Goal: Task Accomplishment & Management: Manage account settings

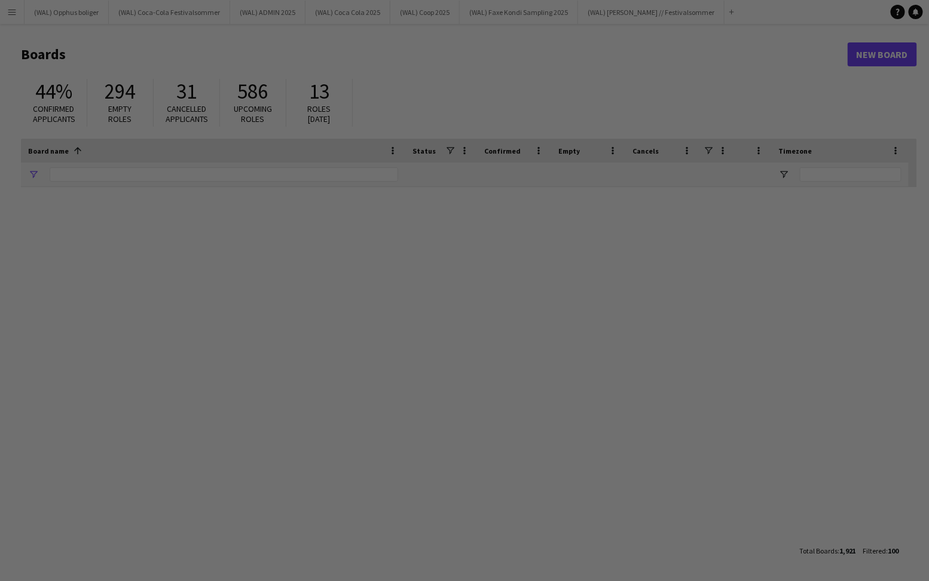
type input "****"
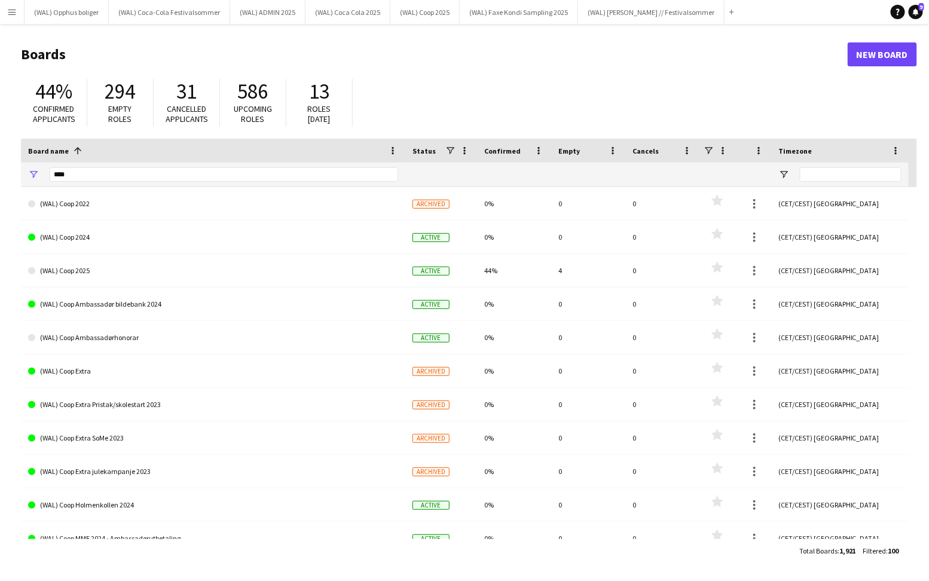
click at [16, 15] on app-icon "Menu" at bounding box center [12, 12] width 10 height 10
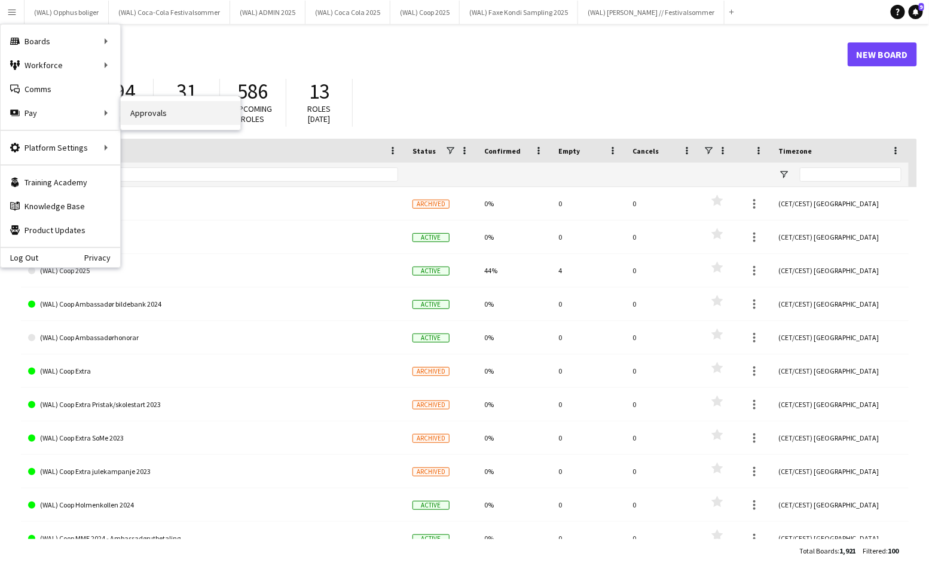
click at [150, 119] on link "Approvals" at bounding box center [181, 113] width 120 height 24
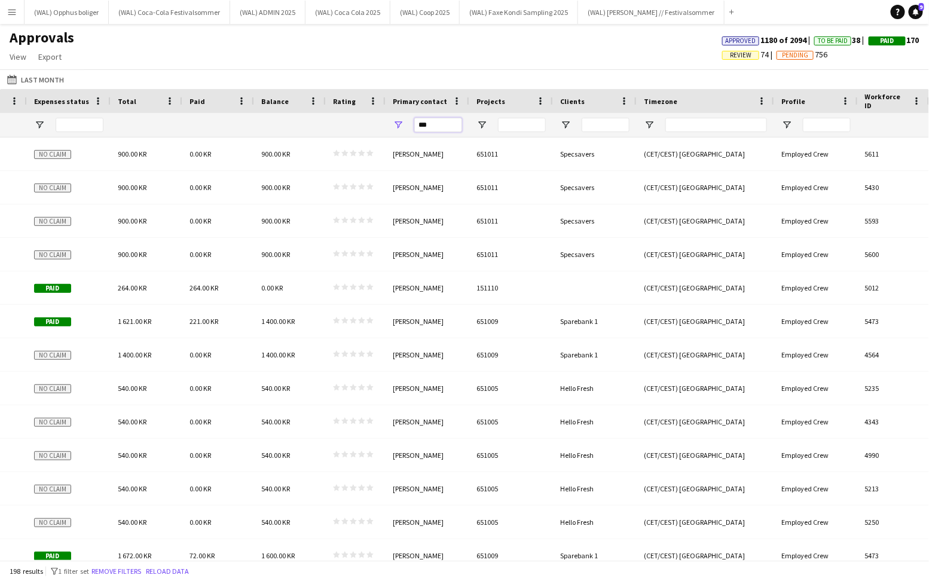
click at [444, 124] on input "***" at bounding box center [438, 125] width 48 height 14
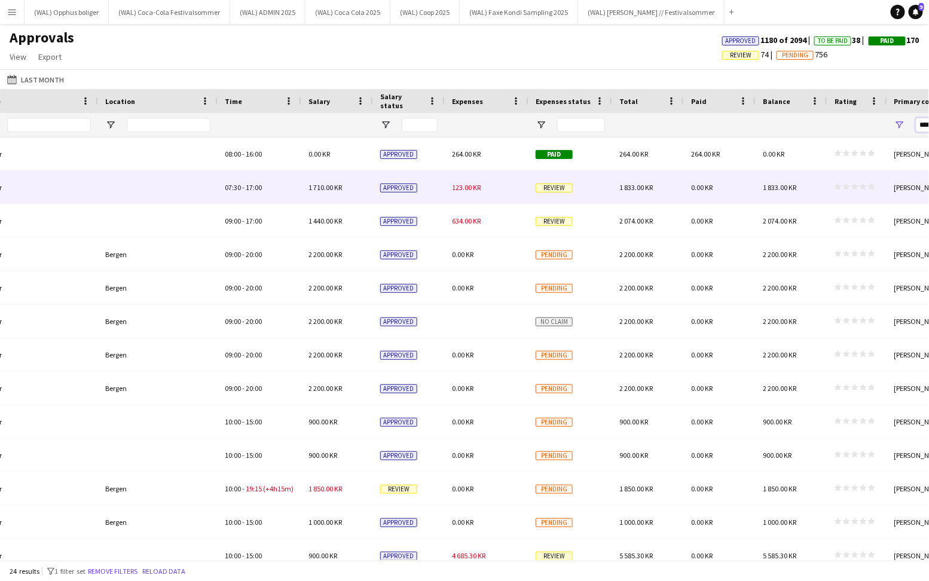
type input "******"
click at [472, 195] on div "123.00 KR" at bounding box center [487, 187] width 84 height 33
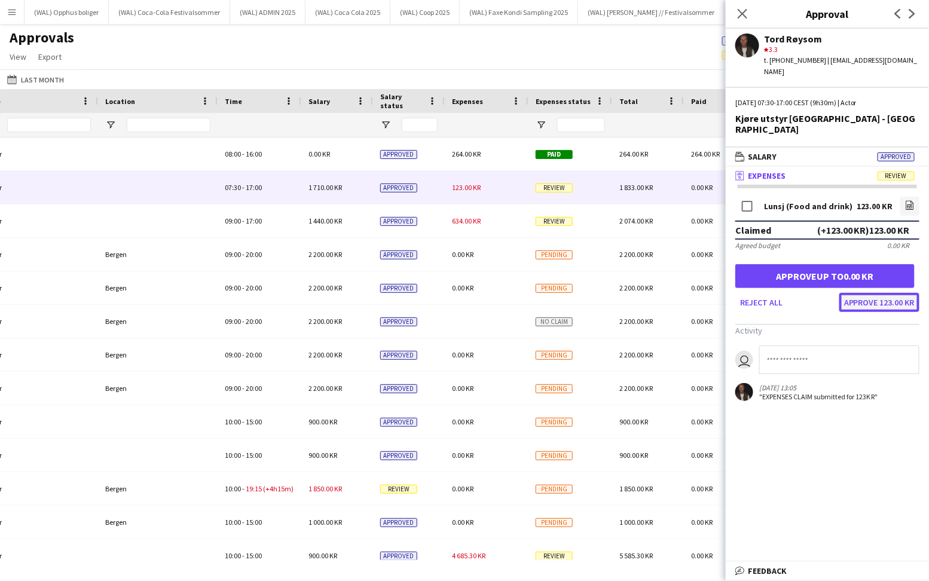
click at [875, 293] on button "Approve 123.00 KR" at bounding box center [879, 302] width 80 height 19
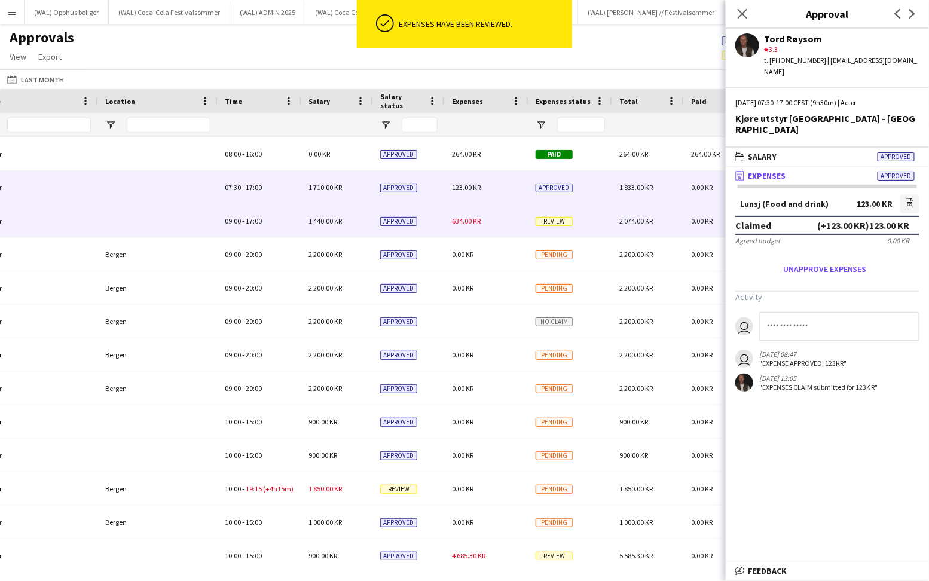
click at [465, 225] on div "634.00 KR" at bounding box center [487, 220] width 84 height 33
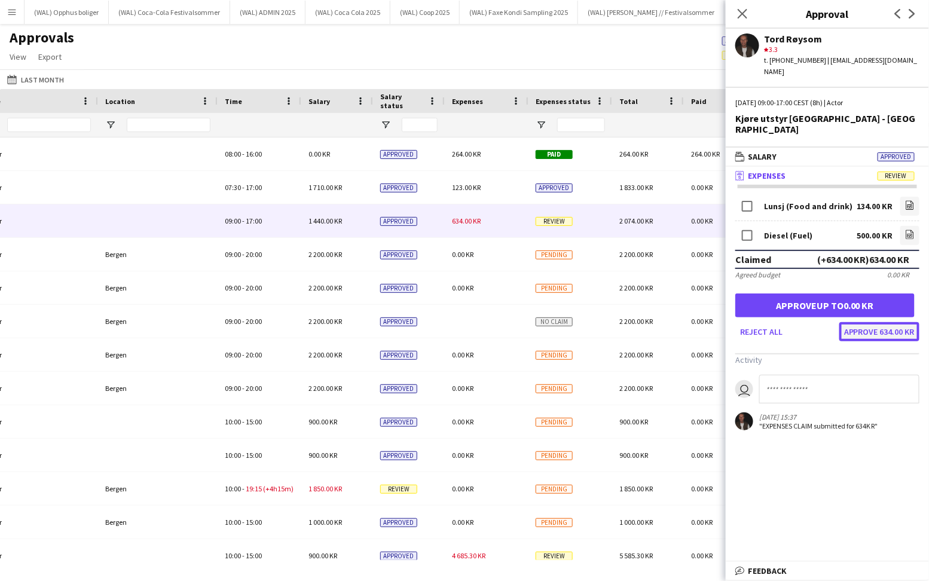
click at [879, 322] on button "Approve 634.00 KR" at bounding box center [879, 331] width 80 height 19
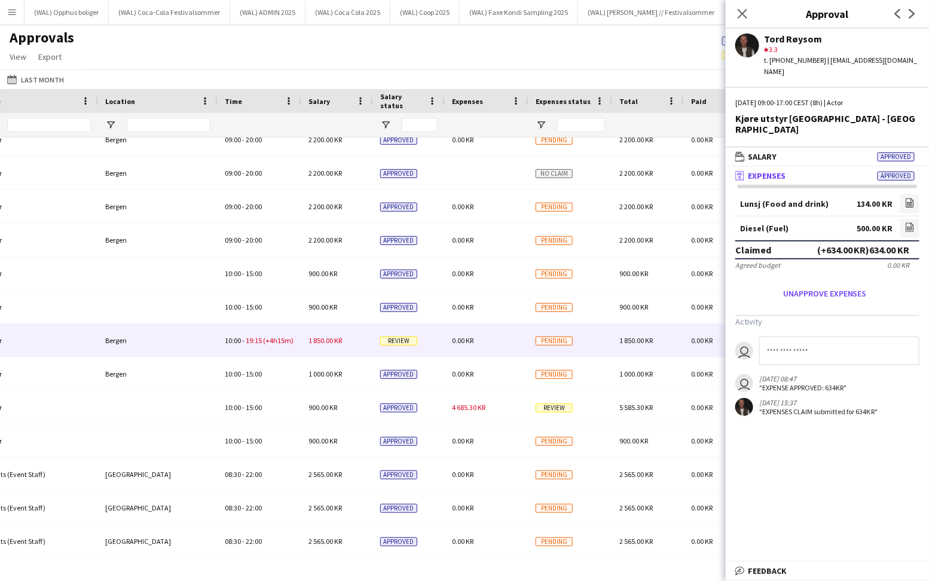
click at [311, 334] on div "1 850.00 KR" at bounding box center [337, 340] width 72 height 33
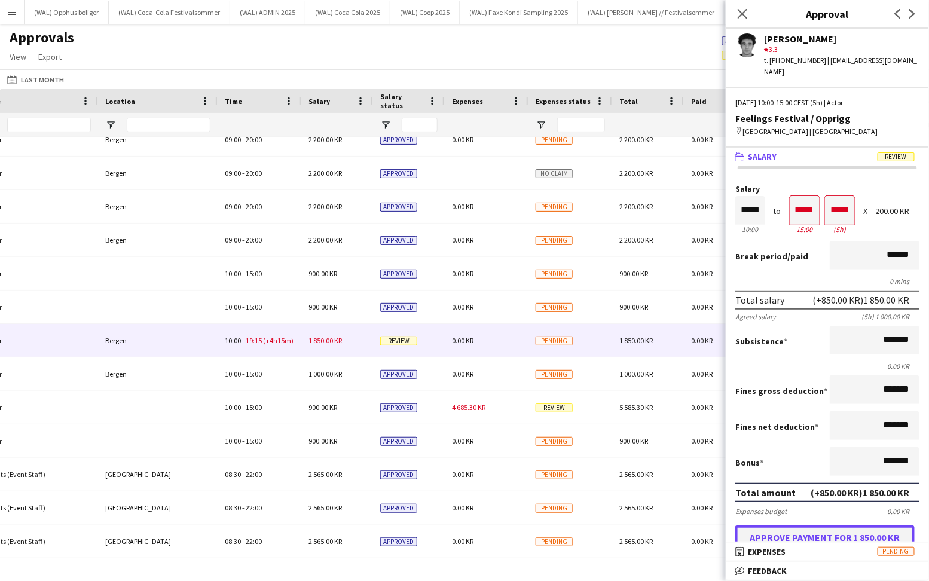
click at [845, 525] on button "Approve payment for 1 850.00 KR" at bounding box center [824, 537] width 179 height 24
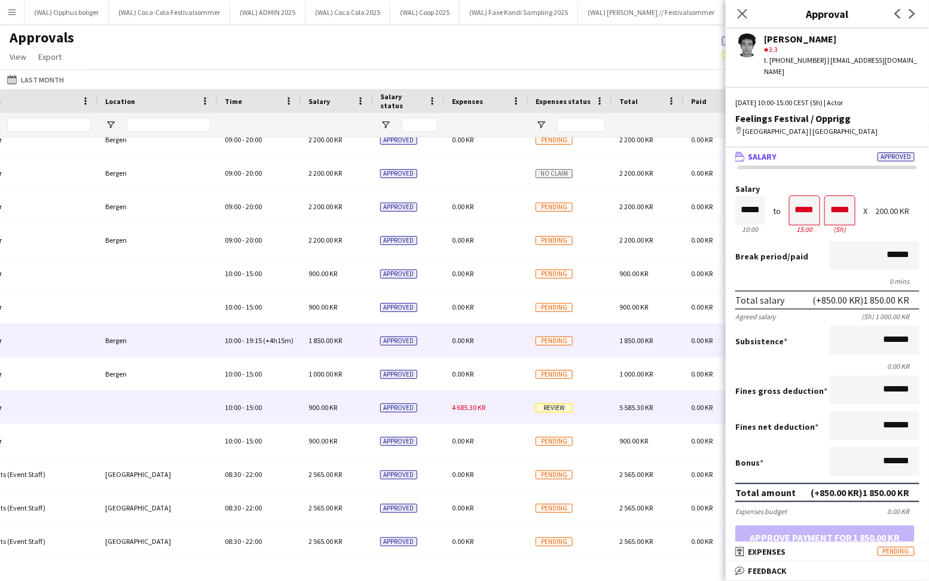
click at [470, 414] on div "4 685.30 KR" at bounding box center [487, 407] width 84 height 33
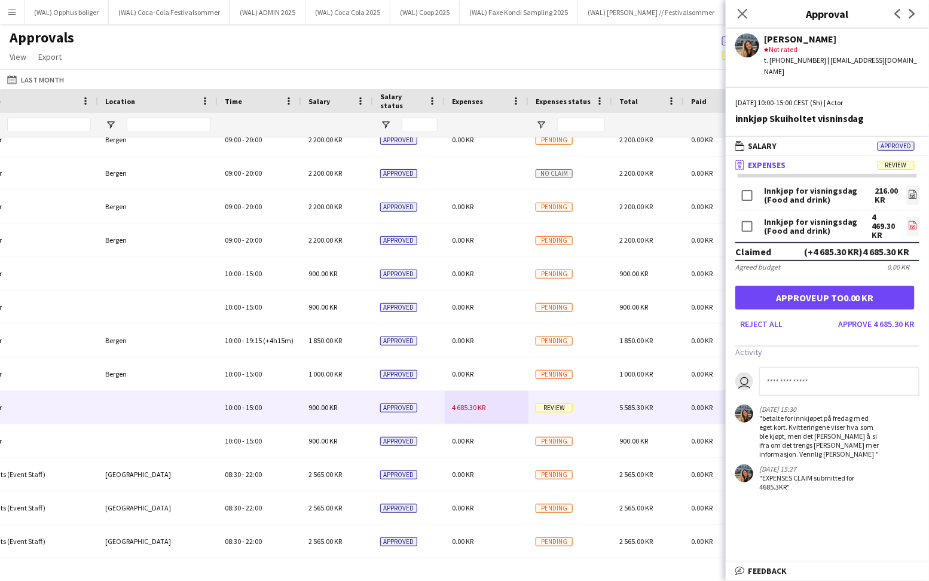
click at [915, 221] on icon "file-image" at bounding box center [913, 226] width 10 height 10
click at [893, 314] on button "Approve 4 685.30 KR" at bounding box center [876, 323] width 86 height 19
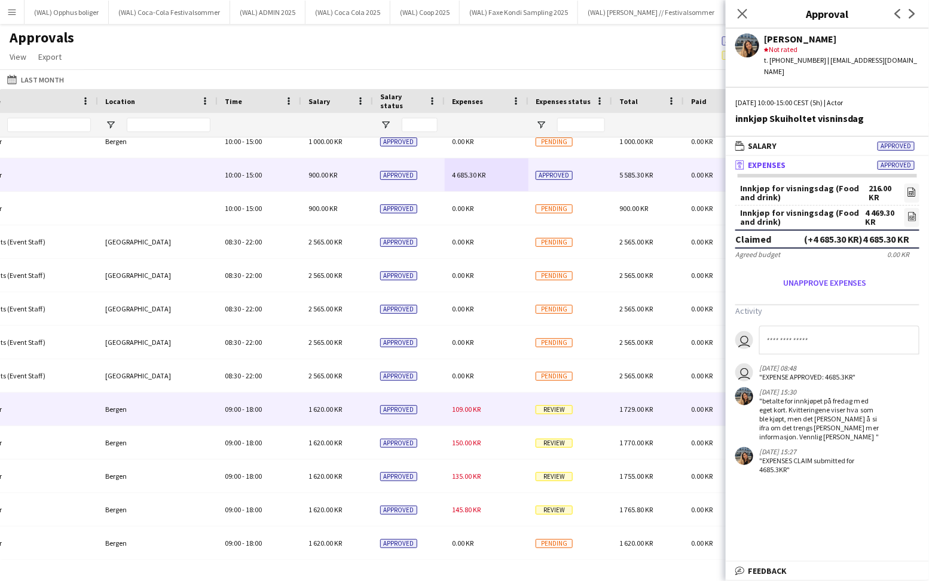
click at [469, 414] on span "109.00 KR" at bounding box center [466, 409] width 29 height 9
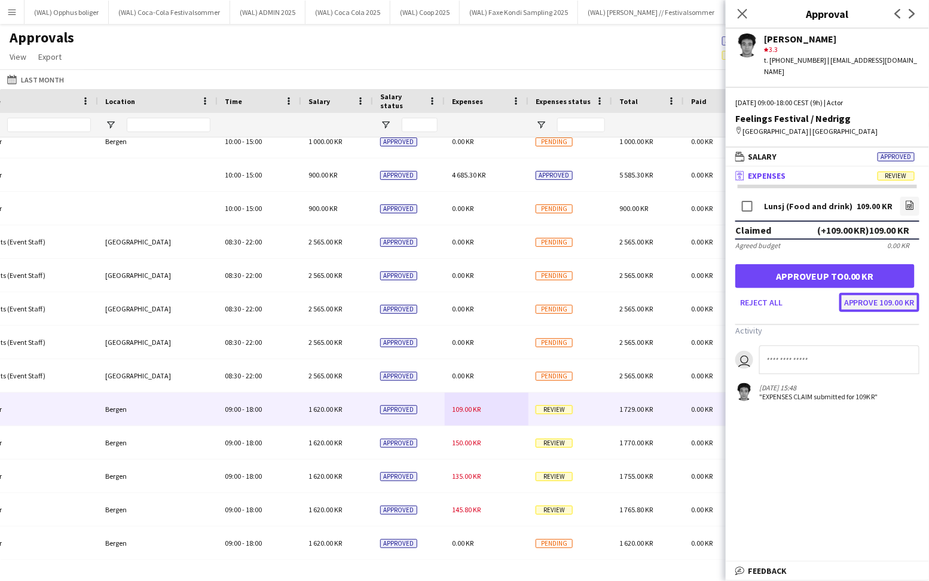
click at [873, 293] on button "Approve 109.00 KR" at bounding box center [879, 302] width 80 height 19
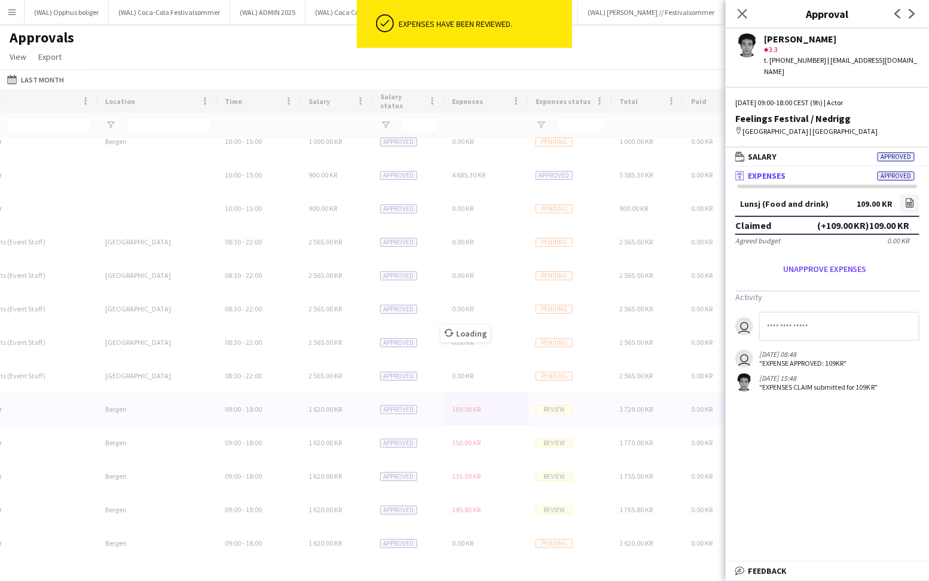
click at [481, 447] on div "Salary Time Location Role" at bounding box center [464, 324] width 929 height 471
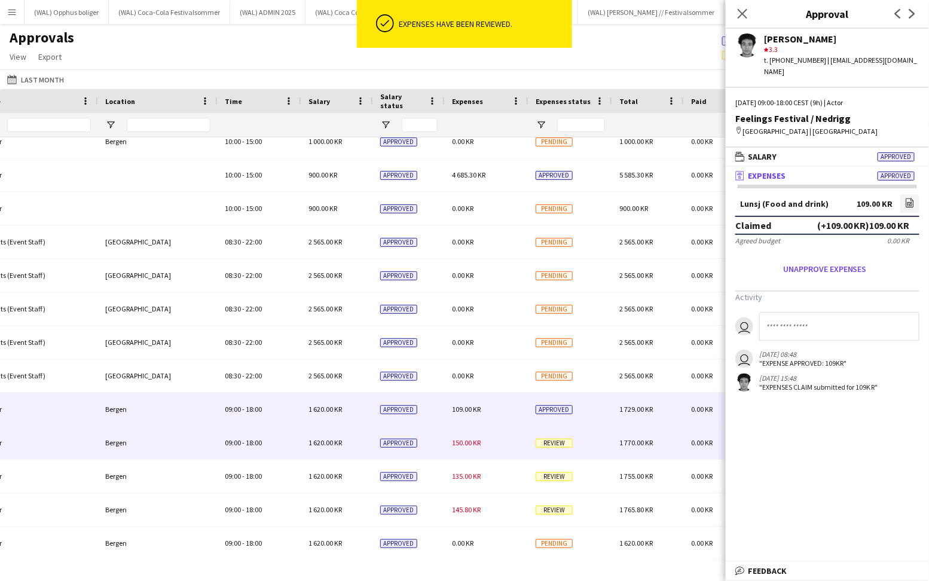
click at [481, 447] on div "150.00 KR" at bounding box center [487, 442] width 84 height 33
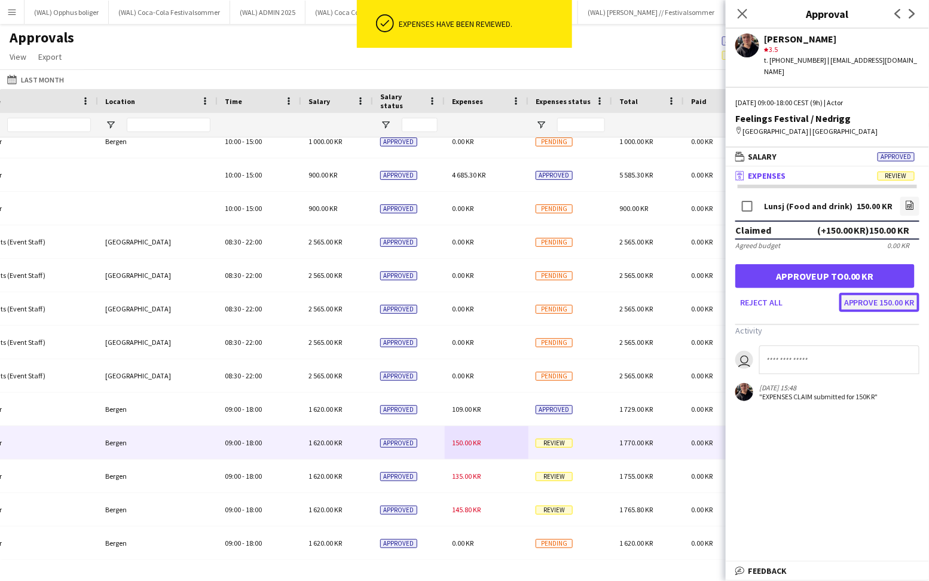
click at [860, 294] on button "Approve 150.00 KR" at bounding box center [879, 302] width 80 height 19
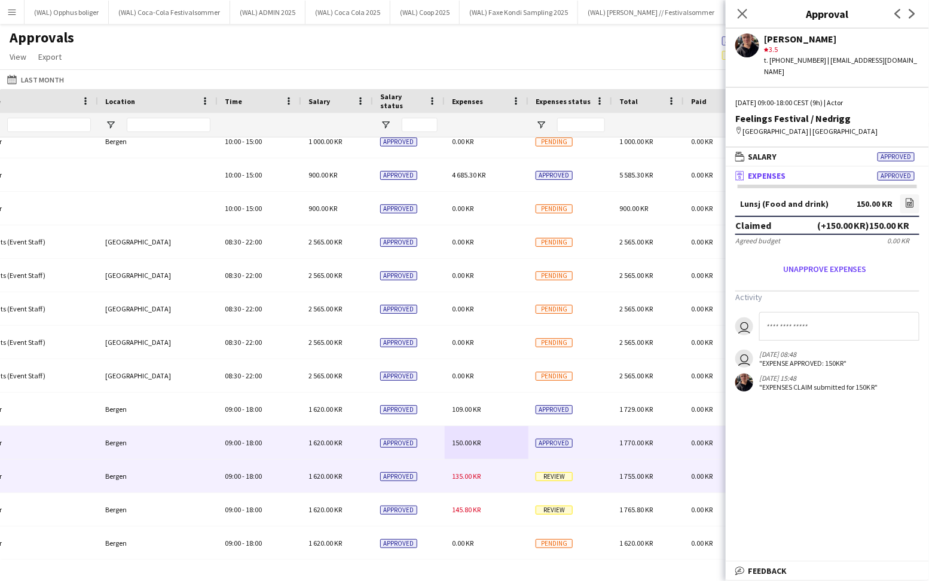
click at [453, 488] on div "135.00 KR" at bounding box center [487, 476] width 84 height 33
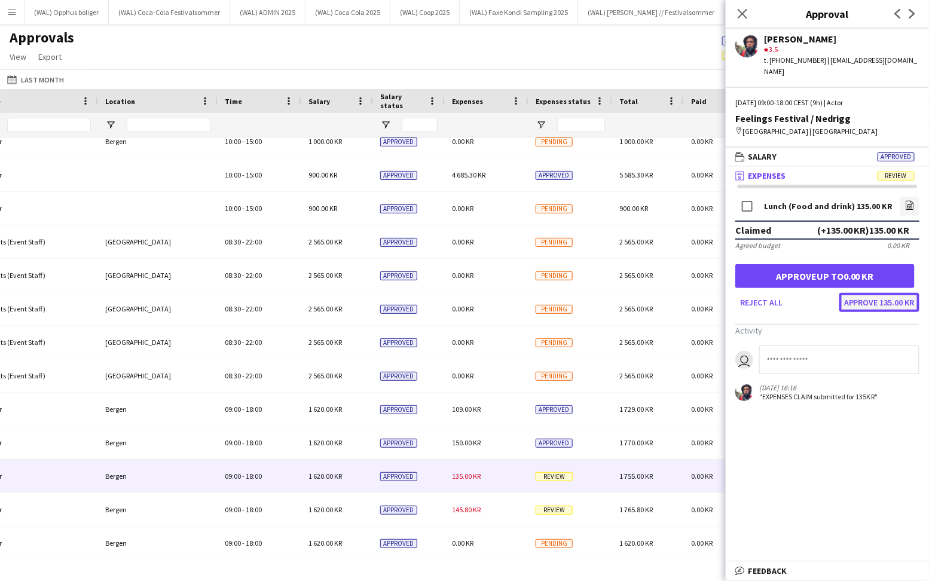
click at [858, 293] on button "Approve 135.00 KR" at bounding box center [879, 302] width 80 height 19
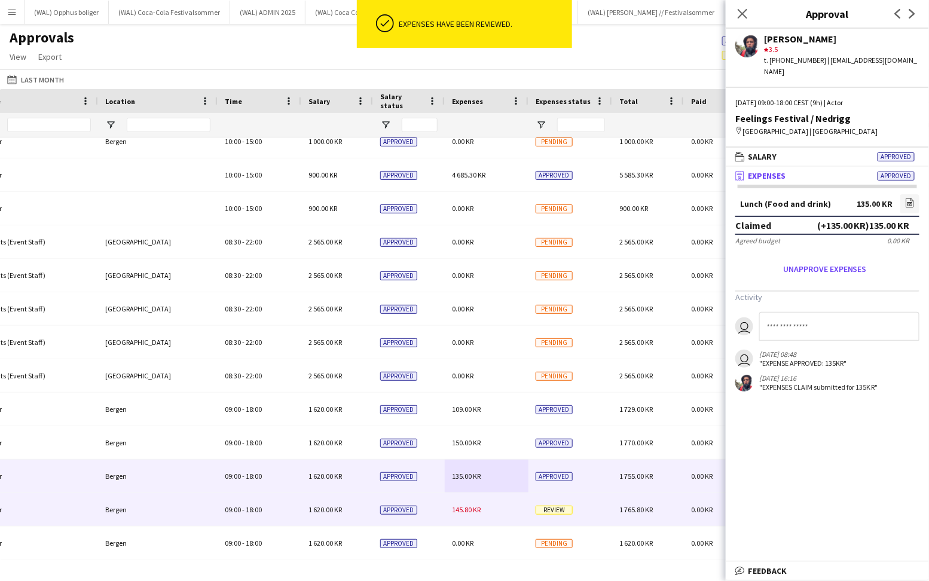
click at [459, 508] on span "145.80 KR" at bounding box center [466, 509] width 29 height 9
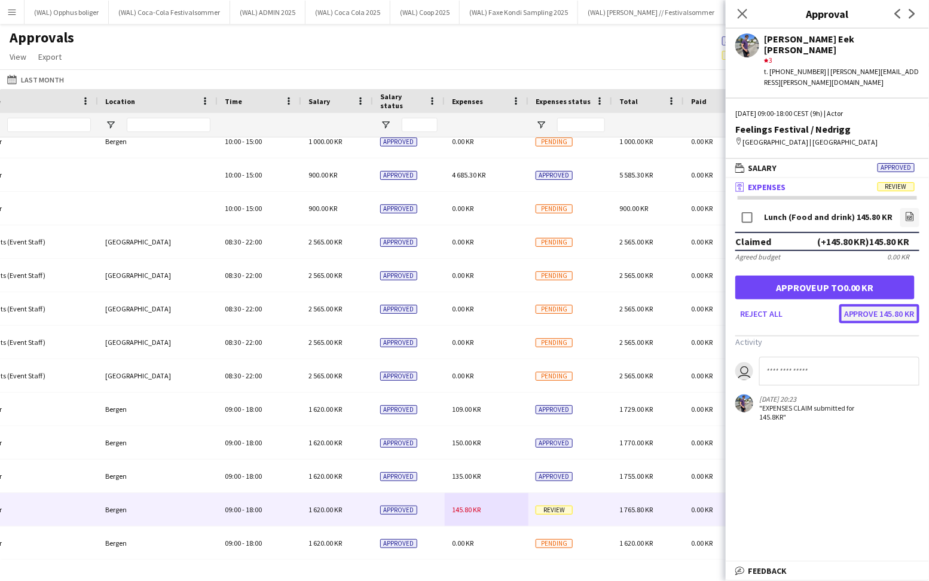
click at [864, 304] on button "Approve 145.80 KR" at bounding box center [879, 313] width 80 height 19
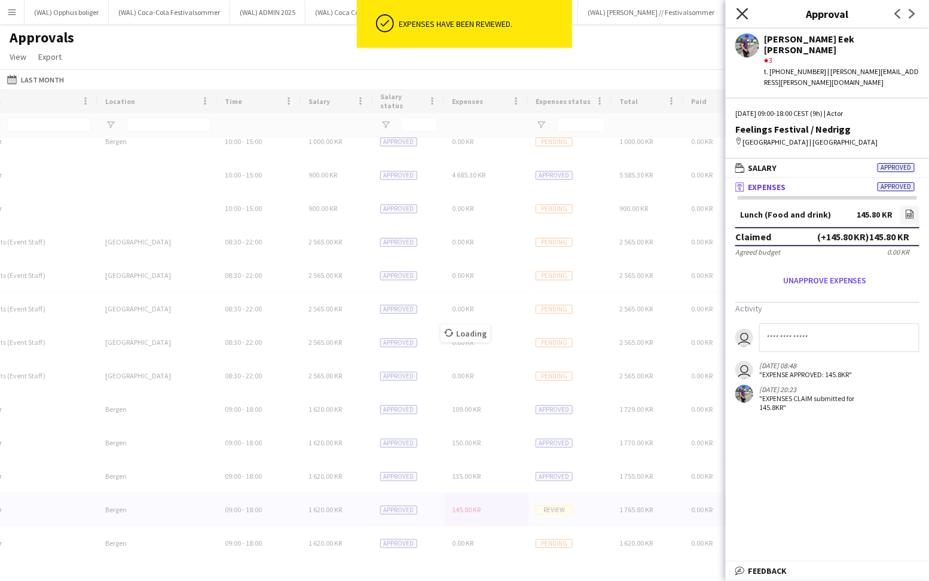
click at [748, 15] on icon "Close pop-in" at bounding box center [742, 13] width 11 height 11
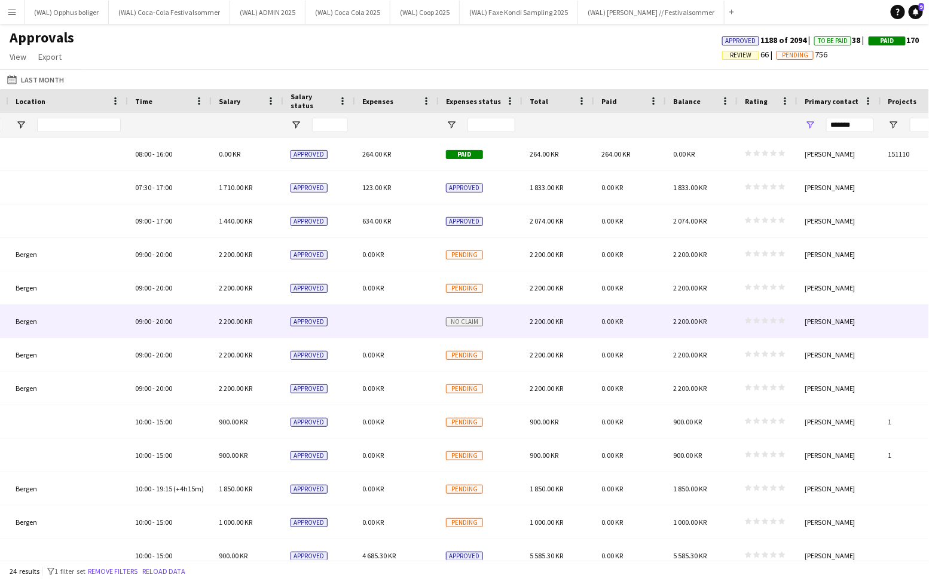
scroll to position [0, 316]
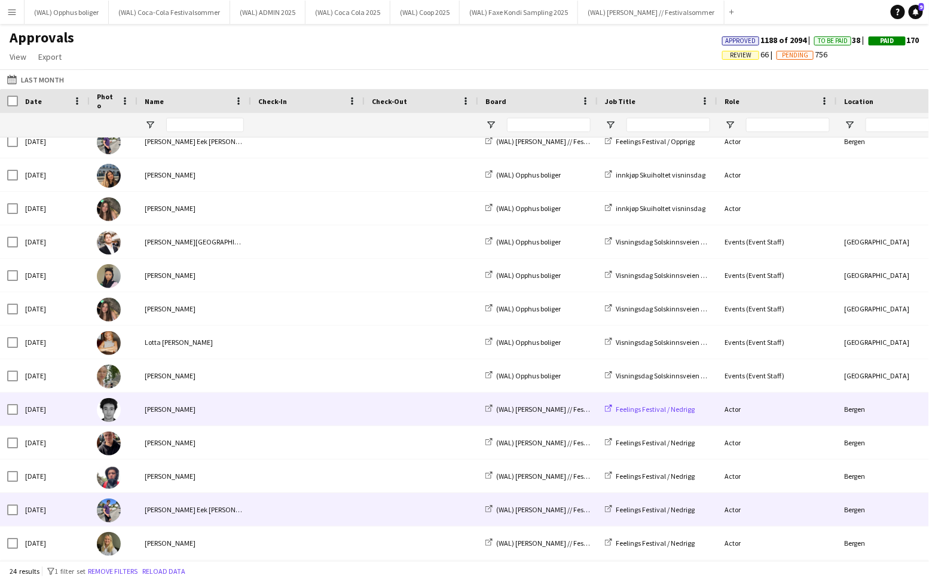
click at [625, 412] on span "Feelings Festival / Nedrigg" at bounding box center [655, 409] width 79 height 9
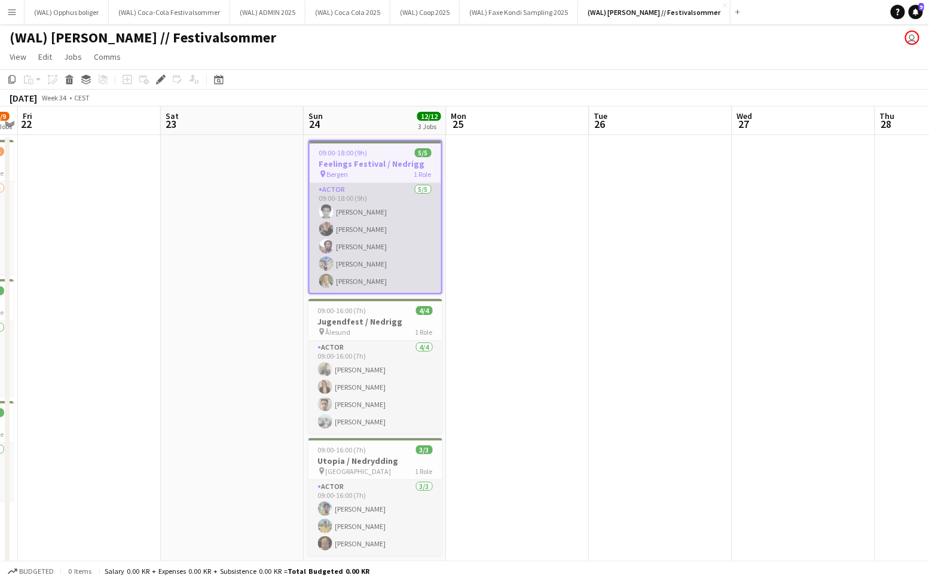
click at [390, 218] on app-card-role "Actor 5/5 09:00-18:00 (9h) Hakim Andersen Dag Eirik Nilsson Noah Andreassen Vic…" at bounding box center [376, 238] width 132 height 110
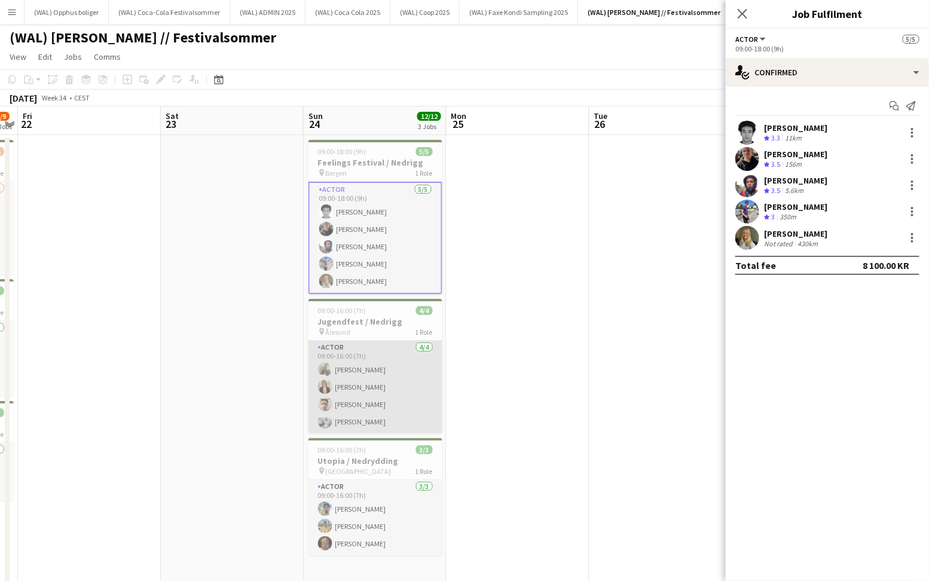
click at [398, 381] on app-card-role "Actor 4/4 09:00-16:00 (7h) Martin Heed Marte Aarsand Vik Alexander Hestnes Ther…" at bounding box center [375, 387] width 134 height 93
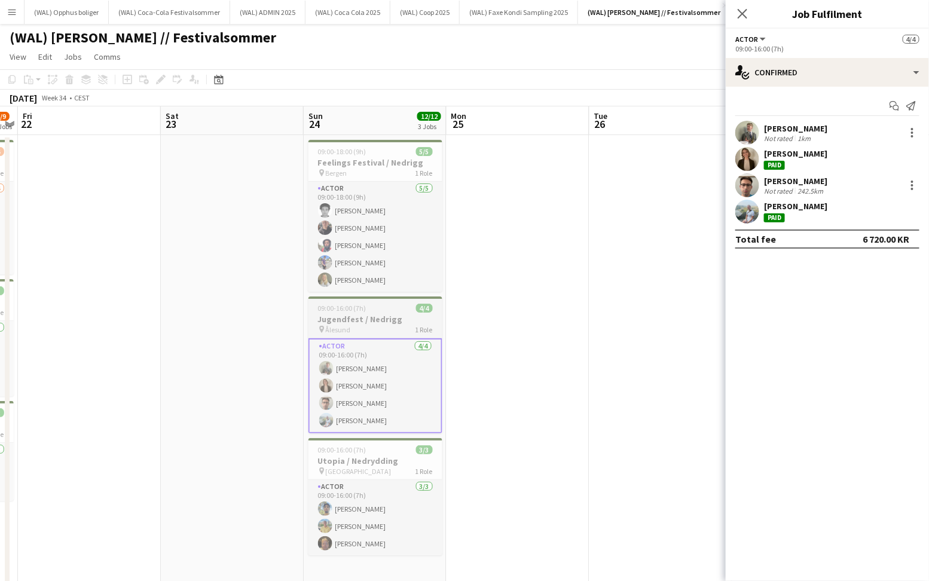
click at [395, 320] on h3 "Jugendfest / Nedrigg" at bounding box center [375, 319] width 134 height 11
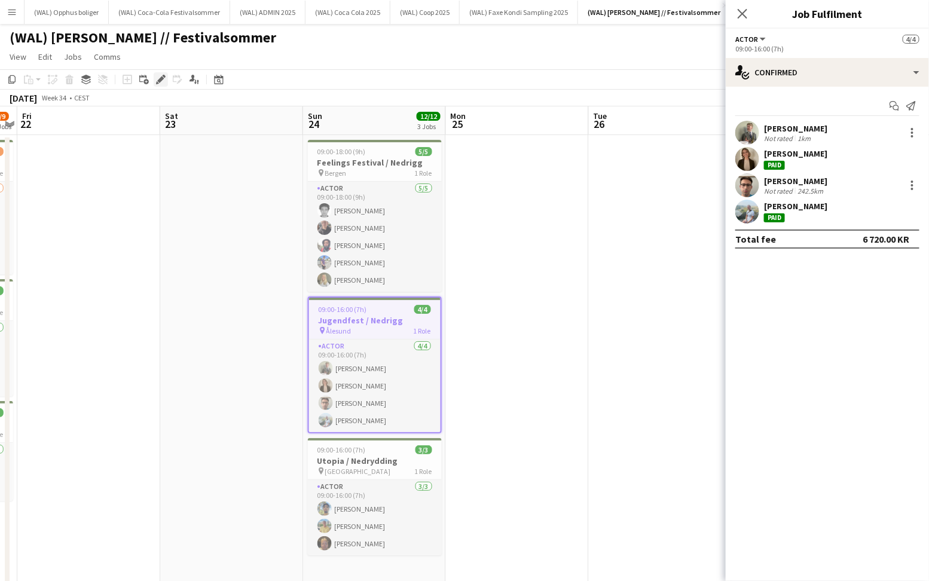
click at [164, 85] on div "Edit" at bounding box center [161, 79] width 14 height 14
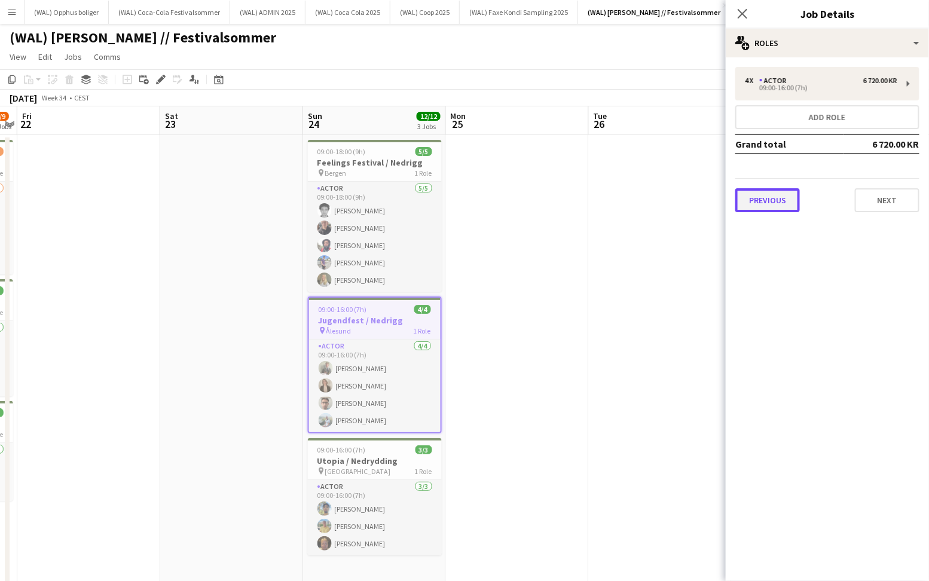
click at [757, 198] on button "Previous" at bounding box center [767, 200] width 65 height 24
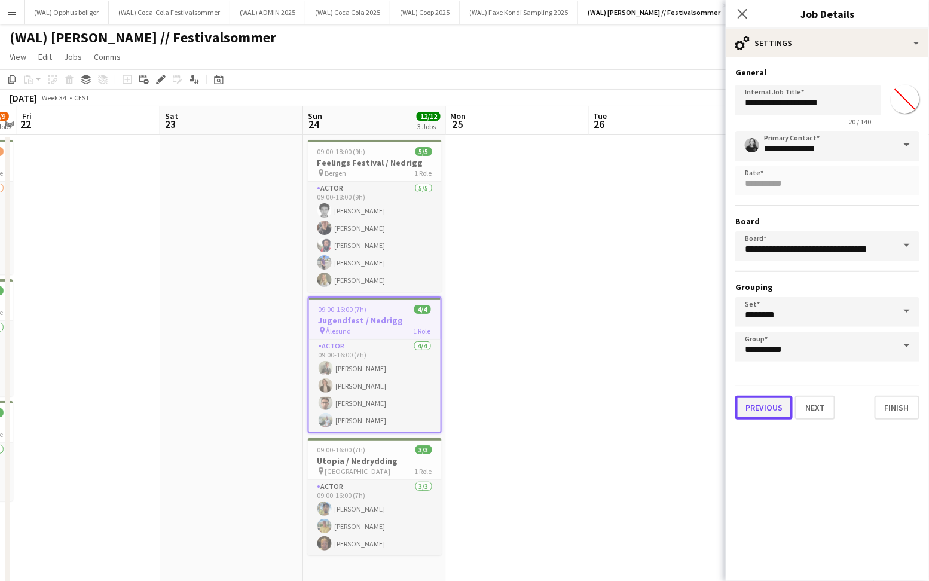
click at [770, 409] on button "Previous" at bounding box center [763, 408] width 57 height 24
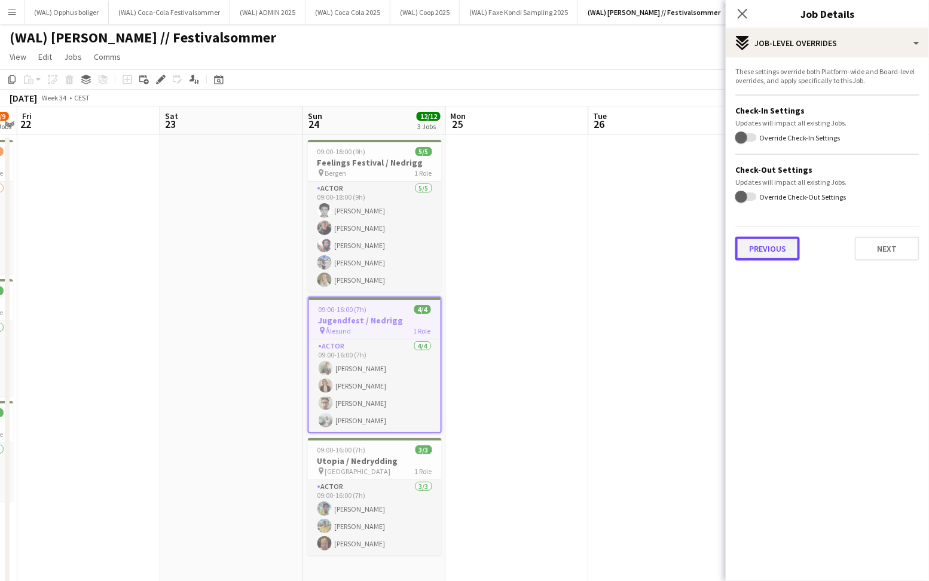
click at [774, 249] on button "Previous" at bounding box center [767, 249] width 65 height 24
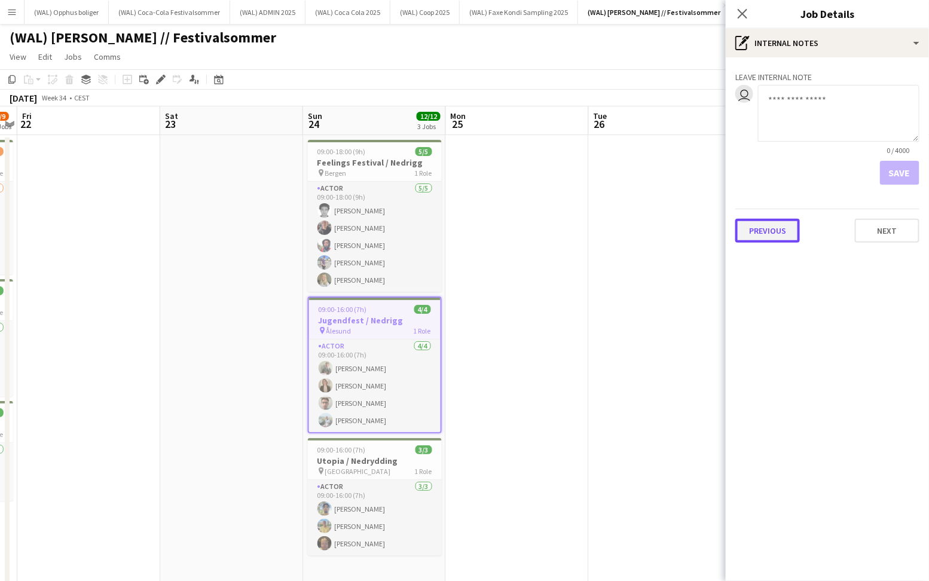
click at [773, 219] on button "Previous" at bounding box center [767, 231] width 65 height 24
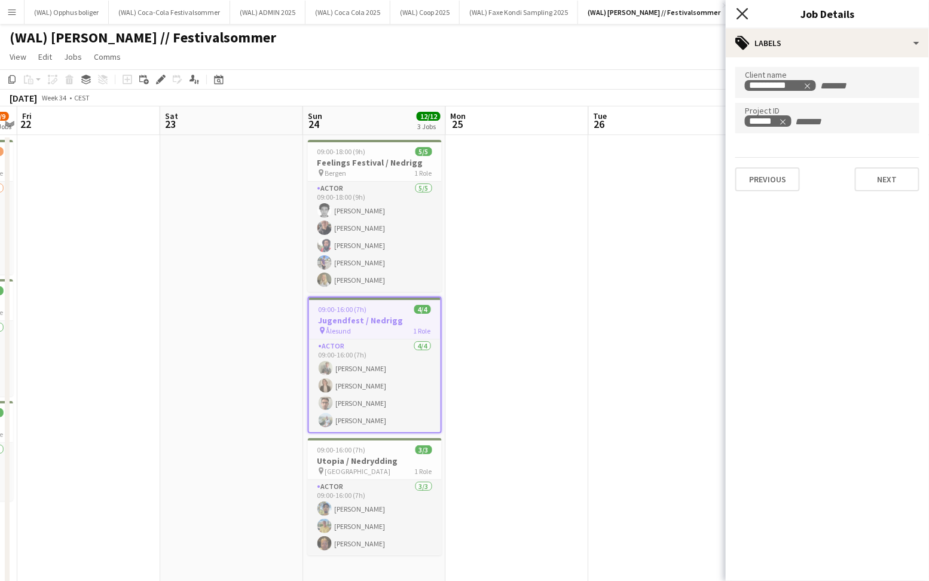
click at [742, 18] on icon "Close pop-in" at bounding box center [742, 13] width 11 height 11
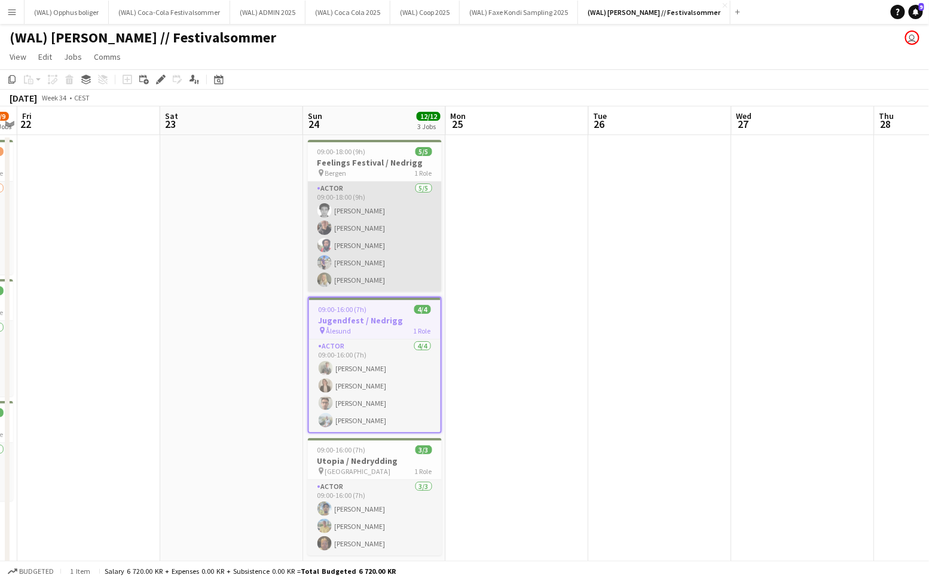
click at [395, 252] on app-card-role "Actor 5/5 09:00-18:00 (9h) Hakim Andersen Dag Eirik Nilsson Noah Andreassen Vic…" at bounding box center [375, 237] width 134 height 110
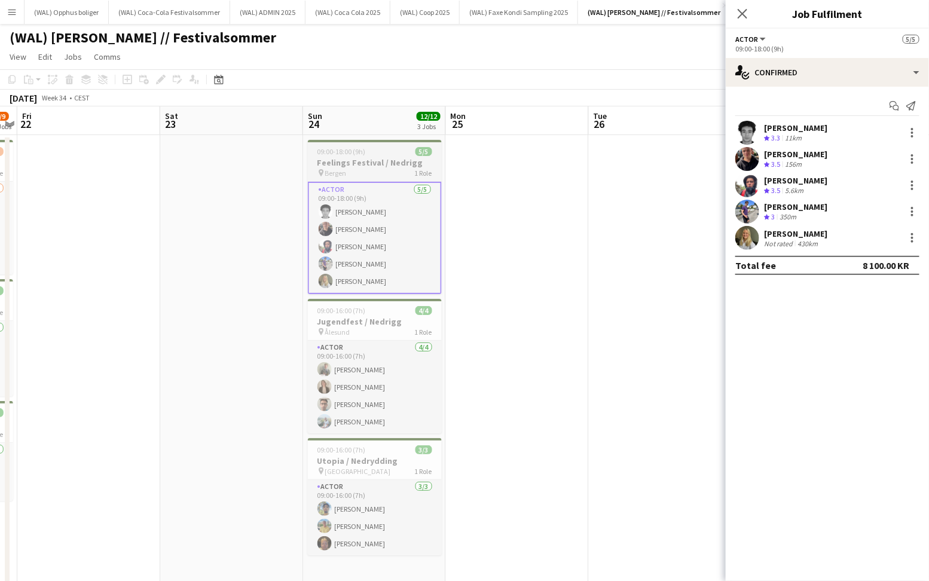
click at [325, 148] on span "09:00-18:00 (9h)" at bounding box center [341, 151] width 48 height 9
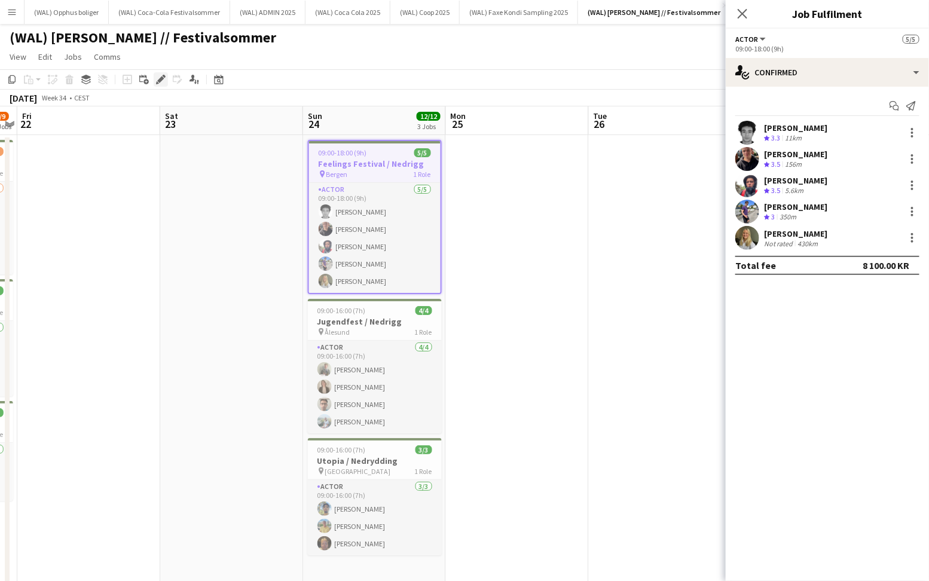
click at [159, 77] on icon "Edit" at bounding box center [161, 80] width 10 height 10
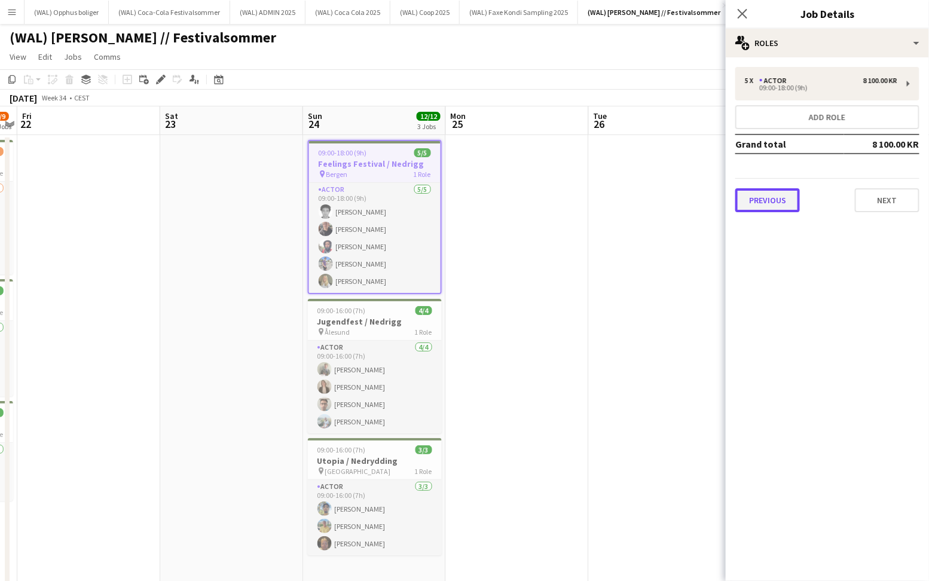
click at [789, 211] on button "Previous" at bounding box center [767, 200] width 65 height 24
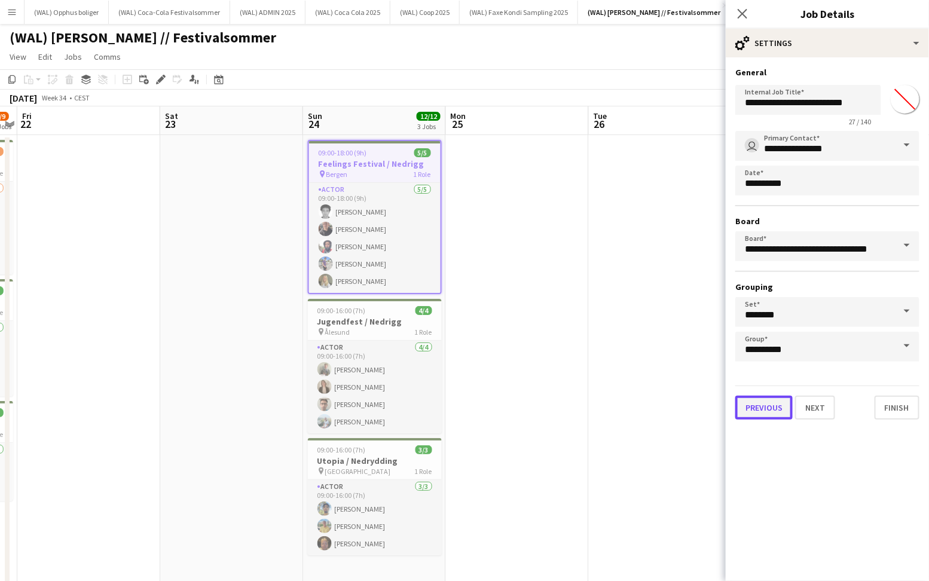
click at [768, 402] on button "Previous" at bounding box center [763, 408] width 57 height 24
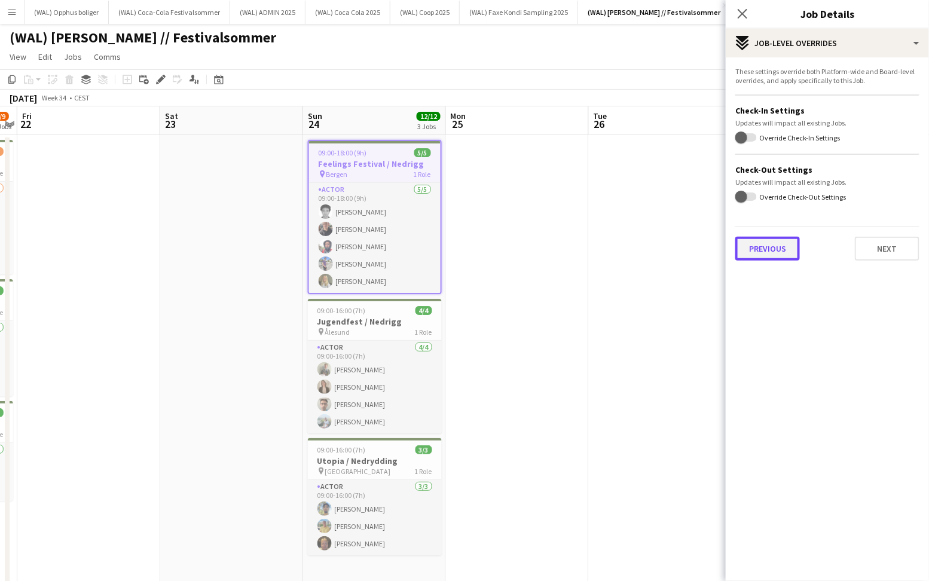
click at [758, 241] on button "Previous" at bounding box center [767, 249] width 65 height 24
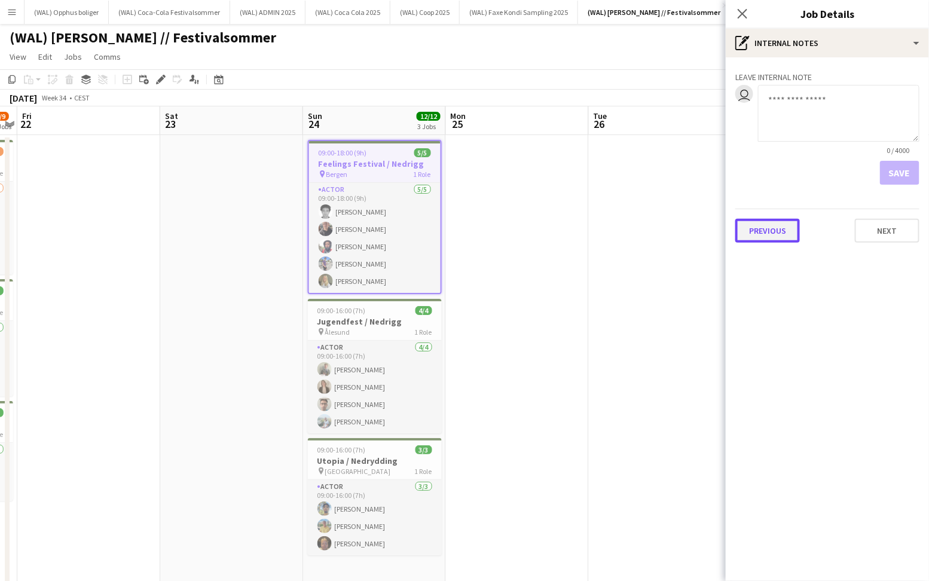
click at [757, 236] on button "Previous" at bounding box center [767, 231] width 65 height 24
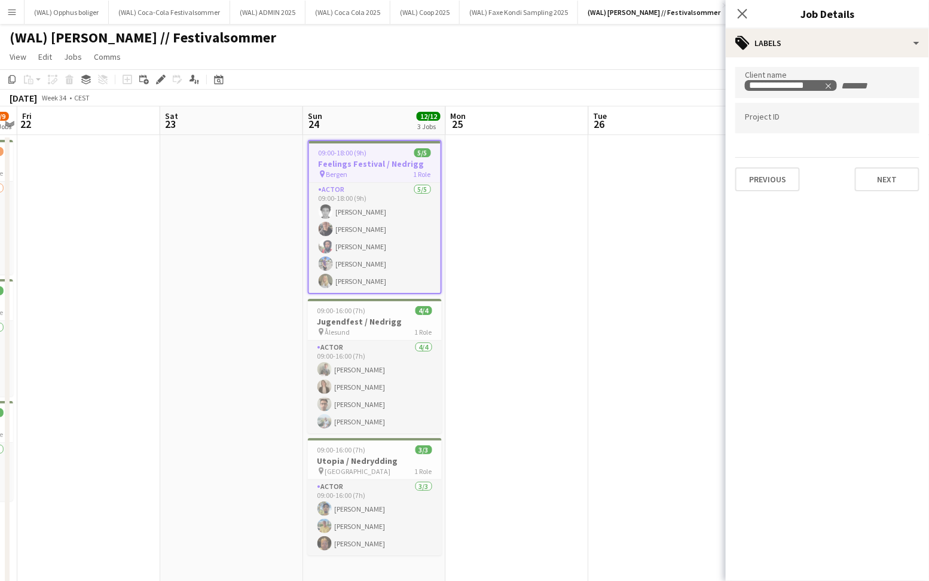
click at [781, 124] on div at bounding box center [827, 118] width 184 height 30
type input "******"
click at [898, 181] on button "Next" at bounding box center [887, 179] width 65 height 24
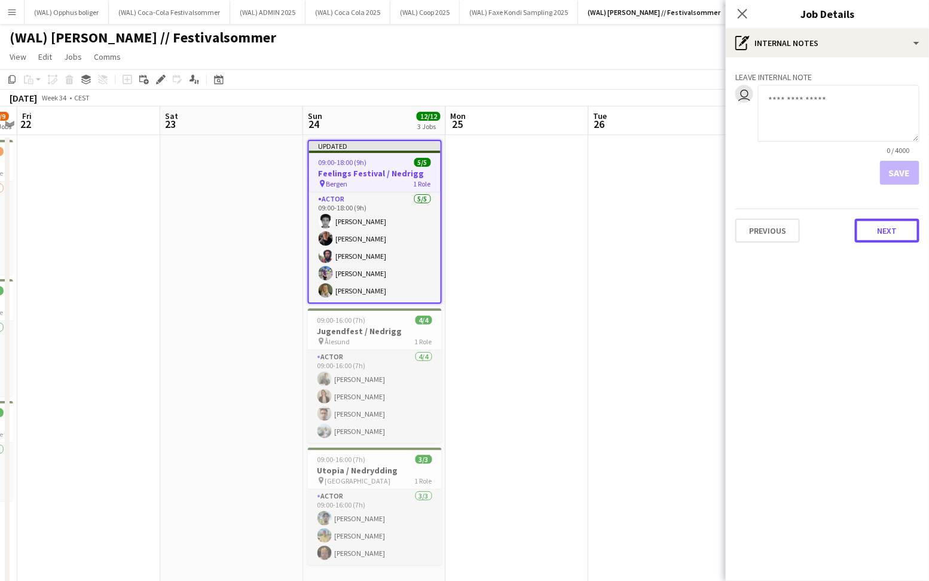
click at [882, 230] on button "Next" at bounding box center [887, 231] width 65 height 24
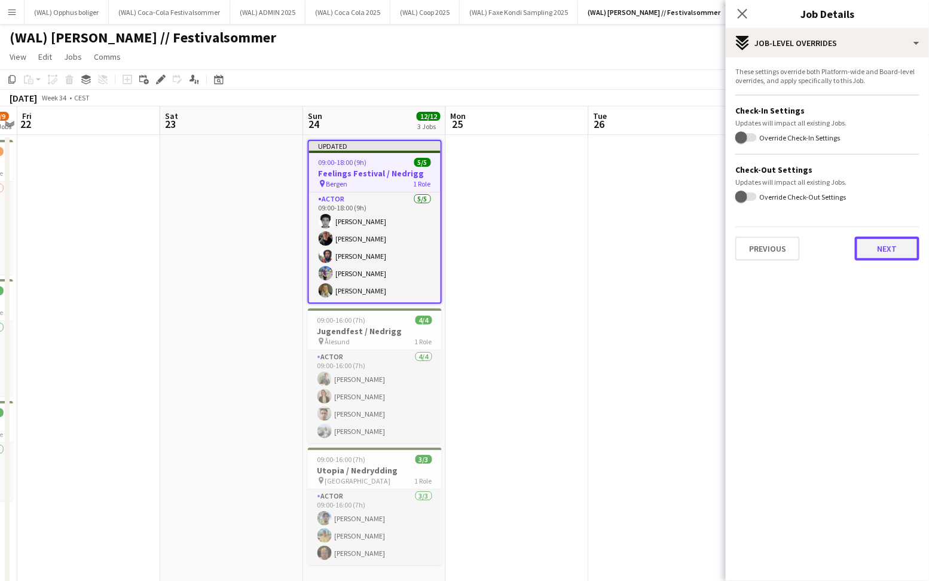
click at [862, 249] on button "Next" at bounding box center [887, 249] width 65 height 24
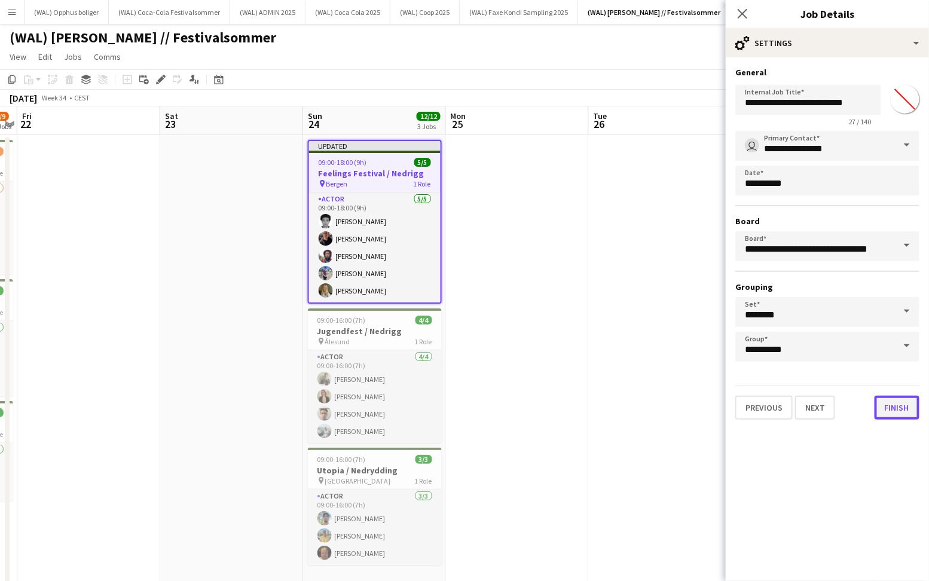
click at [895, 400] on button "Finish" at bounding box center [897, 408] width 45 height 24
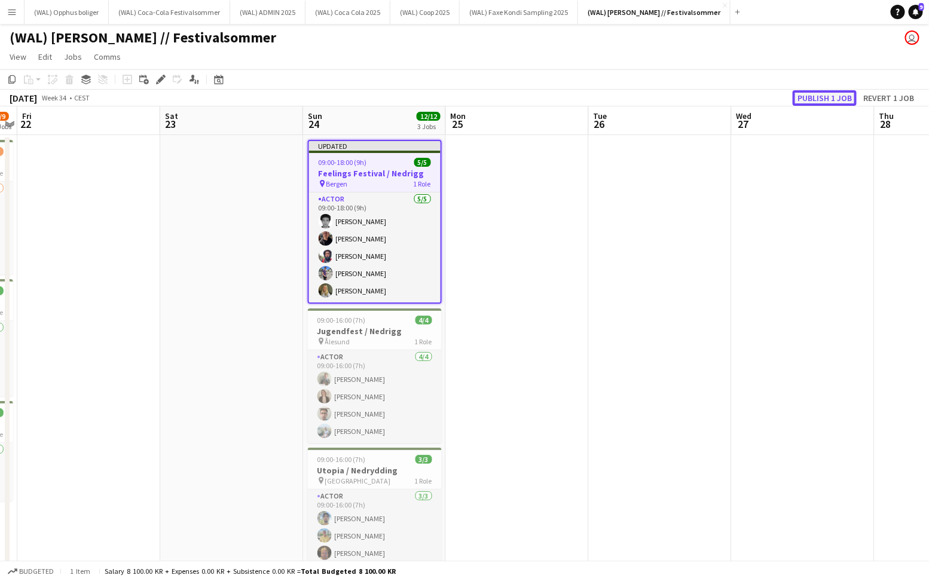
click at [802, 97] on button "Publish 1 job" at bounding box center [825, 98] width 64 height 16
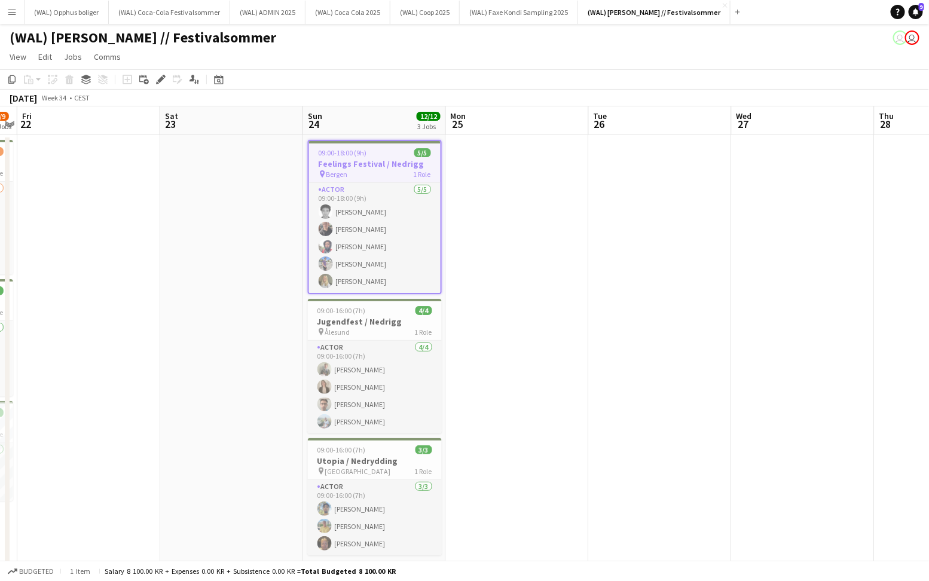
click at [356, 175] on div "pin Bergen 1 Role" at bounding box center [375, 174] width 132 height 10
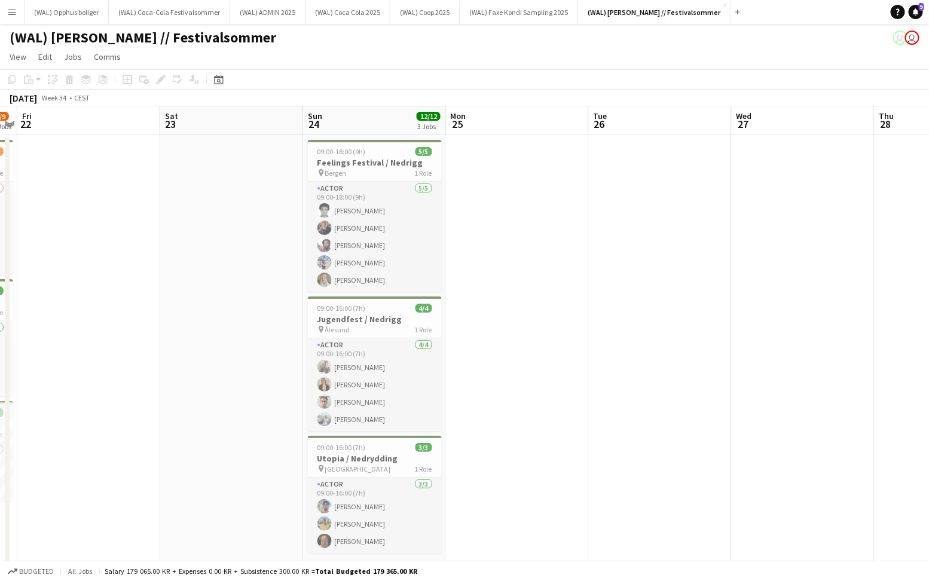
click at [366, 132] on app-board-header-date "Sun 24 12/12 3 Jobs" at bounding box center [374, 120] width 143 height 29
click at [347, 166] on h3 "Feelings Festival / Nedrigg" at bounding box center [375, 162] width 134 height 11
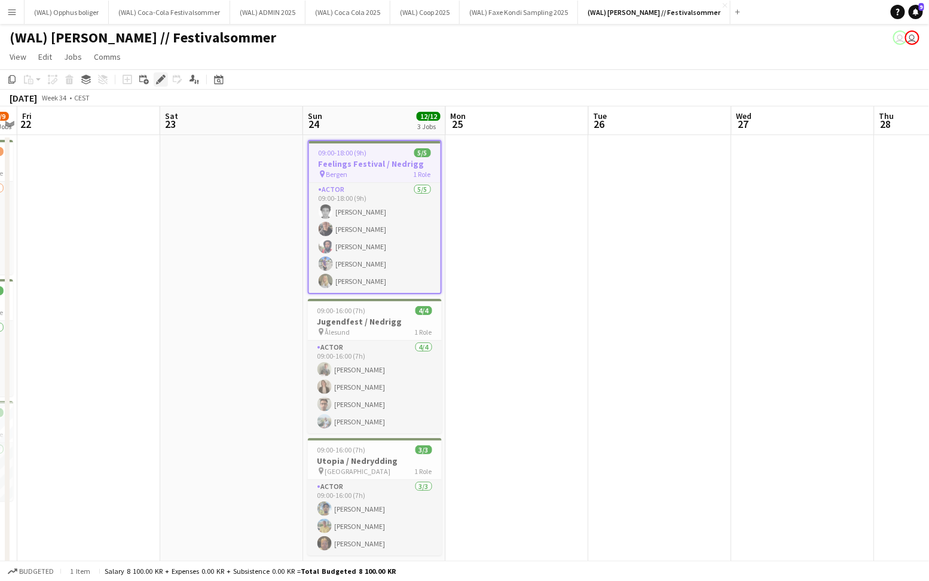
click at [157, 84] on icon at bounding box center [157, 82] width 3 height 3
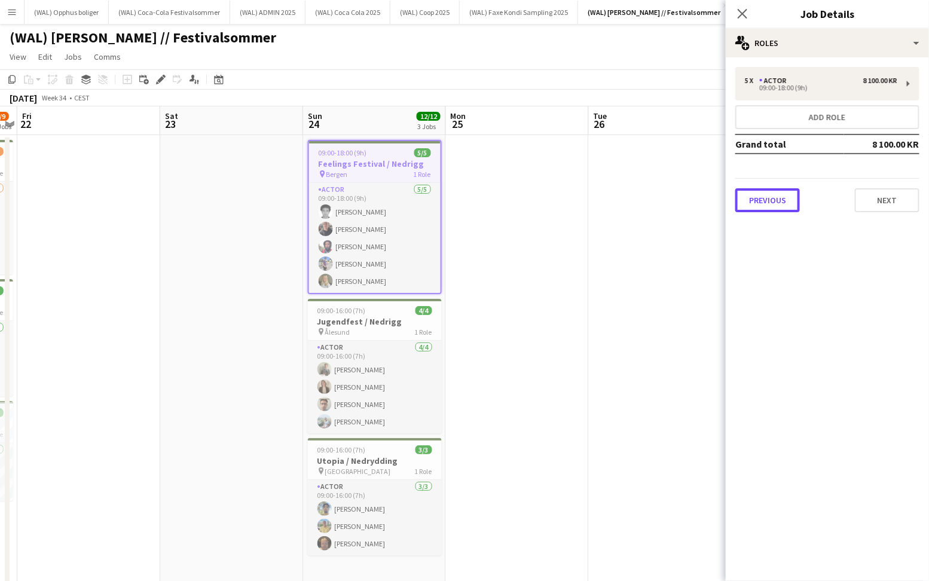
click at [768, 191] on button "Previous" at bounding box center [767, 200] width 65 height 24
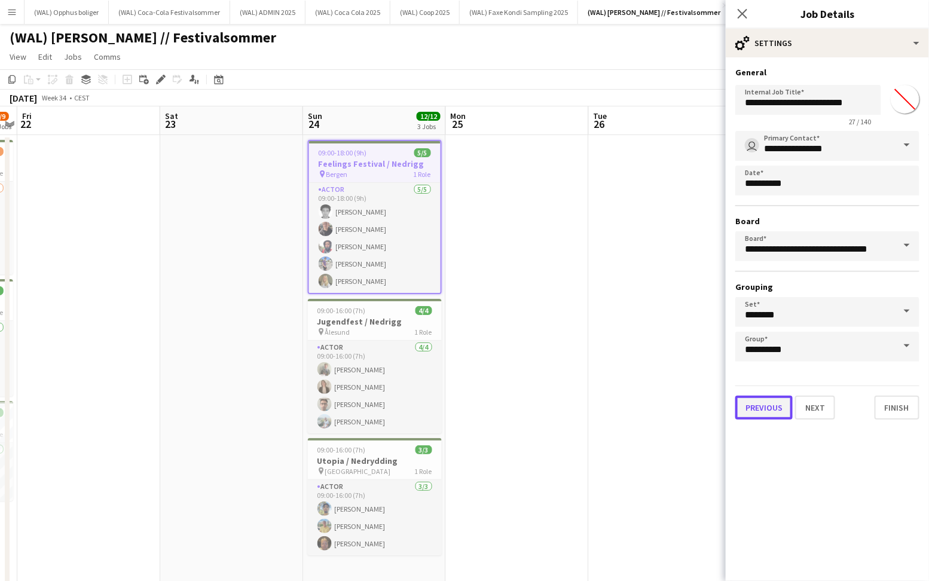
click at [769, 412] on button "Previous" at bounding box center [763, 408] width 57 height 24
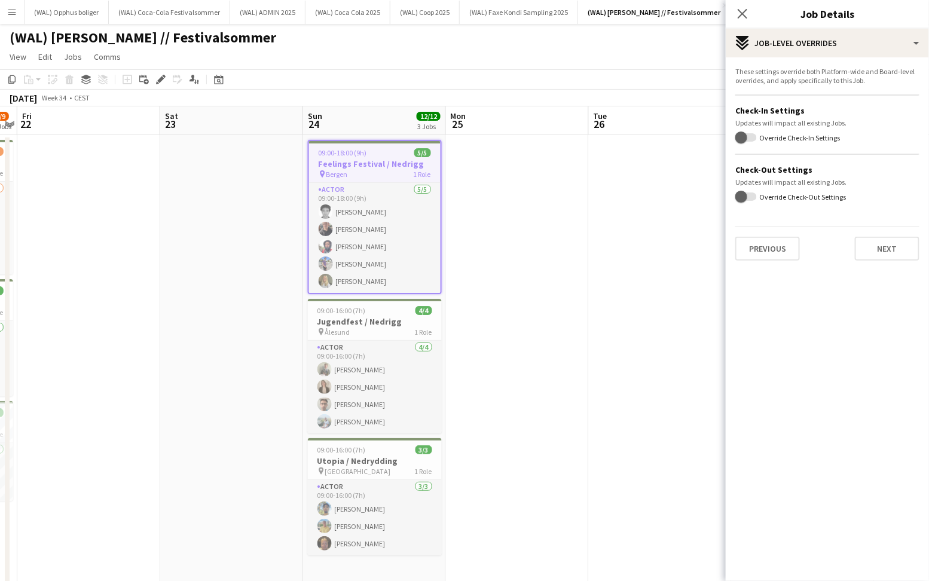
click at [774, 261] on div "These settings override both Platform-wide and Board-level overrides, and apply…" at bounding box center [827, 163] width 203 height 213
click at [774, 259] on button "Previous" at bounding box center [767, 249] width 65 height 24
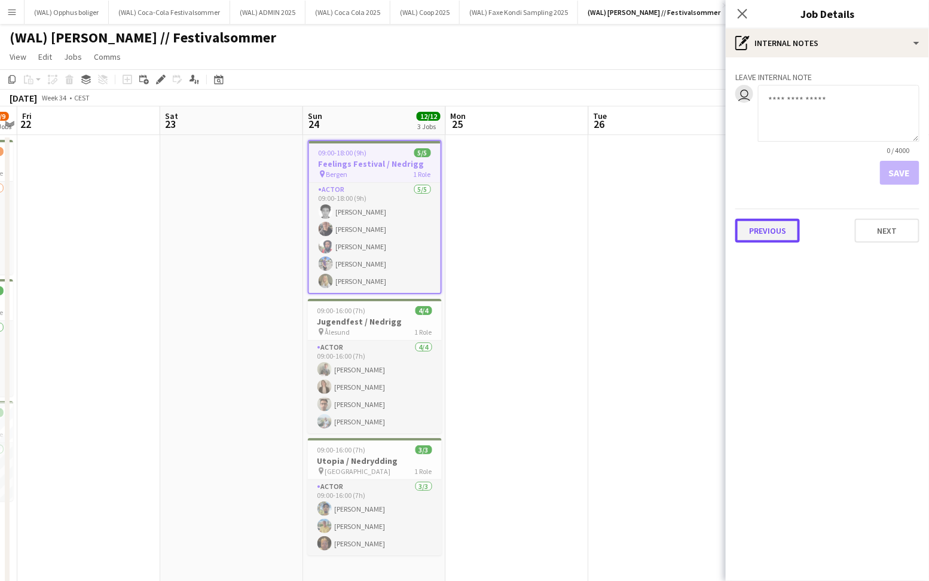
click at [772, 238] on button "Previous" at bounding box center [767, 231] width 65 height 24
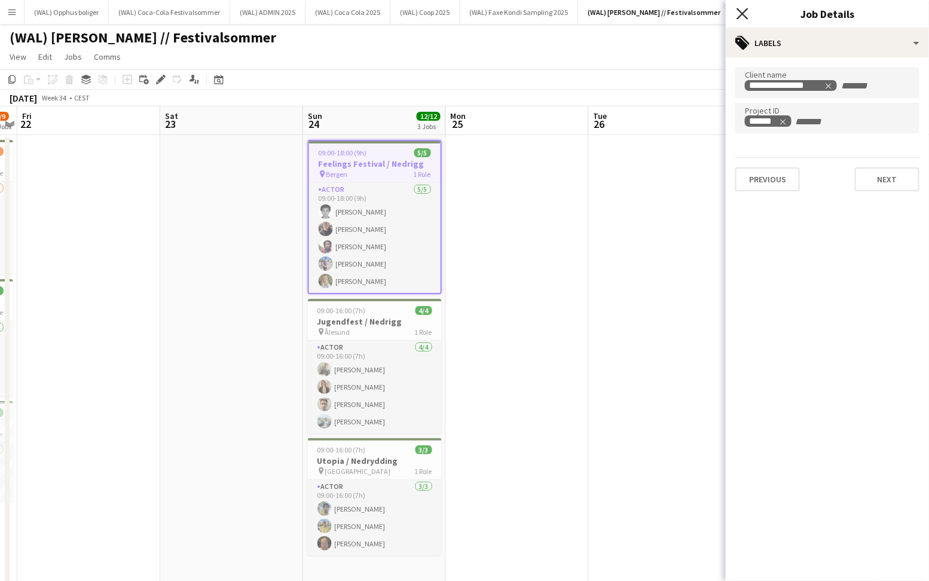
click at [743, 15] on icon at bounding box center [742, 13] width 11 height 11
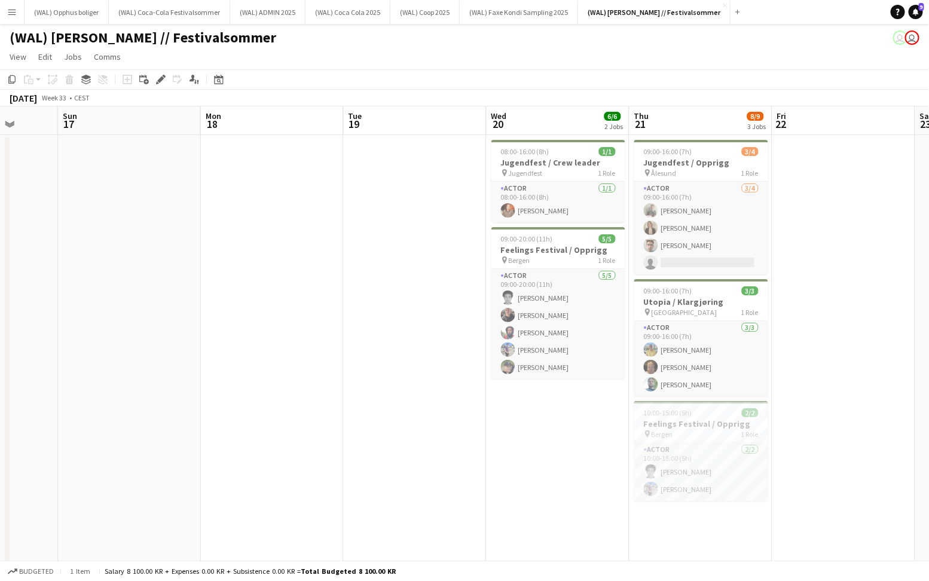
scroll to position [0, 521]
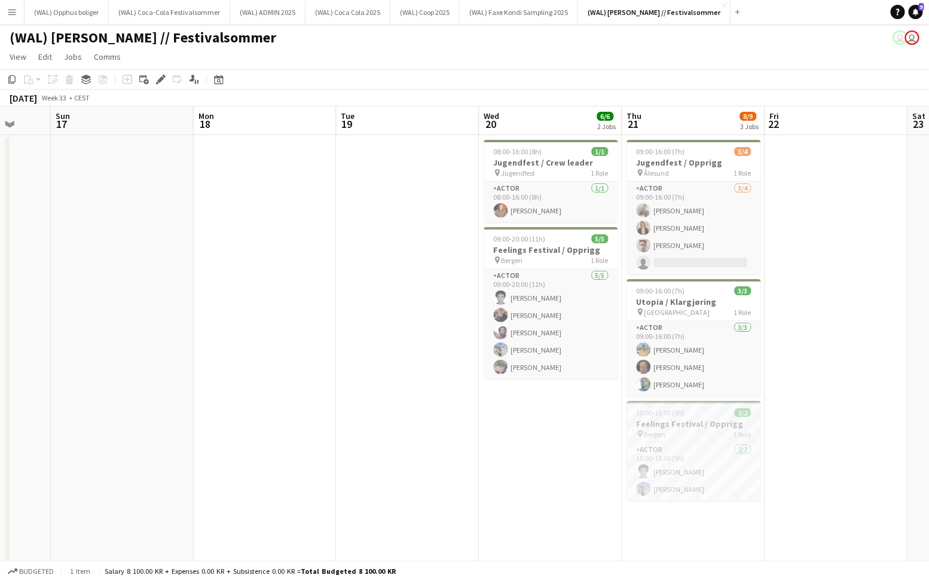
click at [676, 423] on h3 "Feelings Festival / Opprigg" at bounding box center [694, 423] width 134 height 11
click at [163, 79] on icon at bounding box center [160, 80] width 7 height 7
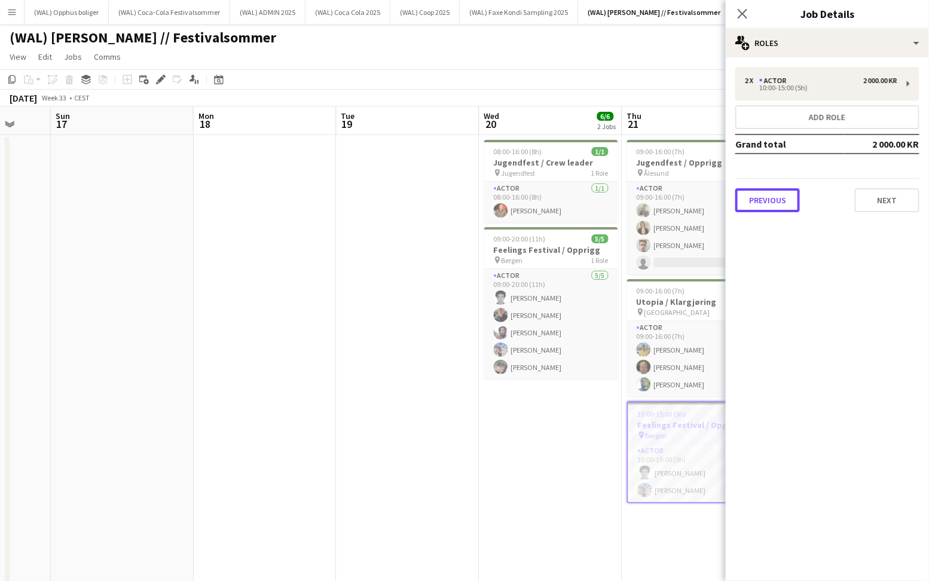
click at [770, 195] on button "Previous" at bounding box center [767, 200] width 65 height 24
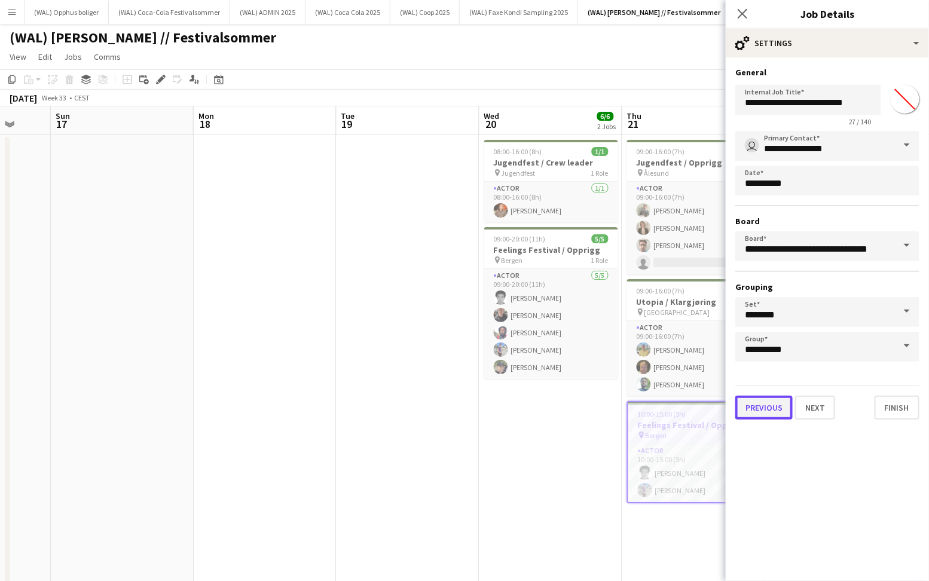
click at [760, 402] on button "Previous" at bounding box center [763, 408] width 57 height 24
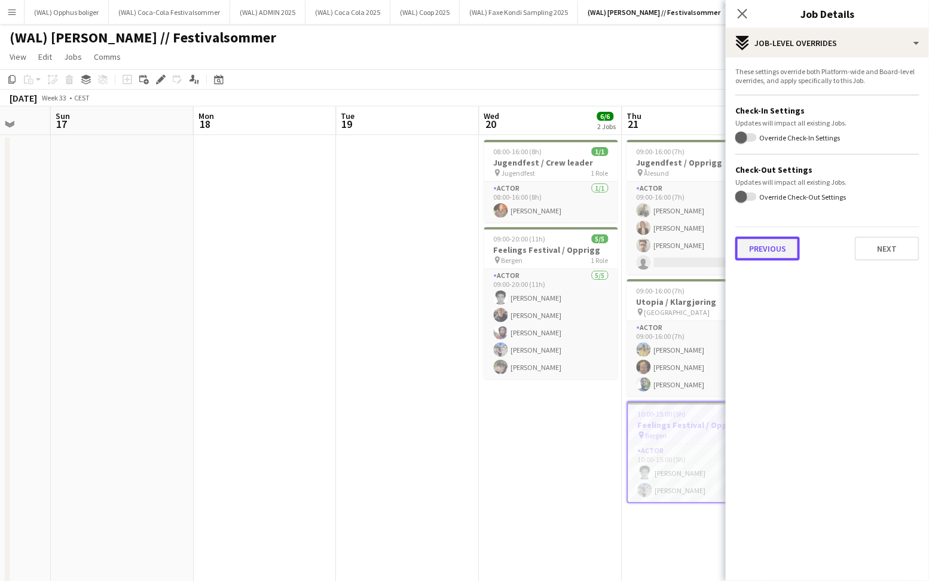
click at [782, 253] on button "Previous" at bounding box center [767, 249] width 65 height 24
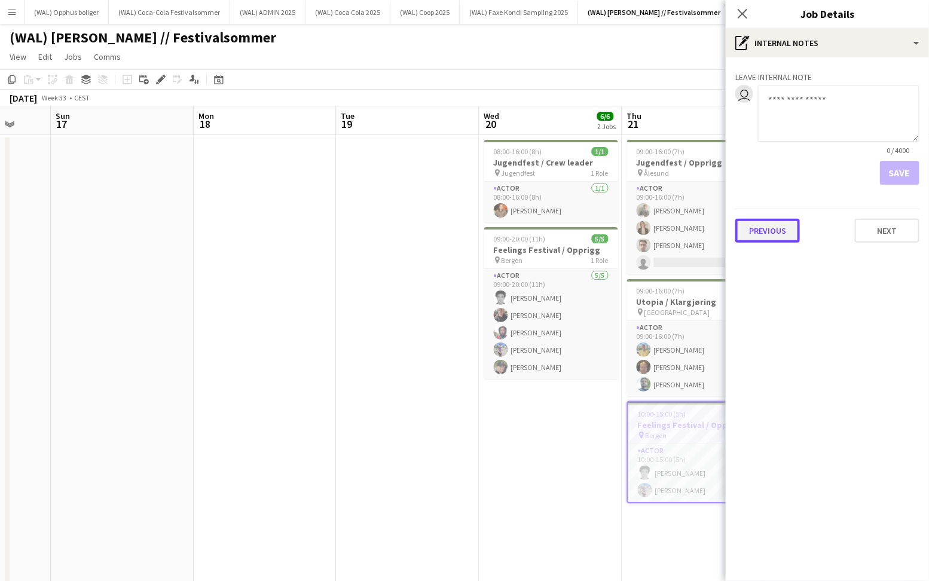
click at [776, 238] on button "Previous" at bounding box center [767, 231] width 65 height 24
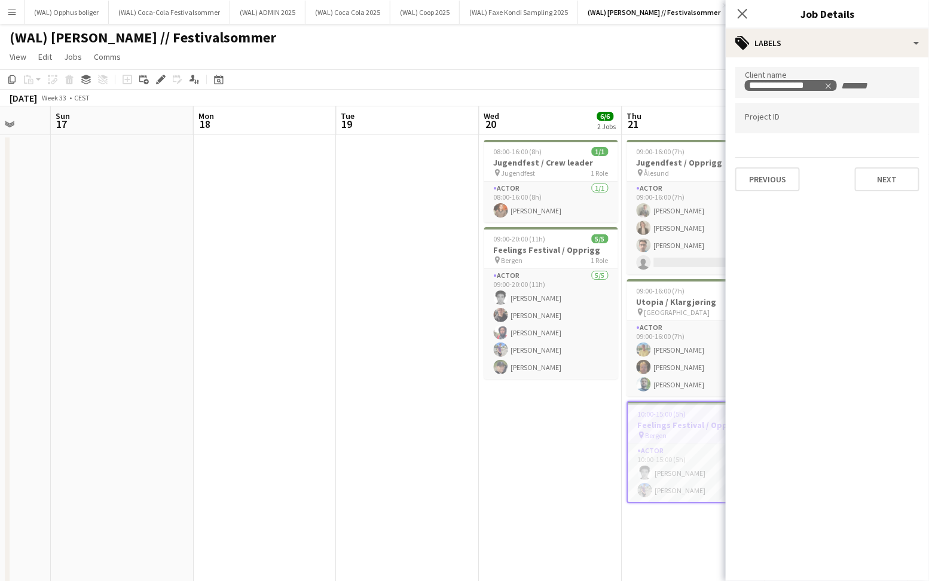
click at [792, 135] on div at bounding box center [827, 136] width 184 height 7
click at [792, 126] on div at bounding box center [827, 118] width 184 height 30
type input "******"
click at [902, 184] on button "Next" at bounding box center [887, 179] width 65 height 24
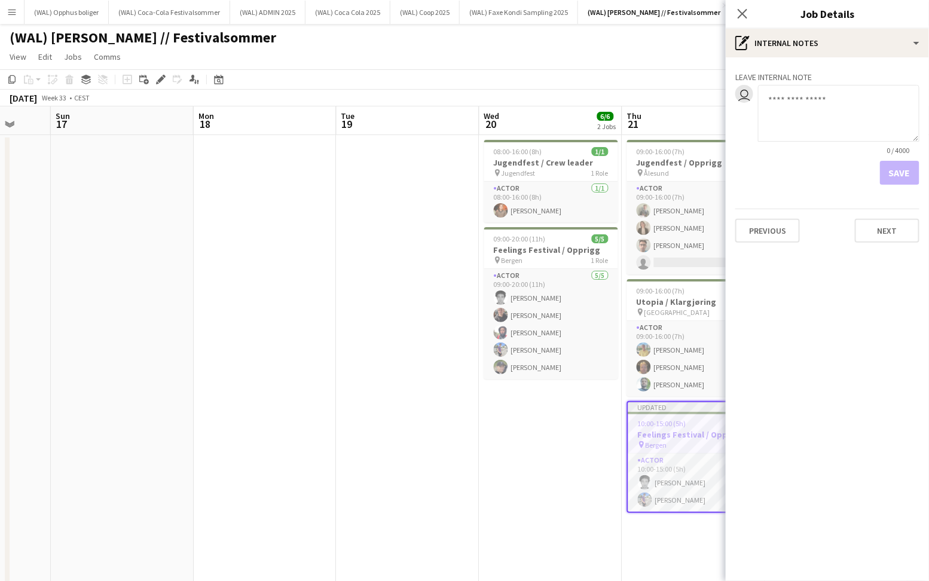
click at [885, 214] on div "Previous Next" at bounding box center [827, 226] width 184 height 34
click at [885, 229] on button "Next" at bounding box center [887, 231] width 65 height 24
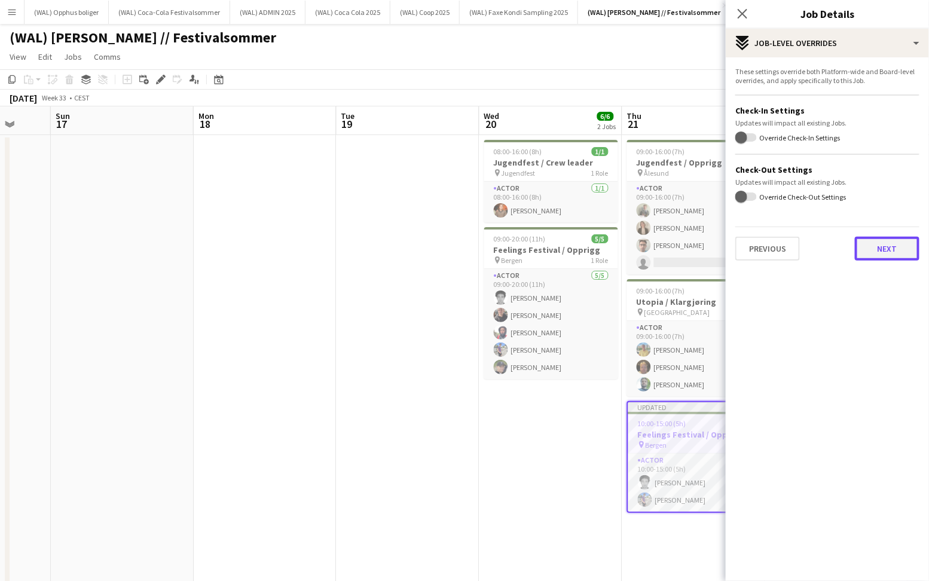
click at [878, 247] on button "Next" at bounding box center [887, 249] width 65 height 24
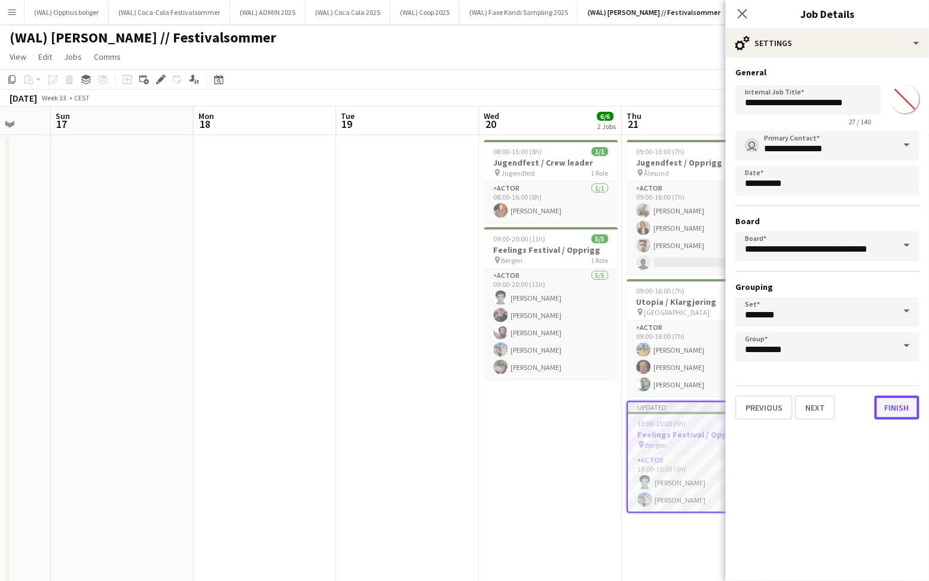
click at [894, 415] on button "Finish" at bounding box center [897, 408] width 45 height 24
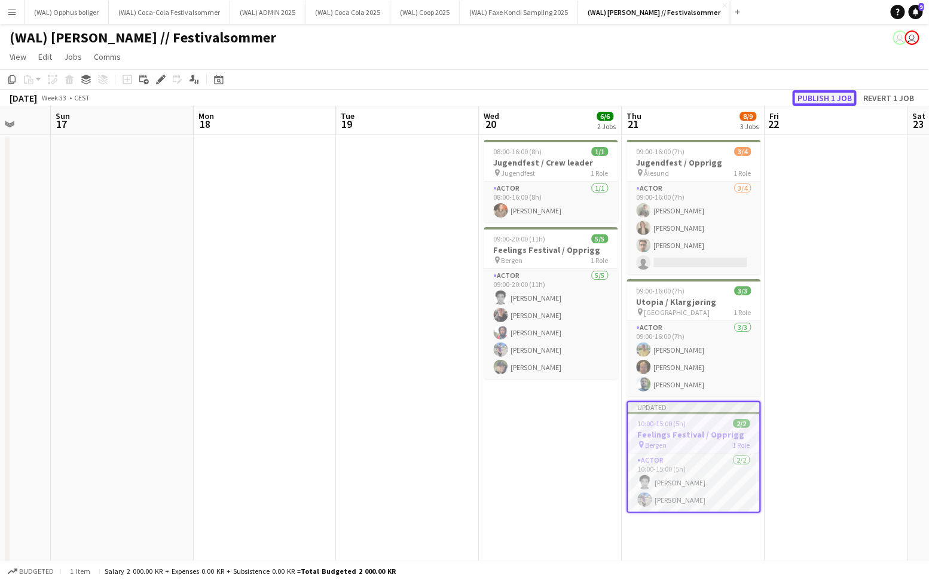
click at [816, 97] on button "Publish 1 job" at bounding box center [825, 98] width 64 height 16
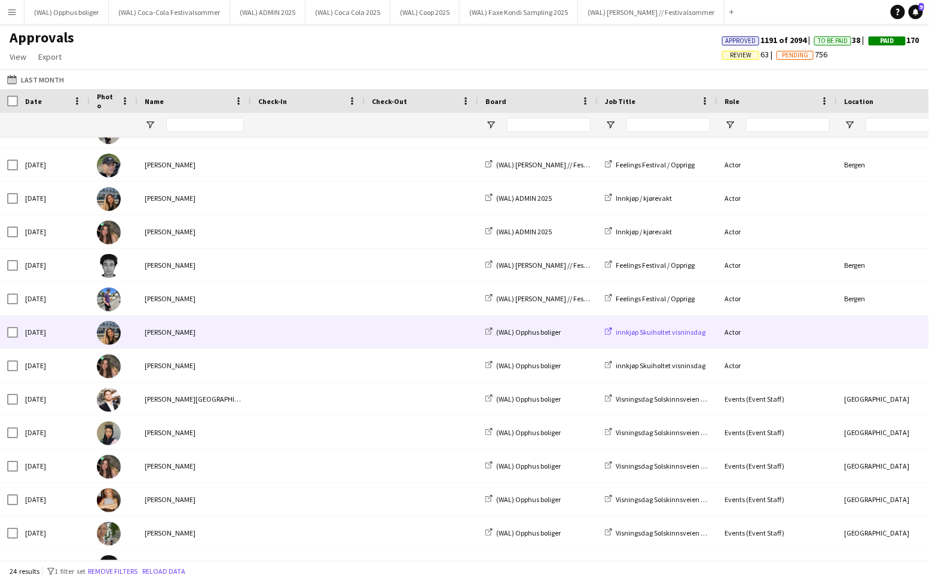
click at [633, 335] on span "innkjøp Skuiholtet visninsdag" at bounding box center [661, 332] width 90 height 9
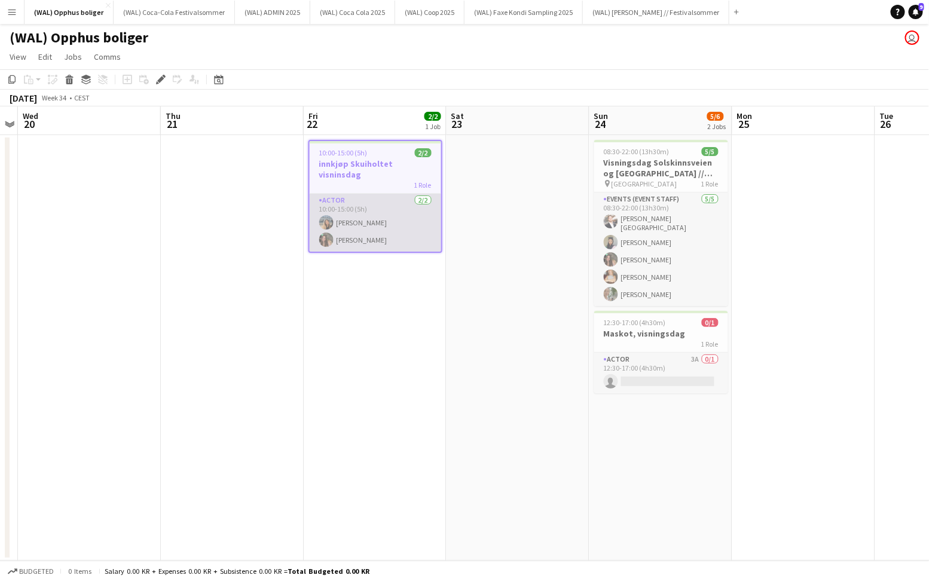
click at [335, 197] on app-card-role "Actor 2/2 10:00-15:00 (5h) Ela Tasdemir Rafaela Goga" at bounding box center [376, 223] width 132 height 58
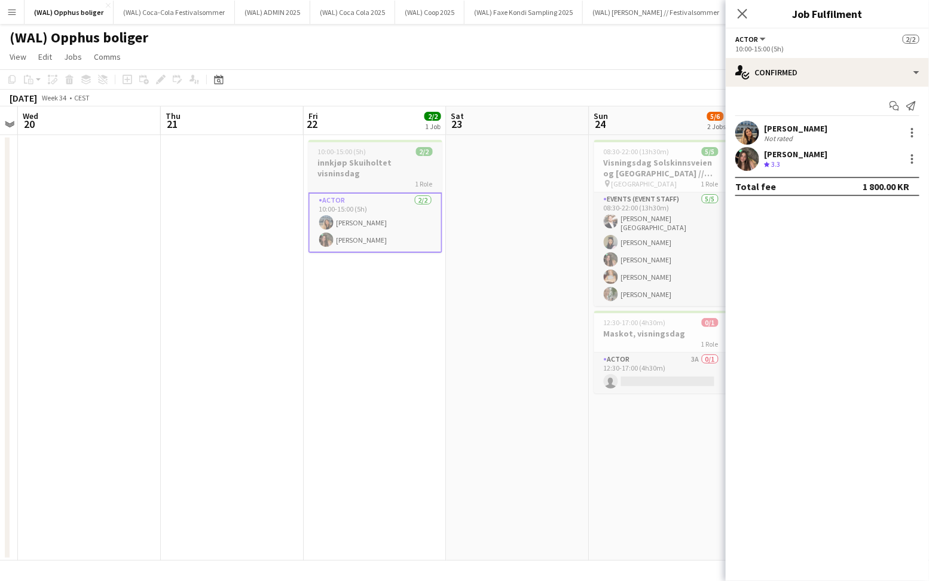
click at [339, 179] on div "1 Role" at bounding box center [375, 184] width 134 height 10
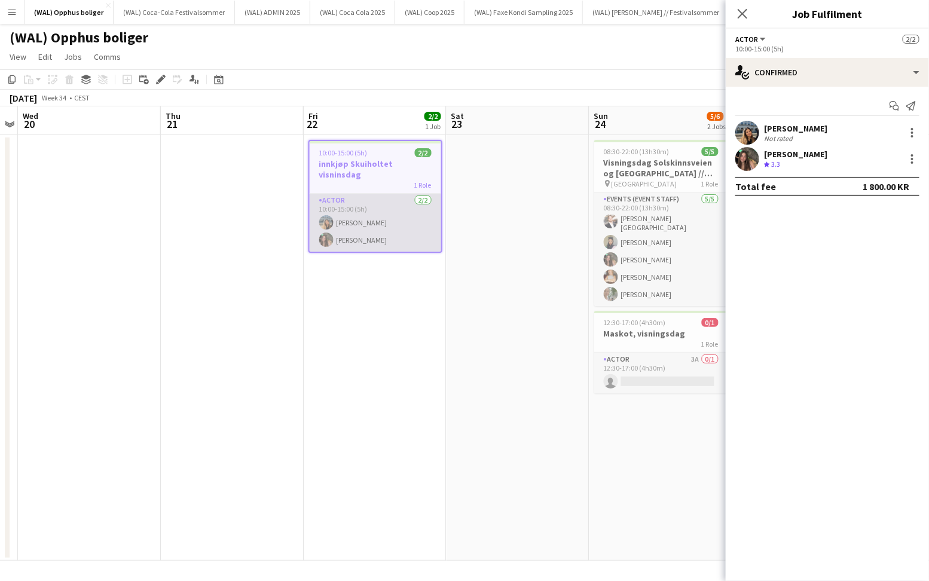
click at [347, 228] on app-card-role "Actor 2/2 10:00-15:00 (5h) Ela Tasdemir Rafaela Goga" at bounding box center [376, 223] width 132 height 58
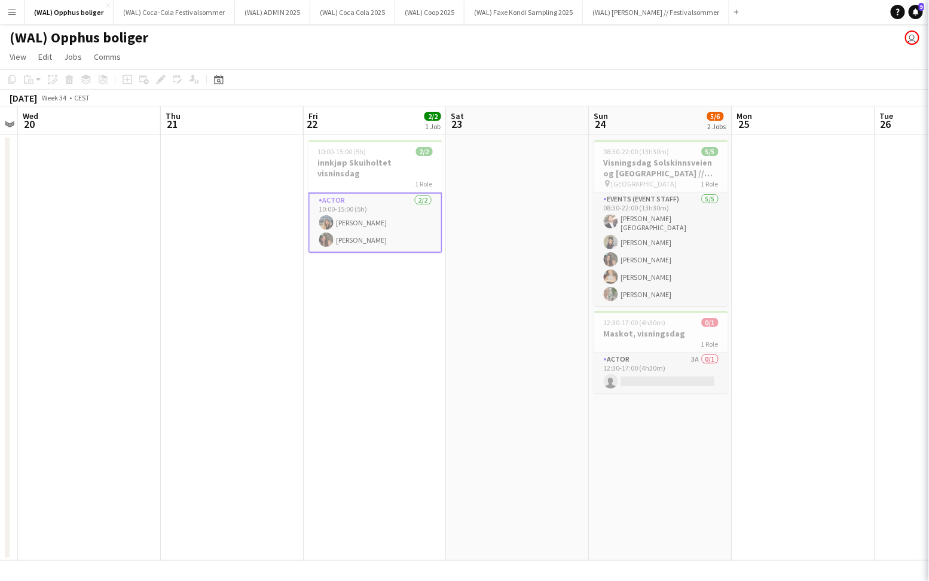
click at [348, 192] on app-card-role "Actor 2/2 10:00-15:00 (5h) Ela Tasdemir Rafaela Goga" at bounding box center [375, 222] width 134 height 60
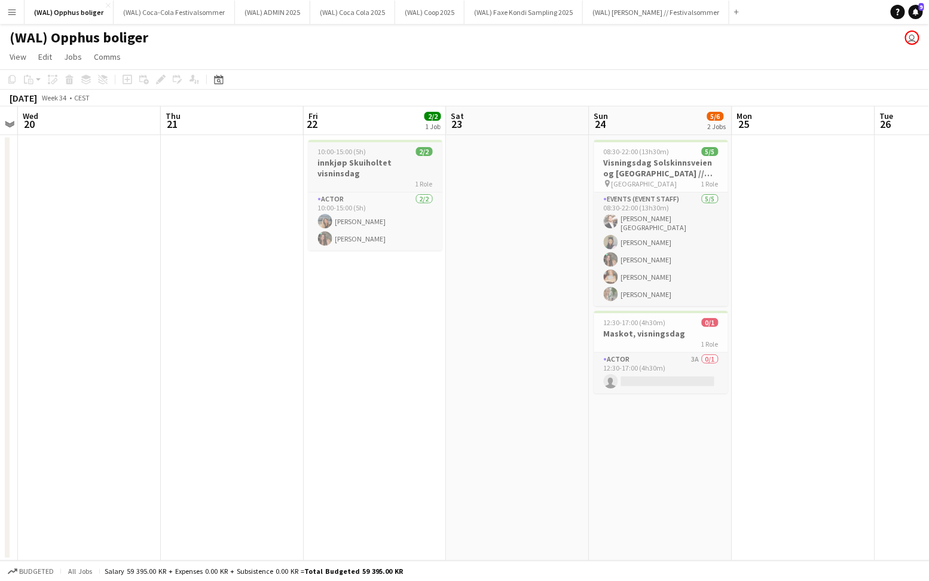
click at [348, 166] on h3 "innkjøp Skuiholtet visninsdag" at bounding box center [375, 168] width 134 height 22
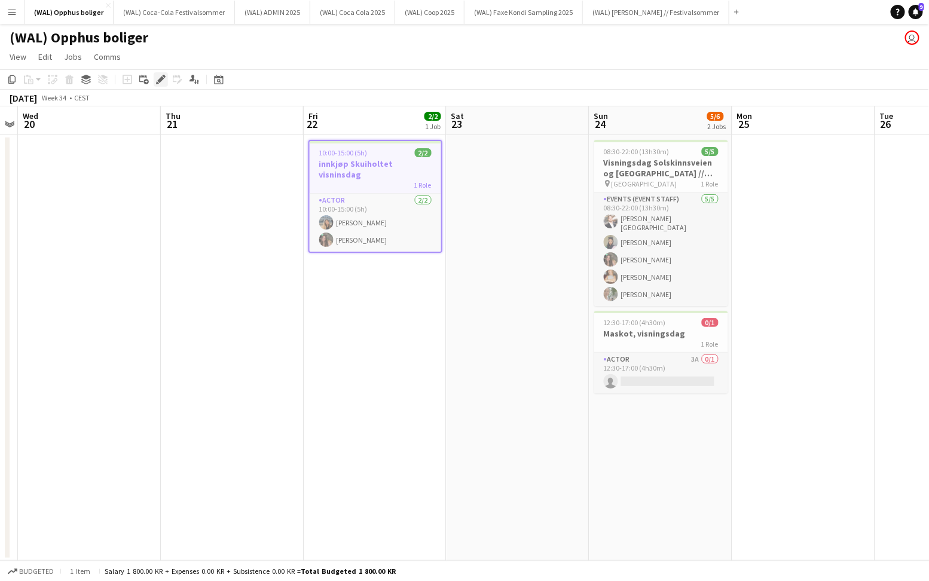
click at [158, 76] on icon "Edit" at bounding box center [161, 80] width 10 height 10
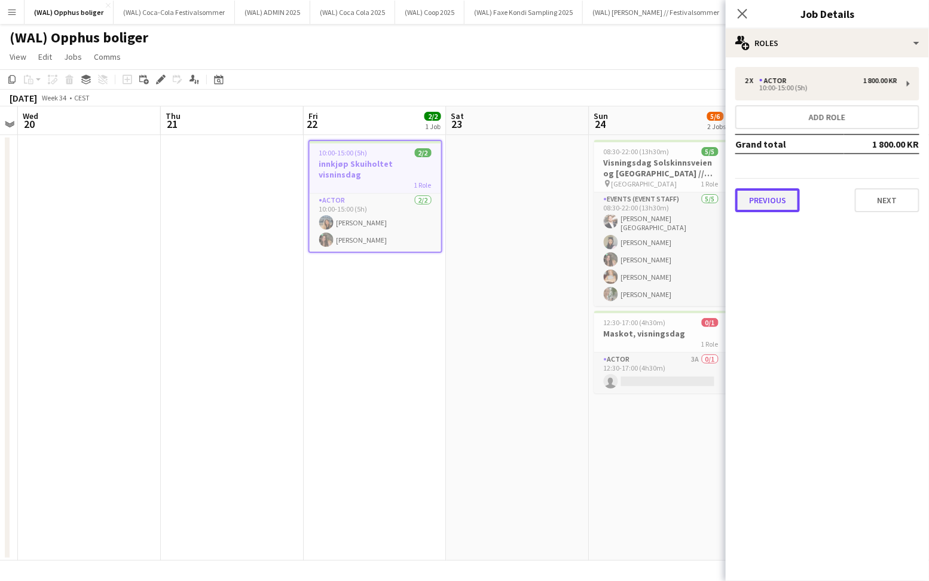
click at [758, 199] on button "Previous" at bounding box center [767, 200] width 65 height 24
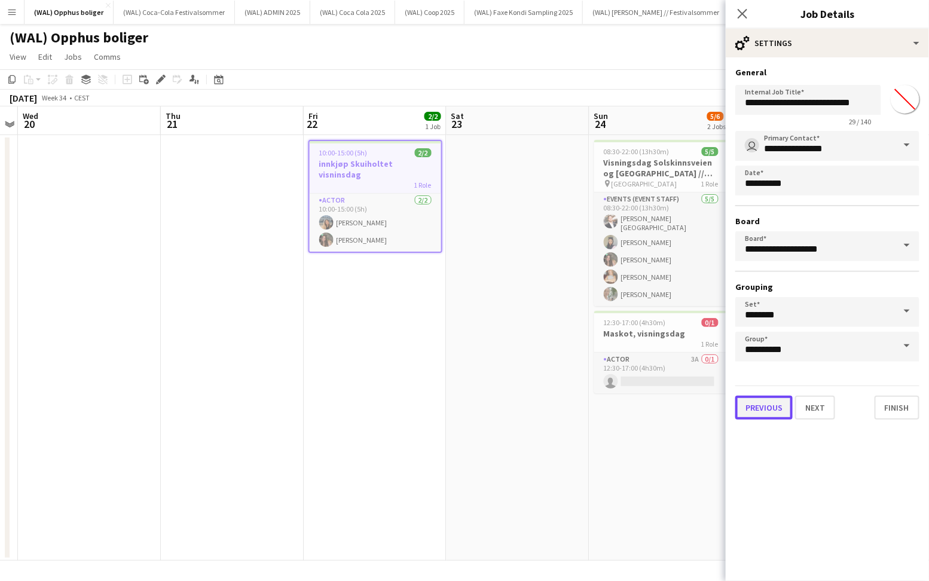
click at [760, 404] on button "Previous" at bounding box center [763, 408] width 57 height 24
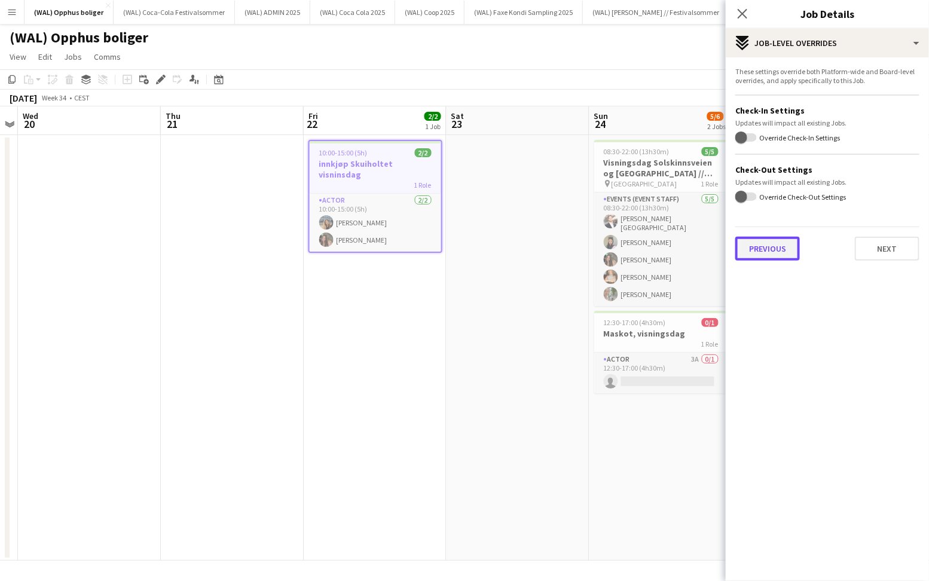
click at [769, 256] on button "Previous" at bounding box center [767, 249] width 65 height 24
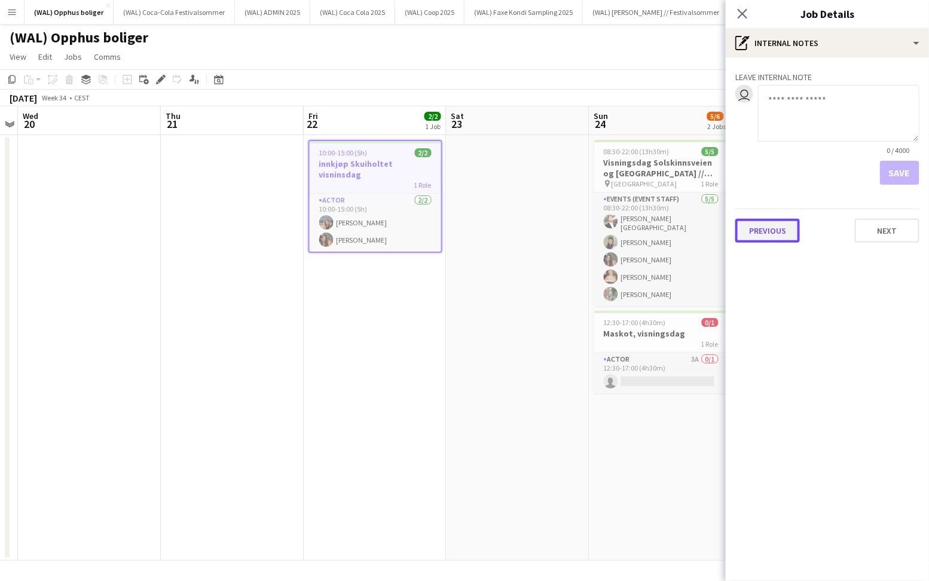
click at [767, 222] on button "Previous" at bounding box center [767, 231] width 65 height 24
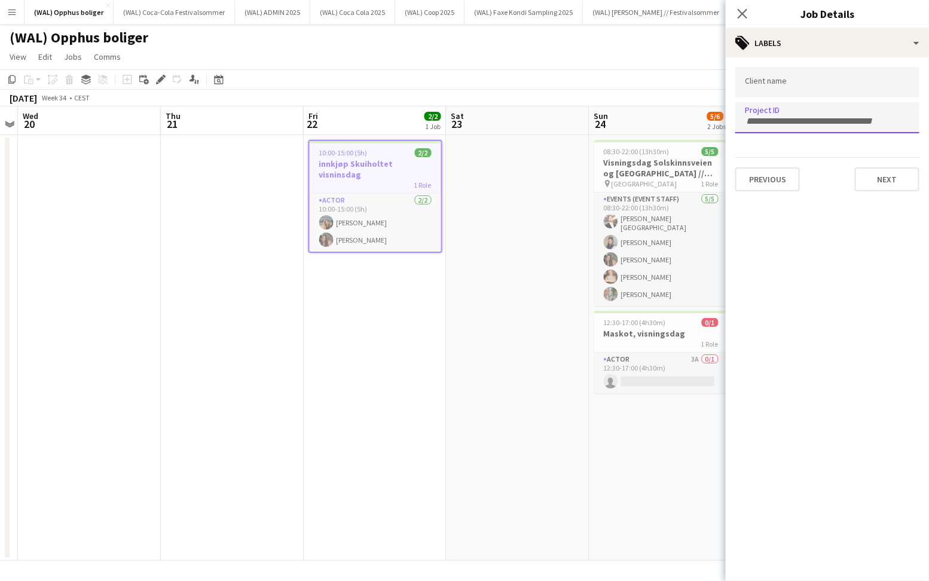
click at [763, 118] on input "Type to search project ID labels..." at bounding box center [827, 121] width 165 height 11
type input "******"
click at [765, 175] on button "Previous" at bounding box center [767, 179] width 65 height 24
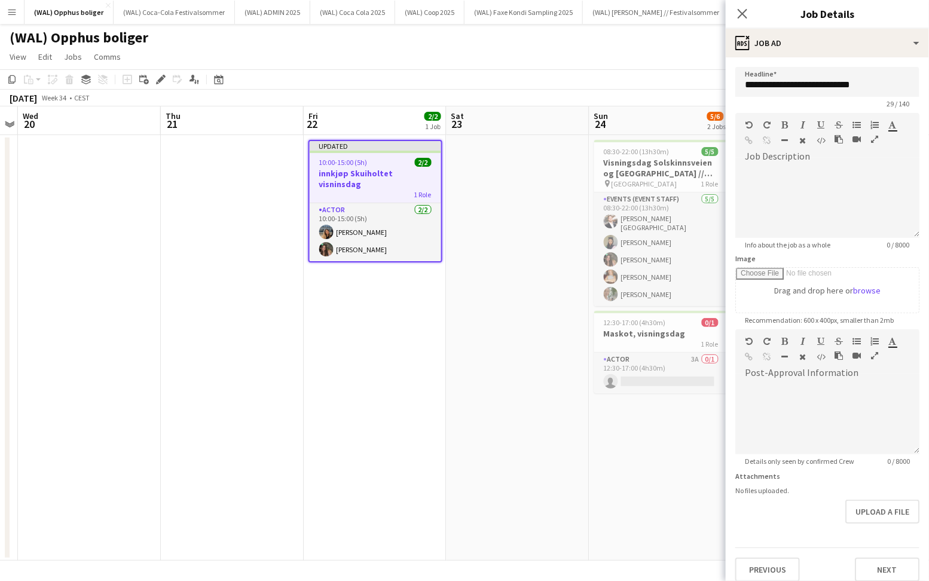
scroll to position [9, 0]
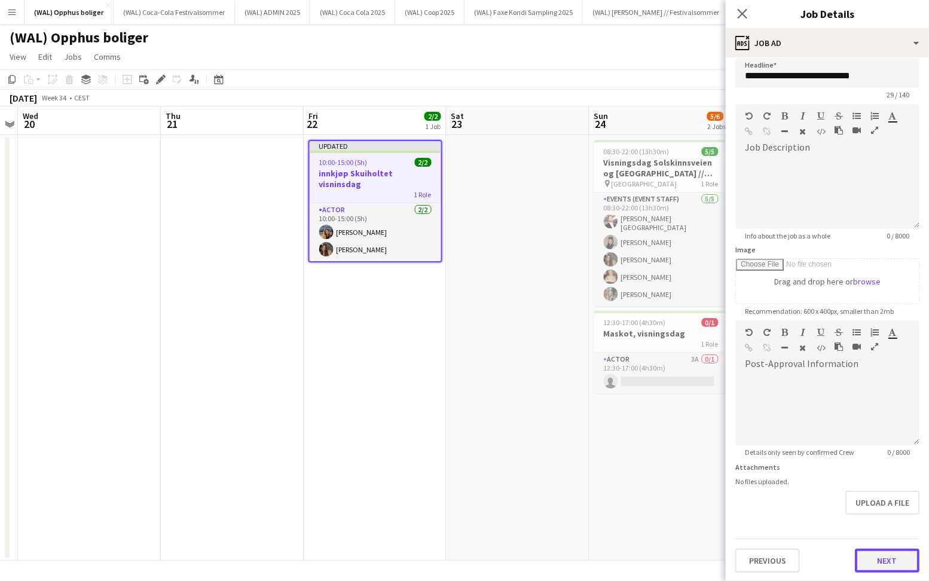
click at [900, 552] on button "Next" at bounding box center [887, 561] width 65 height 24
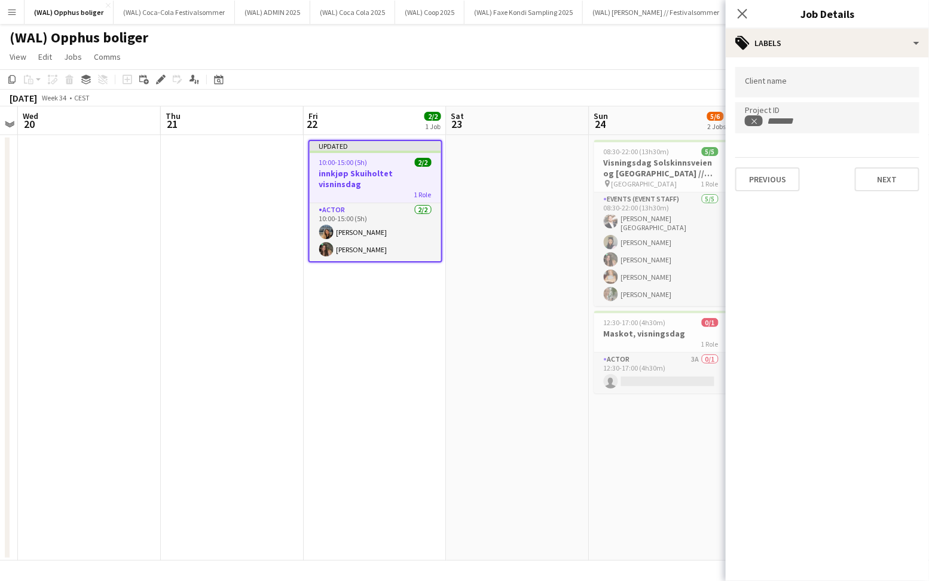
scroll to position [0, 0]
click at [885, 189] on button "Next" at bounding box center [887, 179] width 65 height 24
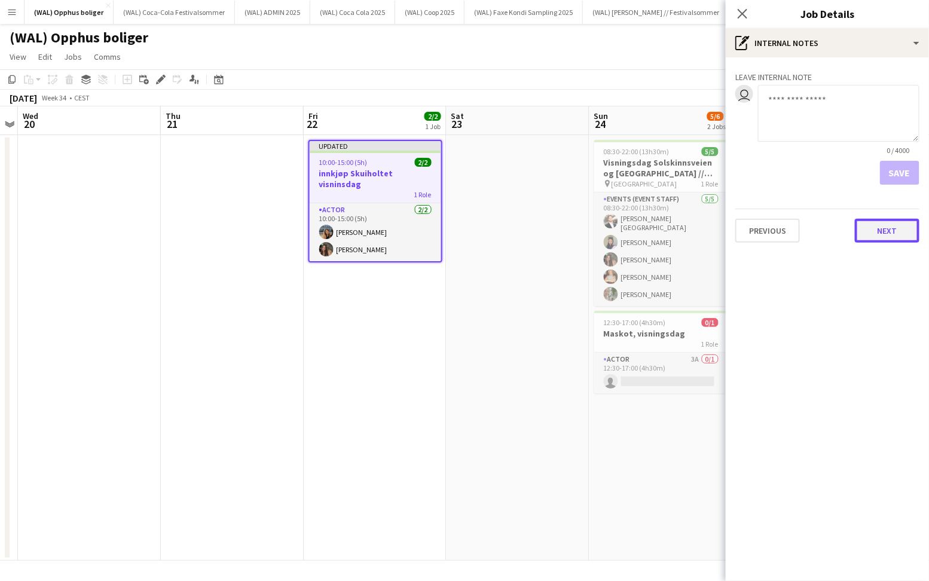
click at [903, 236] on button "Next" at bounding box center [887, 231] width 65 height 24
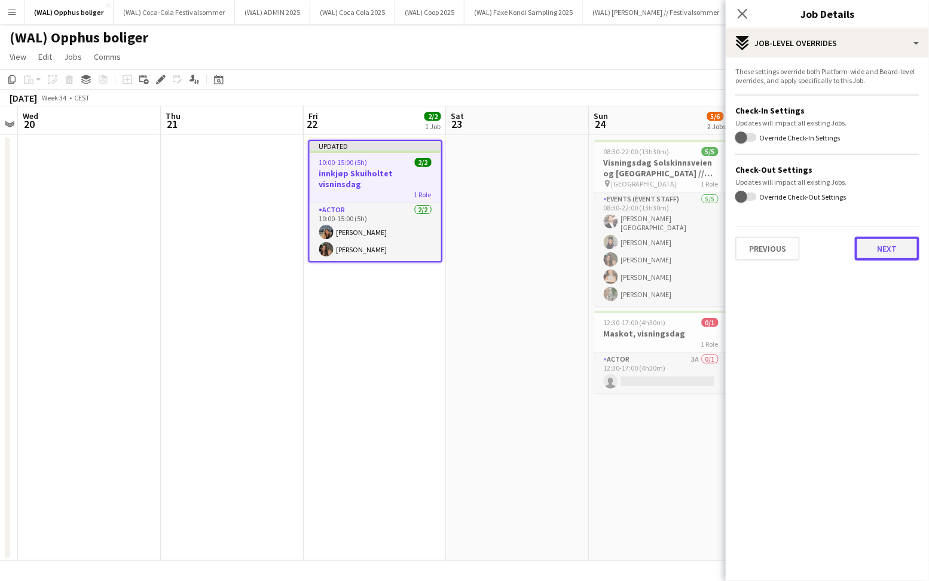
click at [896, 256] on button "Next" at bounding box center [887, 249] width 65 height 24
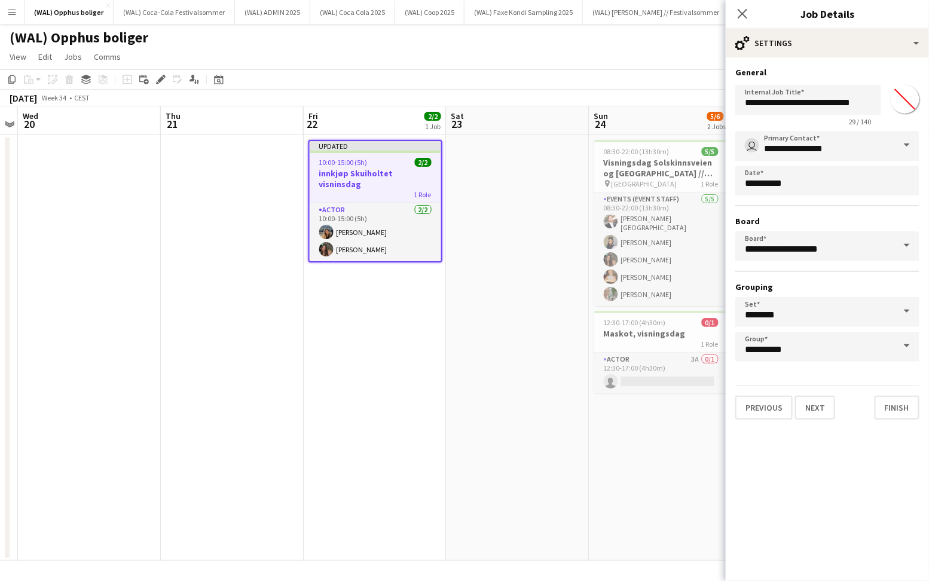
click at [890, 418] on div "**********" at bounding box center [827, 243] width 203 height 372
click at [892, 411] on button "Finish" at bounding box center [897, 408] width 45 height 24
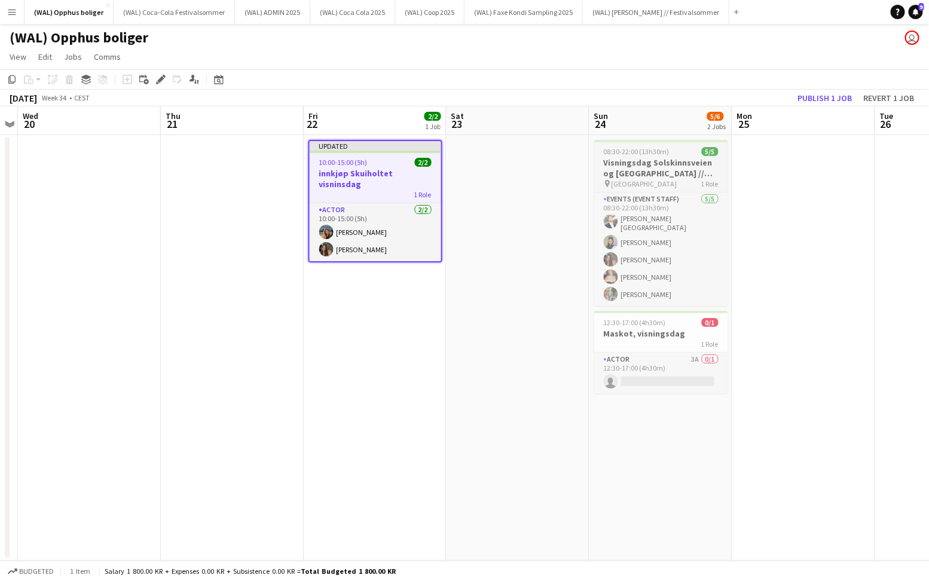
click at [667, 166] on h3 "Visningsdag Solskinnsveien og Skuiholtet // Opprigg og gjennomføring" at bounding box center [661, 168] width 134 height 22
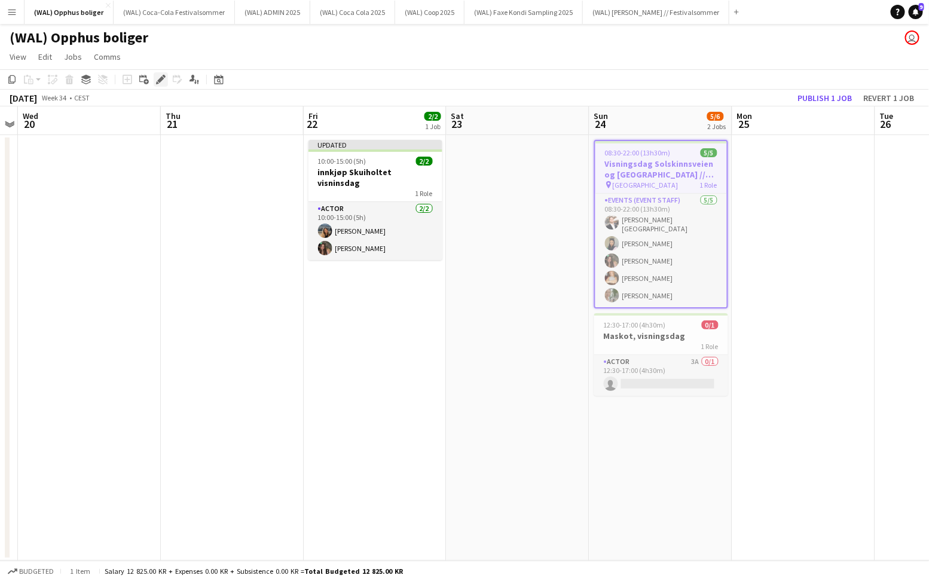
click at [161, 84] on icon "Edit" at bounding box center [161, 80] width 10 height 10
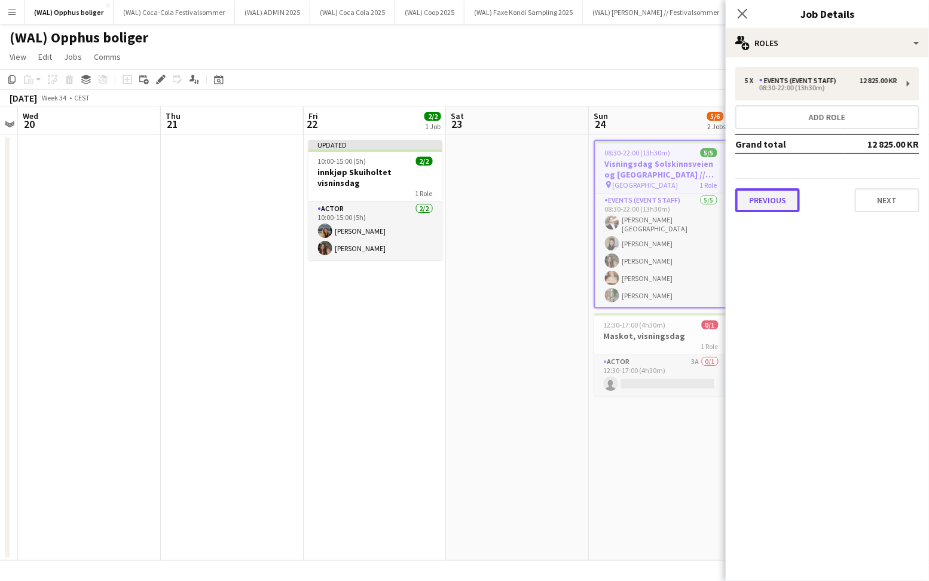
click at [771, 204] on button "Previous" at bounding box center [767, 200] width 65 height 24
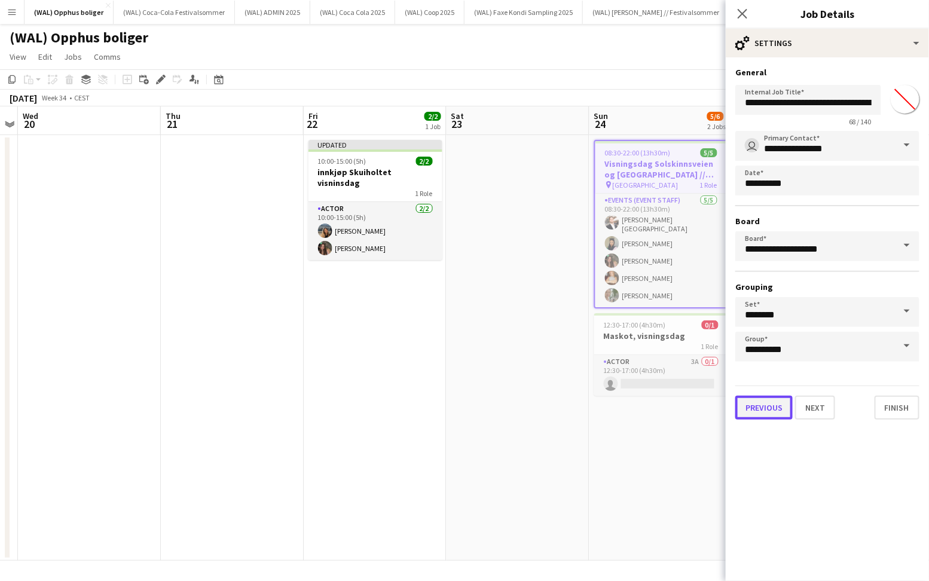
click at [745, 401] on button "Previous" at bounding box center [763, 408] width 57 height 24
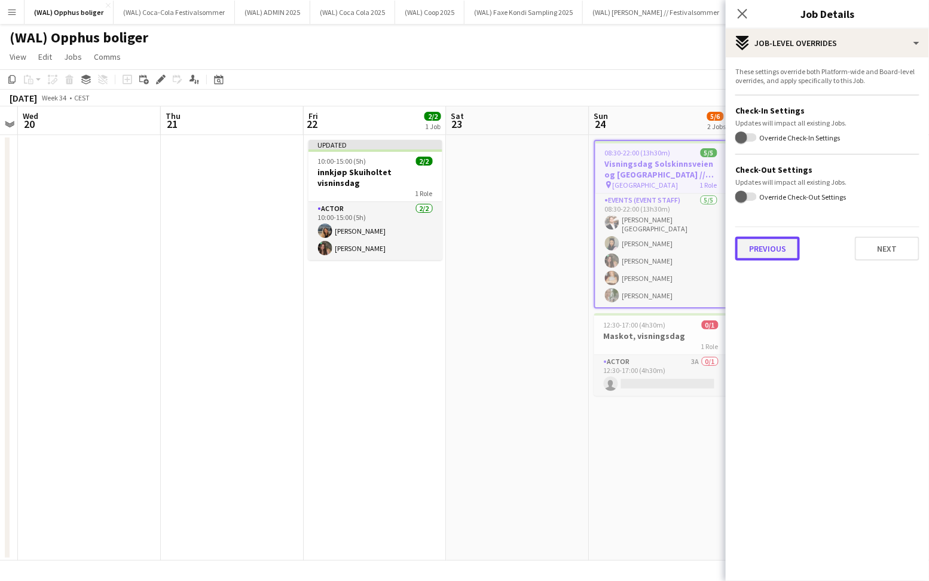
click at [779, 250] on button "Previous" at bounding box center [767, 249] width 65 height 24
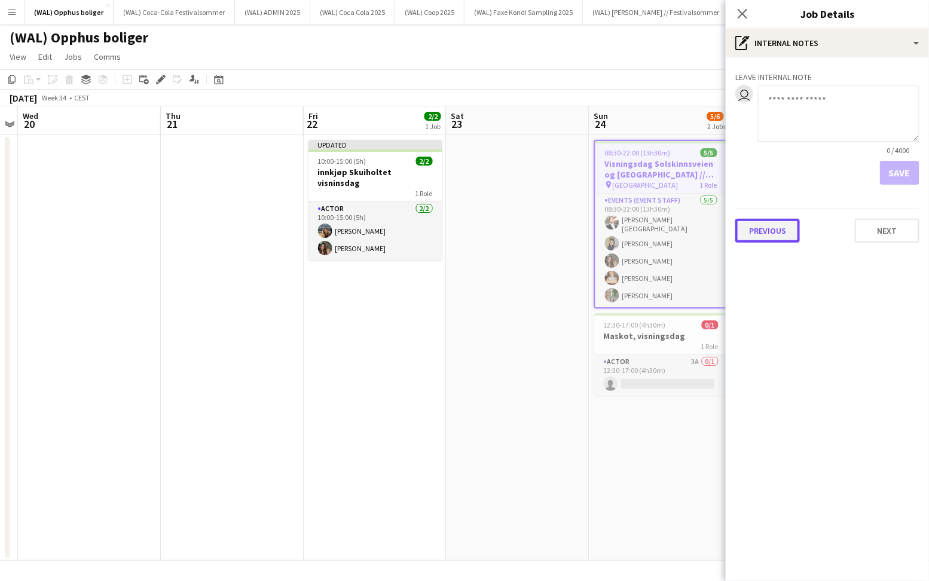
click at [781, 236] on button "Previous" at bounding box center [767, 231] width 65 height 24
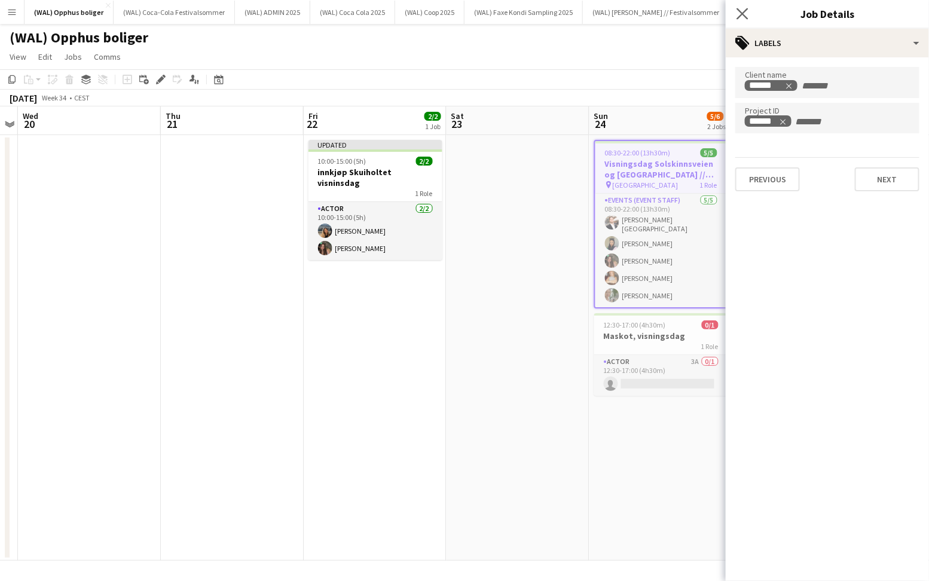
click at [739, 5] on app-icon "Close pop-in" at bounding box center [742, 13] width 17 height 17
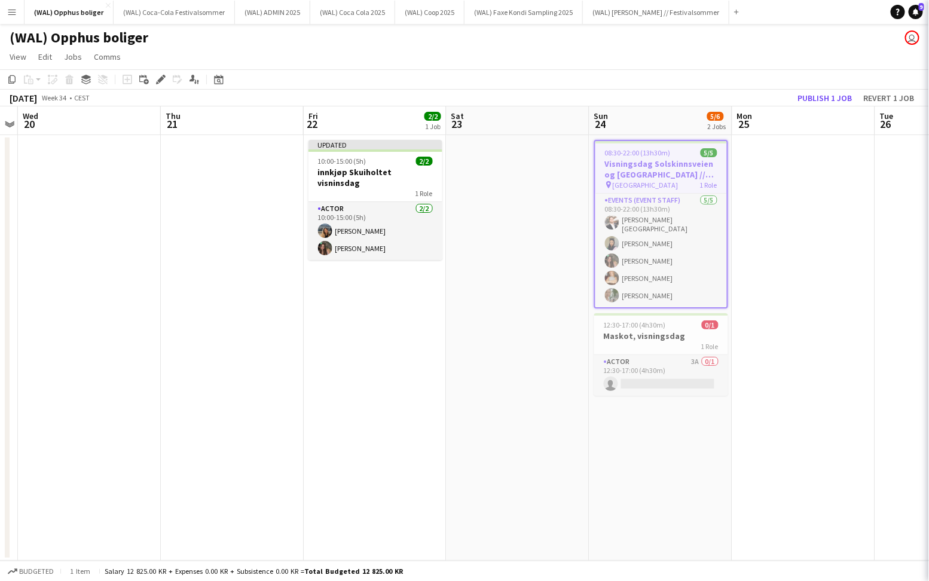
click at [534, 200] on app-date-cell at bounding box center [518, 348] width 143 height 426
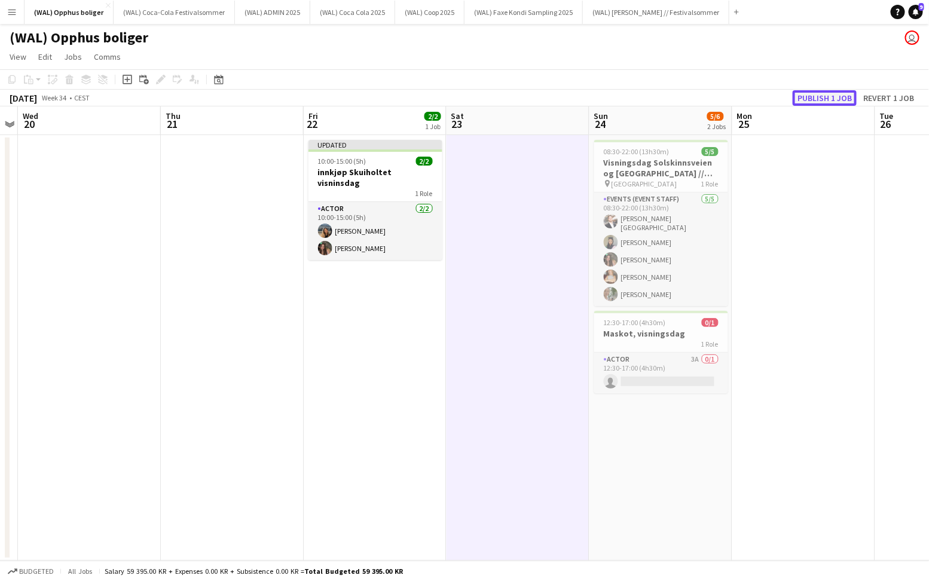
click at [821, 95] on button "Publish 1 job" at bounding box center [825, 98] width 64 height 16
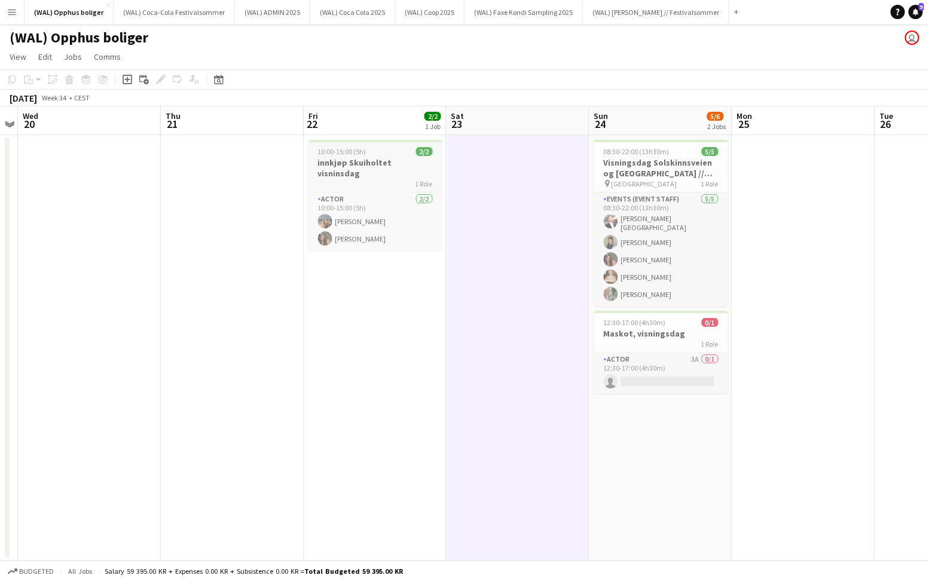
click at [350, 163] on h3 "innkjøp Skuiholtet visninsdag" at bounding box center [375, 168] width 134 height 22
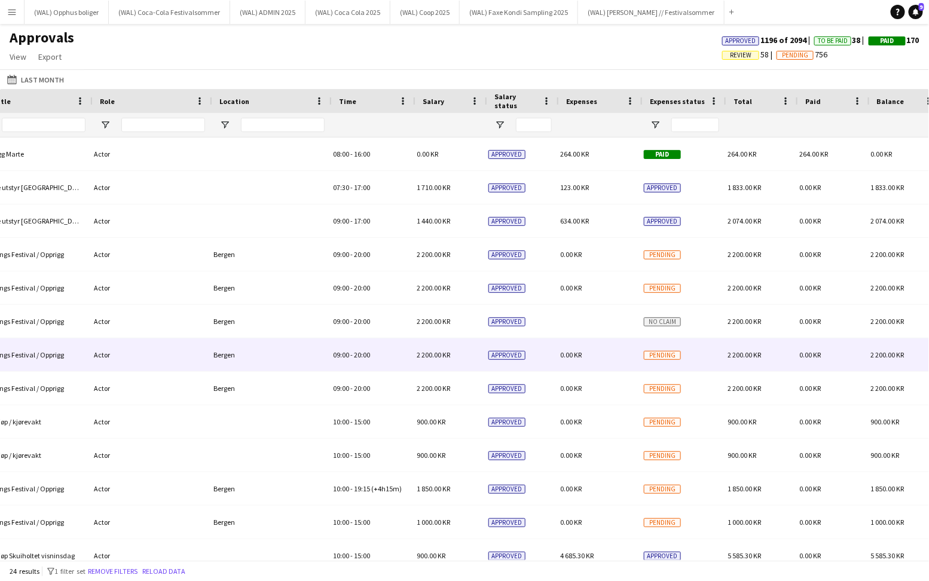
scroll to position [0, 792]
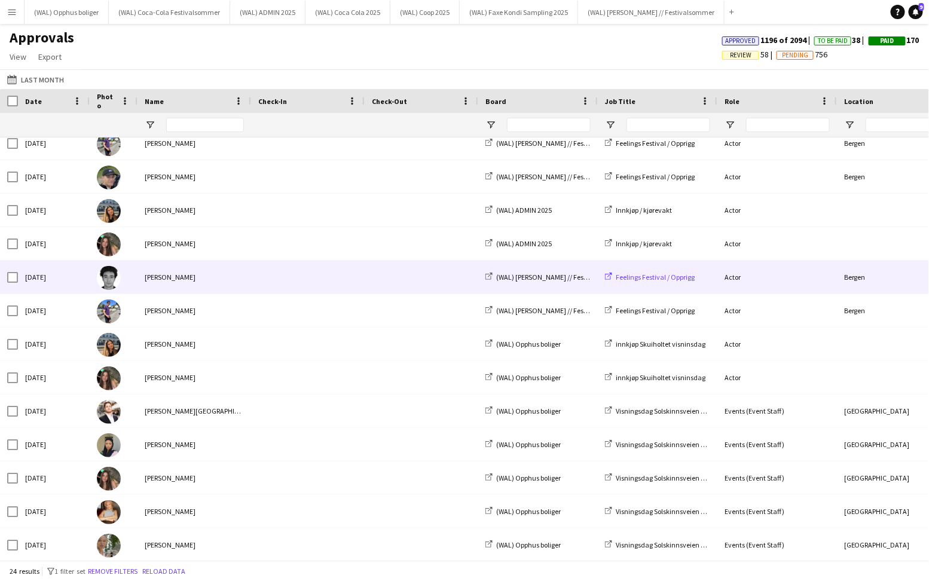
click at [659, 276] on span "Feelings Festival / Opprigg" at bounding box center [655, 277] width 79 height 9
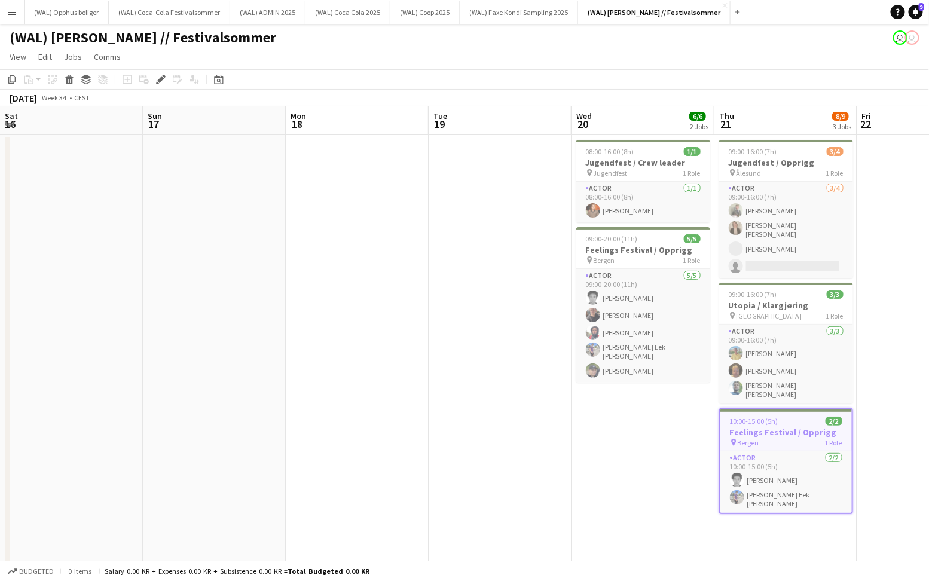
scroll to position [0, 411]
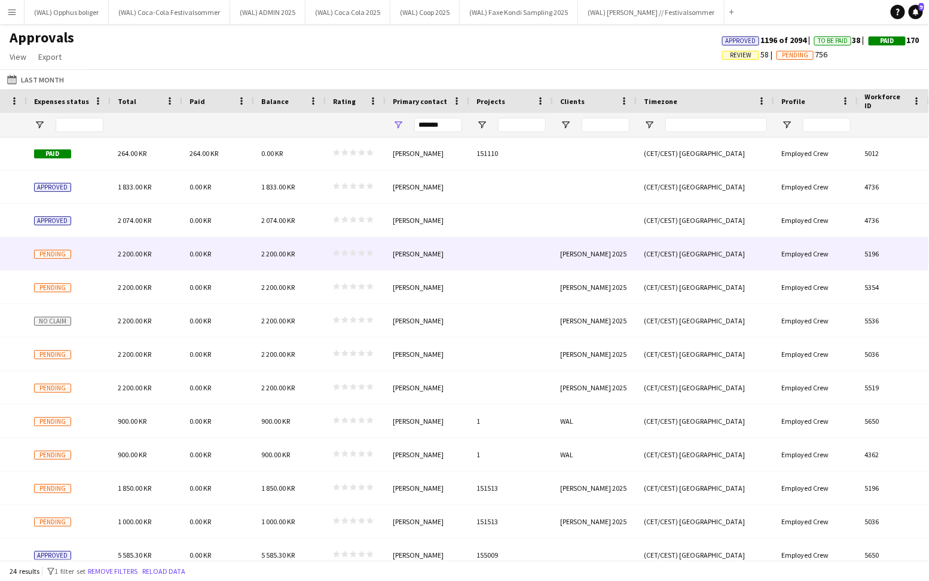
scroll to position [109, 0]
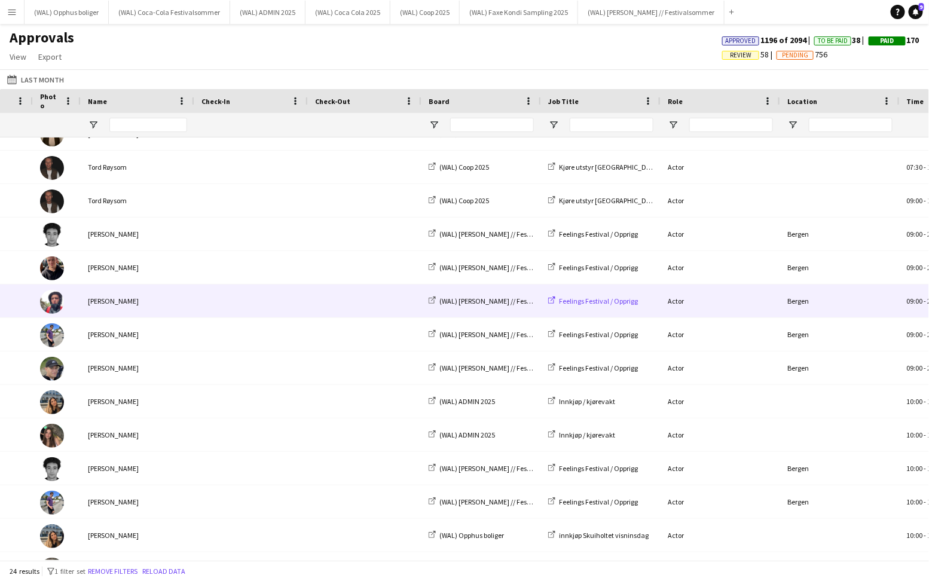
click at [601, 304] on span "Feelings Festival / Opprigg" at bounding box center [598, 301] width 79 height 9
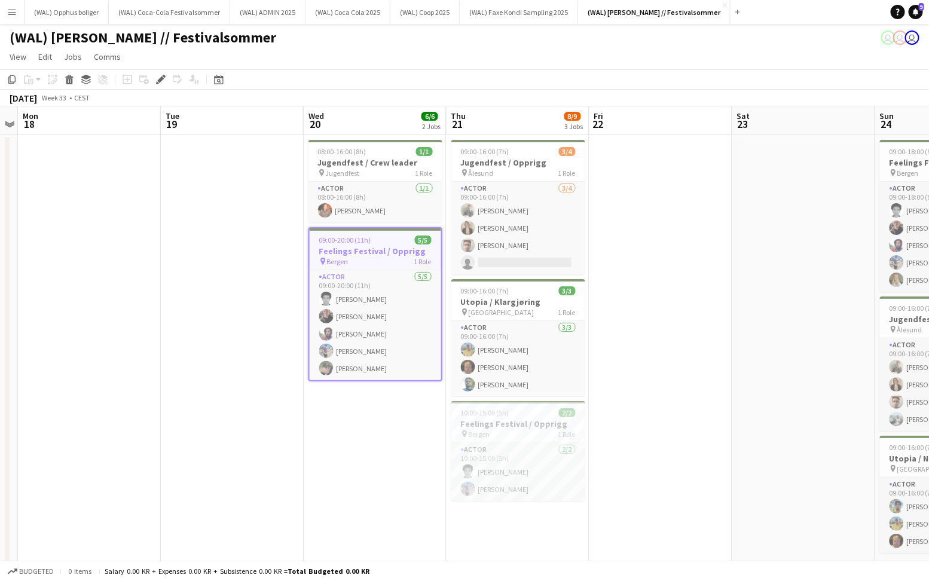
click at [341, 250] on h3 "Feelings Festival / Opprigg" at bounding box center [376, 251] width 132 height 11
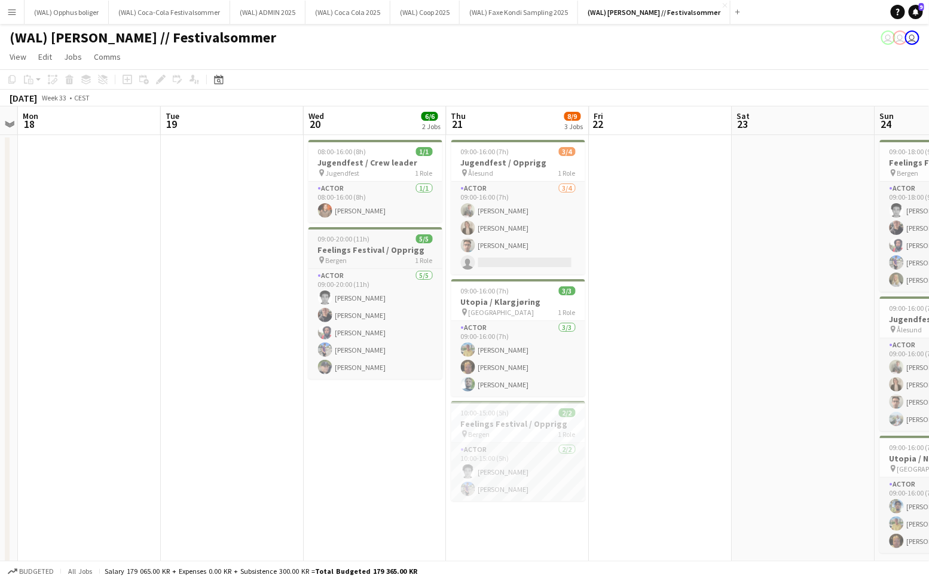
click at [341, 250] on h3 "Feelings Festival / Opprigg" at bounding box center [375, 250] width 134 height 11
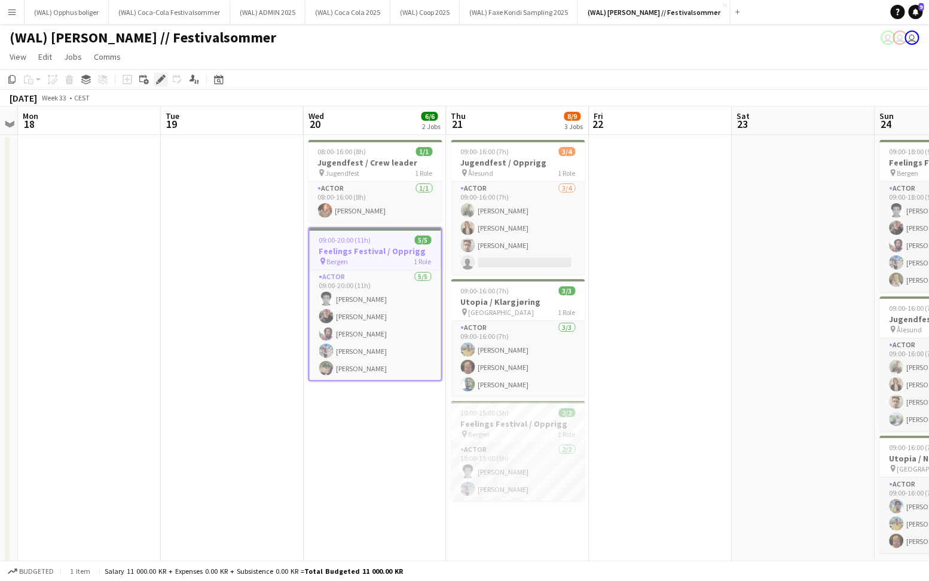
click at [160, 85] on div "Edit" at bounding box center [161, 79] width 14 height 14
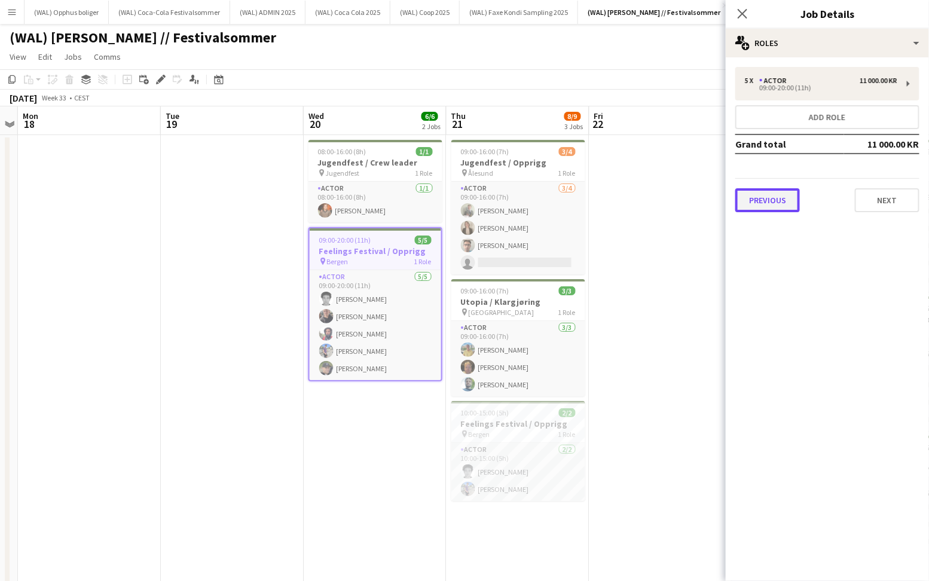
click at [777, 197] on button "Previous" at bounding box center [767, 200] width 65 height 24
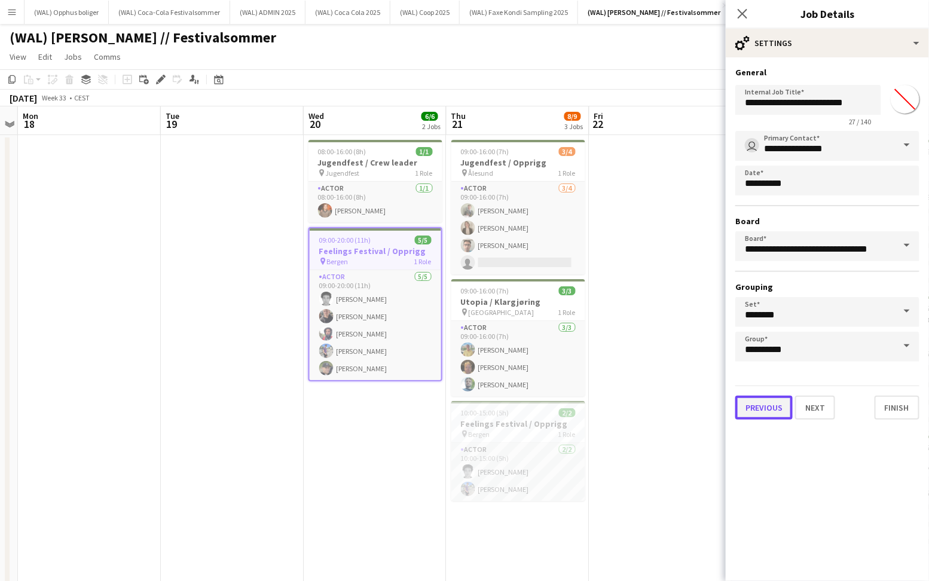
click at [770, 410] on button "Previous" at bounding box center [763, 408] width 57 height 24
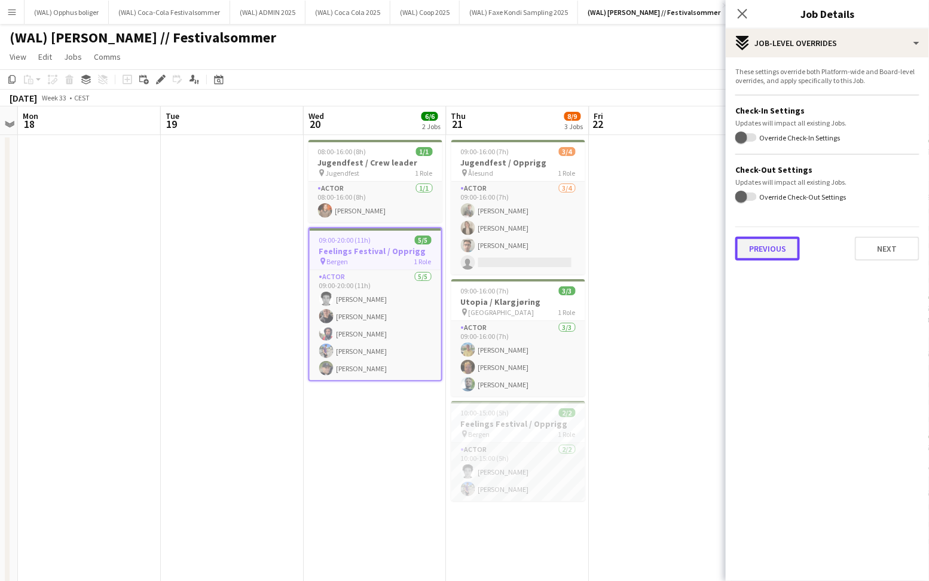
click at [773, 238] on button "Previous" at bounding box center [767, 249] width 65 height 24
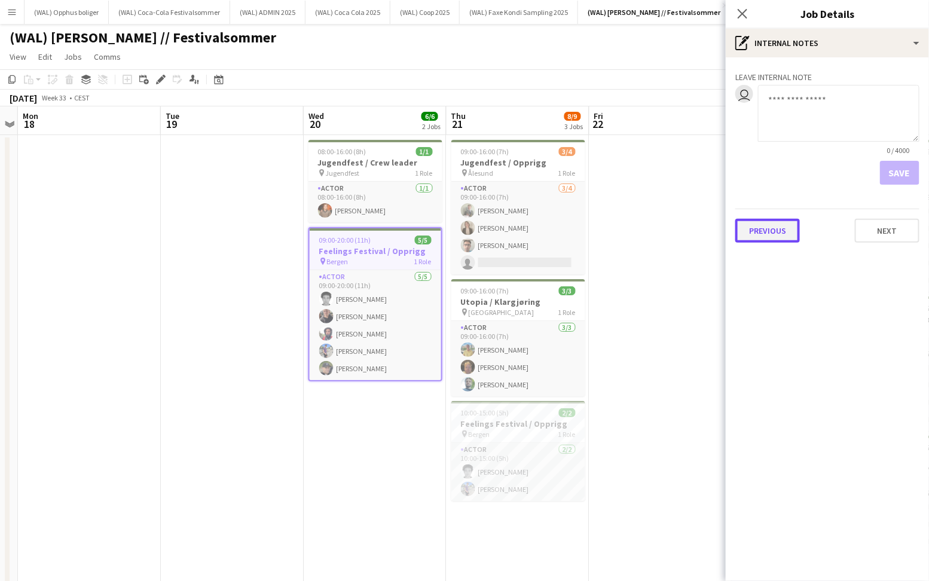
click at [759, 228] on button "Previous" at bounding box center [767, 231] width 65 height 24
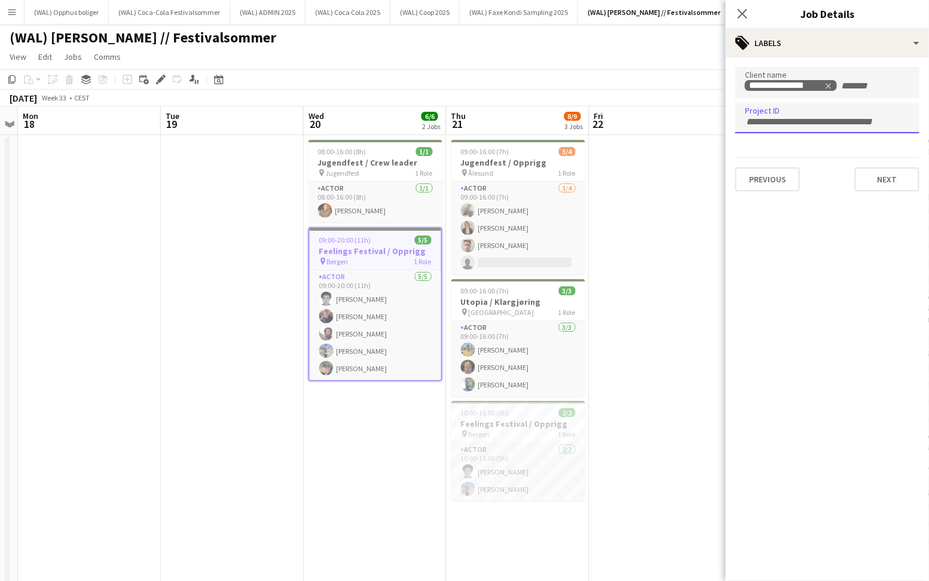
click at [761, 105] on div at bounding box center [827, 118] width 184 height 30
type input "******"
click at [887, 170] on button "Next" at bounding box center [887, 179] width 65 height 24
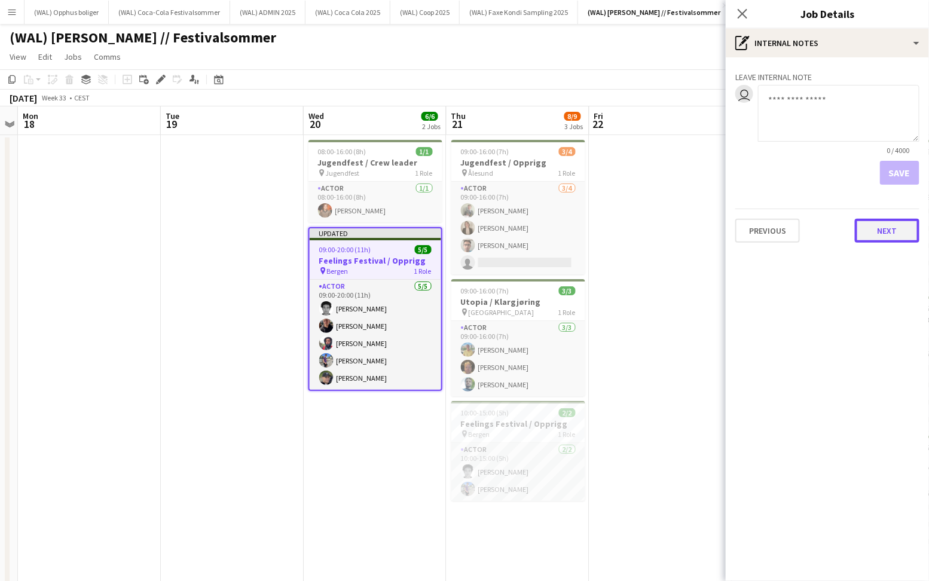
click at [902, 228] on button "Next" at bounding box center [887, 231] width 65 height 24
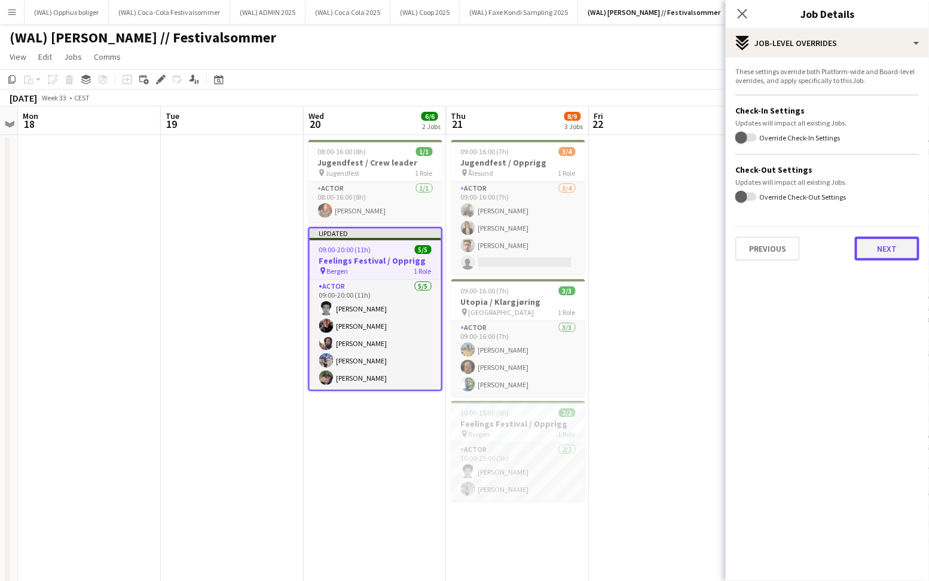
click at [886, 244] on button "Next" at bounding box center [887, 249] width 65 height 24
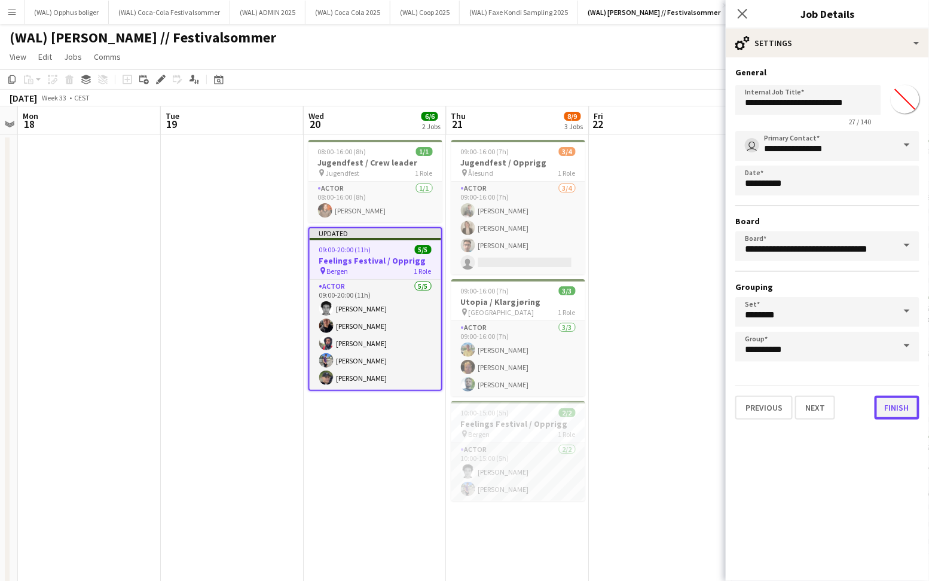
click at [894, 411] on button "Finish" at bounding box center [897, 408] width 45 height 24
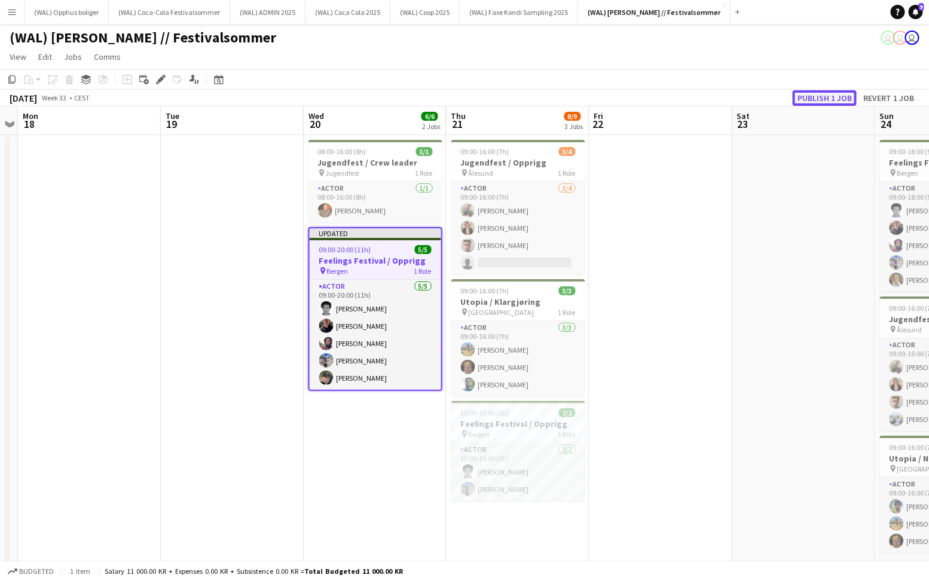
click at [812, 92] on button "Publish 1 job" at bounding box center [825, 98] width 64 height 16
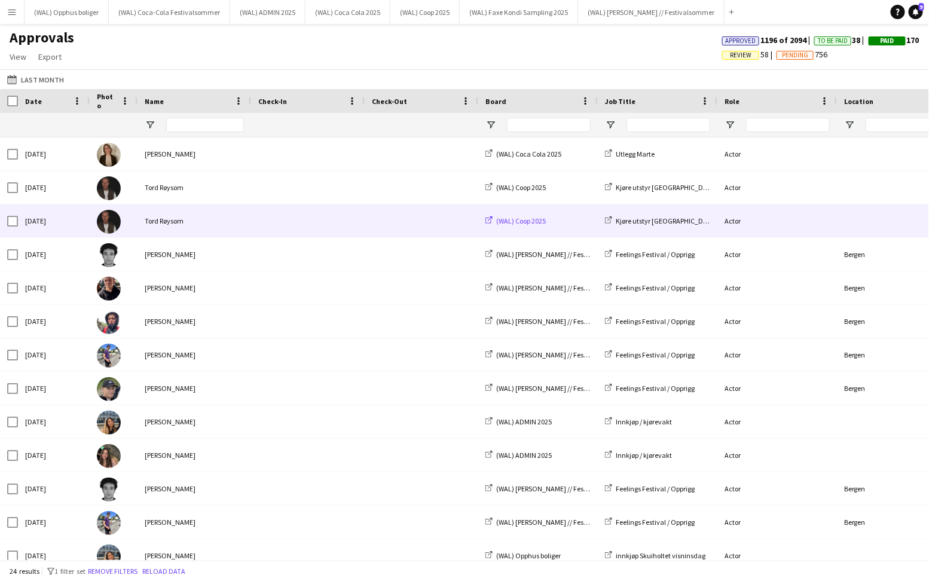
click at [527, 222] on span "(WAL) Coop 2025" at bounding box center [521, 220] width 50 height 9
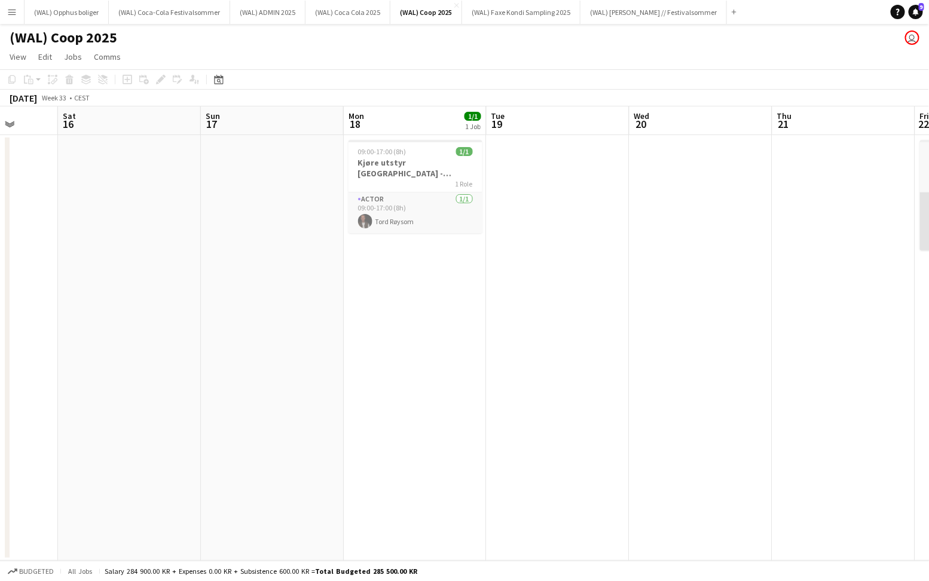
scroll to position [0, 371]
click at [403, 151] on span "09:00-17:00 (8h)" at bounding box center [382, 151] width 48 height 9
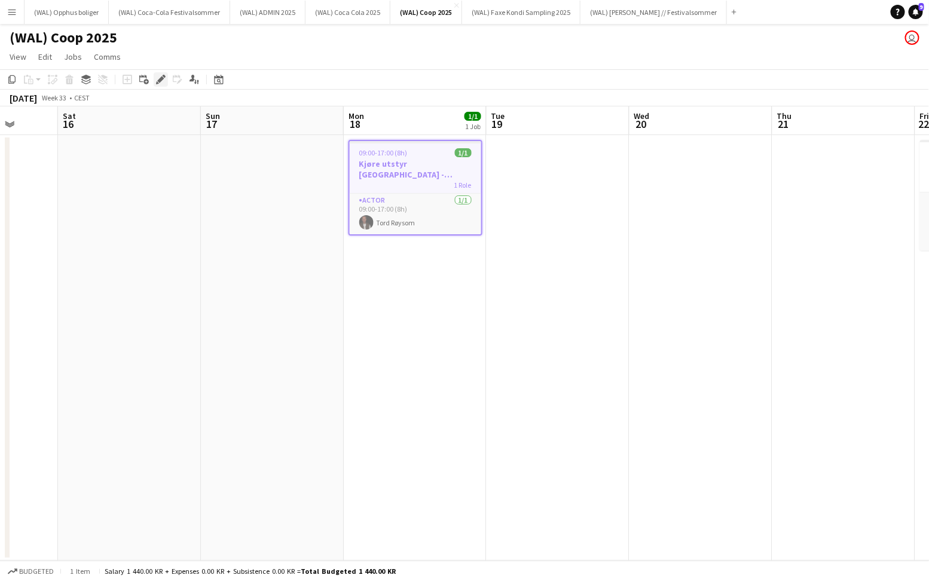
click at [156, 78] on icon "Edit" at bounding box center [161, 80] width 10 height 10
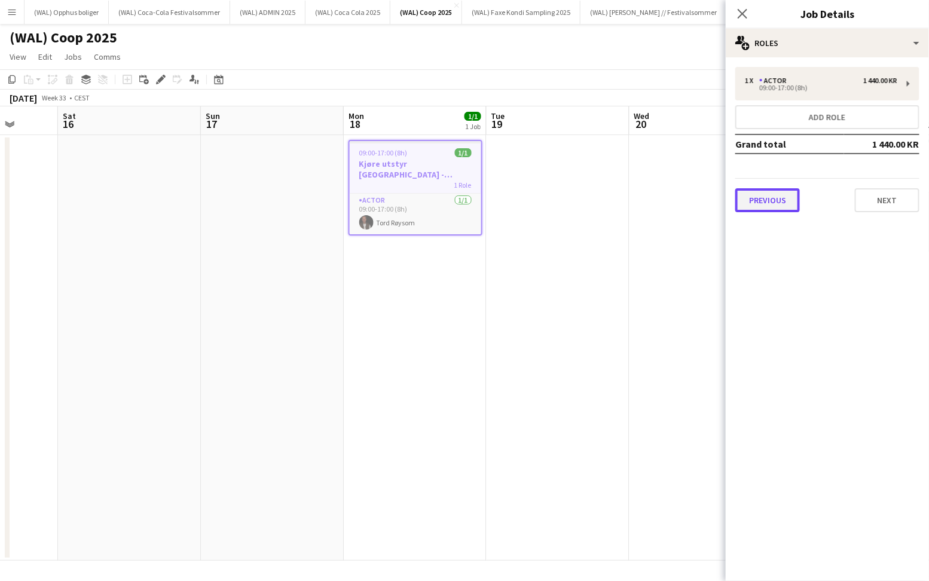
click at [782, 210] on button "Previous" at bounding box center [767, 200] width 65 height 24
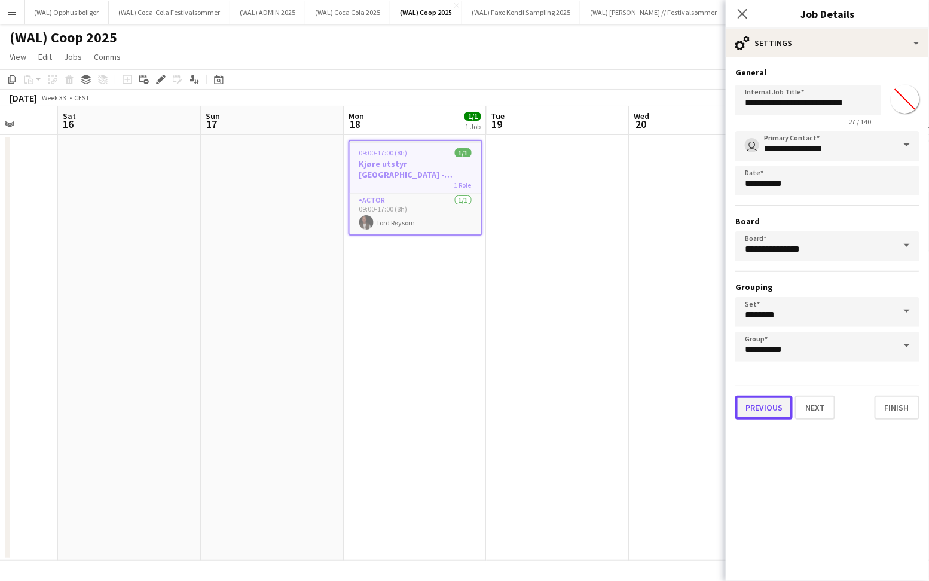
click at [754, 417] on button "Previous" at bounding box center [763, 408] width 57 height 24
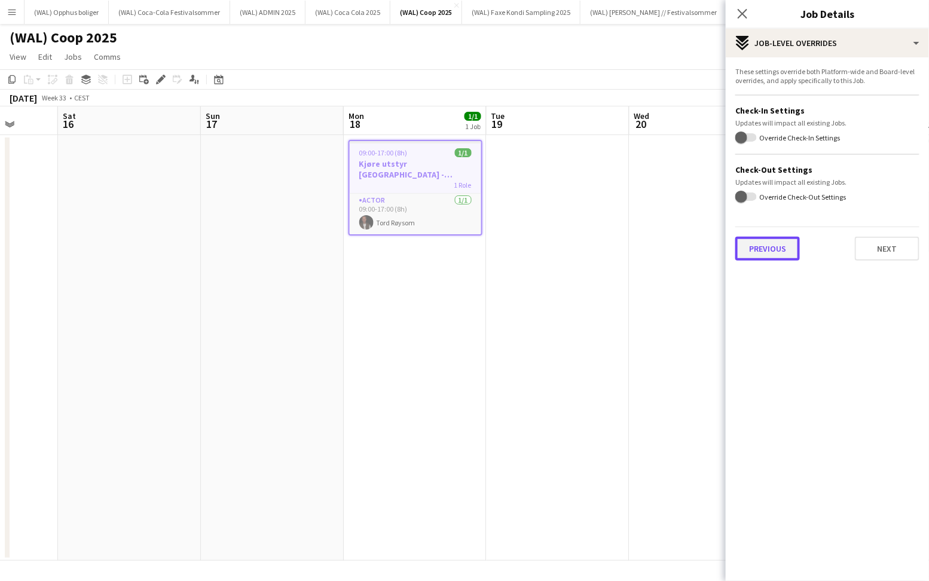
click at [760, 245] on button "Previous" at bounding box center [767, 249] width 65 height 24
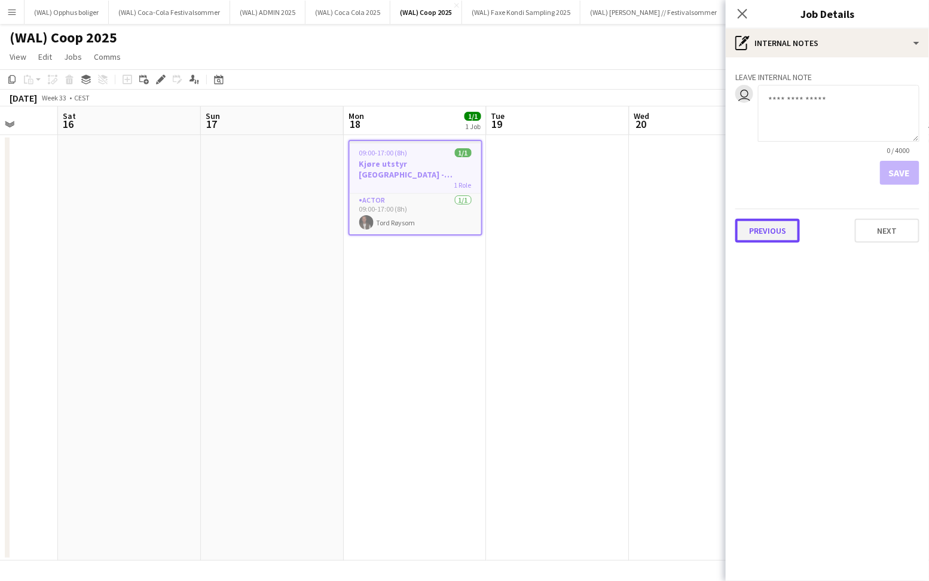
click at [767, 234] on button "Previous" at bounding box center [767, 231] width 65 height 24
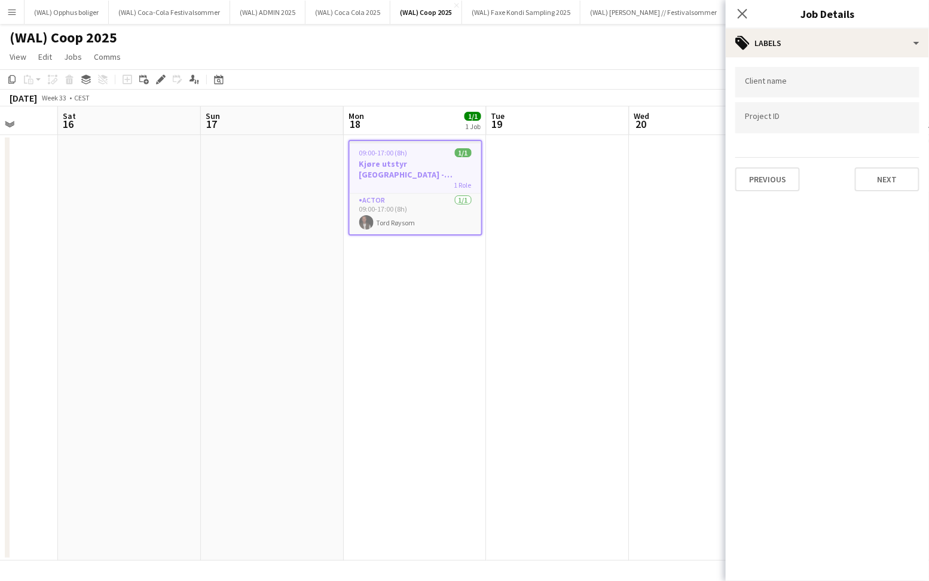
click at [780, 123] on div at bounding box center [827, 117] width 184 height 30
paste input "******"
type input "******"
click at [863, 169] on button "Next" at bounding box center [887, 179] width 65 height 24
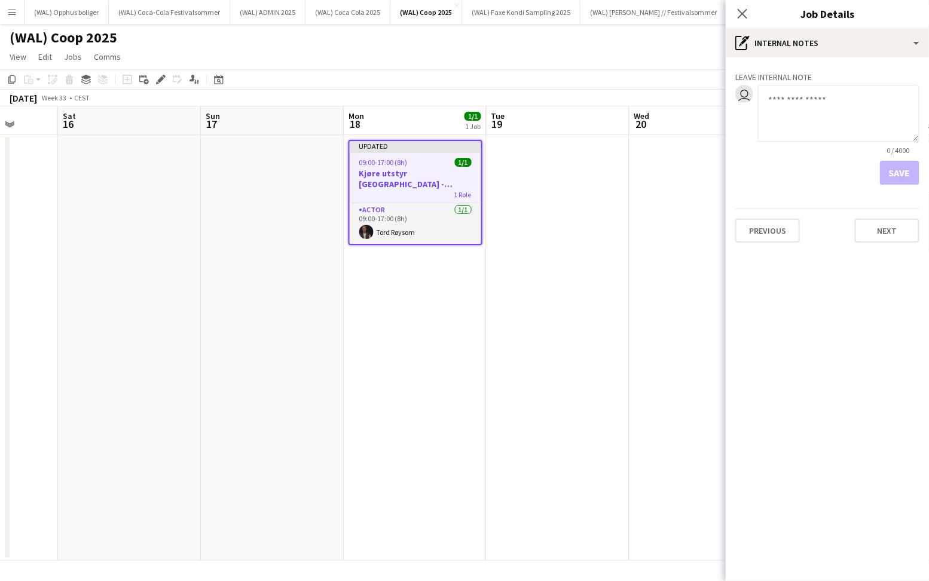
click at [893, 251] on div "Leave internal note user 0 / 4000 Save Previous Next" at bounding box center [827, 154] width 203 height 195
click at [888, 237] on button "Next" at bounding box center [887, 231] width 65 height 24
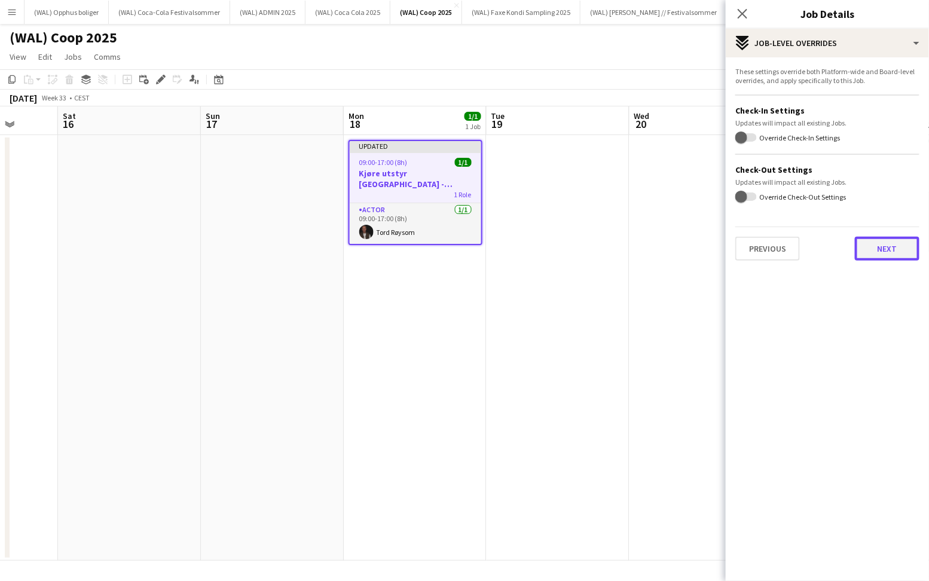
click at [881, 250] on button "Next" at bounding box center [887, 249] width 65 height 24
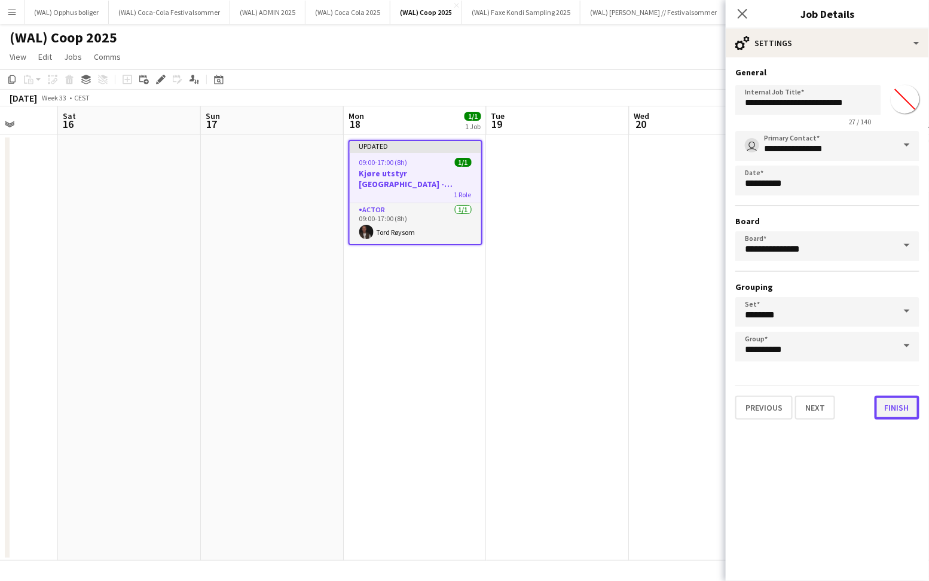
click at [892, 409] on button "Finish" at bounding box center [897, 408] width 45 height 24
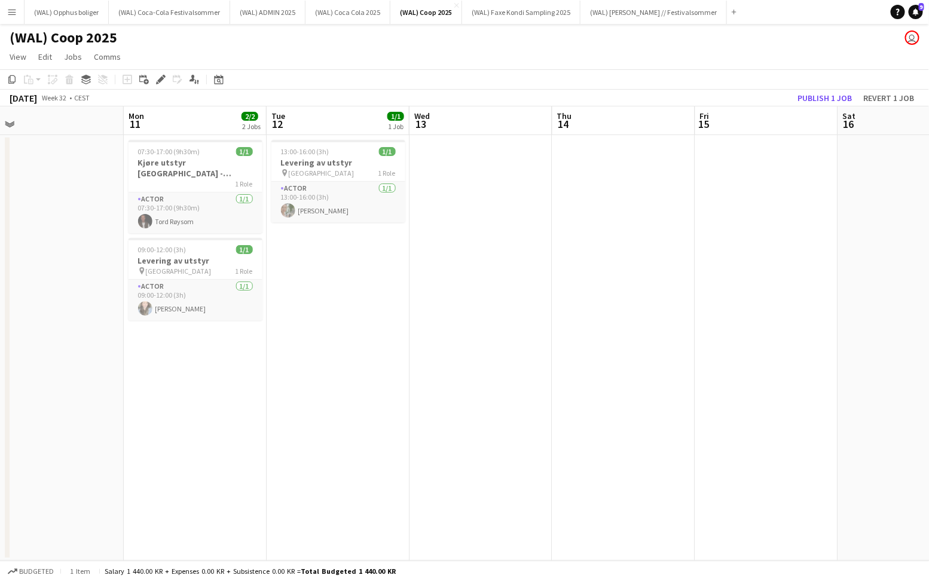
scroll to position [0, 305]
click at [200, 192] on app-card-role "Actor 1/1 07:30-17:00 (9h30m) Tord Røysom" at bounding box center [196, 212] width 134 height 41
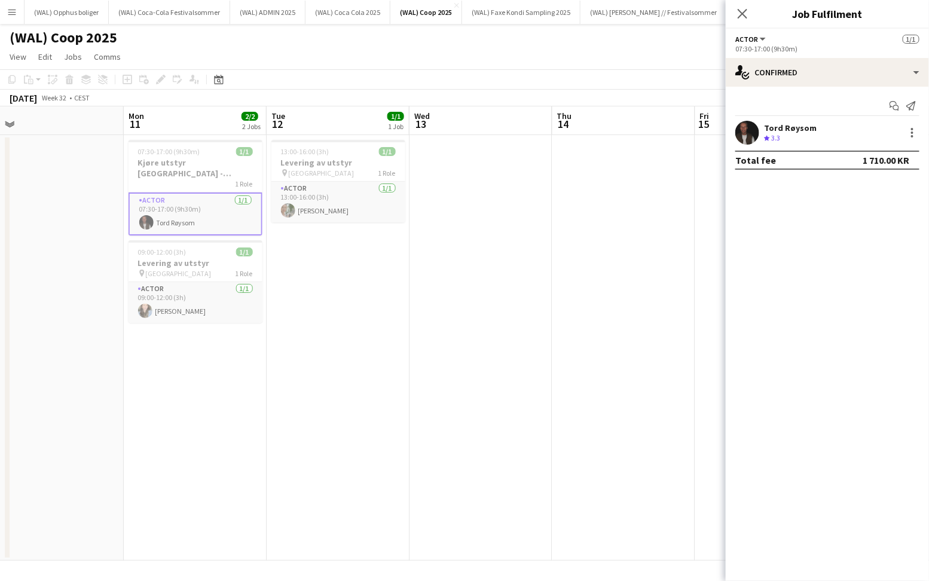
click at [198, 192] on app-card-role "Actor 1/1 07:30-17:00 (9h30m) Tord Røysom" at bounding box center [196, 213] width 134 height 43
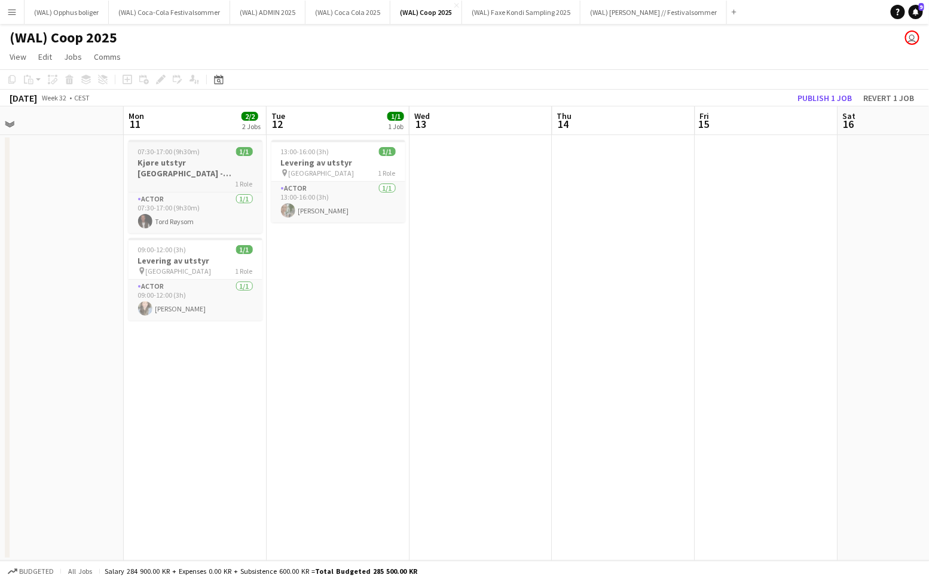
click at [183, 155] on span "07:30-17:00 (9h30m)" at bounding box center [169, 151] width 62 height 9
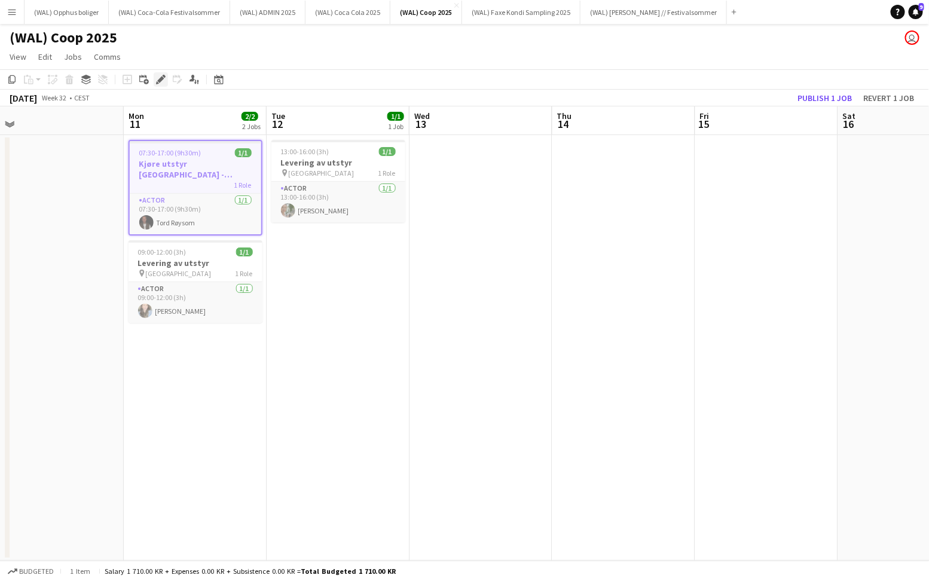
click at [157, 77] on icon "Edit" at bounding box center [161, 80] width 10 height 10
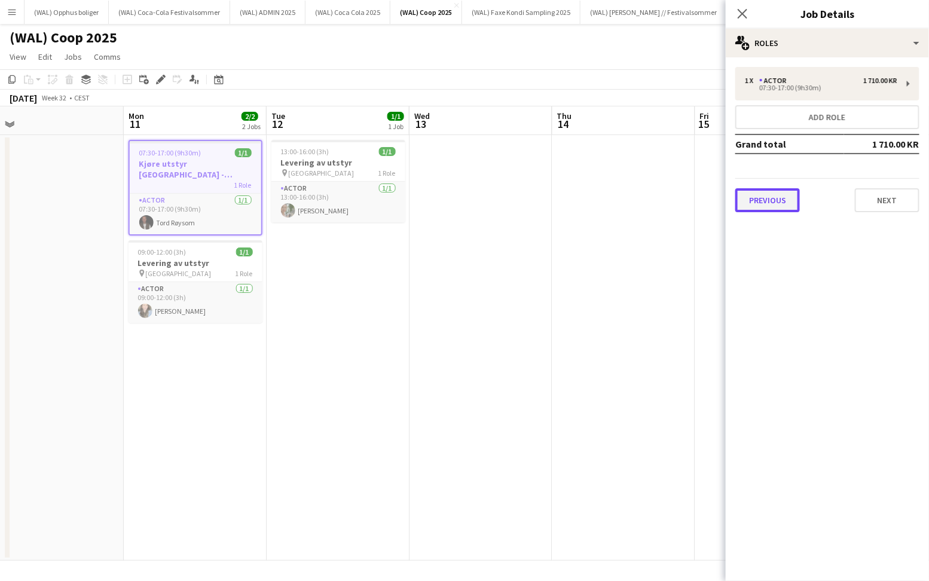
click at [785, 197] on button "Previous" at bounding box center [767, 200] width 65 height 24
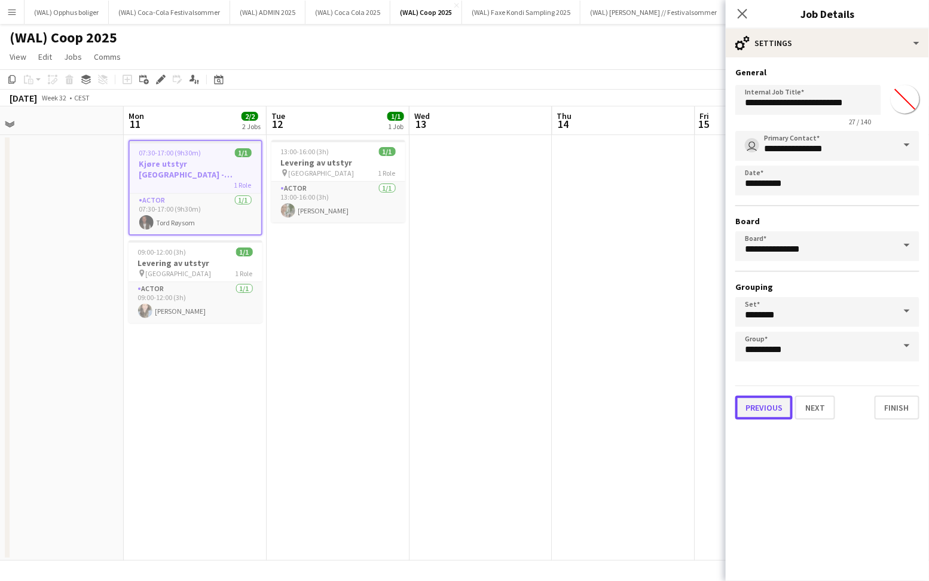
click at [763, 405] on button "Previous" at bounding box center [763, 408] width 57 height 24
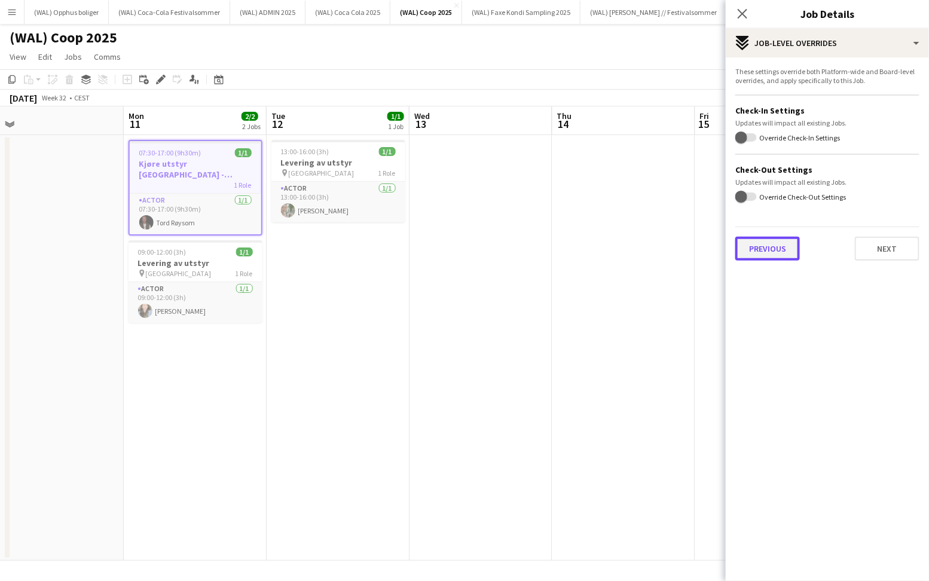
click at [747, 254] on button "Previous" at bounding box center [767, 249] width 65 height 24
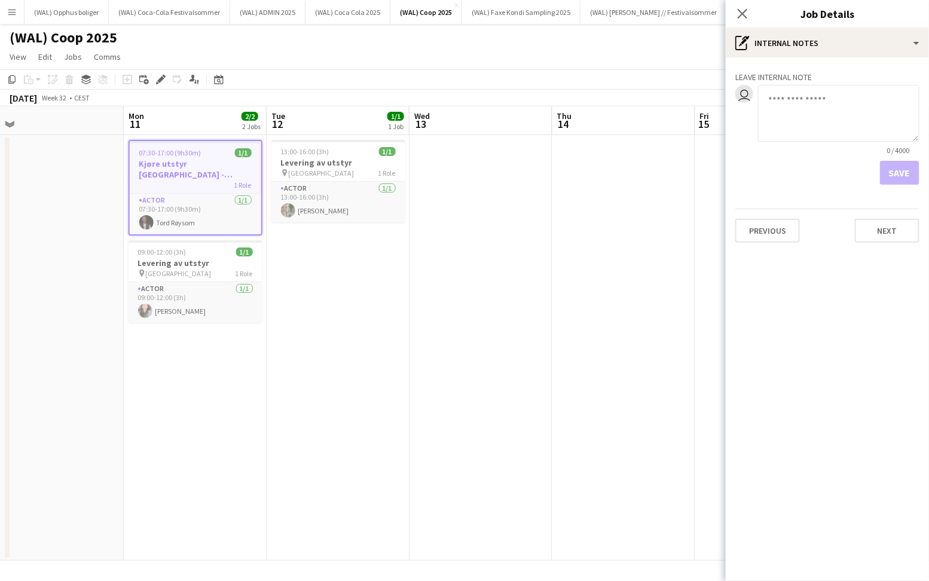
click at [789, 216] on div "Previous Next" at bounding box center [827, 226] width 184 height 34
click at [789, 220] on button "Previous" at bounding box center [767, 231] width 65 height 24
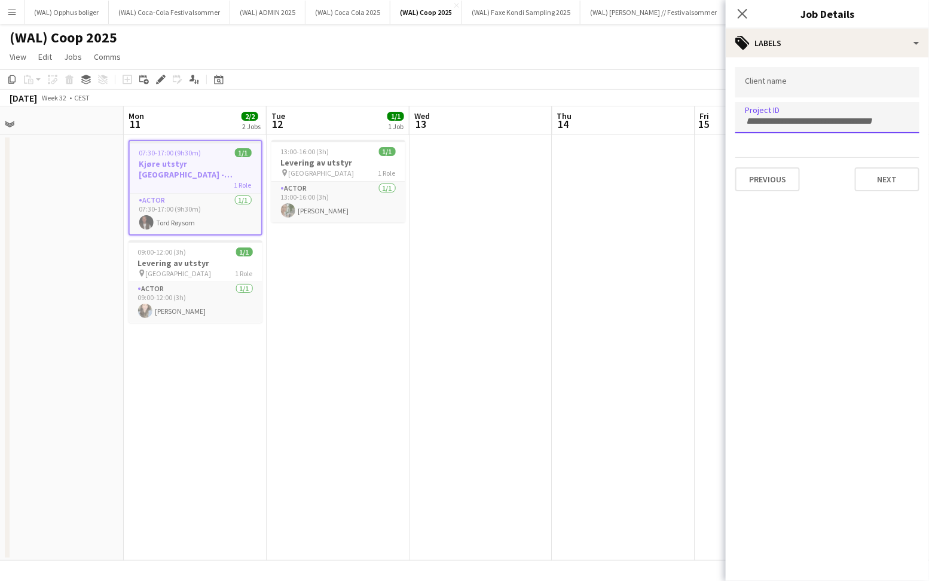
click at [794, 116] on input "Type to search project ID labels..." at bounding box center [827, 121] width 165 height 11
paste input "******"
type input "******"
click at [865, 188] on button "Next" at bounding box center [887, 179] width 65 height 24
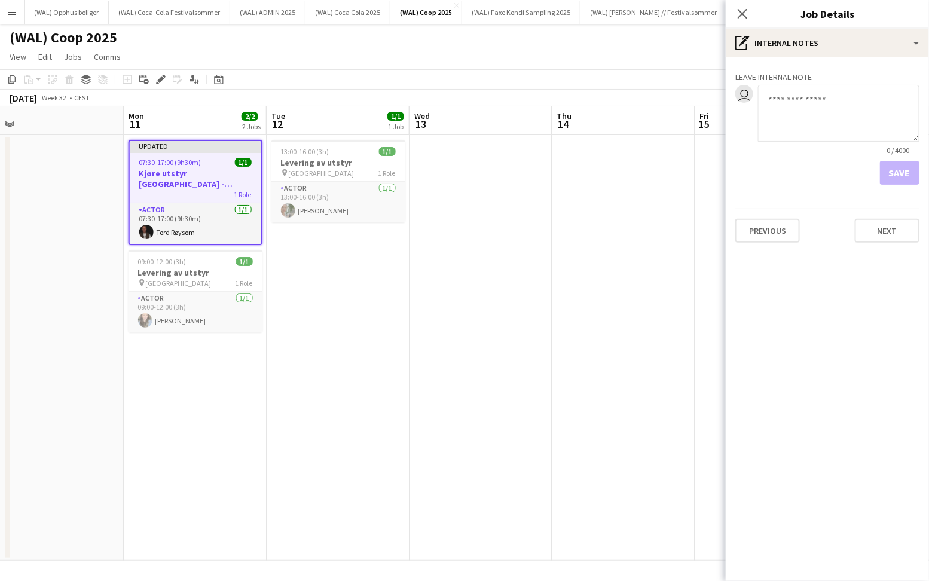
click at [876, 244] on div "Leave internal note user 0 / 4000 Save Previous Next" at bounding box center [827, 154] width 203 height 195
click at [876, 239] on button "Next" at bounding box center [887, 231] width 65 height 24
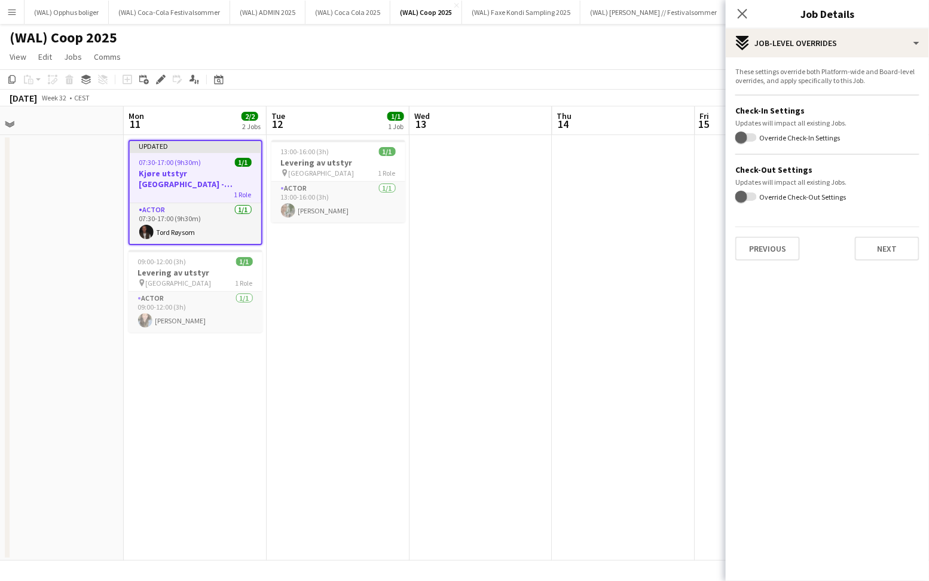
click at [879, 263] on div "These settings override both Platform-wide and Board-level overrides, and apply…" at bounding box center [827, 163] width 203 height 213
click at [879, 253] on button "Next" at bounding box center [887, 249] width 65 height 24
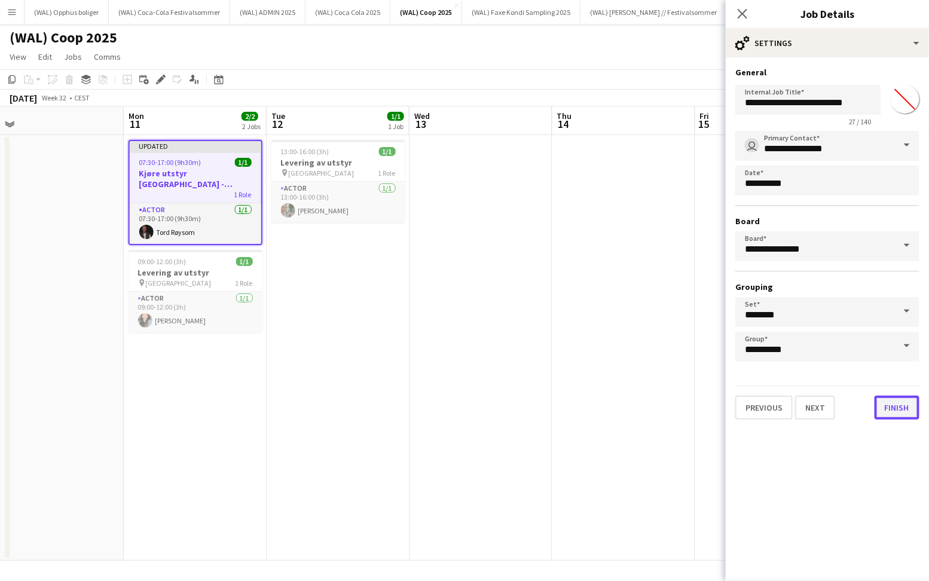
click at [902, 406] on button "Finish" at bounding box center [897, 408] width 45 height 24
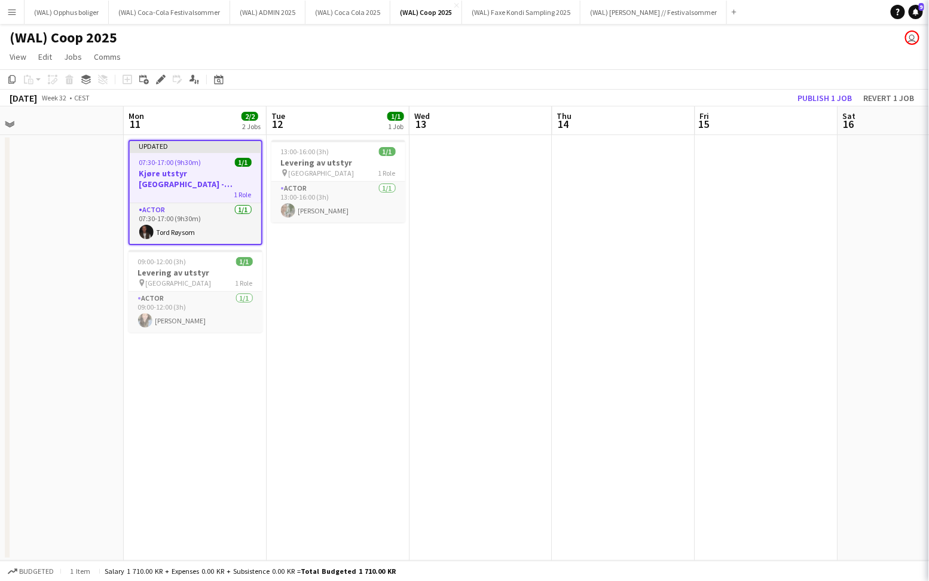
click at [631, 320] on app-date-cell at bounding box center [623, 348] width 143 height 426
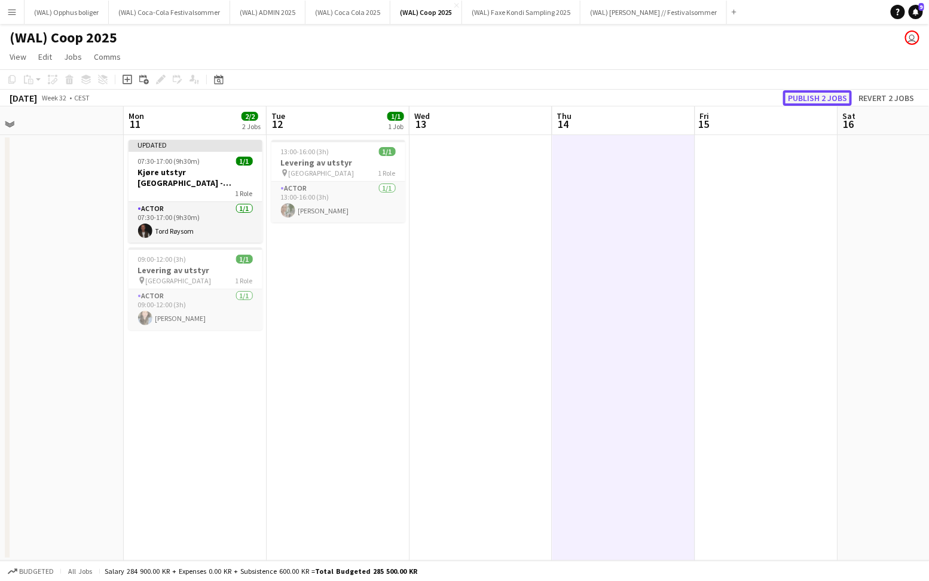
click at [794, 96] on button "Publish 2 jobs" at bounding box center [817, 98] width 69 height 16
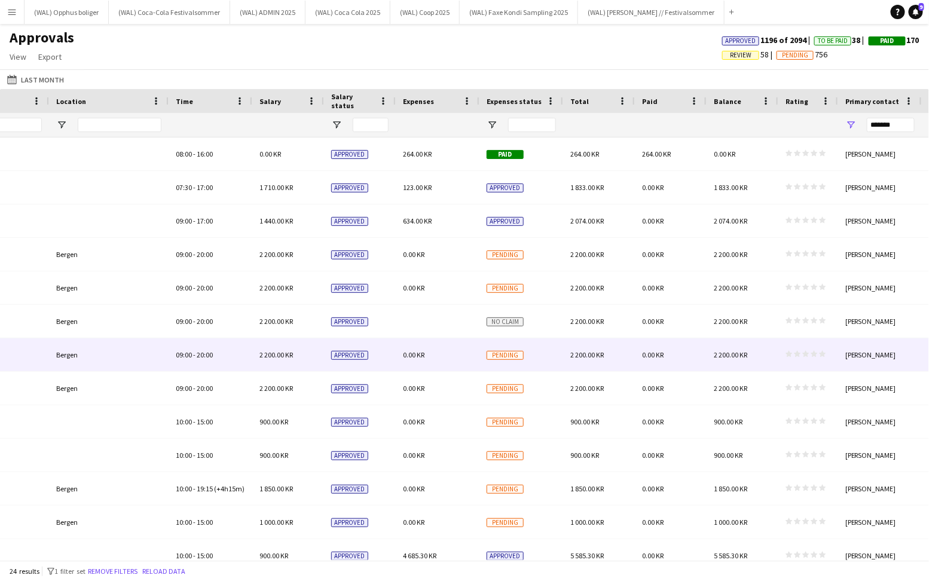
scroll to position [0, 1174]
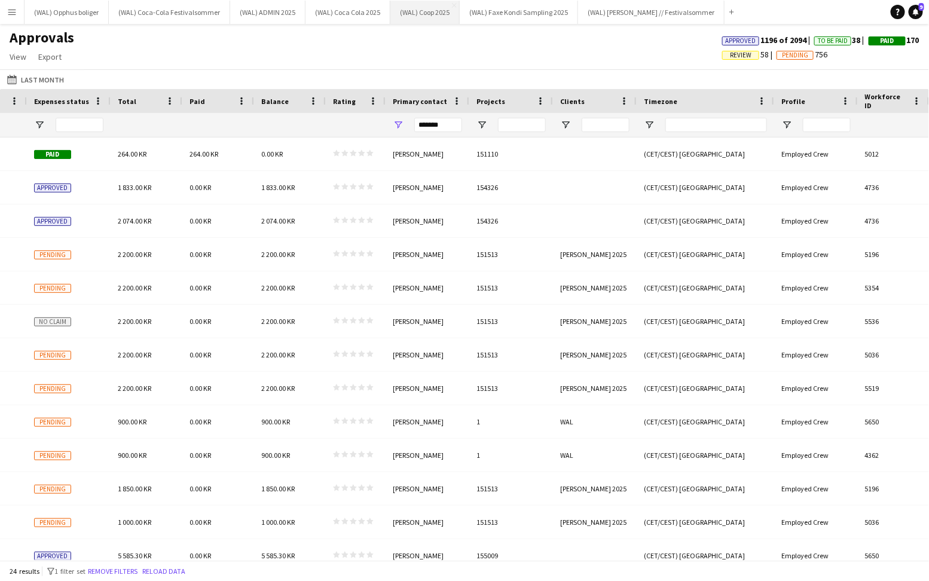
click at [410, 12] on button "(WAL) Coop 2025 Close" at bounding box center [424, 12] width 69 height 23
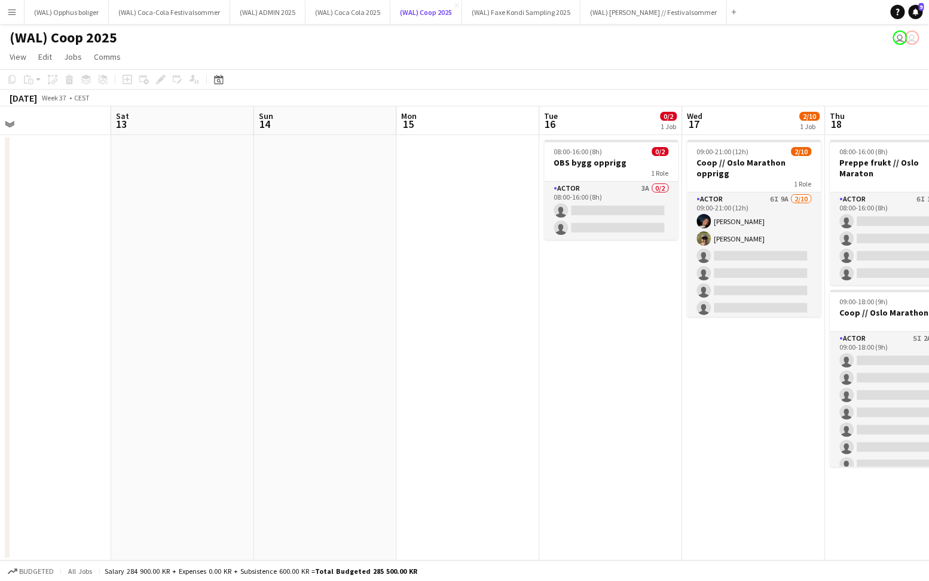
scroll to position [0, 423]
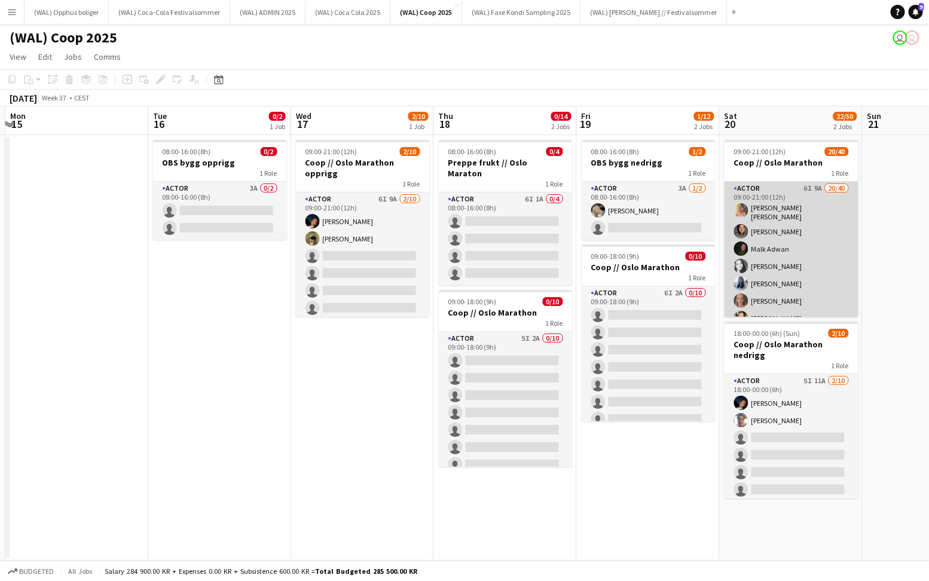
click at [793, 239] on app-card-role "Actor 6I 9A 20/40 09:00-21:00 (12h) [PERSON_NAME] [PERSON_NAME] [PERSON_NAME] […" at bounding box center [792, 544] width 134 height 724
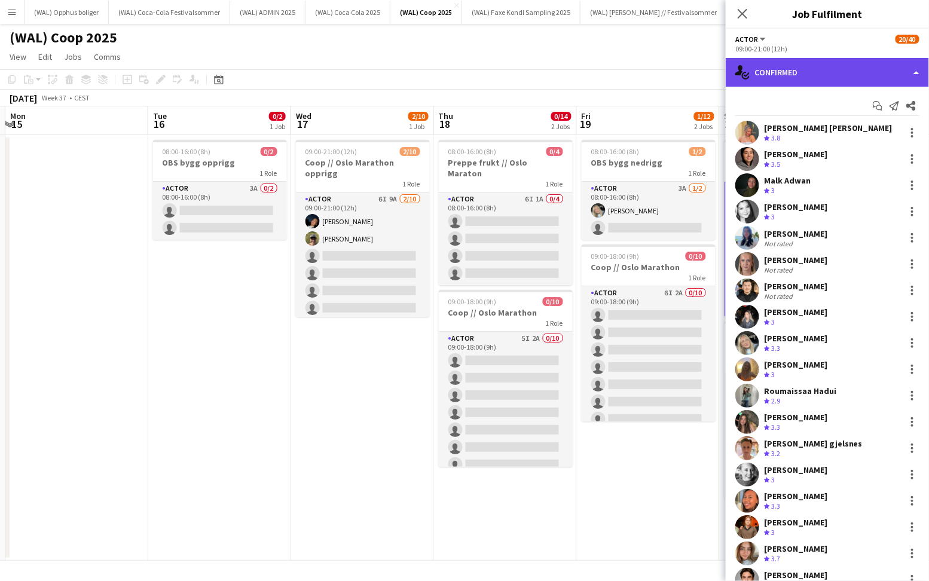
click at [811, 65] on div "single-neutral-actions-check-2 Confirmed" at bounding box center [827, 72] width 203 height 29
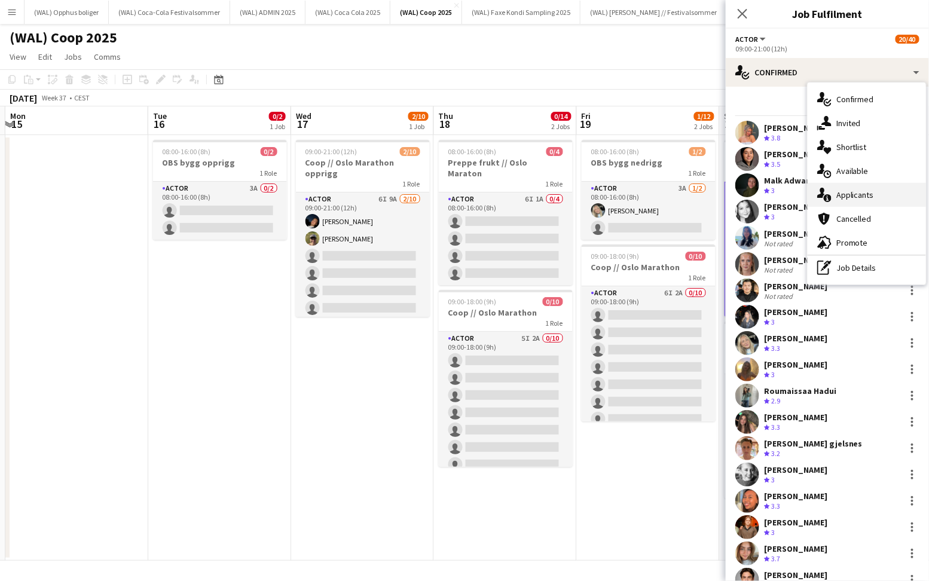
click at [854, 191] on span "Applicants" at bounding box center [855, 195] width 38 height 11
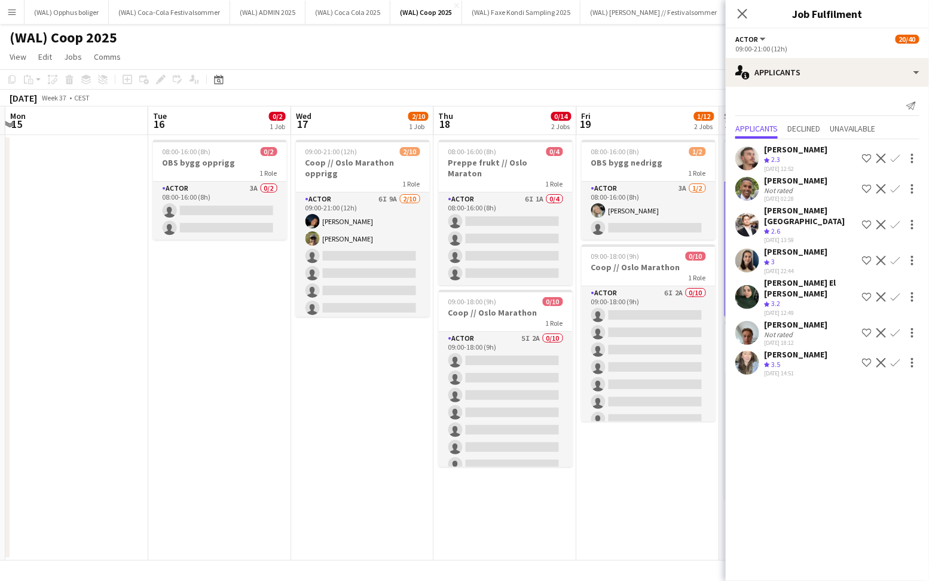
click at [809, 257] on div "Crew rating 3" at bounding box center [795, 262] width 63 height 10
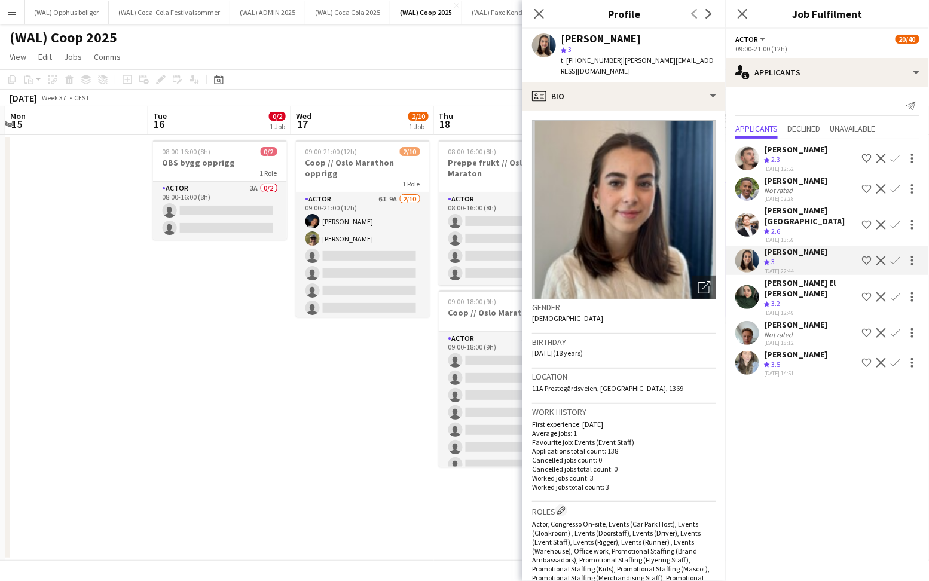
click at [893, 358] on app-icon "Confirm" at bounding box center [896, 363] width 10 height 10
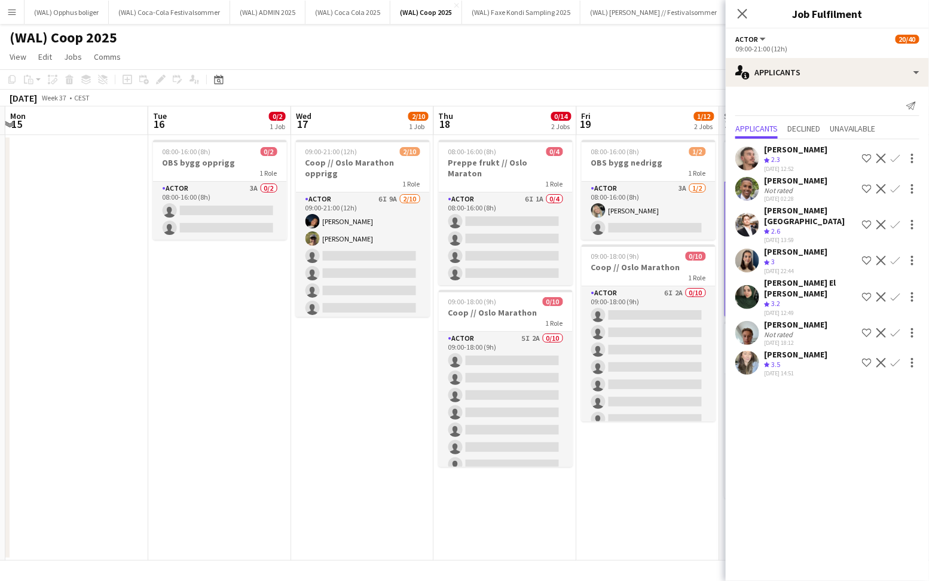
click at [893, 358] on app-icon "Confirm" at bounding box center [896, 363] width 10 height 10
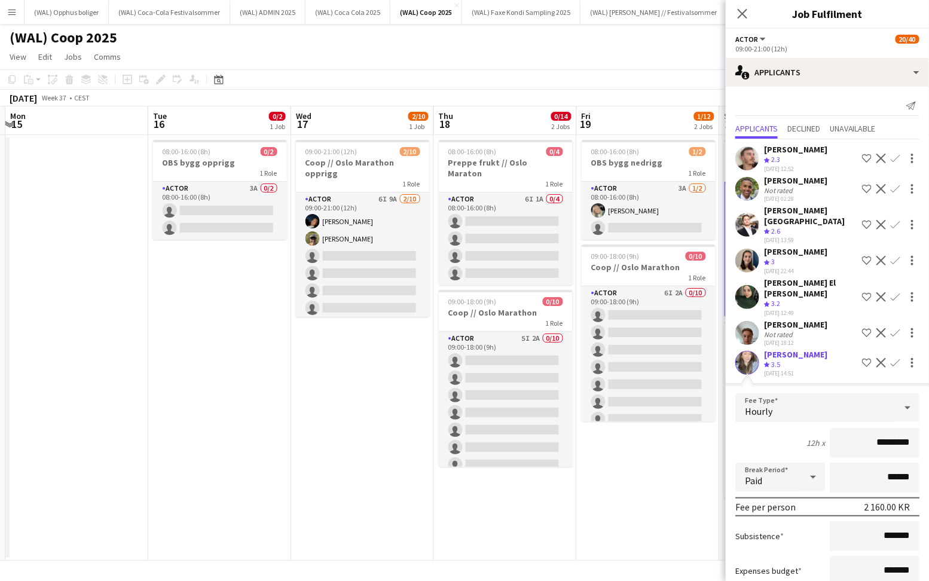
scroll to position [56, 0]
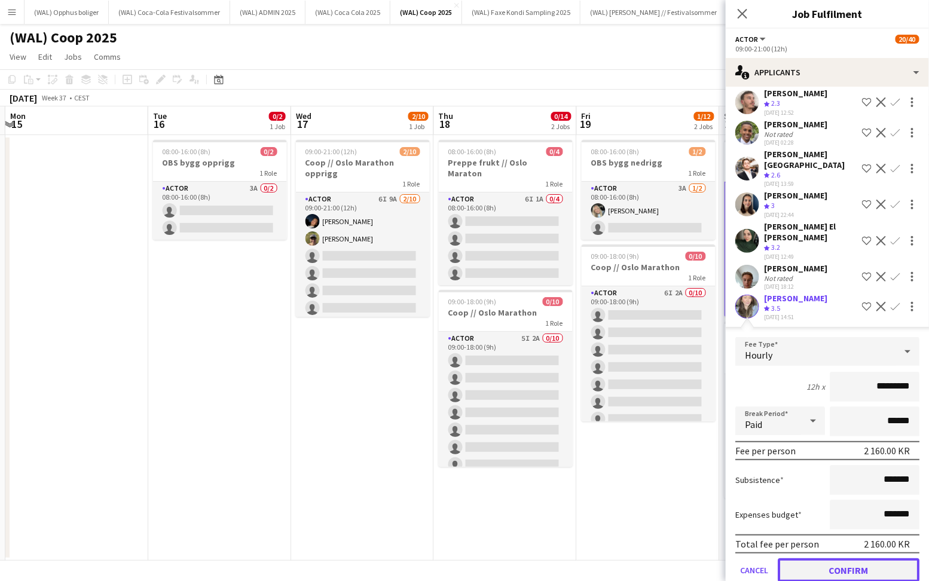
click at [859, 558] on button "Confirm" at bounding box center [849, 570] width 142 height 24
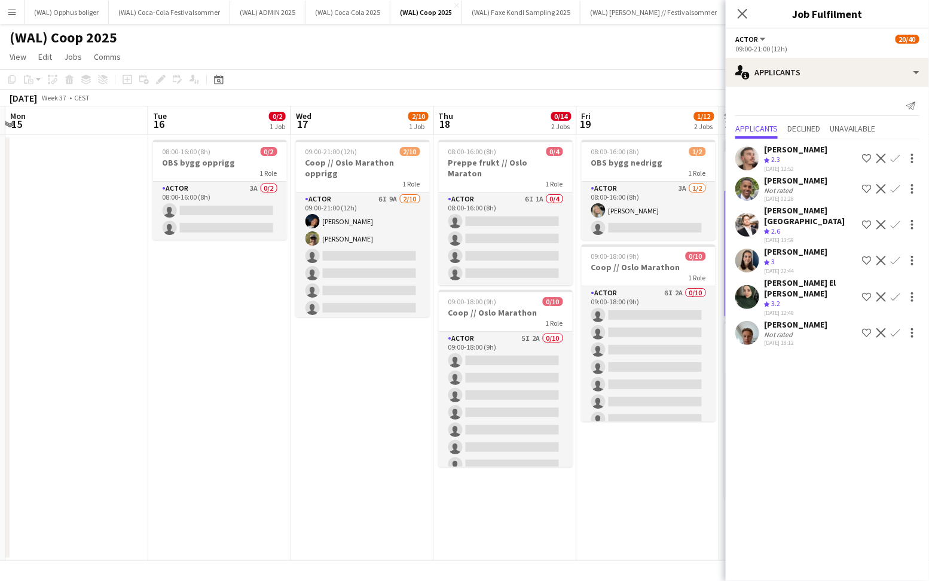
click at [812, 319] on div "[PERSON_NAME]" at bounding box center [795, 324] width 63 height 11
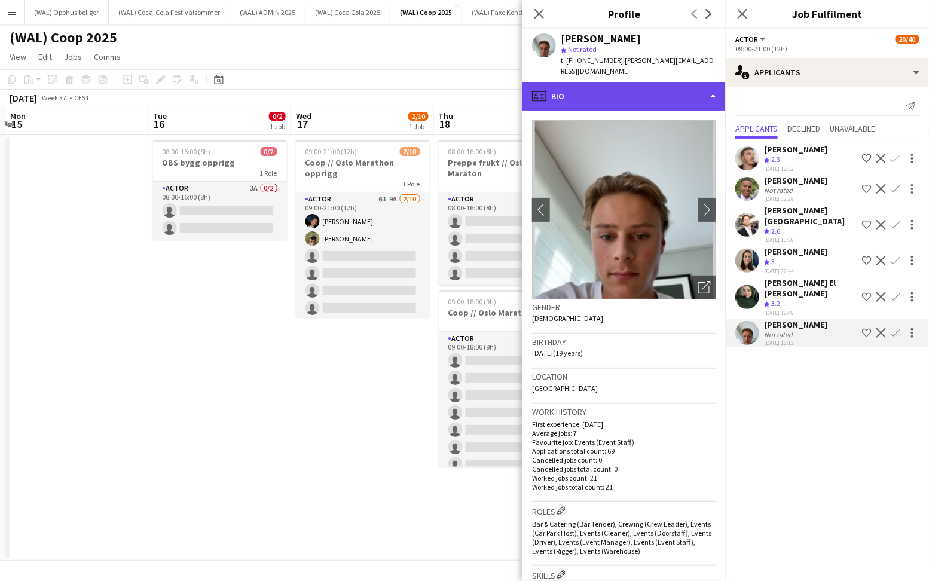
click at [671, 82] on div "profile Bio" at bounding box center [623, 96] width 203 height 29
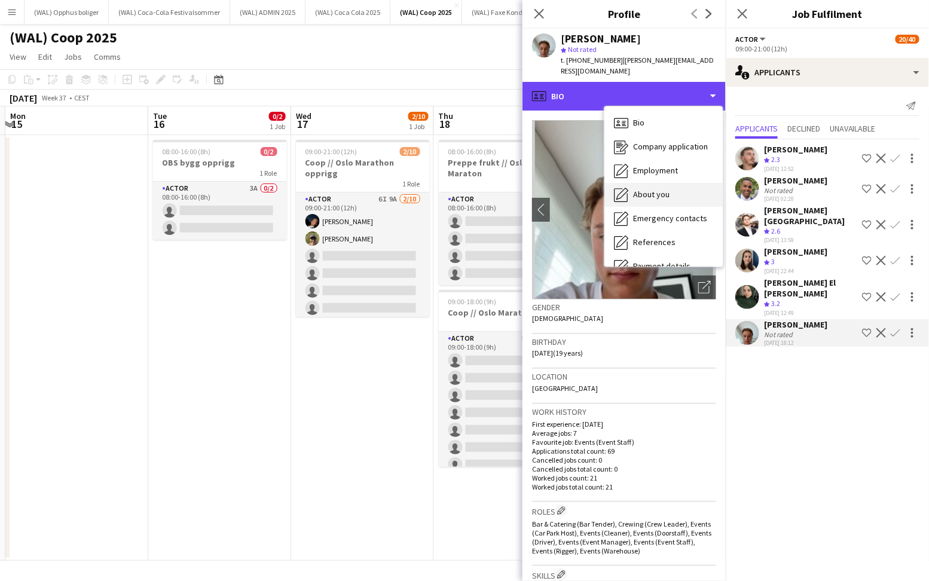
scroll to position [112, 0]
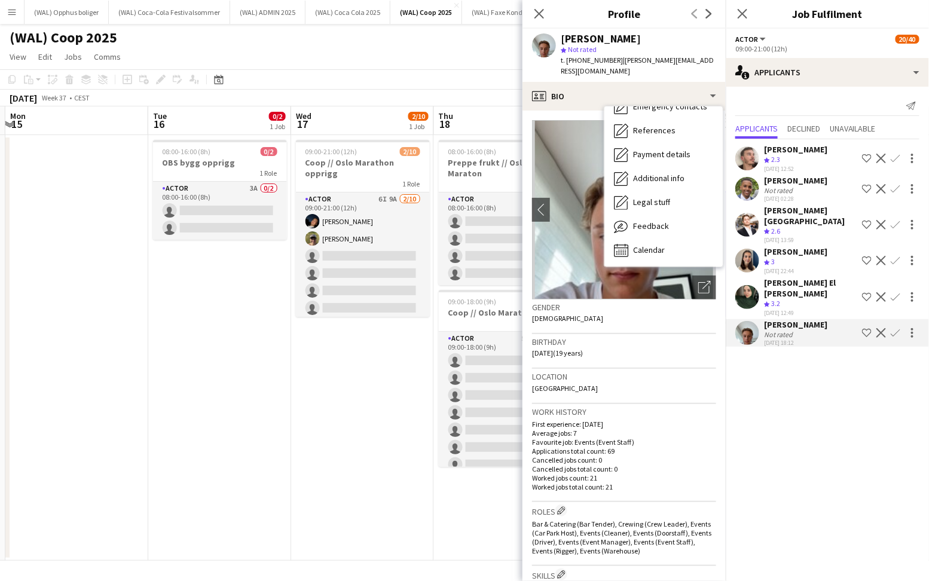
click at [671, 252] on div "Bio Bio Company application Company application Employment Employment About you…" at bounding box center [663, 186] width 118 height 160
click at [669, 239] on div "Calendar Calendar" at bounding box center [663, 251] width 118 height 24
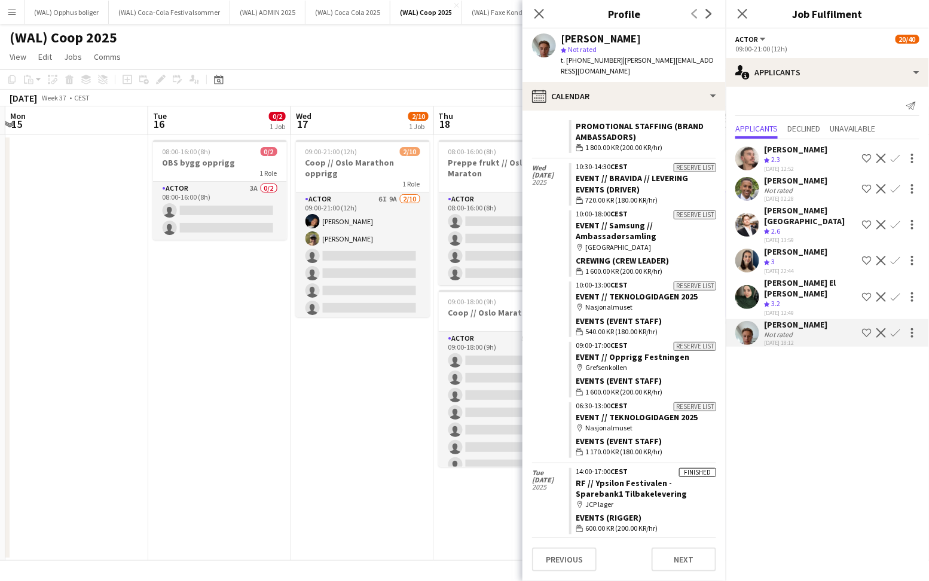
scroll to position [3222, 0]
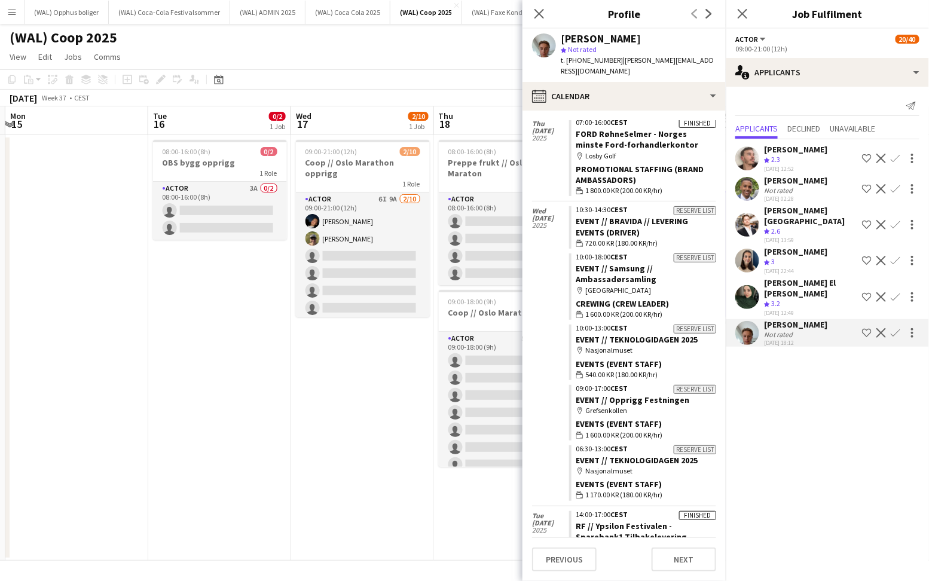
click at [896, 328] on app-icon "Confirm" at bounding box center [896, 333] width 10 height 10
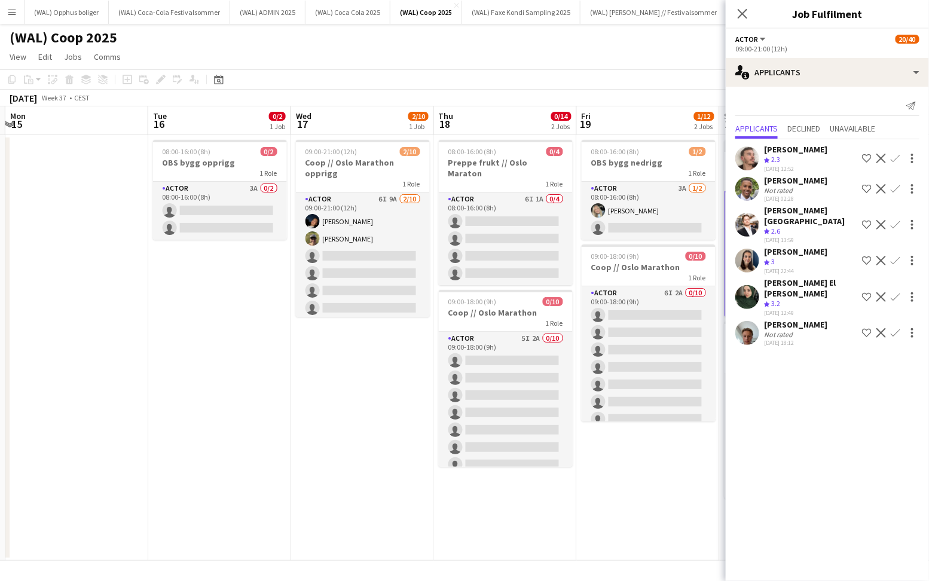
click at [896, 328] on app-icon "Confirm" at bounding box center [896, 333] width 10 height 10
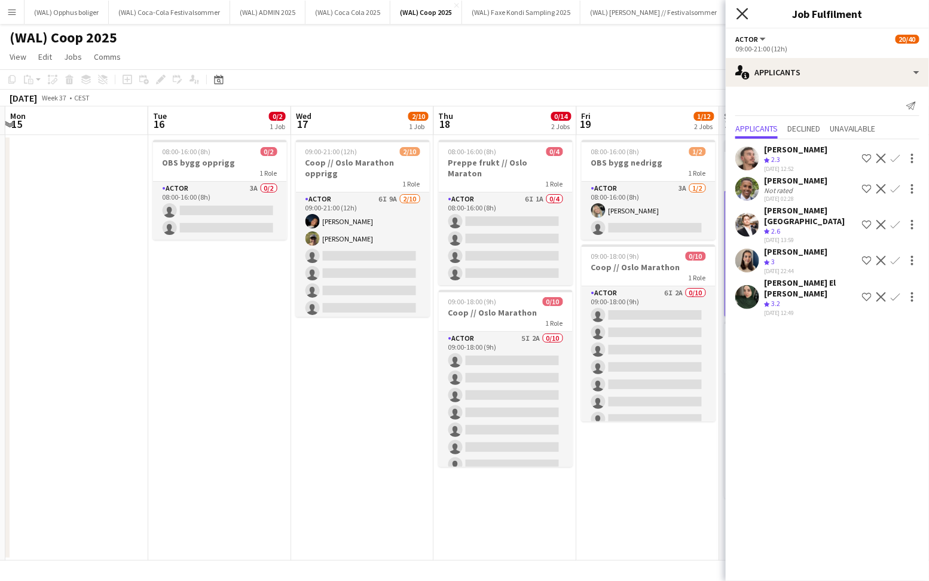
click at [741, 8] on icon "Close pop-in" at bounding box center [742, 13] width 11 height 11
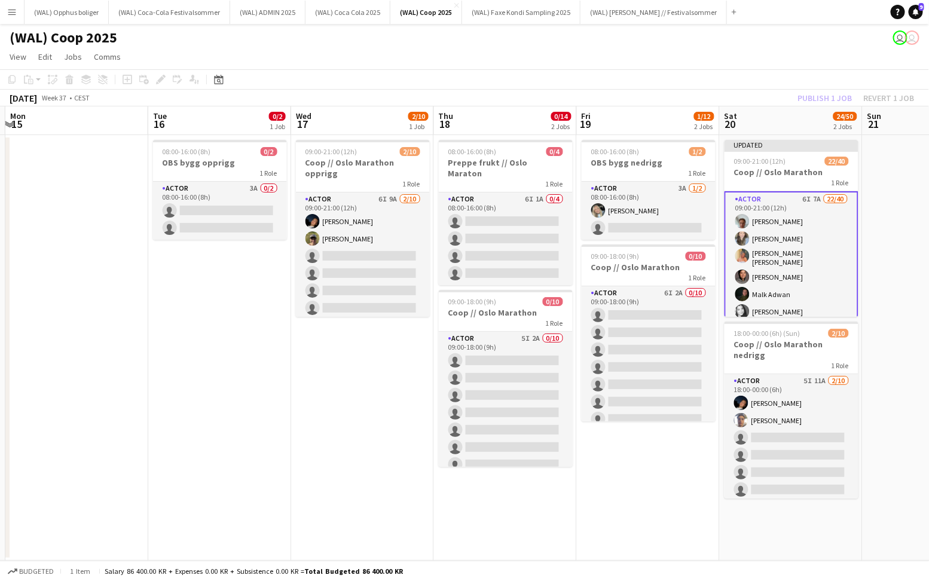
click at [881, 175] on app-date-cell at bounding box center [934, 348] width 143 height 426
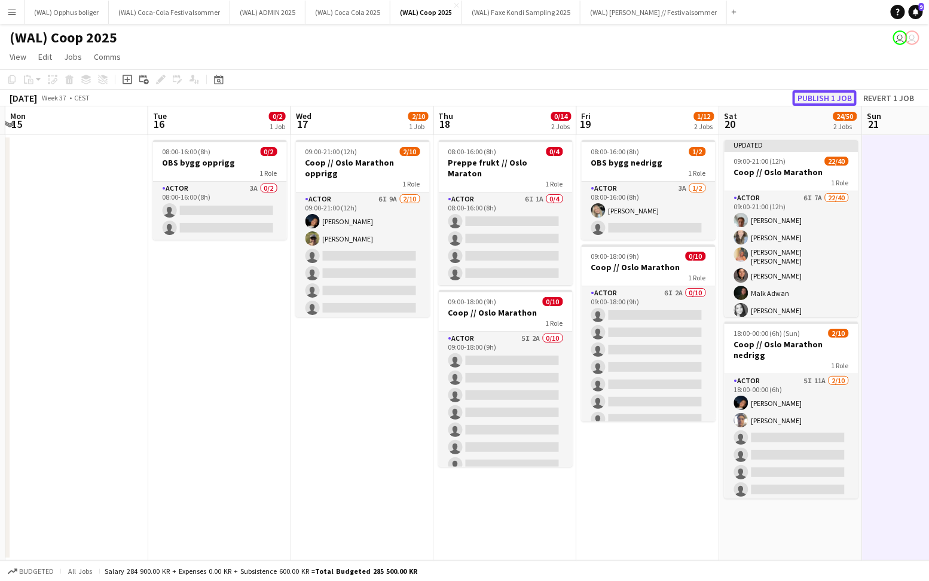
click at [830, 93] on button "Publish 1 job" at bounding box center [825, 98] width 64 height 16
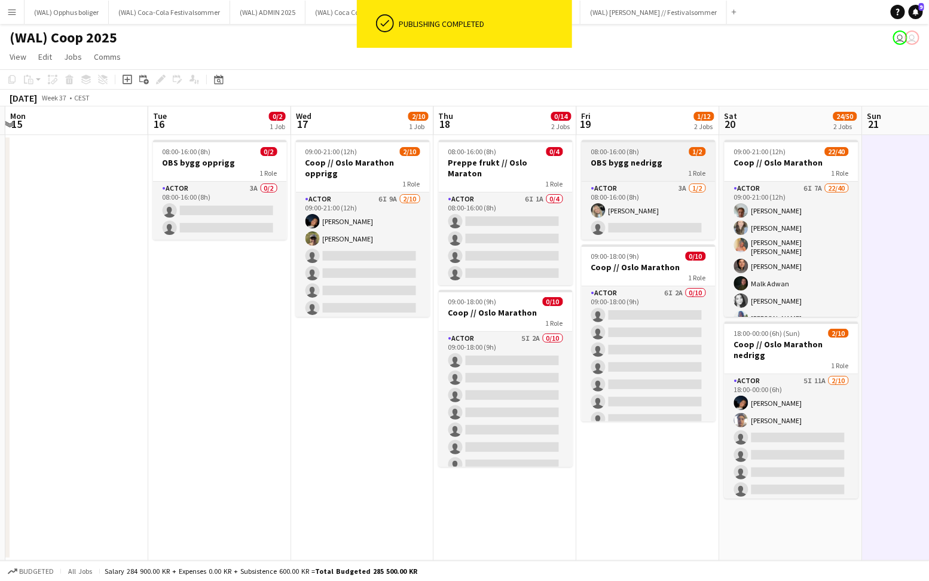
click at [623, 163] on h3 "OBS bygg nedrigg" at bounding box center [649, 162] width 134 height 11
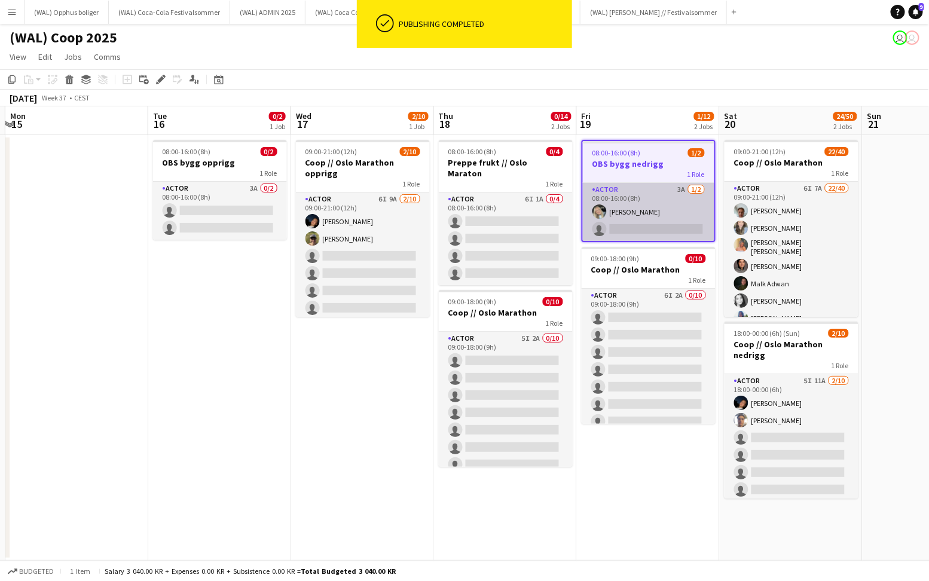
click at [625, 207] on app-card-role "Actor 3A 1/2 08:00-16:00 (8h) Oda Hansson single-neutral-actions" at bounding box center [649, 212] width 132 height 58
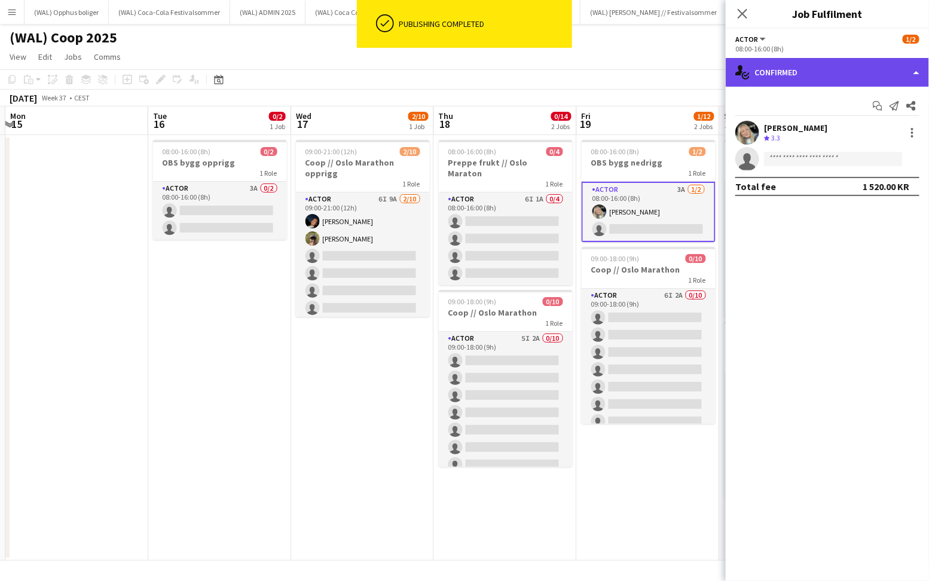
click at [747, 77] on icon at bounding box center [747, 75] width 6 height 4
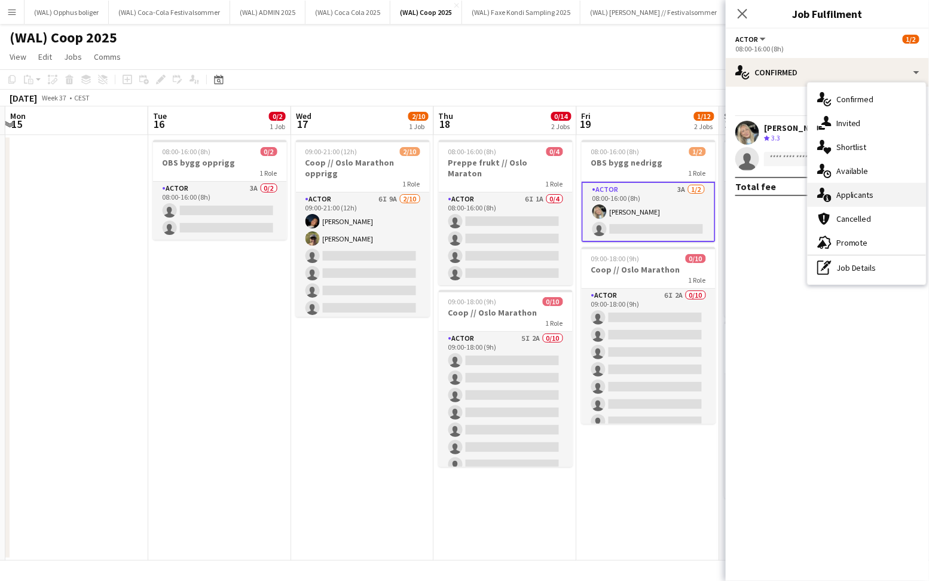
click at [837, 192] on span "Applicants" at bounding box center [855, 195] width 38 height 11
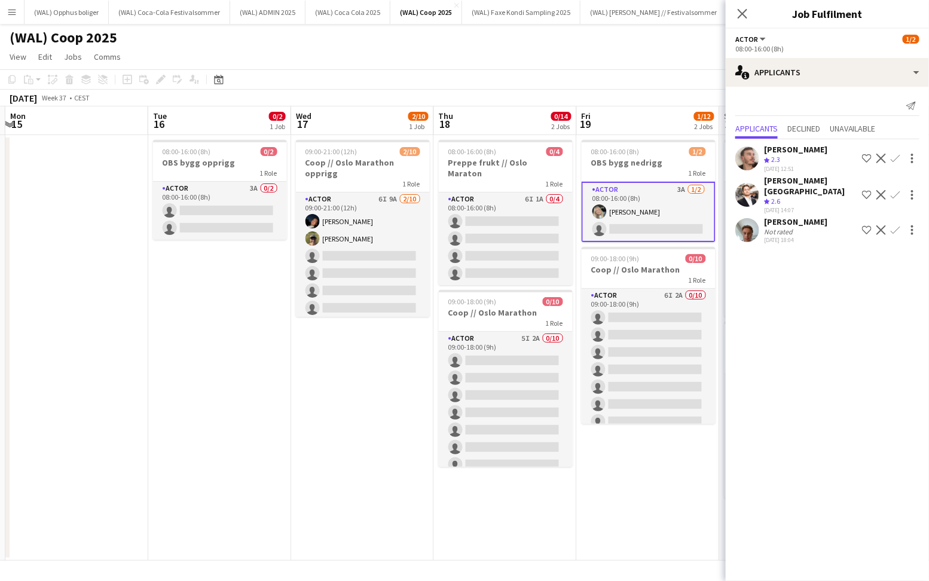
click at [897, 225] on app-icon "Confirm" at bounding box center [896, 230] width 10 height 10
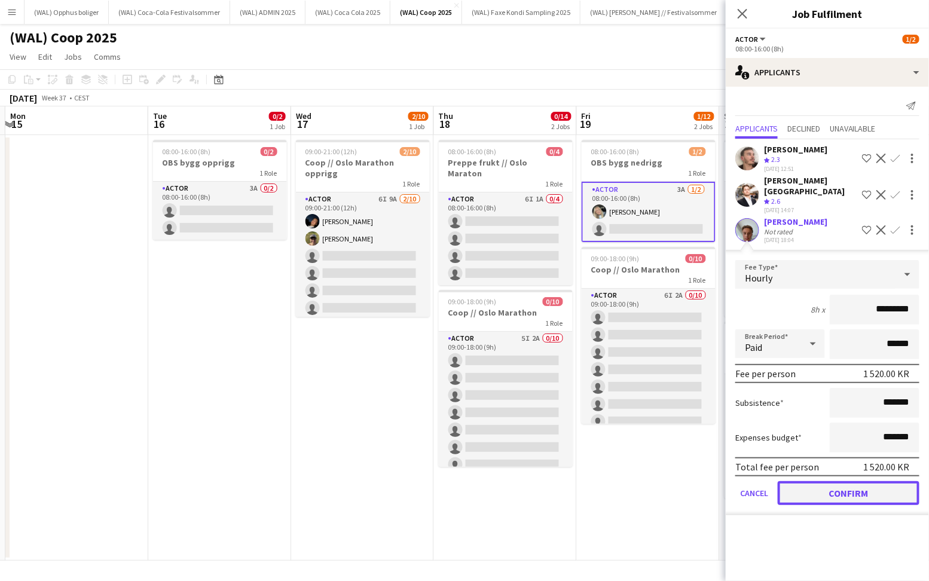
click at [829, 481] on button "Confirm" at bounding box center [849, 493] width 142 height 24
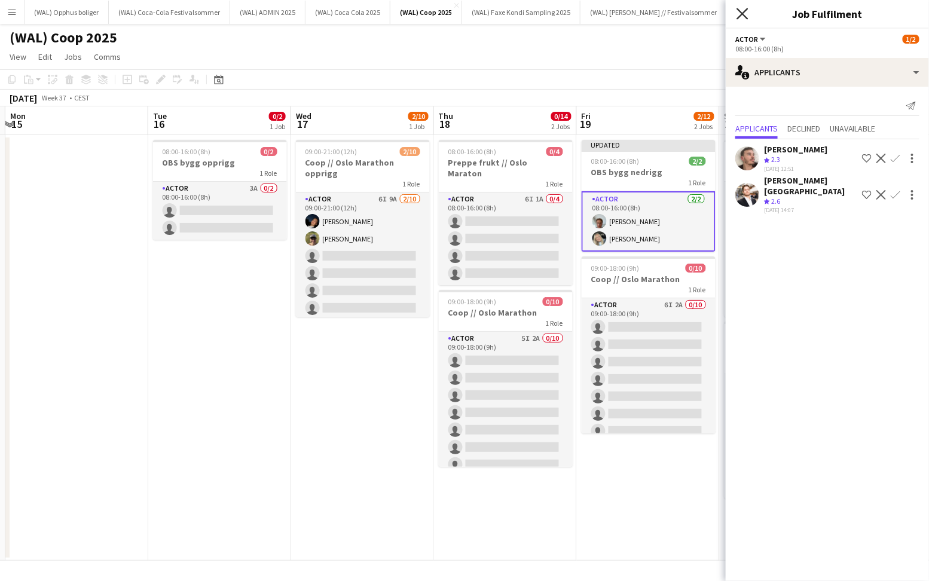
click at [746, 14] on icon "Close pop-in" at bounding box center [742, 13] width 11 height 11
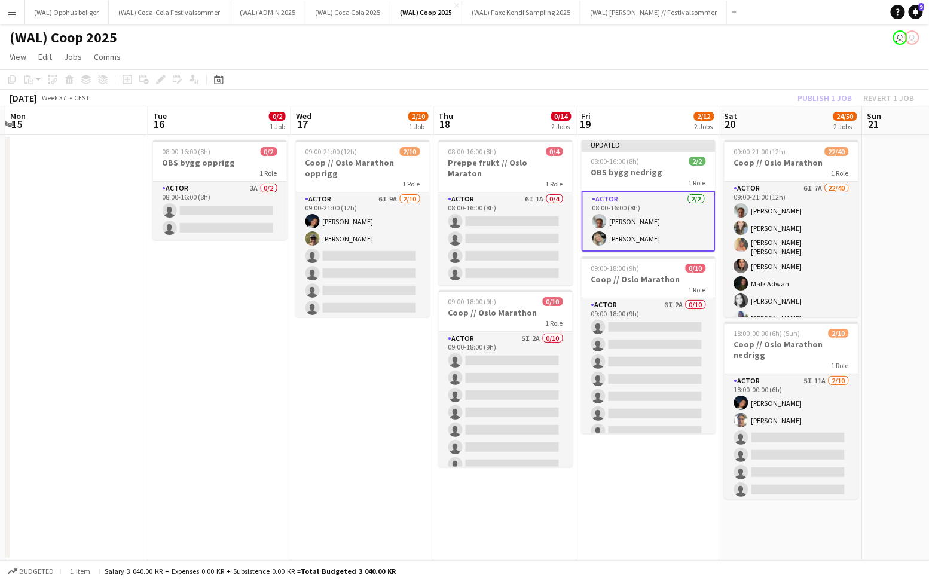
click at [799, 93] on div "Publish 1 job Revert 1 job" at bounding box center [856, 98] width 146 height 16
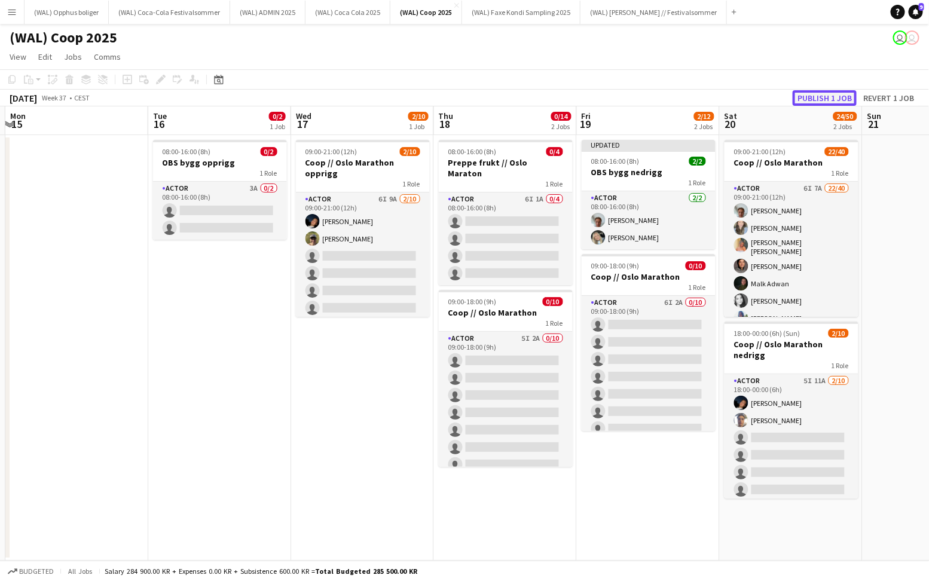
click at [805, 93] on button "Publish 1 job" at bounding box center [825, 98] width 64 height 16
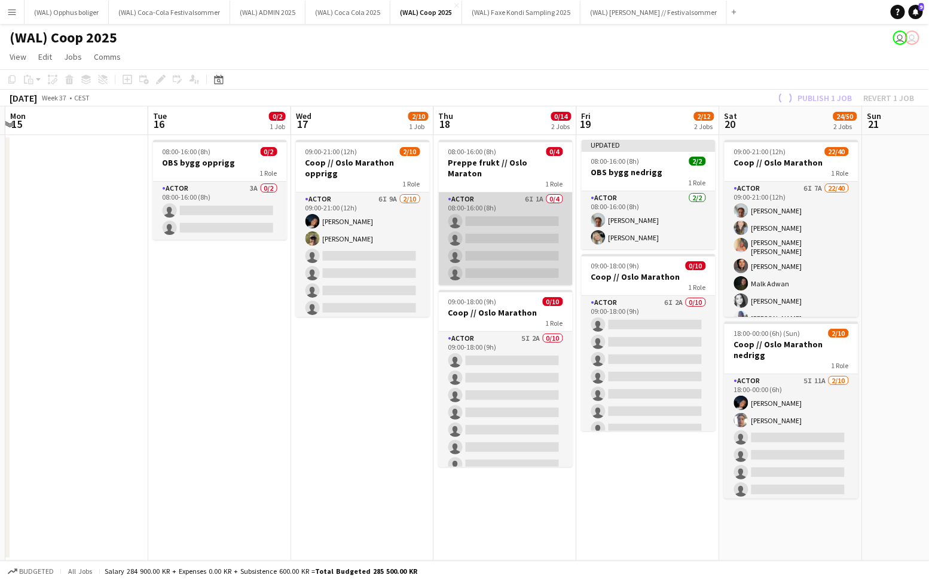
click at [497, 237] on app-card-role "Actor 6I 1A 0/4 08:00-16:00 (8h) single-neutral-actions single-neutral-actions …" at bounding box center [506, 238] width 134 height 93
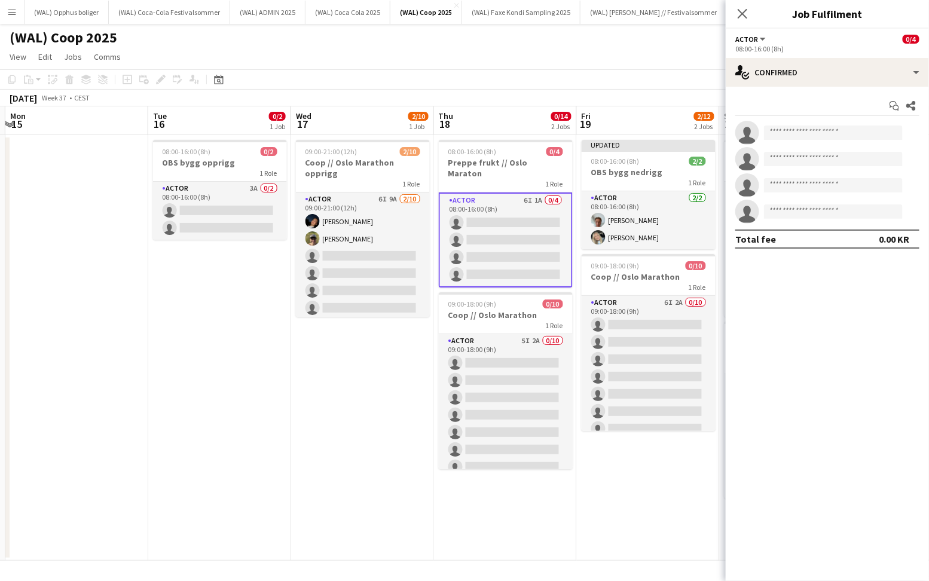
click at [763, 55] on app-options-switcher "Actor All roles Actor 0/4 08:00-16:00 (8h)" at bounding box center [827, 43] width 203 height 29
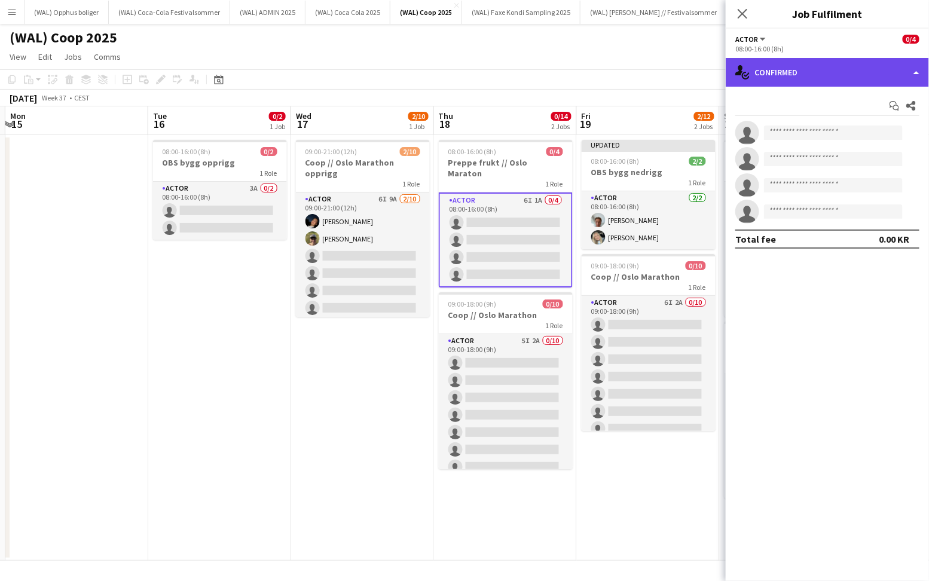
click at [763, 75] on div "single-neutral-actions-check-2 Confirmed" at bounding box center [827, 72] width 203 height 29
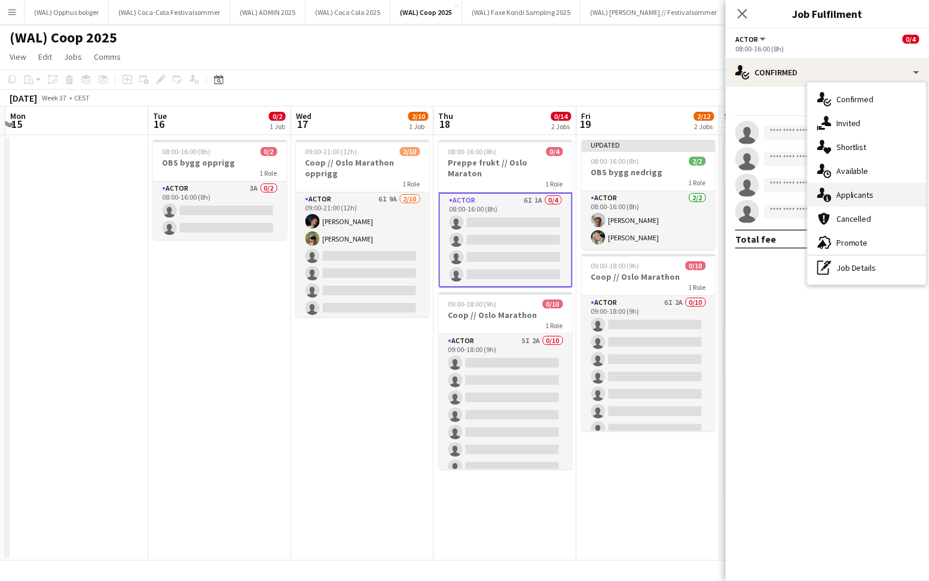
click at [848, 192] on span "Applicants" at bounding box center [855, 195] width 38 height 11
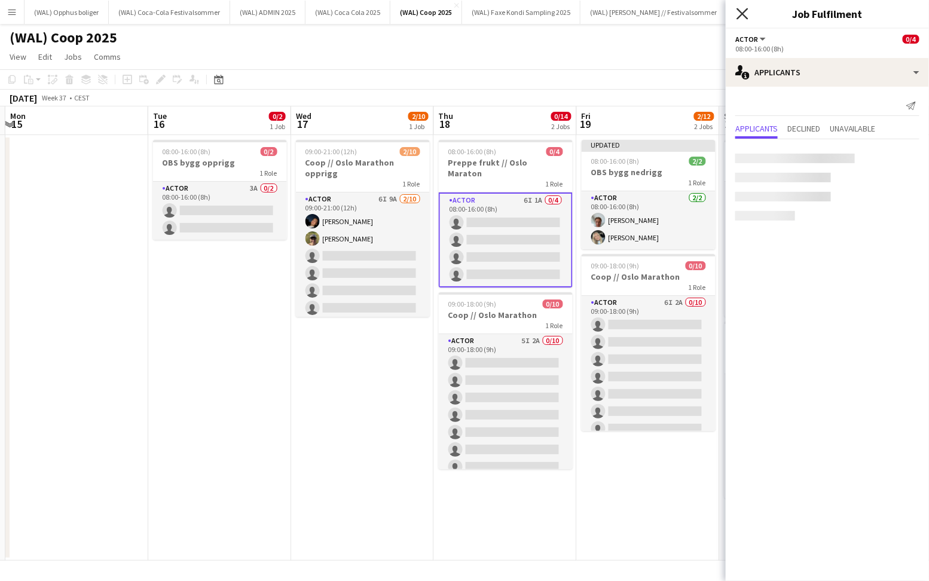
click at [739, 16] on icon "Close pop-in" at bounding box center [742, 13] width 11 height 11
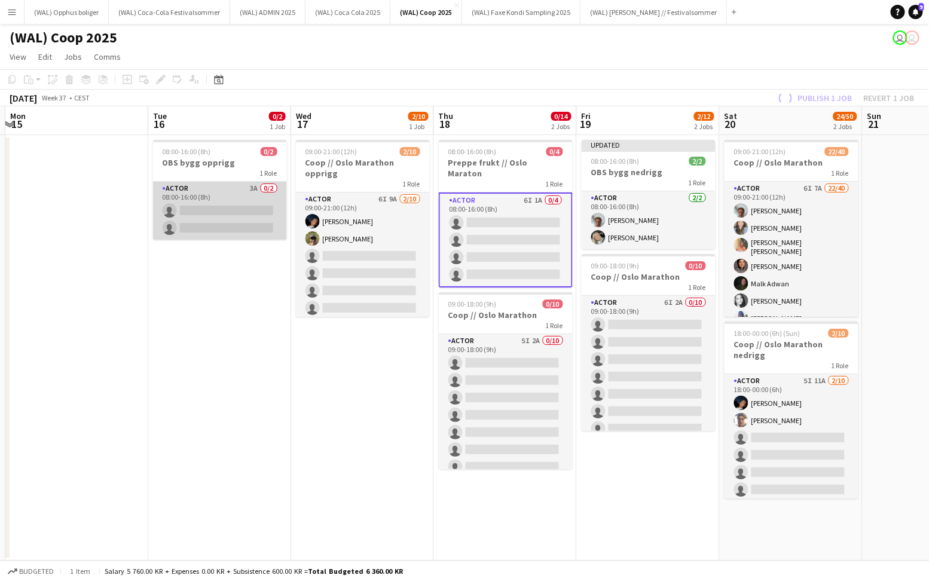
click at [231, 221] on app-card-role "Actor 3A 0/2 08:00-16:00 (8h) single-neutral-actions single-neutral-actions" at bounding box center [220, 211] width 134 height 58
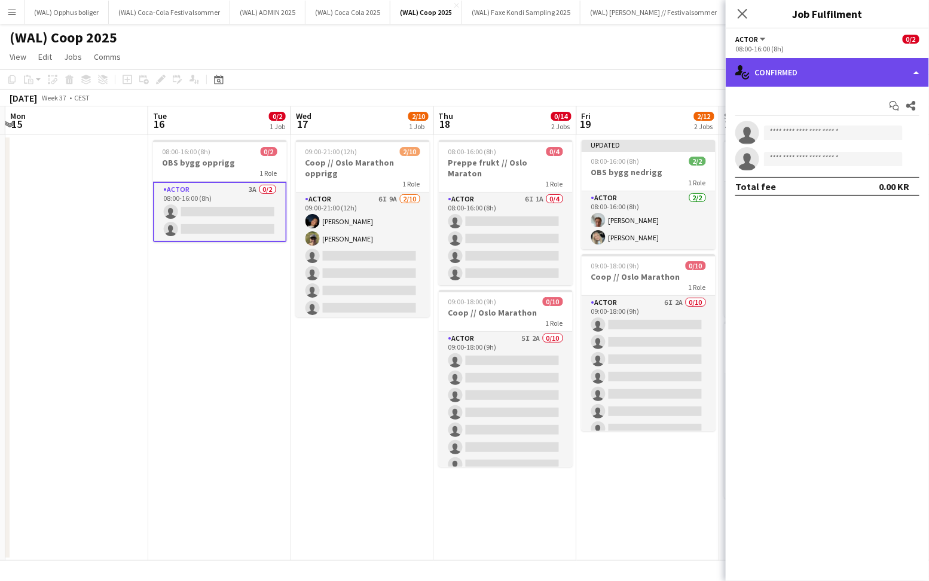
click at [846, 71] on div "single-neutral-actions-check-2 Confirmed" at bounding box center [827, 72] width 203 height 29
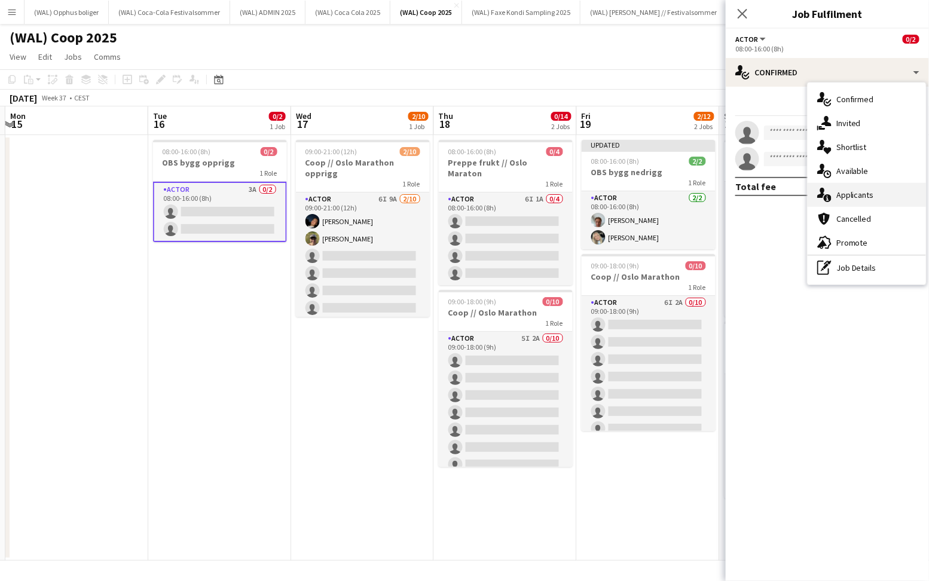
click at [859, 198] on span "Applicants" at bounding box center [855, 195] width 38 height 11
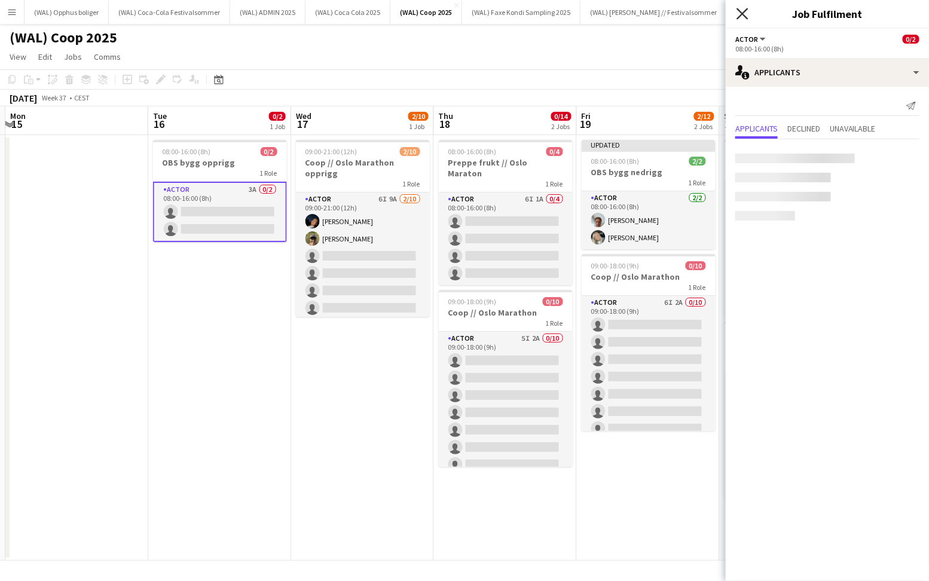
click at [742, 17] on icon "Close pop-in" at bounding box center [742, 13] width 11 height 11
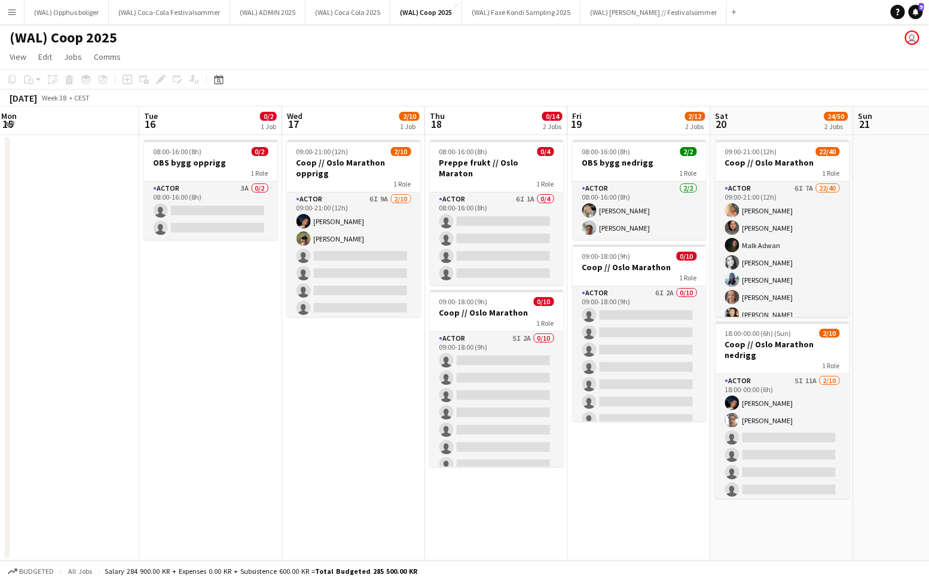
scroll to position [0, 293]
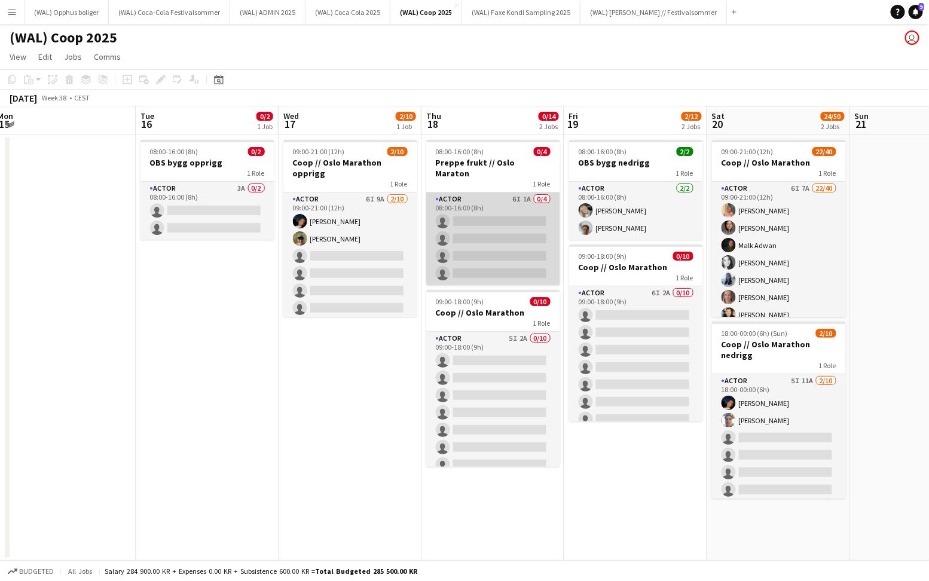
click at [494, 250] on app-card-role "Actor 6I 1A 0/4 08:00-16:00 (8h) single-neutral-actions single-neutral-actions …" at bounding box center [493, 238] width 134 height 93
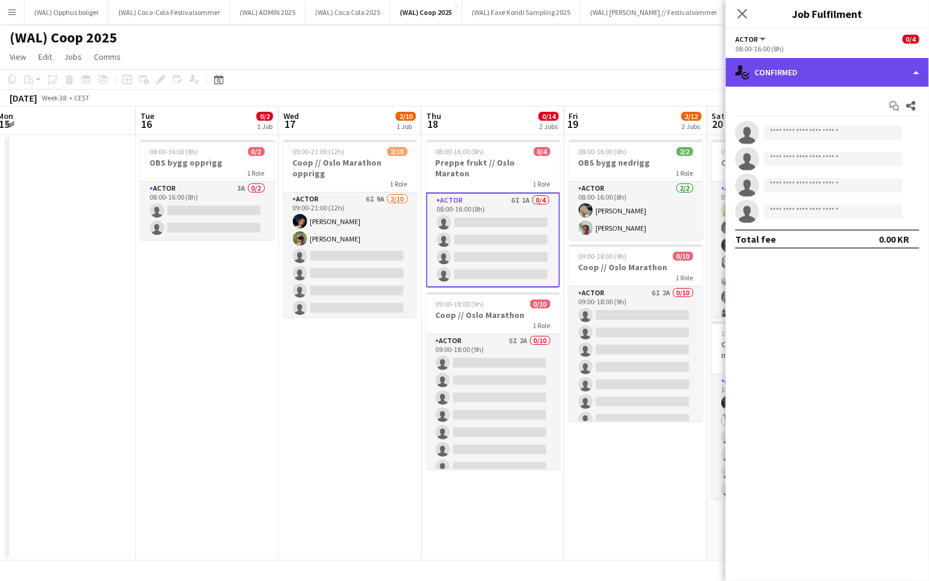
click at [817, 71] on div "single-neutral-actions-check-2 Confirmed" at bounding box center [827, 72] width 203 height 29
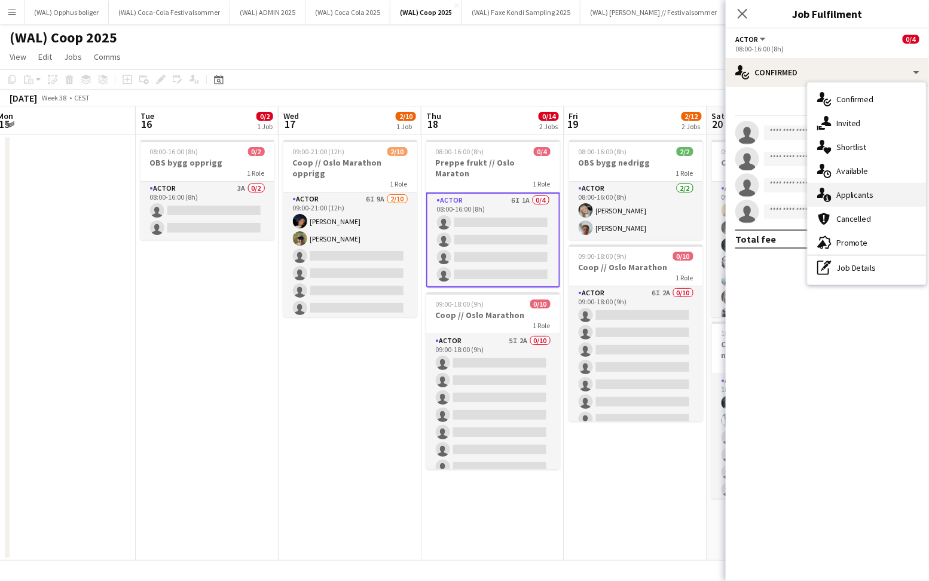
click at [859, 191] on span "Applicants" at bounding box center [855, 195] width 38 height 11
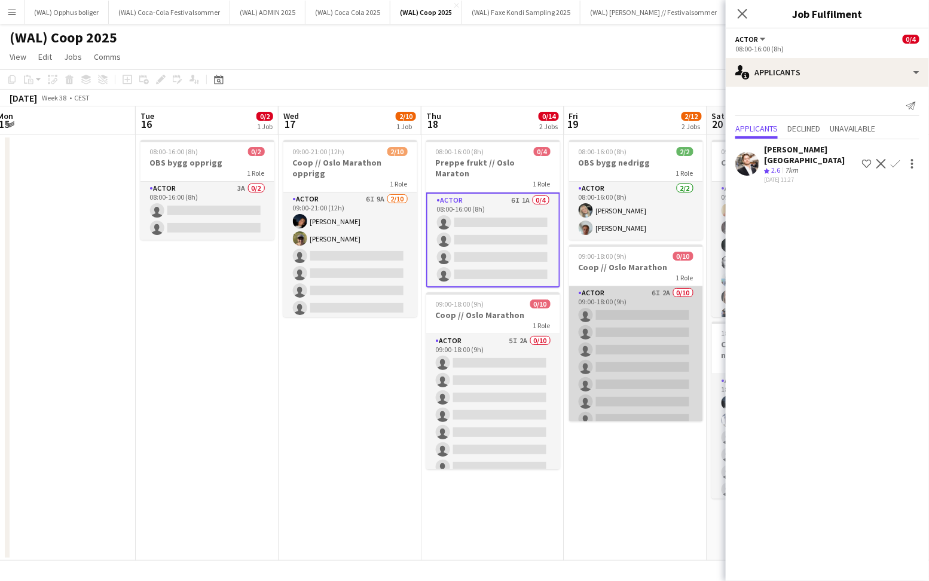
click at [625, 360] on app-card-role "Actor 6I 2A 0/10 09:00-18:00 (9h) single-neutral-actions single-neutral-actions…" at bounding box center [636, 384] width 134 height 197
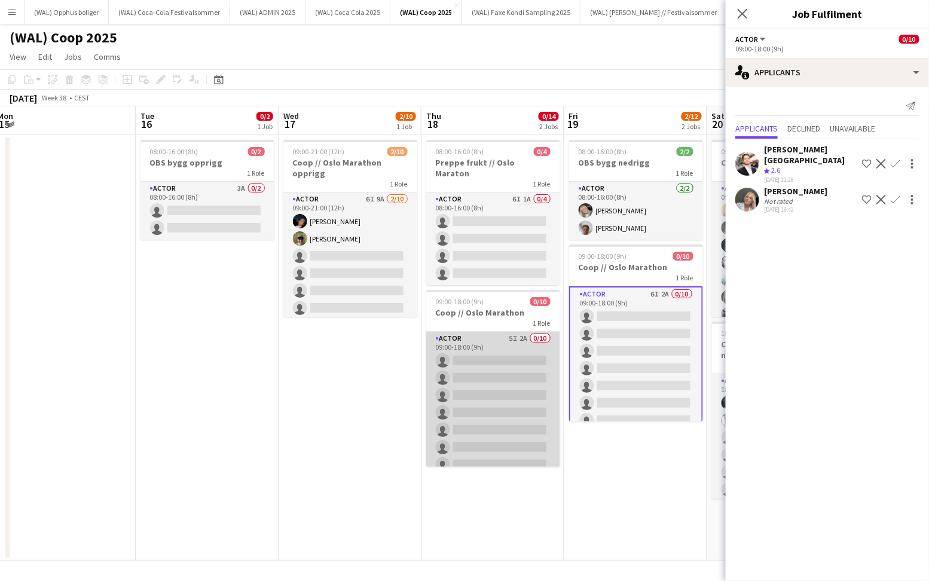
click at [528, 386] on app-card-role "Actor 5I 2A 0/10 09:00-18:00 (9h) single-neutral-actions single-neutral-actions…" at bounding box center [493, 430] width 134 height 197
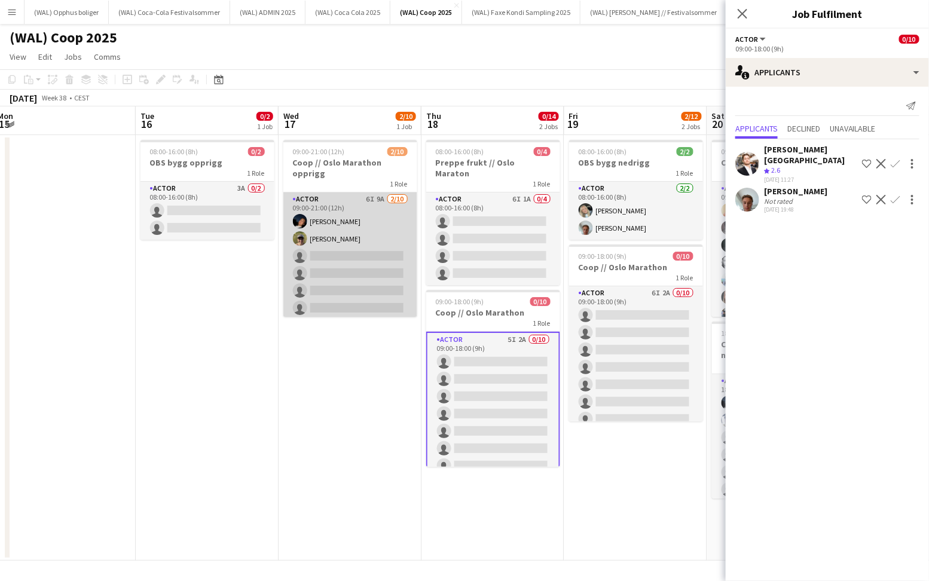
click at [310, 237] on app-card-role "Actor 6I 9A 2/10 09:00-21:00 (12h) Adrian Roddvik Martin Storrøsæter single-neu…" at bounding box center [350, 290] width 134 height 197
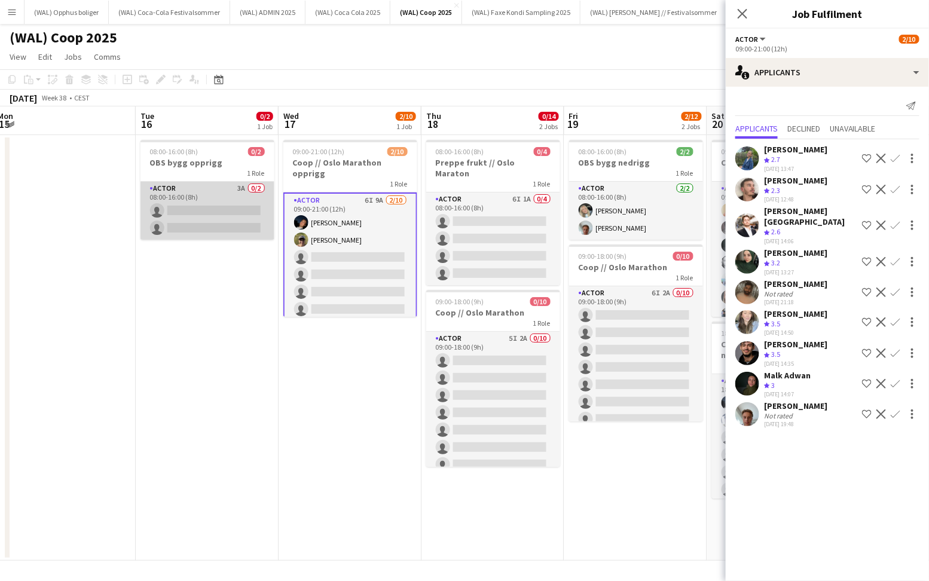
click at [200, 207] on app-card-role "Actor 3A 0/2 08:00-16:00 (8h) single-neutral-actions single-neutral-actions" at bounding box center [207, 211] width 134 height 58
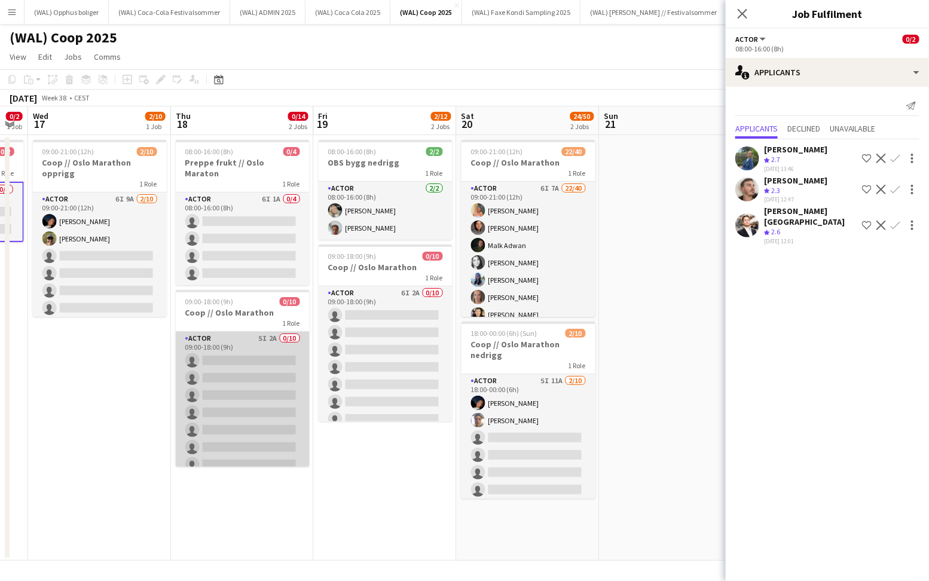
scroll to position [0, 455]
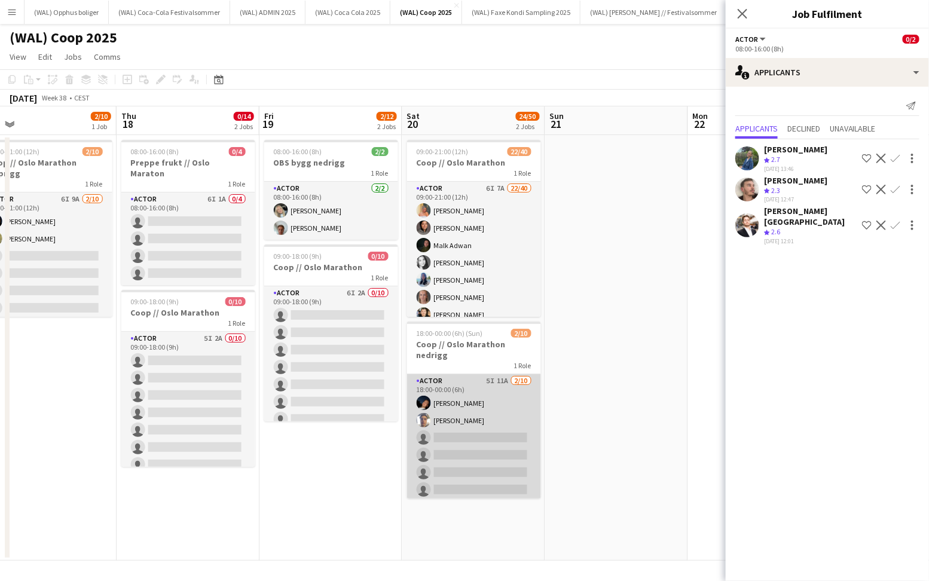
click at [474, 453] on app-card-role "Actor 5I 11A [DATE] 18:00-00:00 (6h) [PERSON_NAME] Roddvik [PERSON_NAME] single…" at bounding box center [474, 472] width 134 height 197
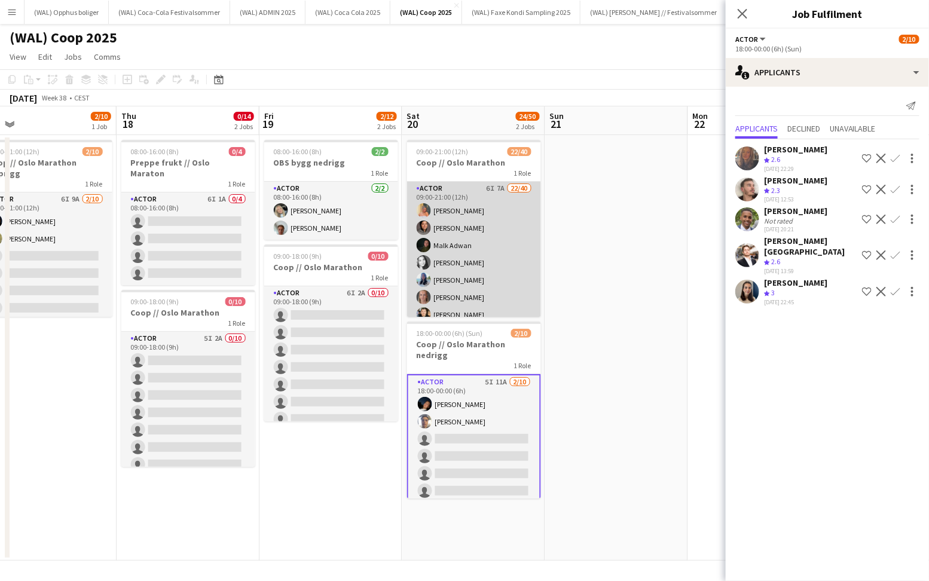
click at [511, 280] on app-card-role "Actor 6I 7A 22/40 09:00-21:00 (12h) Hannah Ludivia Rotbæk Meling Alaa Barrar Ma…" at bounding box center [474, 540] width 134 height 717
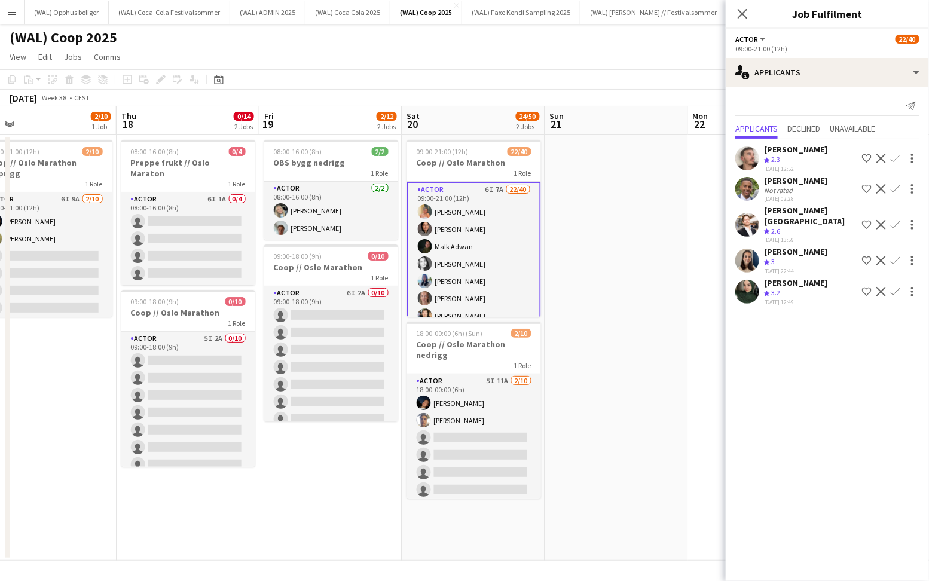
click at [582, 242] on app-date-cell at bounding box center [616, 348] width 143 height 426
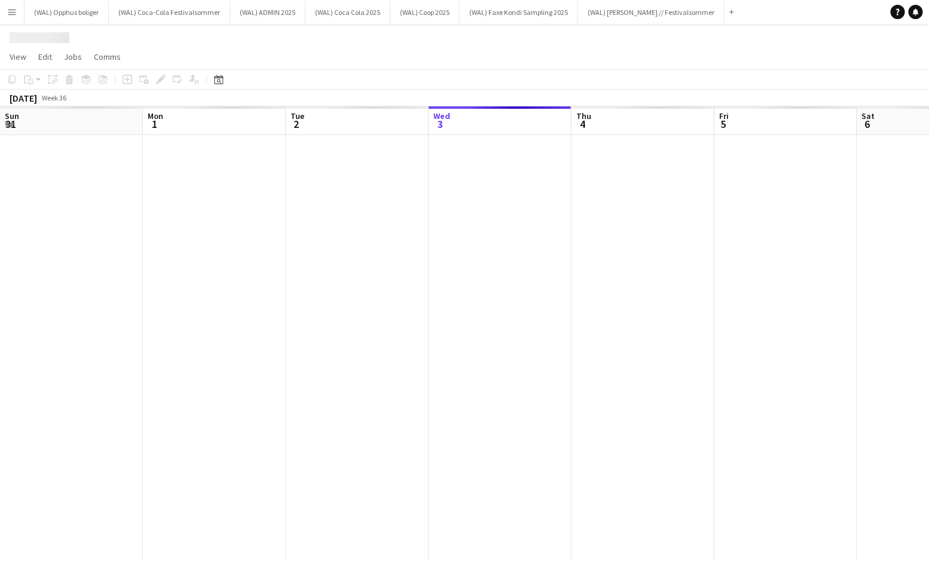
scroll to position [0, 286]
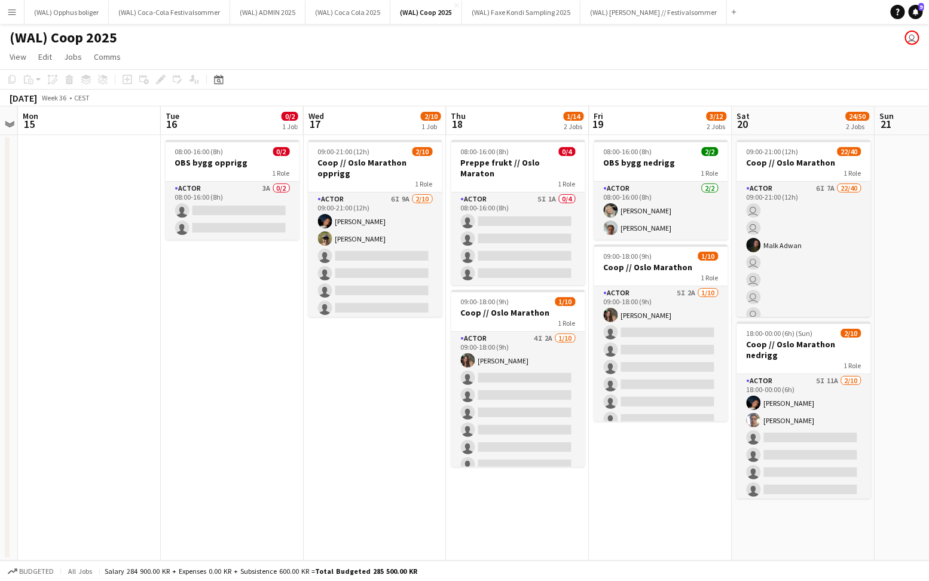
scroll to position [0, 483]
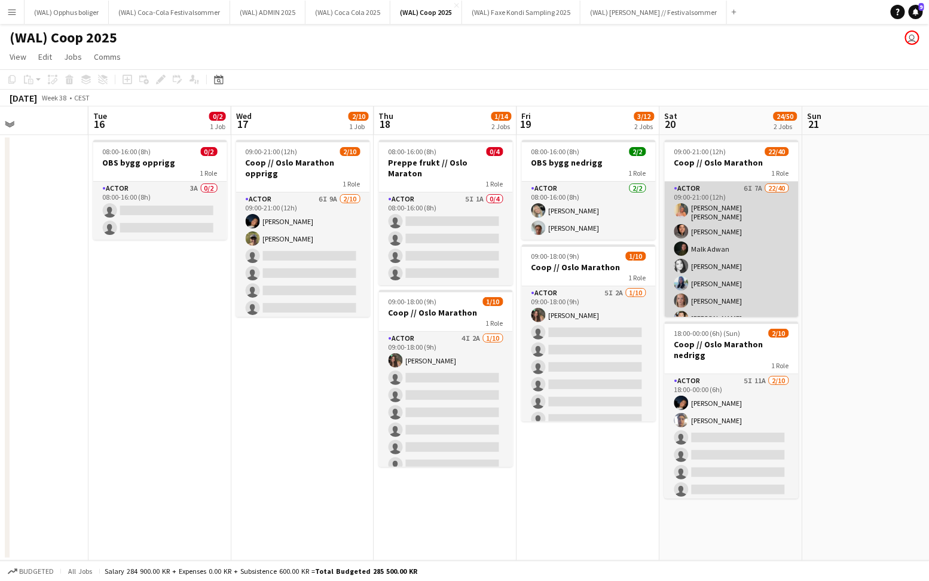
click at [714, 274] on app-card-role "Actor 6I 7A 22/40 09:00-21:00 (12h) Hannah Ludivia Rotbæk Meling Alaa Barrar Ma…" at bounding box center [732, 544] width 134 height 724
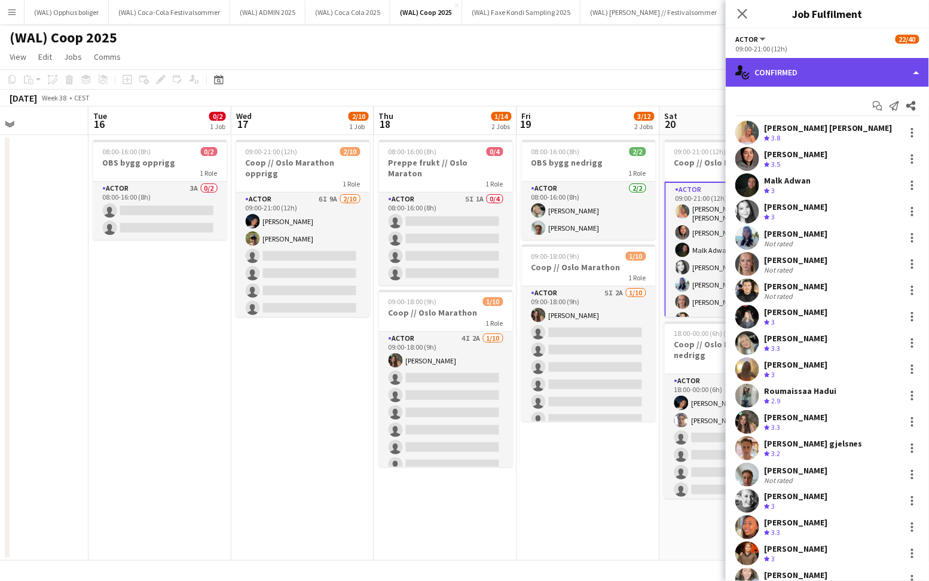
click at [835, 66] on div "single-neutral-actions-check-2 Confirmed" at bounding box center [827, 72] width 203 height 29
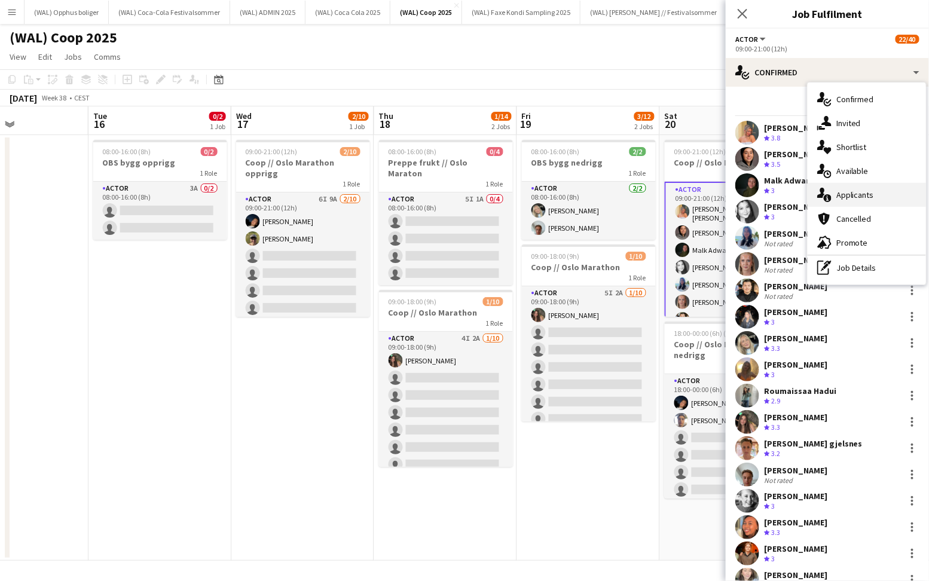
click at [839, 189] on div "single-neutral-actions-information Applicants" at bounding box center [867, 195] width 118 height 24
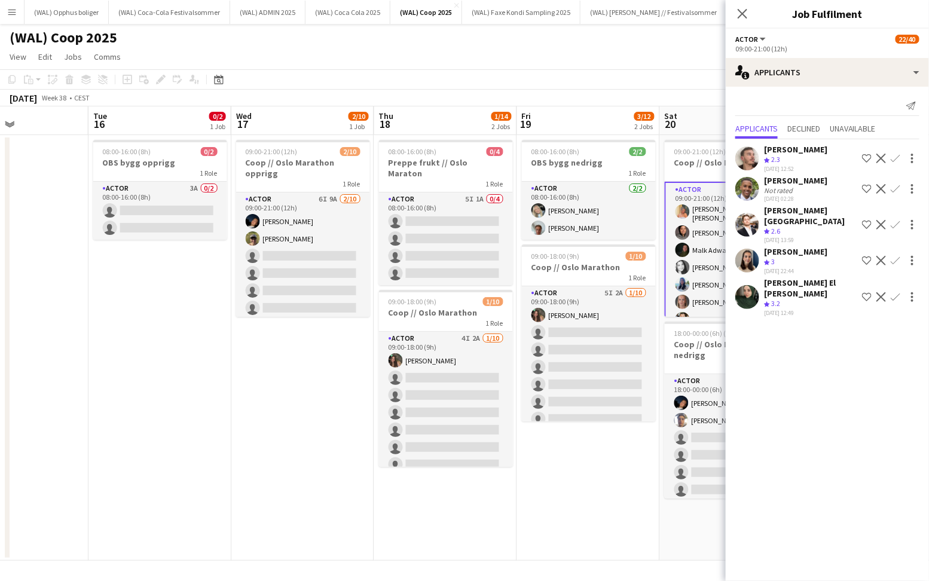
click at [798, 178] on div "[PERSON_NAME]" at bounding box center [795, 180] width 63 height 11
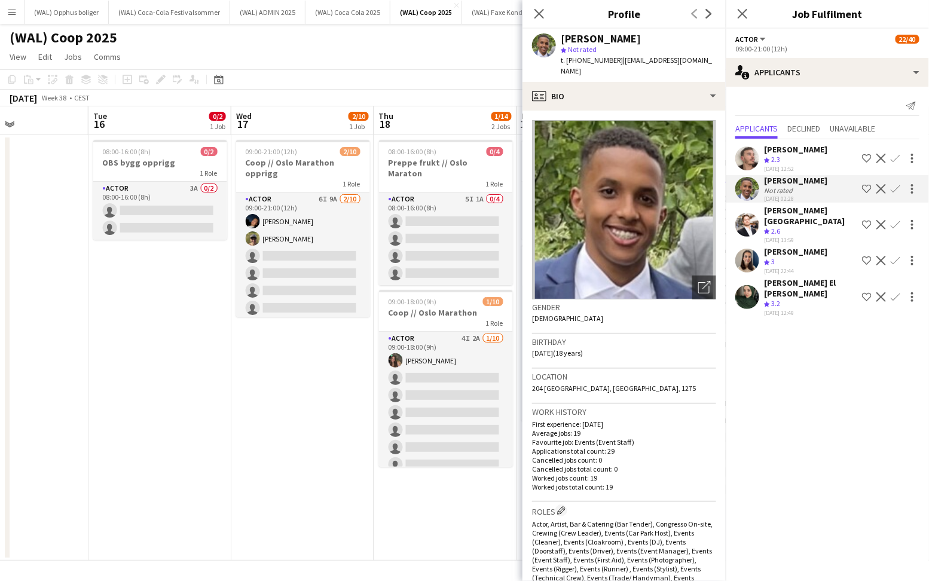
click at [766, 258] on app-icon "Crew rating" at bounding box center [767, 262] width 6 height 9
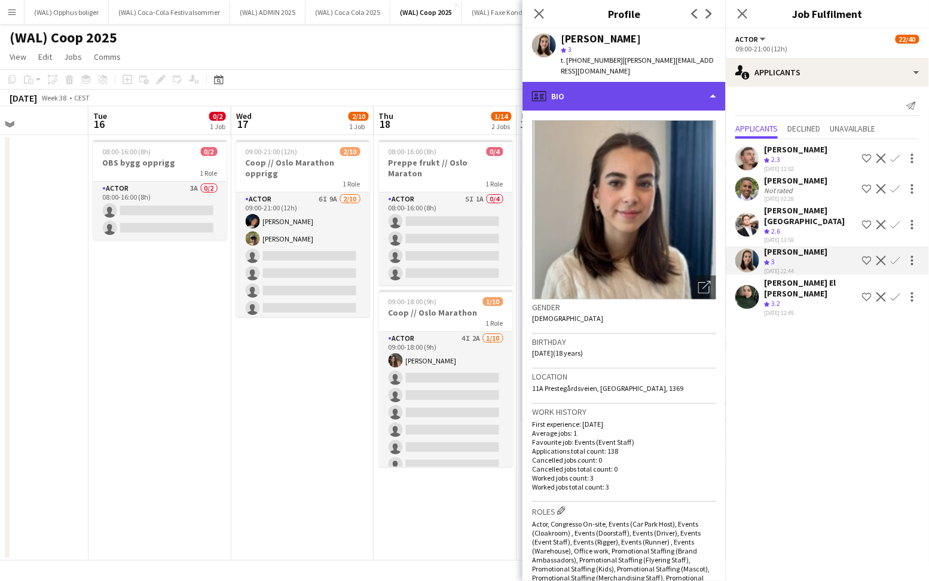
click at [625, 88] on div "profile Bio" at bounding box center [623, 96] width 203 height 29
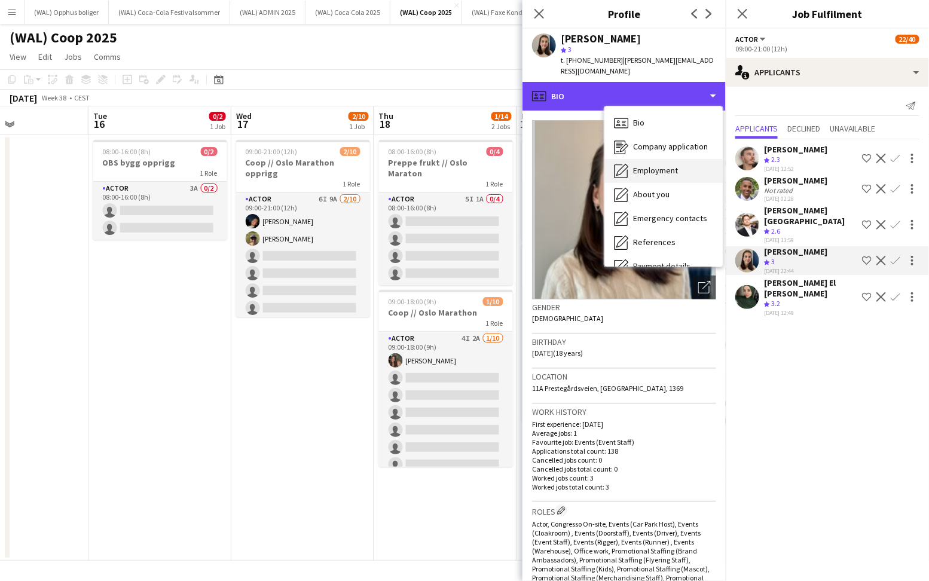
scroll to position [112, 0]
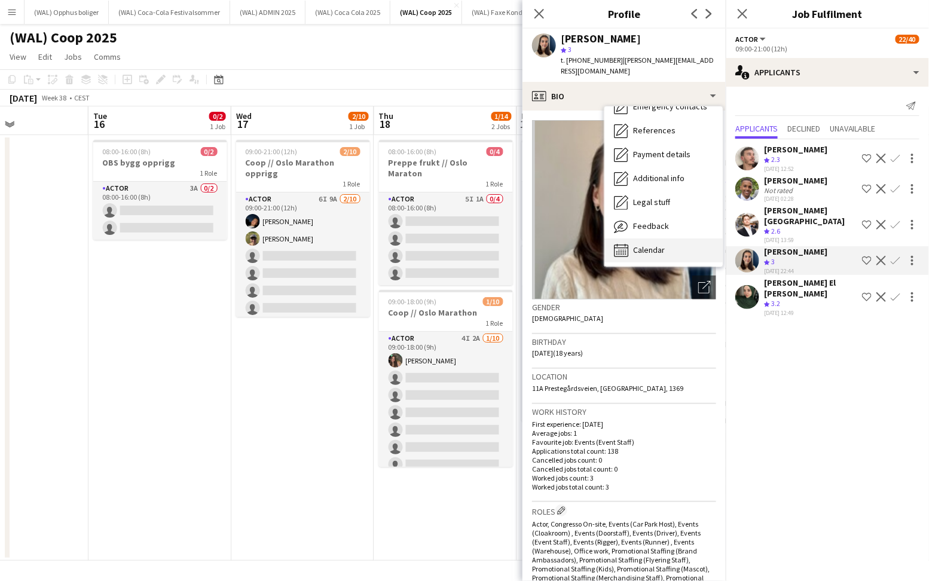
click at [644, 245] on span "Calendar" at bounding box center [649, 250] width 32 height 11
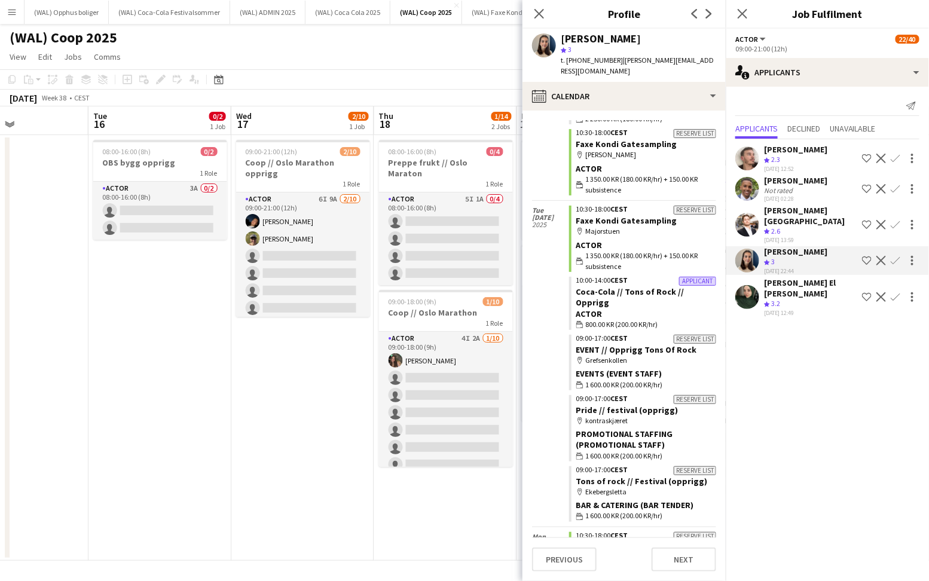
scroll to position [8071, 0]
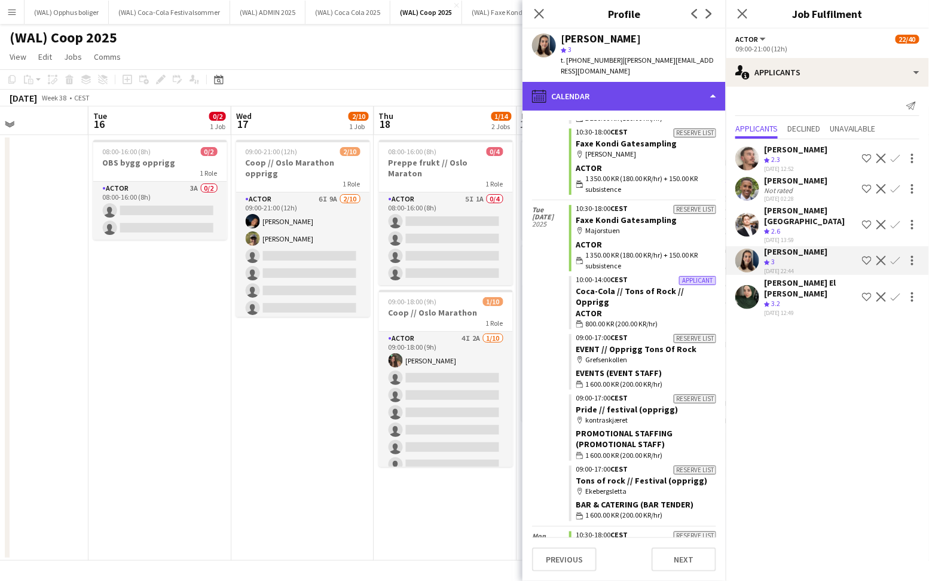
click at [643, 96] on div "calendar-full Calendar" at bounding box center [623, 96] width 203 height 29
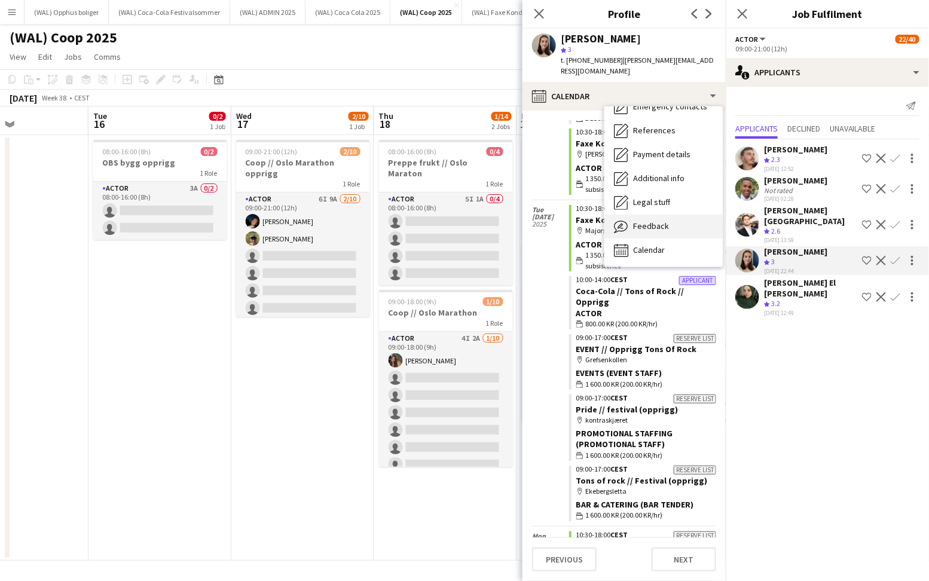
click at [654, 221] on span "Feedback" at bounding box center [651, 226] width 36 height 11
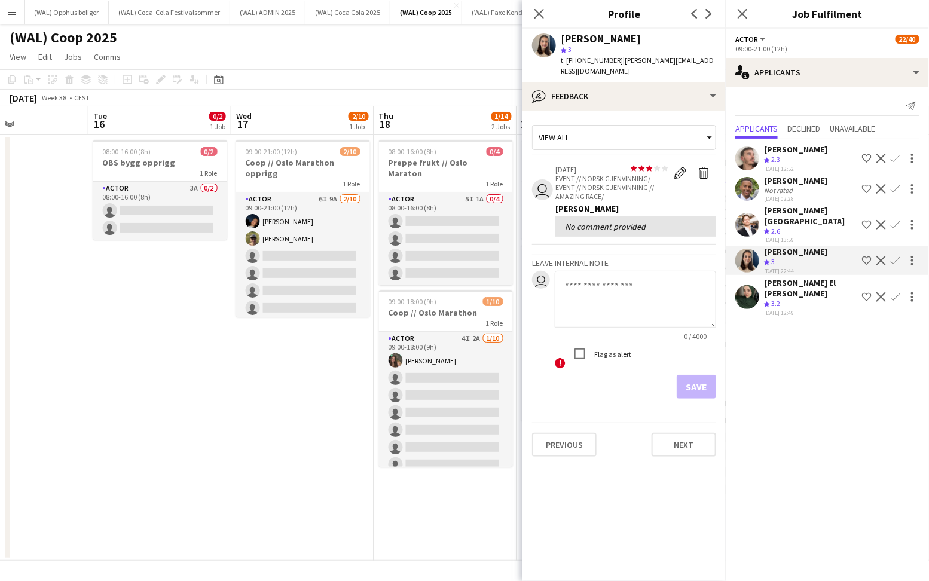
click at [894, 256] on app-icon "Confirm" at bounding box center [896, 261] width 10 height 10
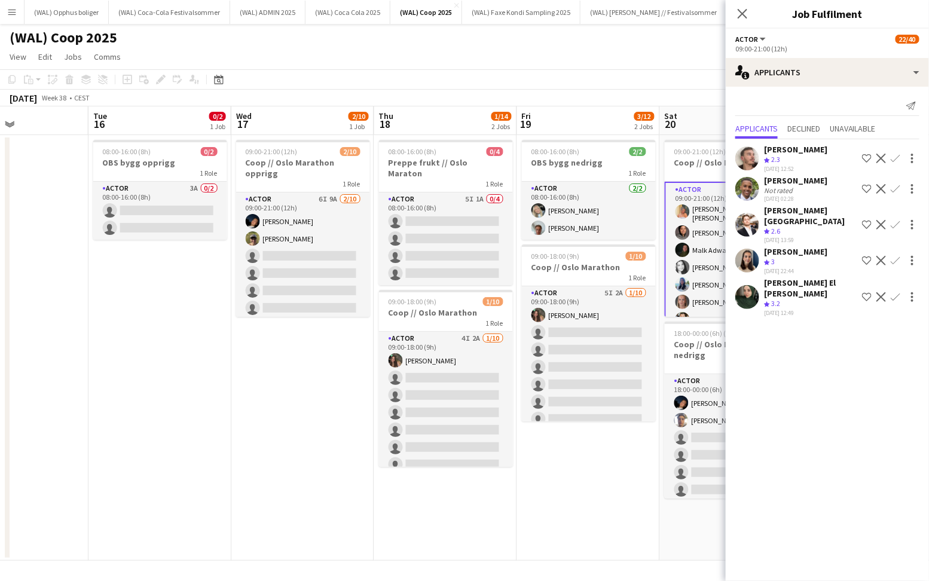
click at [894, 256] on app-icon "Confirm" at bounding box center [896, 261] width 10 height 10
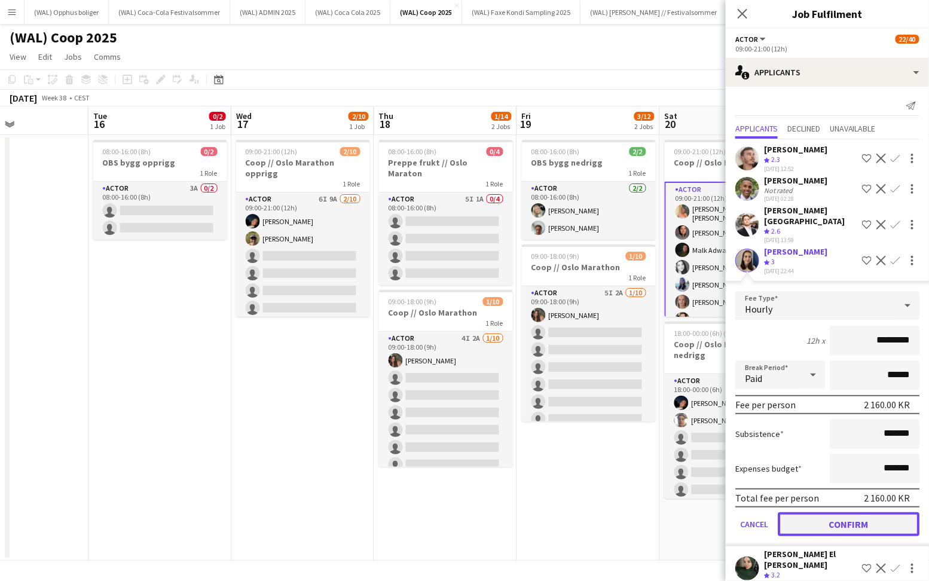
click at [841, 512] on button "Confirm" at bounding box center [849, 524] width 142 height 24
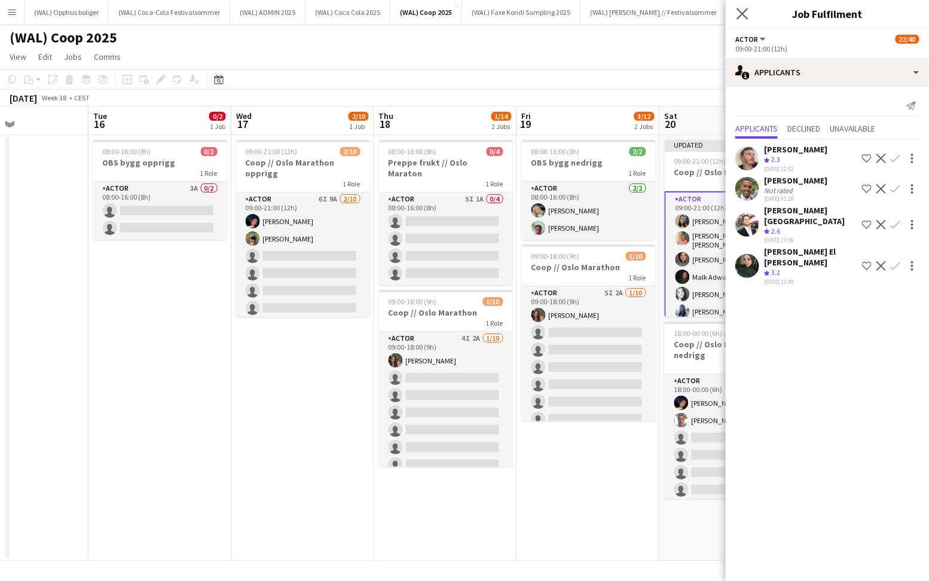
click at [738, 7] on app-icon "Close pop-in" at bounding box center [742, 13] width 17 height 17
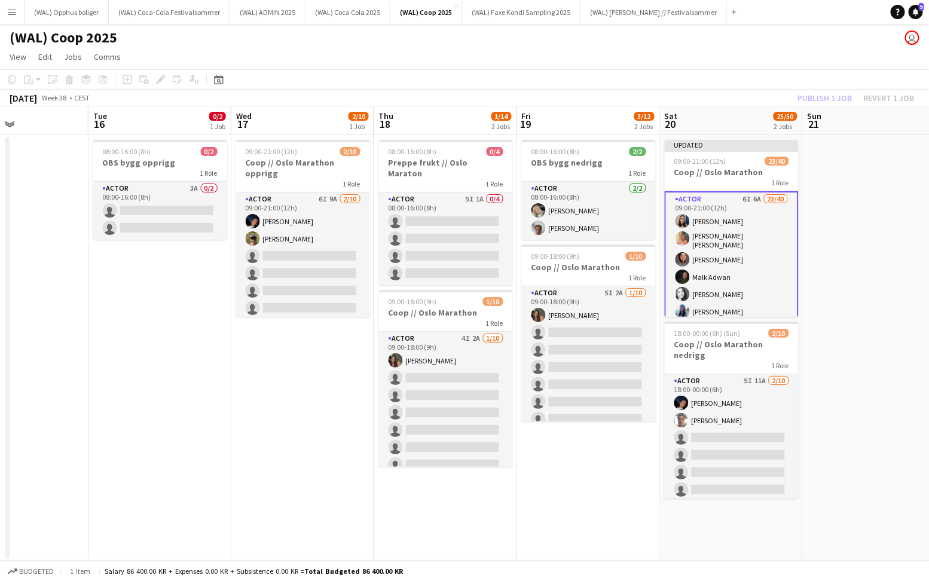
click at [737, 205] on app-card-role "Actor 6I 6A 23/40 09:00-21:00 (12h) Saga Poulsen Hannah Ludivia Rotbæk Meling A…" at bounding box center [732, 554] width 134 height 726
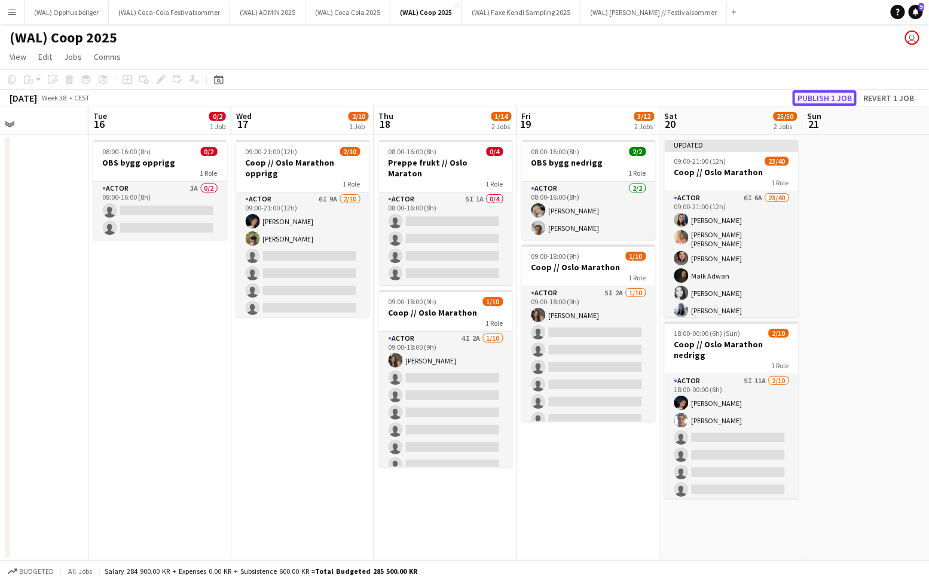
click at [812, 100] on button "Publish 1 job" at bounding box center [825, 98] width 64 height 16
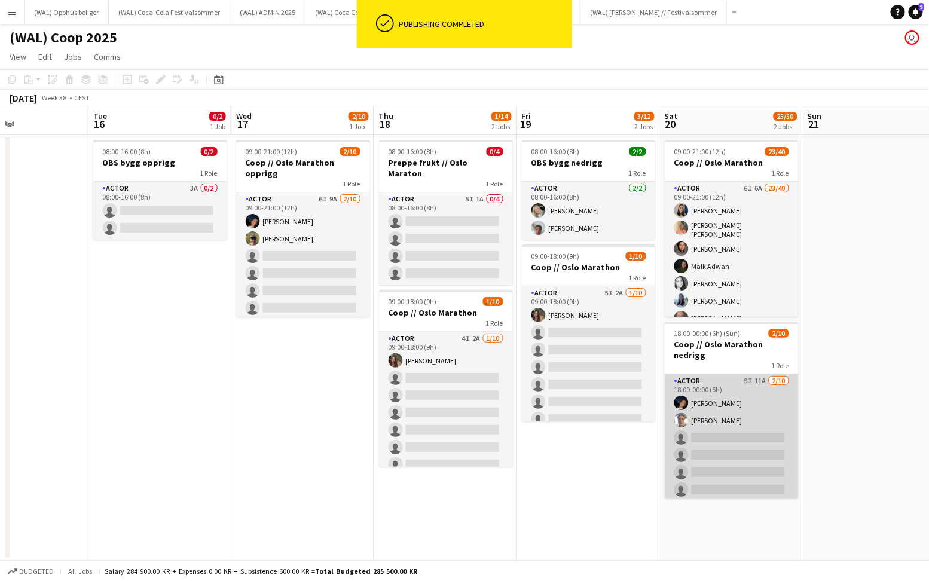
click at [739, 407] on app-card-role "Actor 5I 11A 2/10 18:00-00:00 (6h) Adrian Roddvik Hussein Alsaedi single-neutra…" at bounding box center [732, 472] width 134 height 197
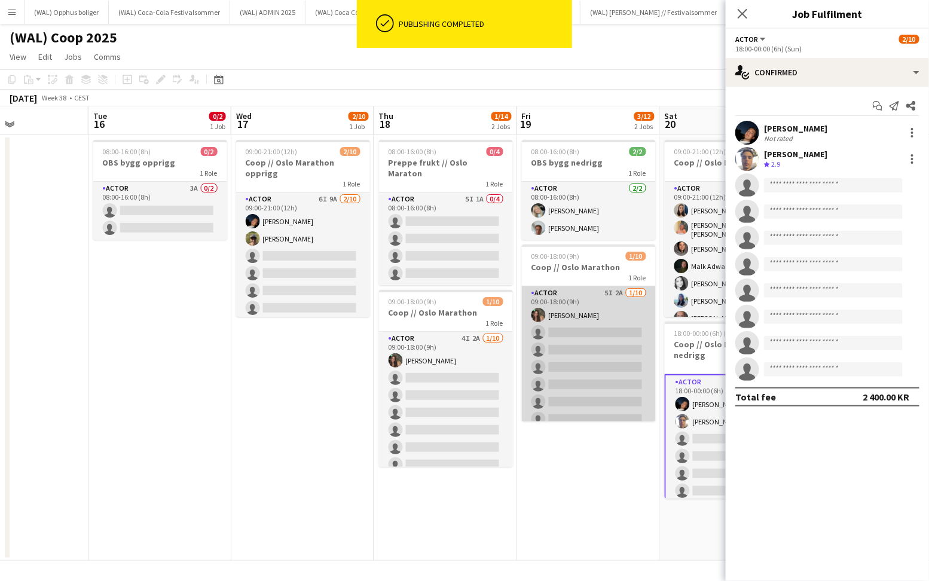
click at [586, 377] on app-card-role "Actor 5I 2A 1/10 09:00-18:00 (9h) Rafaela Goga single-neutral-actions single-ne…" at bounding box center [589, 384] width 134 height 197
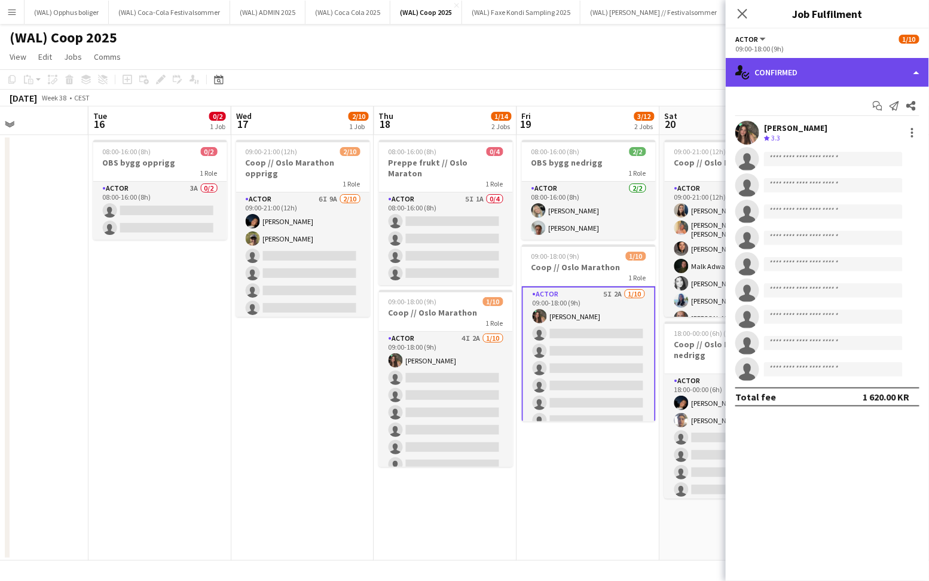
click at [810, 83] on div "single-neutral-actions-check-2 Confirmed" at bounding box center [827, 72] width 203 height 29
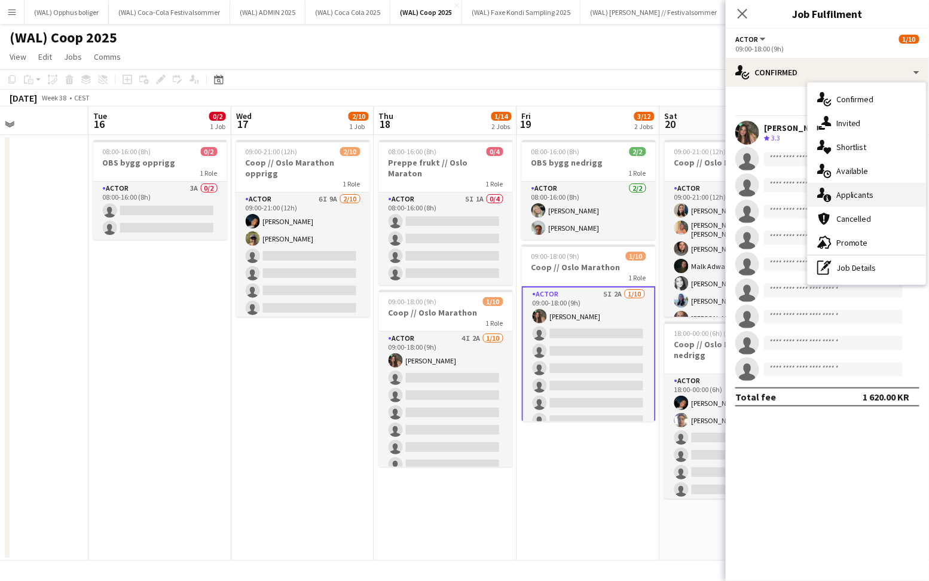
click at [852, 192] on span "Applicants" at bounding box center [855, 195] width 38 height 11
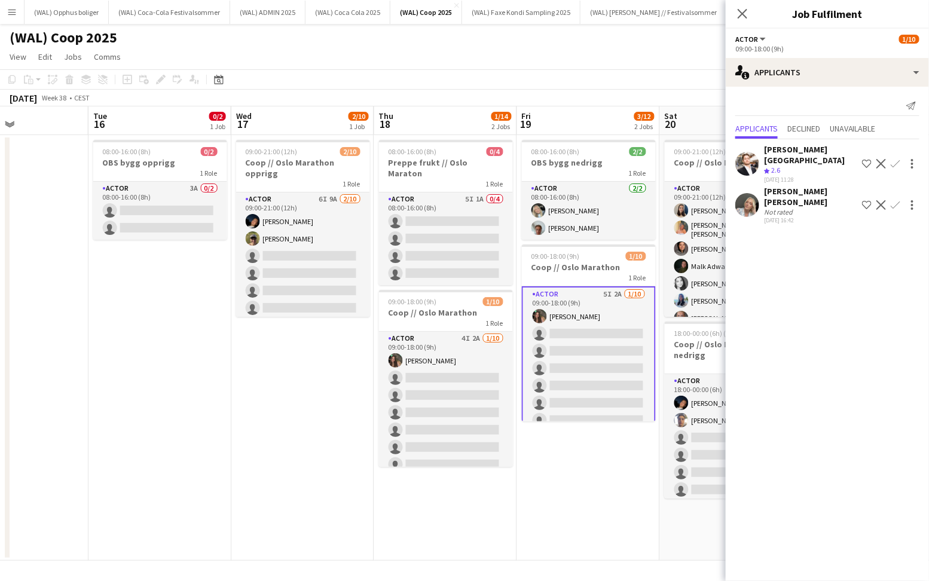
click at [773, 207] on div "Not rated" at bounding box center [779, 211] width 31 height 9
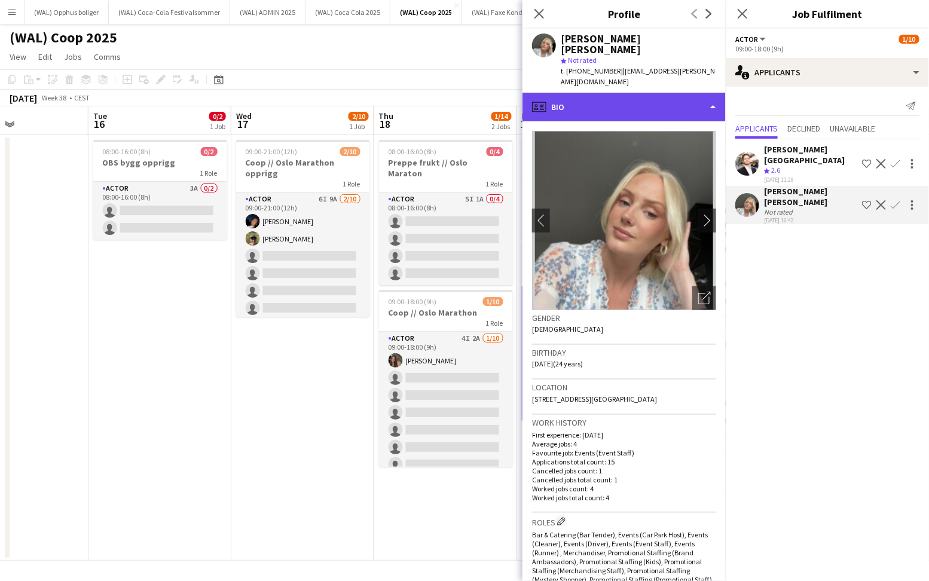
click at [641, 105] on div "profile Bio" at bounding box center [623, 107] width 203 height 29
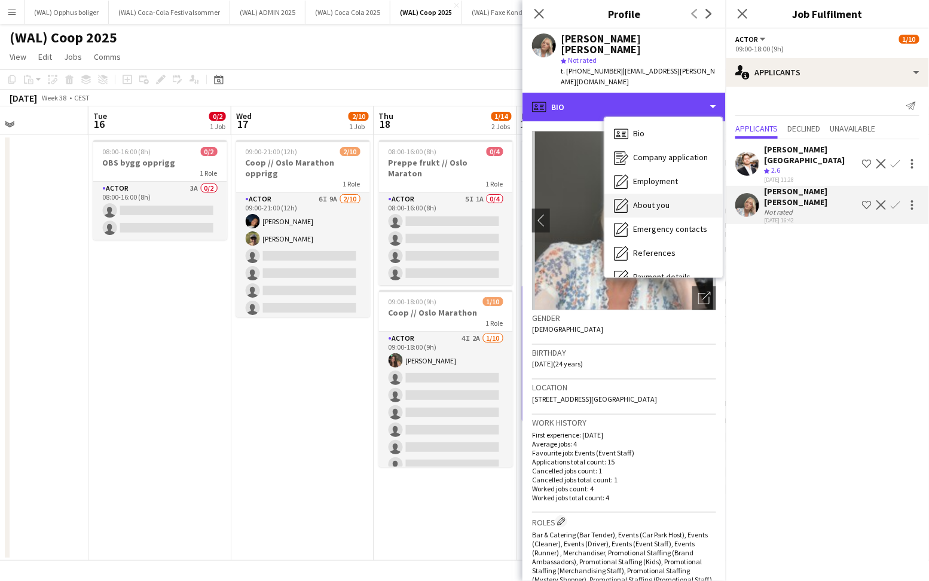
scroll to position [112, 0]
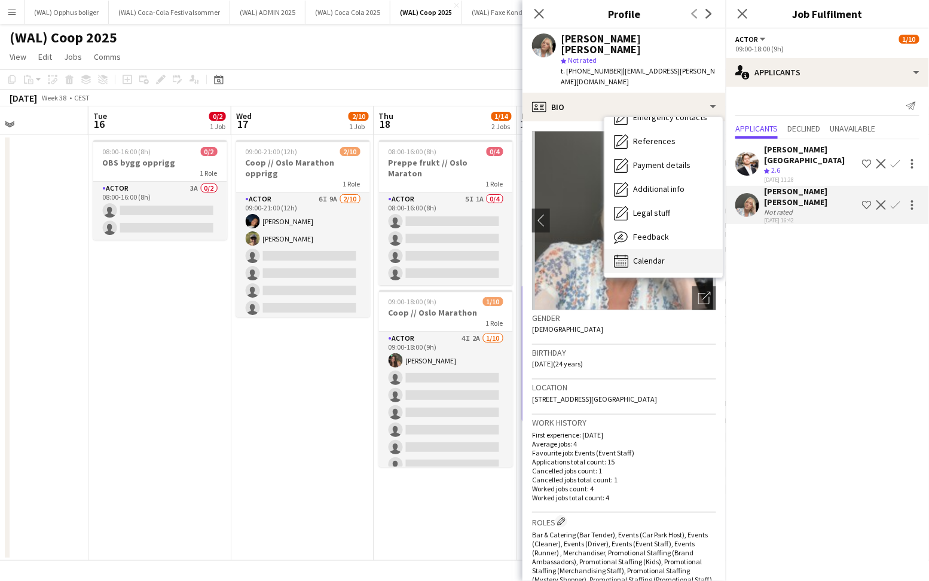
click at [667, 254] on div "Calendar Calendar" at bounding box center [663, 261] width 118 height 24
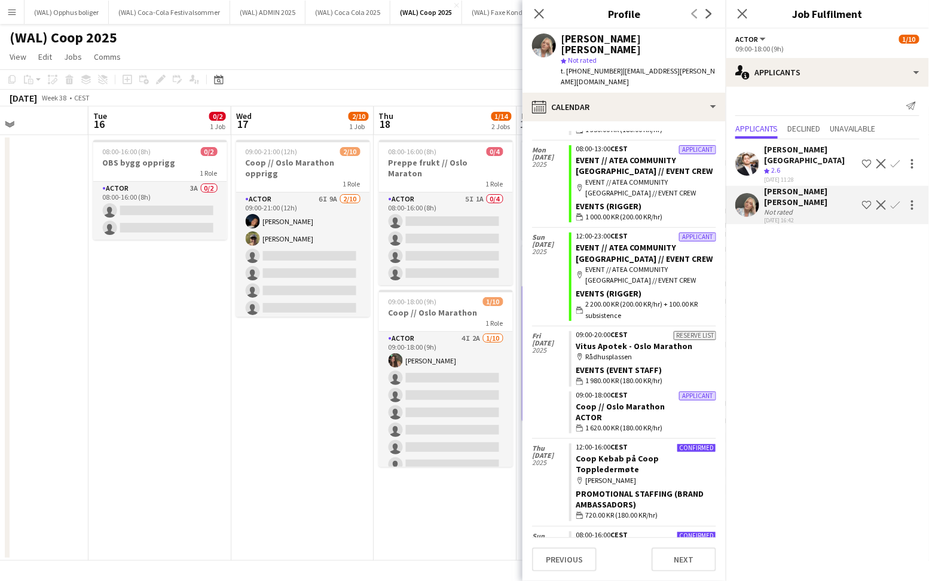
scroll to position [0, 0]
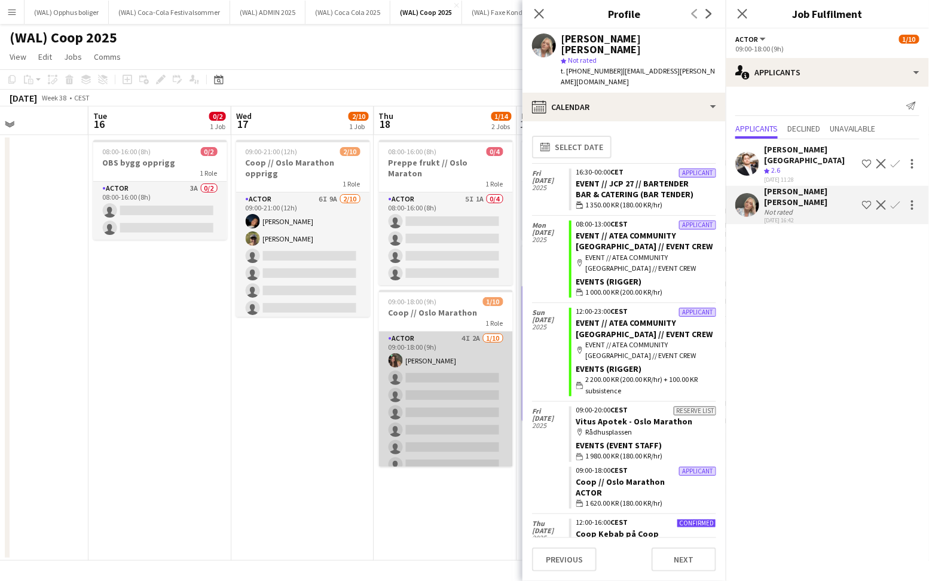
click at [451, 435] on app-card-role "Actor 4I 2A 1/10 09:00-18:00 (9h) Rafaela Goga single-neutral-actions single-ne…" at bounding box center [446, 430] width 134 height 197
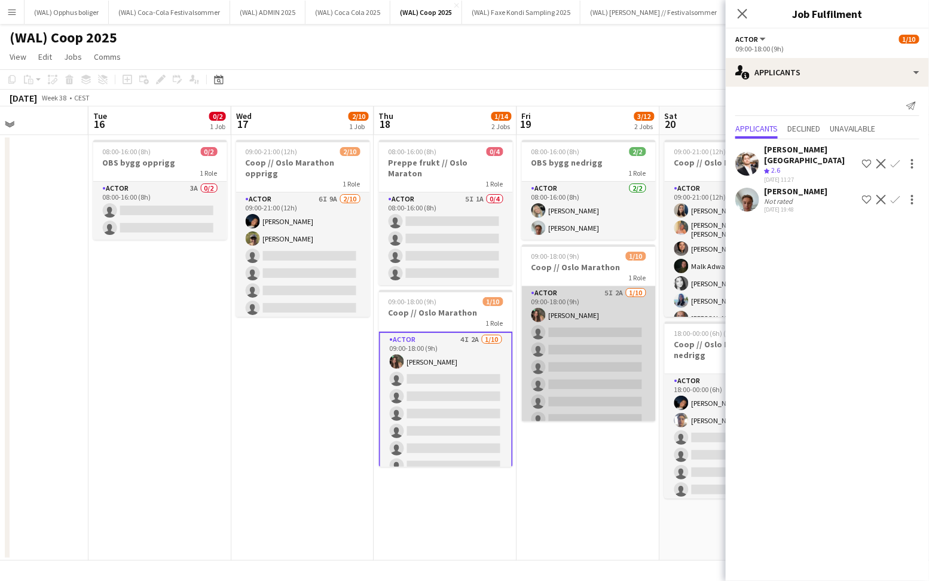
click at [632, 375] on app-card-role "Actor 5I 2A 1/10 09:00-18:00 (9h) Rafaela Goga single-neutral-actions single-ne…" at bounding box center [589, 384] width 134 height 197
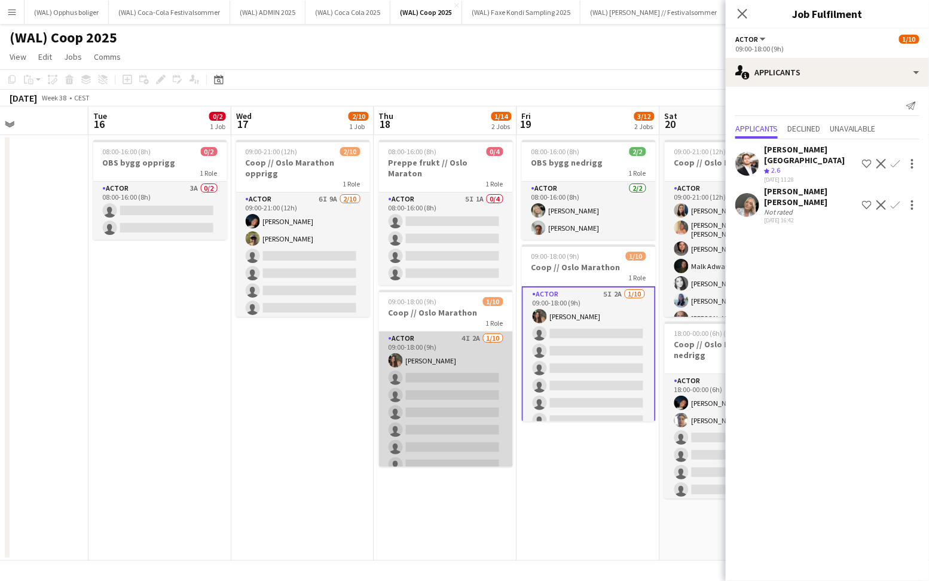
click at [472, 405] on app-card-role "Actor 4I 2A 1/10 09:00-18:00 (9h) Rafaela Goga single-neutral-actions single-ne…" at bounding box center [446, 430] width 134 height 197
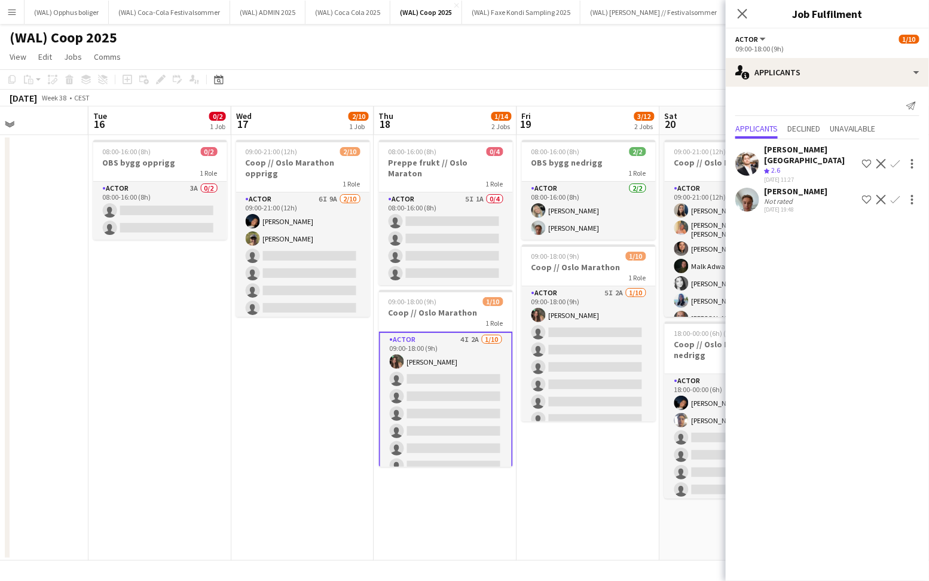
click at [772, 186] on div "Andreas Kjeldsberg" at bounding box center [795, 191] width 63 height 11
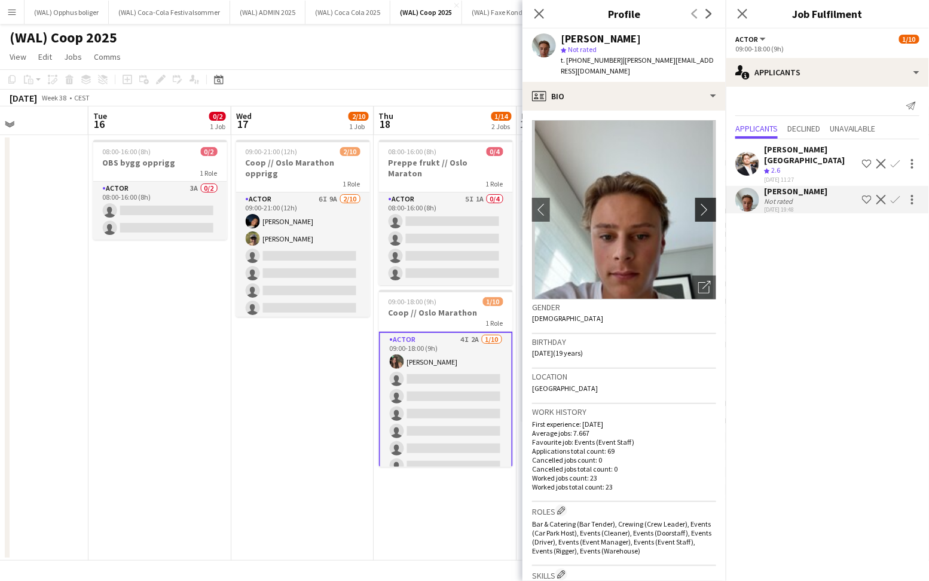
click at [705, 203] on app-icon "chevron-right" at bounding box center [707, 209] width 19 height 13
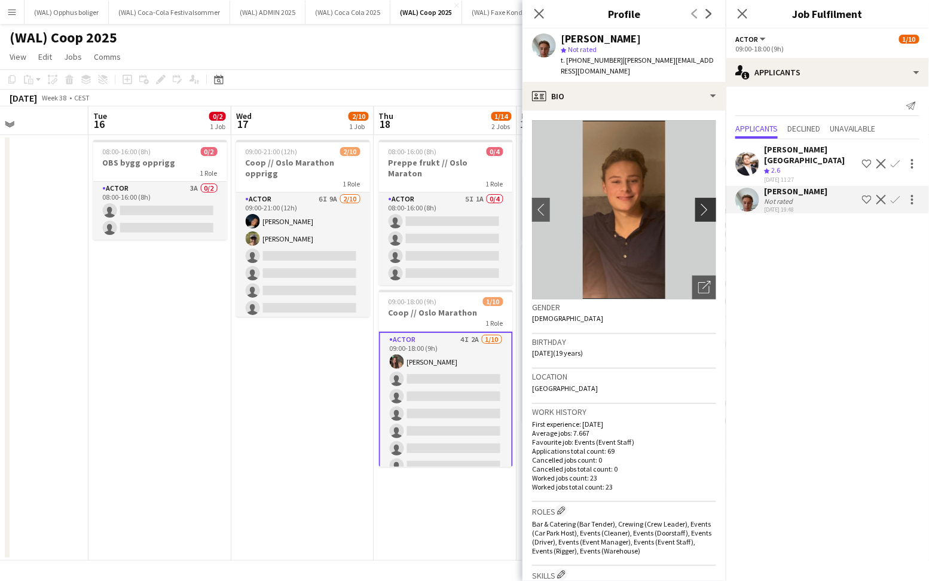
click at [705, 203] on app-icon "chevron-right" at bounding box center [707, 209] width 19 height 13
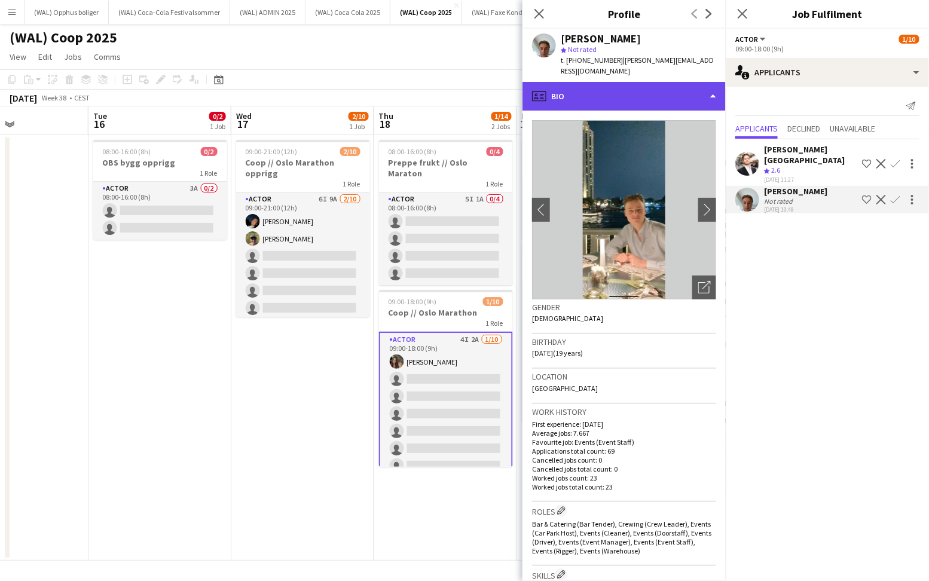
click at [630, 87] on div "profile Bio" at bounding box center [623, 96] width 203 height 29
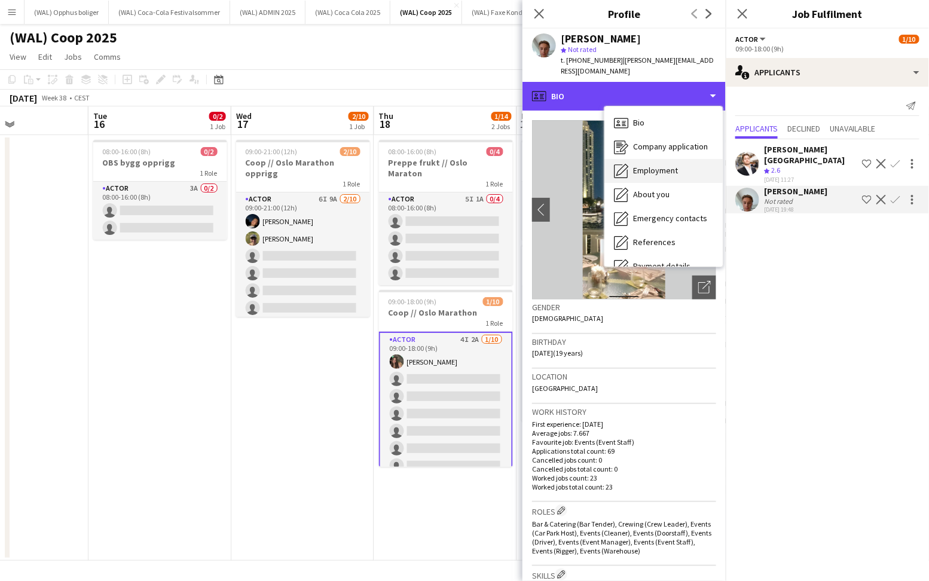
scroll to position [112, 0]
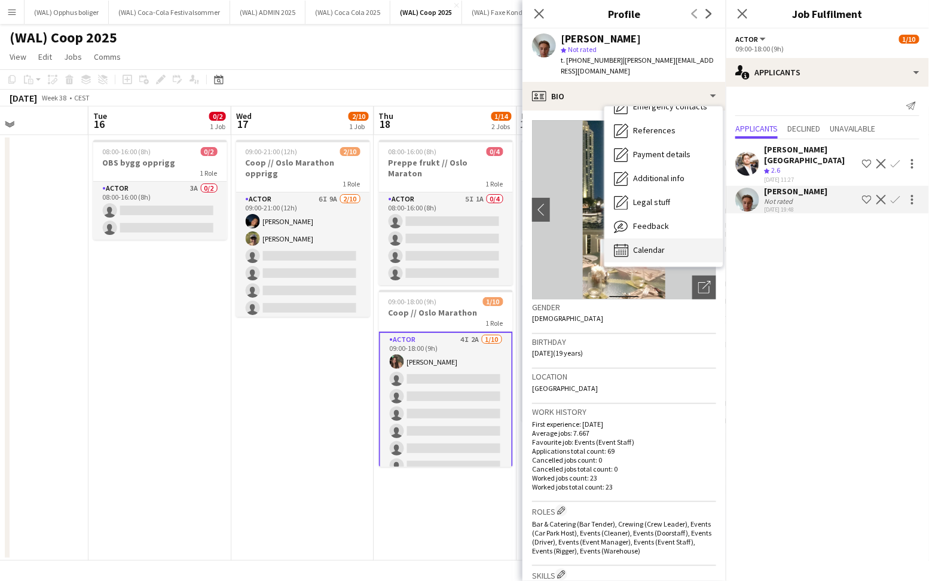
click at [648, 245] on span "Calendar" at bounding box center [649, 250] width 32 height 11
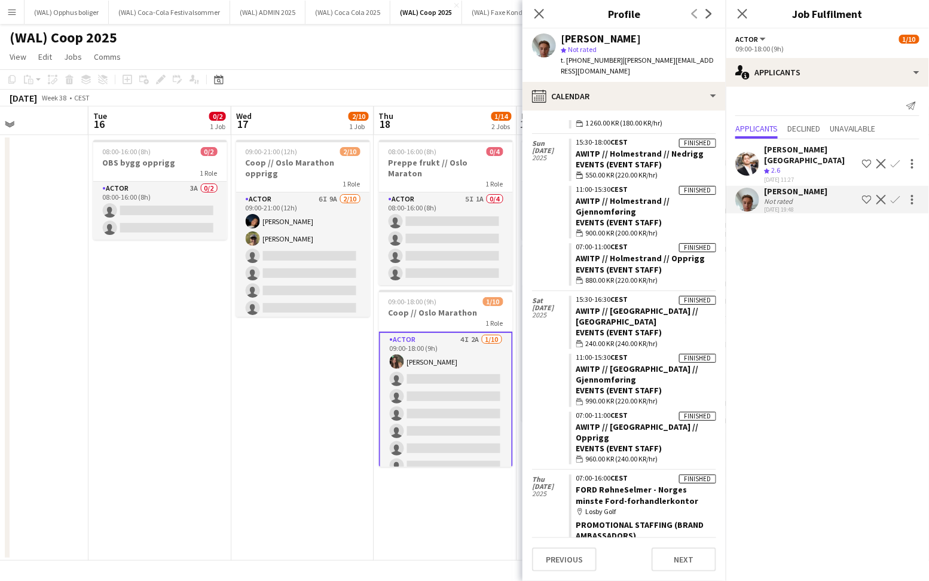
scroll to position [2725, 0]
click at [896, 195] on app-icon "Confirm" at bounding box center [896, 200] width 10 height 10
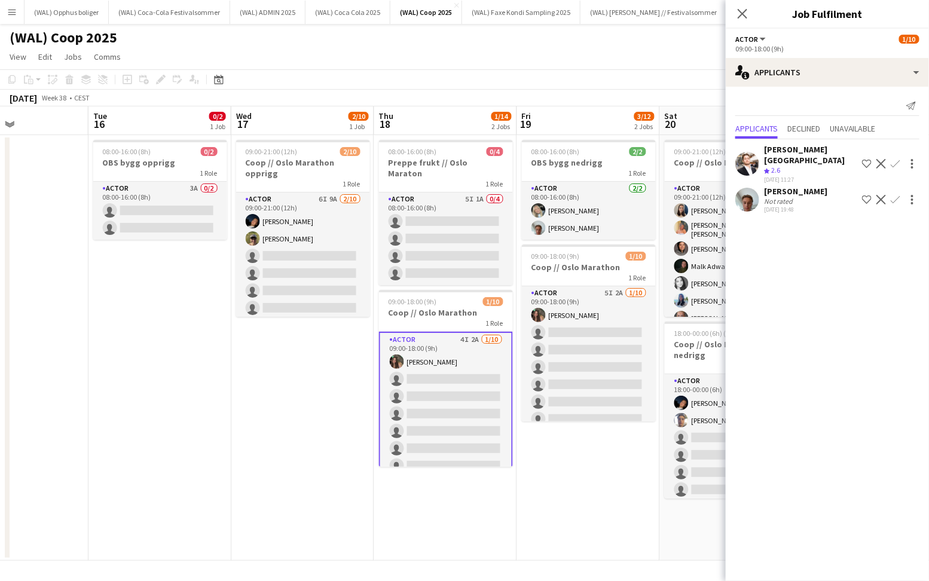
click at [895, 195] on app-icon "Confirm" at bounding box center [896, 200] width 10 height 10
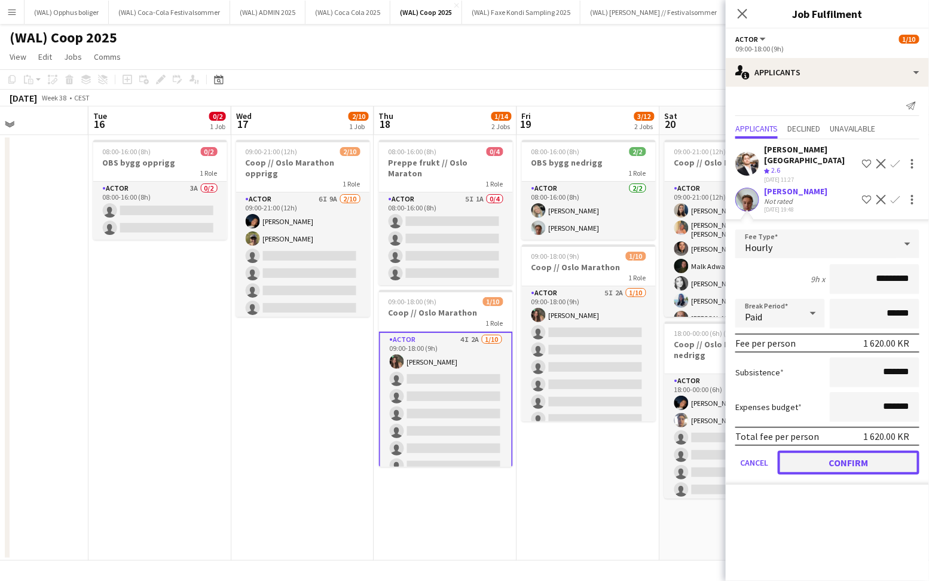
click at [827, 451] on button "Confirm" at bounding box center [849, 463] width 142 height 24
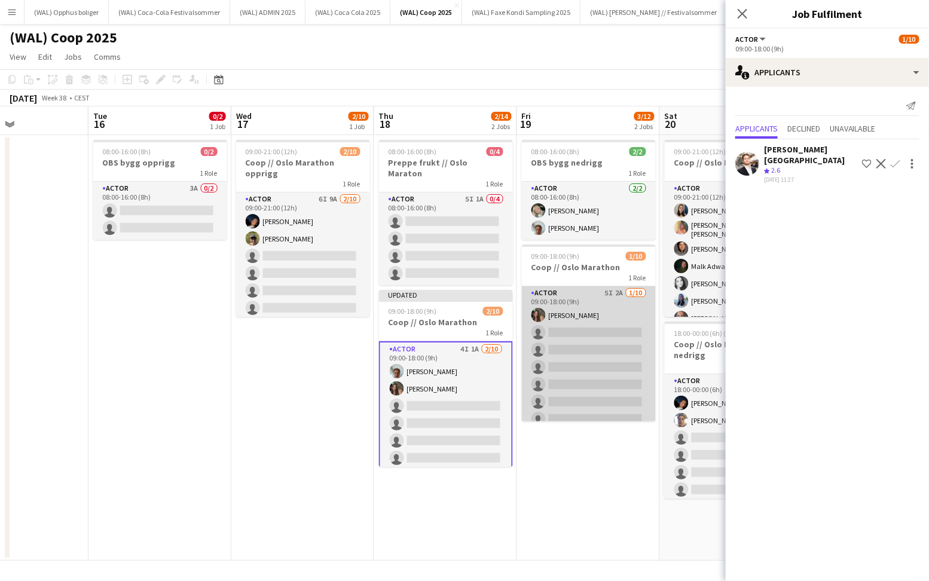
click at [542, 373] on app-card-role "Actor 5I 2A 1/10 09:00-18:00 (9h) Rafaela Goga single-neutral-actions single-ne…" at bounding box center [589, 384] width 134 height 197
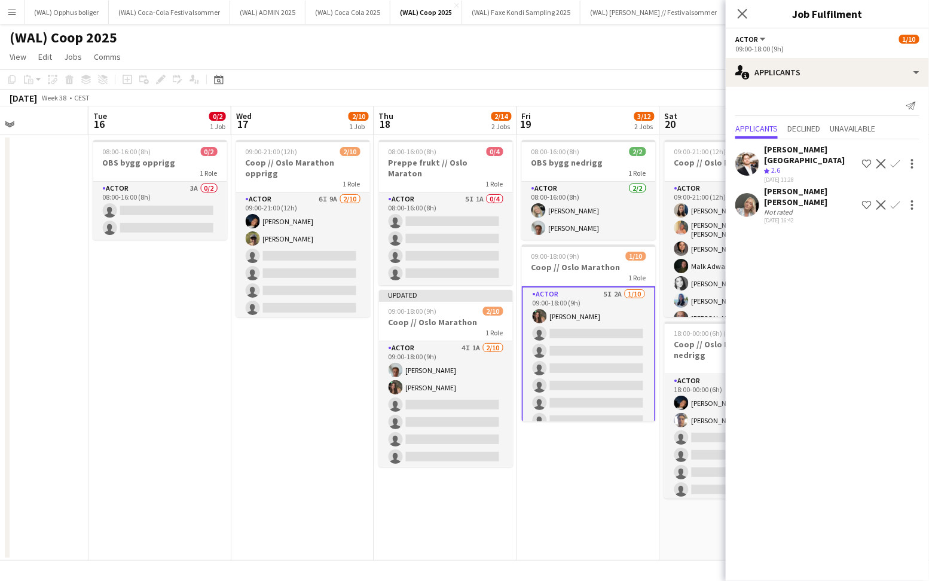
click at [894, 200] on app-icon "Confirm" at bounding box center [896, 205] width 10 height 10
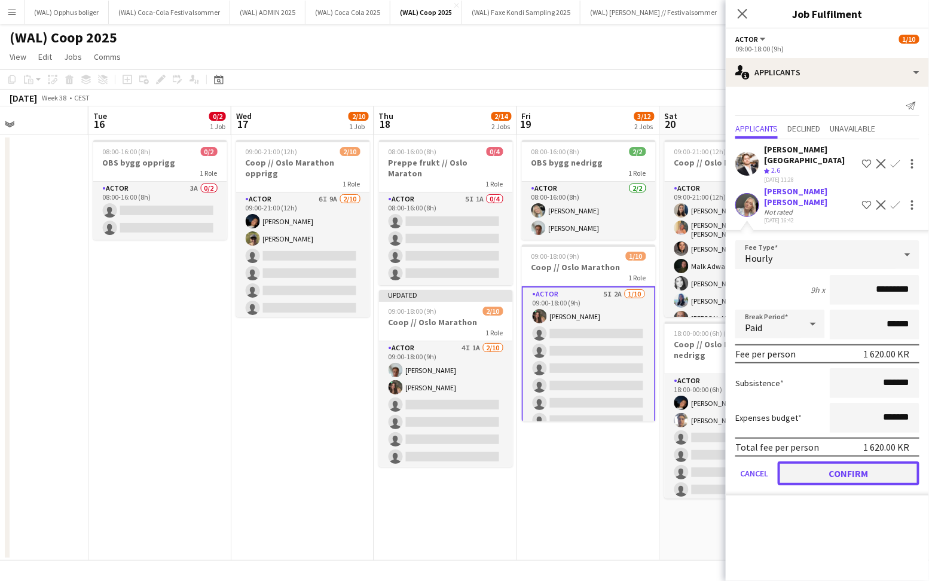
click at [807, 462] on button "Confirm" at bounding box center [849, 474] width 142 height 24
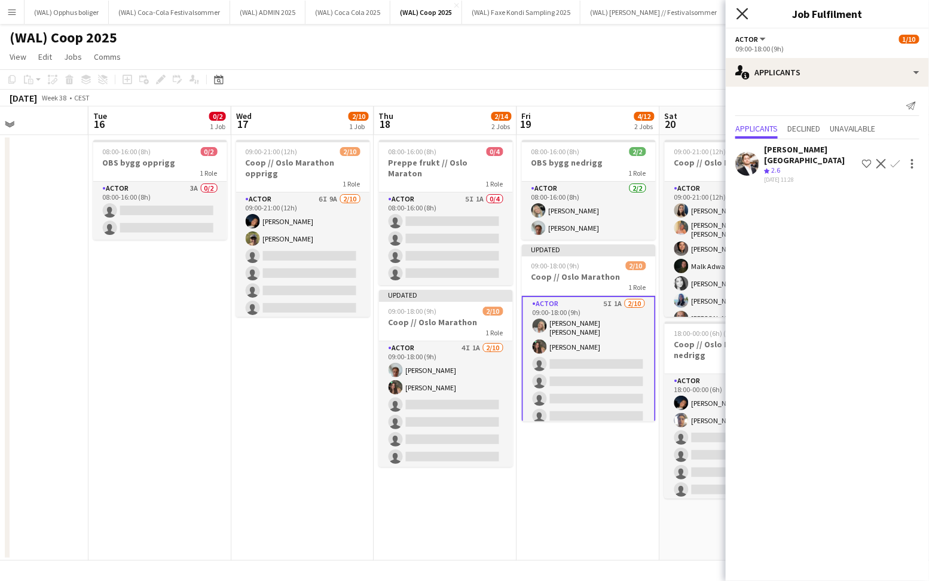
click at [744, 13] on icon "Close pop-in" at bounding box center [742, 13] width 11 height 11
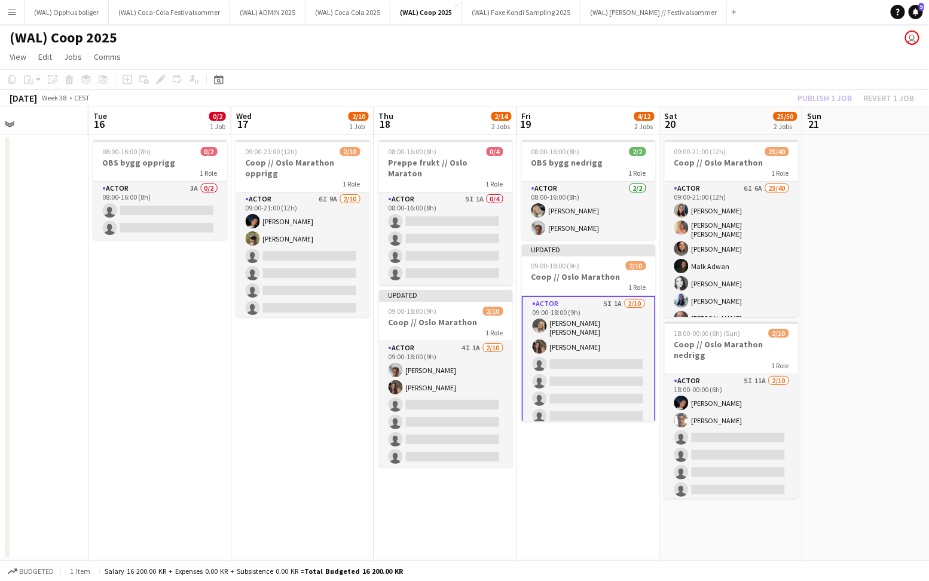
click at [787, 67] on app-page-menu "View Day view expanded Day view collapsed Month view Date picker Jump to today …" at bounding box center [464, 58] width 929 height 23
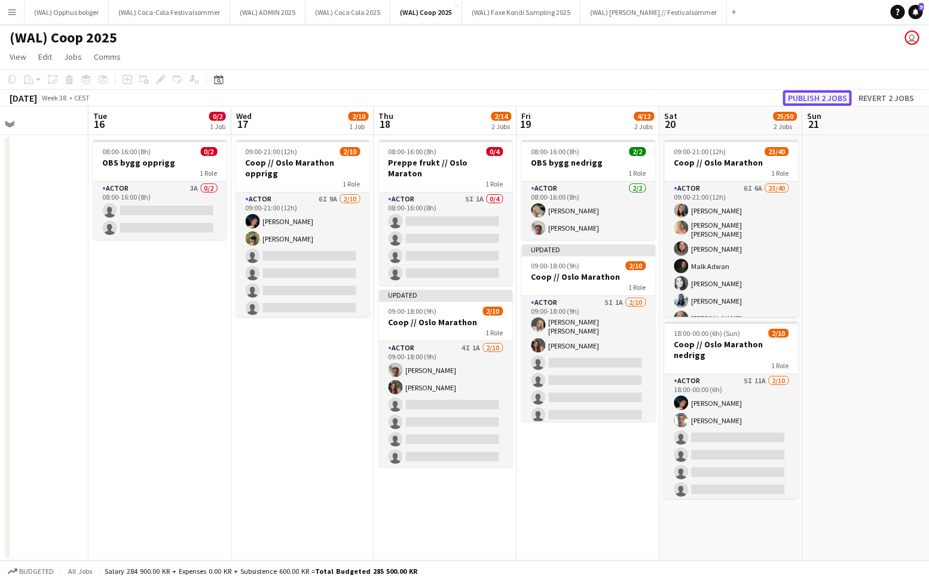
click at [815, 93] on button "Publish 2 jobs" at bounding box center [817, 98] width 69 height 16
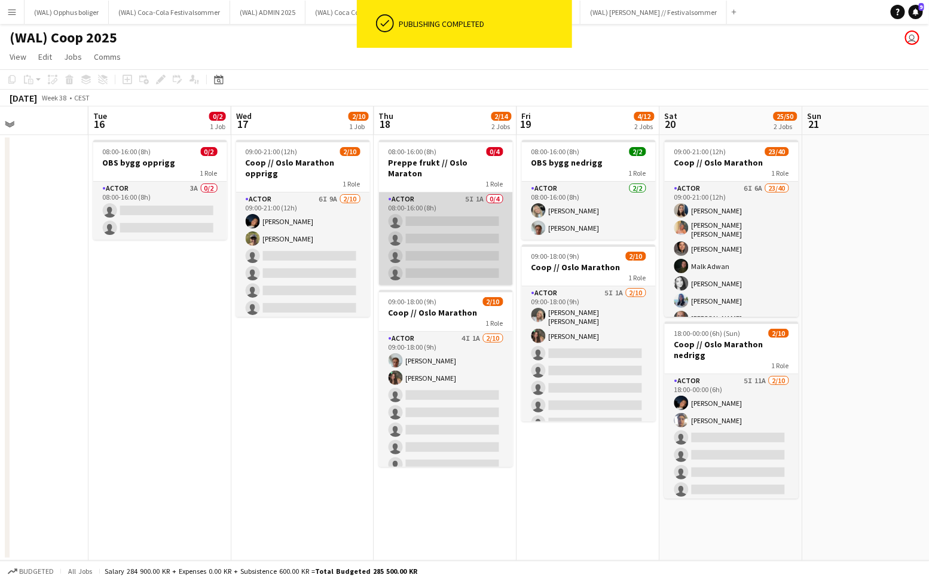
click at [395, 212] on app-card-role "Actor 5I 1A 0/4 08:00-16:00 (8h) single-neutral-actions single-neutral-actions …" at bounding box center [446, 238] width 134 height 93
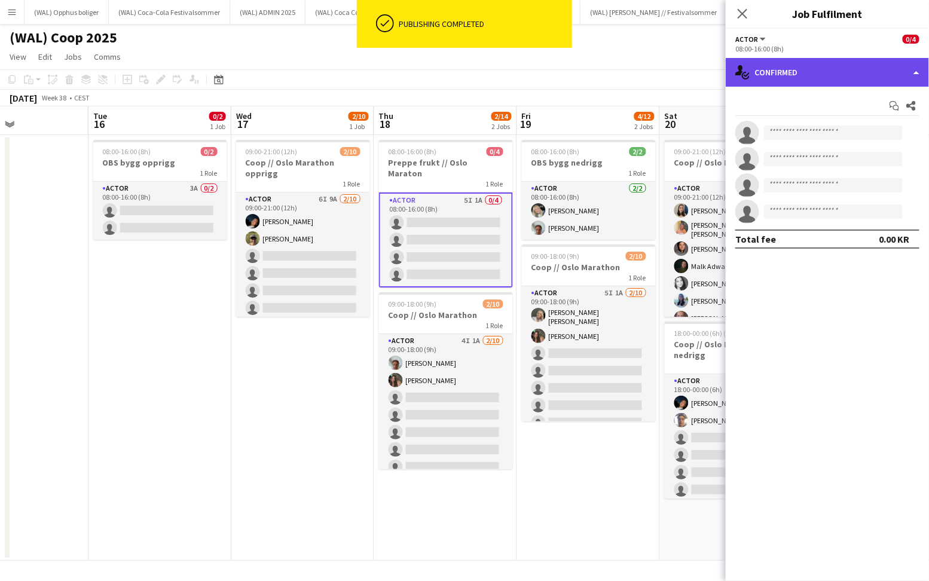
click at [787, 74] on div "single-neutral-actions-check-2 Confirmed" at bounding box center [827, 72] width 203 height 29
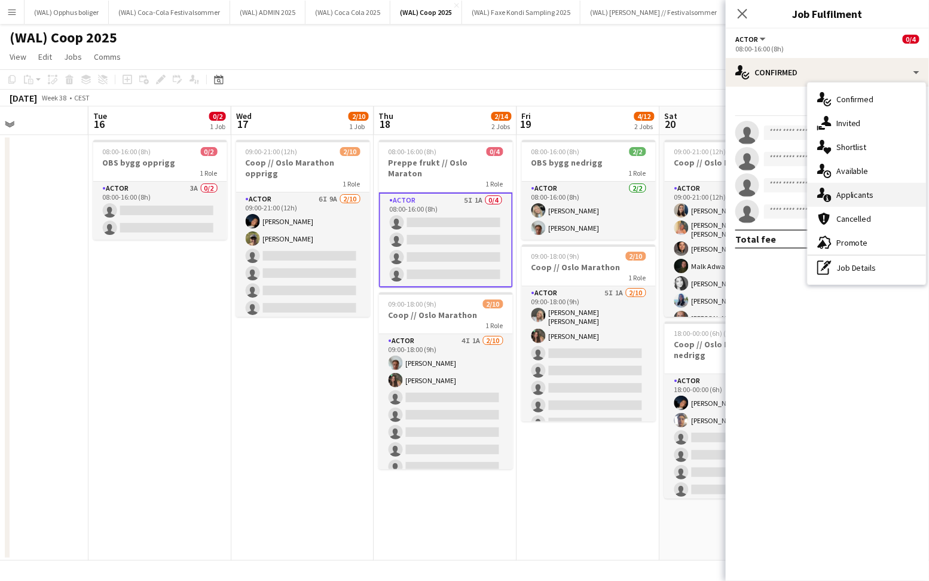
click at [826, 185] on div "single-neutral-actions-information Applicants" at bounding box center [867, 195] width 118 height 24
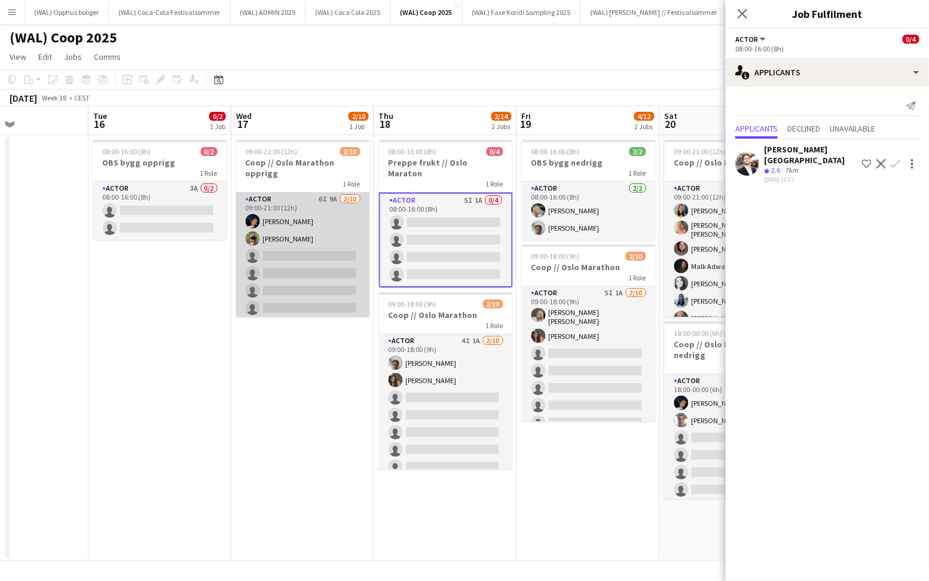
click at [320, 256] on app-card-role "Actor 6I 9A 2/10 09:00-21:00 (12h) Adrian Roddvik Martin Storrøsæter single-neu…" at bounding box center [303, 290] width 134 height 197
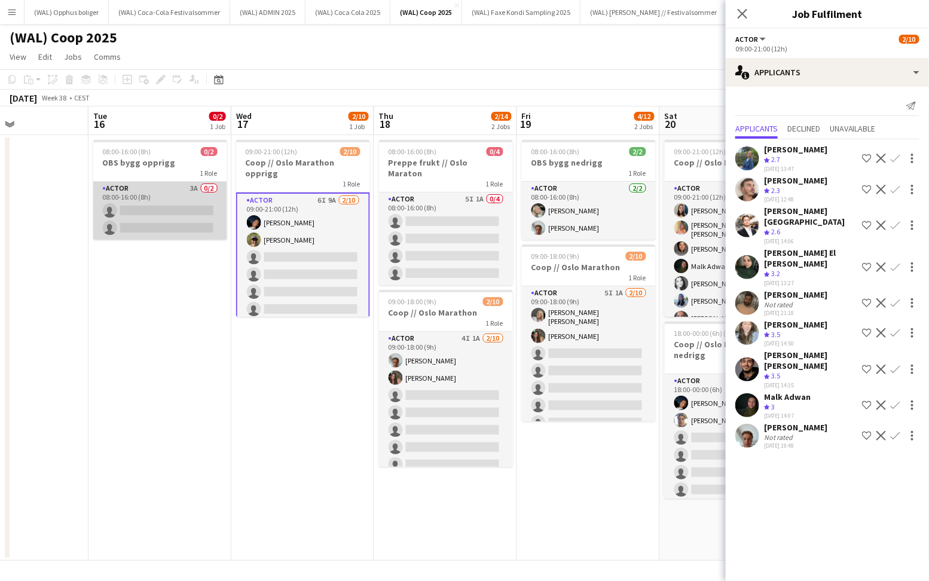
click at [179, 197] on app-card-role "Actor 3A 0/2 08:00-16:00 (8h) single-neutral-actions single-neutral-actions" at bounding box center [160, 211] width 134 height 58
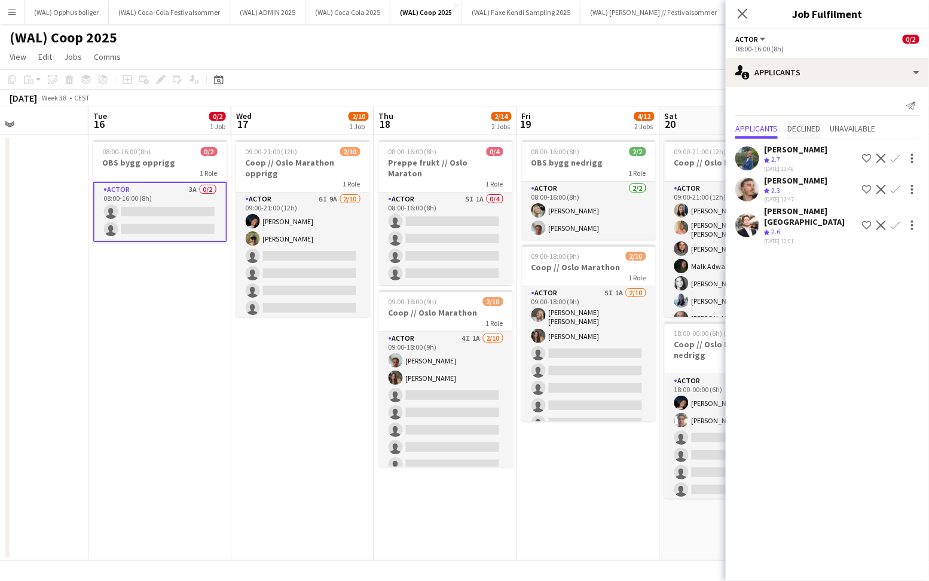
click at [813, 126] on span "Declined" at bounding box center [803, 128] width 33 height 8
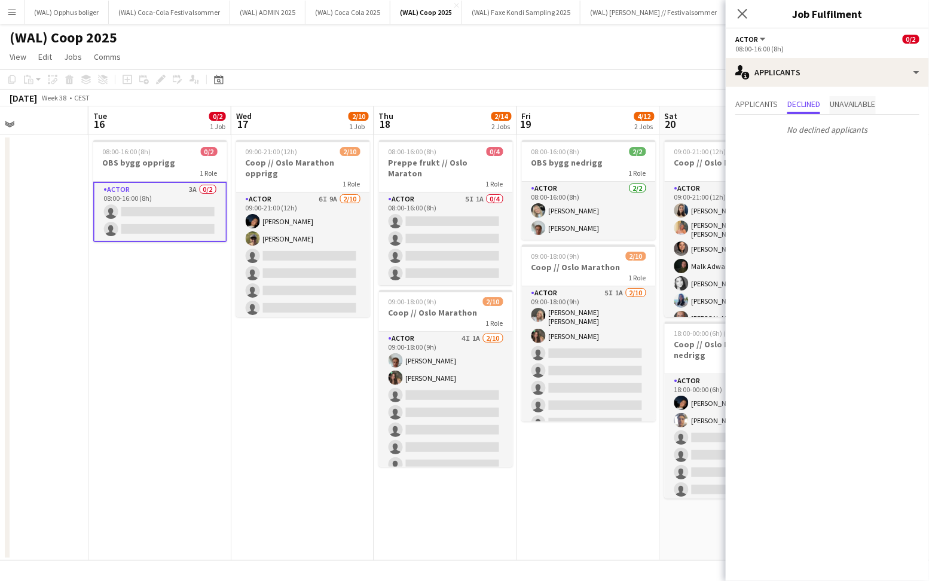
click at [851, 111] on span "Unavailable" at bounding box center [853, 105] width 46 height 18
click at [742, 14] on icon at bounding box center [742, 13] width 11 height 11
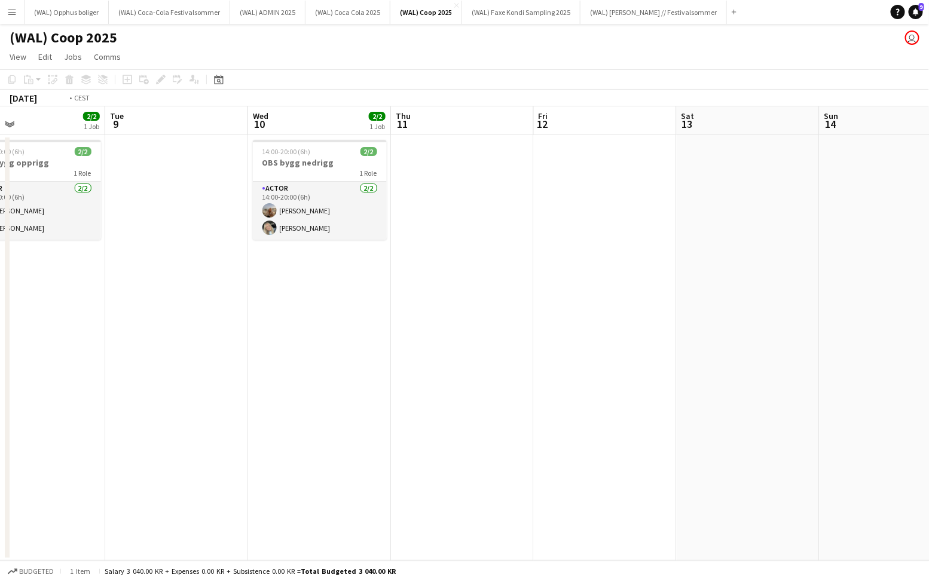
scroll to position [0, 244]
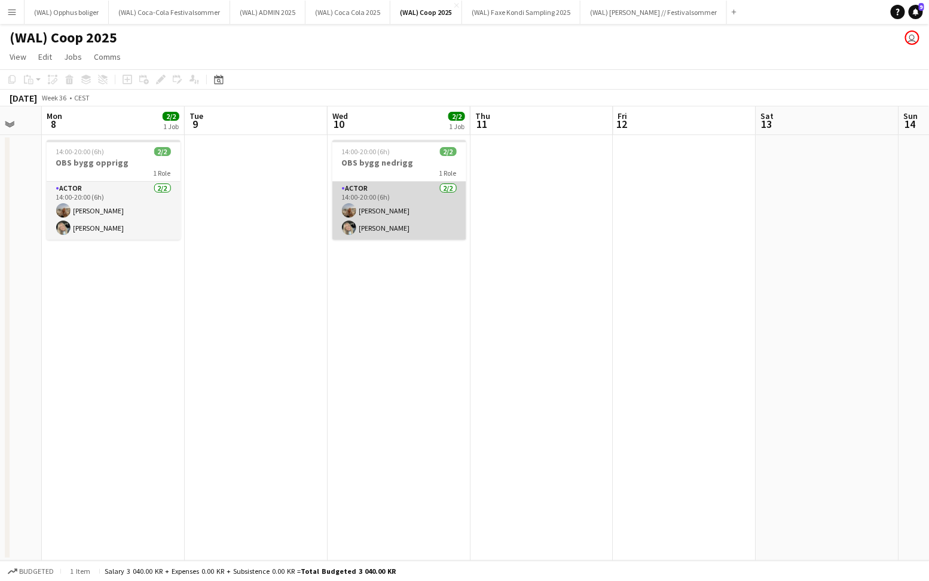
click at [427, 216] on app-card-role "Actor 2/2 14:00-20:00 (6h) Sina Sivertsen Oda Hansson" at bounding box center [399, 211] width 134 height 58
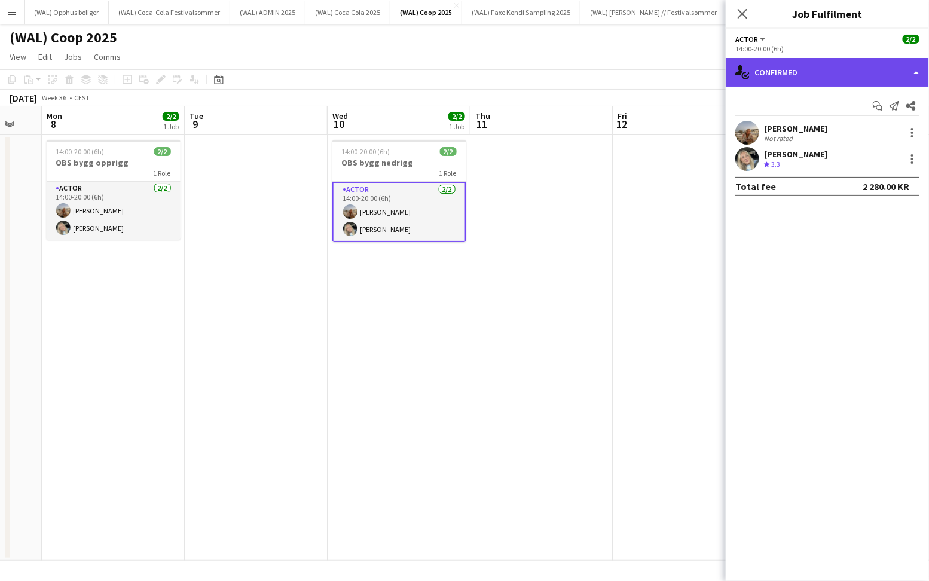
click at [776, 75] on div "single-neutral-actions-check-2 Confirmed" at bounding box center [827, 72] width 203 height 29
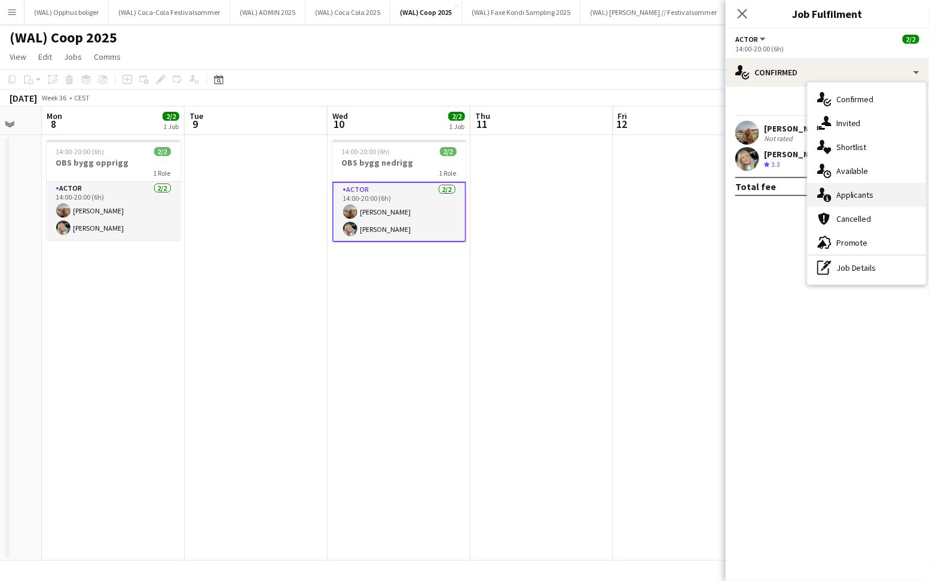
click at [818, 187] on div "single-neutral-actions-information Applicants" at bounding box center [867, 195] width 118 height 24
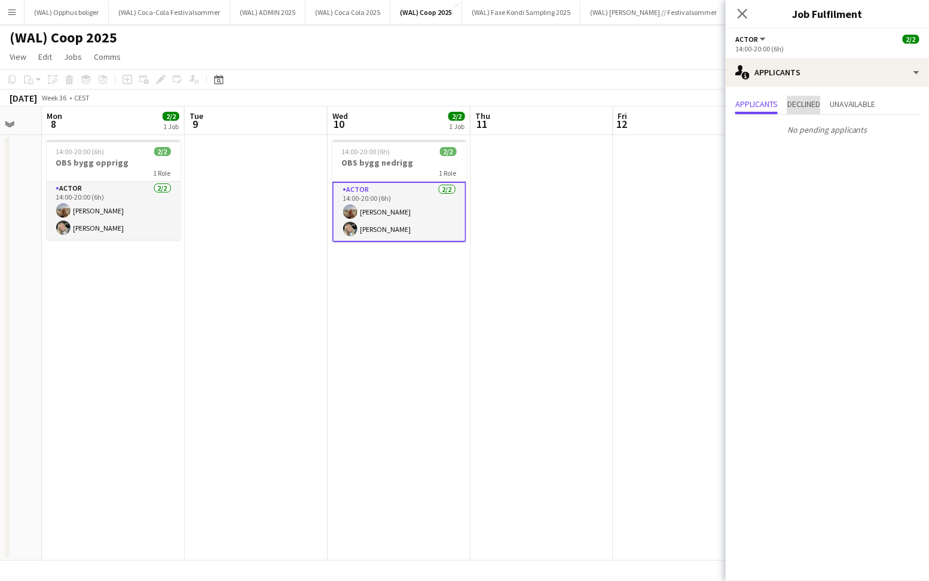
click at [815, 111] on span "Declined" at bounding box center [803, 105] width 33 height 18
click at [847, 109] on span "Unavailable" at bounding box center [853, 105] width 46 height 18
click at [735, 14] on app-icon "Close pop-in" at bounding box center [742, 13] width 17 height 17
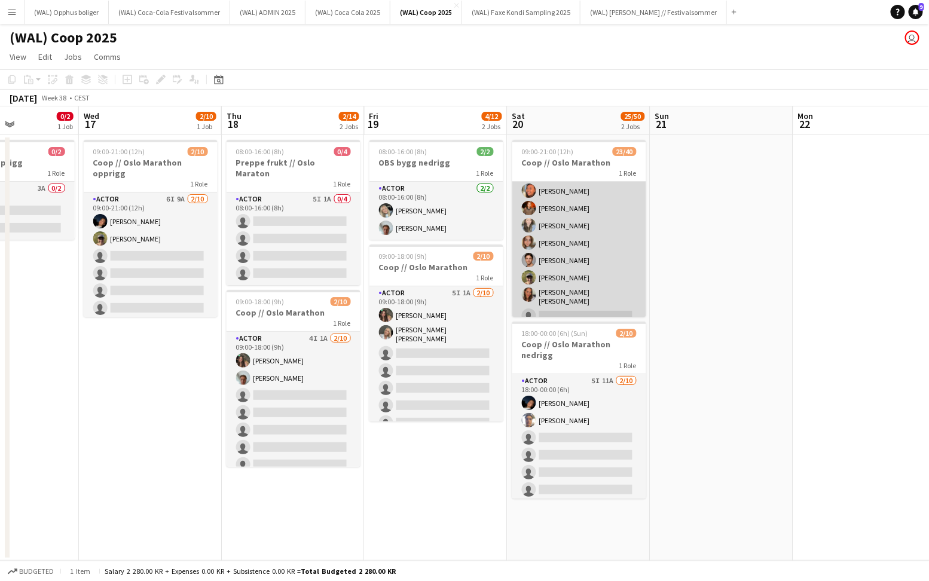
scroll to position [0, 0]
click at [587, 203] on app-card-role "Actor 6I 6A 23/40 09:00-21:00 (12h) Hannah Ludivia Rotbæk Meling Alaa Barrar Ma…" at bounding box center [579, 544] width 134 height 724
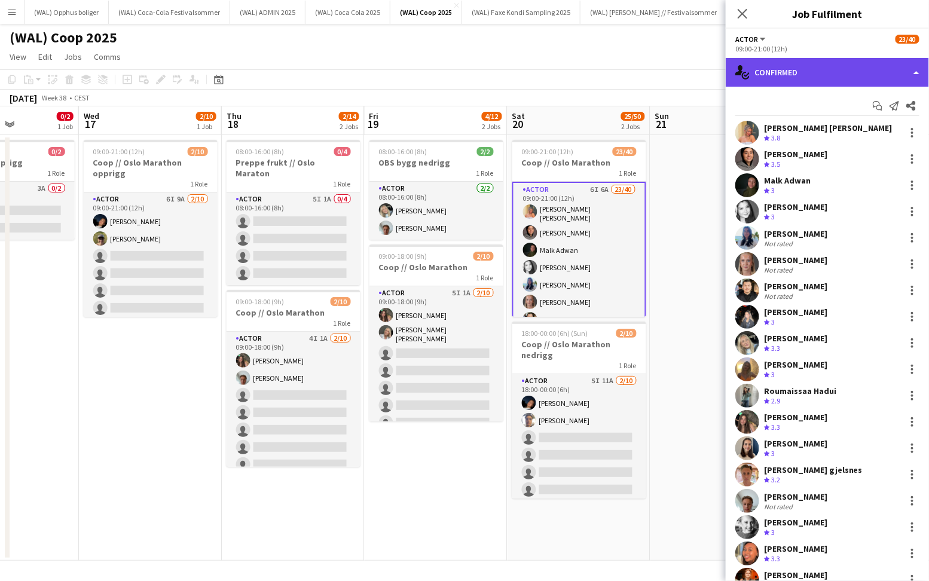
click at [765, 77] on div "single-neutral-actions-check-2 Confirmed" at bounding box center [827, 72] width 203 height 29
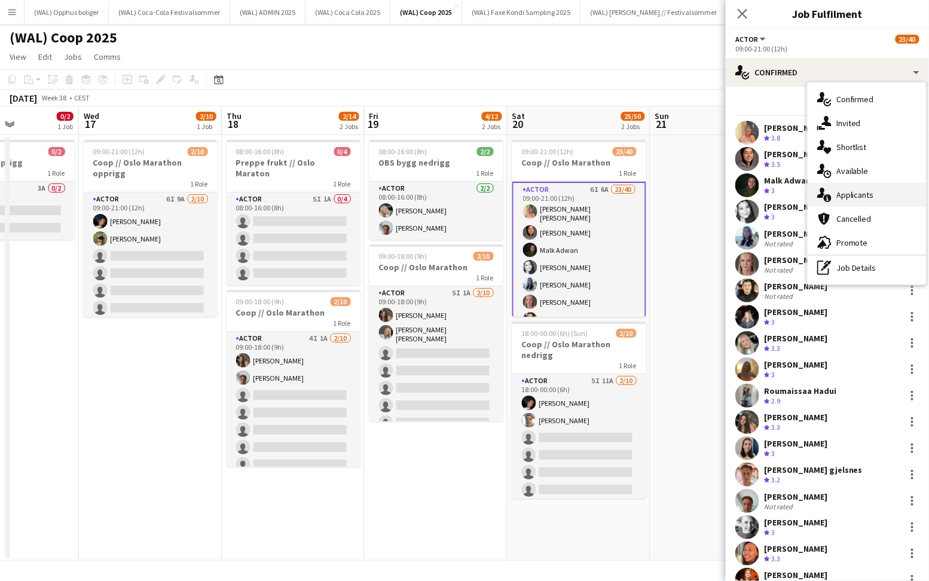
click at [853, 195] on span "Applicants" at bounding box center [855, 195] width 38 height 11
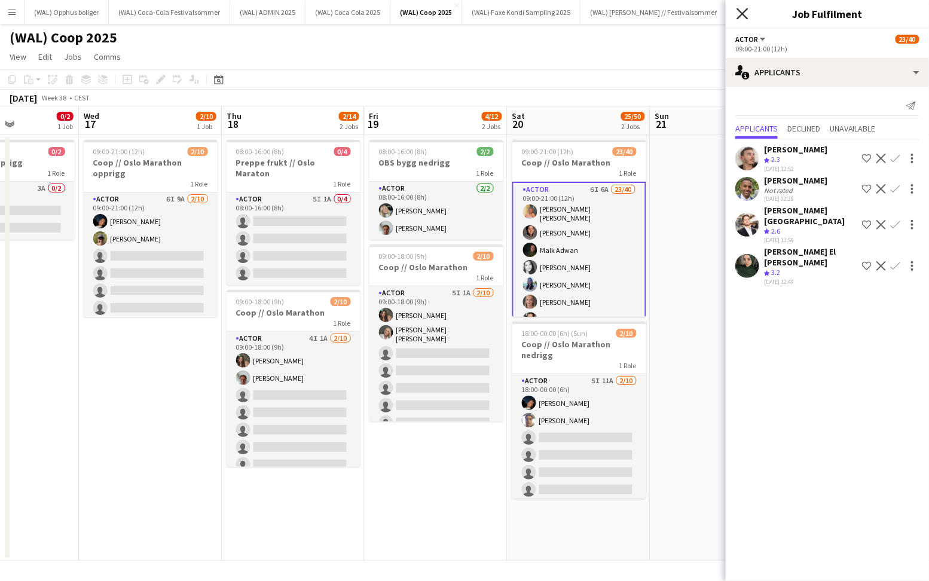
click at [743, 17] on icon "Close pop-in" at bounding box center [742, 13] width 11 height 11
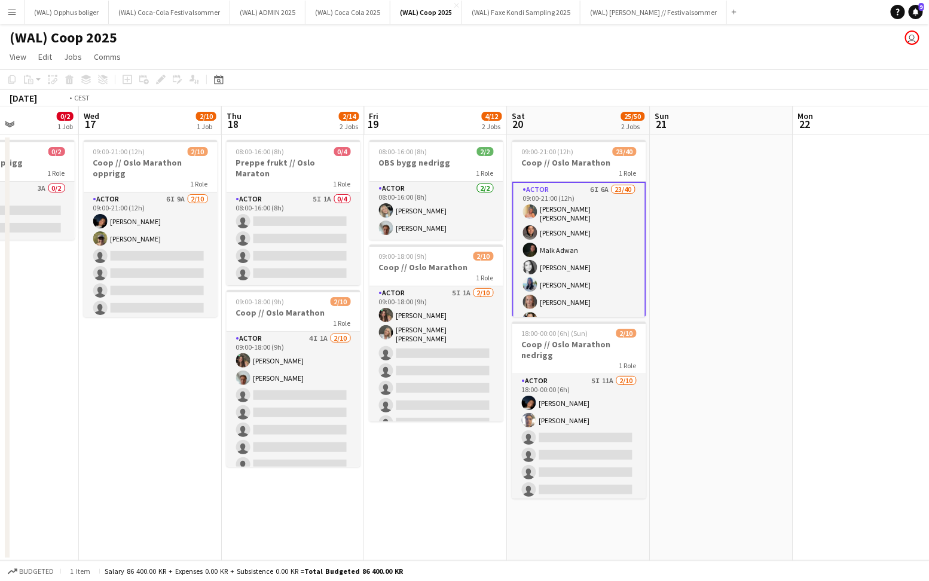
scroll to position [0, 368]
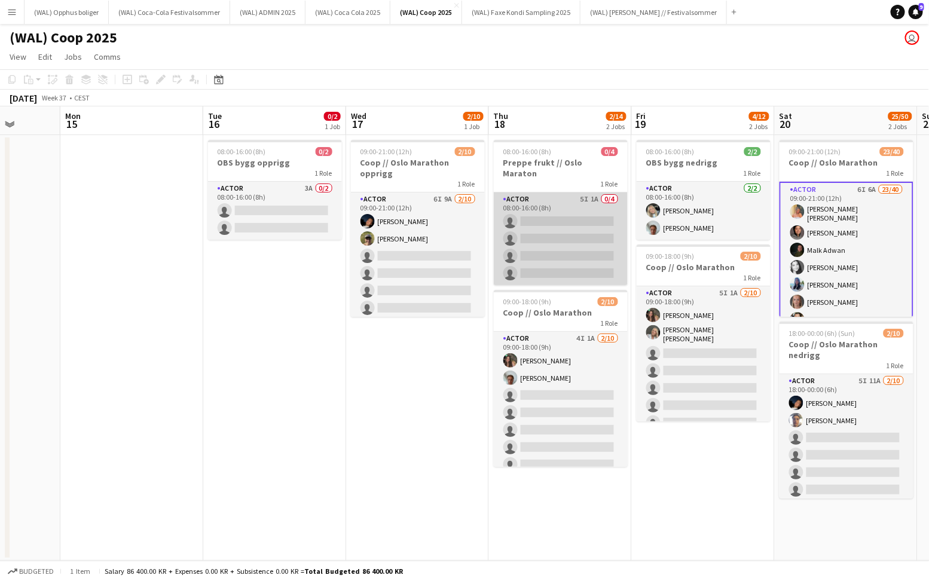
click at [540, 223] on app-card-role "Actor 5I 1A 0/4 08:00-16:00 (8h) single-neutral-actions single-neutral-actions …" at bounding box center [561, 238] width 134 height 93
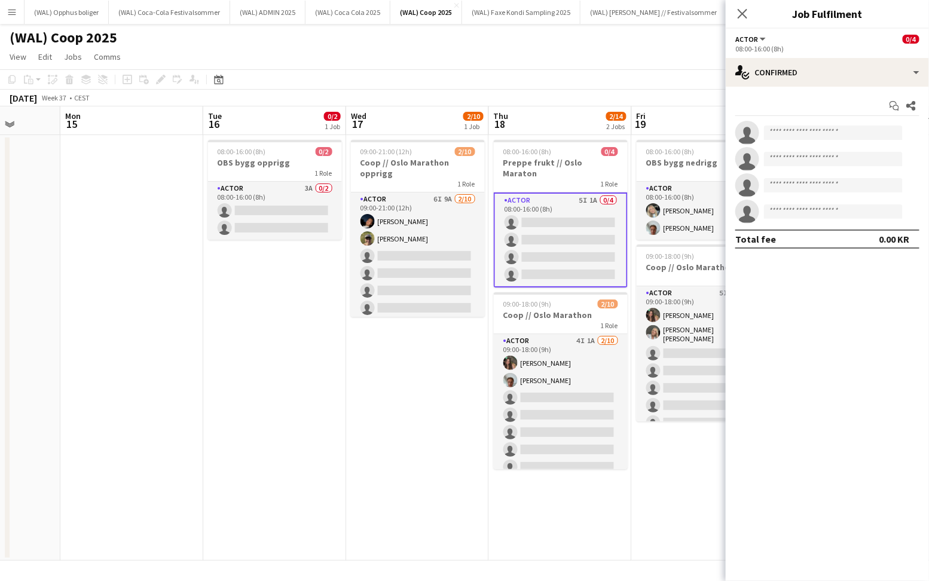
click at [766, 57] on app-options-switcher "Actor All roles Actor 0/4 08:00-16:00 (8h)" at bounding box center [827, 43] width 203 height 29
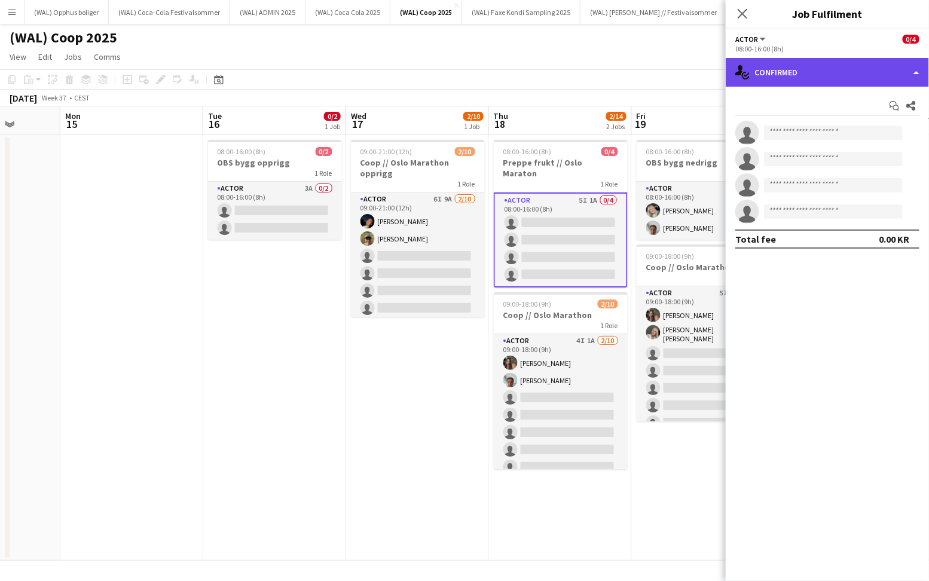
click at [771, 74] on div "single-neutral-actions-check-2 Confirmed" at bounding box center [827, 72] width 203 height 29
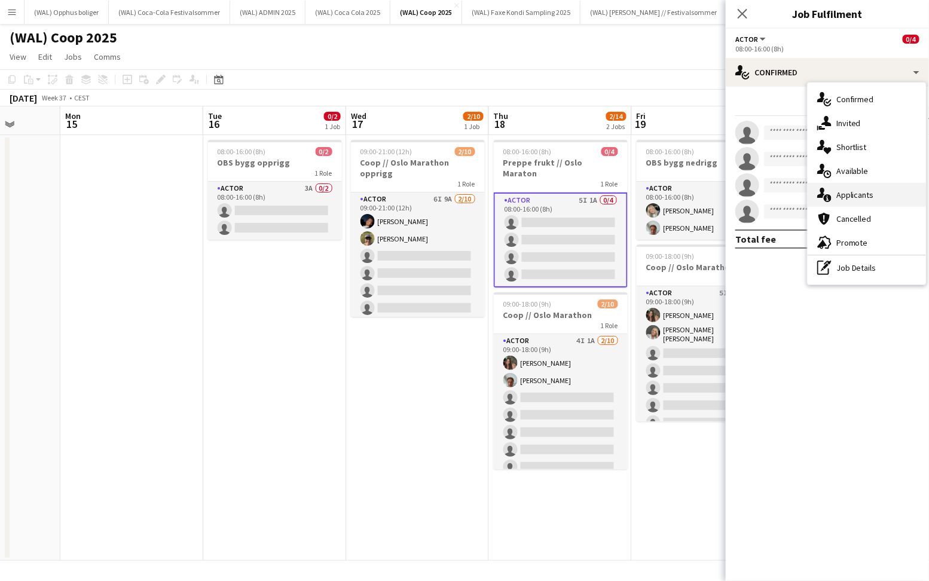
click at [872, 191] on span "Applicants" at bounding box center [855, 195] width 38 height 11
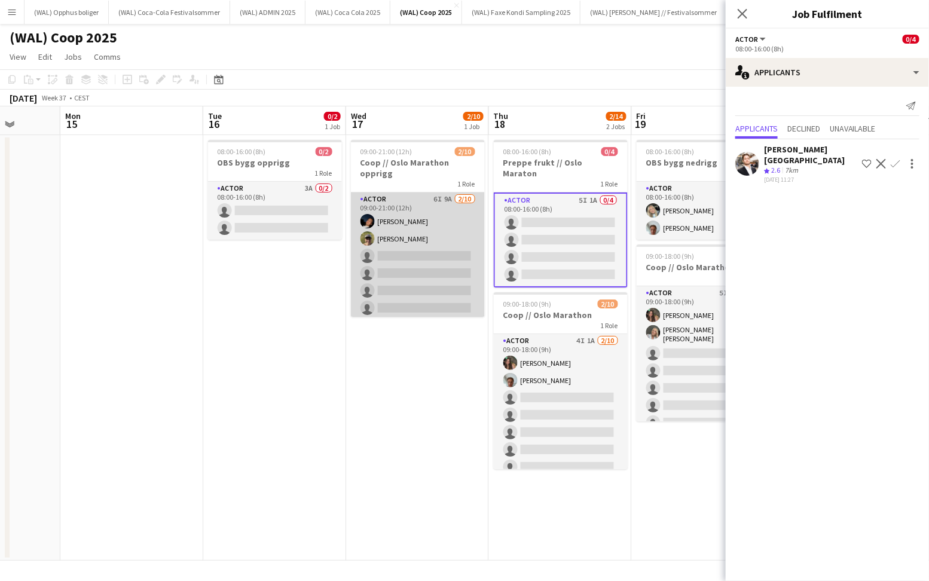
click at [404, 248] on app-card-role "Actor 6I 9A 2/10 09:00-21:00 (12h) Adrian Roddvik Martin Storrøsæter single-neu…" at bounding box center [418, 290] width 134 height 197
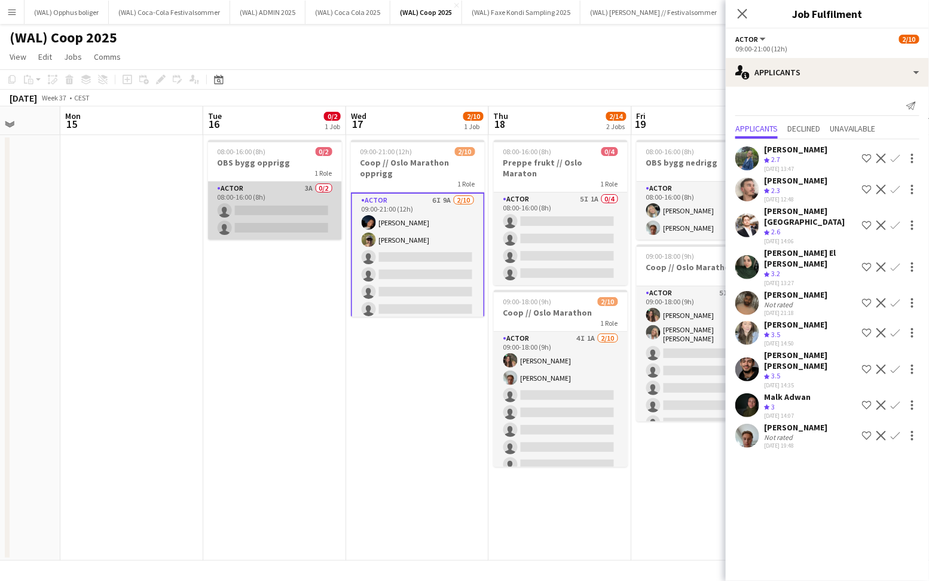
scroll to position [0, 368]
click at [215, 206] on app-card-role "Actor 3A 0/2 08:00-16:00 (8h) single-neutral-actions single-neutral-actions" at bounding box center [276, 211] width 134 height 58
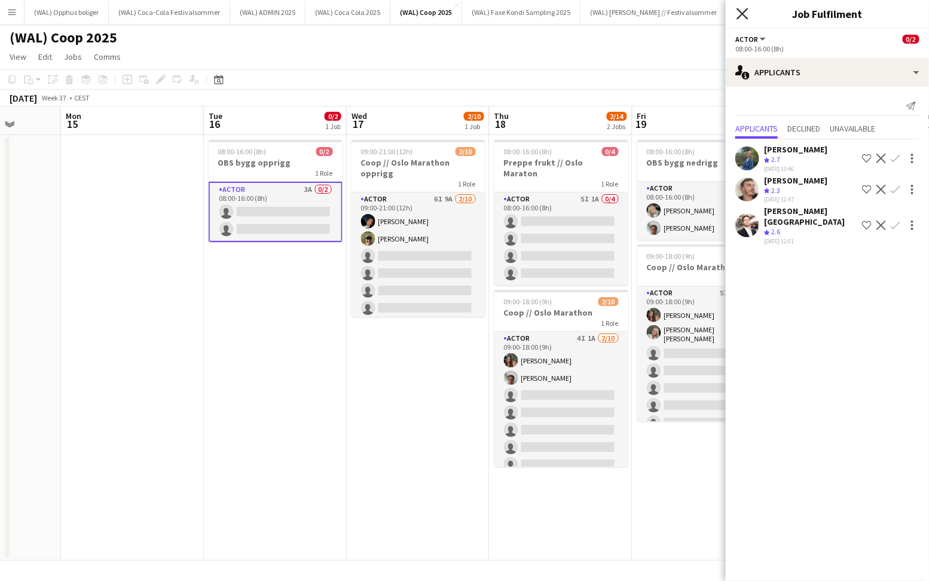
click at [738, 10] on icon at bounding box center [742, 13] width 11 height 11
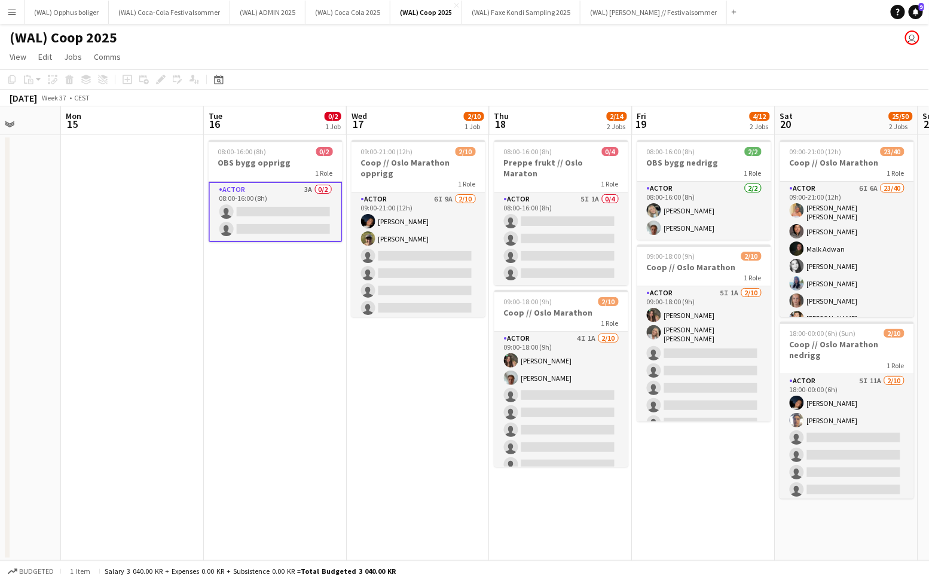
click at [268, 238] on app-card-role "Actor 3A 0/2 08:00-16:00 (8h) single-neutral-actions single-neutral-actions" at bounding box center [276, 212] width 134 height 60
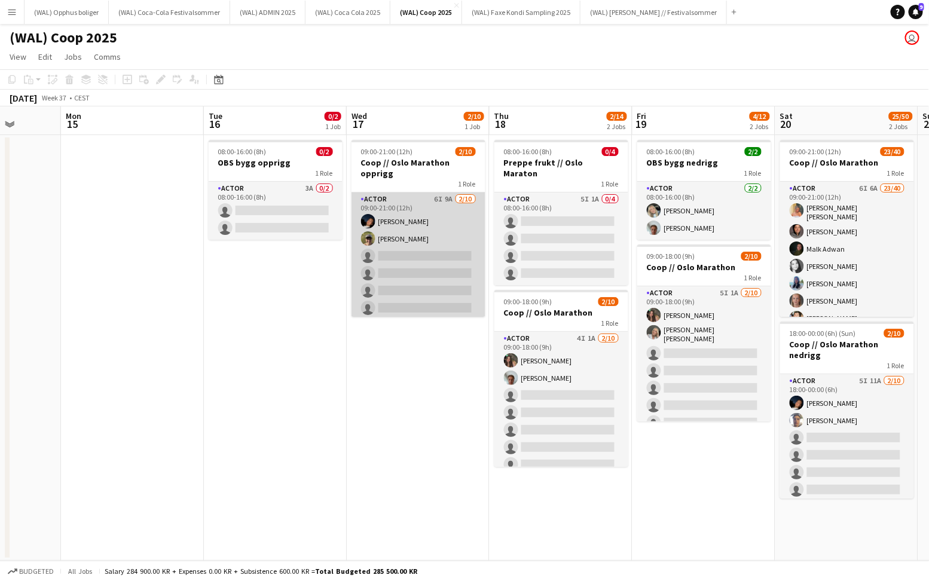
click at [445, 256] on app-card-role "Actor 6I 9A 2/10 09:00-21:00 (12h) Adrian Roddvik Martin Storrøsæter single-neu…" at bounding box center [419, 290] width 134 height 197
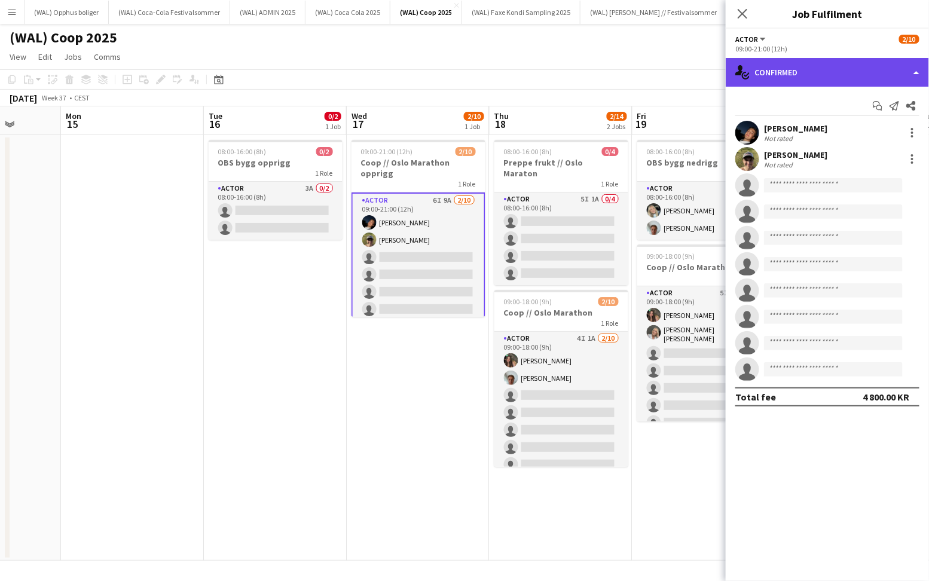
click at [806, 80] on div "single-neutral-actions-check-2 Confirmed" at bounding box center [827, 72] width 203 height 29
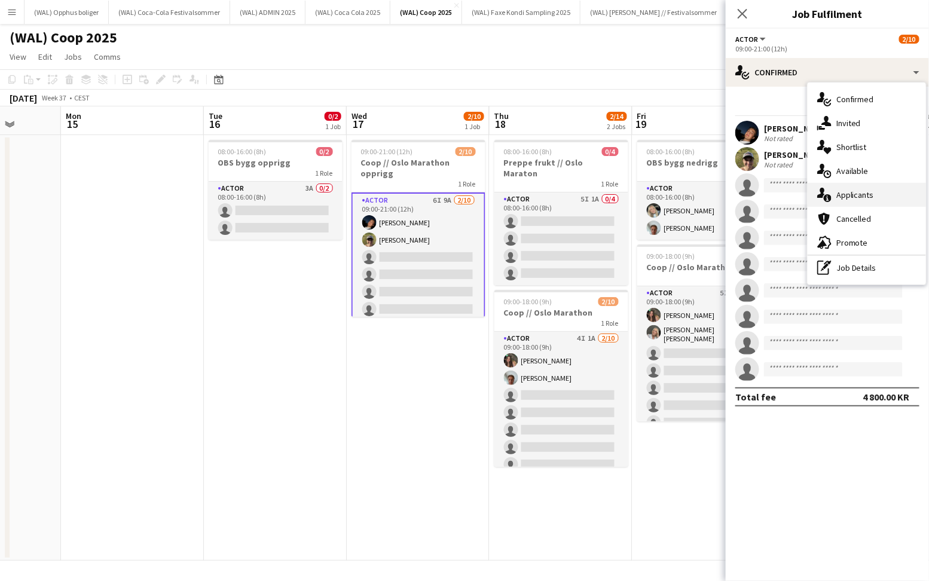
click at [867, 194] on span "Applicants" at bounding box center [855, 195] width 38 height 11
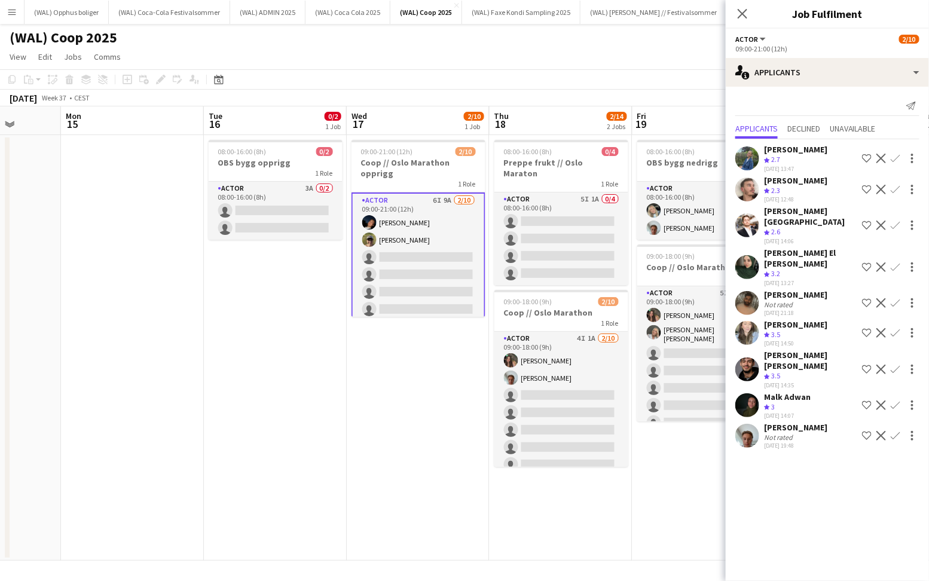
click at [899, 431] on app-icon "Confirm" at bounding box center [896, 436] width 10 height 10
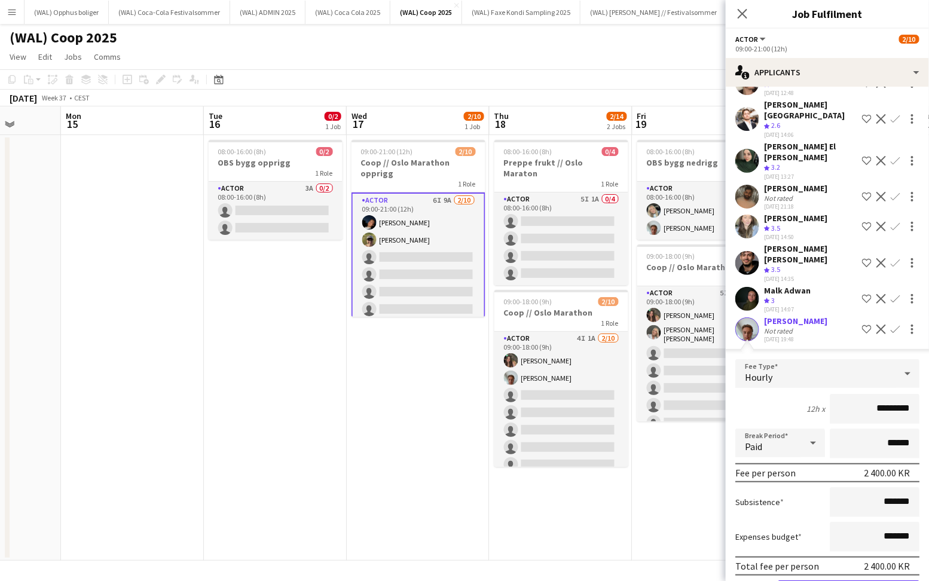
scroll to position [117, 0]
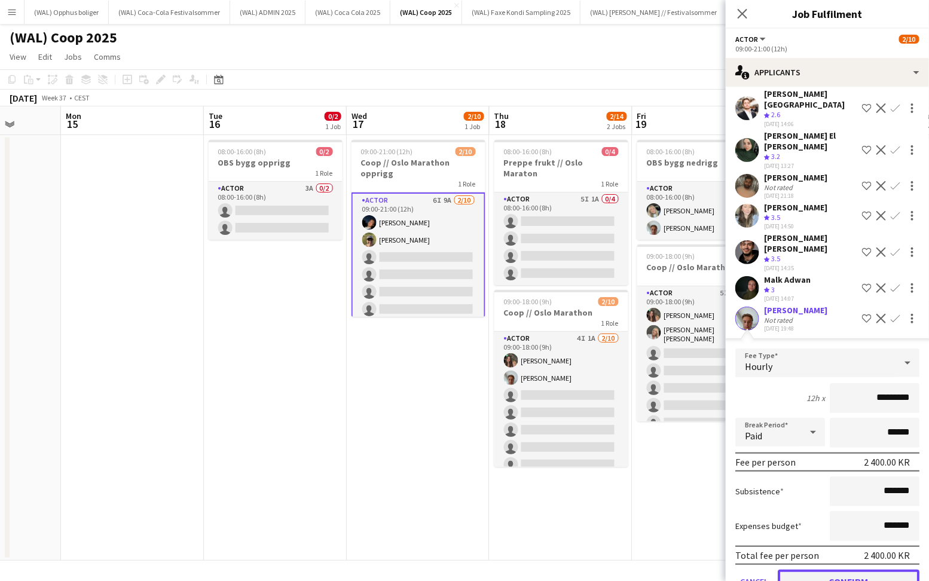
click at [850, 570] on button "Confirm" at bounding box center [849, 582] width 142 height 24
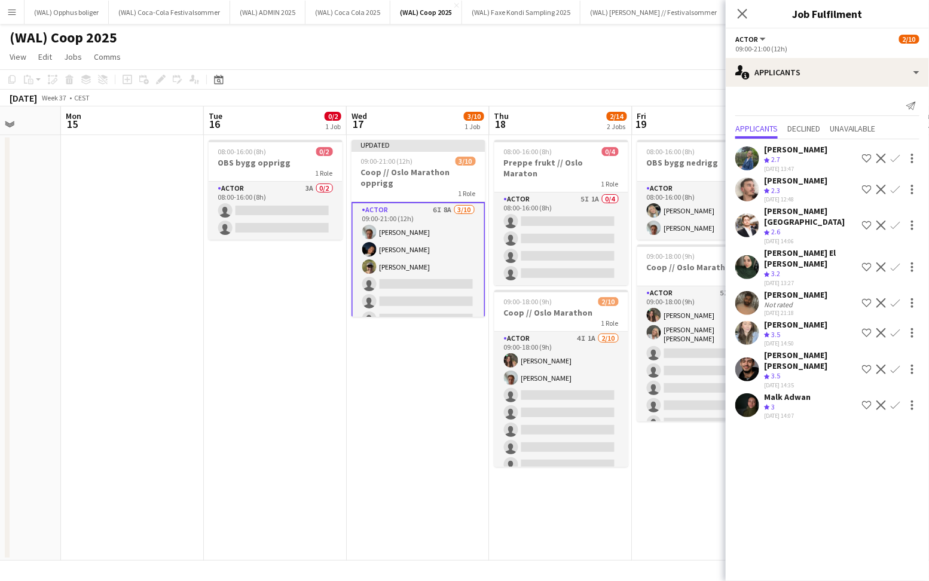
scroll to position [0, 0]
click at [808, 371] on div "Crew rating 3.5" at bounding box center [810, 376] width 93 height 10
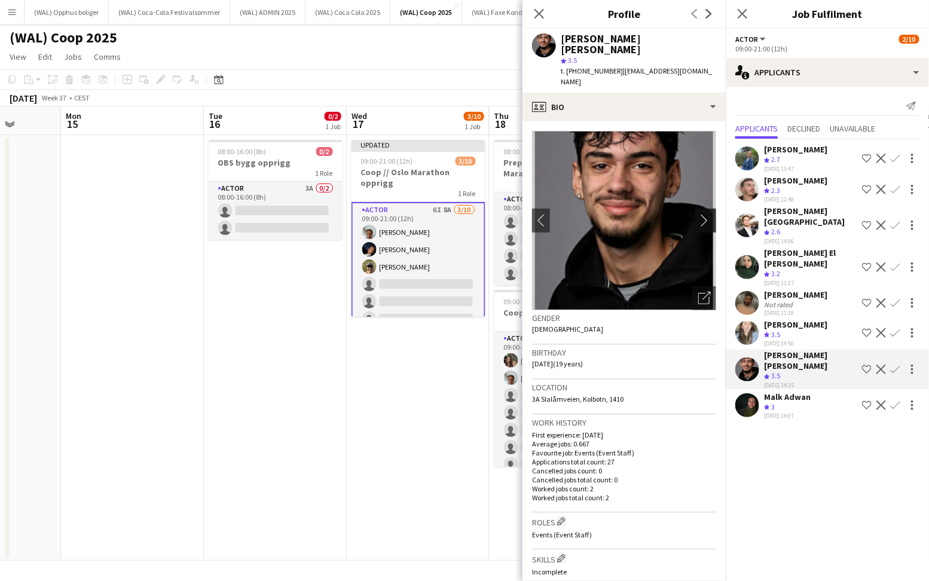
click at [708, 214] on app-icon "chevron-right" at bounding box center [707, 220] width 19 height 13
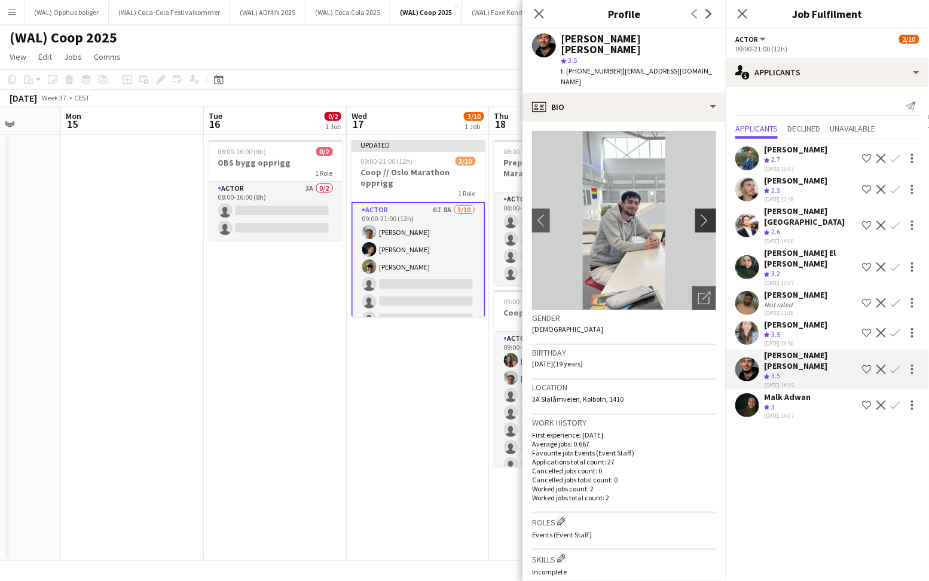
click at [708, 214] on app-icon "chevron-right" at bounding box center [707, 220] width 19 height 13
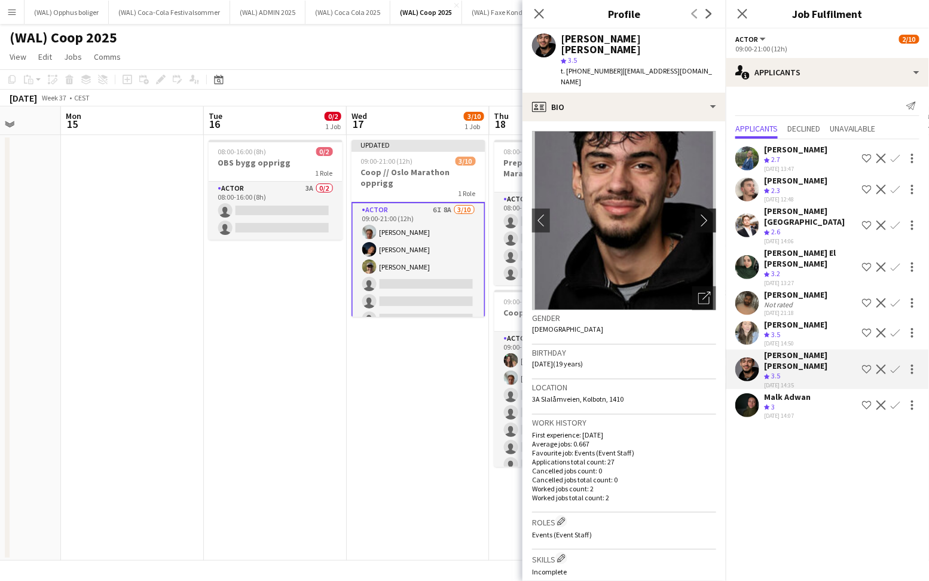
click at [707, 214] on app-icon "chevron-right" at bounding box center [707, 220] width 19 height 13
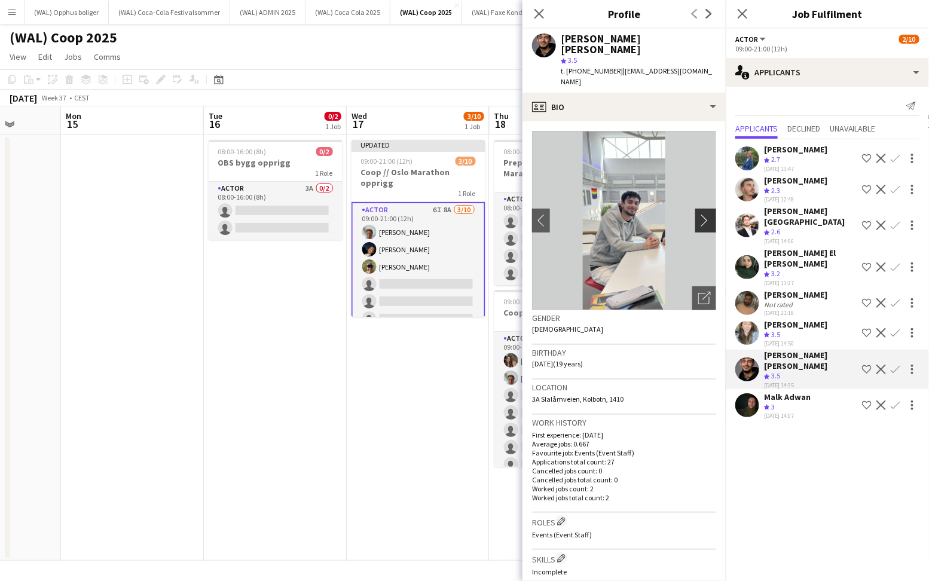
click at [707, 214] on app-icon "chevron-right" at bounding box center [707, 220] width 19 height 13
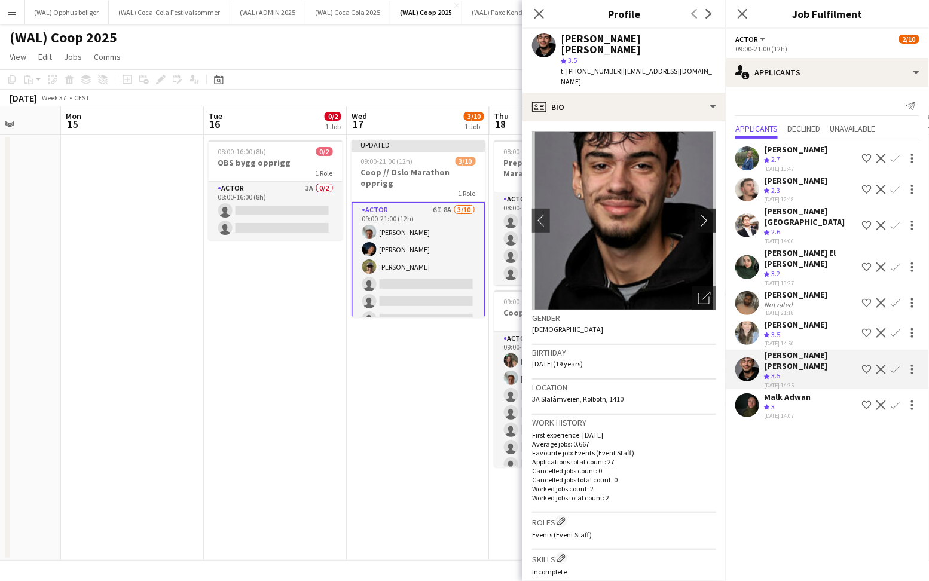
click at [707, 214] on app-icon "chevron-right" at bounding box center [707, 220] width 19 height 13
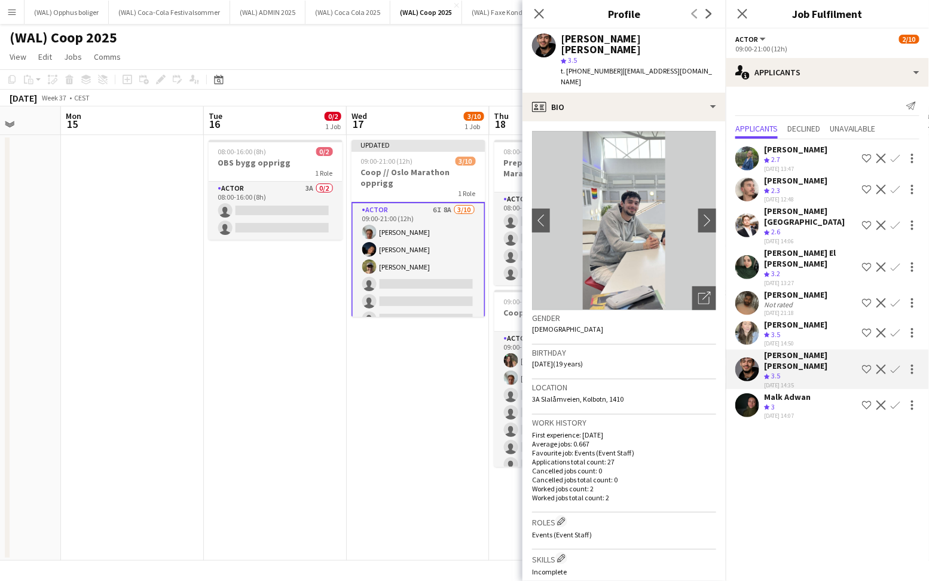
scroll to position [305, 0]
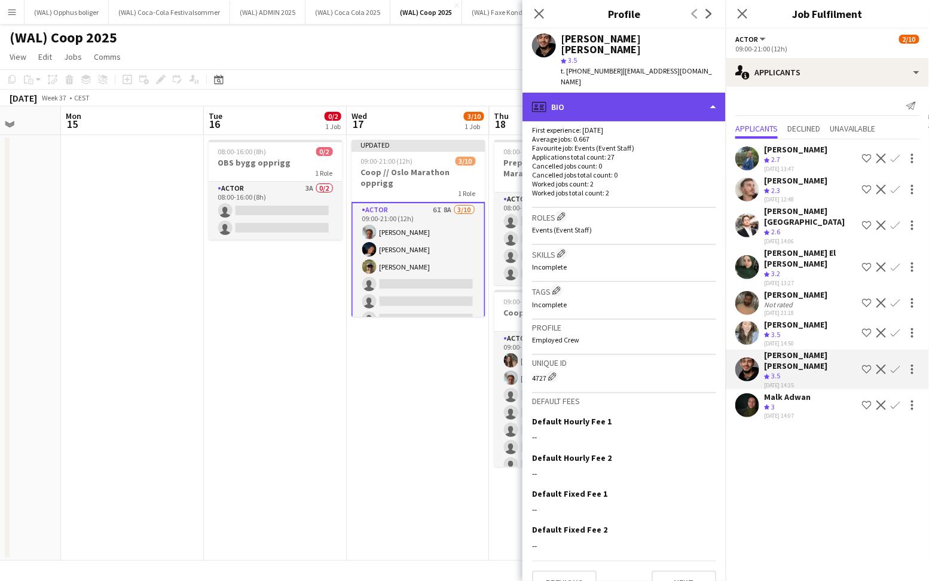
click at [619, 96] on div "profile Bio" at bounding box center [623, 107] width 203 height 29
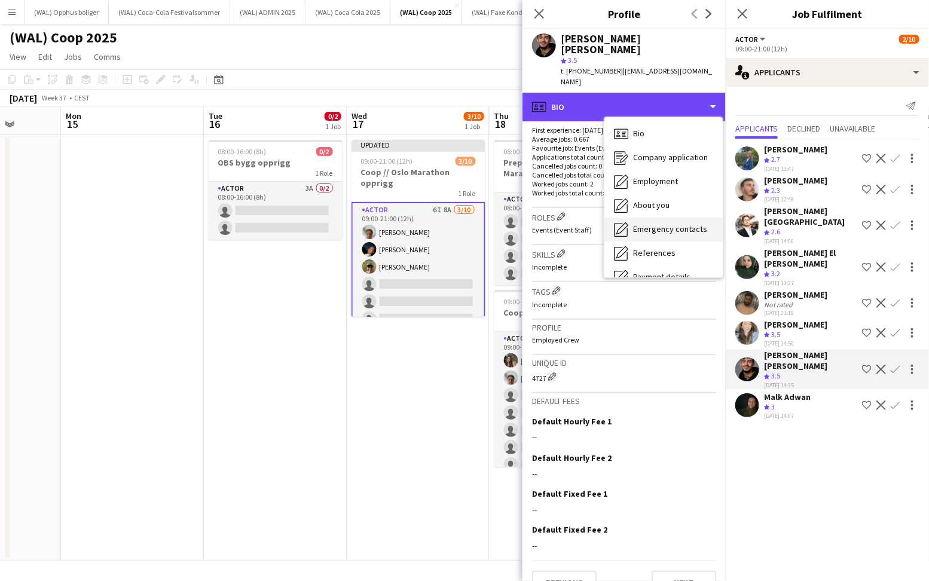
scroll to position [112, 0]
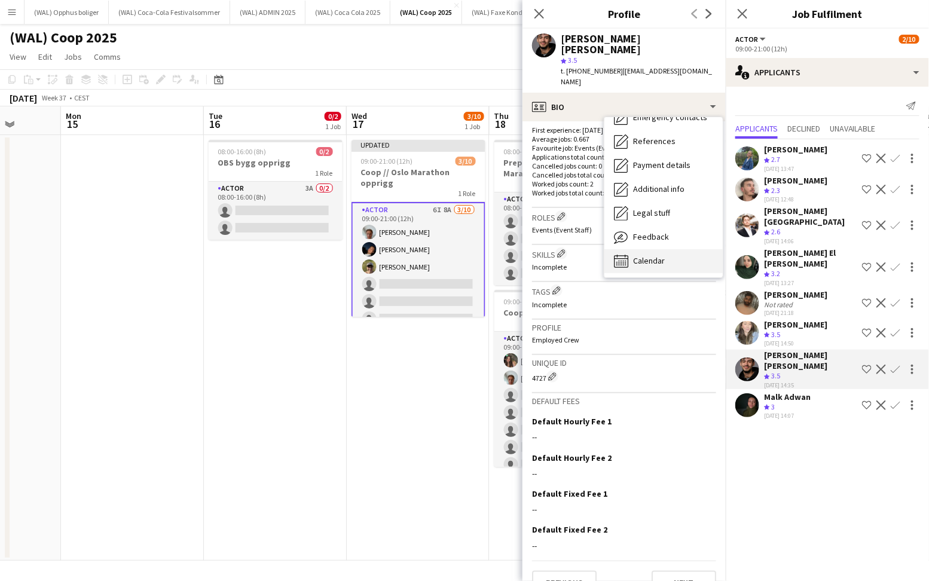
click at [650, 255] on span "Calendar" at bounding box center [649, 260] width 32 height 11
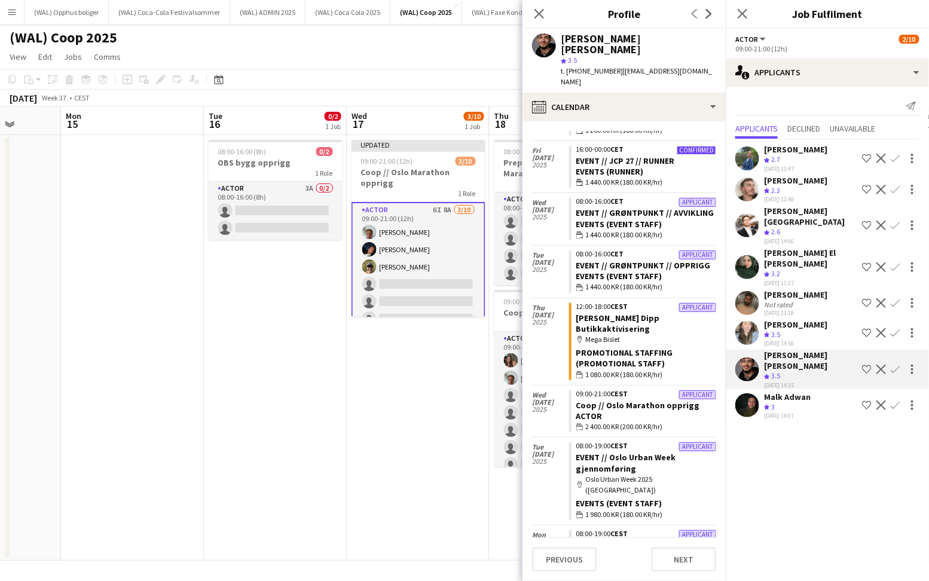
scroll to position [1301, 0]
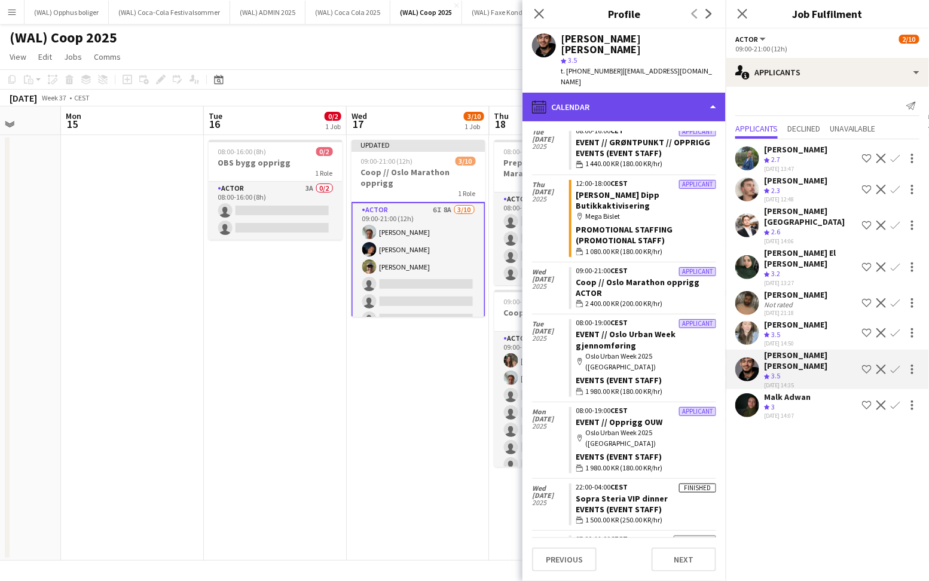
click at [617, 95] on div "calendar-full Calendar" at bounding box center [623, 107] width 203 height 29
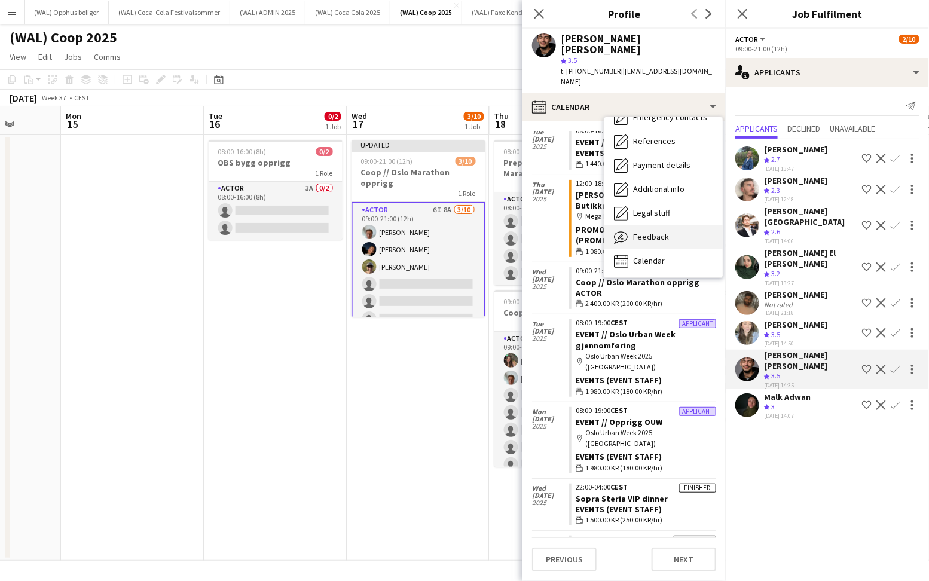
click at [639, 231] on span "Feedback" at bounding box center [651, 236] width 36 height 11
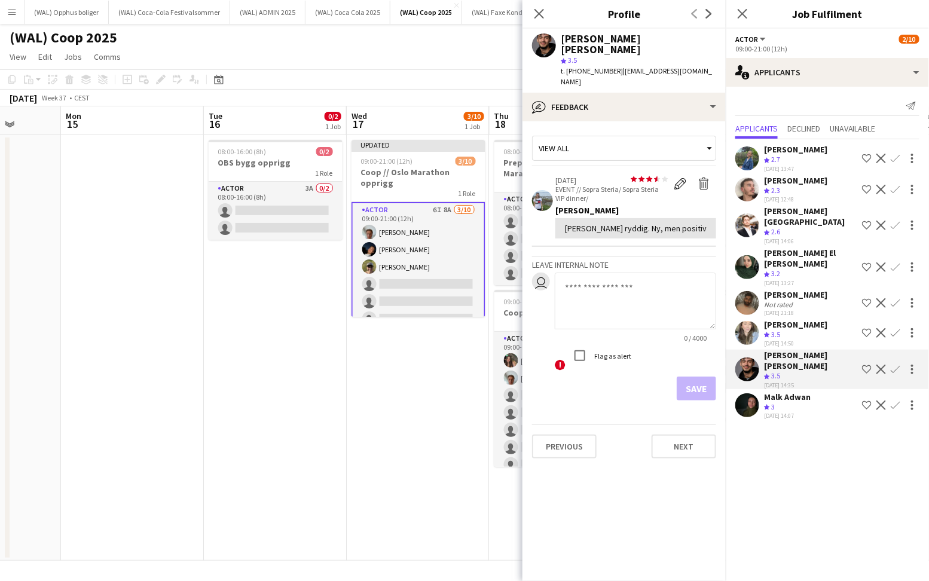
click at [898, 365] on app-icon "Confirm" at bounding box center [896, 370] width 10 height 10
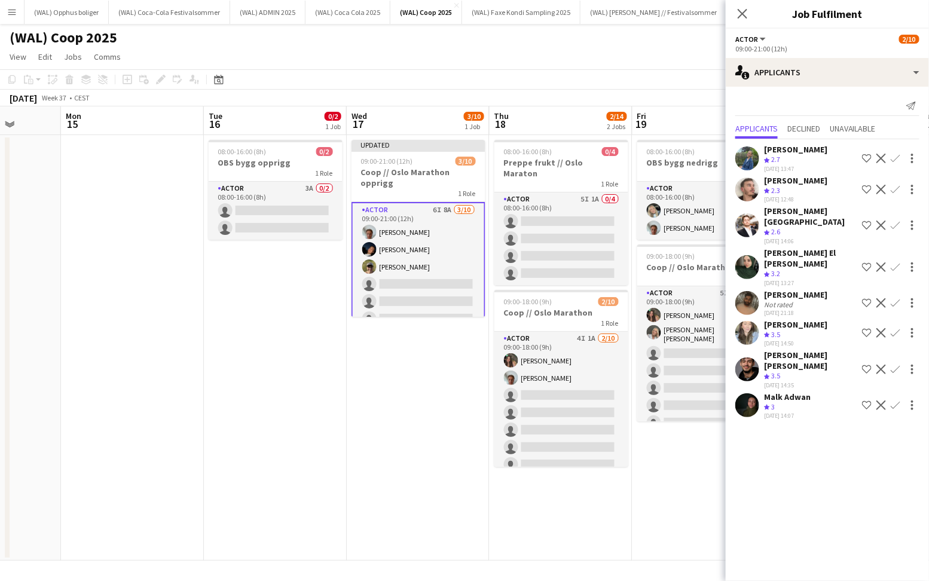
click at [898, 365] on app-icon "Confirm" at bounding box center [896, 370] width 10 height 10
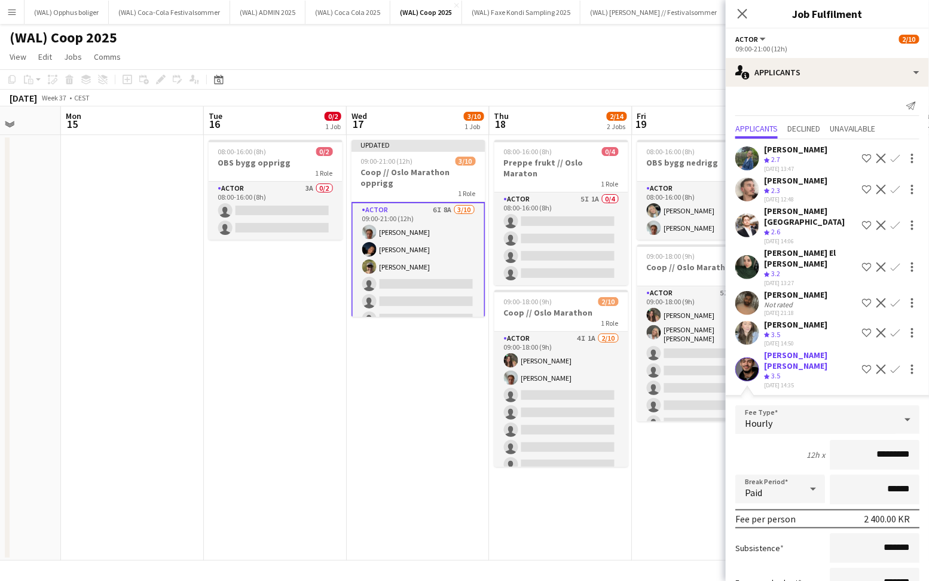
scroll to position [87, 0]
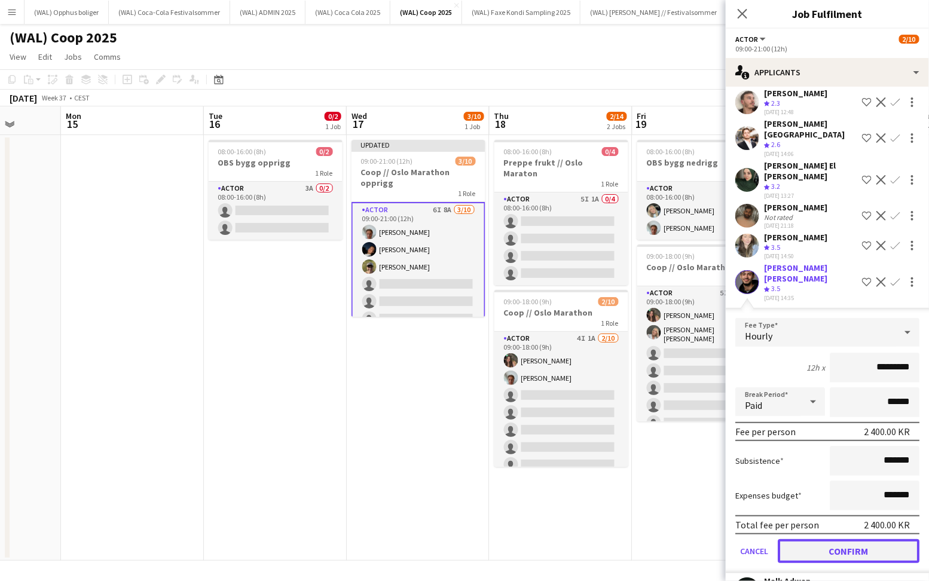
click at [846, 539] on button "Confirm" at bounding box center [849, 551] width 142 height 24
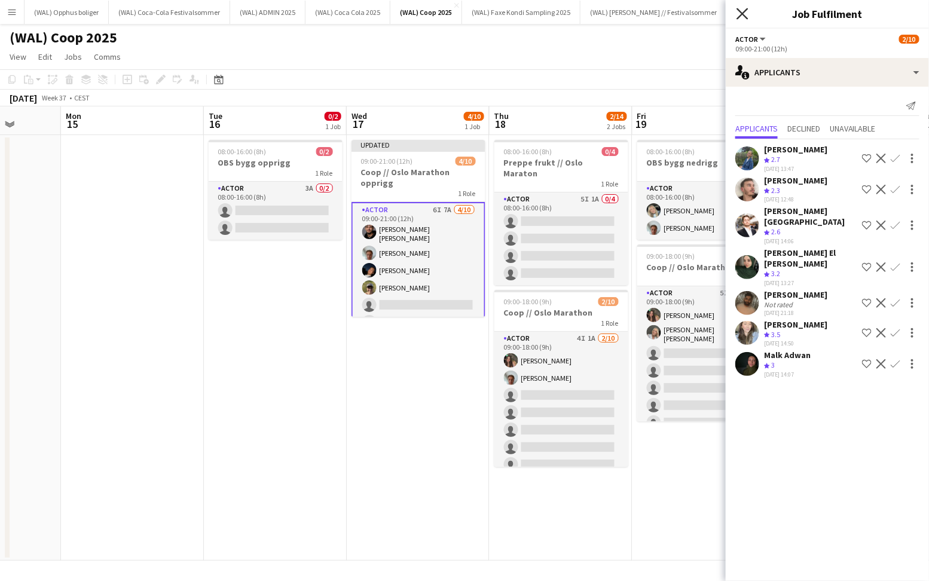
click at [739, 16] on icon at bounding box center [742, 13] width 11 height 11
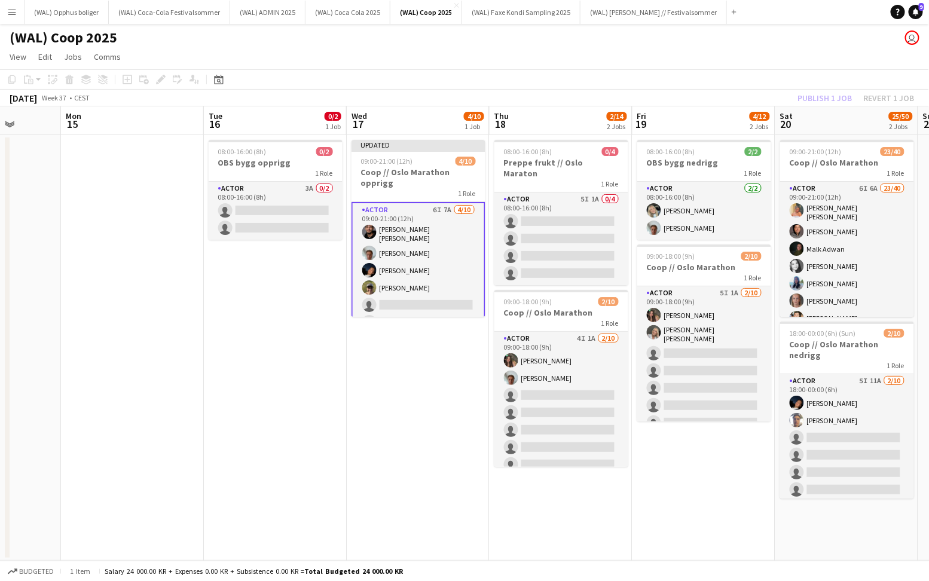
click at [821, 91] on div "Publish 1 job Revert 1 job" at bounding box center [856, 98] width 146 height 16
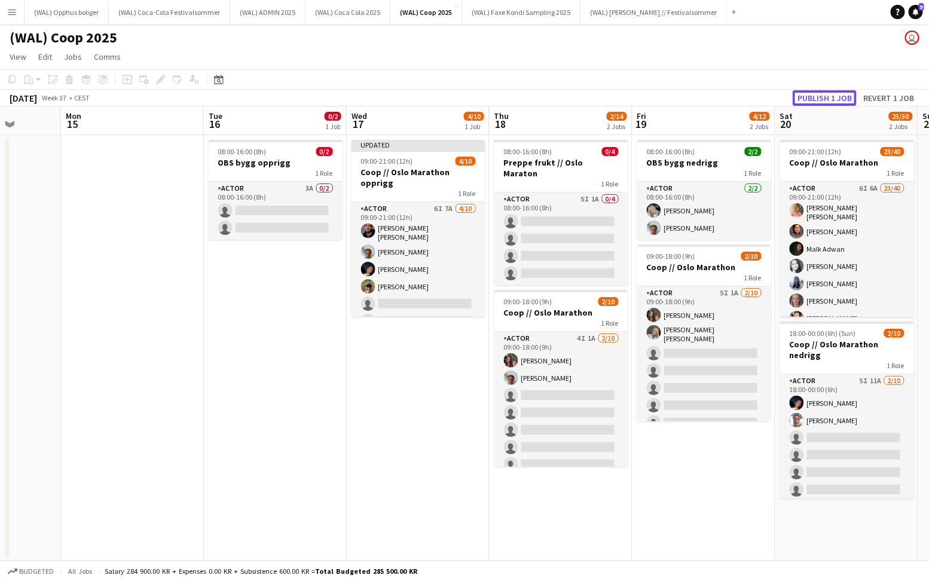
click at [821, 91] on button "Publish 1 job" at bounding box center [825, 98] width 64 height 16
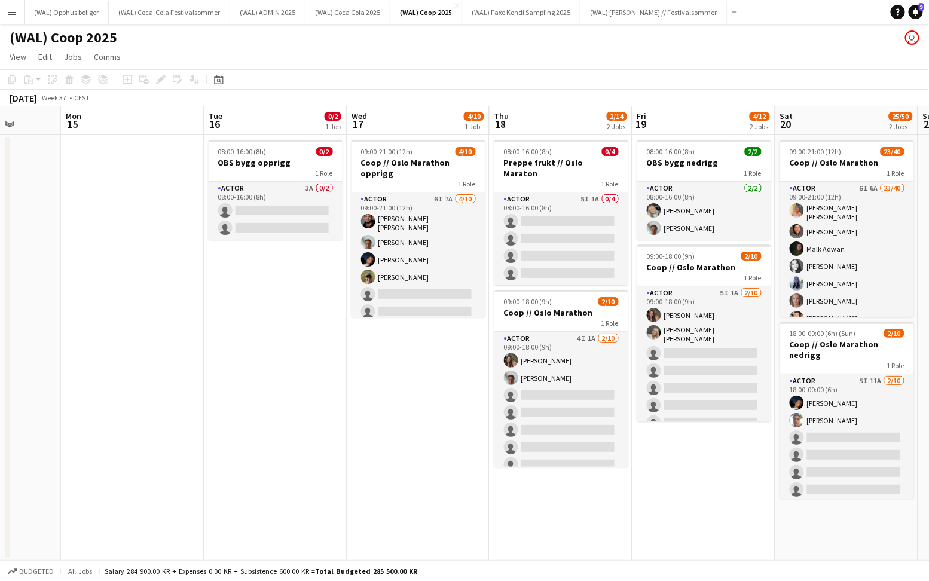
click at [12, 15] on app-icon "Menu" at bounding box center [12, 12] width 10 height 10
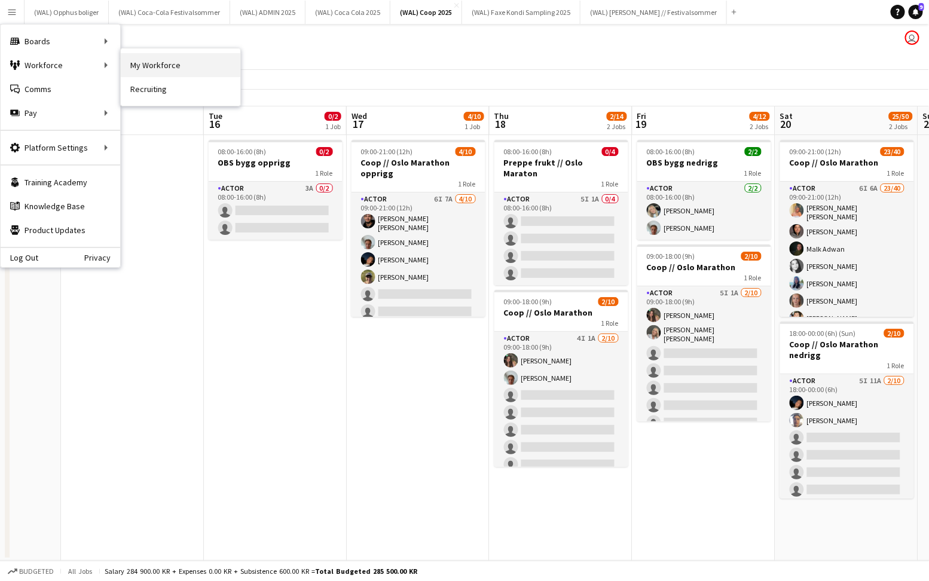
click at [145, 65] on link "My Workforce" at bounding box center [181, 65] width 120 height 24
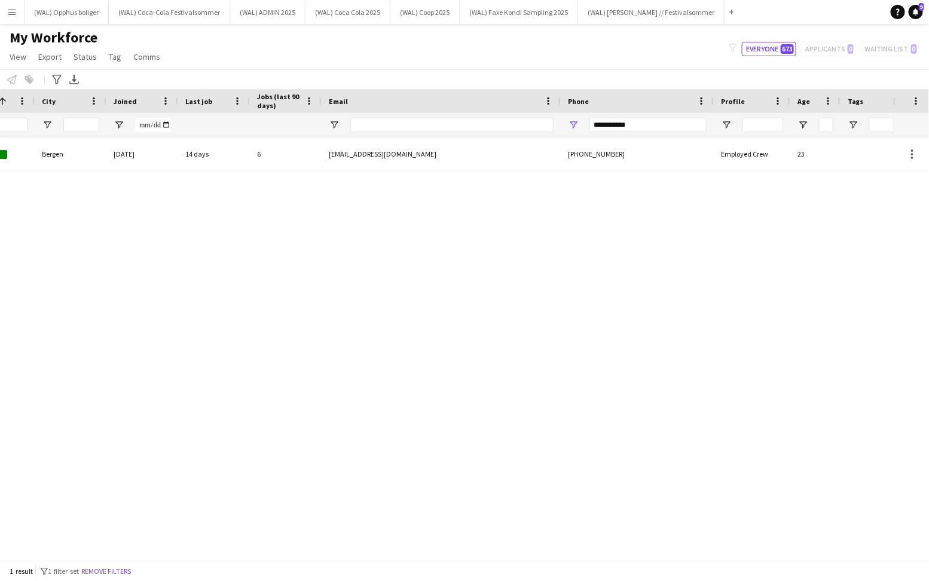
scroll to position [0, 384]
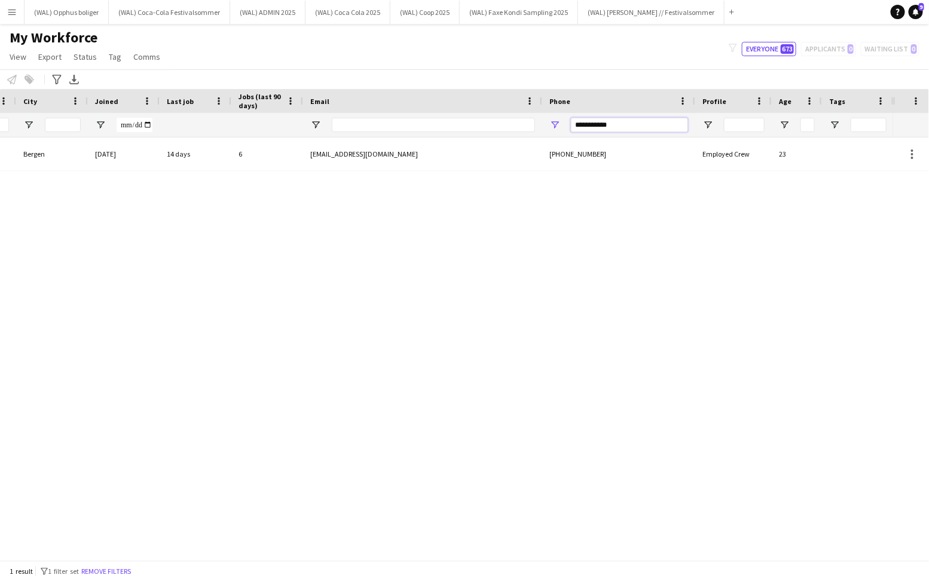
drag, startPoint x: 673, startPoint y: 126, endPoint x: 545, endPoint y: 130, distance: 128.6
click at [545, 130] on div "**********" at bounding box center [618, 125] width 153 height 24
type input "*"
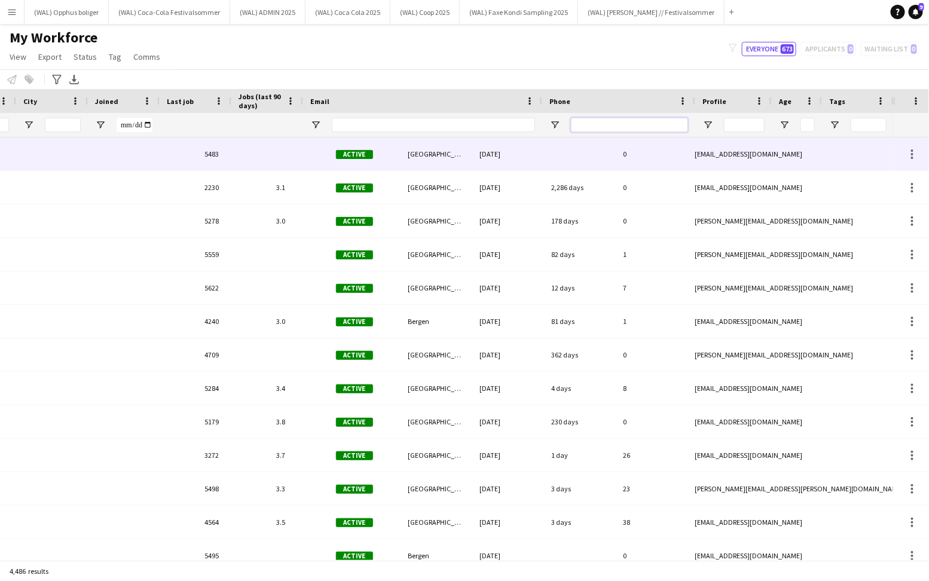
scroll to position [0, 0]
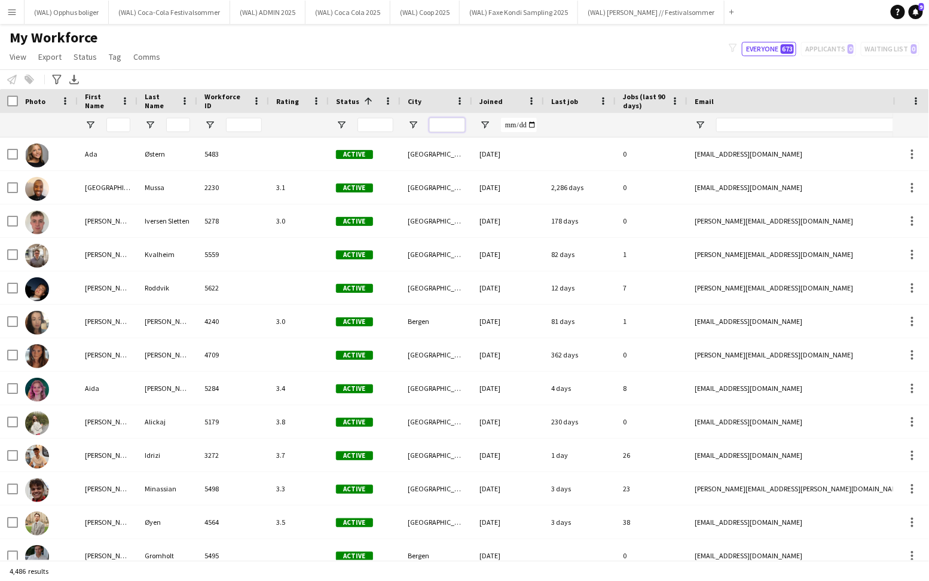
click at [459, 127] on input "City Filter Input" at bounding box center [447, 125] width 36 height 14
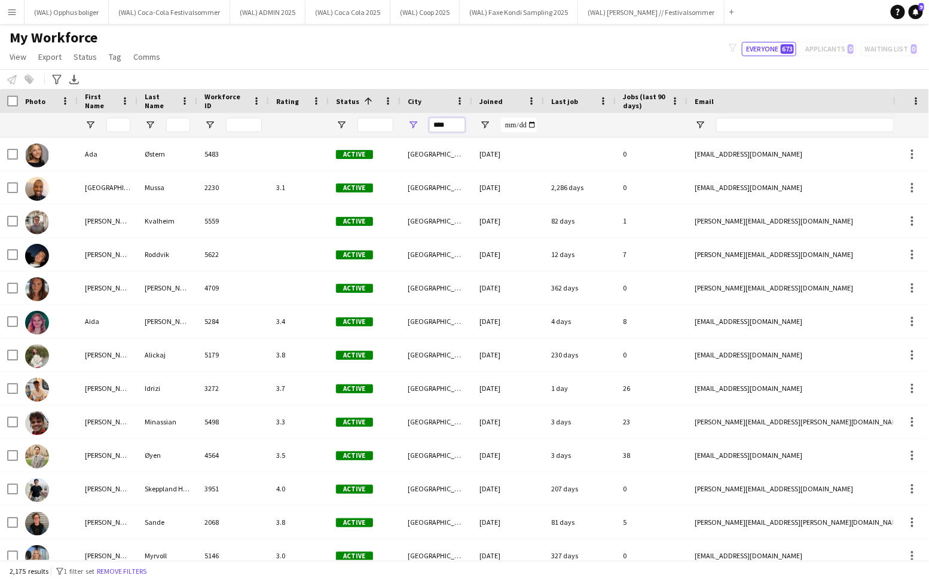
type input "****"
click at [636, 129] on div at bounding box center [651, 125] width 57 height 24
click at [560, 100] on span "Last job" at bounding box center [564, 101] width 27 height 9
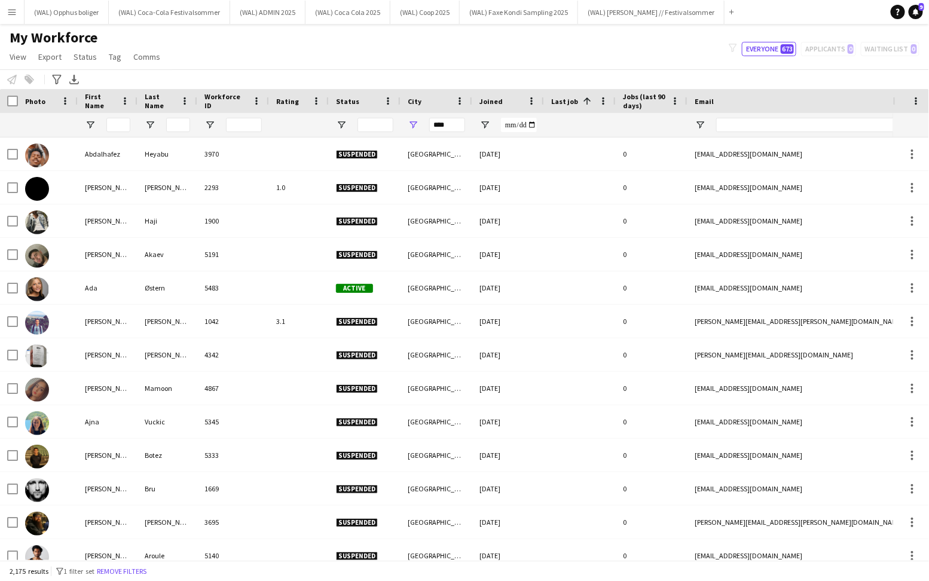
click at [560, 100] on span "Last job" at bounding box center [564, 101] width 27 height 9
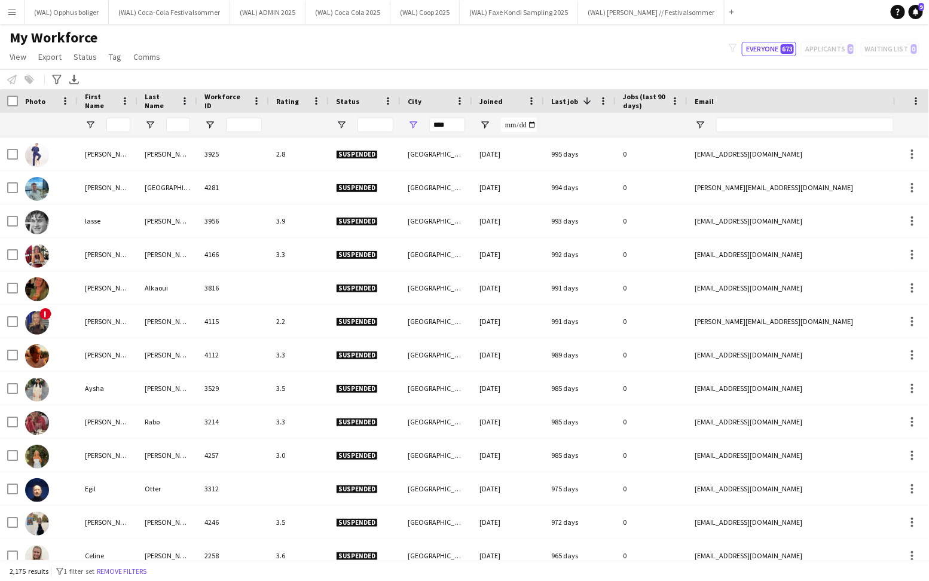
click at [560, 100] on span "Last job" at bounding box center [564, 101] width 27 height 9
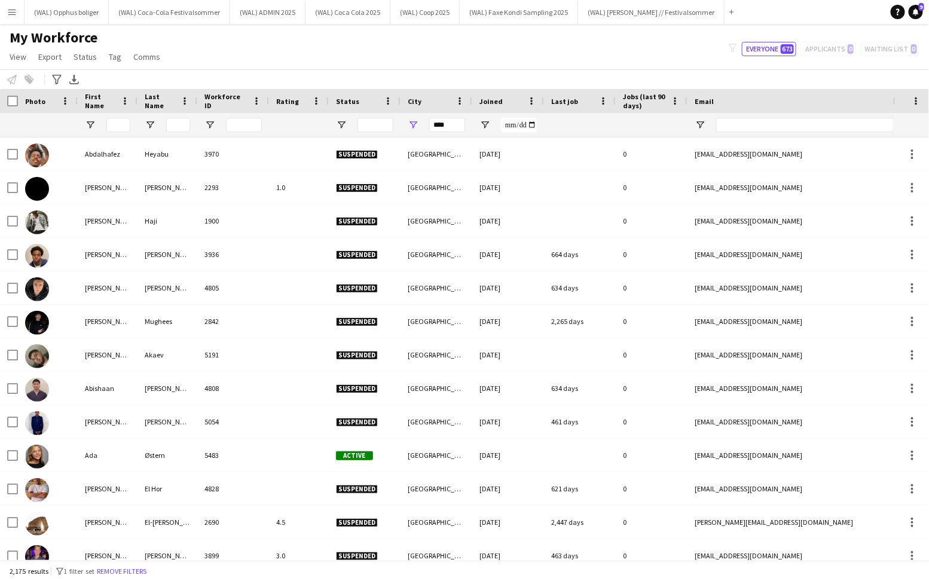
click at [580, 103] on div "Last job" at bounding box center [572, 101] width 43 height 18
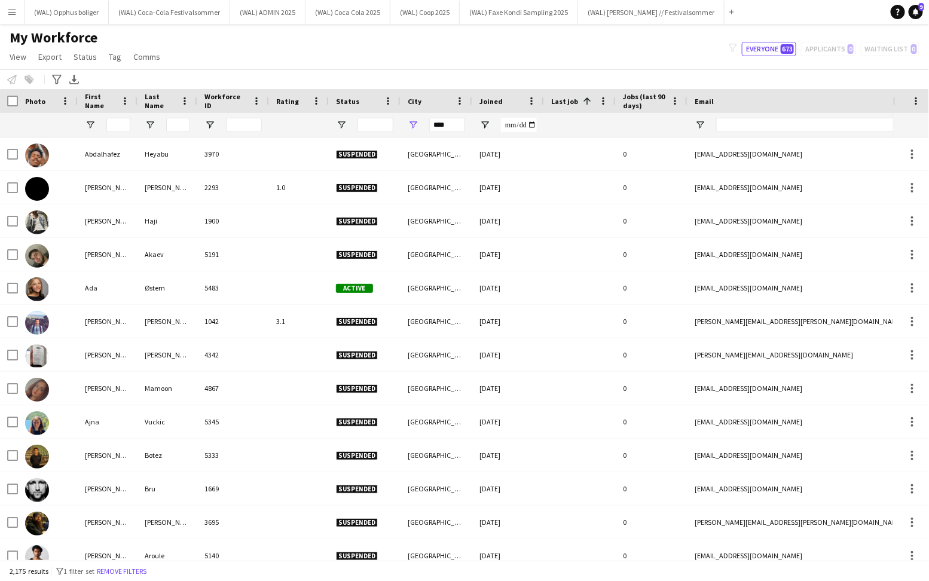
click at [582, 103] on span at bounding box center [587, 101] width 11 height 11
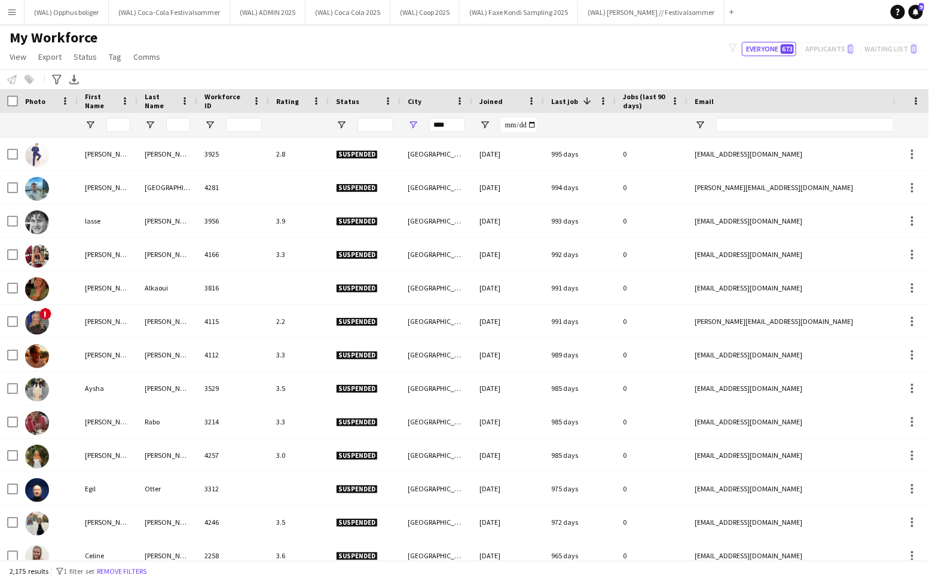
click at [582, 103] on span at bounding box center [587, 101] width 11 height 11
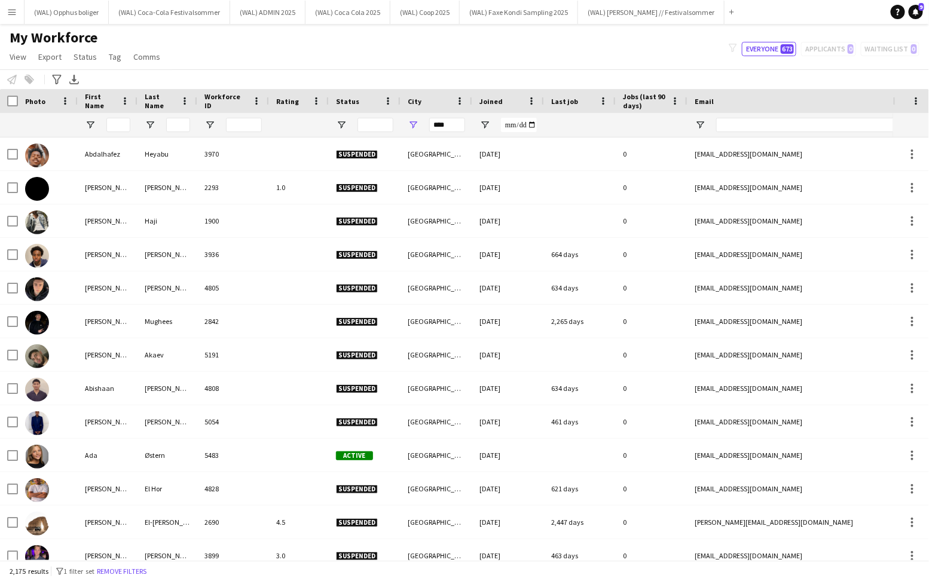
click at [574, 103] on span "Last job" at bounding box center [564, 101] width 27 height 9
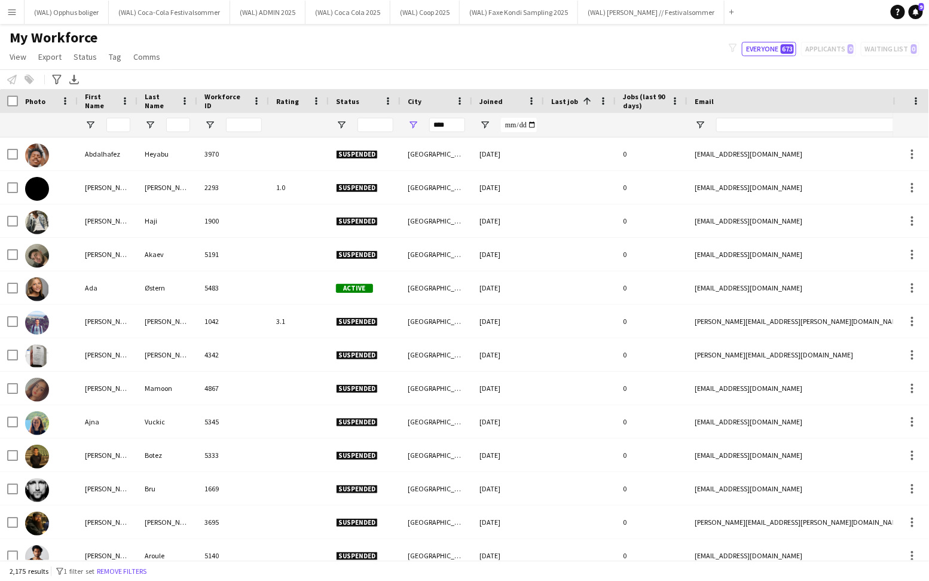
click at [569, 99] on span "Last job" at bounding box center [564, 101] width 27 height 9
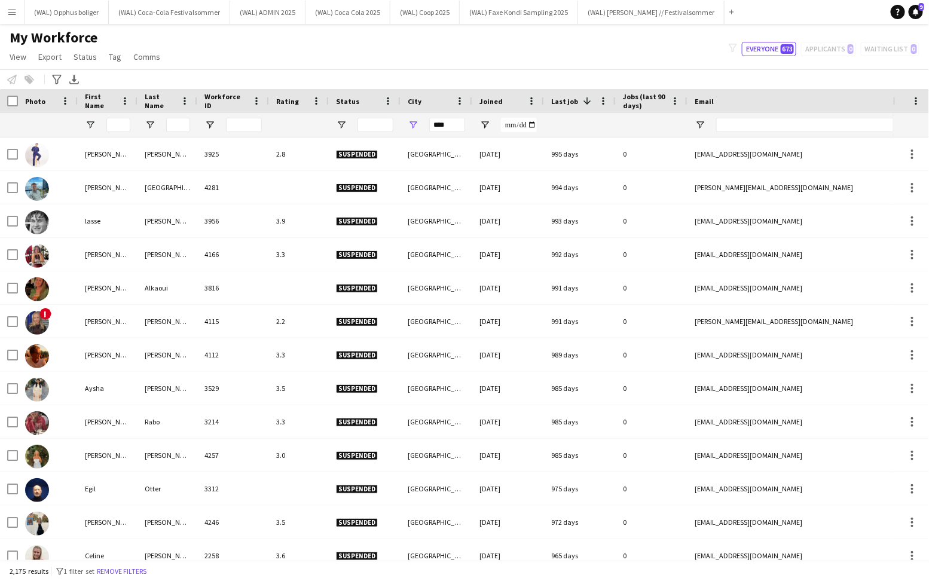
click at [563, 97] on span "Last job" at bounding box center [564, 101] width 27 height 9
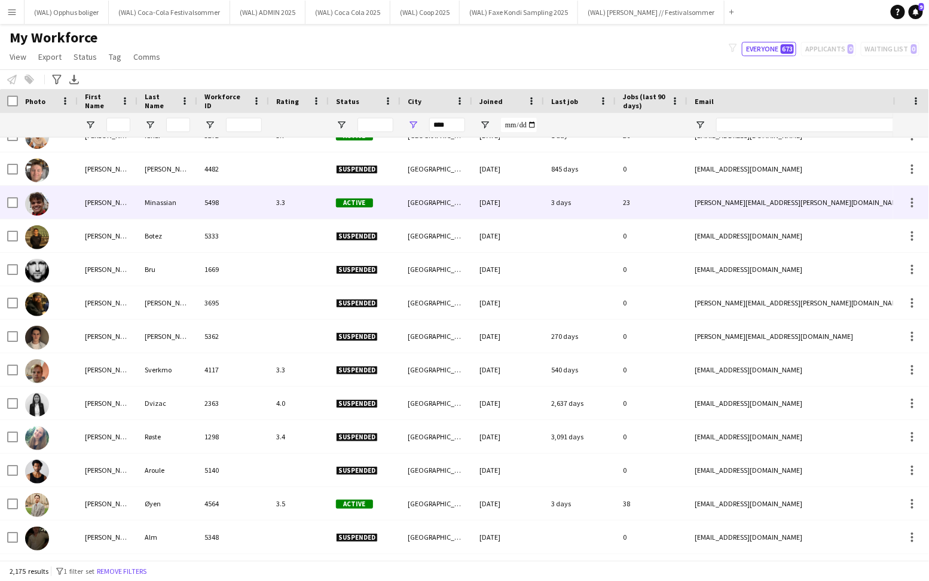
click at [548, 197] on div "3 days" at bounding box center [580, 202] width 72 height 33
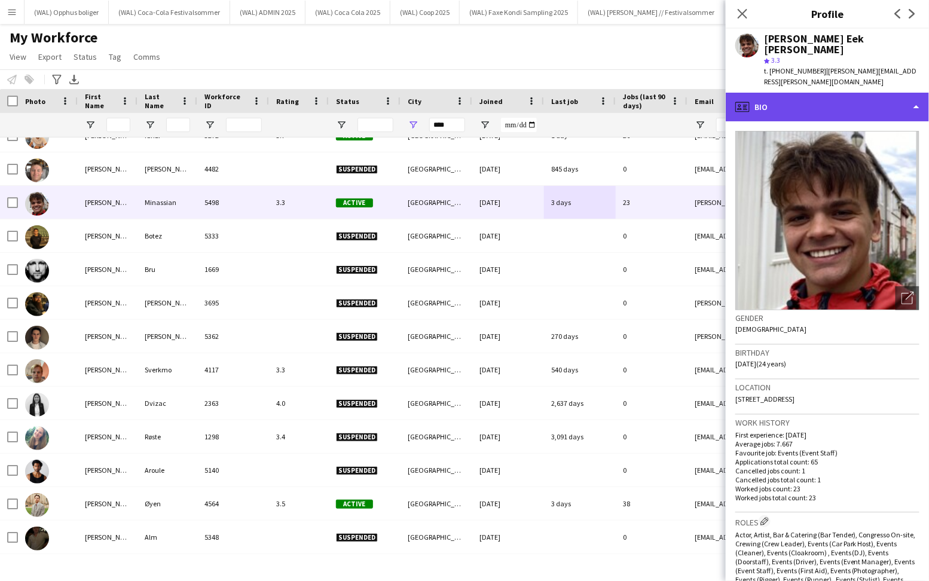
click at [796, 103] on div "profile Bio" at bounding box center [827, 107] width 203 height 29
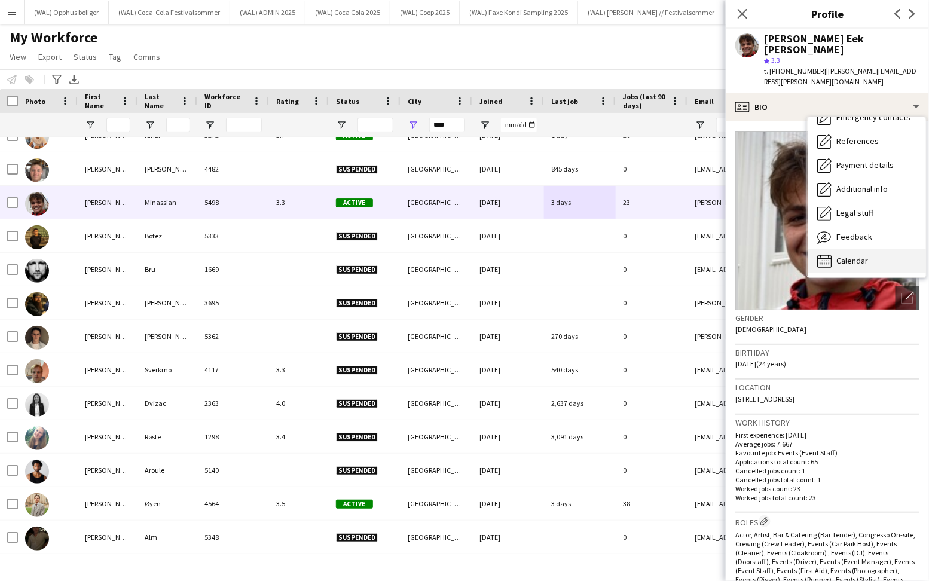
click at [863, 255] on span "Calendar" at bounding box center [852, 260] width 32 height 11
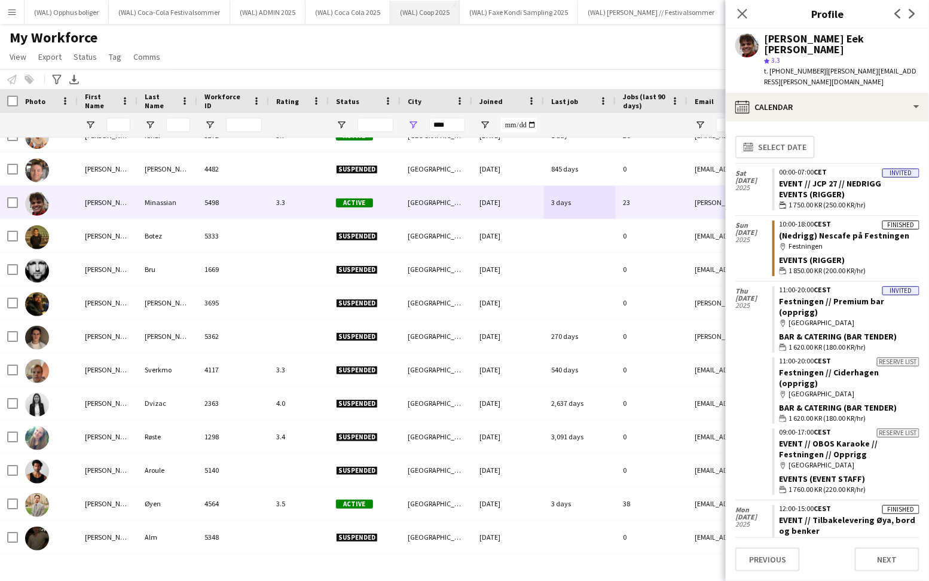
click at [430, 8] on button "(WAL) Coop 2025 Close" at bounding box center [424, 12] width 69 height 23
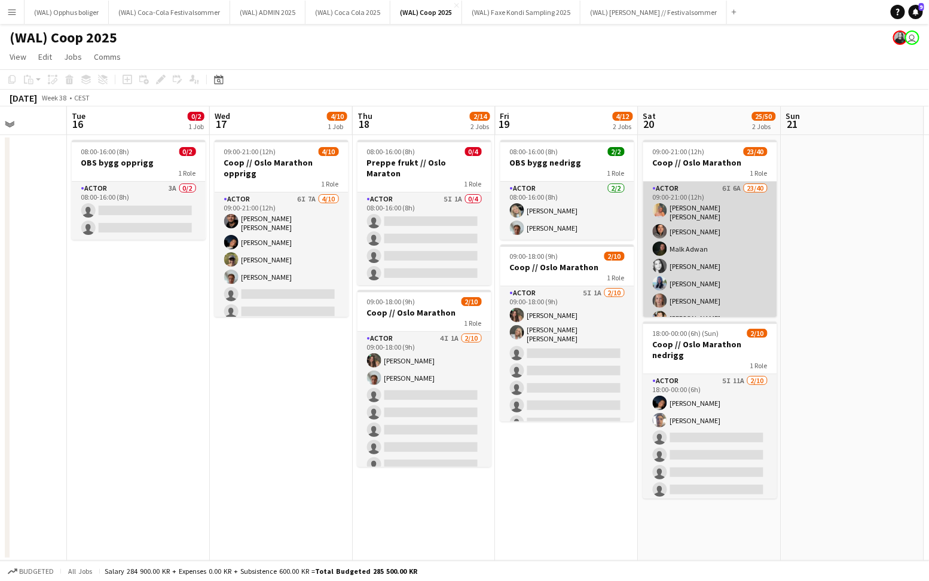
click at [686, 245] on app-card-role "Actor 6I 6A 23/40 09:00-21:00 (12h) Hannah Ludivia Rotbæk Meling Alaa Barrar Ma…" at bounding box center [710, 544] width 134 height 724
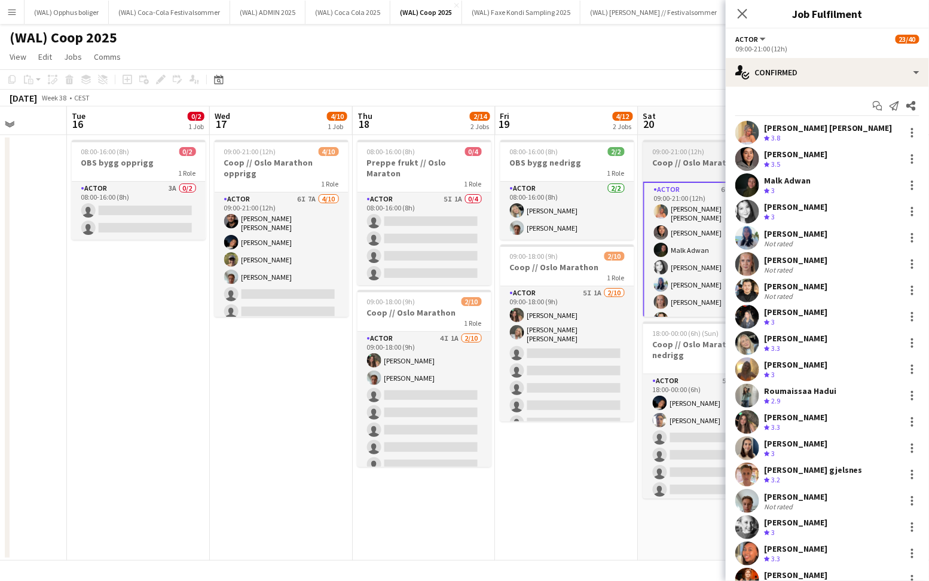
click at [683, 163] on h3 "Coop // Oslo Marathon" at bounding box center [710, 162] width 134 height 11
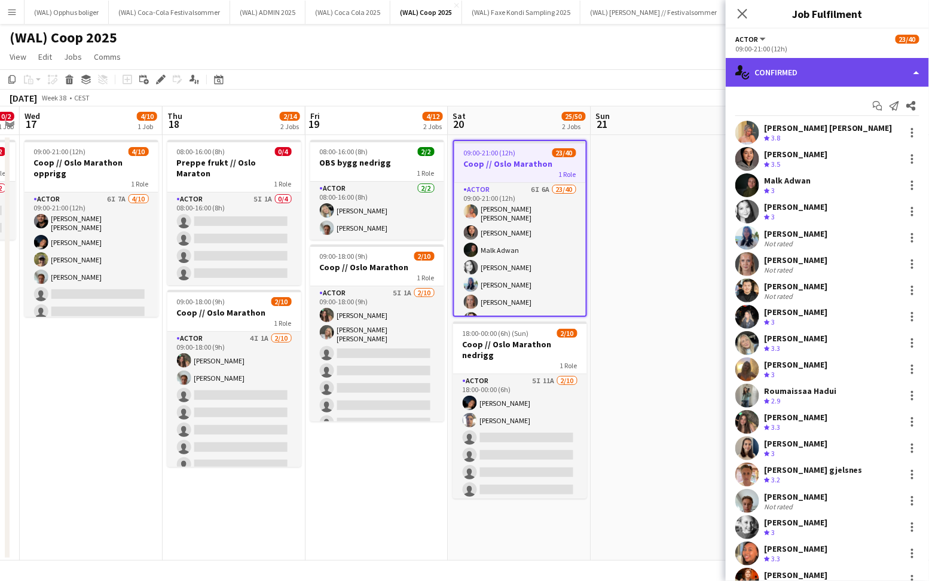
click at [782, 71] on div "single-neutral-actions-check-2 Confirmed" at bounding box center [827, 72] width 203 height 29
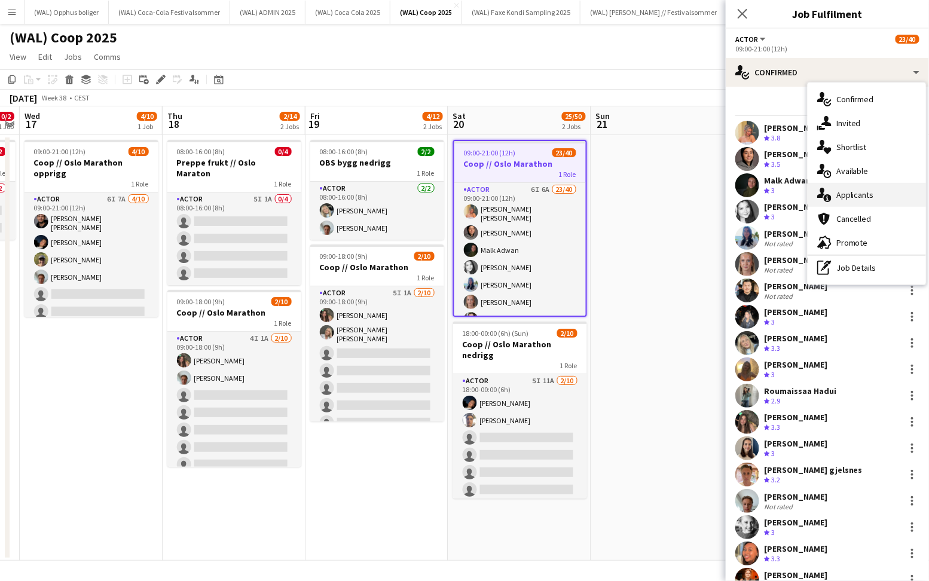
click at [835, 196] on div "single-neutral-actions-information Applicants" at bounding box center [867, 195] width 118 height 24
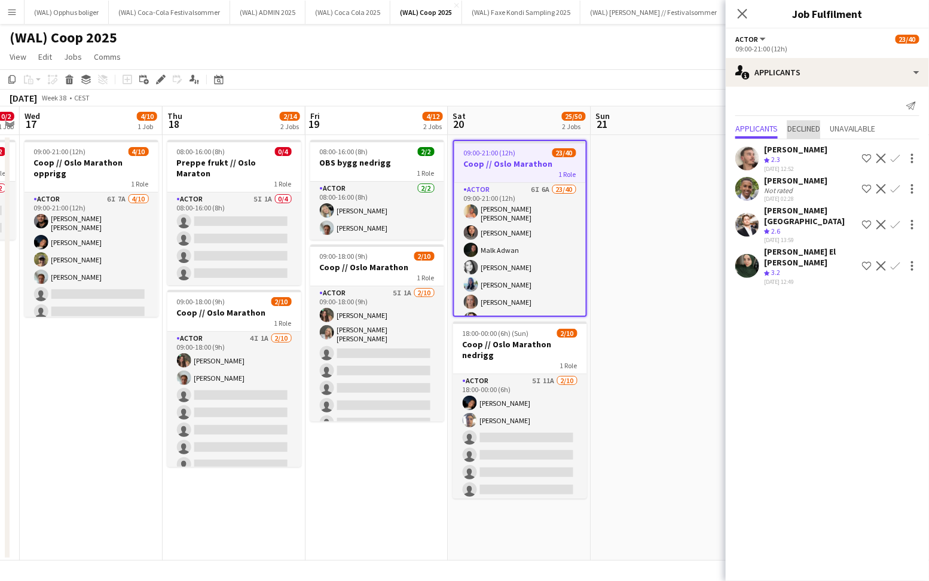
click at [803, 132] on span "Declined" at bounding box center [803, 128] width 33 height 8
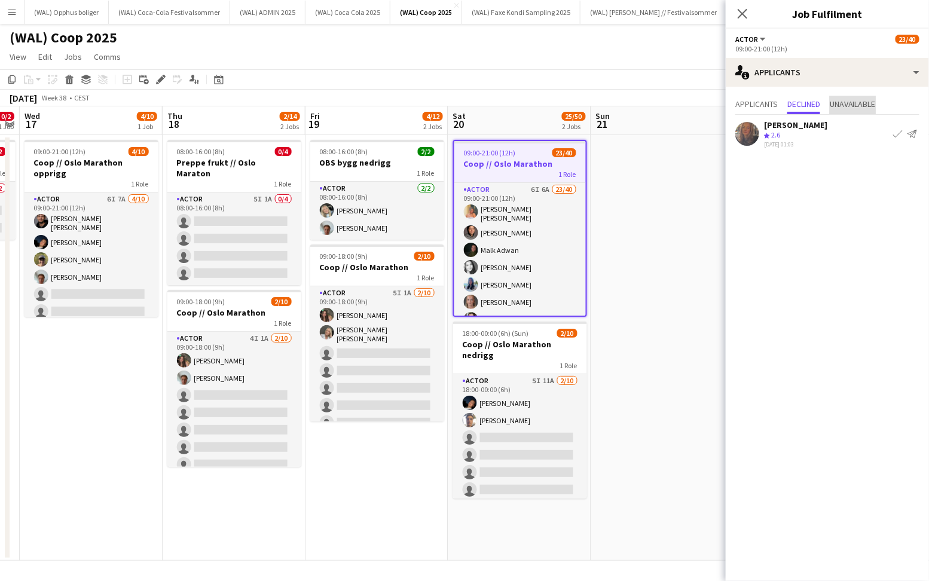
click at [850, 106] on span "Unavailable" at bounding box center [853, 104] width 46 height 8
click at [800, 104] on span "Declined" at bounding box center [803, 104] width 33 height 8
click at [766, 102] on span "Applicants" at bounding box center [756, 104] width 42 height 8
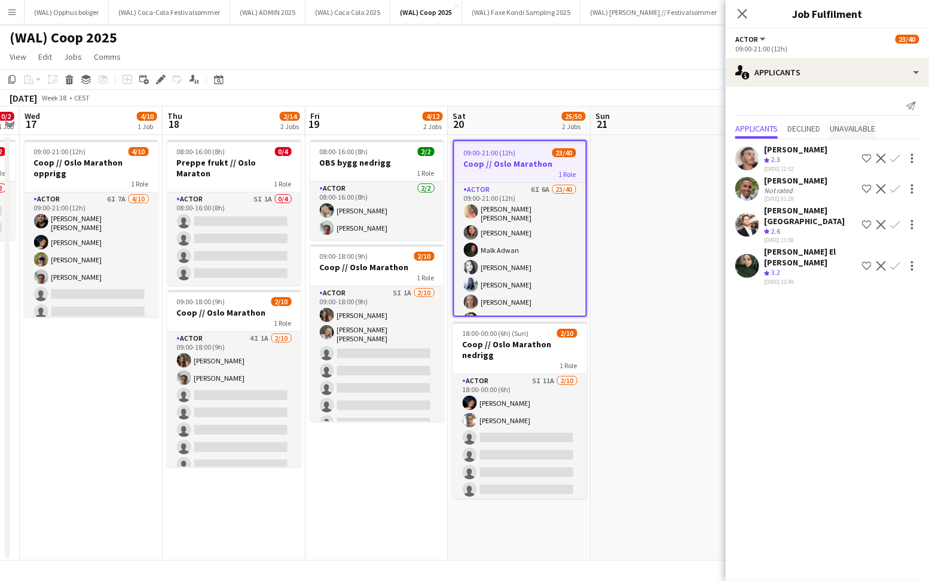
click at [841, 121] on span "Unavailable" at bounding box center [853, 130] width 46 height 18
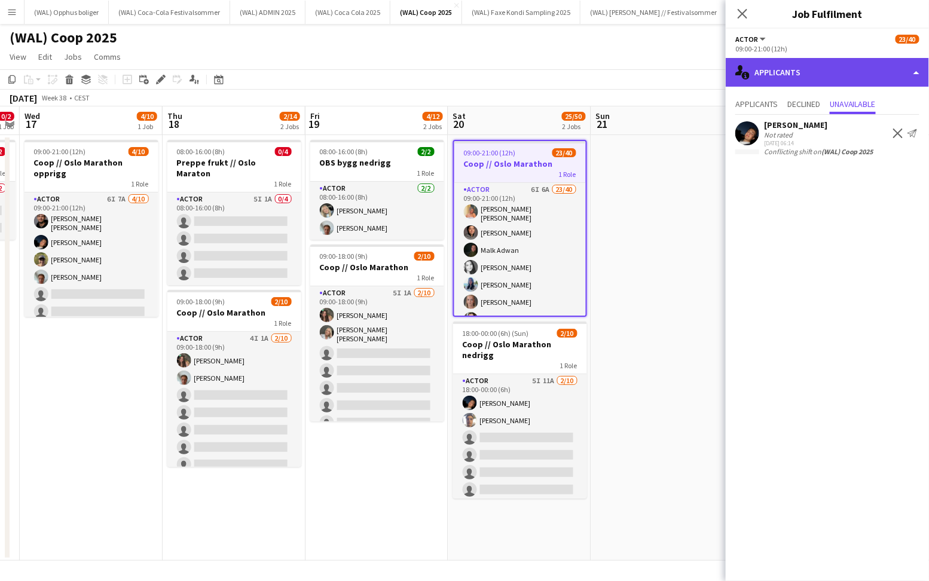
click at [783, 74] on div "single-neutral-actions-information Applicants" at bounding box center [827, 72] width 203 height 29
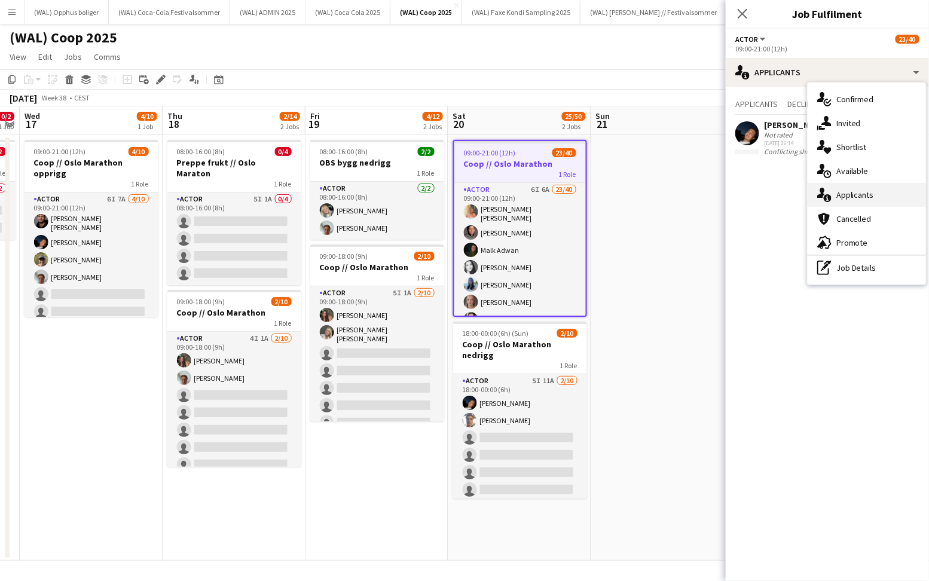
click at [858, 201] on div "single-neutral-actions-information Applicants" at bounding box center [867, 195] width 118 height 24
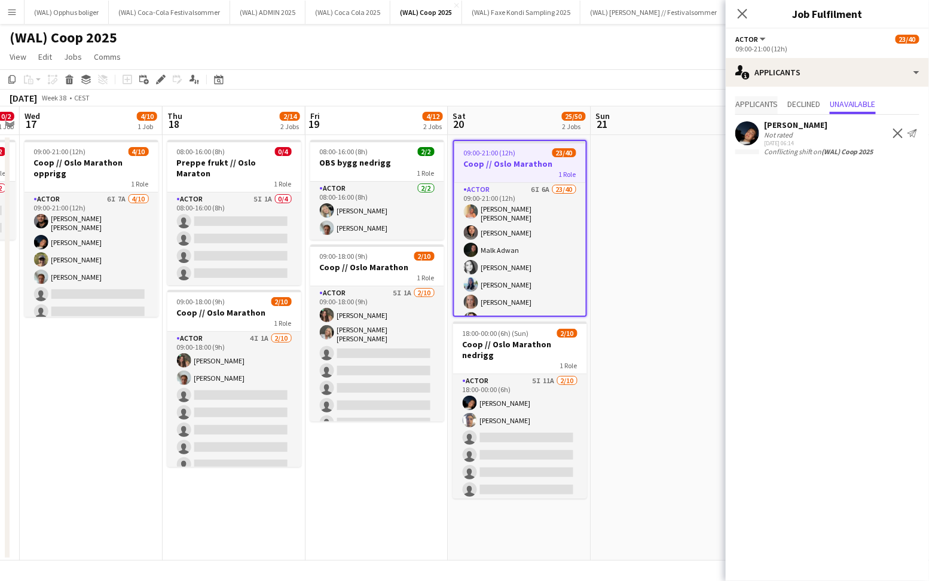
click at [763, 102] on span "Applicants" at bounding box center [756, 104] width 42 height 8
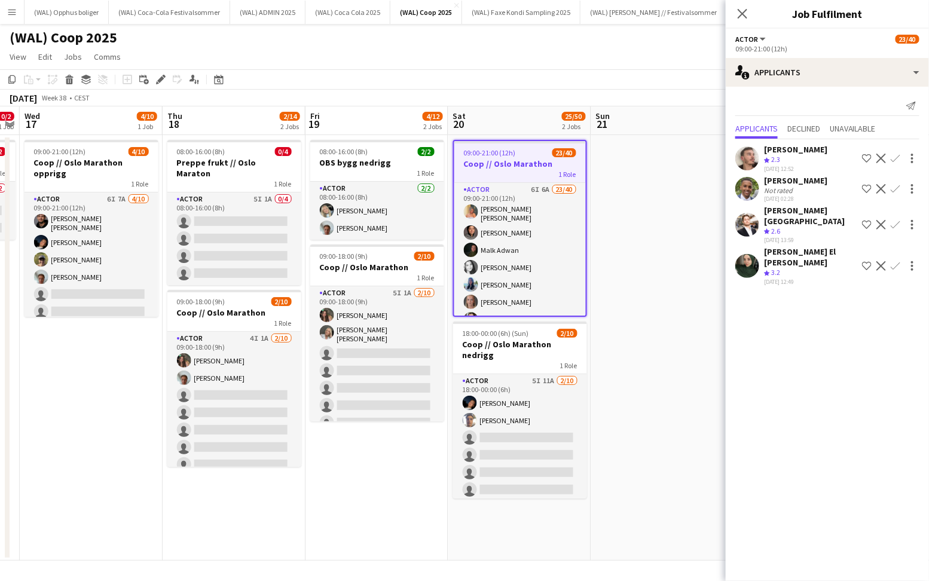
click at [404, 453] on app-date-cell "08:00-16:00 (8h) 2/2 OBS bygg nedrigg 1 Role Actor 2/2 08:00-16:00 (8h) Oda Han…" at bounding box center [376, 348] width 143 height 426
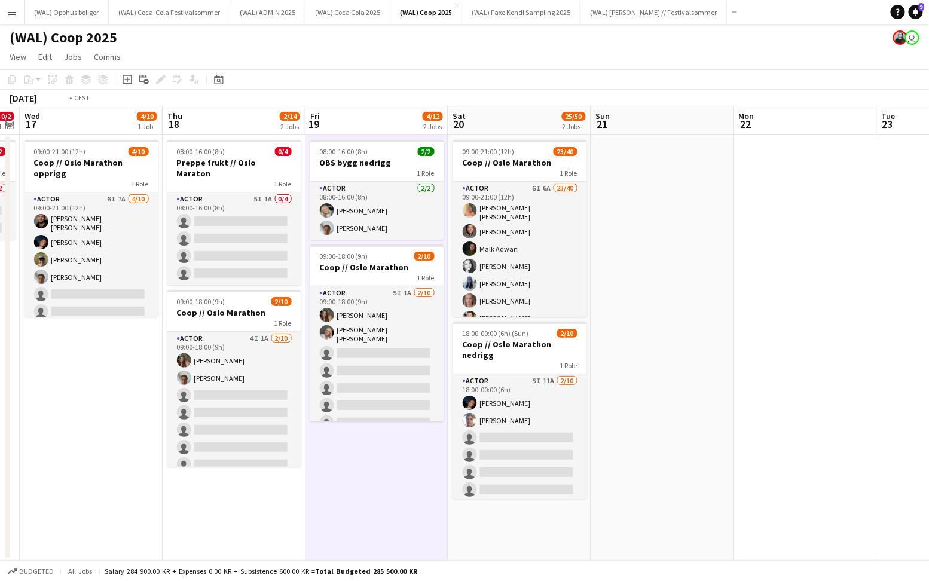
scroll to position [0, 307]
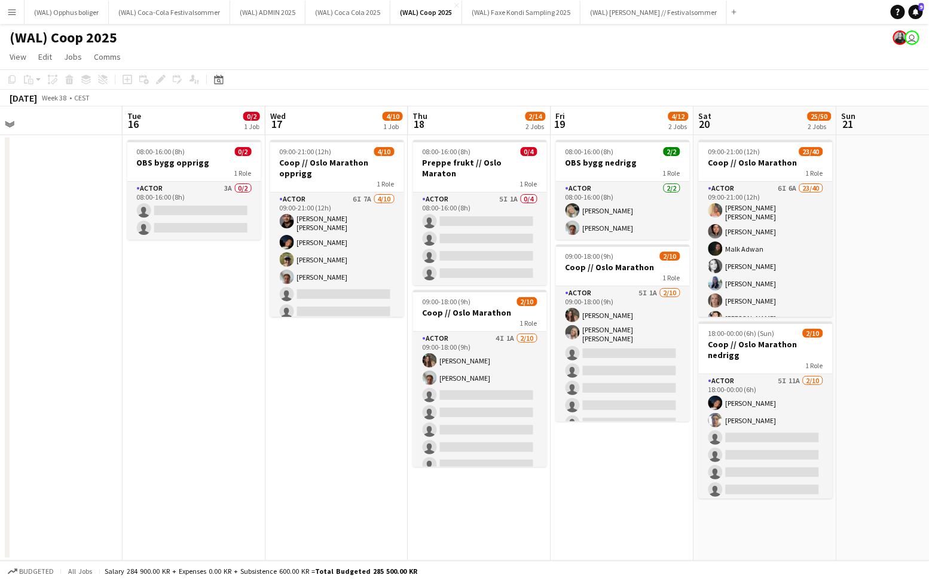
scroll to position [0, 452]
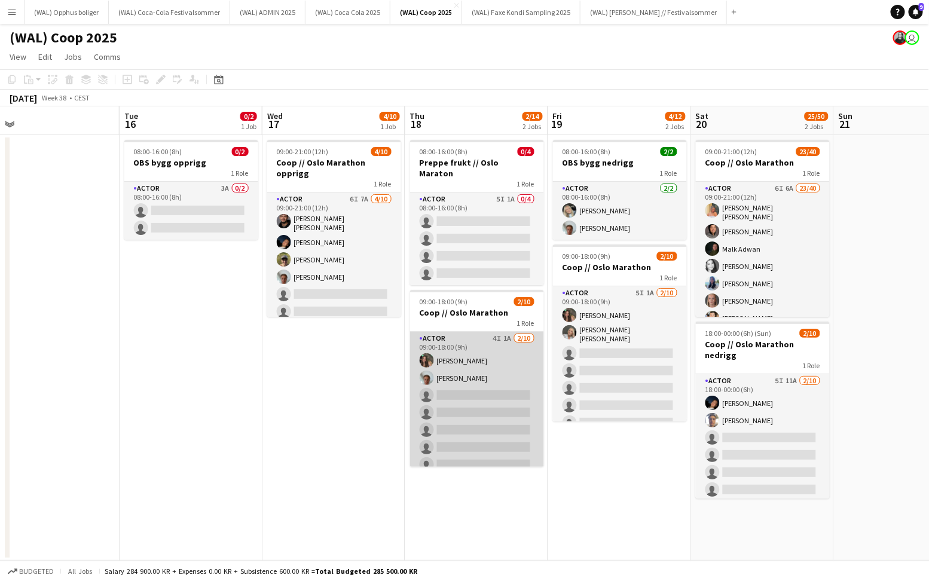
click at [512, 346] on app-card-role "Actor 4I 1A [DATE] 09:00-18:00 (9h) [PERSON_NAME] single-neutral-actions single…" at bounding box center [477, 430] width 134 height 197
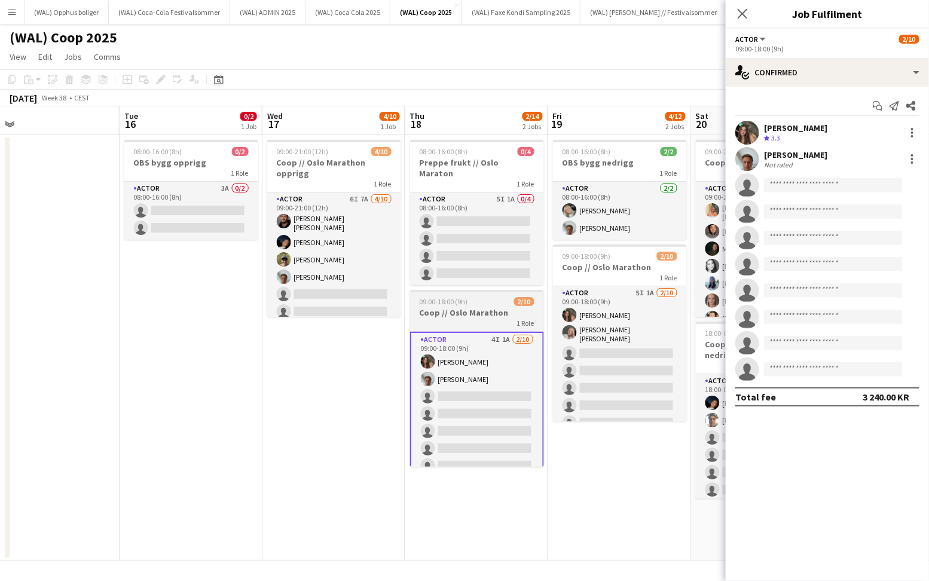
click at [479, 307] on h3 "Coop // Oslo Marathon" at bounding box center [477, 312] width 134 height 11
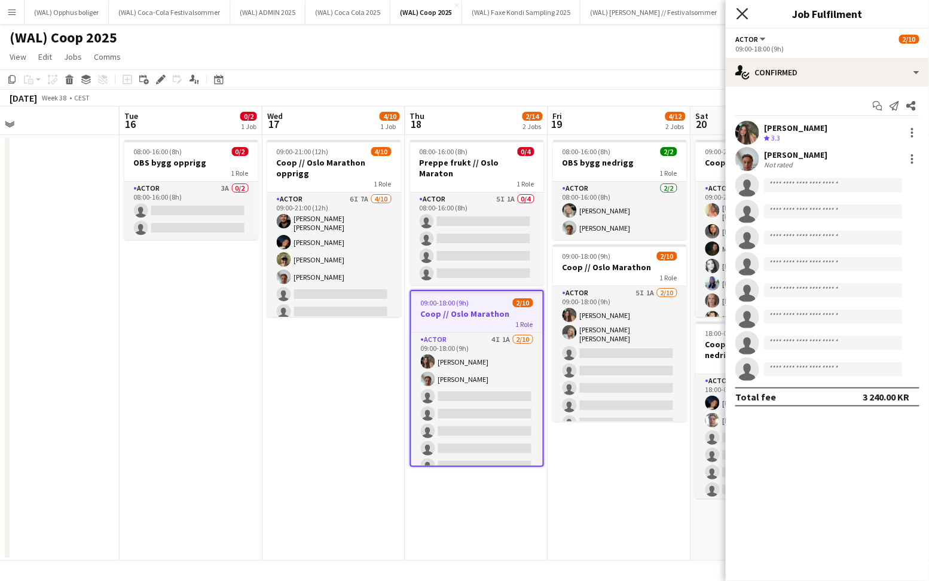
click at [745, 12] on icon "Close pop-in" at bounding box center [742, 13] width 11 height 11
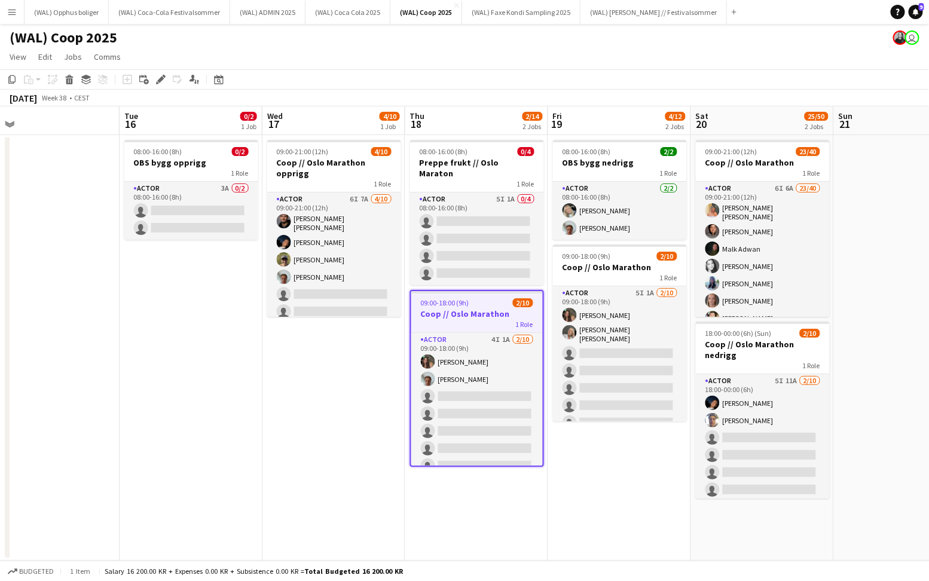
click at [473, 485] on app-date-cell "08:00-16:00 (8h) 0/4 Preppe frukt // Oslo Maraton 1 Role Actor 5I 1A 0/4 08:00-…" at bounding box center [476, 348] width 143 height 426
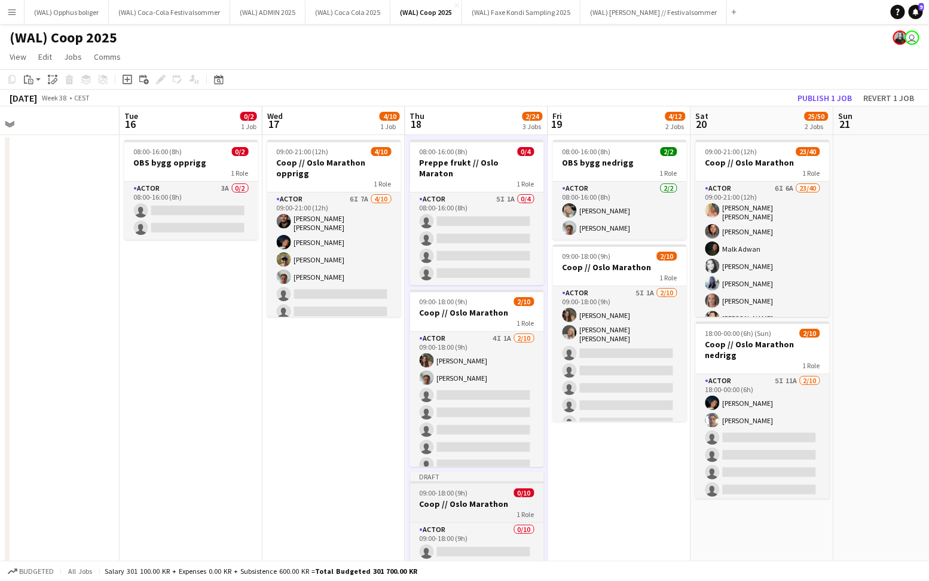
click at [476, 499] on h3 "Coop // Oslo Marathon" at bounding box center [477, 504] width 134 height 11
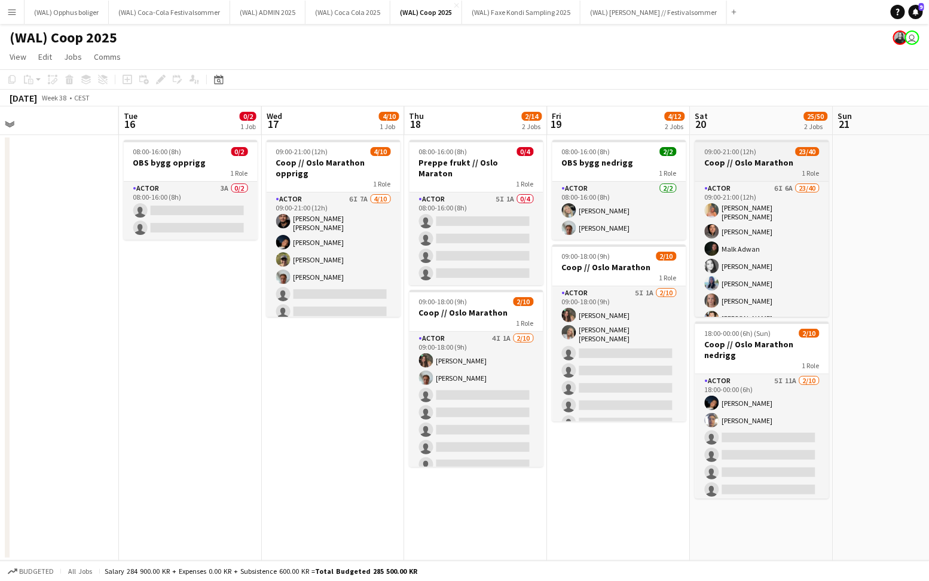
click at [739, 166] on h3 "Coop // Oslo Marathon" at bounding box center [762, 162] width 134 height 11
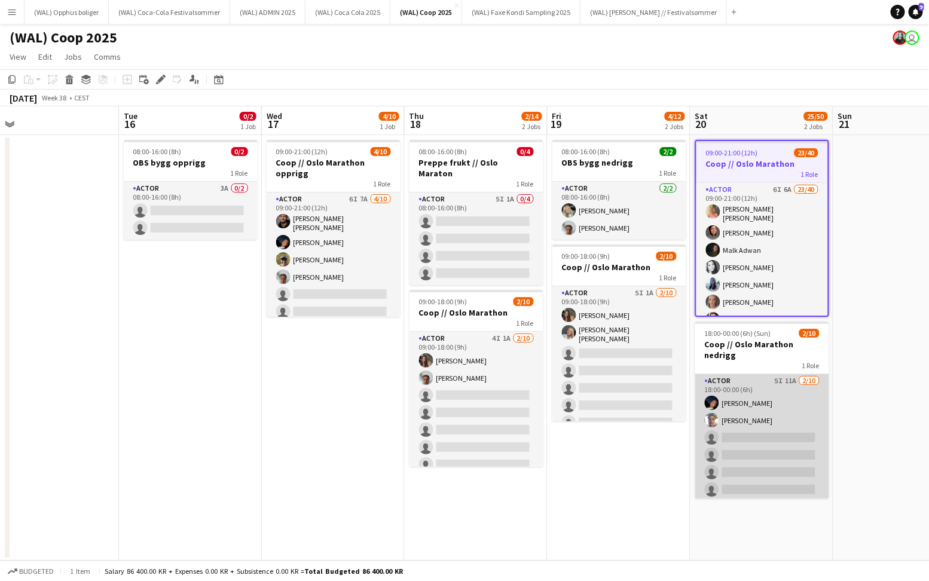
scroll to position [61, 0]
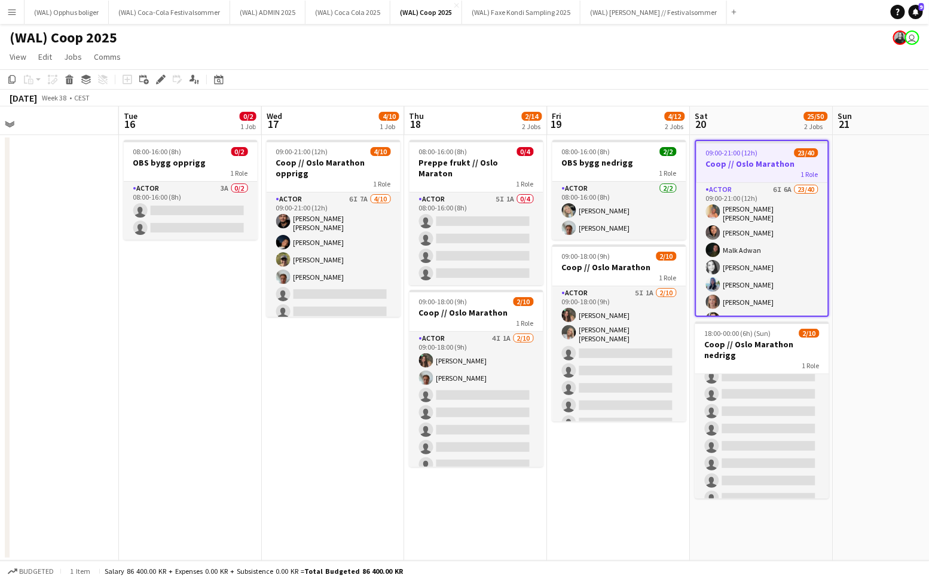
click at [741, 541] on app-date-cell "09:00-21:00 (12h) 23/40 Coop // Oslo Marathon 1 Role Actor 6I 6A 23/40 09:00-21…" at bounding box center [761, 348] width 143 height 426
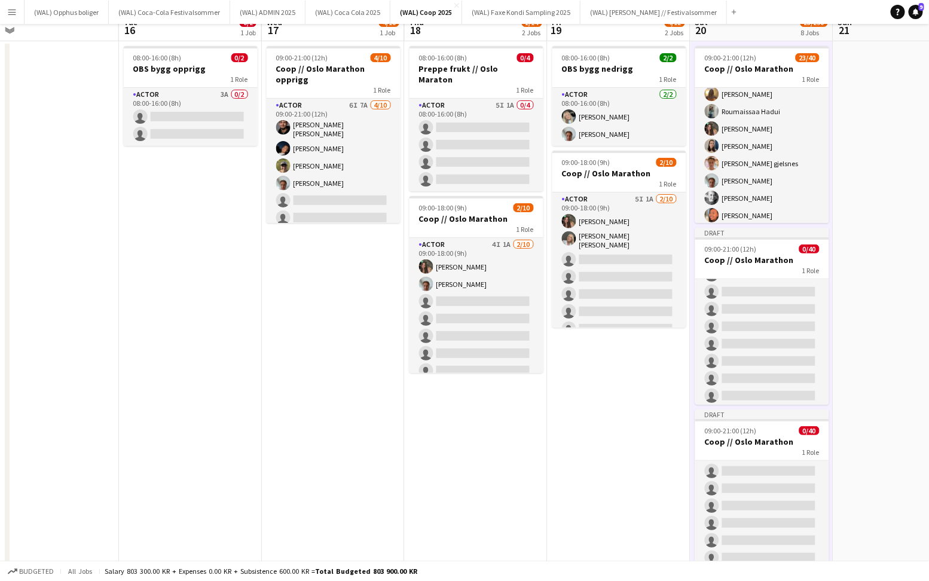
scroll to position [0, 0]
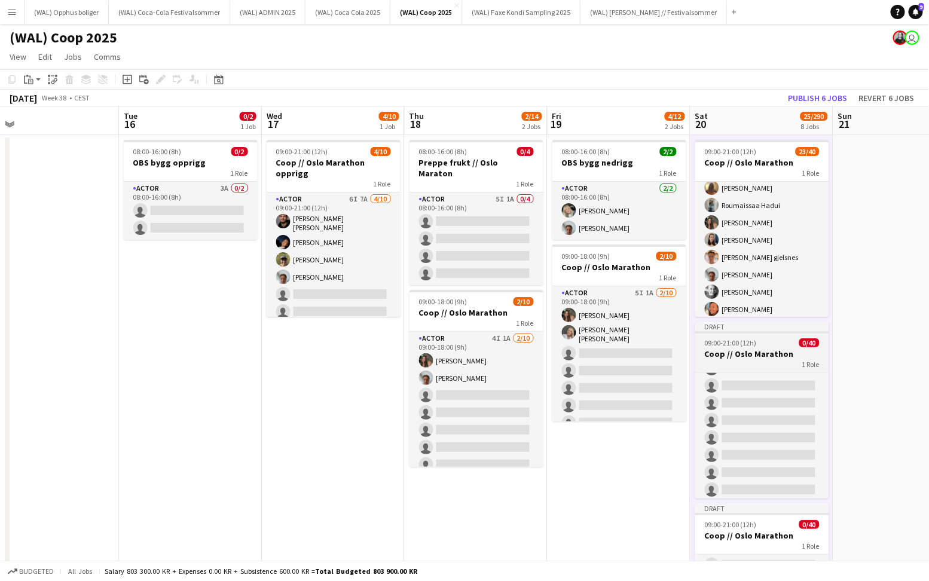
click at [750, 369] on app-job-card "Draft 09:00-21:00 (12h) 0/40 Coop // Oslo Marathon 1 Role Actor 0/40 09:00-21:0…" at bounding box center [762, 410] width 134 height 177
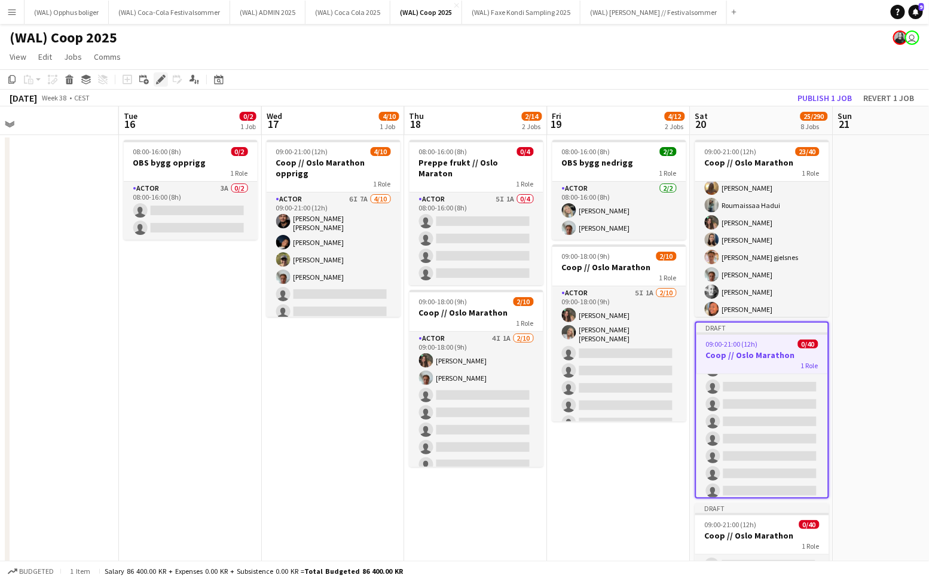
click at [165, 81] on div "Edit" at bounding box center [161, 79] width 14 height 14
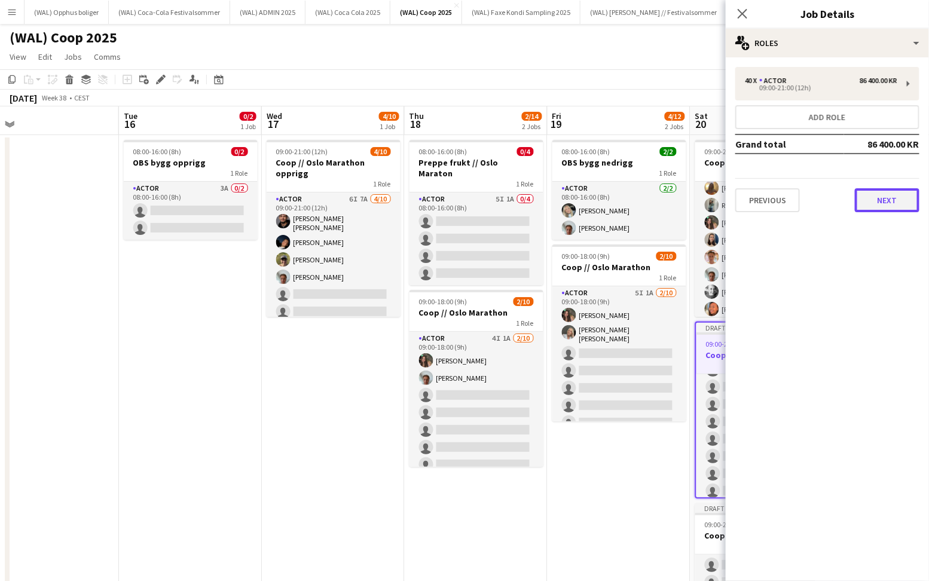
click at [903, 189] on button "Next" at bounding box center [887, 200] width 65 height 24
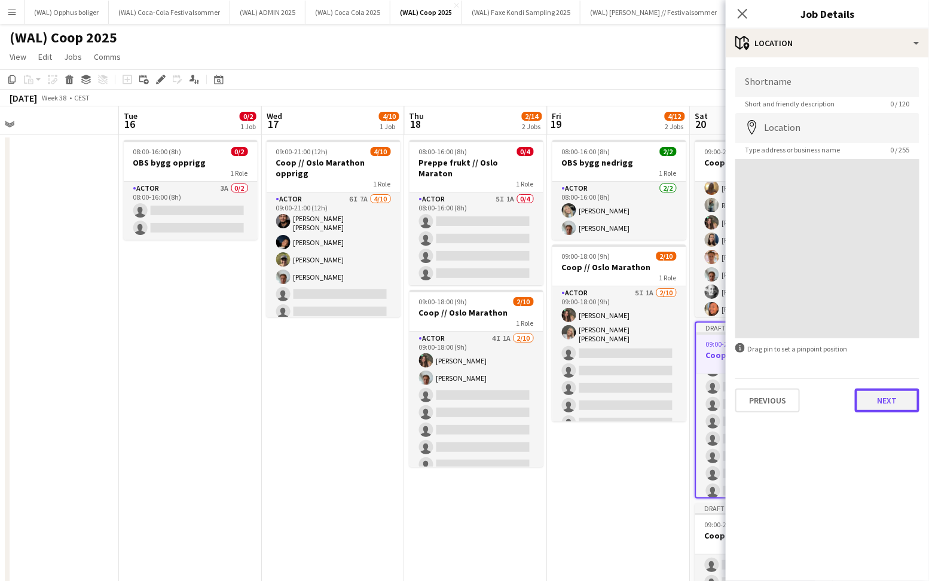
click at [872, 403] on button "Next" at bounding box center [887, 401] width 65 height 24
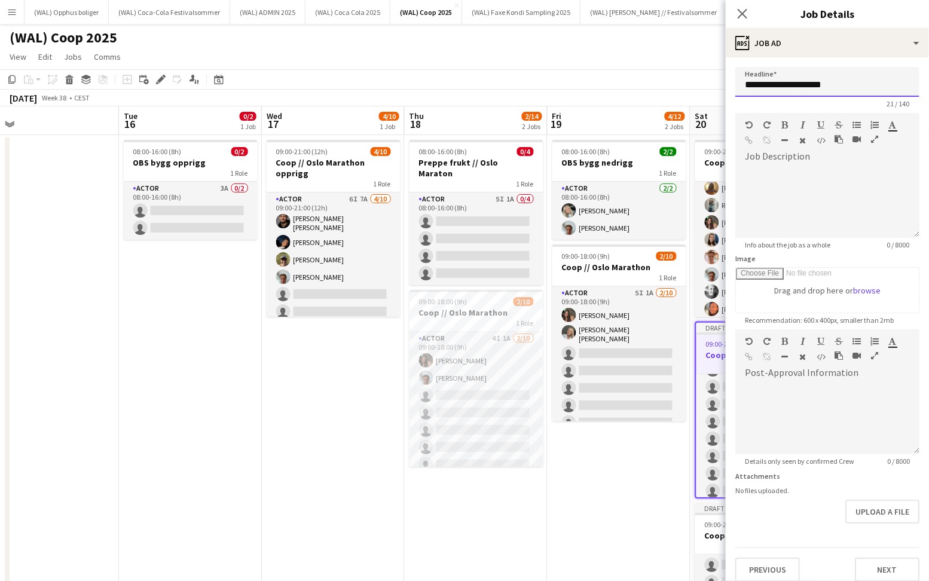
click at [848, 82] on input "**********" at bounding box center [827, 82] width 184 height 30
type input "**********"
drag, startPoint x: 878, startPoint y: 82, endPoint x: 680, endPoint y: 84, distance: 197.9
click at [879, 566] on button "Next" at bounding box center [887, 570] width 65 height 24
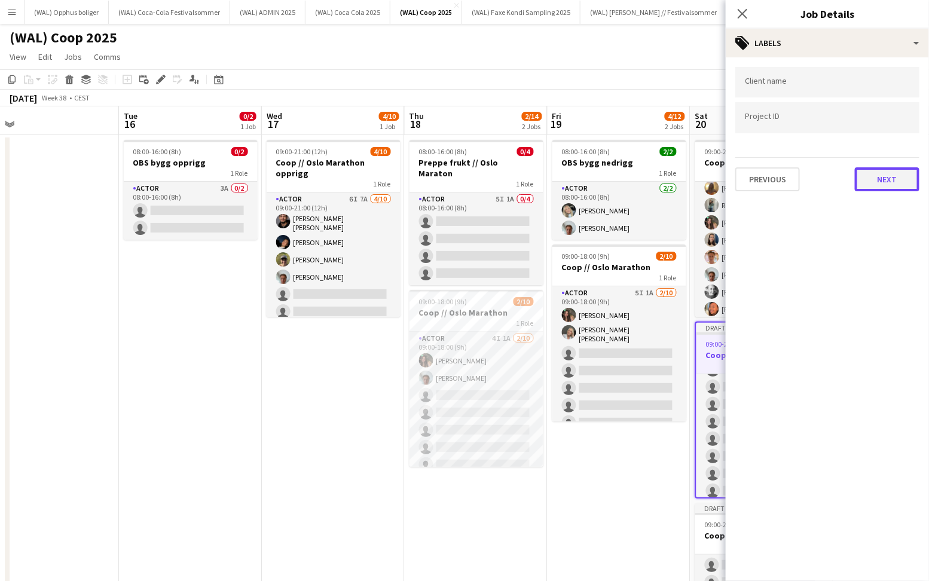
click at [879, 174] on button "Next" at bounding box center [887, 179] width 65 height 24
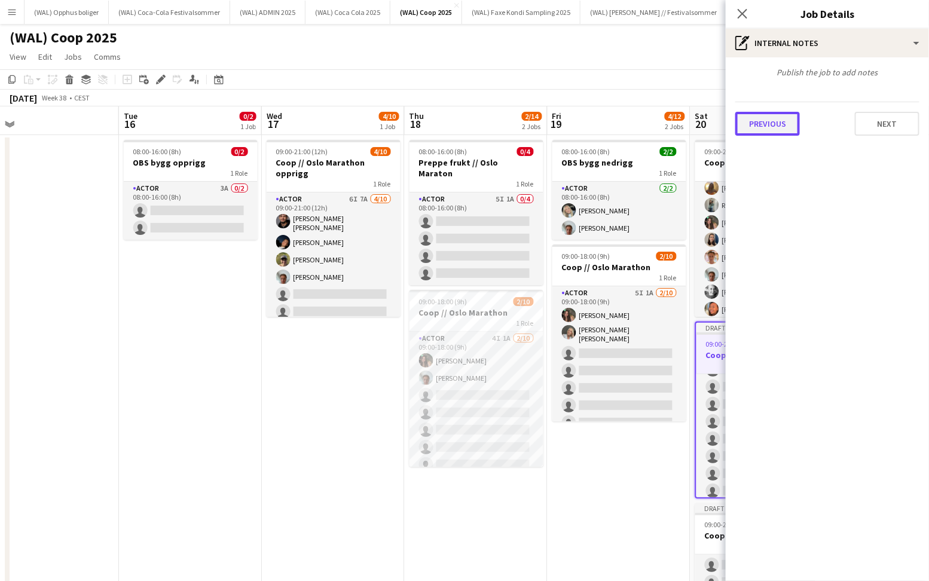
click at [758, 126] on button "Previous" at bounding box center [767, 124] width 65 height 24
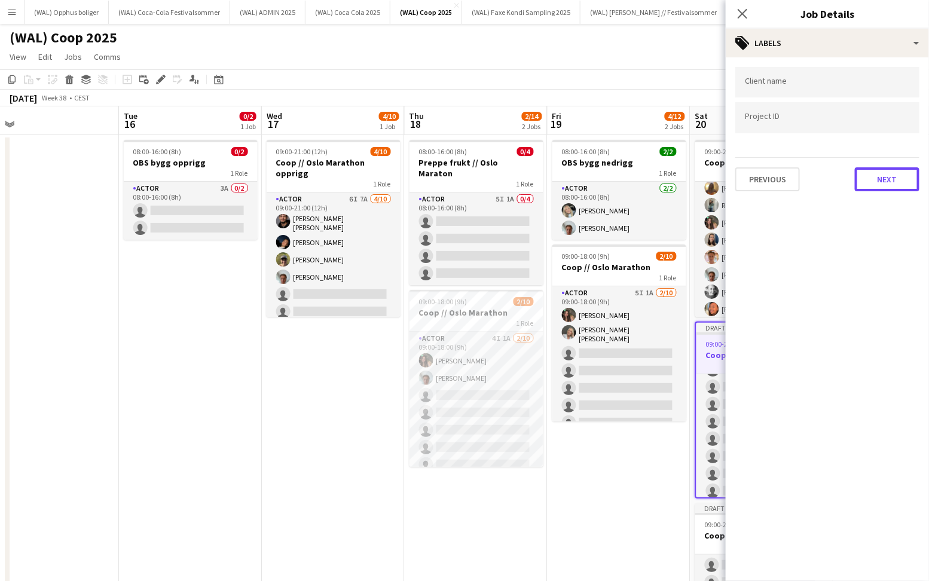
click at [886, 190] on div "Previous Next" at bounding box center [827, 174] width 184 height 34
click at [887, 181] on button "Next" at bounding box center [887, 179] width 65 height 24
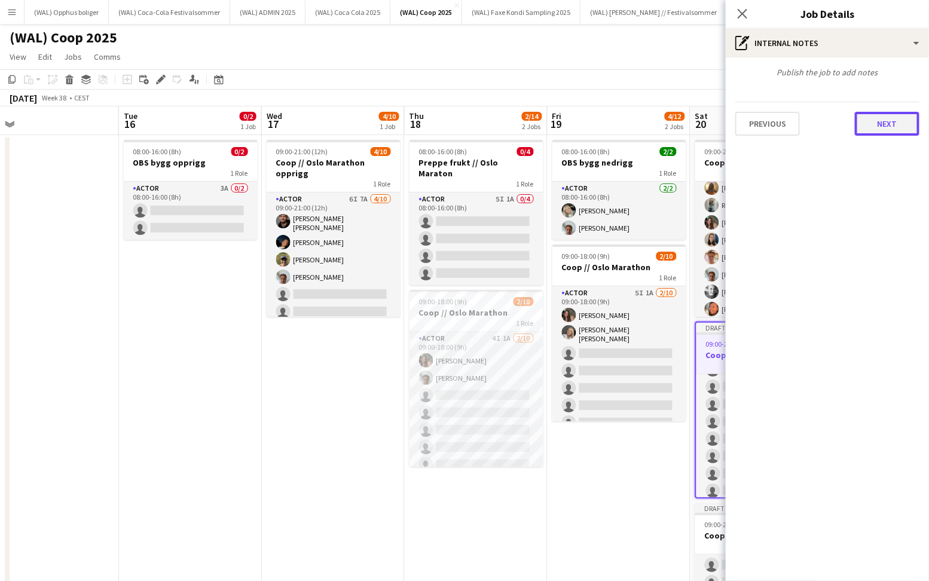
click at [884, 126] on button "Next" at bounding box center [887, 124] width 65 height 24
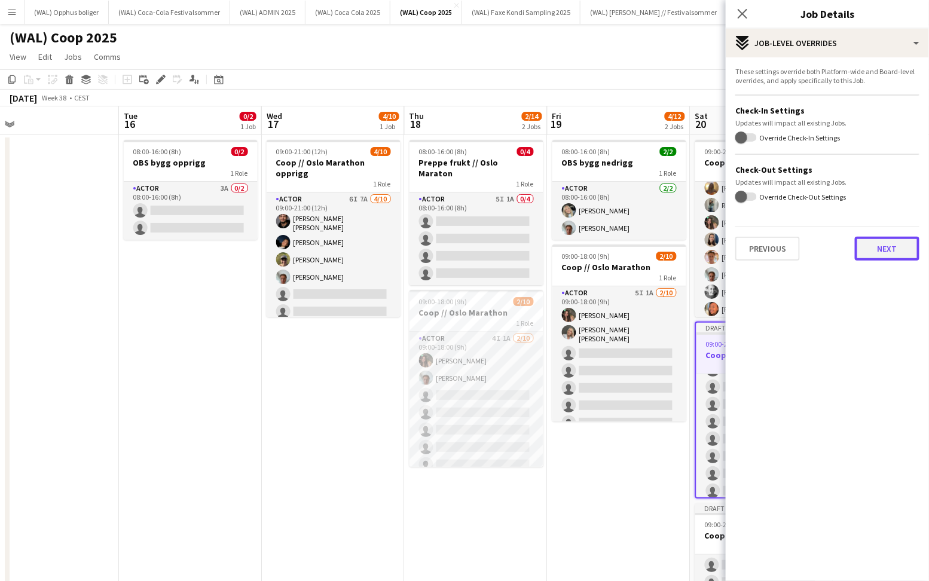
click at [881, 245] on button "Next" at bounding box center [887, 249] width 65 height 24
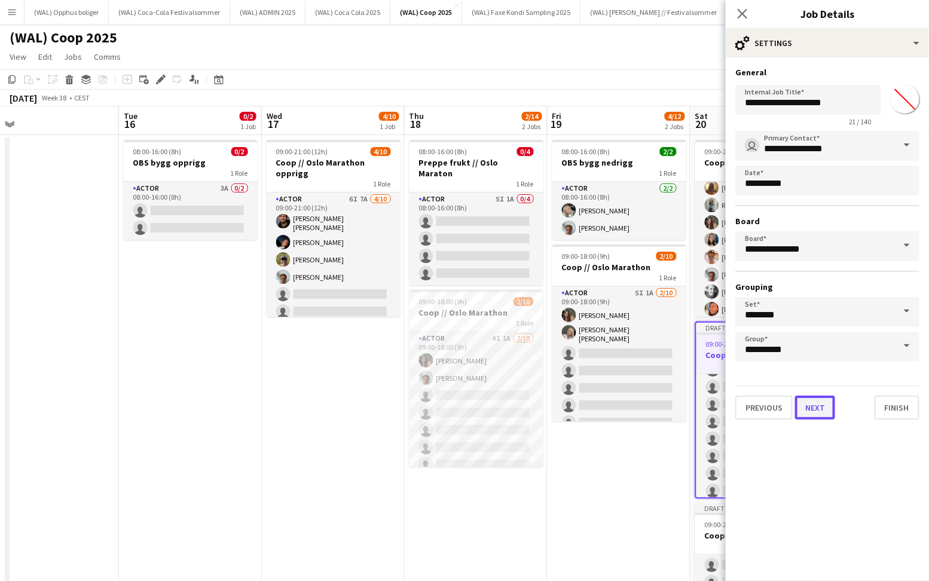
click at [830, 408] on button "Next" at bounding box center [815, 408] width 40 height 24
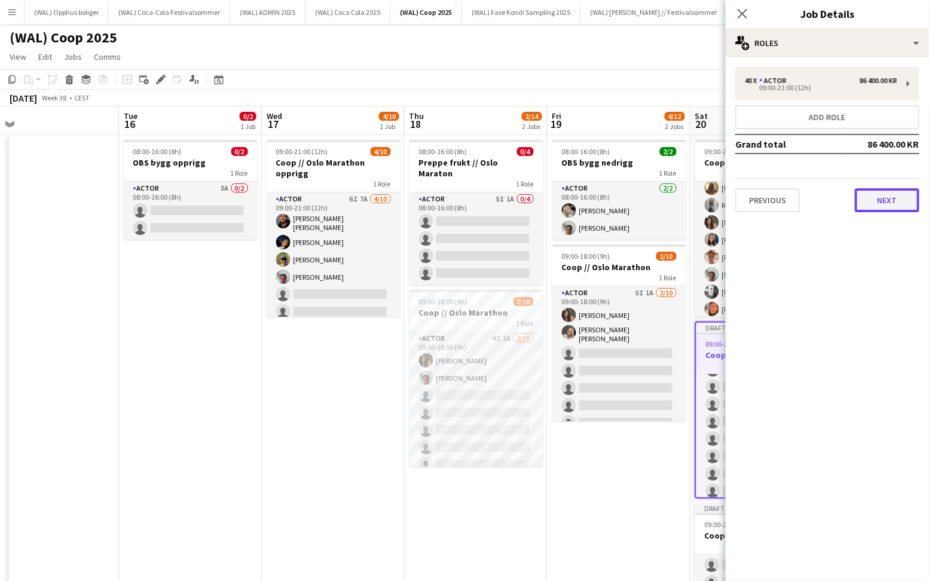
click at [893, 197] on button "Next" at bounding box center [887, 200] width 65 height 24
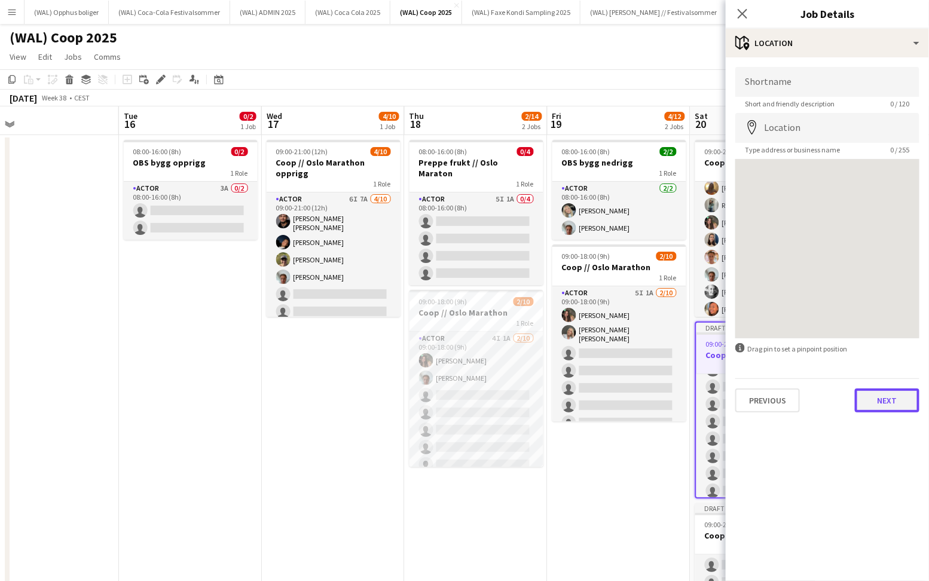
click at [870, 395] on button "Next" at bounding box center [887, 401] width 65 height 24
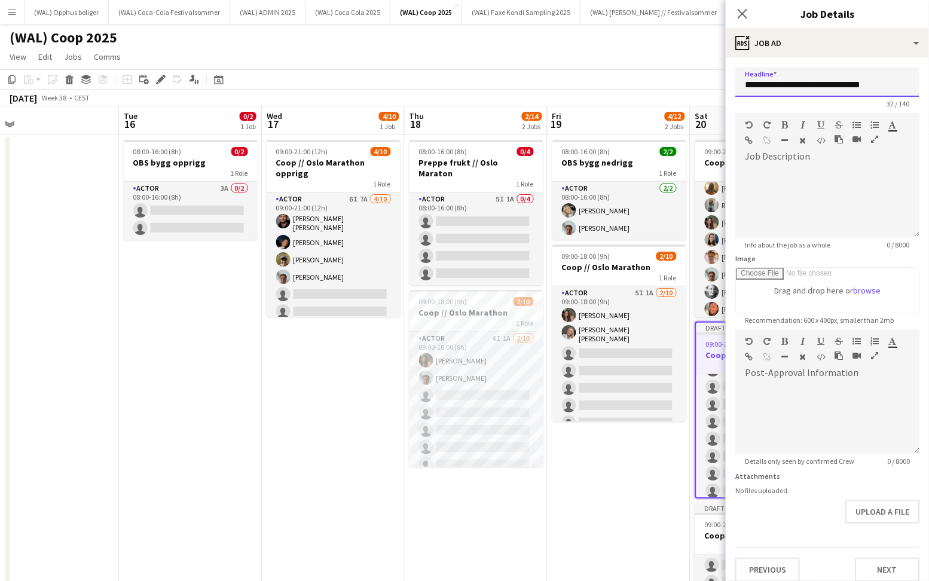
click at [910, 77] on input "**********" at bounding box center [827, 82] width 184 height 30
click at [888, 91] on input "**********" at bounding box center [827, 82] width 184 height 30
drag, startPoint x: 884, startPoint y: 80, endPoint x: 661, endPoint y: 78, distance: 223.6
click at [887, 569] on button "Next" at bounding box center [887, 570] width 65 height 24
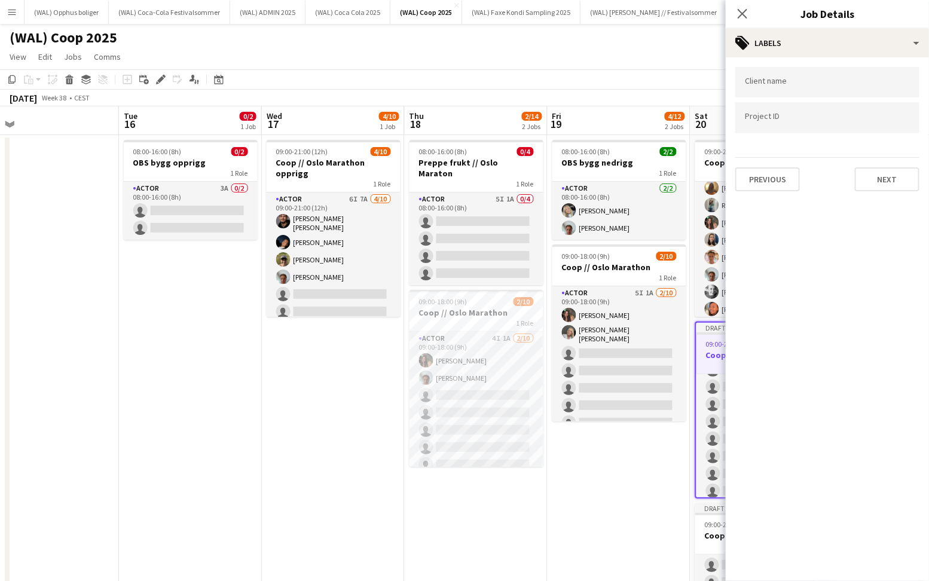
click at [847, 131] on div at bounding box center [827, 117] width 184 height 30
type input "******"
click at [749, 176] on button "Previous" at bounding box center [767, 179] width 65 height 24
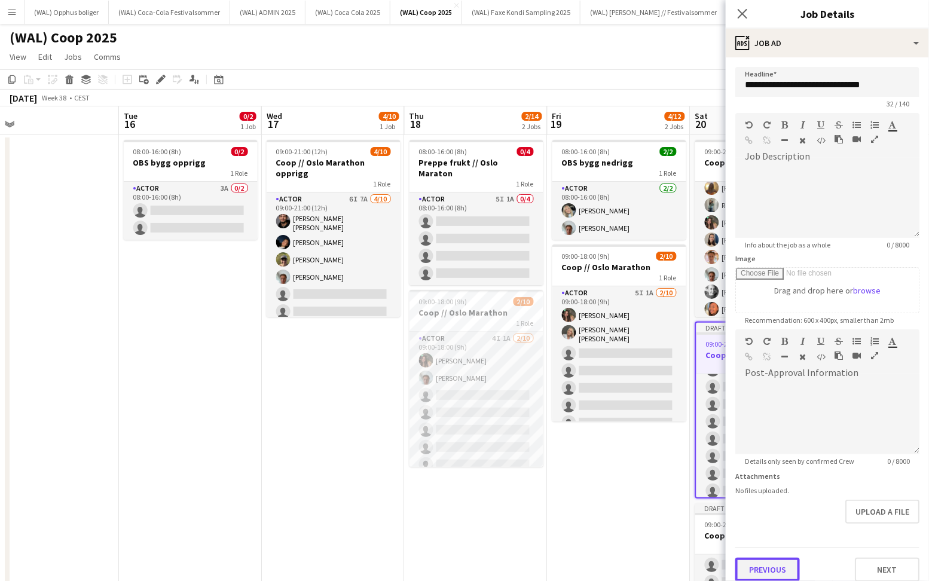
click at [760, 573] on button "Previous" at bounding box center [767, 570] width 65 height 24
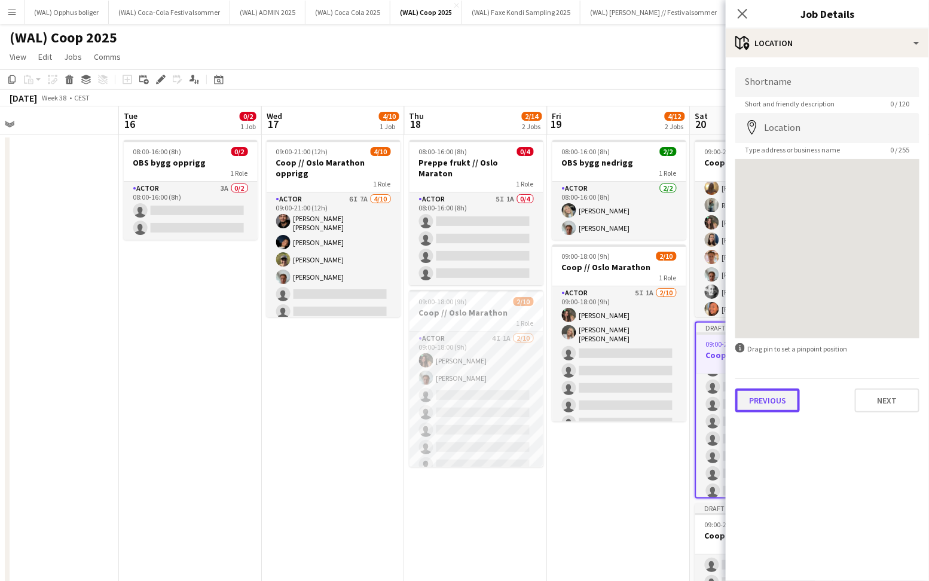
click at [763, 410] on button "Previous" at bounding box center [767, 401] width 65 height 24
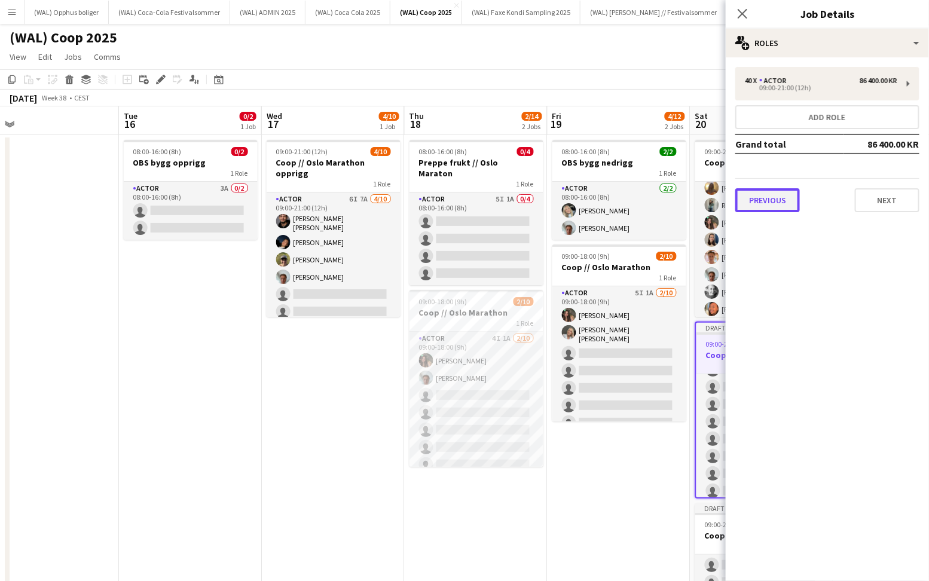
click at [761, 207] on button "Previous" at bounding box center [767, 200] width 65 height 24
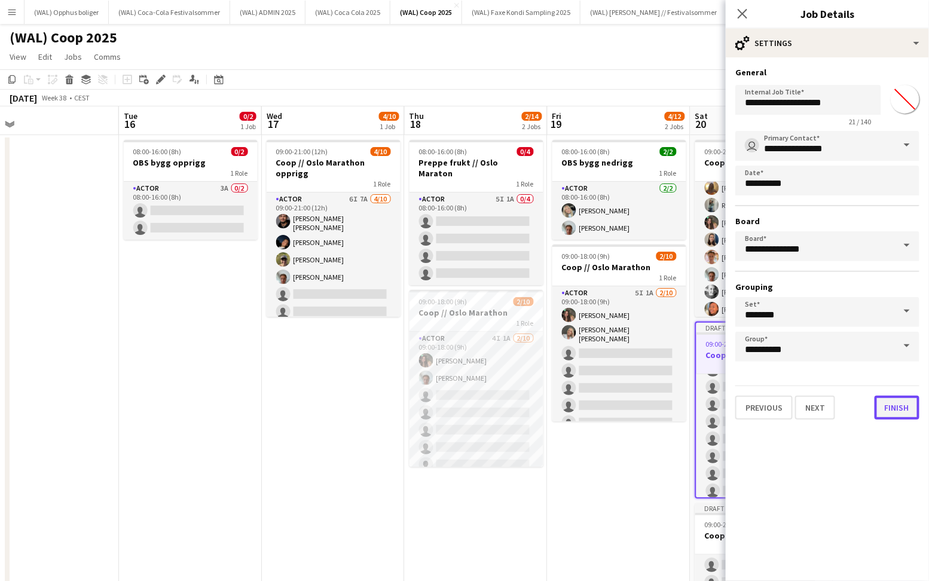
click at [879, 399] on button "Finish" at bounding box center [897, 408] width 45 height 24
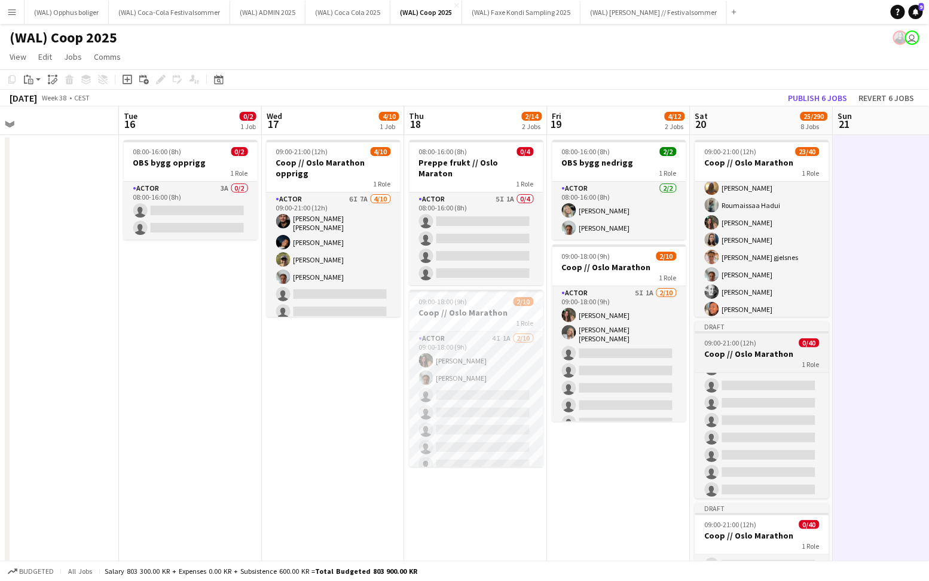
click at [758, 356] on h3 "Coop // Oslo Marathon" at bounding box center [762, 354] width 134 height 11
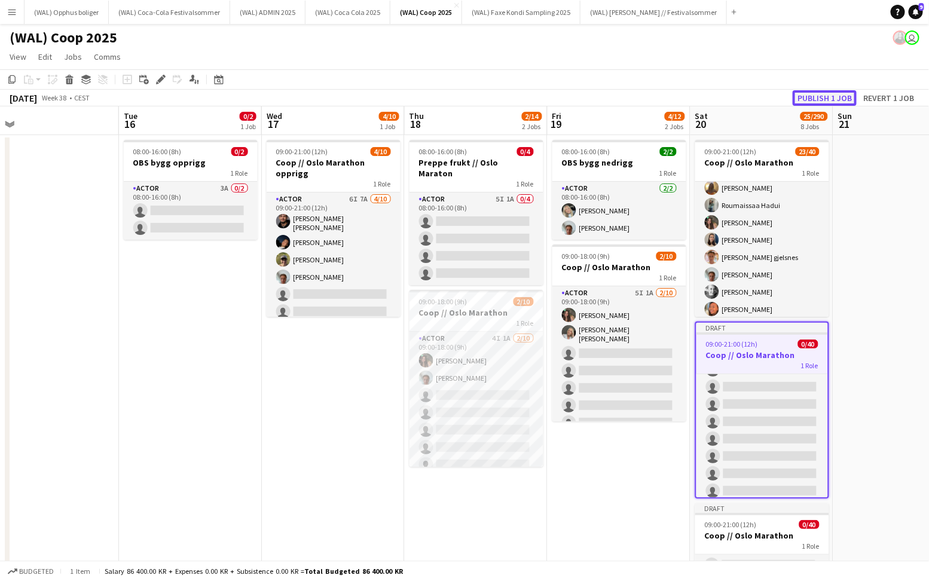
click at [809, 94] on button "Publish 1 job" at bounding box center [825, 98] width 64 height 16
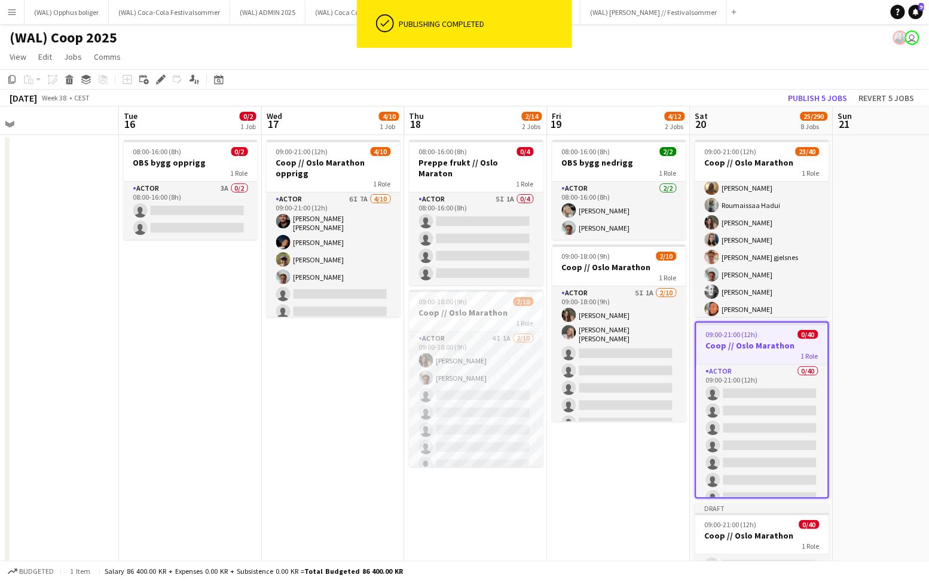
click at [769, 348] on h3 "Coop // Oslo Marathon" at bounding box center [762, 345] width 132 height 11
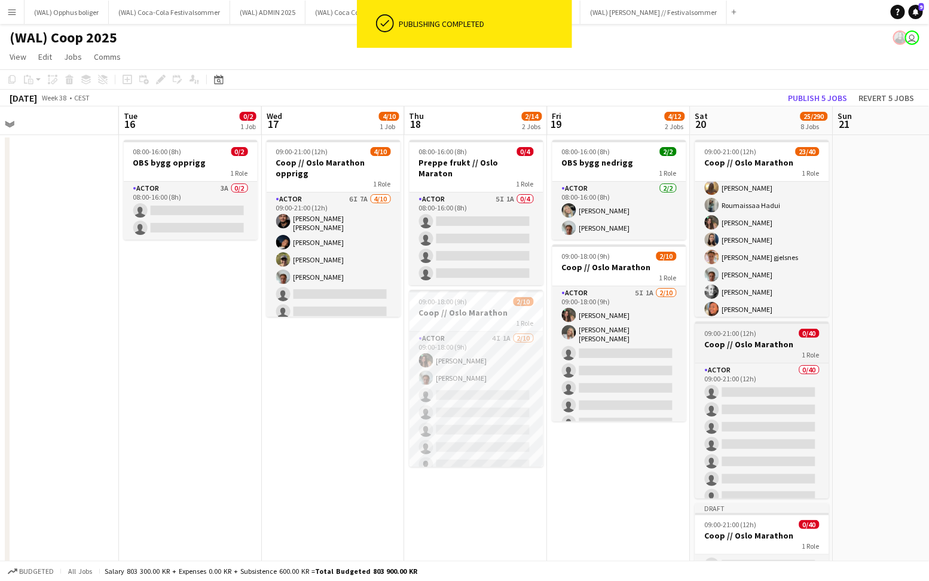
click at [769, 348] on h3 "Coop // Oslo Marathon" at bounding box center [762, 344] width 134 height 11
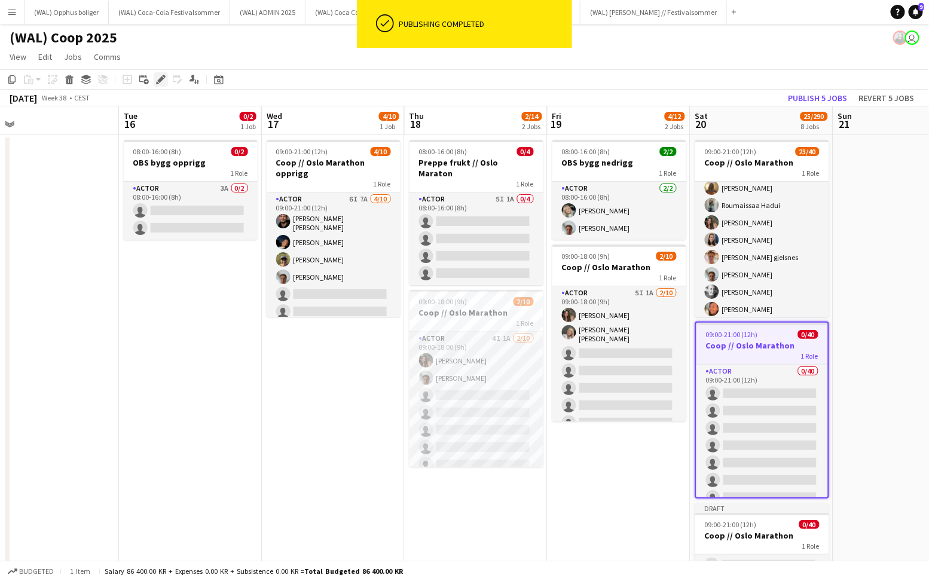
click at [161, 74] on div "Edit" at bounding box center [161, 79] width 14 height 14
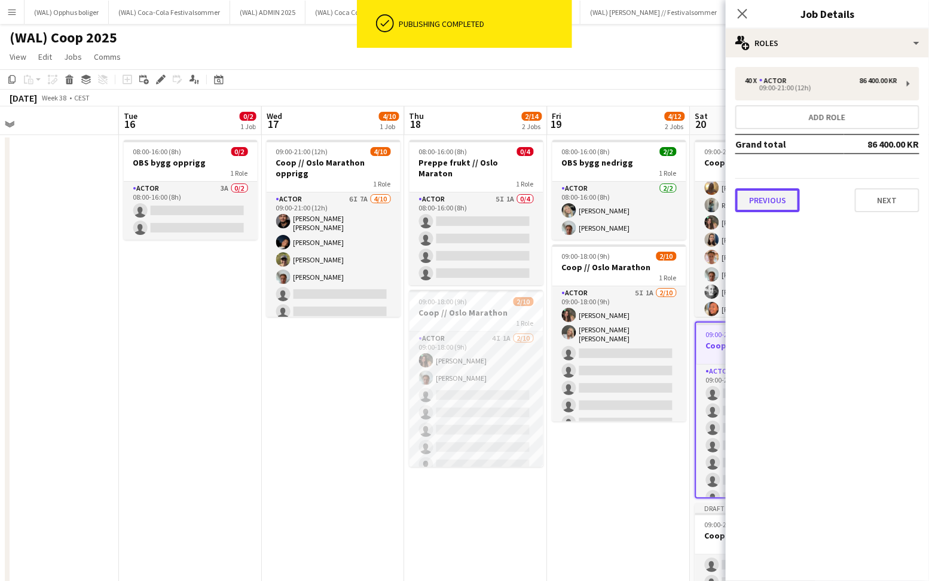
click at [763, 200] on button "Previous" at bounding box center [767, 200] width 65 height 24
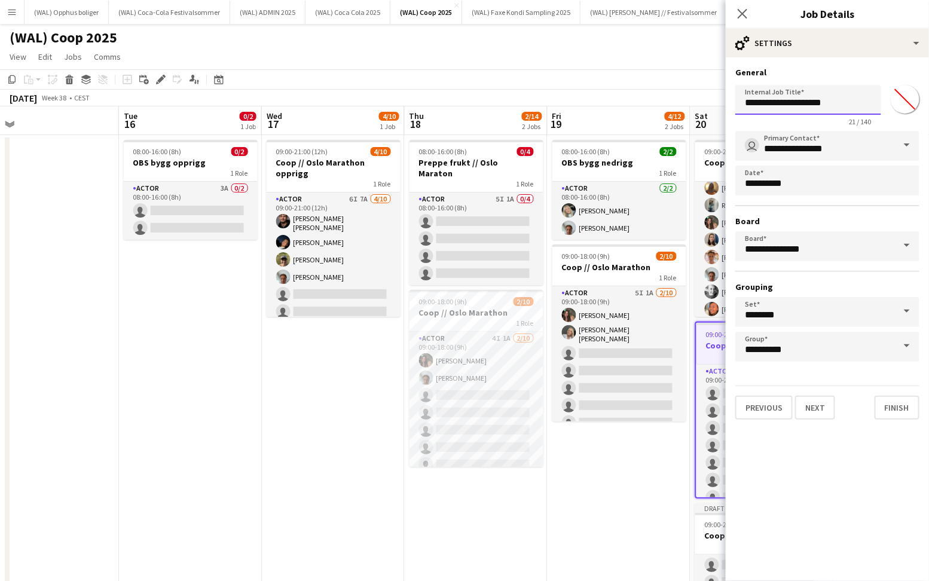
click at [847, 98] on input "**********" at bounding box center [808, 100] width 146 height 30
type input "**********"
click at [894, 405] on button "Finish" at bounding box center [897, 408] width 45 height 24
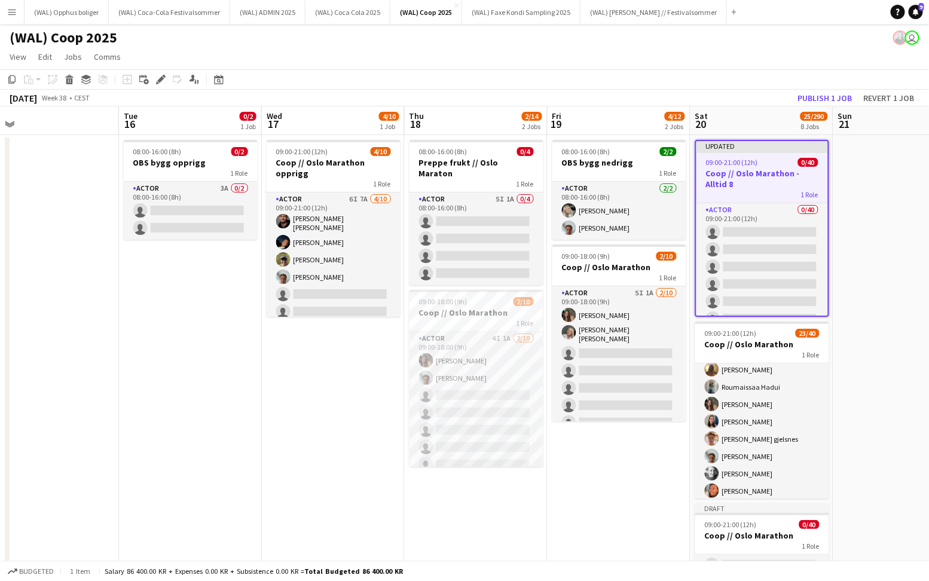
click at [747, 157] on app-job-card "Updated 09:00-21:00 (12h) 0/40 Coop // Oslo Marathon - Alltid 8 1 Role Actor 0/…" at bounding box center [762, 228] width 134 height 177
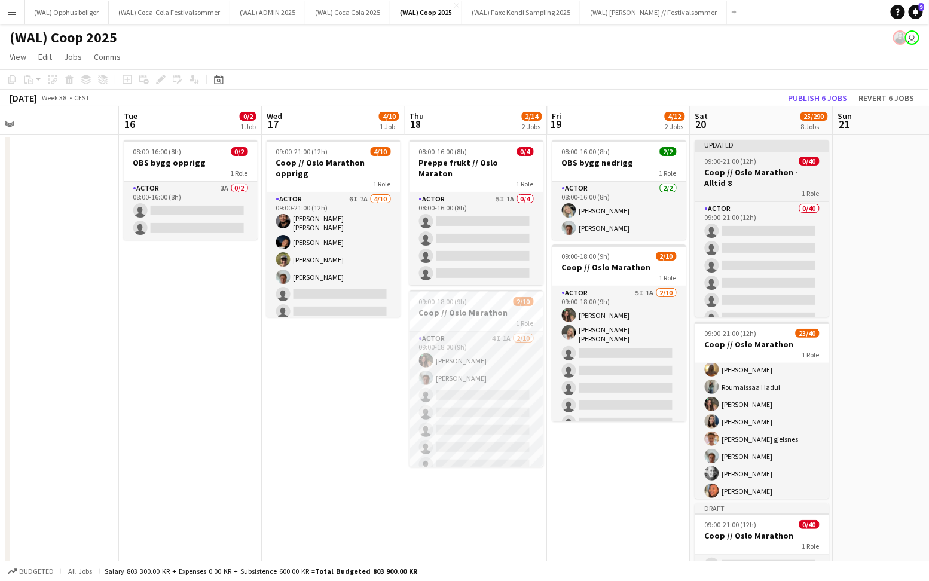
click at [747, 157] on span "09:00-21:00 (12h)" at bounding box center [731, 161] width 52 height 9
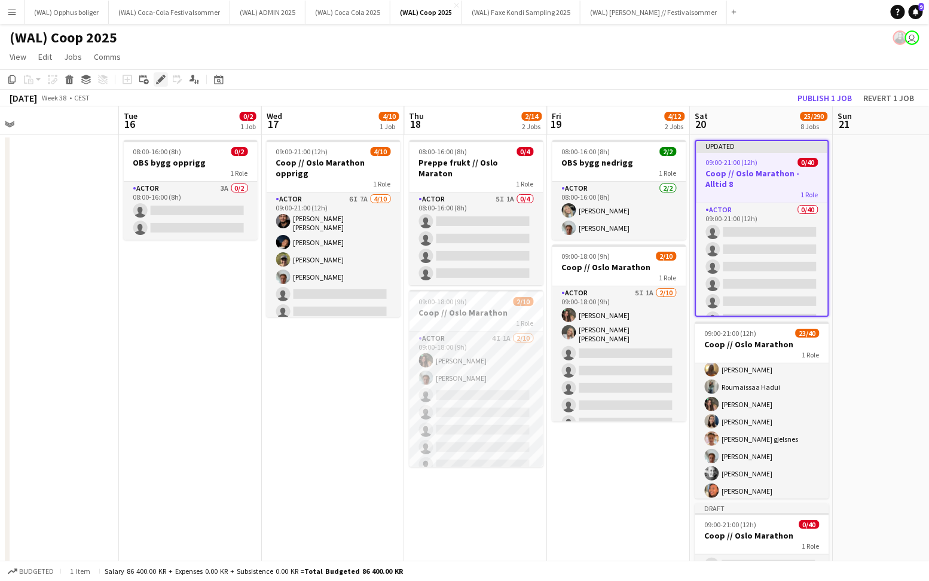
click at [161, 78] on icon at bounding box center [160, 80] width 7 height 7
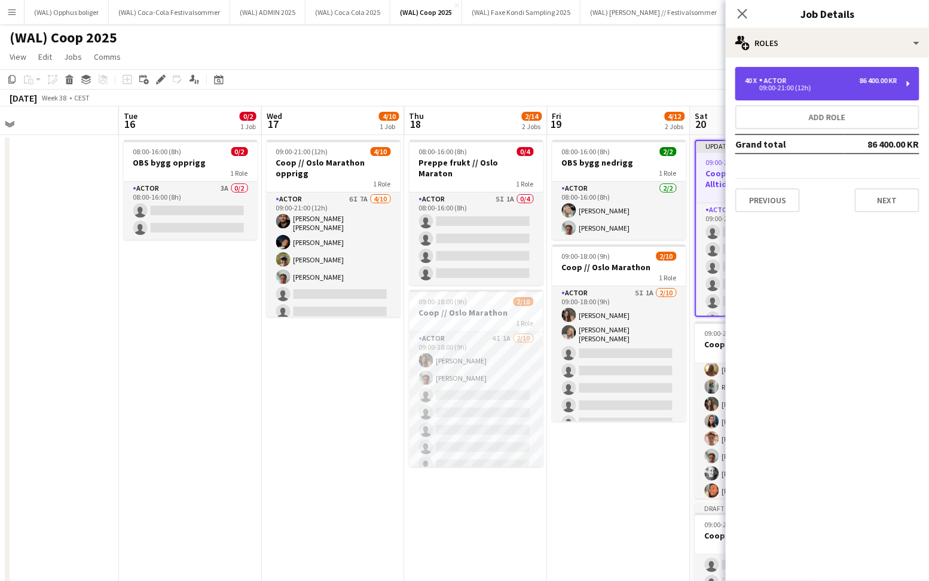
click at [836, 98] on div "40 x Actor 86 400.00 KR 09:00-21:00 (12h)" at bounding box center [827, 83] width 184 height 33
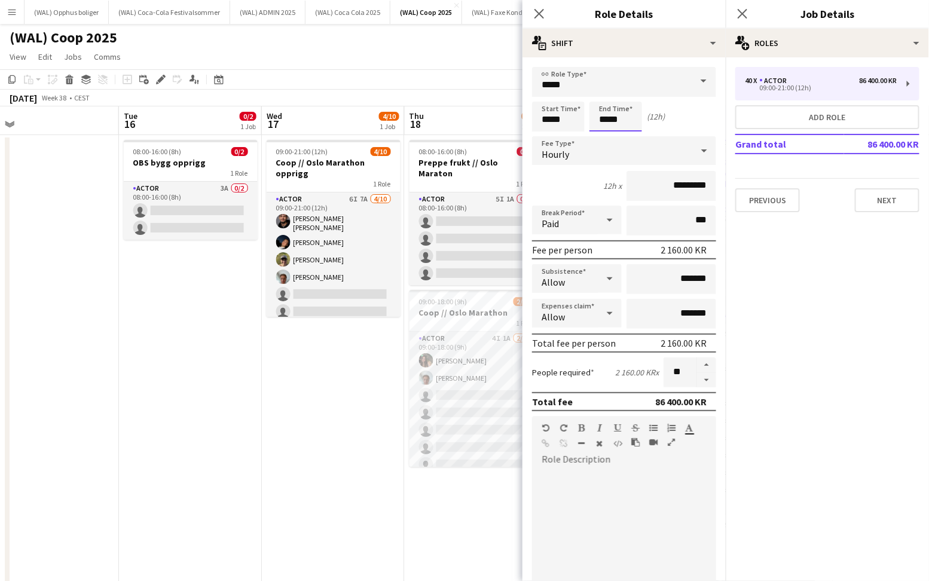
click at [617, 124] on input "*****" at bounding box center [615, 117] width 53 height 30
click at [603, 137] on div at bounding box center [604, 138] width 24 height 12
type input "*****"
click at [603, 137] on div at bounding box center [604, 138] width 24 height 12
drag, startPoint x: 684, startPoint y: 366, endPoint x: 659, endPoint y: 366, distance: 25.1
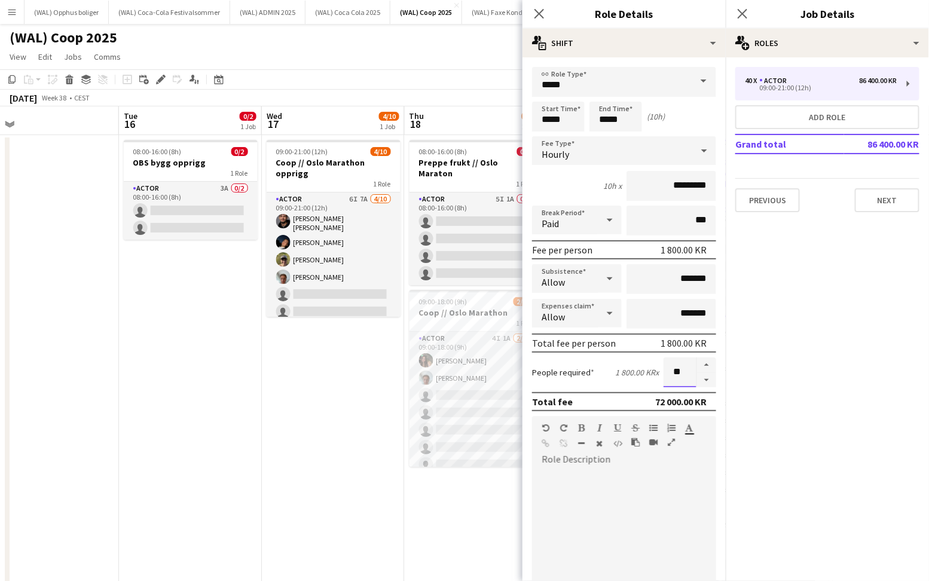
click at [659, 366] on div "People required 1 800.00 KR x **" at bounding box center [624, 372] width 184 height 30
type input "*"
click at [774, 205] on button "Previous" at bounding box center [767, 200] width 65 height 24
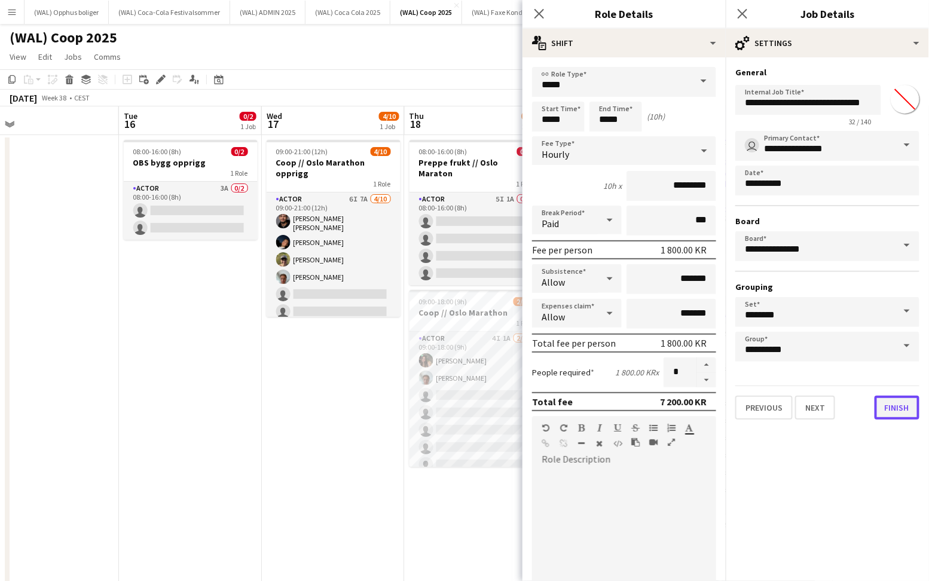
click at [889, 405] on button "Finish" at bounding box center [897, 408] width 45 height 24
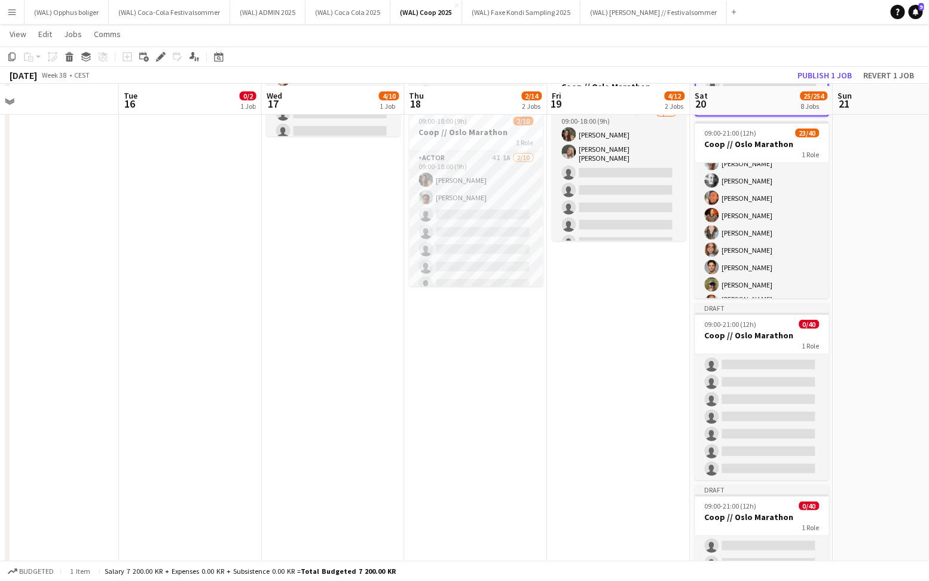
scroll to position [181, 0]
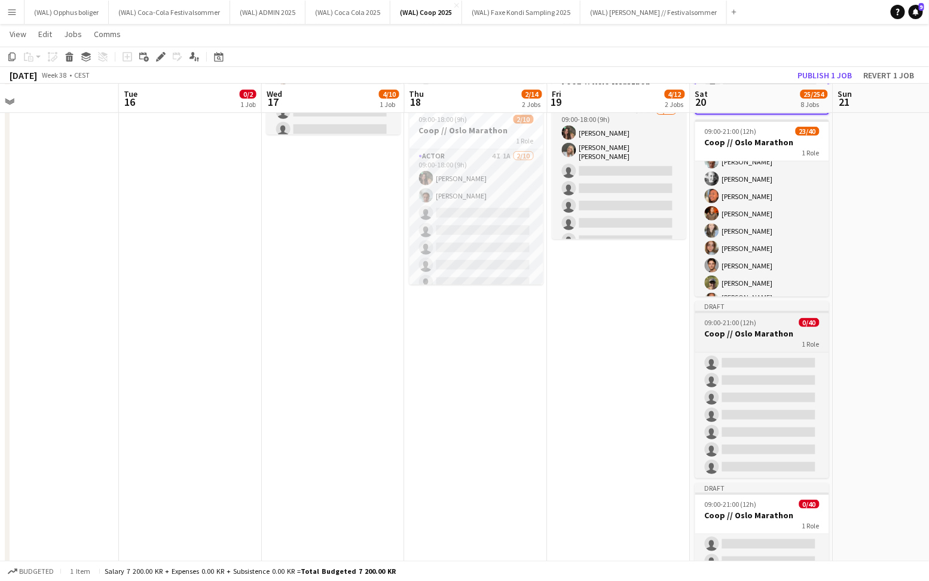
click at [760, 333] on h3 "Coop // Oslo Marathon" at bounding box center [762, 333] width 134 height 11
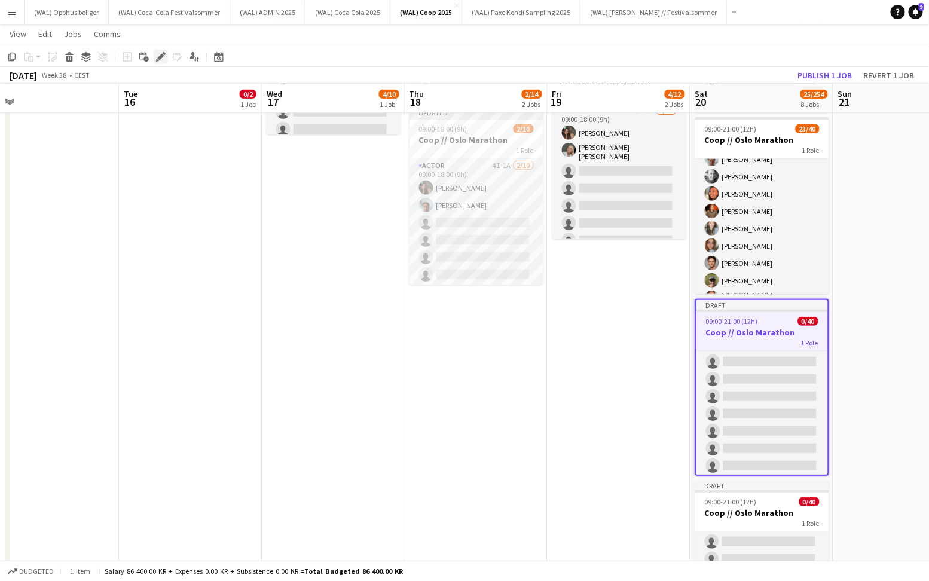
click at [161, 54] on icon at bounding box center [160, 57] width 7 height 7
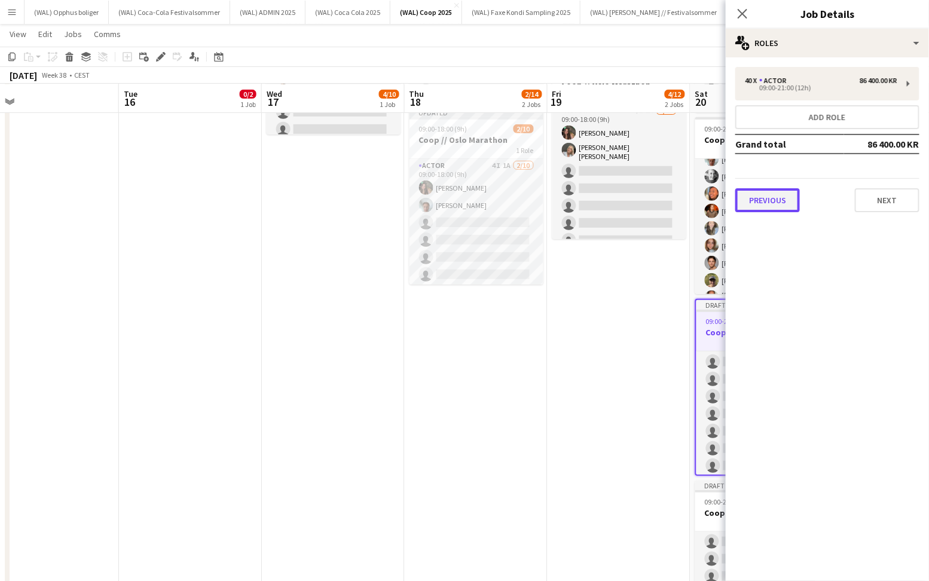
click at [754, 197] on button "Previous" at bounding box center [767, 200] width 65 height 24
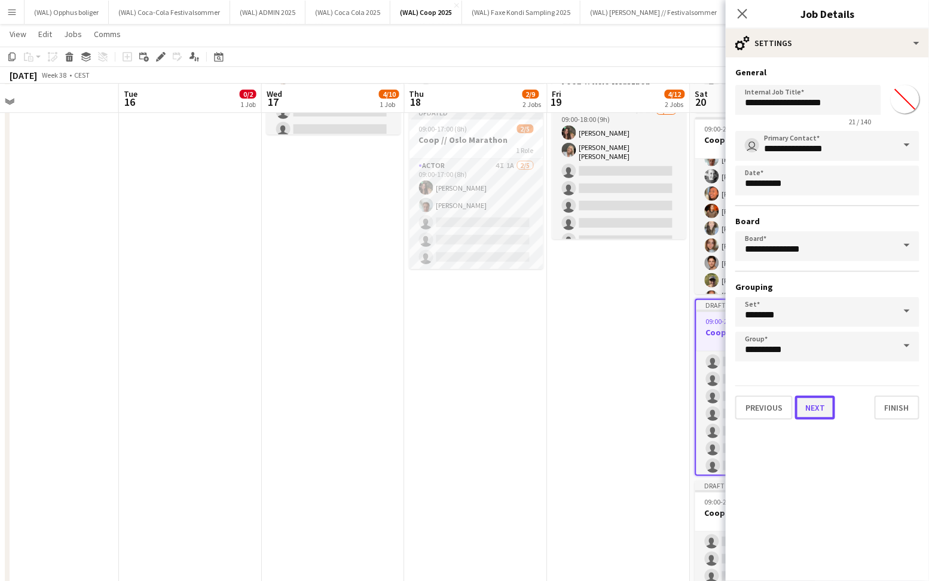
click at [828, 408] on button "Next" at bounding box center [815, 408] width 40 height 24
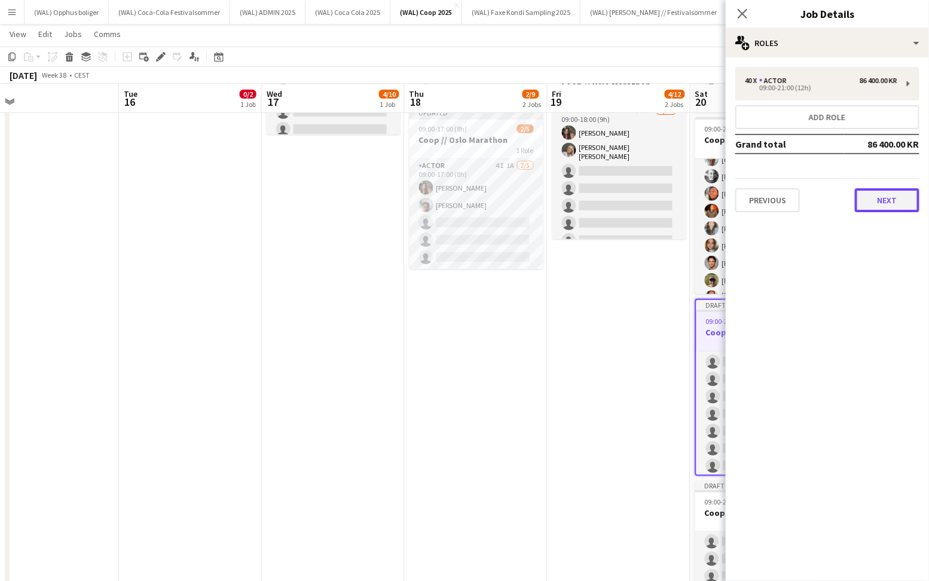
click at [882, 207] on button "Next" at bounding box center [887, 200] width 65 height 24
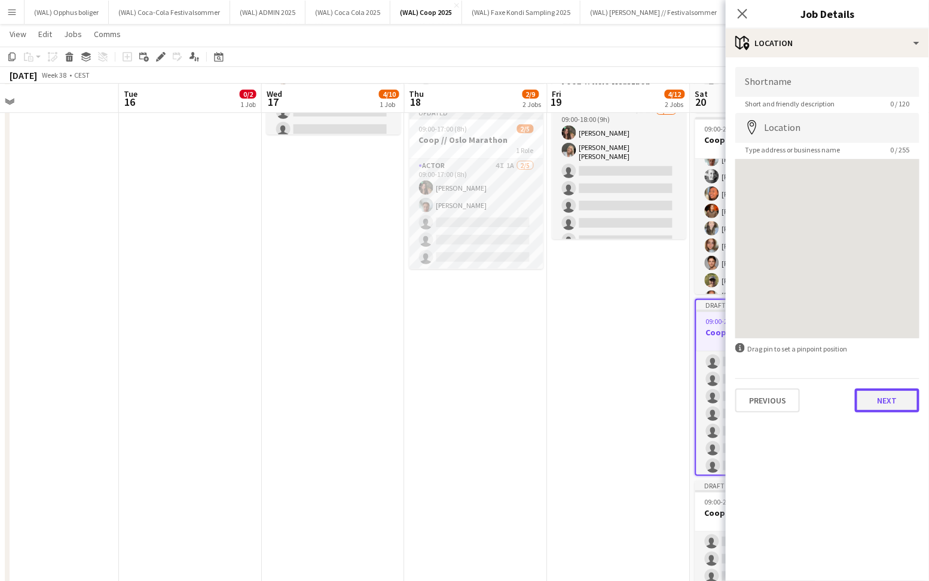
click at [871, 393] on button "Next" at bounding box center [887, 401] width 65 height 24
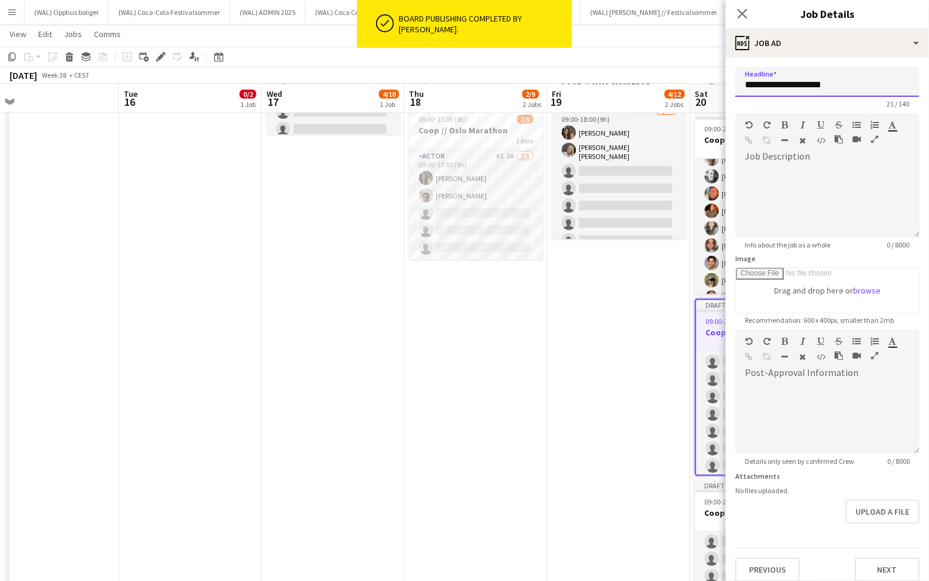
click at [858, 76] on input "**********" at bounding box center [827, 82] width 184 height 30
click at [858, 86] on input "**********" at bounding box center [827, 82] width 184 height 30
type input "**********"
click at [747, 571] on button "Previous" at bounding box center [767, 570] width 65 height 24
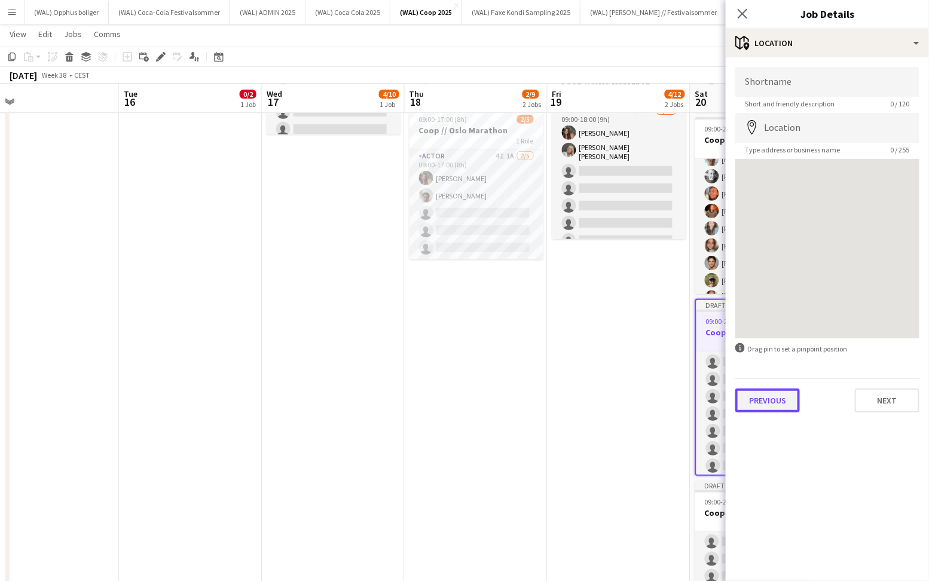
click at [756, 401] on button "Previous" at bounding box center [767, 401] width 65 height 24
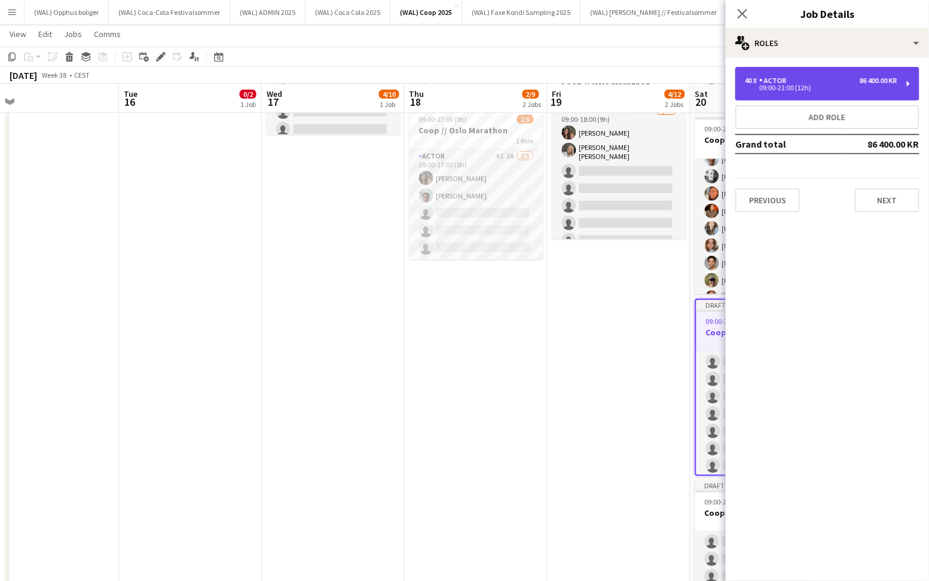
click at [784, 91] on div "09:00-21:00 (12h)" at bounding box center [821, 88] width 152 height 6
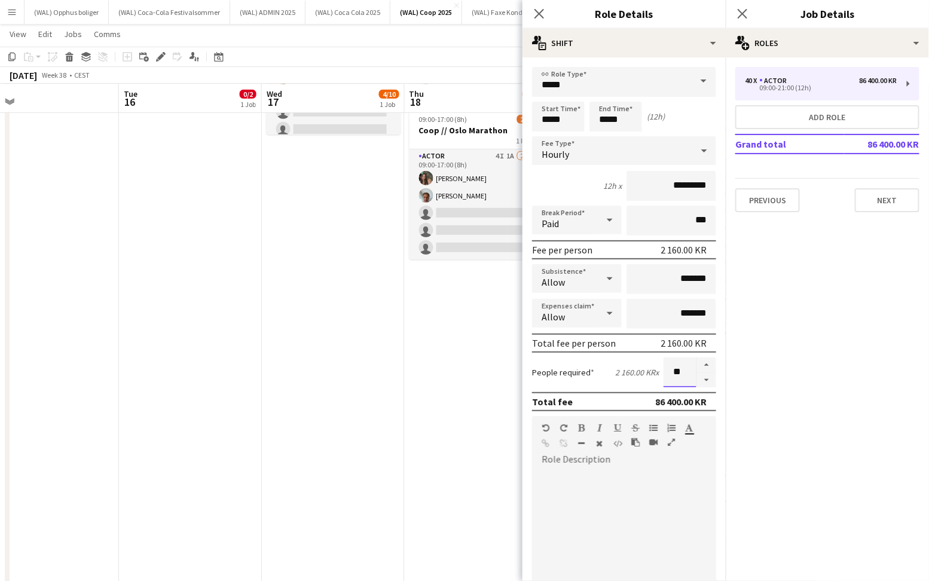
drag, startPoint x: 688, startPoint y: 367, endPoint x: 635, endPoint y: 367, distance: 52.6
click at [636, 367] on div "People required 2 160.00 KR x **" at bounding box center [624, 372] width 184 height 30
type input "*"
click at [772, 195] on button "Previous" at bounding box center [767, 200] width 65 height 24
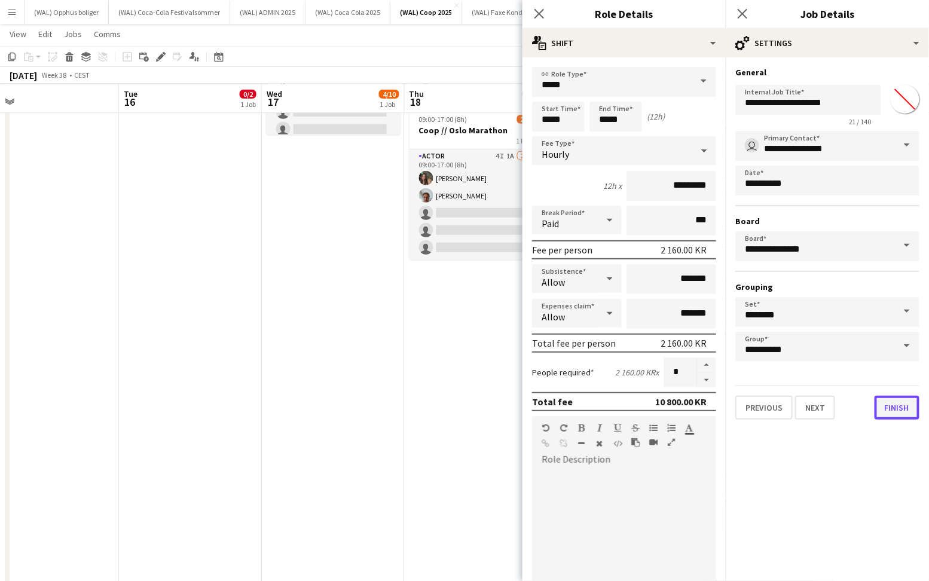
click at [902, 406] on button "Finish" at bounding box center [897, 408] width 45 height 24
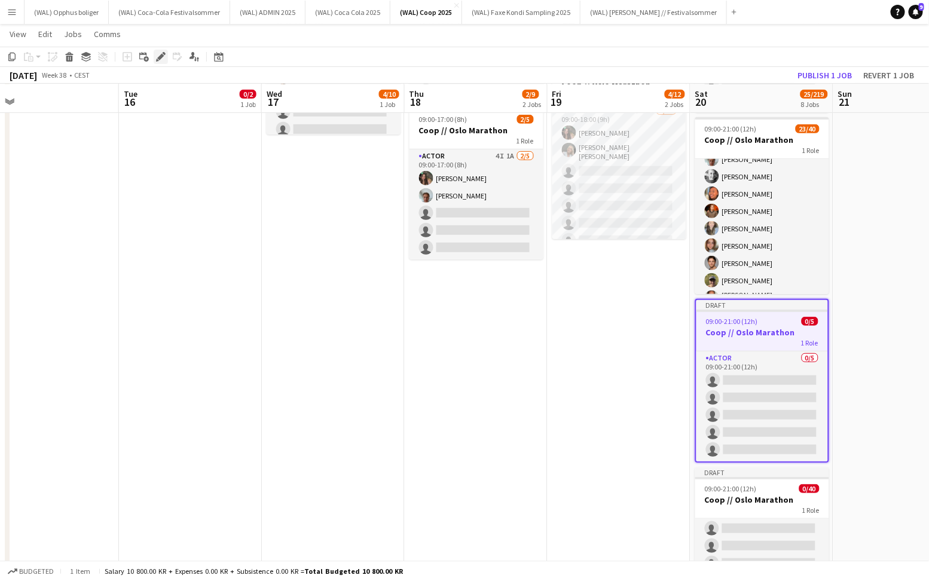
click at [163, 58] on icon "Edit" at bounding box center [161, 57] width 10 height 10
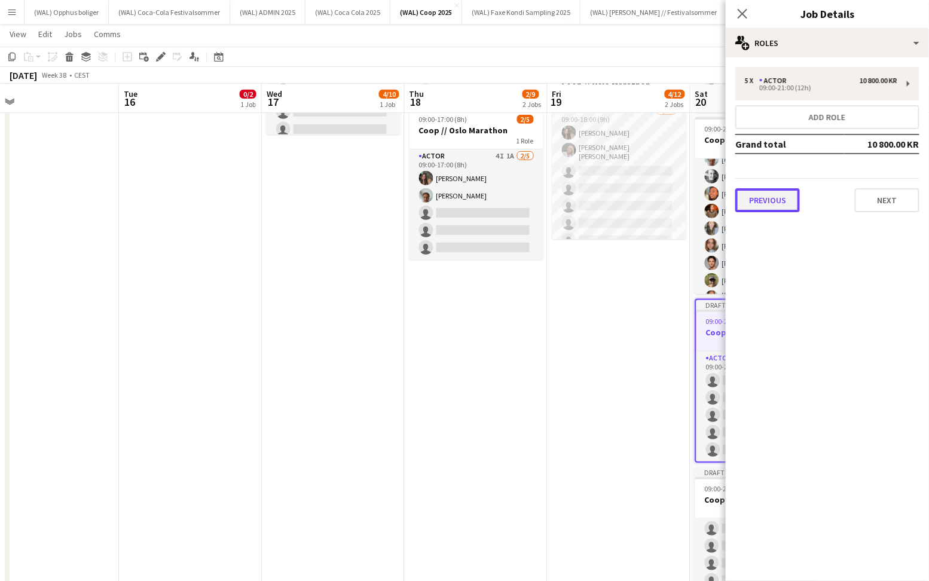
click at [760, 195] on button "Previous" at bounding box center [767, 200] width 65 height 24
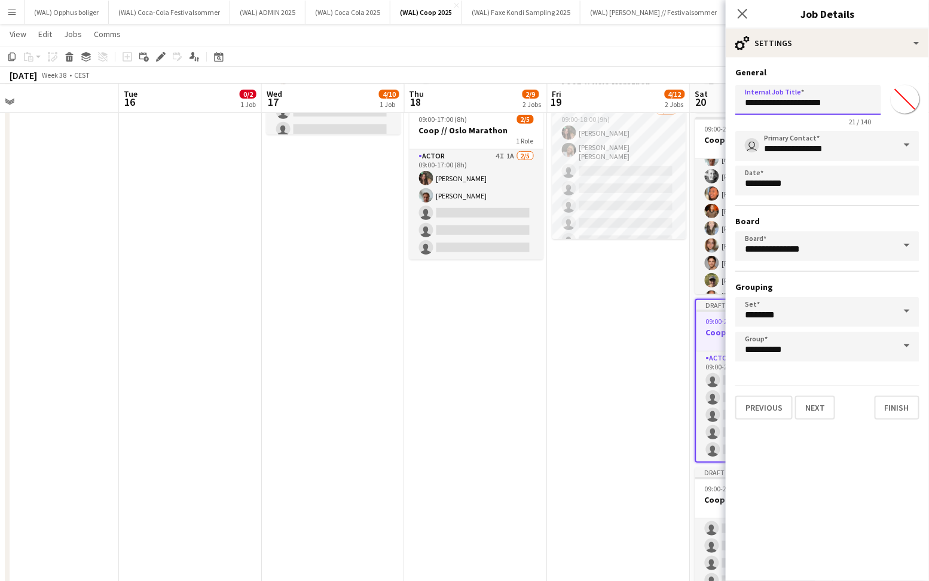
click at [832, 102] on input "**********" at bounding box center [808, 100] width 146 height 30
type input "**********"
click at [893, 404] on button "Finish" at bounding box center [897, 408] width 45 height 24
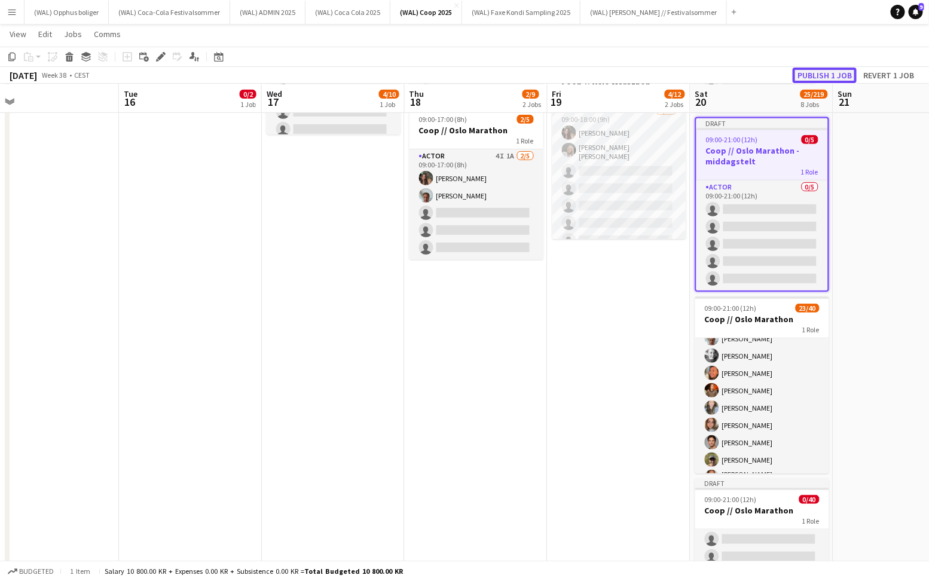
click at [819, 74] on button "Publish 1 job" at bounding box center [825, 76] width 64 height 16
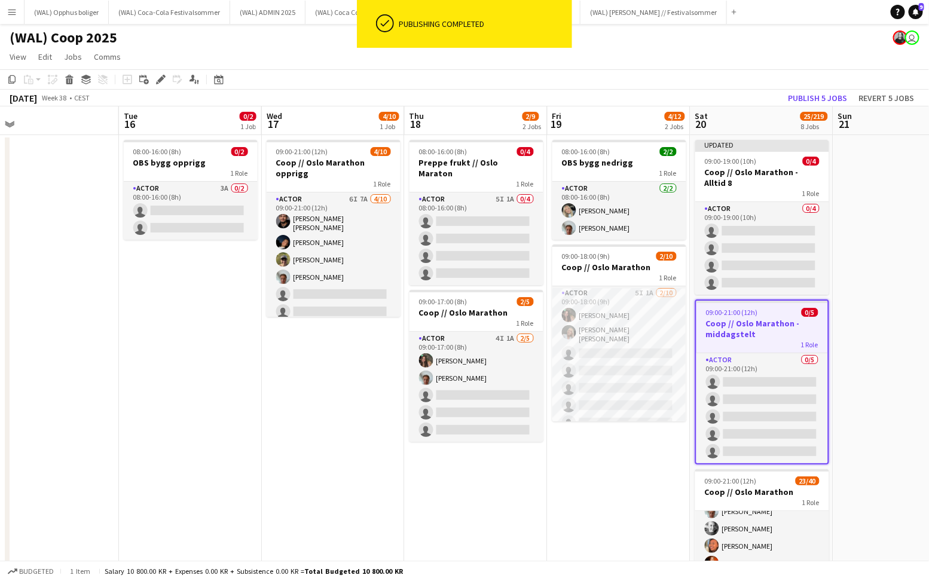
click at [747, 340] on div "1 Role" at bounding box center [762, 345] width 132 height 10
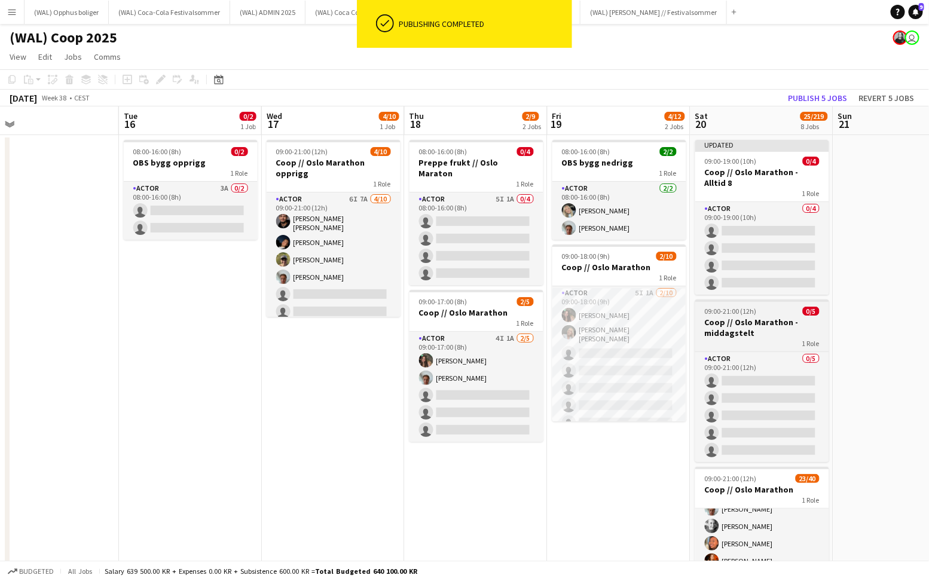
click at [747, 338] on div "1 Role" at bounding box center [762, 343] width 134 height 10
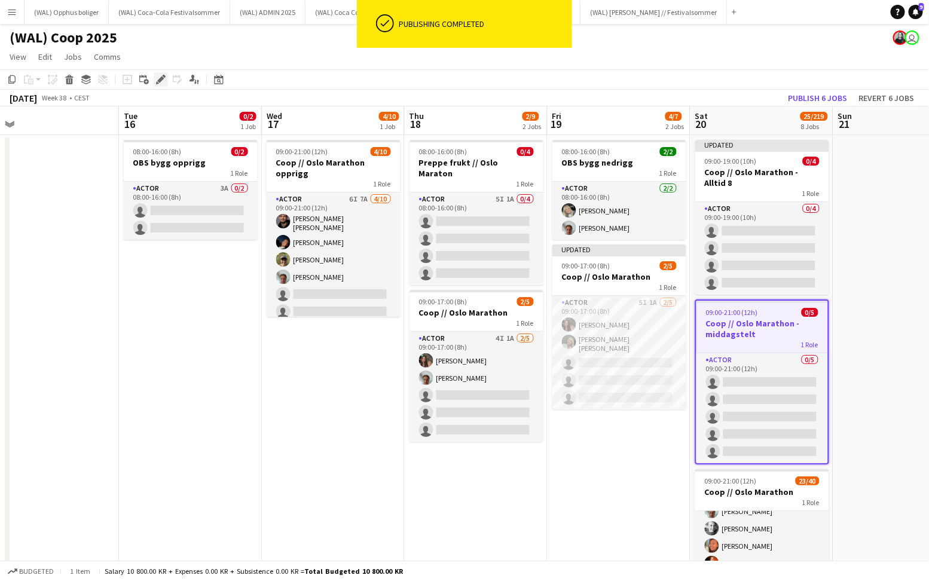
click at [158, 82] on icon at bounding box center [160, 80] width 7 height 7
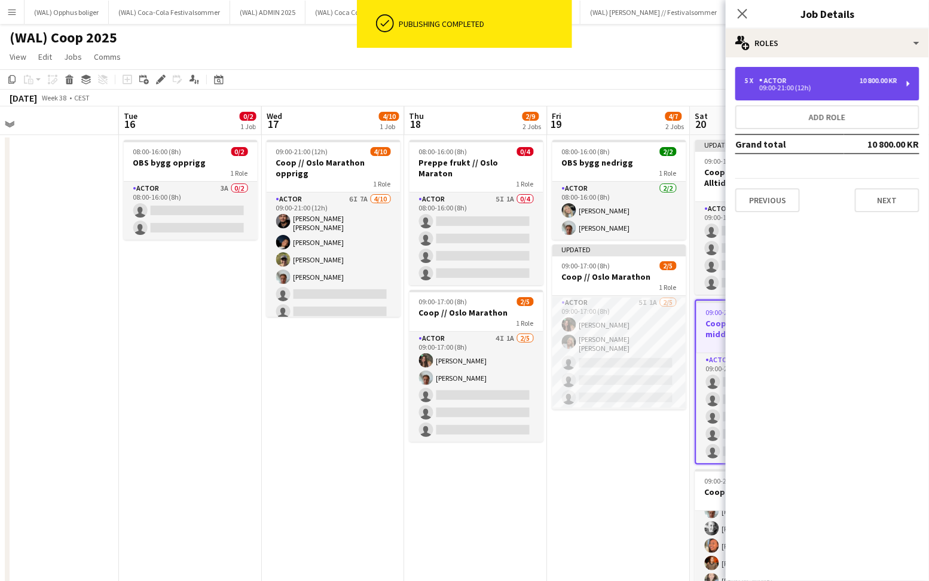
click at [824, 96] on div "5 x Actor 10 800.00 KR 09:00-21:00 (12h)" at bounding box center [827, 83] width 184 height 33
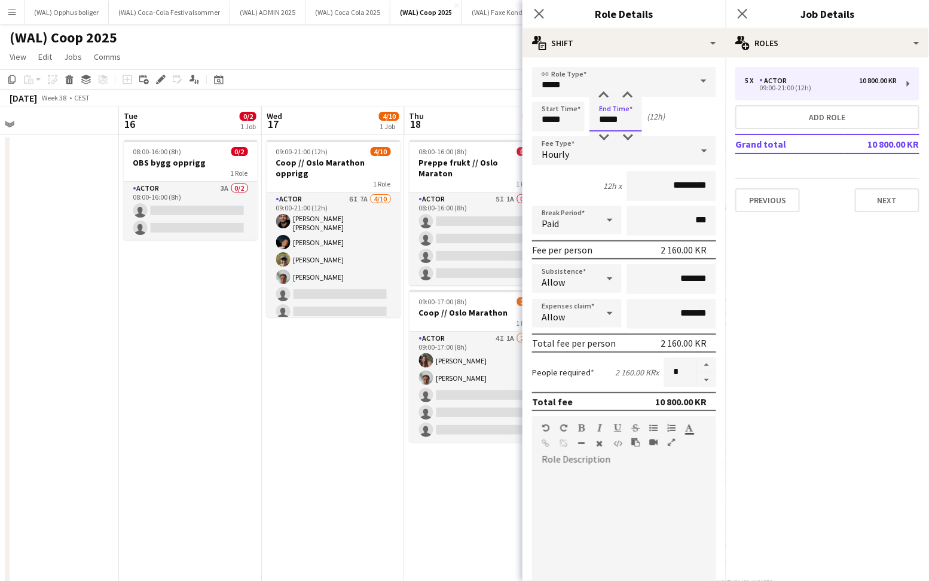
click at [600, 118] on input "*****" at bounding box center [615, 117] width 53 height 30
click at [603, 133] on div at bounding box center [604, 138] width 24 height 12
type input "*****"
click at [603, 133] on div at bounding box center [604, 138] width 24 height 12
click at [753, 190] on button "Previous" at bounding box center [767, 200] width 65 height 24
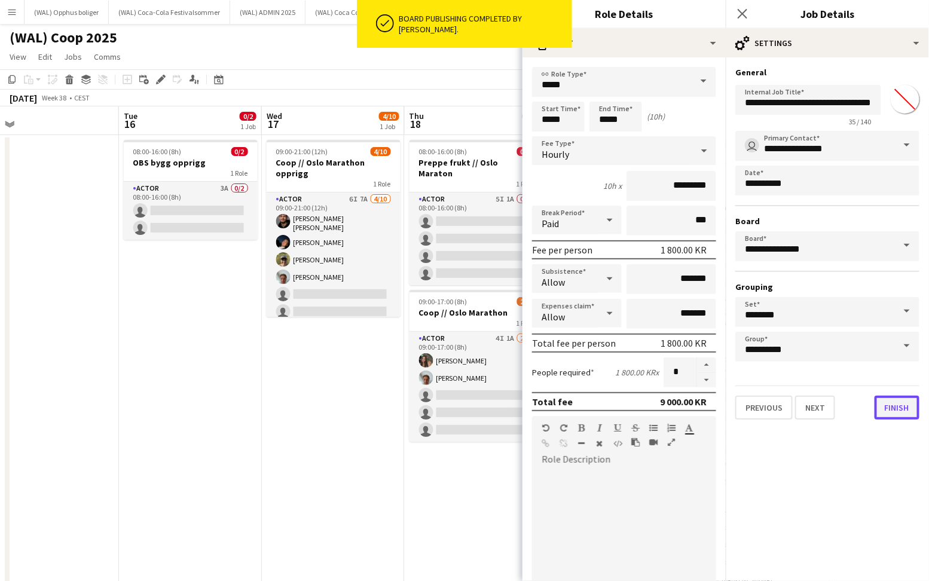
click at [899, 396] on button "Finish" at bounding box center [897, 408] width 45 height 24
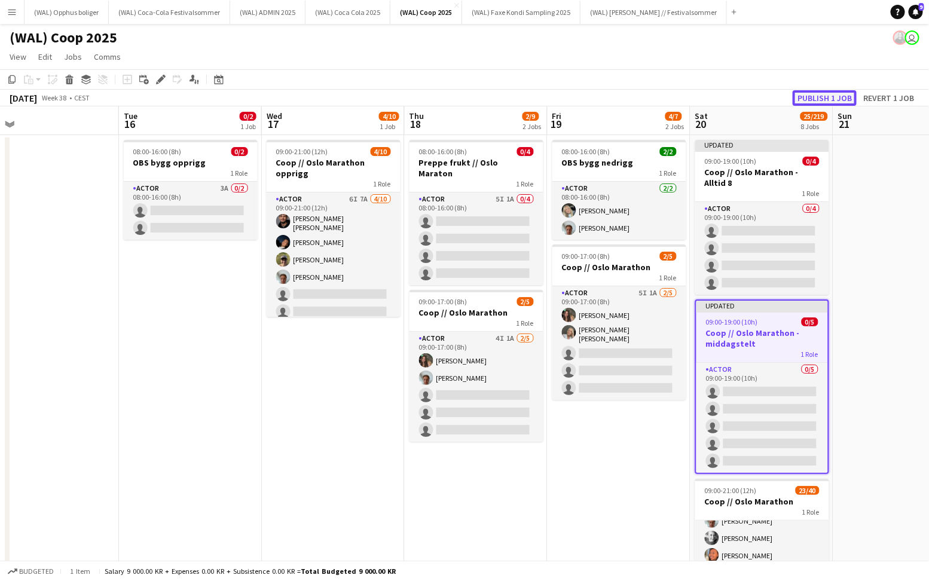
click at [814, 96] on button "Publish 1 job" at bounding box center [825, 98] width 64 height 16
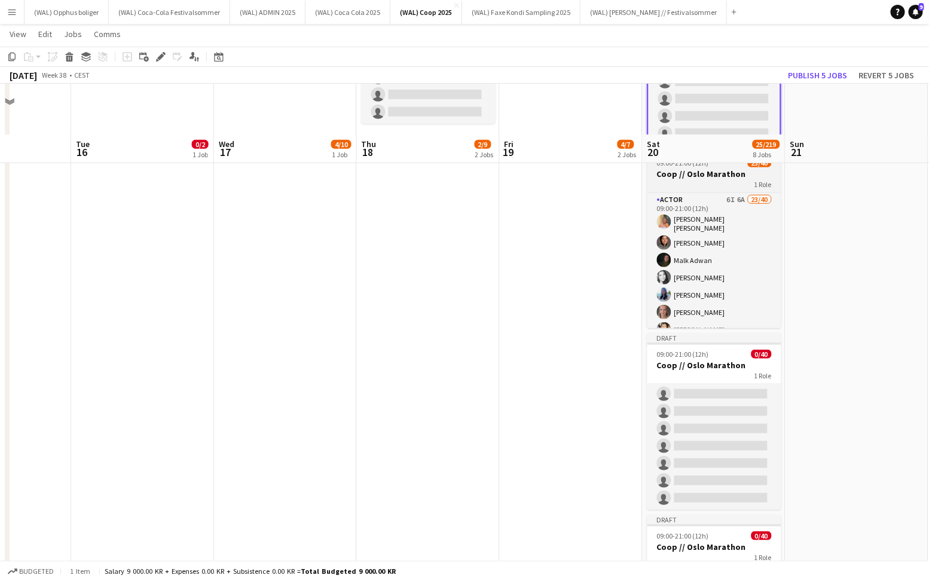
scroll to position [368, 0]
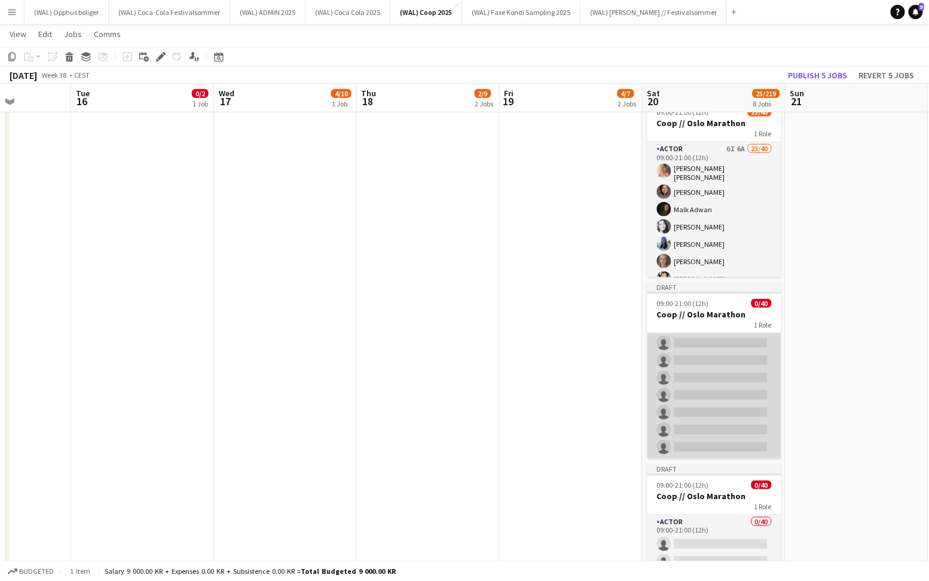
click at [681, 322] on app-card-role "Actor 0/40 09:00-21:00 (12h) single-neutral-actions single-neutral-actions sing…" at bounding box center [714, 100] width 134 height 717
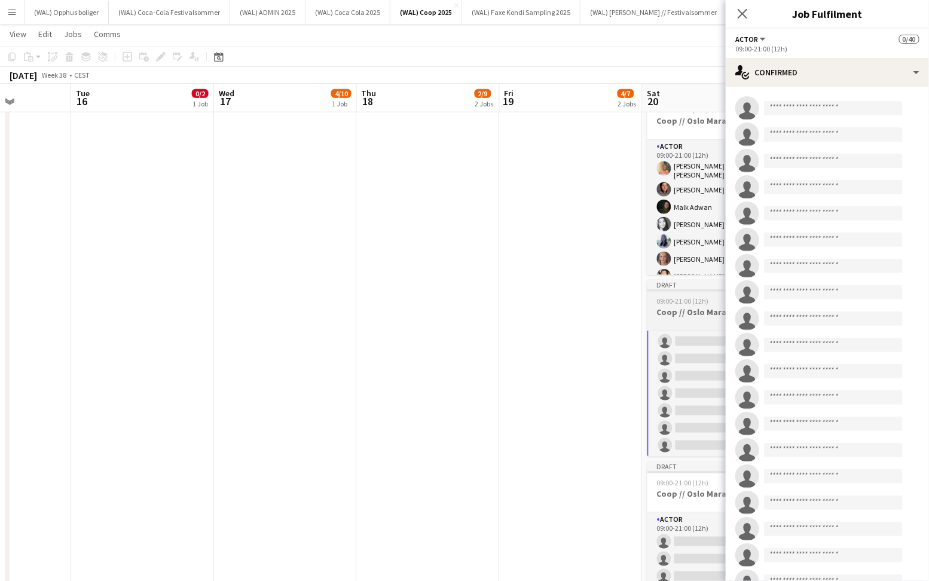
click at [679, 316] on app-job-card "Draft 09:00-21:00 (12h) 0/40 Coop // Oslo Marathon 1 Role Actor 0/40 09:00-21:0…" at bounding box center [714, 368] width 134 height 177
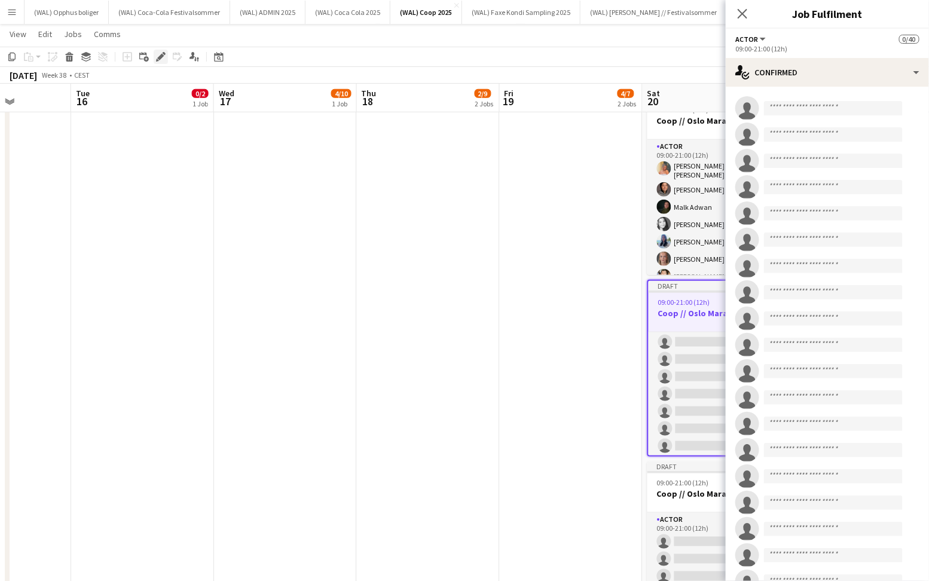
click at [160, 51] on div "Edit" at bounding box center [161, 57] width 14 height 14
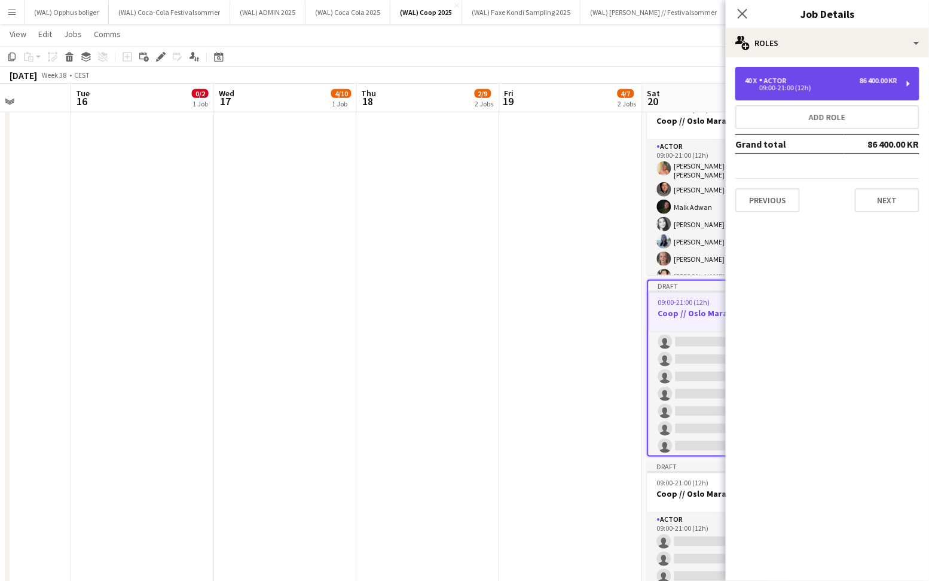
click at [796, 75] on div "40 x Actor 86 400.00 KR 09:00-21:00 (12h)" at bounding box center [827, 83] width 184 height 33
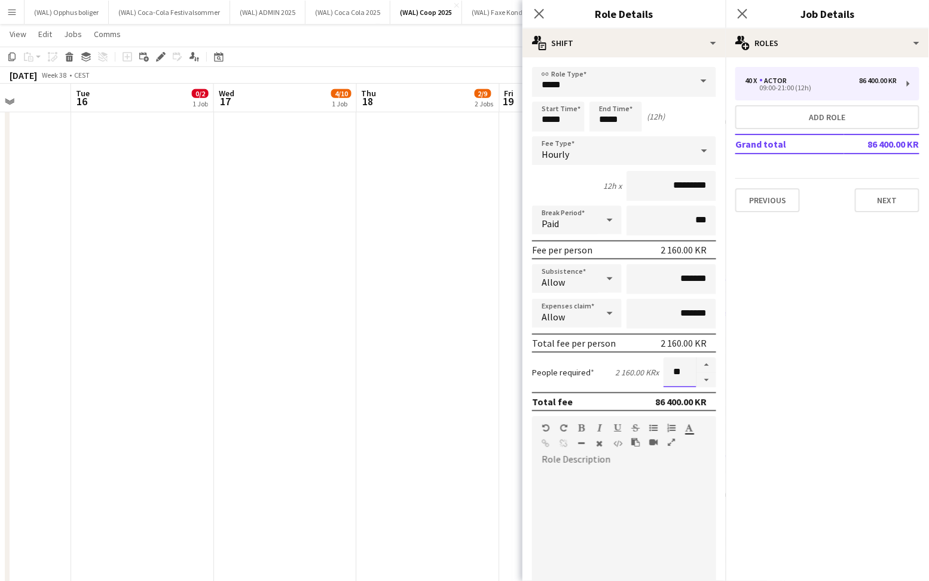
click at [689, 372] on input "**" at bounding box center [680, 372] width 33 height 30
type input "*"
click at [626, 123] on input "*****" at bounding box center [615, 117] width 53 height 30
click at [599, 133] on div at bounding box center [604, 138] width 24 height 12
type input "*****"
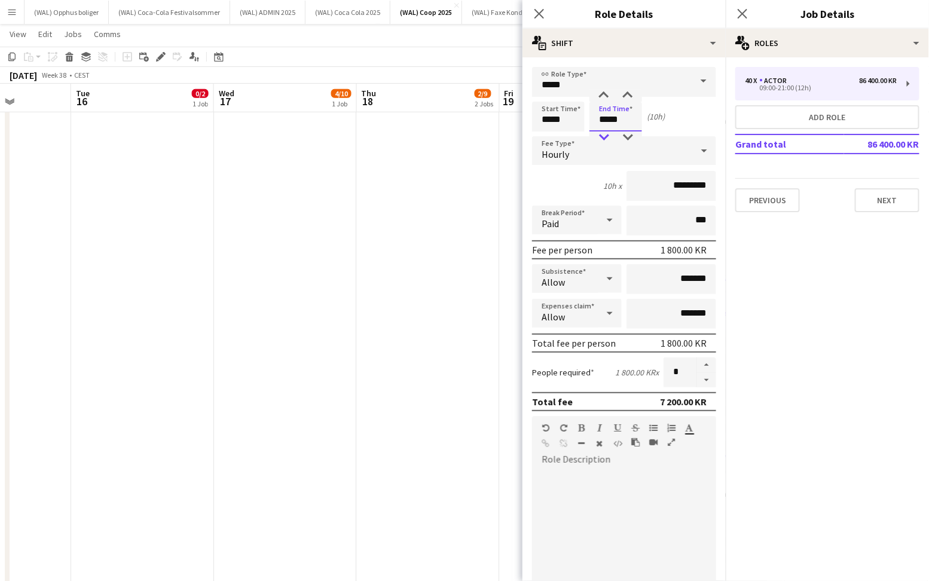
click at [599, 133] on div at bounding box center [604, 138] width 24 height 12
click at [763, 198] on button "Previous" at bounding box center [767, 200] width 65 height 24
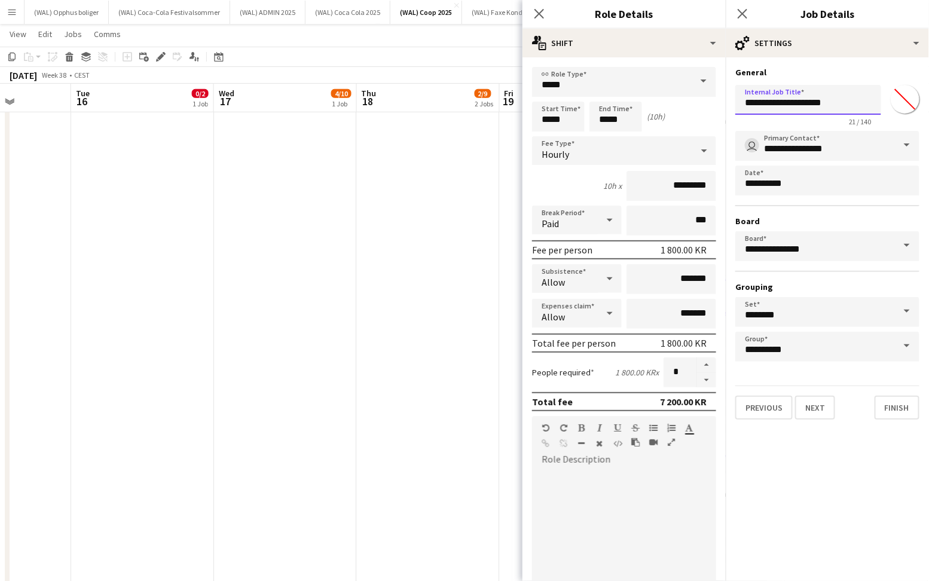
click at [848, 97] on input "**********" at bounding box center [808, 100] width 146 height 30
type input "**********"
click at [891, 411] on button "Finish" at bounding box center [897, 408] width 45 height 24
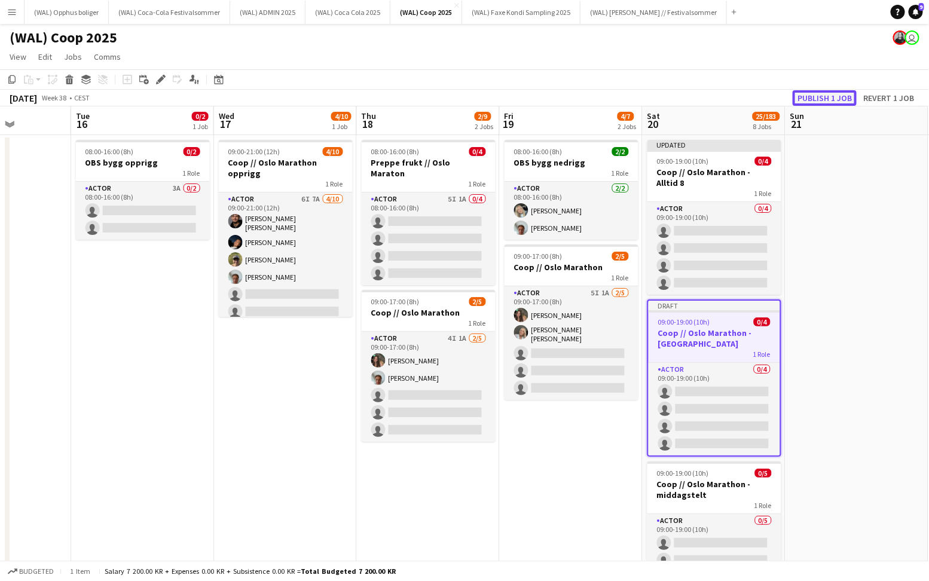
click at [812, 95] on button "Publish 1 job" at bounding box center [825, 98] width 64 height 16
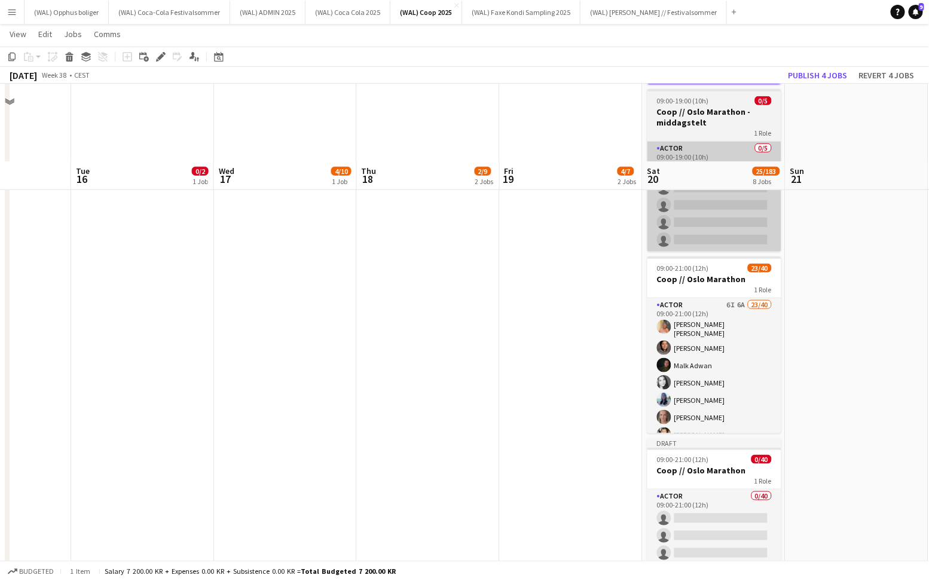
scroll to position [546, 0]
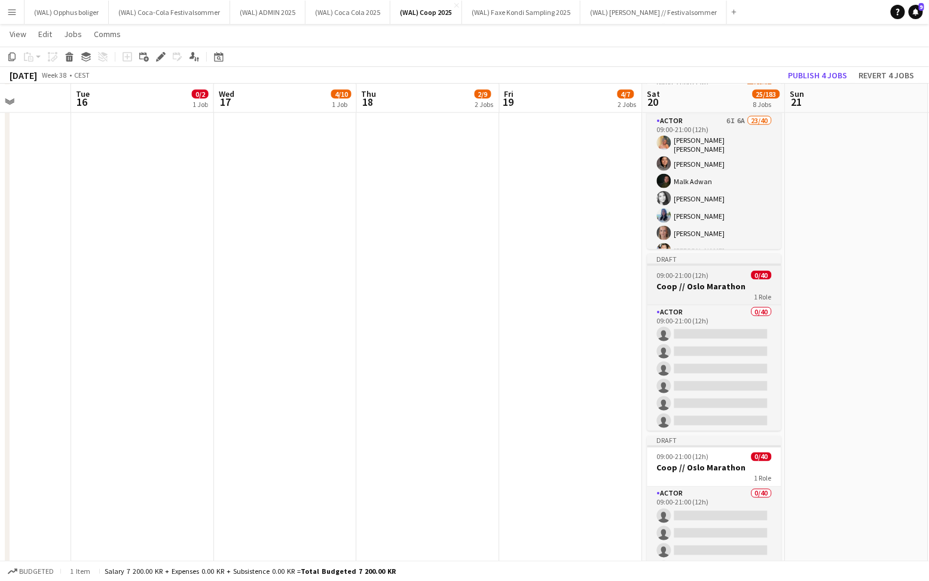
click at [686, 292] on div "1 Role" at bounding box center [714, 297] width 134 height 10
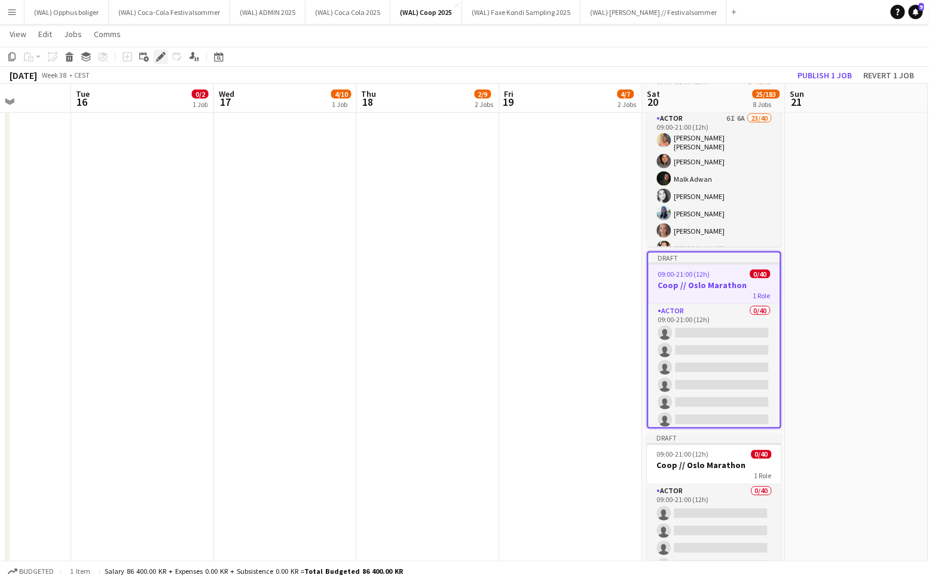
click at [158, 63] on div "Edit" at bounding box center [161, 57] width 14 height 14
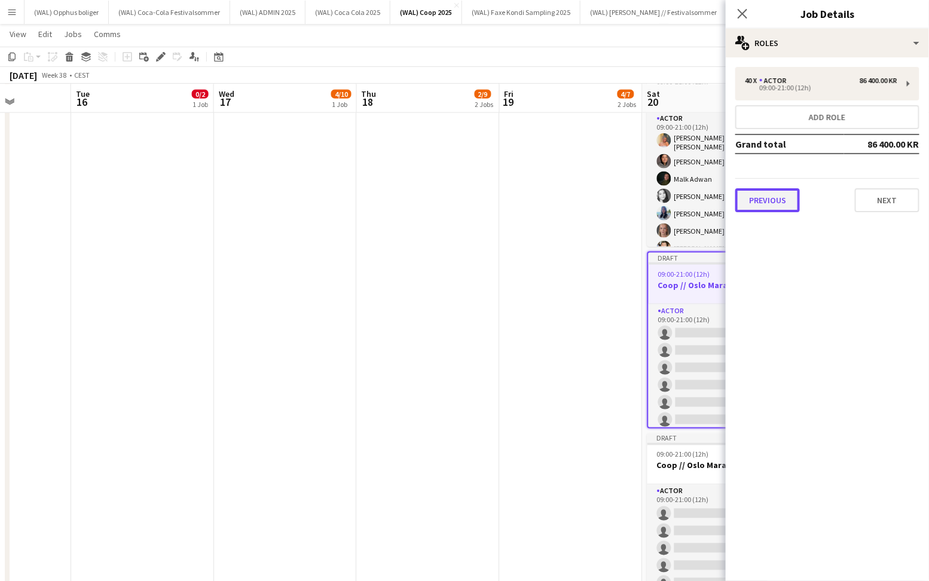
click at [739, 198] on button "Previous" at bounding box center [767, 200] width 65 height 24
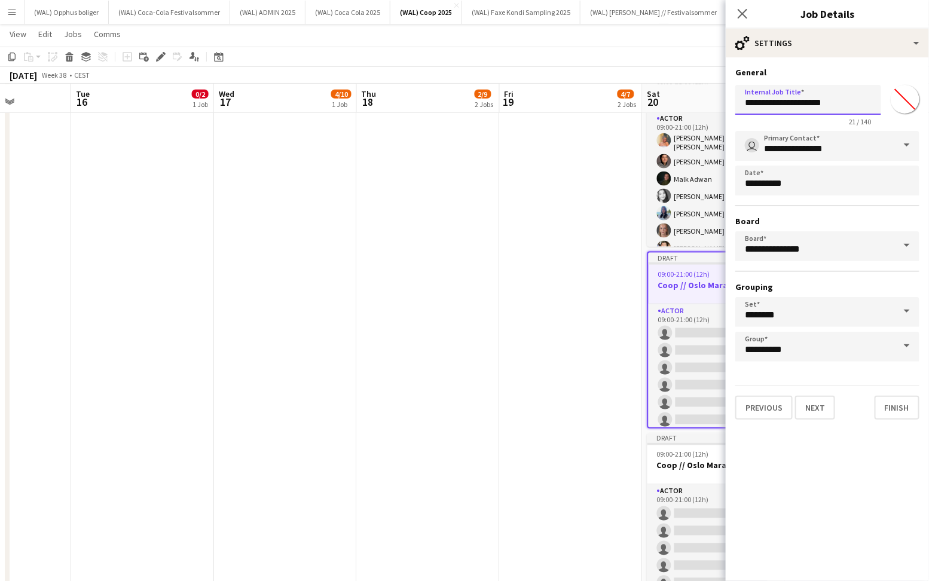
click at [847, 103] on input "**********" at bounding box center [808, 100] width 146 height 30
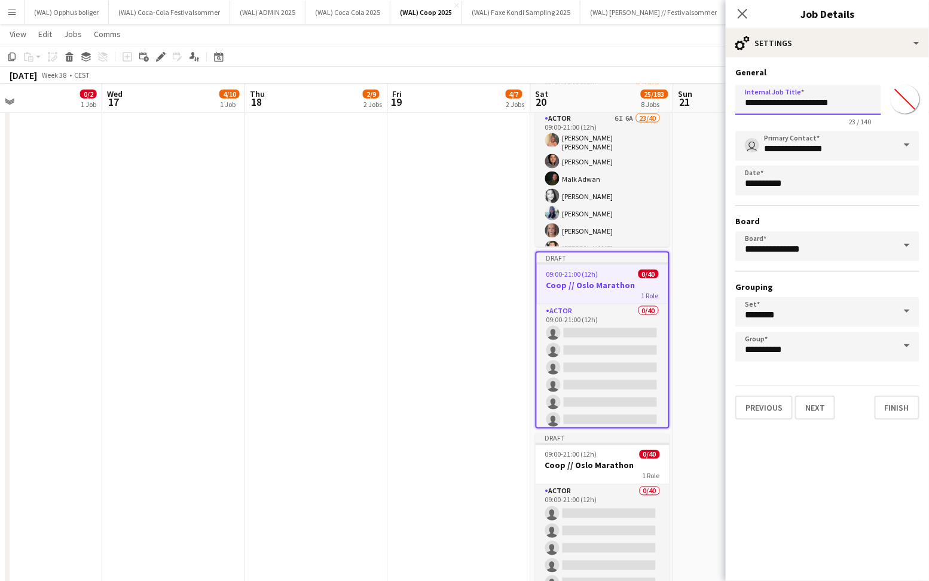
scroll to position [0, 485]
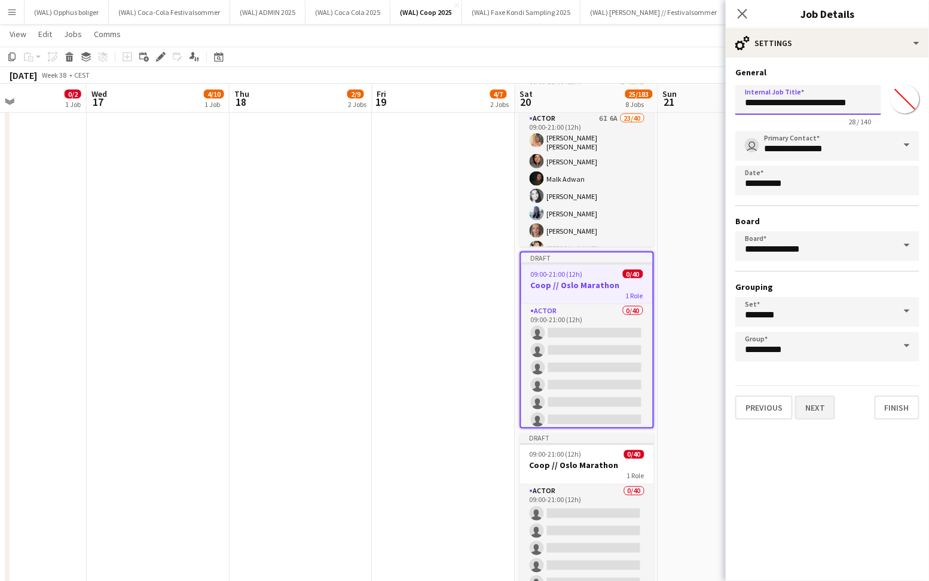
type input "**********"
click at [811, 412] on button "Next" at bounding box center [815, 408] width 40 height 24
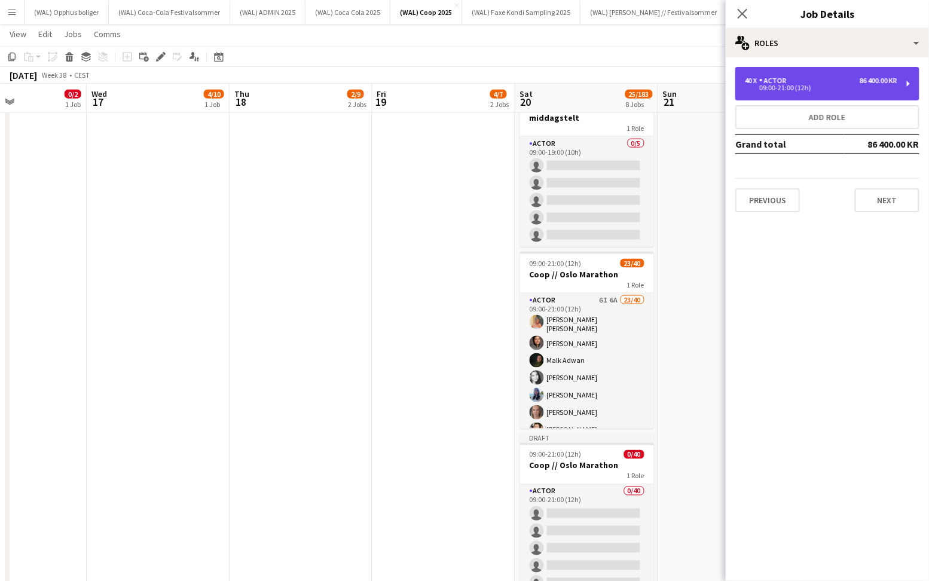
click at [860, 78] on div "86 400.00 KR" at bounding box center [879, 81] width 38 height 8
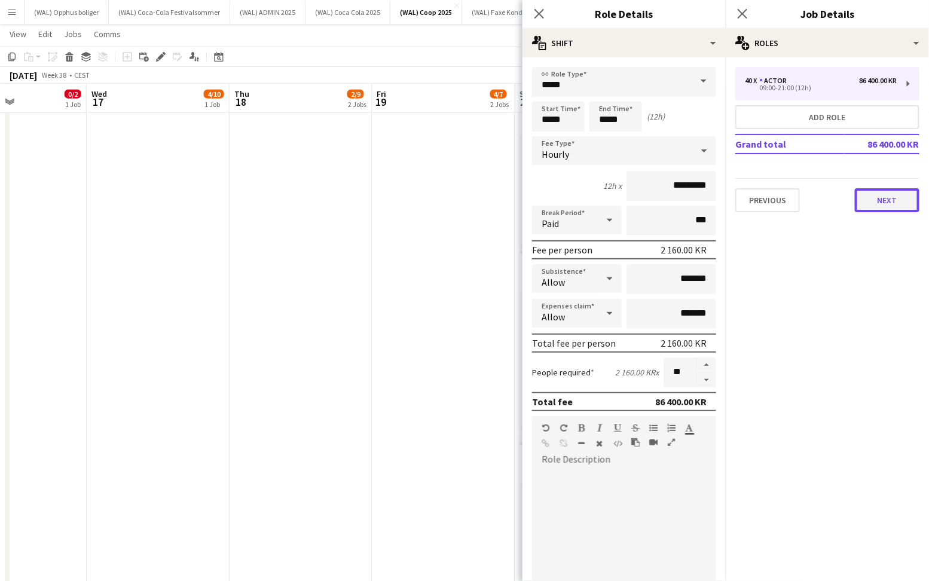
click at [908, 200] on button "Next" at bounding box center [887, 200] width 65 height 24
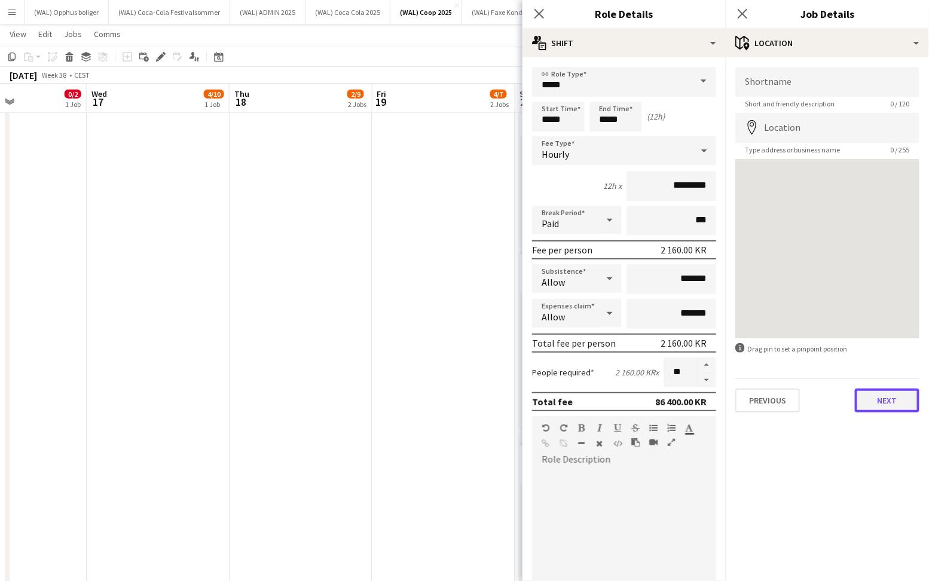
click at [885, 400] on button "Next" at bounding box center [887, 401] width 65 height 24
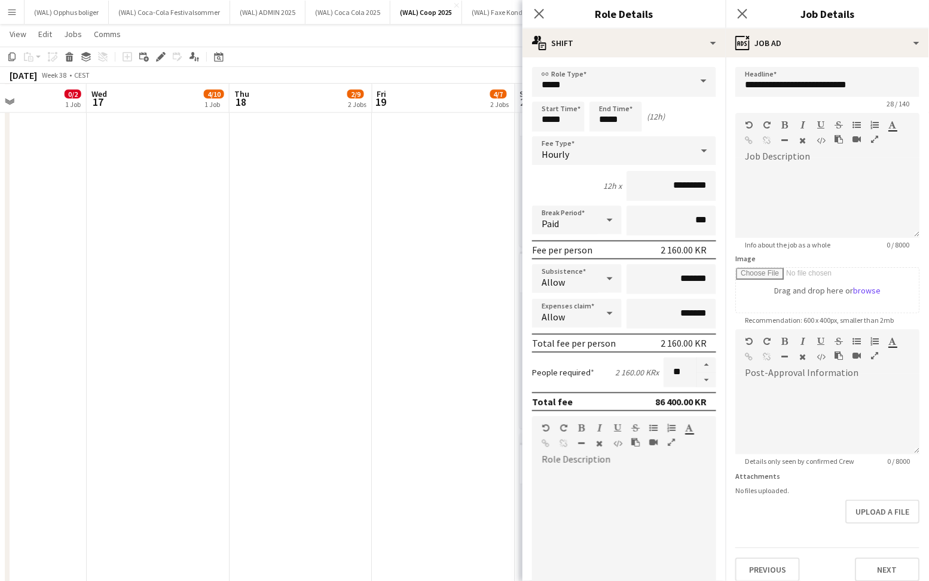
scroll to position [9, 0]
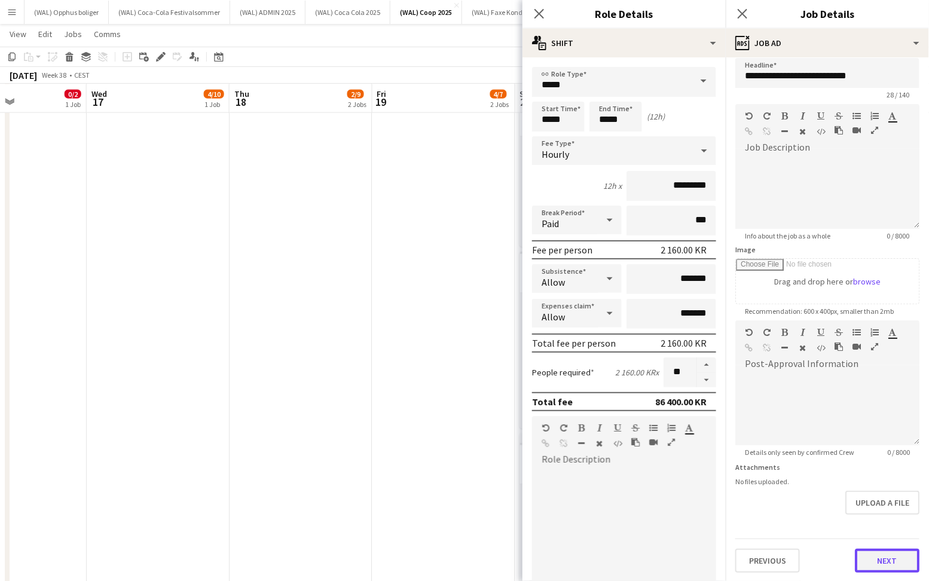
click at [869, 557] on button "Next" at bounding box center [887, 561] width 65 height 24
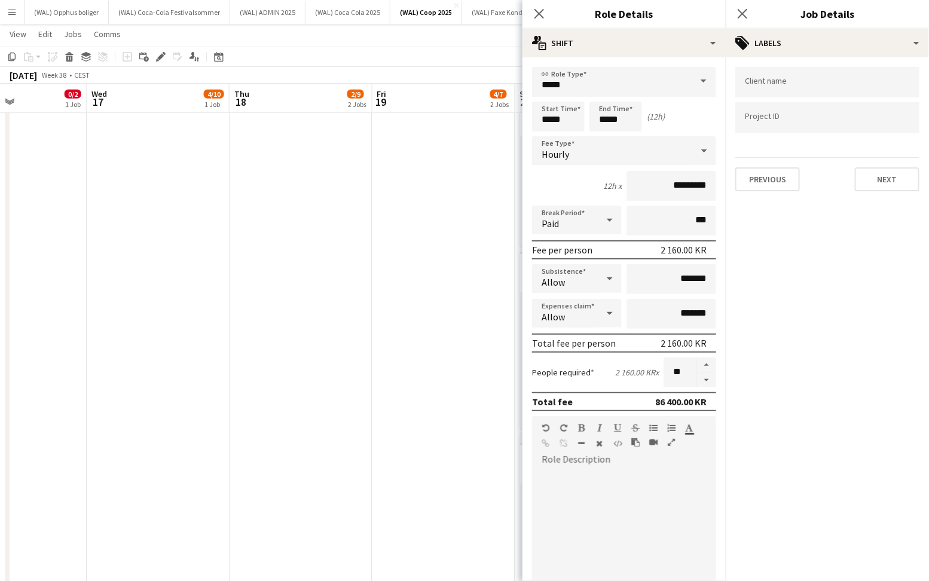
scroll to position [0, 0]
click at [869, 188] on button "Next" at bounding box center [887, 179] width 65 height 24
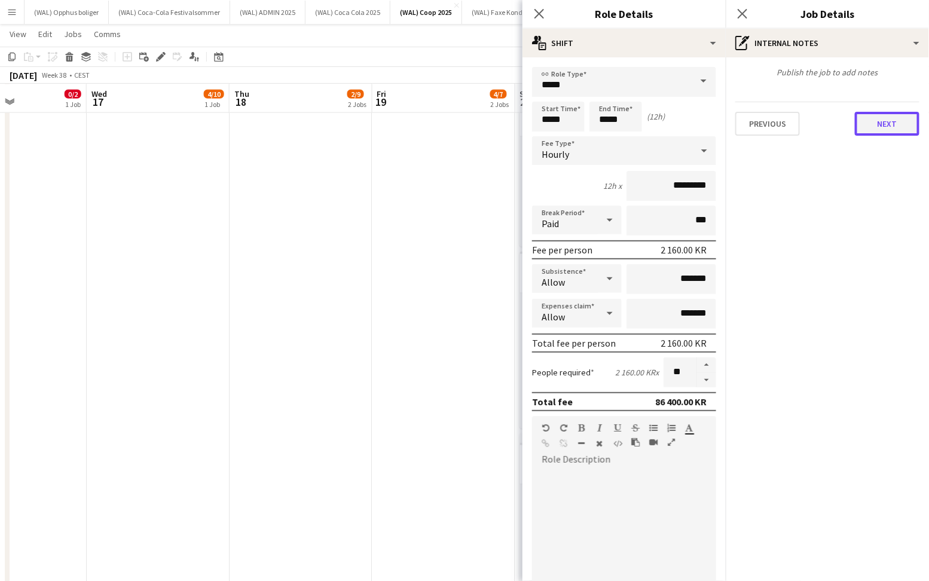
click at [883, 130] on button "Next" at bounding box center [887, 124] width 65 height 24
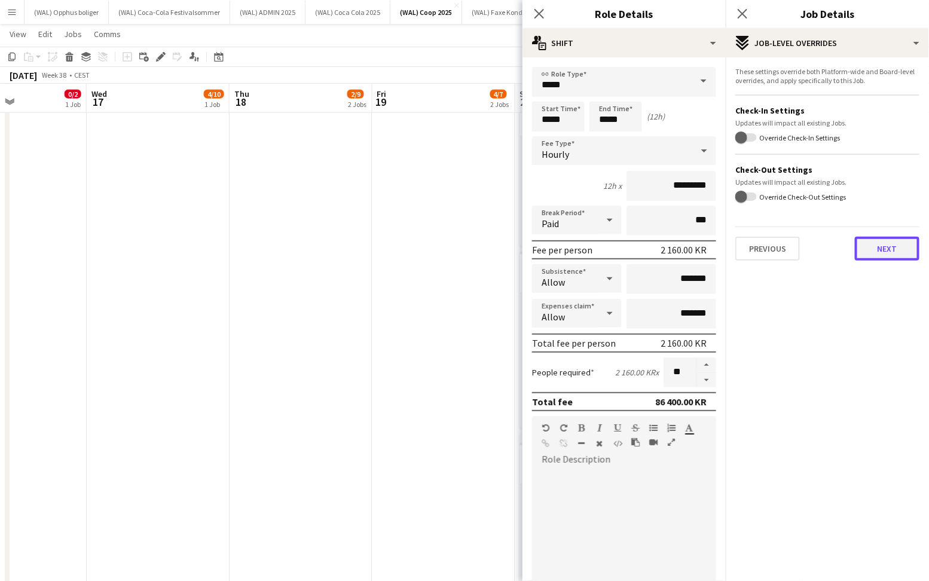
click at [881, 253] on button "Next" at bounding box center [887, 249] width 65 height 24
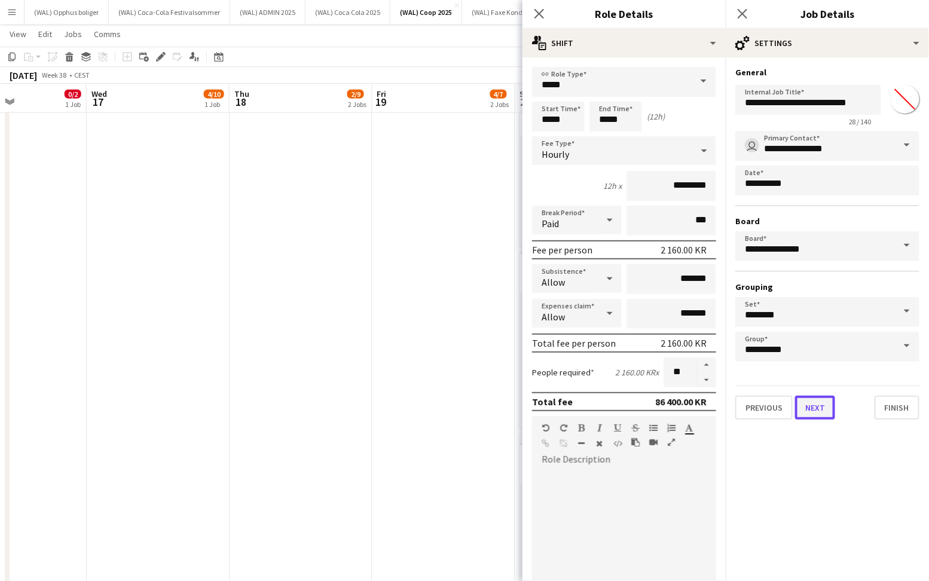
click at [823, 416] on button "Next" at bounding box center [815, 408] width 40 height 24
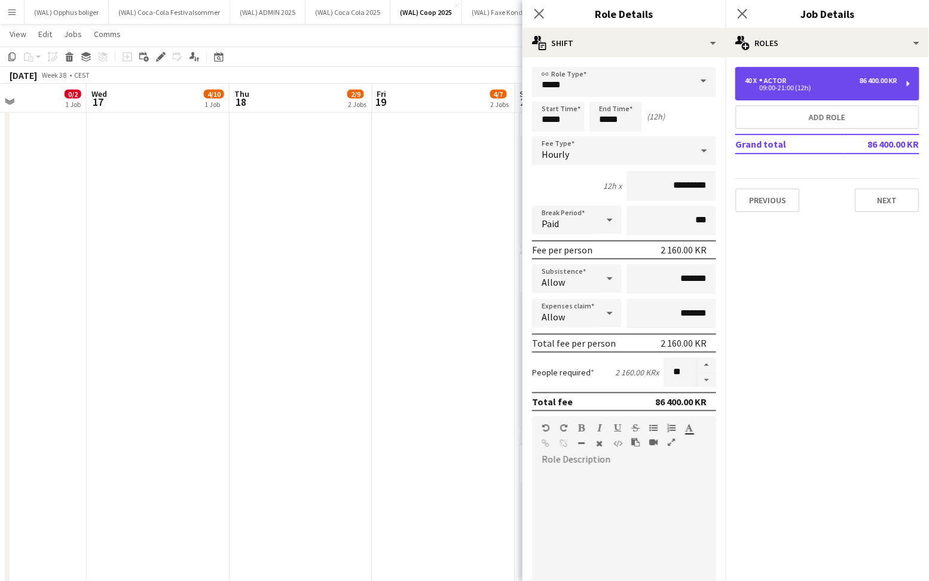
click at [871, 85] on div "09:00-21:00 (12h)" at bounding box center [821, 88] width 152 height 6
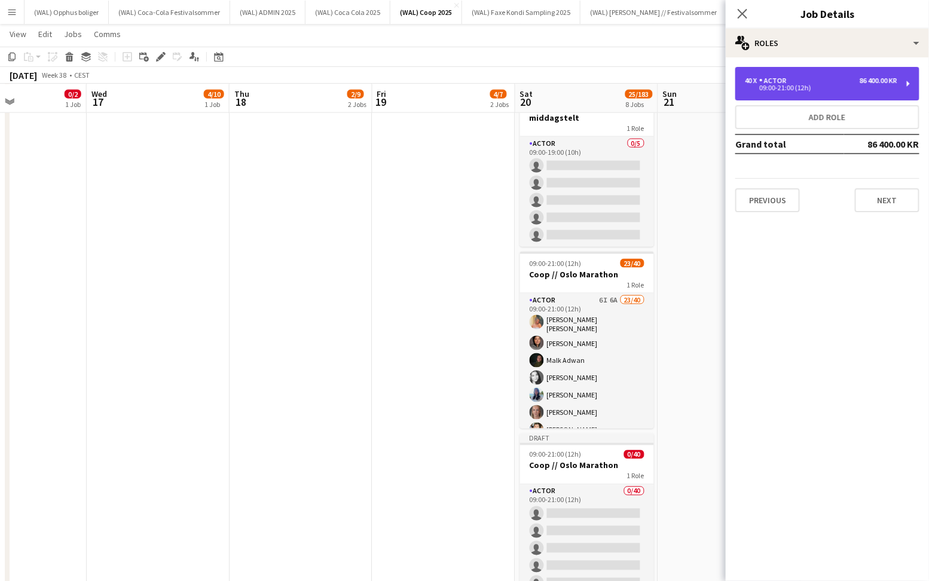
click at [779, 89] on div "09:00-21:00 (12h)" at bounding box center [821, 88] width 152 height 6
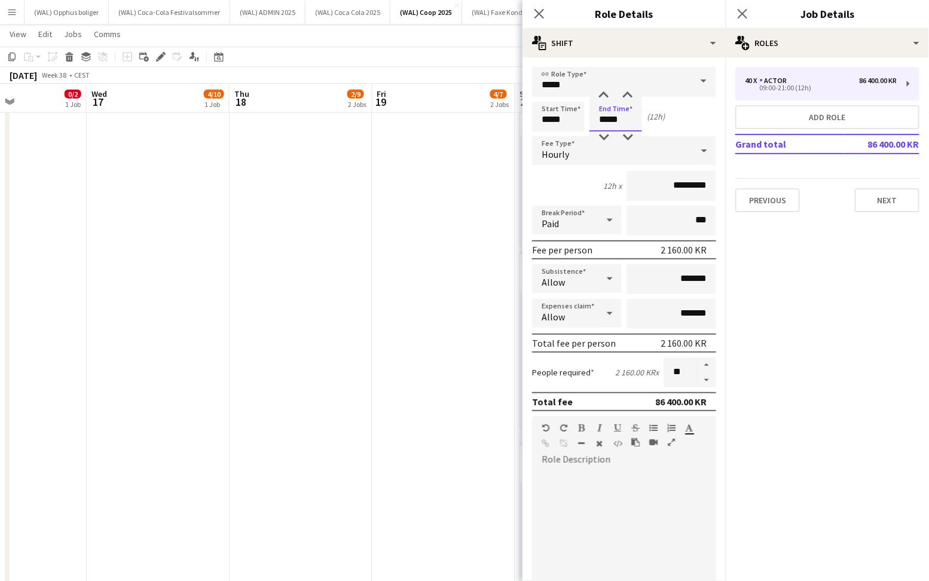
click at [606, 124] on input "*****" at bounding box center [615, 117] width 53 height 30
click at [606, 133] on div at bounding box center [604, 138] width 24 height 12
type input "*****"
click at [606, 133] on div at bounding box center [604, 138] width 24 height 12
click at [537, 11] on icon at bounding box center [538, 13] width 11 height 11
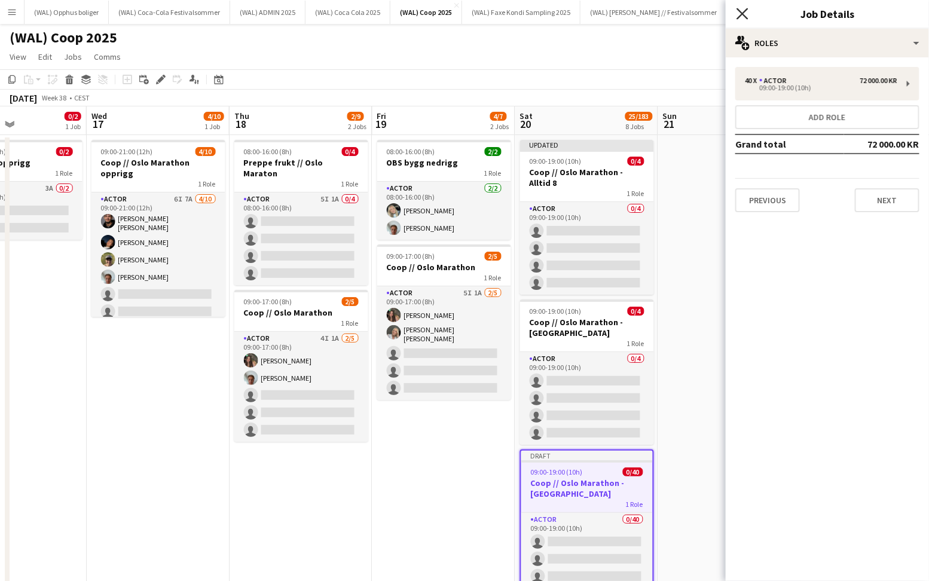
click at [744, 12] on icon at bounding box center [742, 13] width 11 height 11
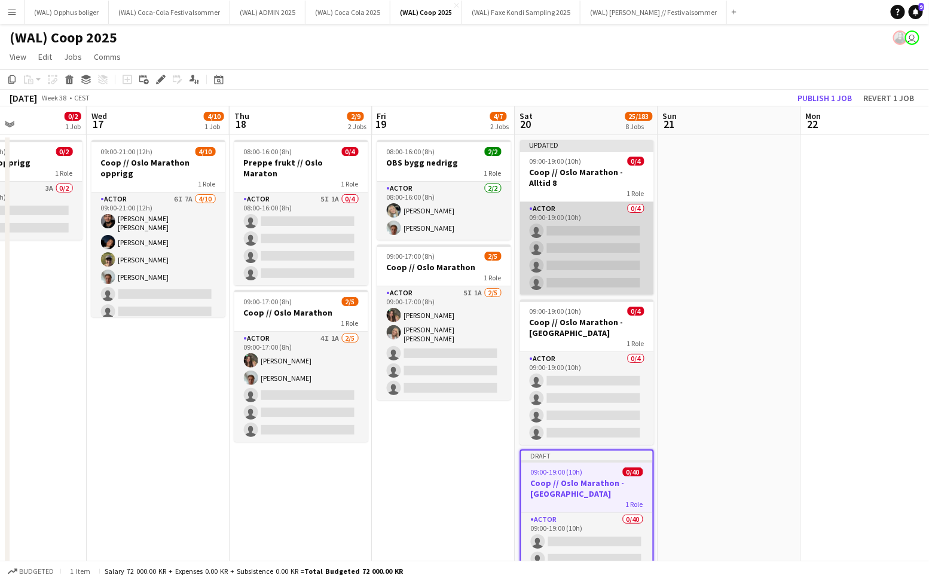
click at [583, 216] on app-card-role "Actor 0/4 09:00-19:00 (10h) single-neutral-actions single-neutral-actions singl…" at bounding box center [587, 248] width 134 height 93
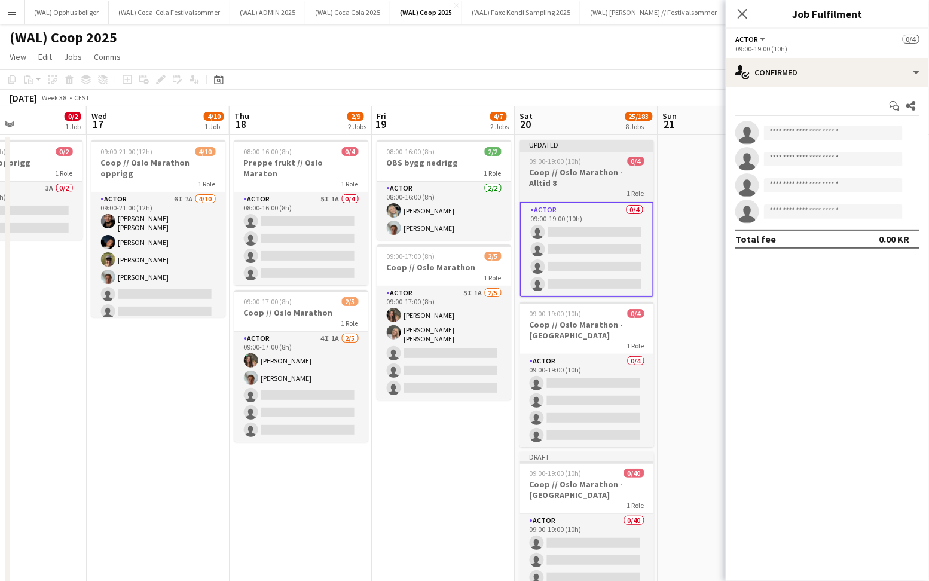
click at [579, 176] on h3 "Coop // Oslo Marathon - Alltid 8" at bounding box center [587, 178] width 134 height 22
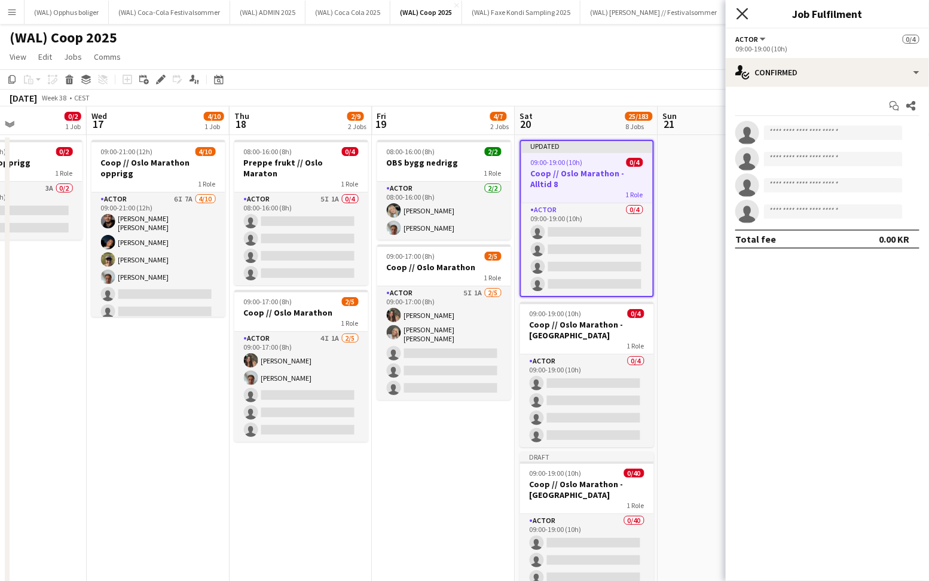
click at [743, 14] on icon at bounding box center [742, 13] width 11 height 11
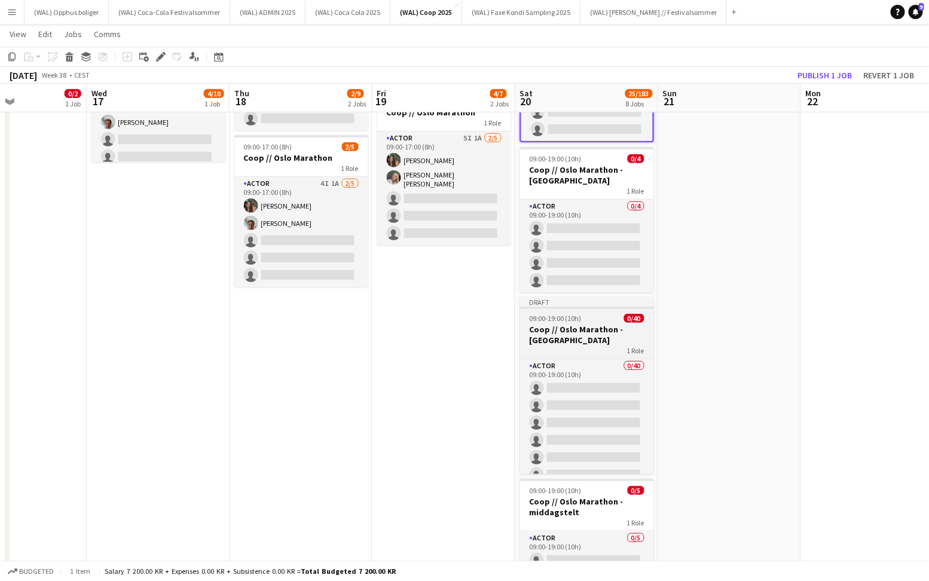
click at [585, 326] on h3 "Coop // Oslo Marathon - Tine" at bounding box center [587, 335] width 134 height 22
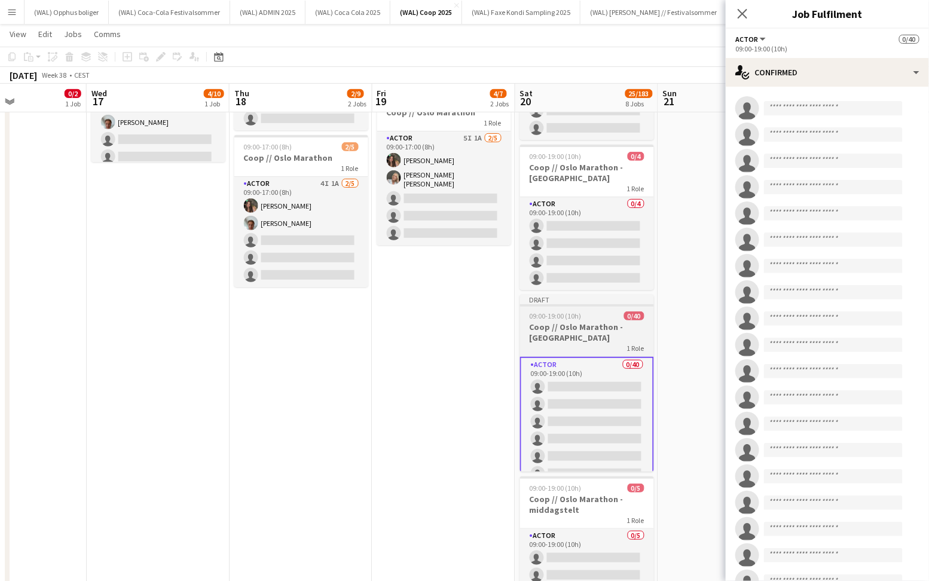
click at [561, 322] on h3 "Coop // Oslo Marathon - Tine" at bounding box center [587, 333] width 134 height 22
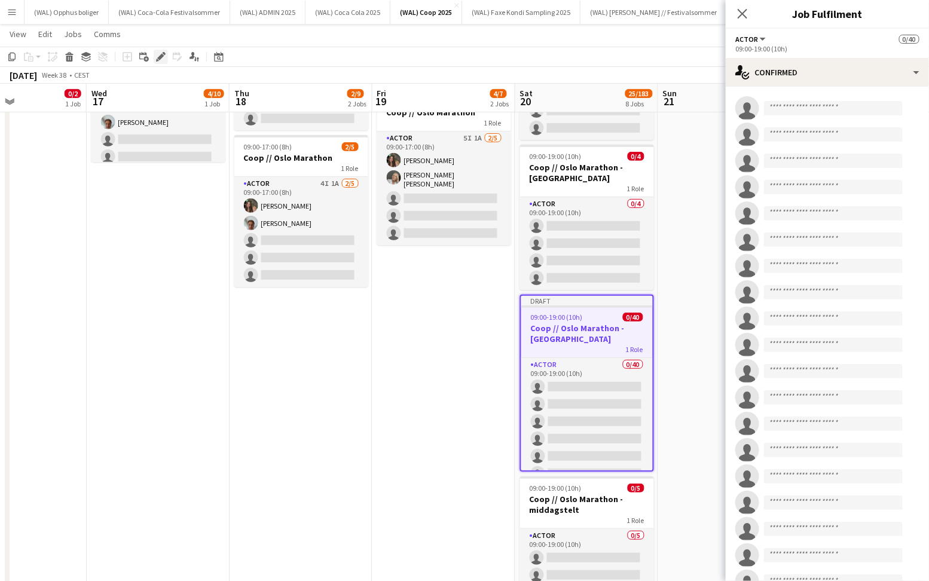
click at [160, 60] on icon "Edit" at bounding box center [161, 57] width 10 height 10
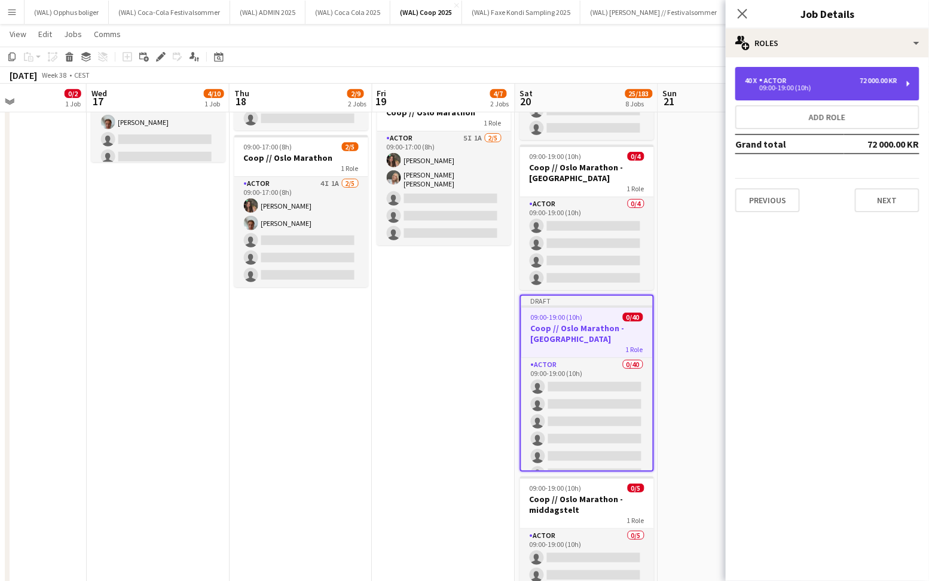
click at [753, 88] on div "09:00-19:00 (10h)" at bounding box center [821, 88] width 152 height 6
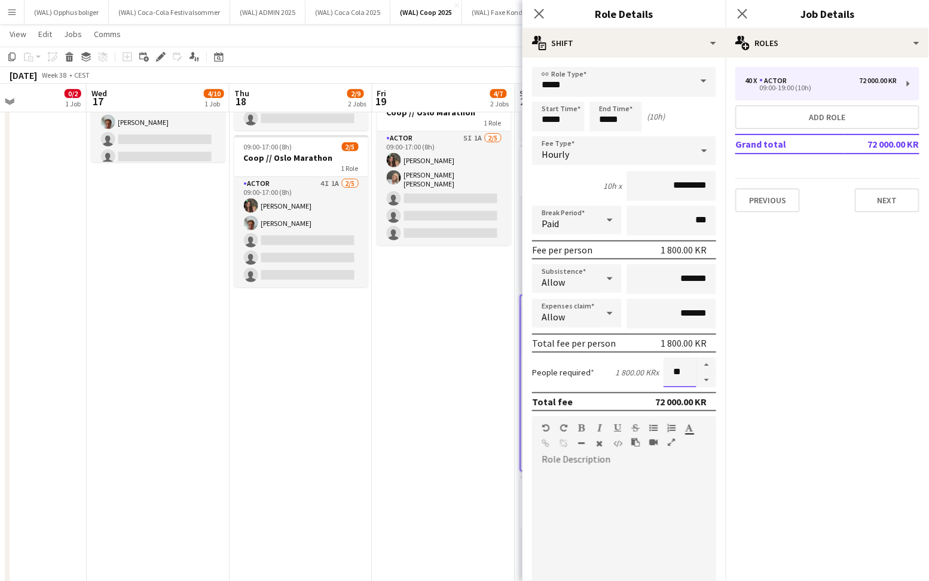
click at [682, 366] on input "**" at bounding box center [680, 372] width 33 height 30
click at [711, 366] on button "button" at bounding box center [706, 365] width 19 height 16
type input "*"
click at [871, 202] on button "Next" at bounding box center [887, 200] width 65 height 24
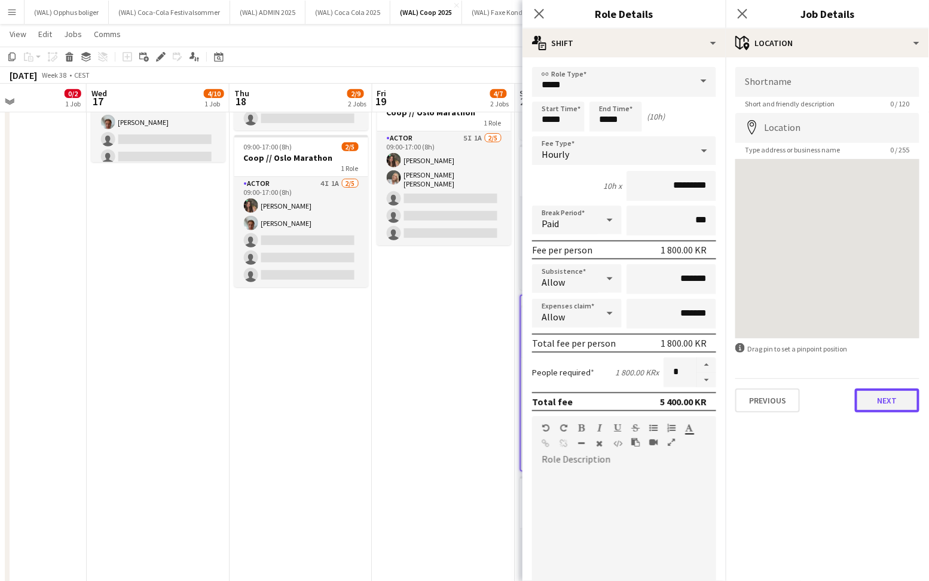
click at [890, 407] on button "Next" at bounding box center [887, 401] width 65 height 24
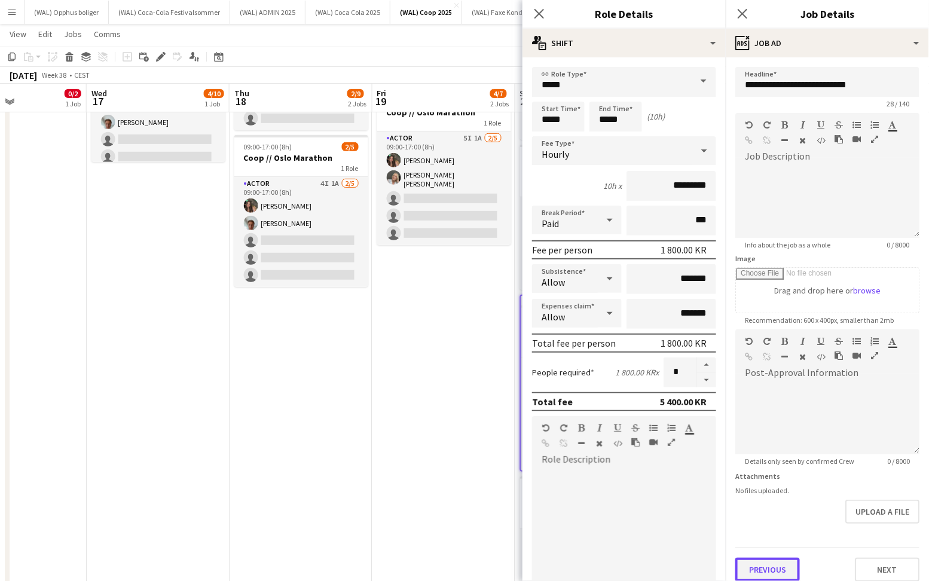
click at [761, 575] on button "Previous" at bounding box center [767, 570] width 65 height 24
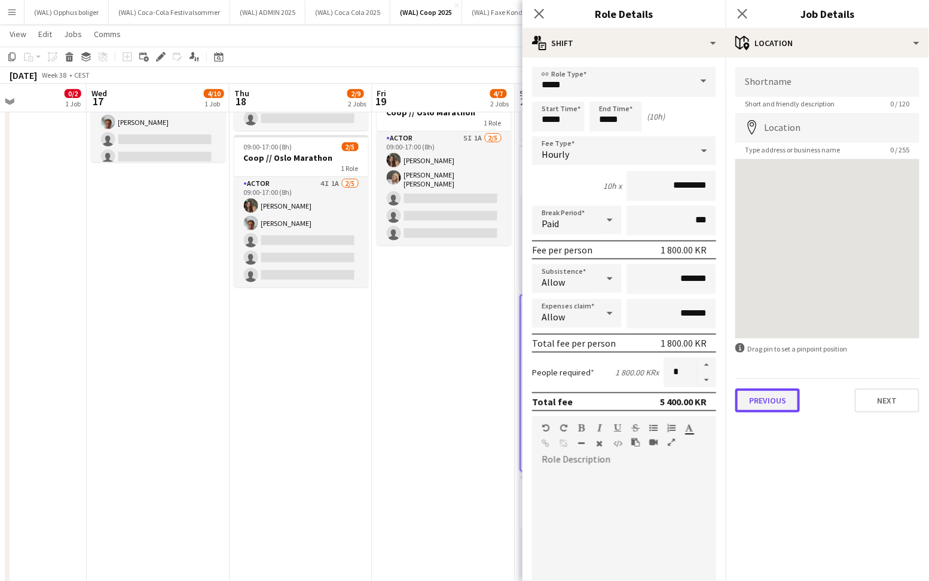
click at [778, 403] on button "Previous" at bounding box center [767, 401] width 65 height 24
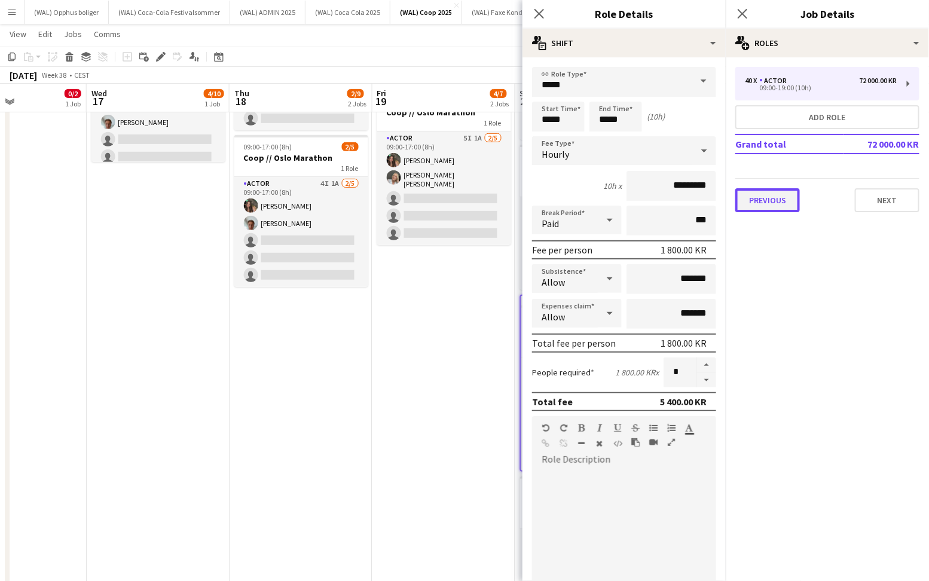
click at [768, 199] on button "Previous" at bounding box center [767, 200] width 65 height 24
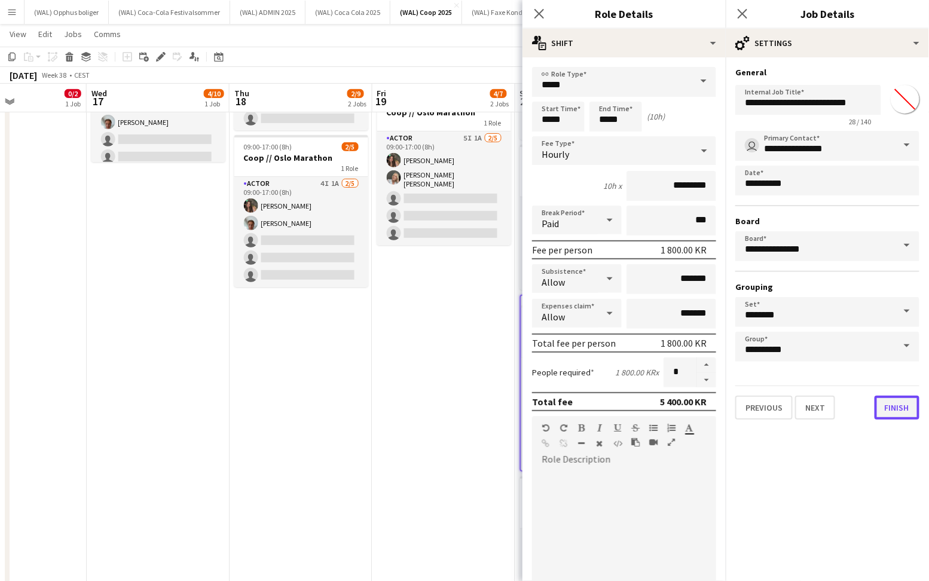
click at [902, 408] on button "Finish" at bounding box center [897, 408] width 45 height 24
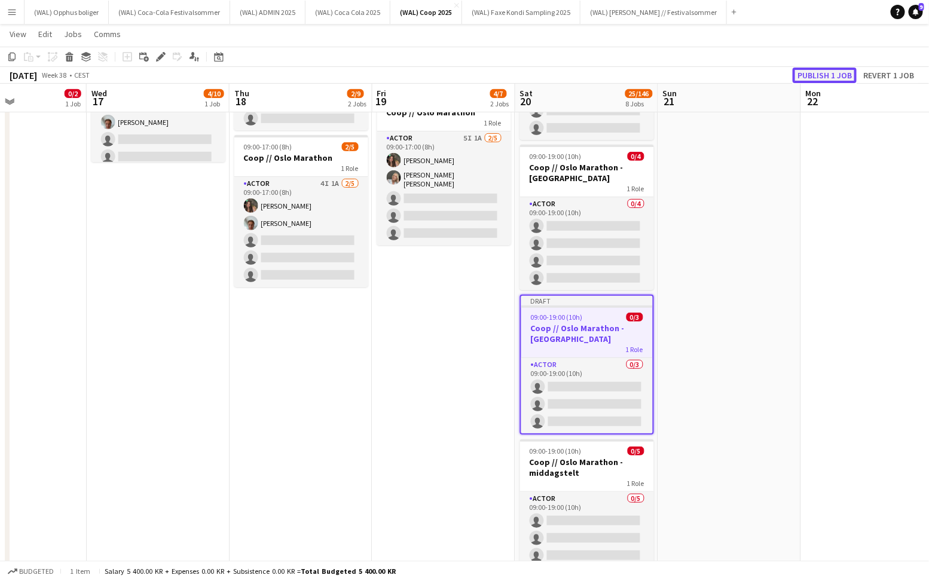
click at [835, 72] on button "Publish 1 job" at bounding box center [825, 76] width 64 height 16
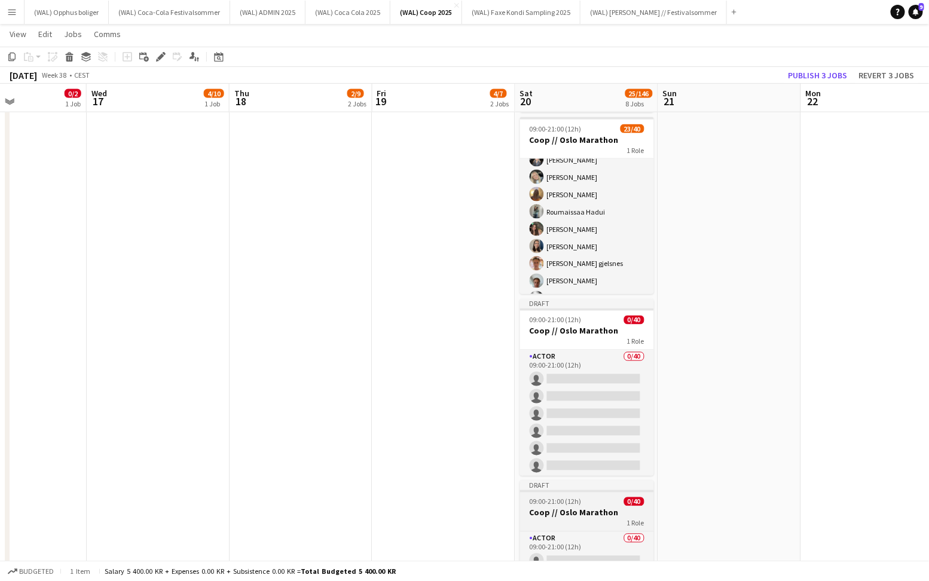
scroll to position [646, 0]
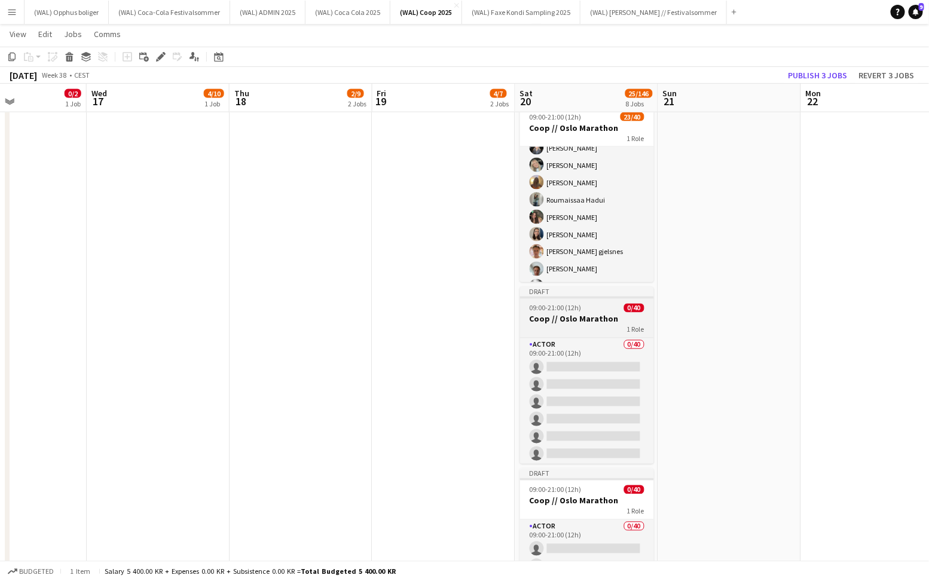
click at [556, 314] on h3 "Coop // Oslo Marathon" at bounding box center [587, 319] width 134 height 11
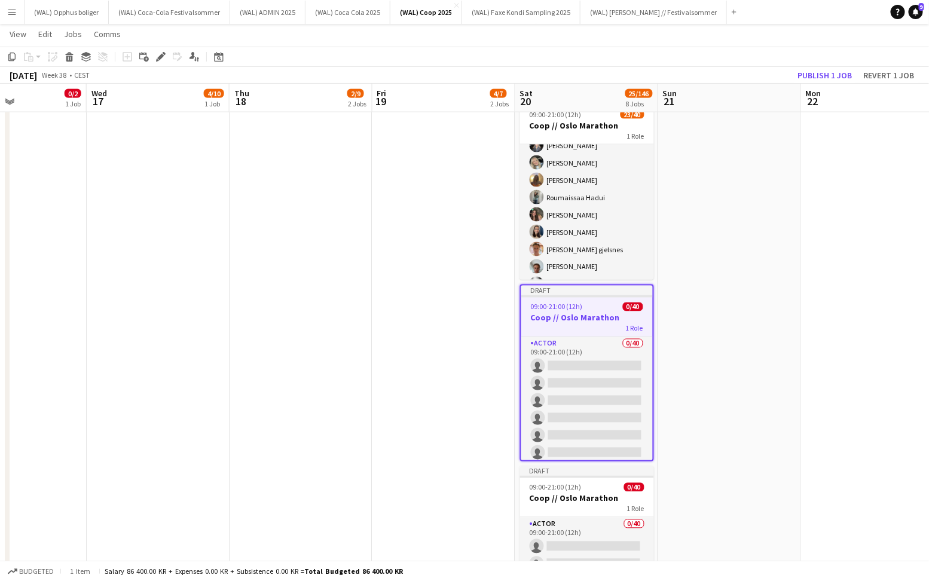
click at [556, 313] on h3 "Coop // Oslo Marathon" at bounding box center [587, 318] width 132 height 11
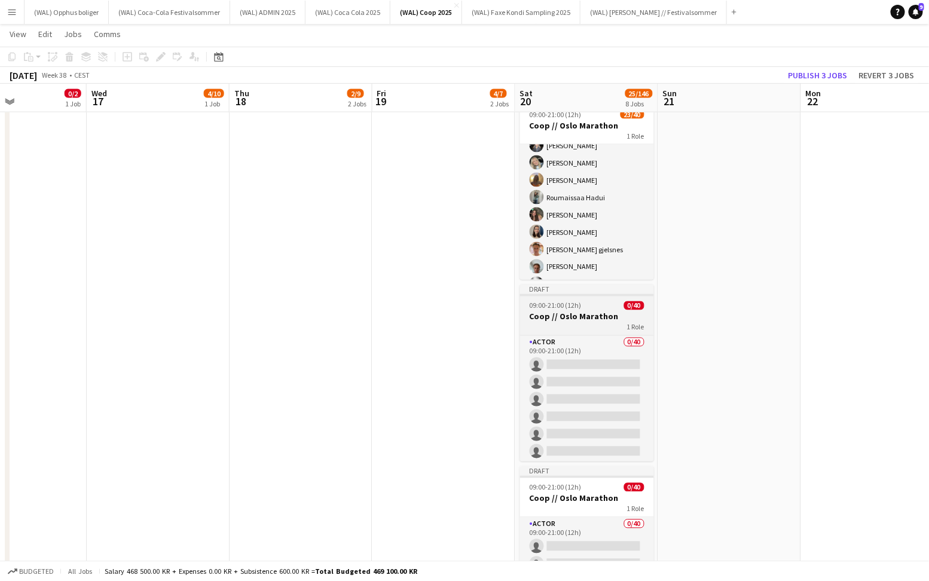
click at [556, 311] on h3 "Coop // Oslo Marathon" at bounding box center [587, 316] width 134 height 11
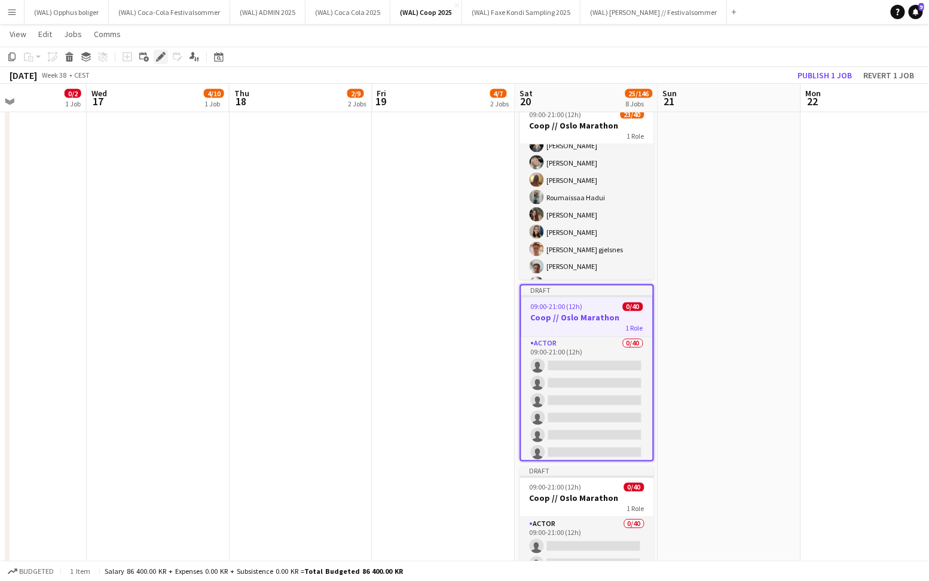
click at [160, 60] on icon "Edit" at bounding box center [161, 57] width 10 height 10
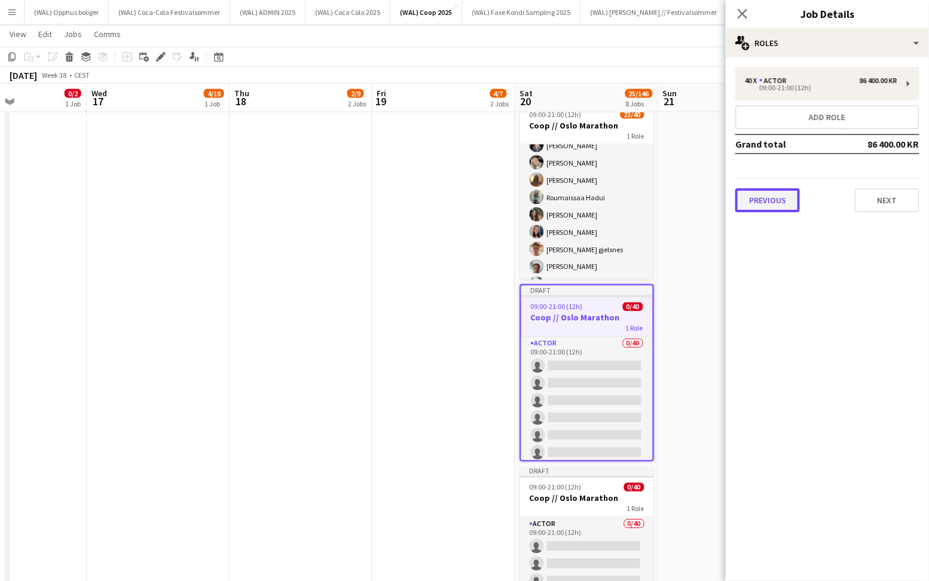
click at [780, 202] on button "Previous" at bounding box center [767, 200] width 65 height 24
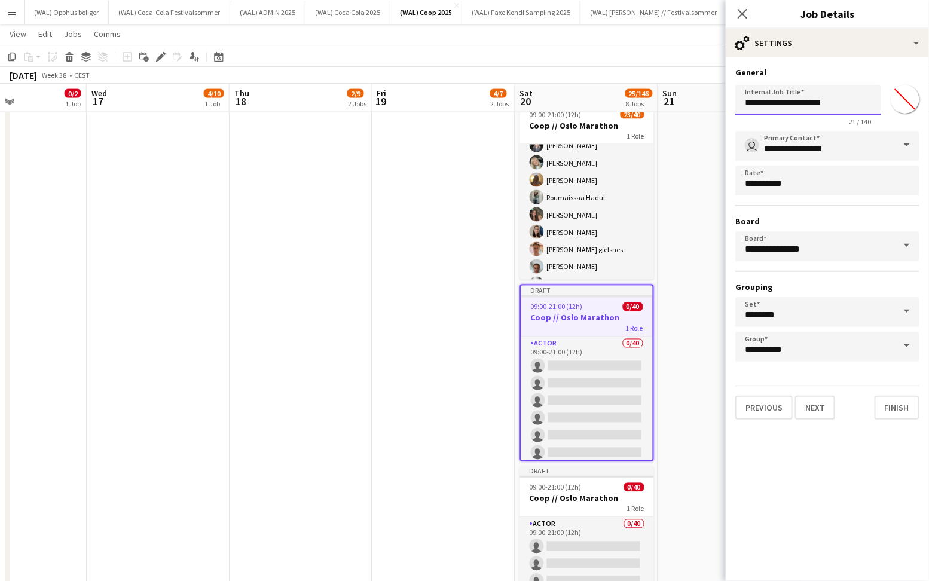
click at [837, 103] on input "**********" at bounding box center [808, 100] width 146 height 30
type input "**********"
click at [761, 411] on button "Previous" at bounding box center [763, 408] width 57 height 24
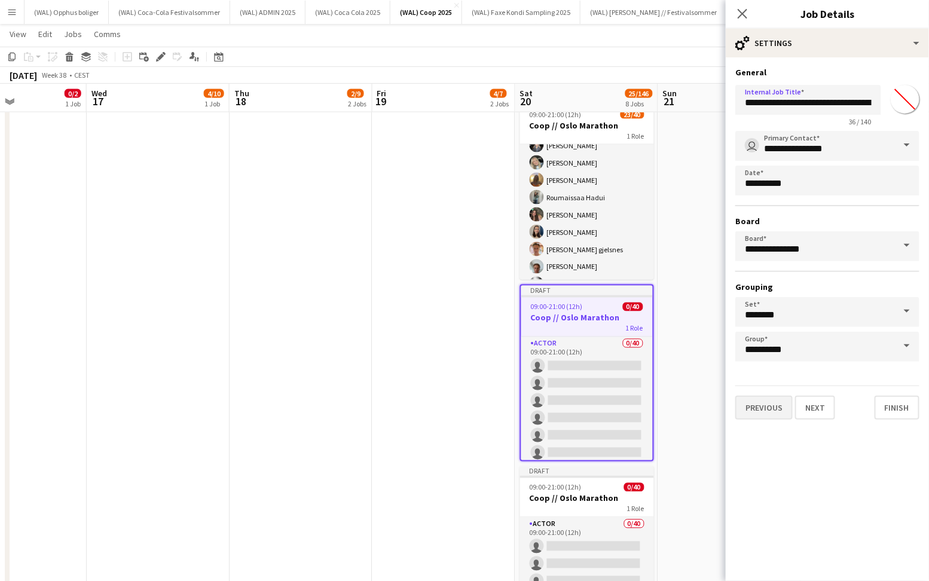
type input "*******"
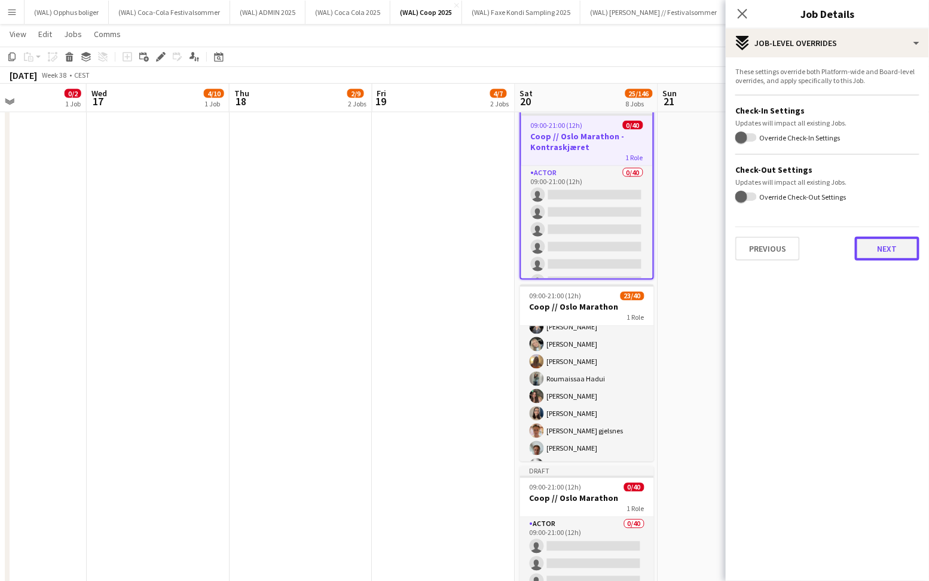
click at [866, 241] on button "Next" at bounding box center [887, 249] width 65 height 24
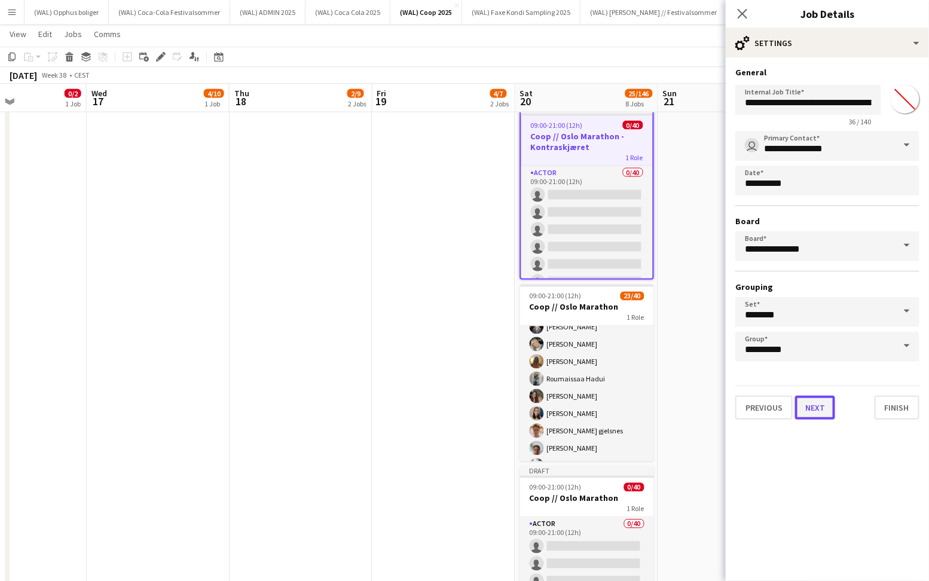
click at [817, 411] on button "Next" at bounding box center [815, 408] width 40 height 24
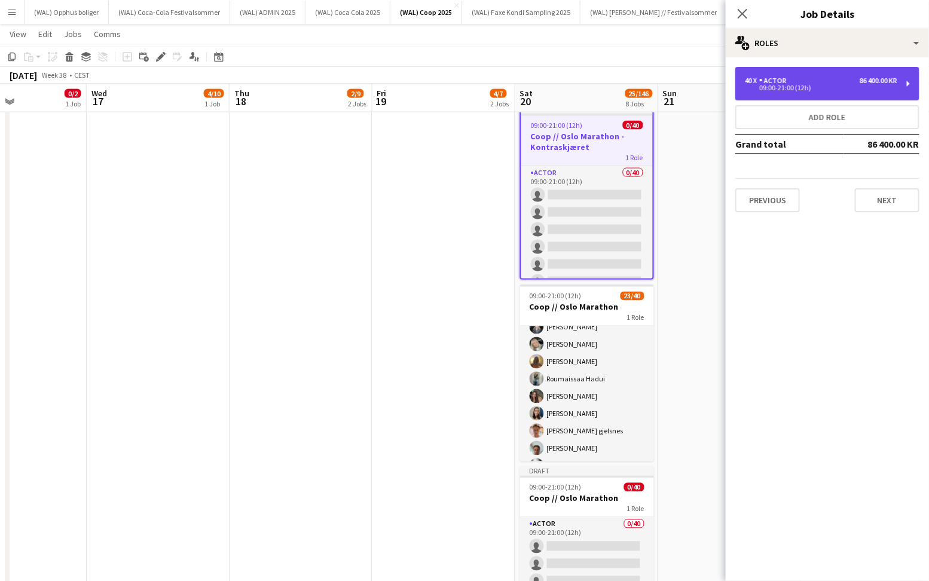
click at [769, 82] on div "Actor" at bounding box center [775, 81] width 32 height 8
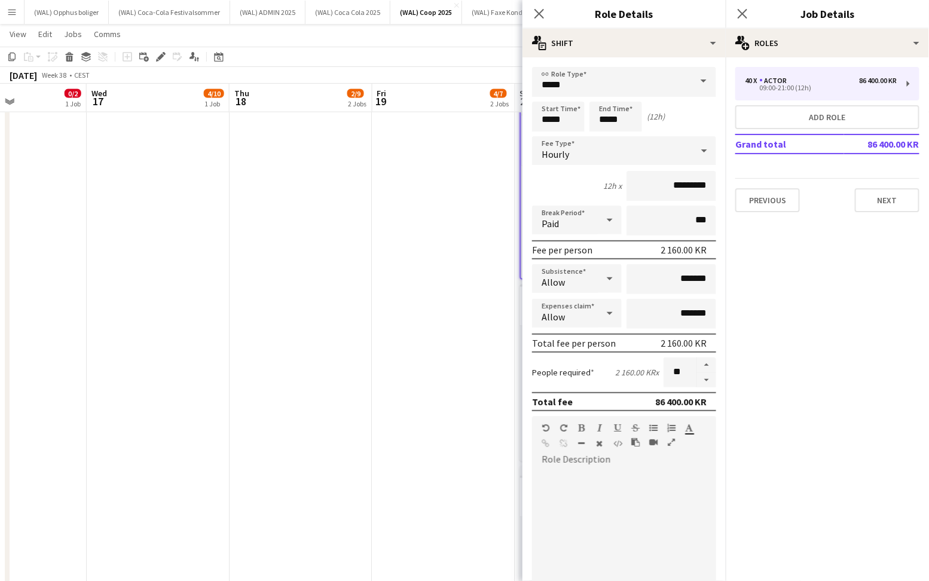
click at [613, 136] on div "Fee Type Hourly" at bounding box center [624, 151] width 184 height 30
click at [610, 127] on input "*****" at bounding box center [615, 117] width 53 height 30
click at [604, 132] on div at bounding box center [604, 138] width 24 height 12
type input "*****"
click at [604, 132] on div at bounding box center [604, 138] width 24 height 12
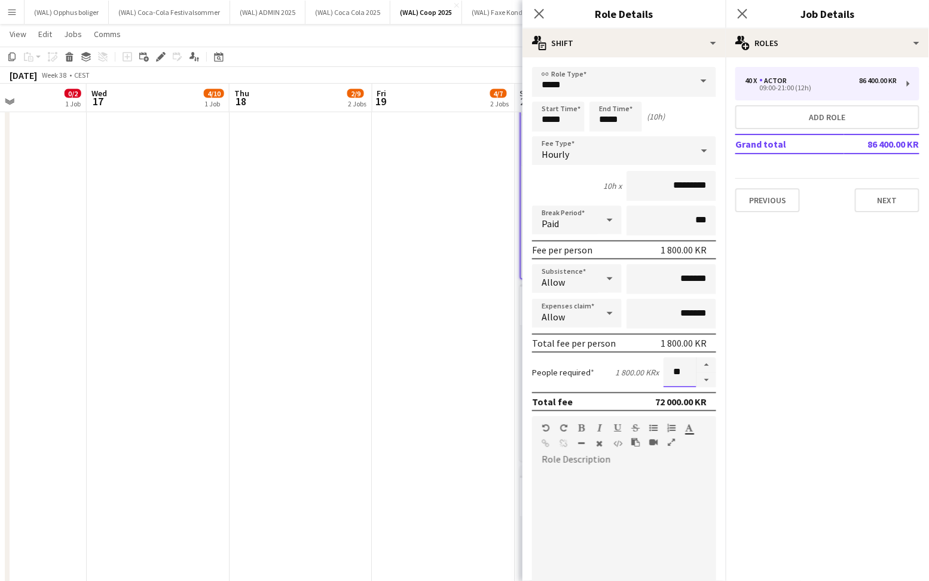
click at [679, 369] on input "**" at bounding box center [680, 372] width 33 height 30
drag, startPoint x: 674, startPoint y: 369, endPoint x: 690, endPoint y: 369, distance: 16.1
click at [690, 369] on input "**" at bounding box center [680, 372] width 33 height 30
type input "**"
click at [765, 201] on button "Previous" at bounding box center [767, 200] width 65 height 24
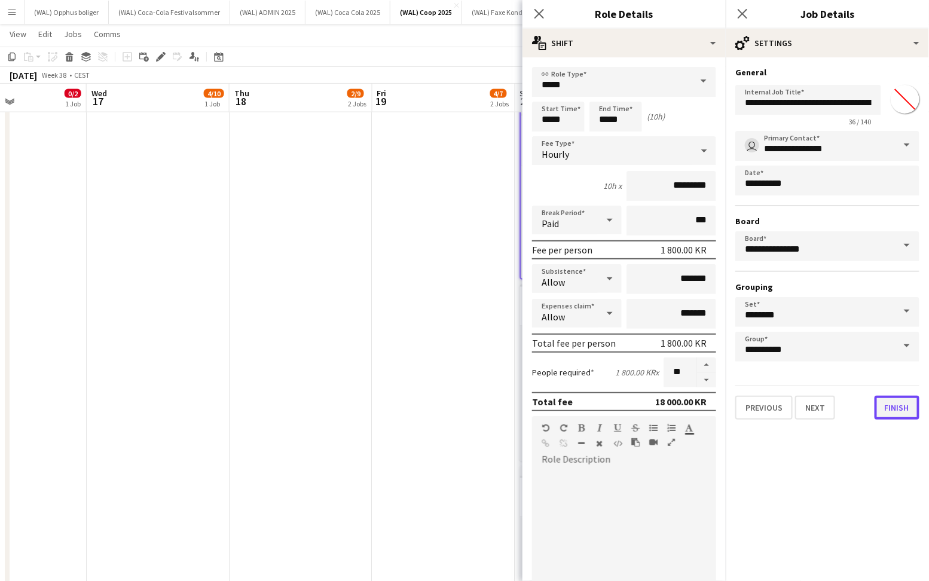
click at [887, 405] on button "Finish" at bounding box center [897, 408] width 45 height 24
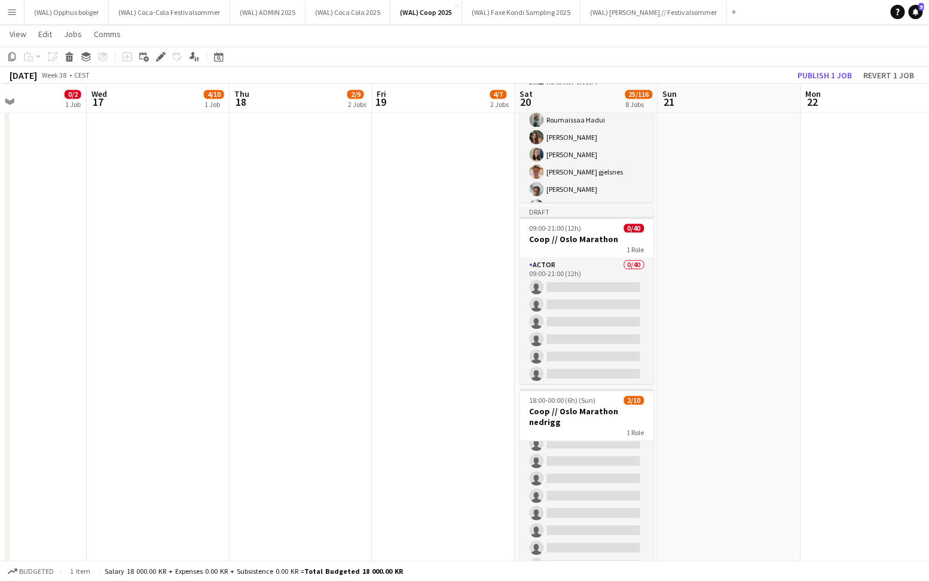
scroll to position [937, 0]
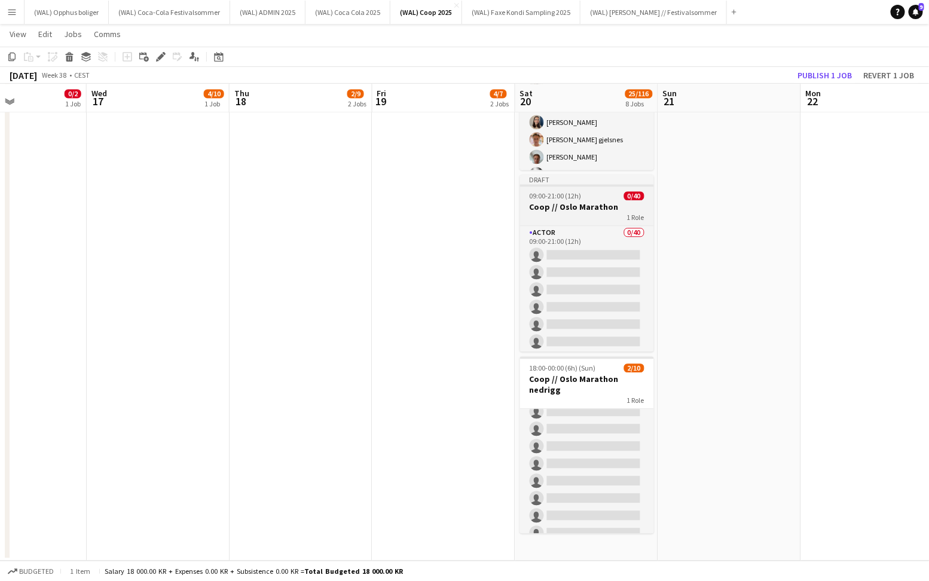
click at [563, 201] on h3 "Coop // Oslo Marathon" at bounding box center [587, 206] width 134 height 11
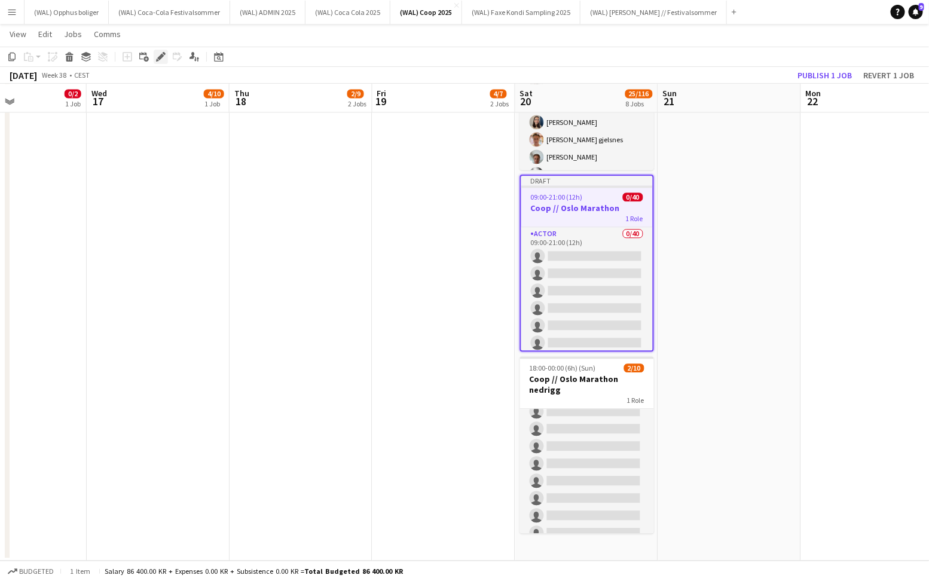
click at [163, 55] on icon at bounding box center [160, 57] width 7 height 7
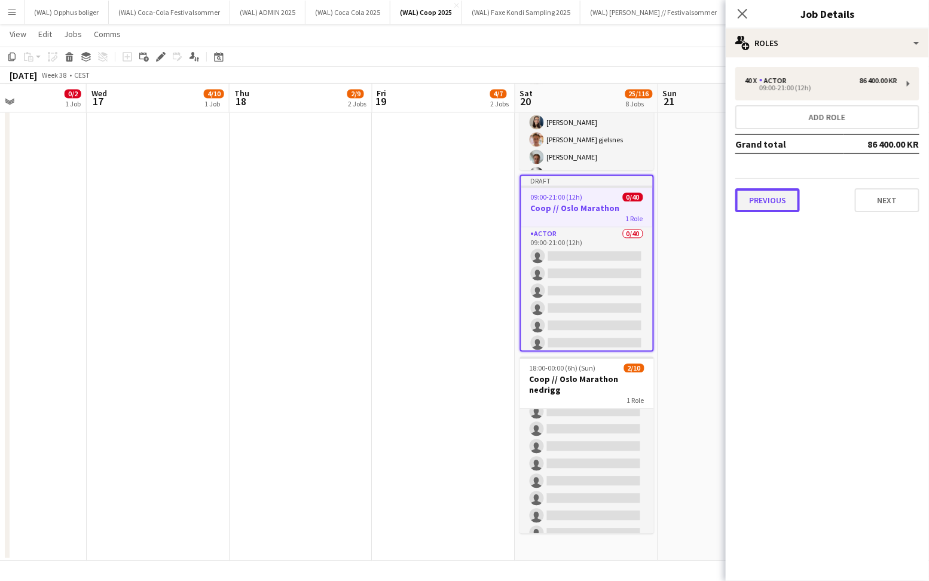
click at [772, 204] on button "Previous" at bounding box center [767, 200] width 65 height 24
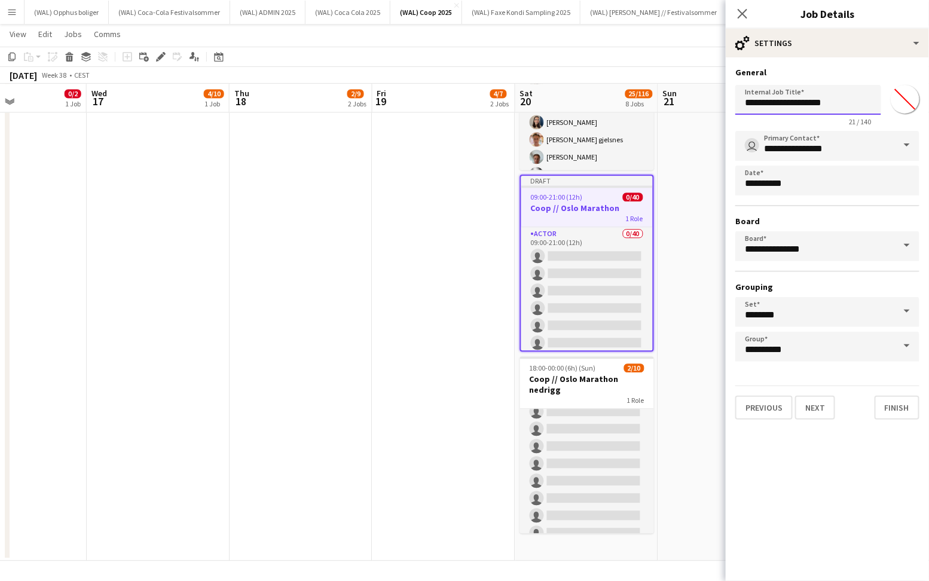
click at [837, 106] on input "**********" at bounding box center [808, 100] width 146 height 30
type input "**********"
click at [894, 407] on button "Finish" at bounding box center [897, 408] width 45 height 24
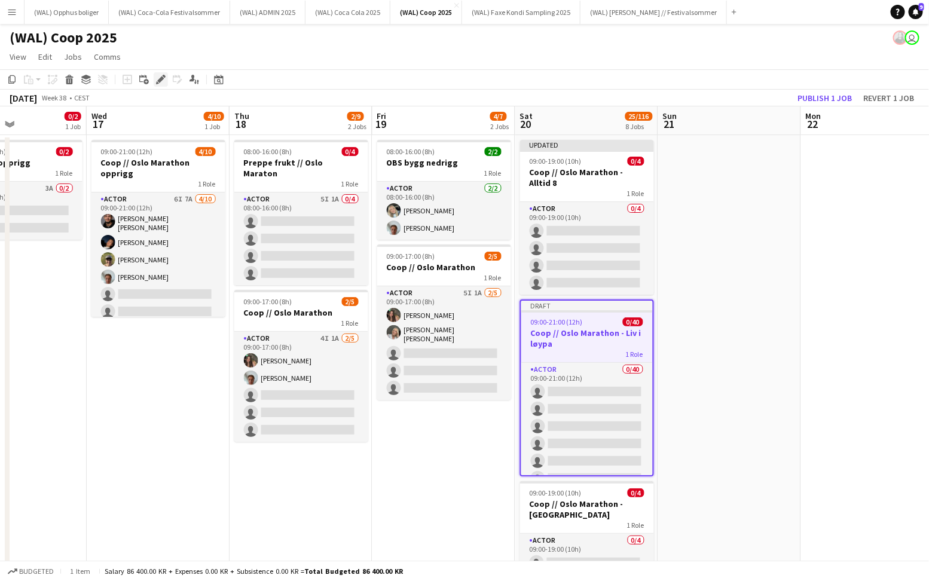
click at [158, 78] on icon "Edit" at bounding box center [161, 80] width 10 height 10
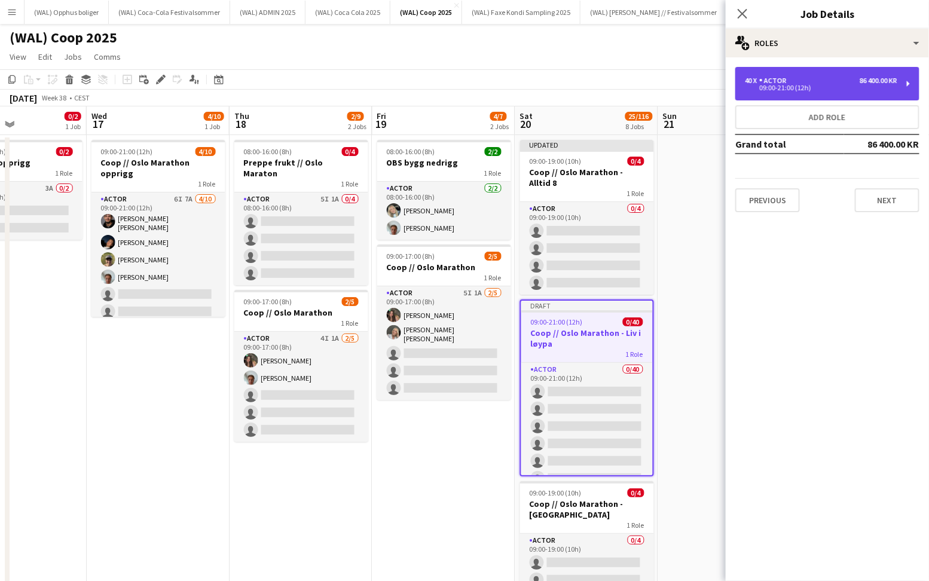
click at [783, 74] on div "40 x Actor 86 400.00 KR 09:00-21:00 (12h)" at bounding box center [827, 83] width 184 height 33
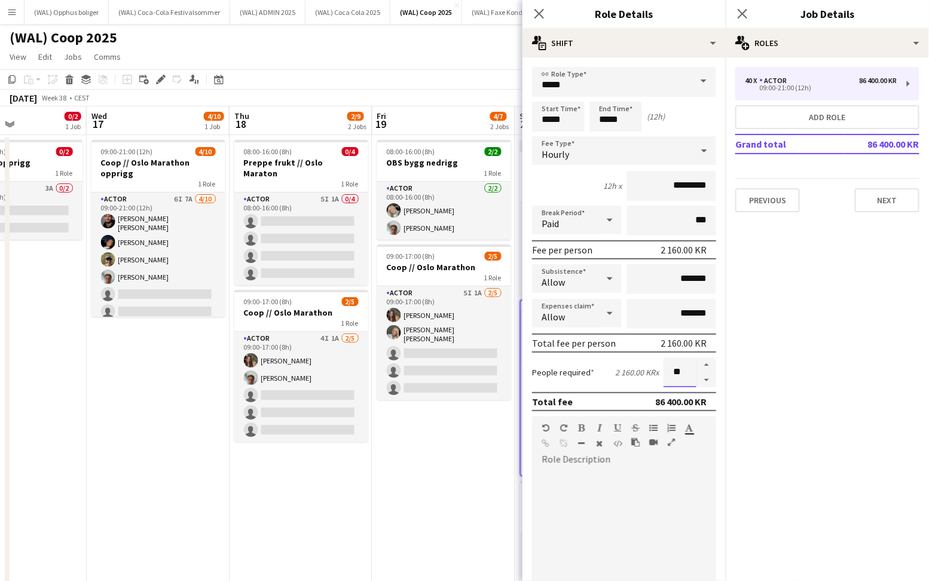
drag, startPoint x: 690, startPoint y: 369, endPoint x: 661, endPoint y: 369, distance: 28.7
click at [661, 369] on div "People required 2 160.00 KR x **" at bounding box center [624, 372] width 184 height 30
type input "*"
click at [628, 123] on input "*****" at bounding box center [615, 117] width 53 height 30
click at [603, 132] on div at bounding box center [604, 138] width 24 height 12
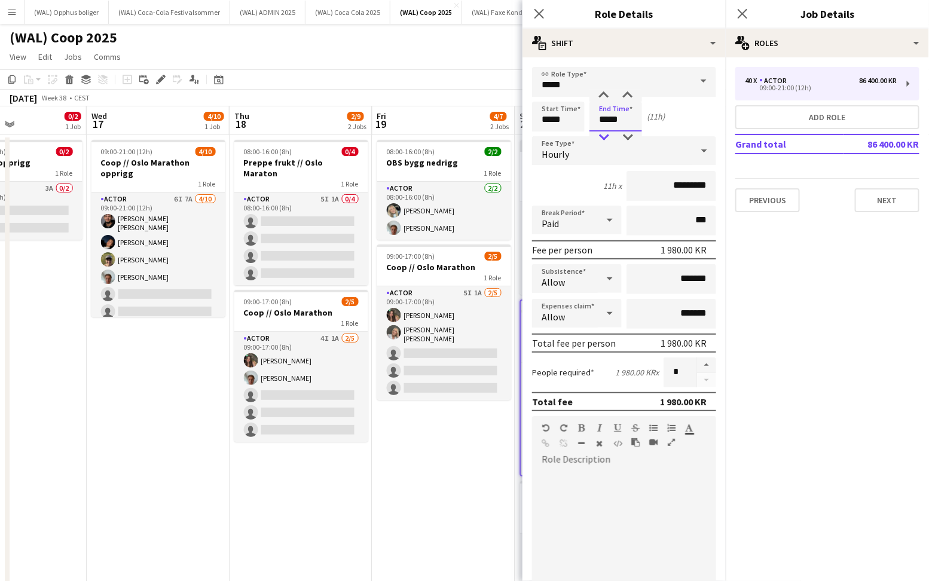
type input "*****"
click at [603, 132] on div at bounding box center [604, 138] width 24 height 12
click at [766, 201] on button "Previous" at bounding box center [767, 200] width 65 height 24
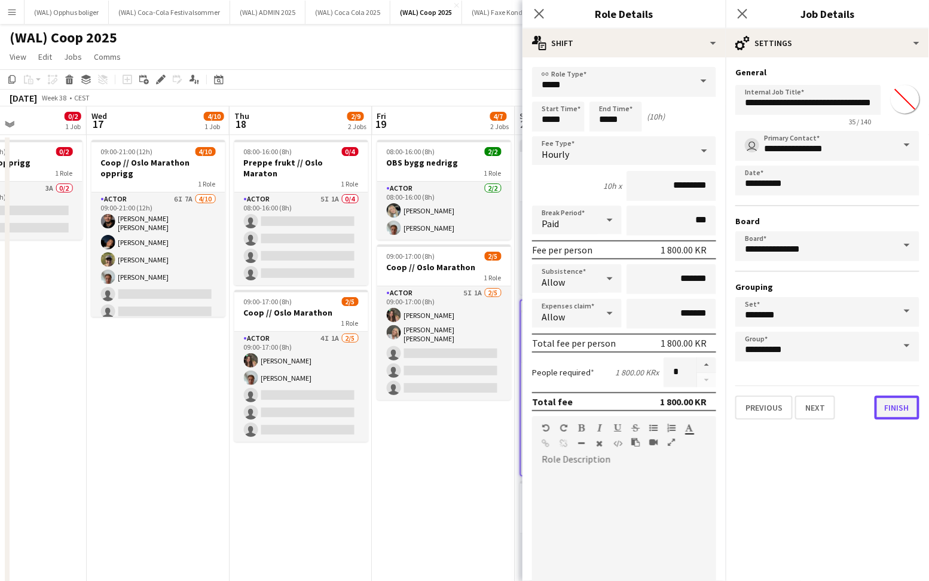
click at [906, 401] on button "Finish" at bounding box center [897, 408] width 45 height 24
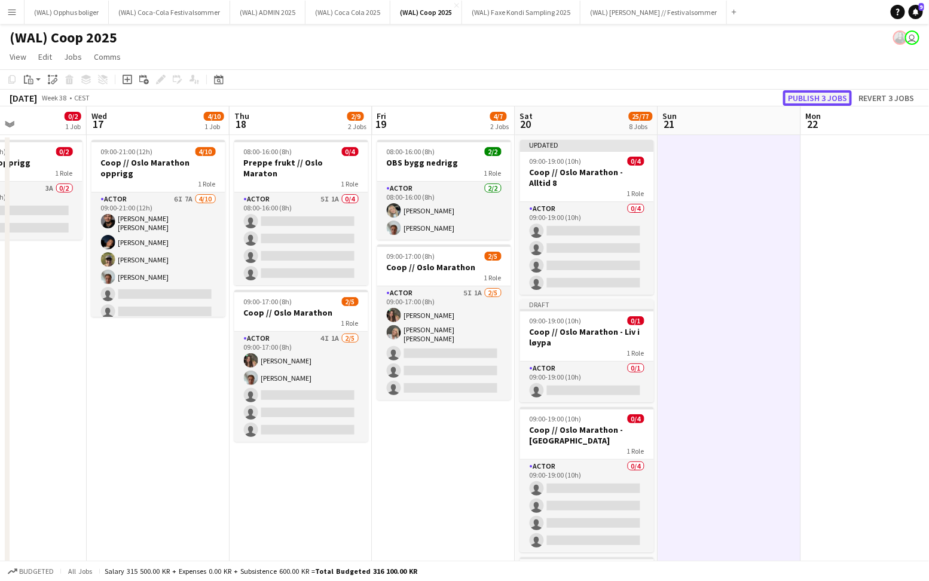
click at [826, 93] on button "Publish 3 jobs" at bounding box center [817, 98] width 69 height 16
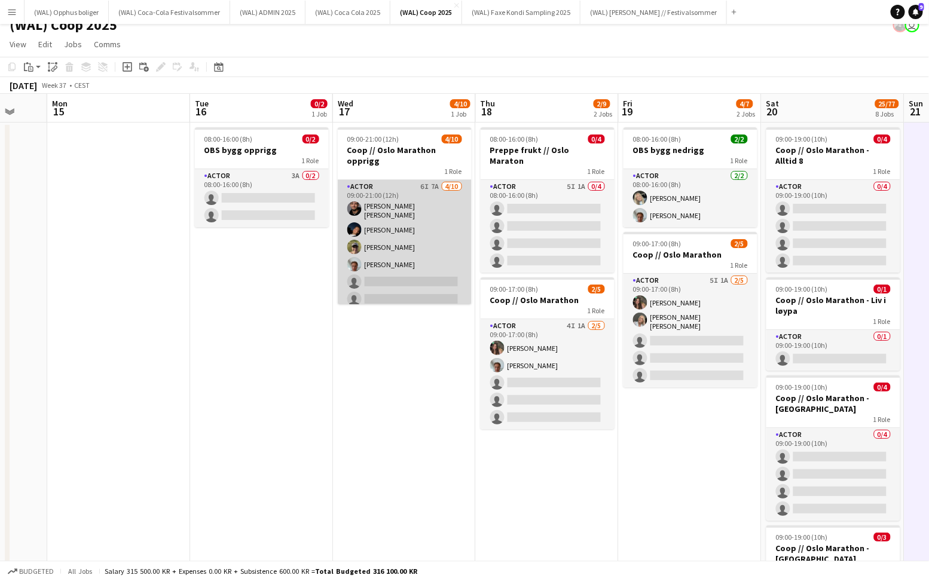
click at [402, 253] on app-card-role "Actor 6I 7A 4/10 09:00-21:00 (12h) Michael Reboli Vural Adrian Roddvik Martin S…" at bounding box center [405, 280] width 134 height 200
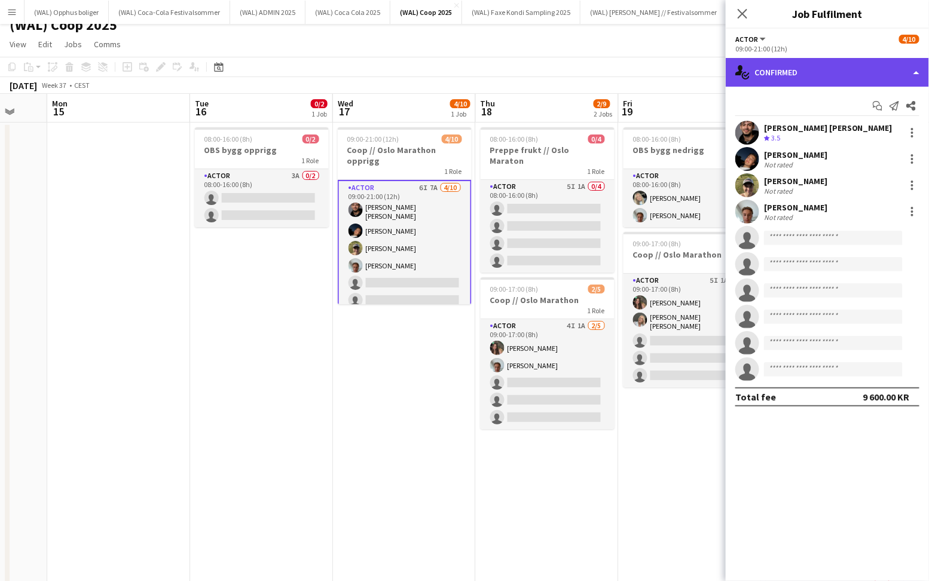
click at [788, 82] on div "single-neutral-actions-check-2 Confirmed" at bounding box center [827, 72] width 203 height 29
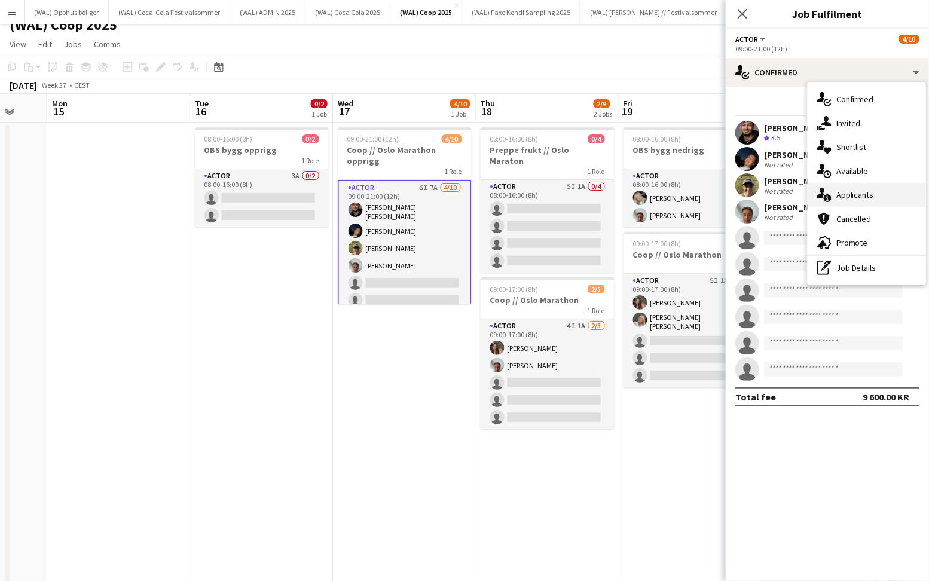
click at [881, 194] on div "single-neutral-actions-information Applicants" at bounding box center [867, 195] width 118 height 24
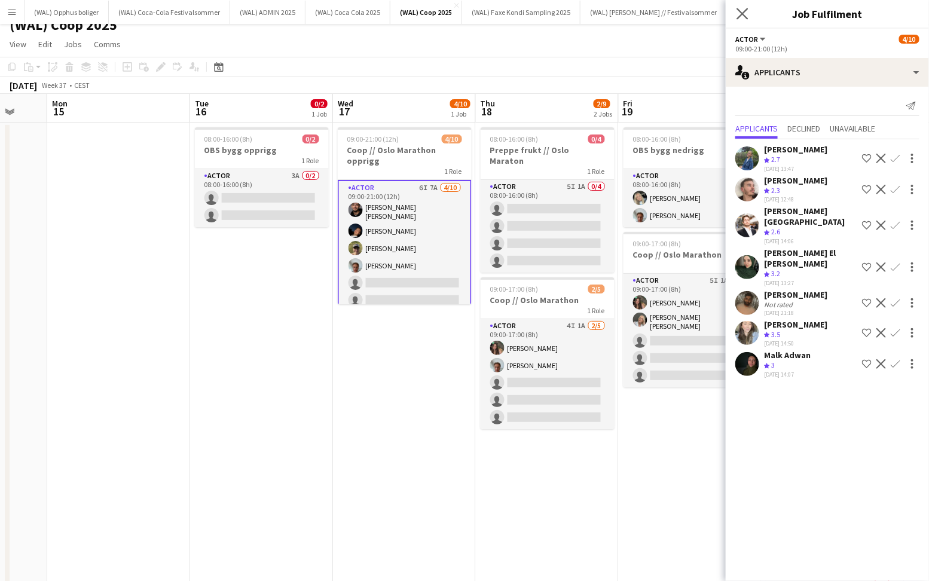
click at [737, 11] on app-icon "Close pop-in" at bounding box center [742, 13] width 17 height 17
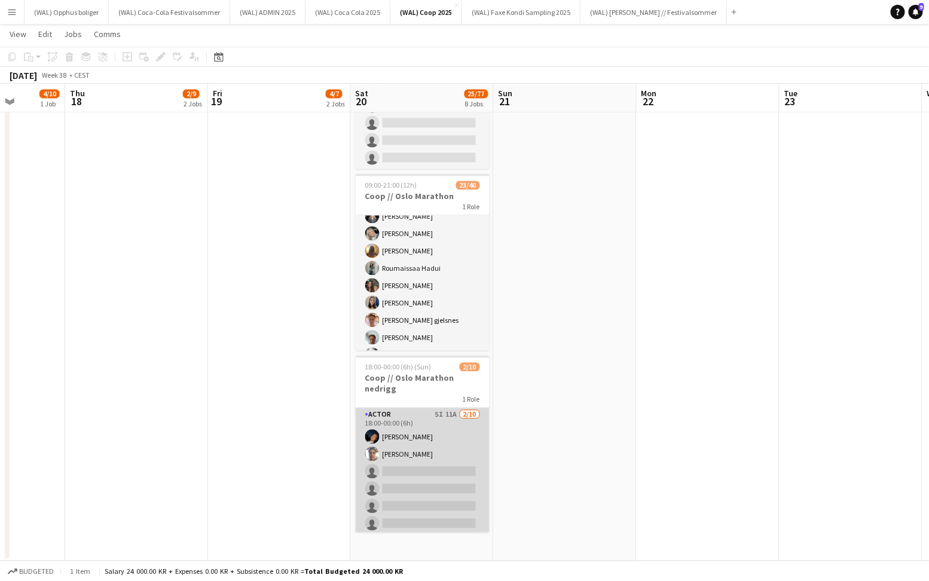
click at [445, 417] on app-card-role "Actor 5I 11A 2/10 18:00-00:00 (6h) Adrian Roddvik Hussein Alsaedi single-neutra…" at bounding box center [423, 506] width 134 height 197
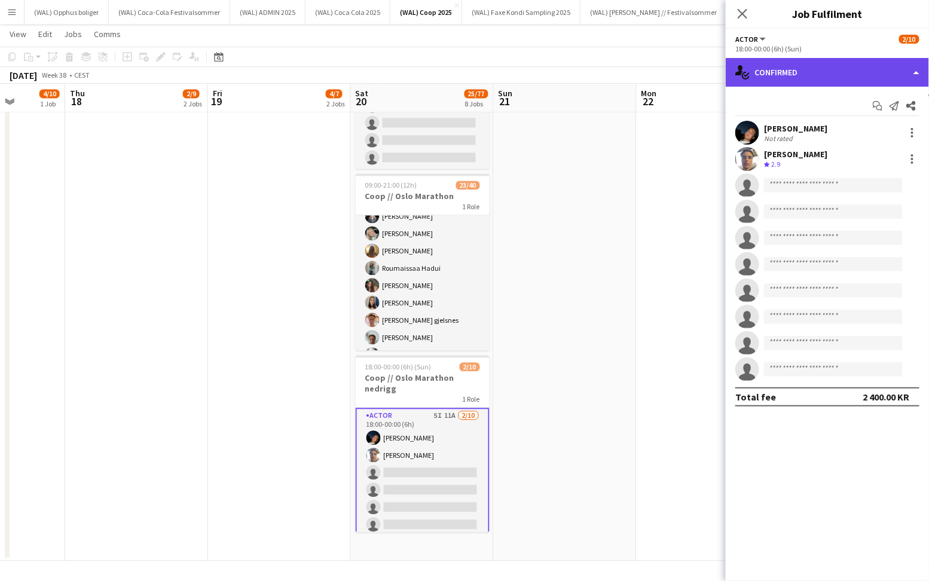
click at [784, 82] on div "single-neutral-actions-check-2 Confirmed" at bounding box center [827, 72] width 203 height 29
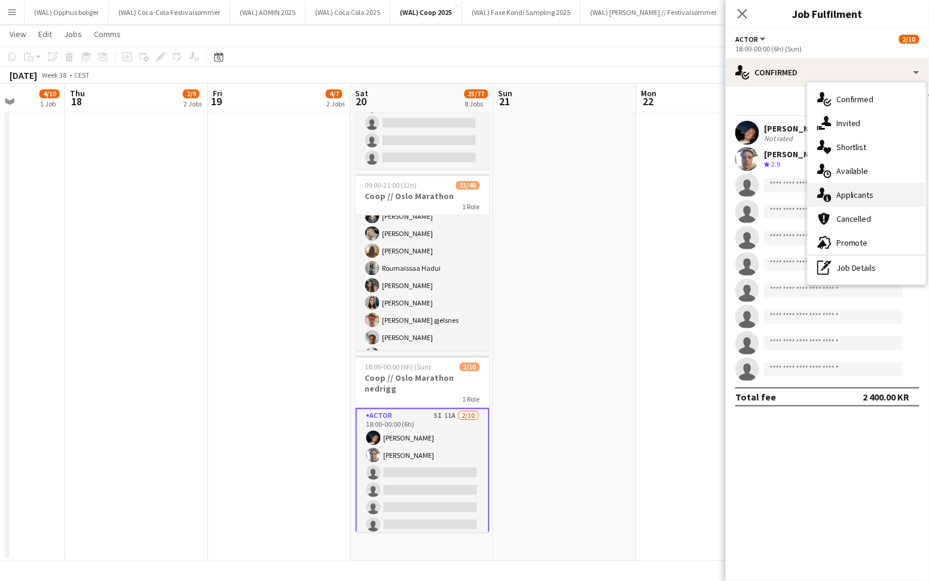
click at [830, 193] on icon "single-neutral-actions-information" at bounding box center [824, 195] width 14 height 14
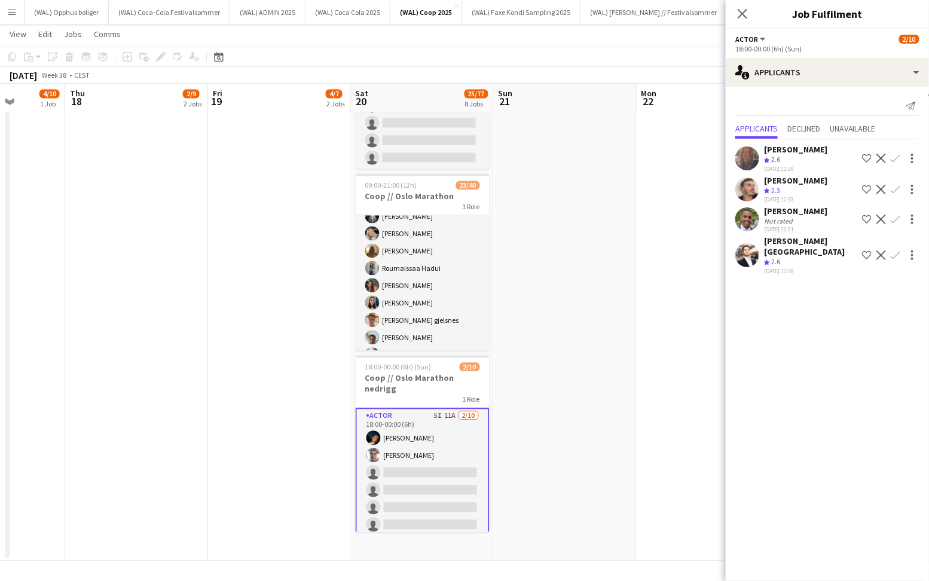
click at [447, 442] on app-card-role "Actor 5I 11A 2/10 18:00-00:00 (6h) Adrian Roddvik Hussein Alsaedi single-neutra…" at bounding box center [423, 507] width 134 height 199
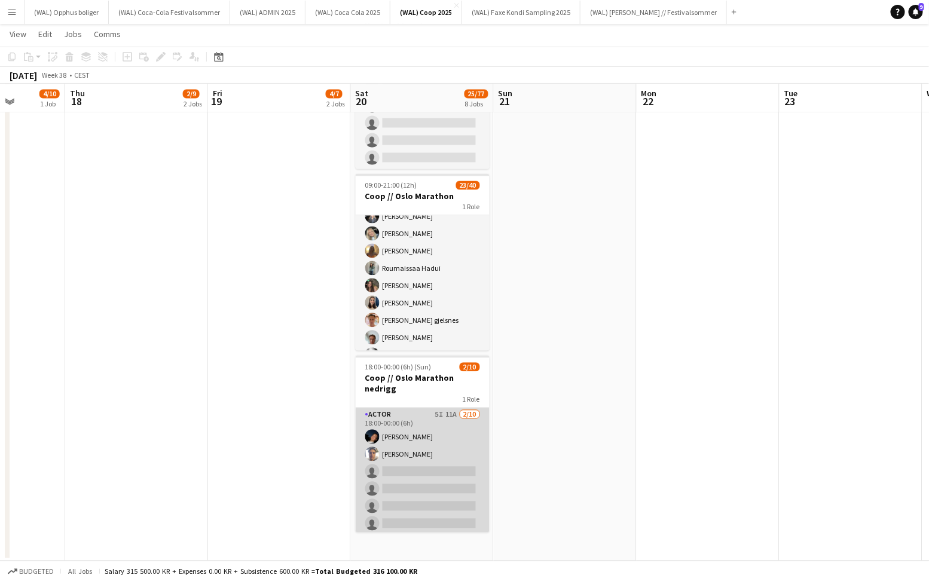
click at [447, 442] on app-card-role "Actor 5I 11A 2/10 18:00-00:00 (6h) Adrian Roddvik Hussein Alsaedi single-neutra…" at bounding box center [423, 506] width 134 height 197
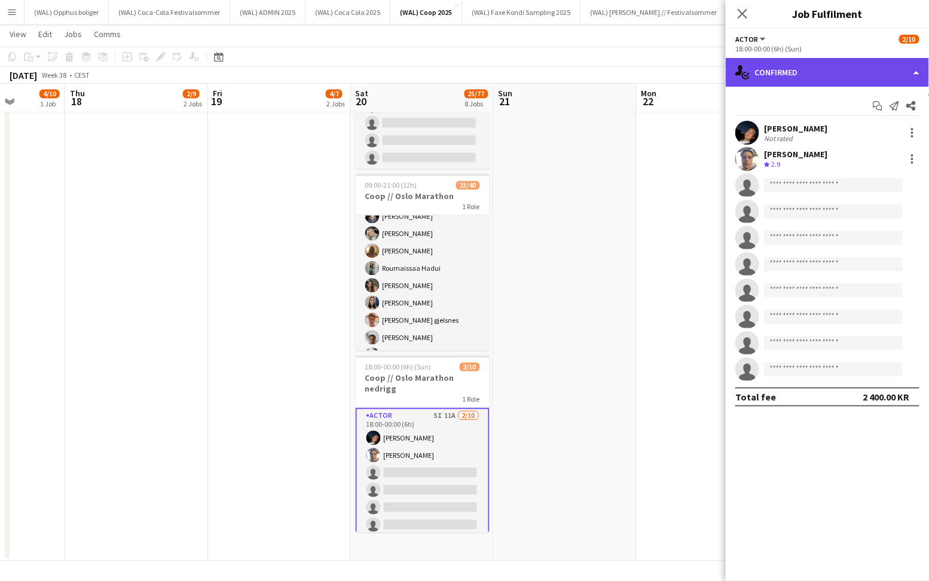
click at [806, 78] on div "single-neutral-actions-check-2 Confirmed" at bounding box center [827, 72] width 203 height 29
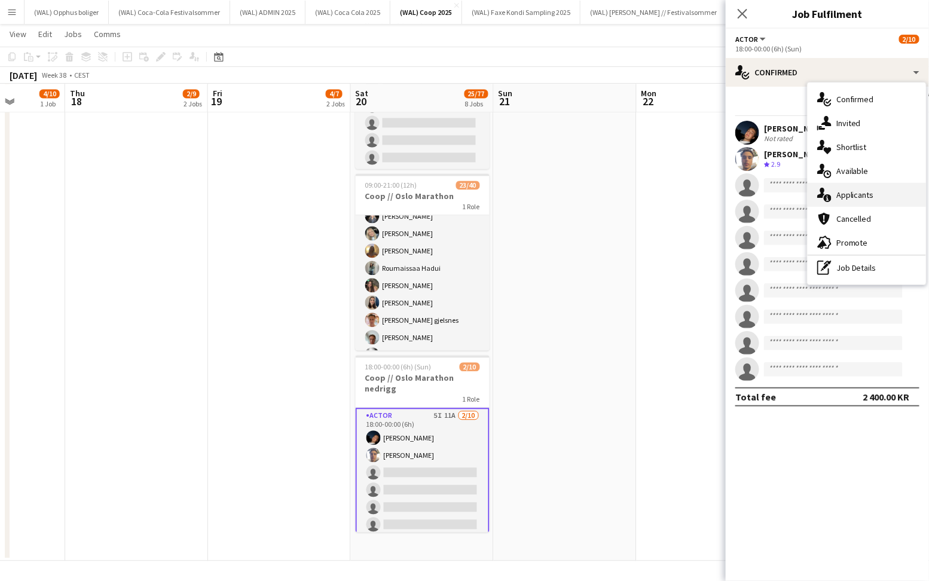
click at [858, 191] on span "Applicants" at bounding box center [855, 195] width 38 height 11
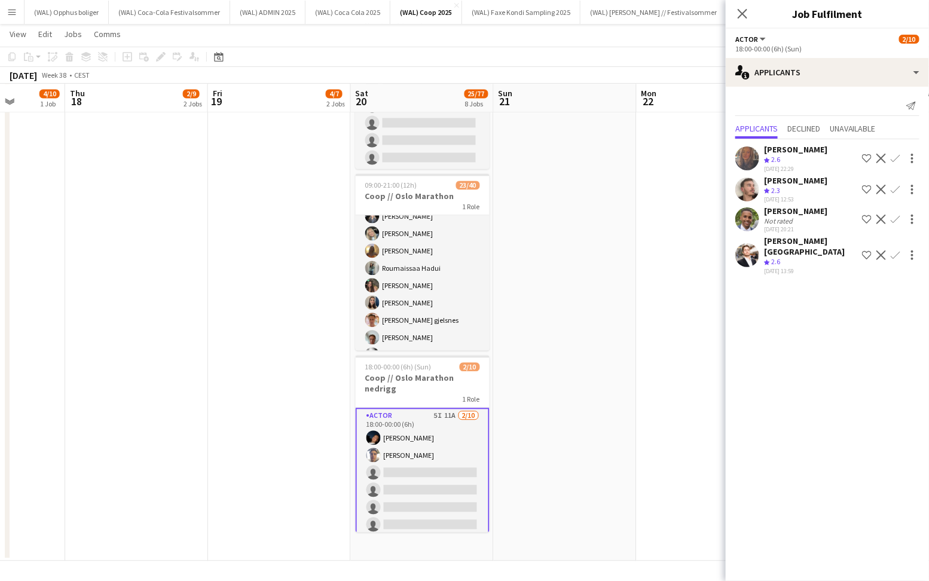
click at [765, 182] on div "[PERSON_NAME]" at bounding box center [795, 180] width 63 height 11
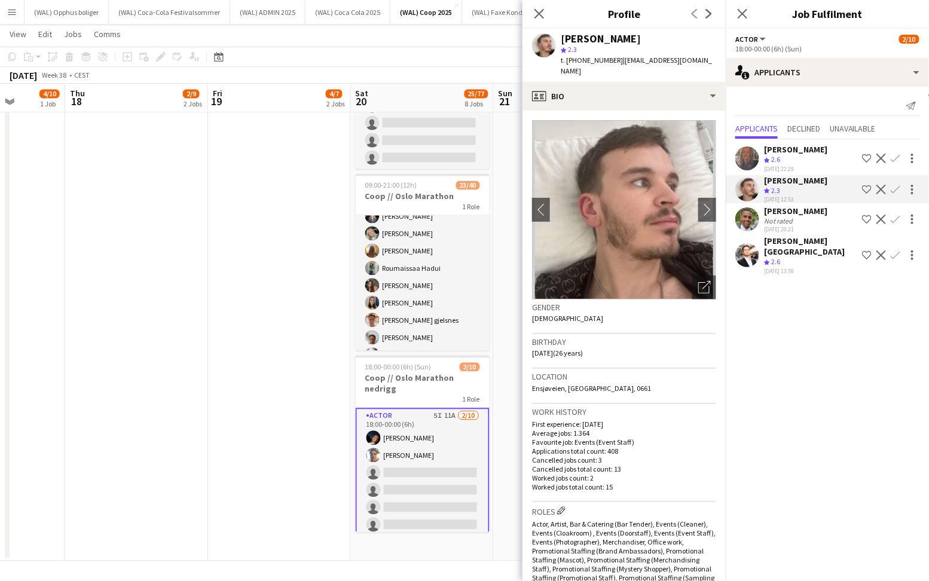
click at [765, 152] on div "[PERSON_NAME]" at bounding box center [795, 149] width 63 height 11
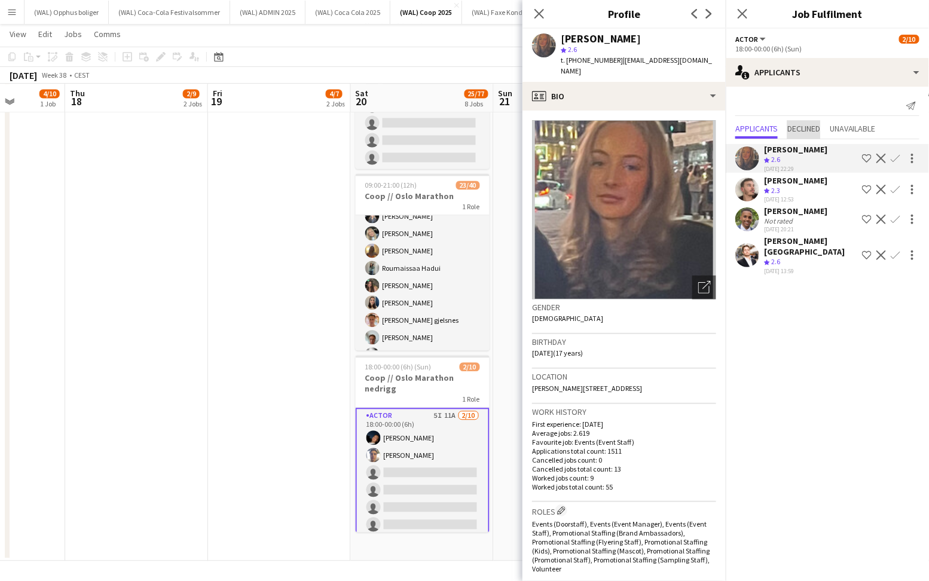
click at [798, 129] on span "Declined" at bounding box center [803, 128] width 33 height 8
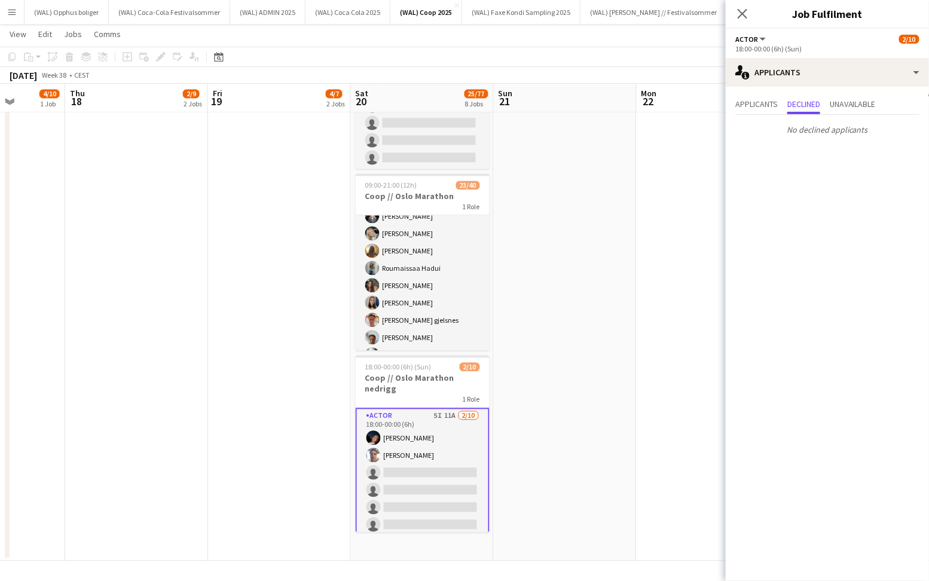
click at [864, 93] on div "Applicants Declined Unavailable No declined applicants" at bounding box center [827, 118] width 203 height 63
click at [860, 97] on span "Unavailable" at bounding box center [853, 105] width 46 height 18
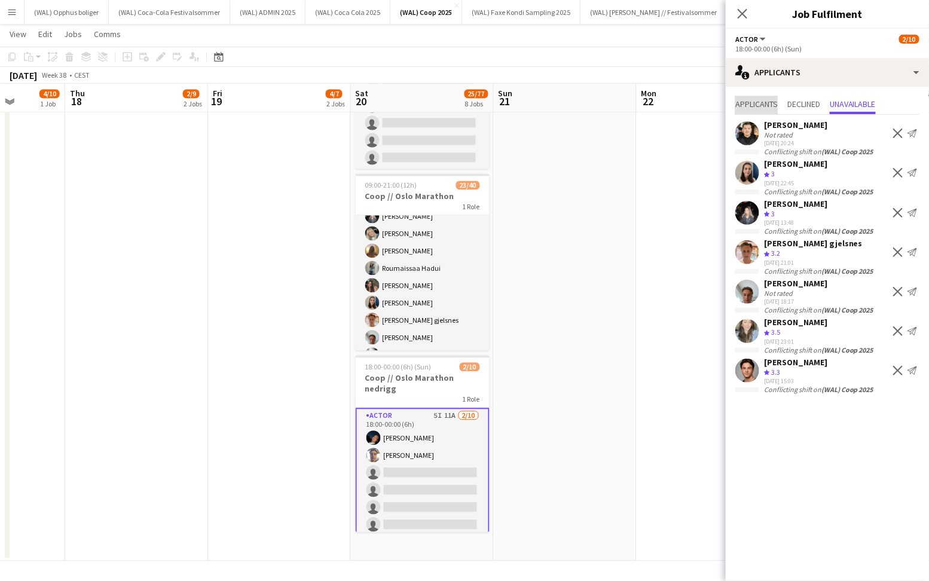
click at [757, 103] on span "Applicants" at bounding box center [756, 104] width 42 height 8
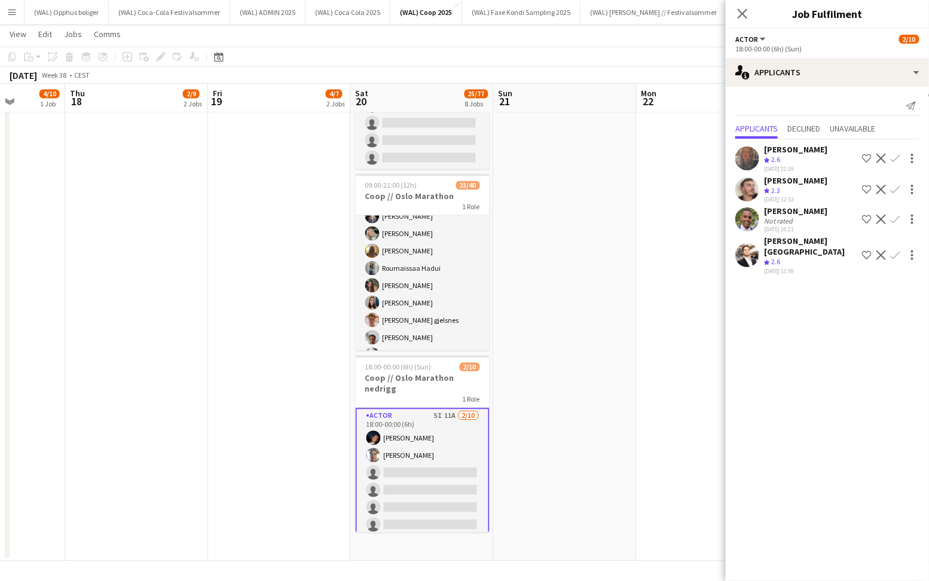
click at [752, 154] on app-user-avatar at bounding box center [747, 158] width 24 height 24
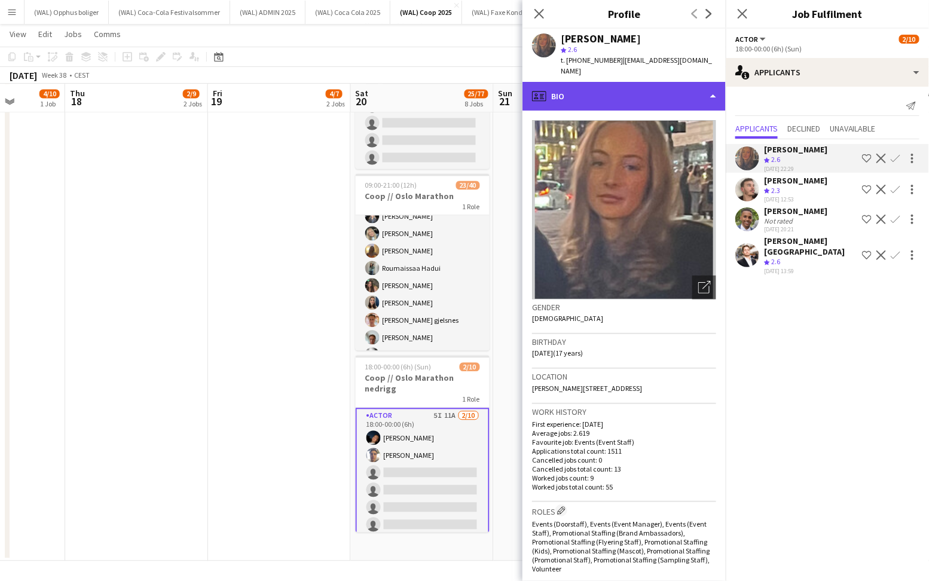
click at [633, 91] on div "profile Bio" at bounding box center [623, 96] width 203 height 29
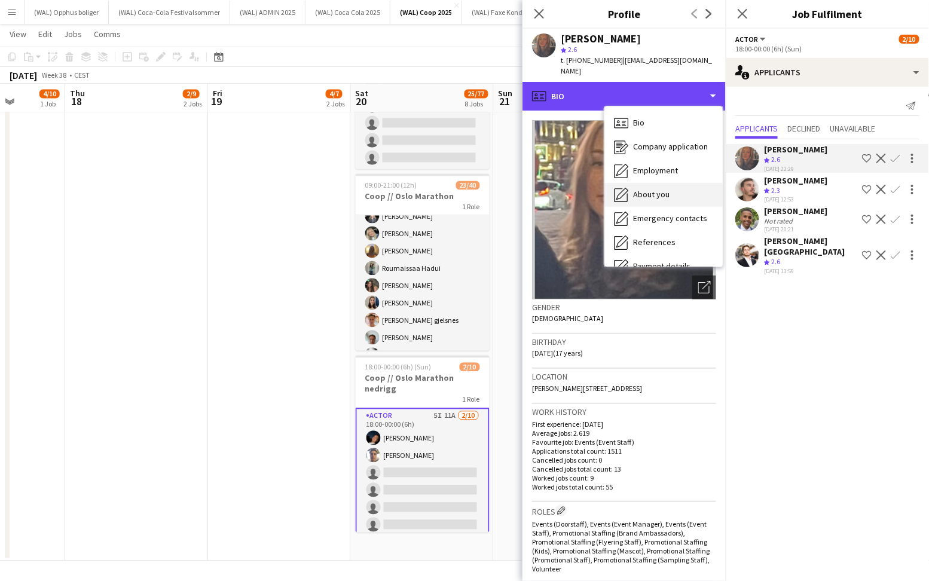
scroll to position [112, 0]
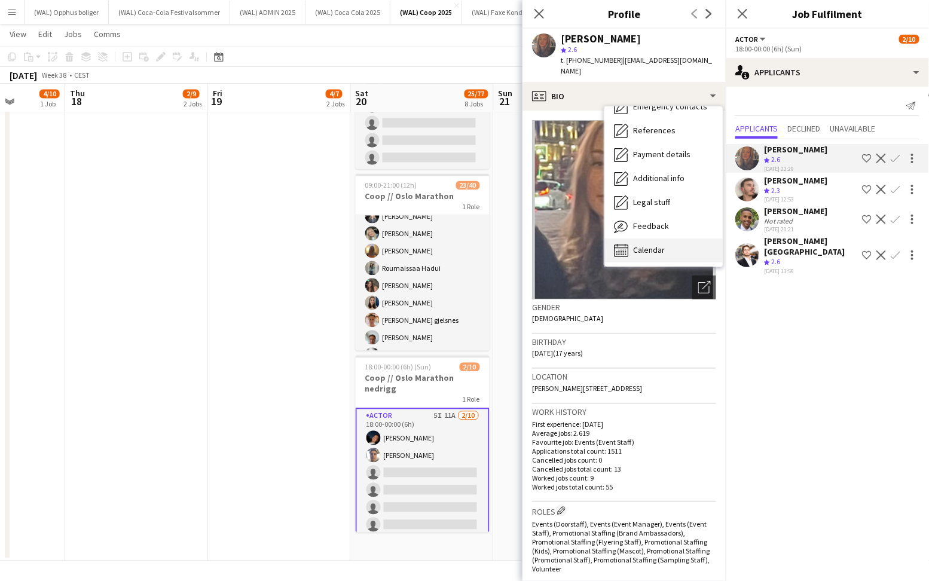
click at [641, 245] on span "Calendar" at bounding box center [649, 250] width 32 height 11
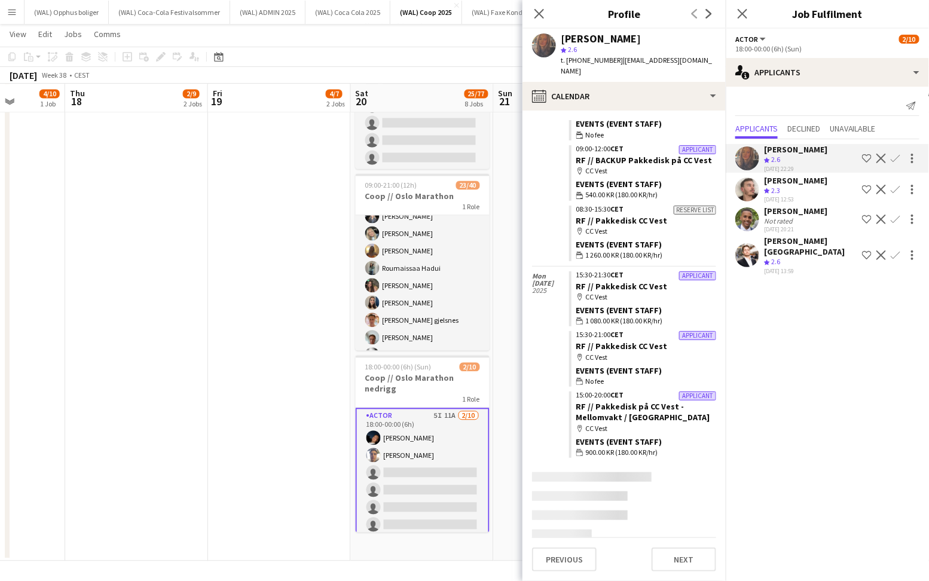
scroll to position [667, 0]
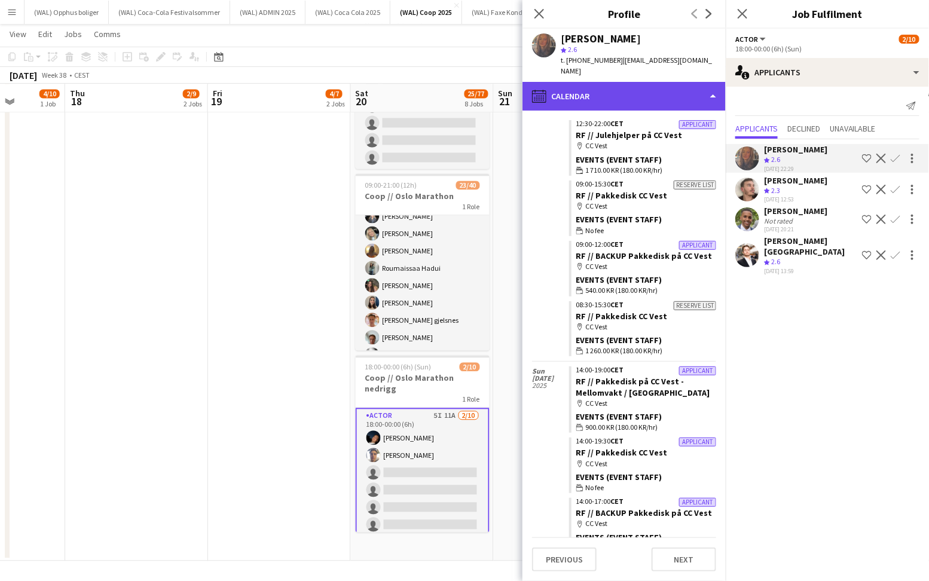
click at [621, 97] on div "calendar-full Calendar" at bounding box center [623, 96] width 203 height 29
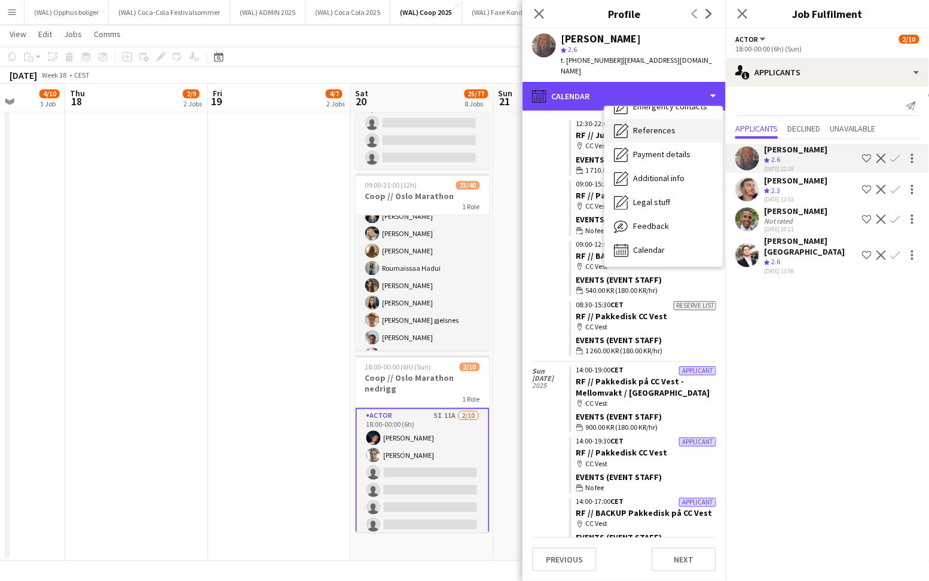
scroll to position [0, 0]
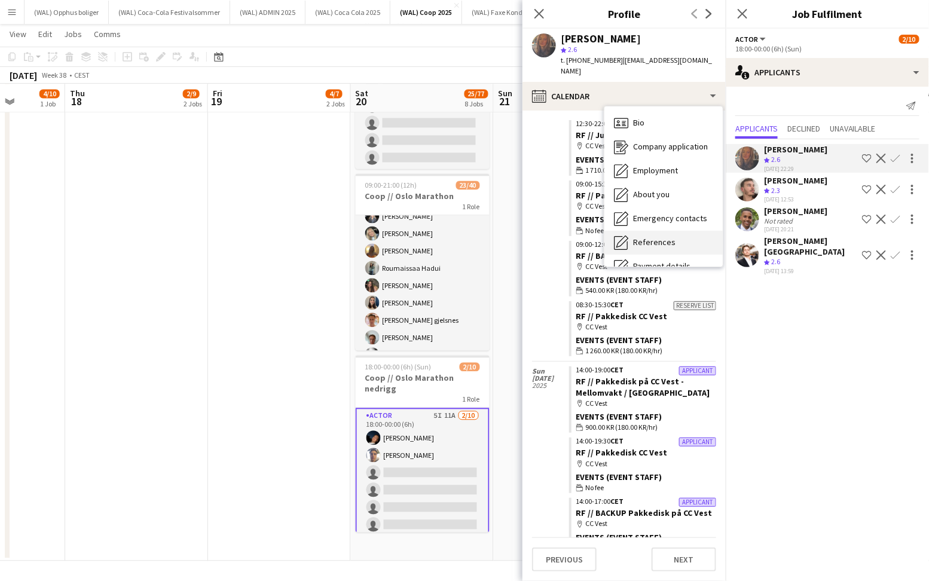
click at [637, 117] on span "Bio" at bounding box center [638, 122] width 11 height 11
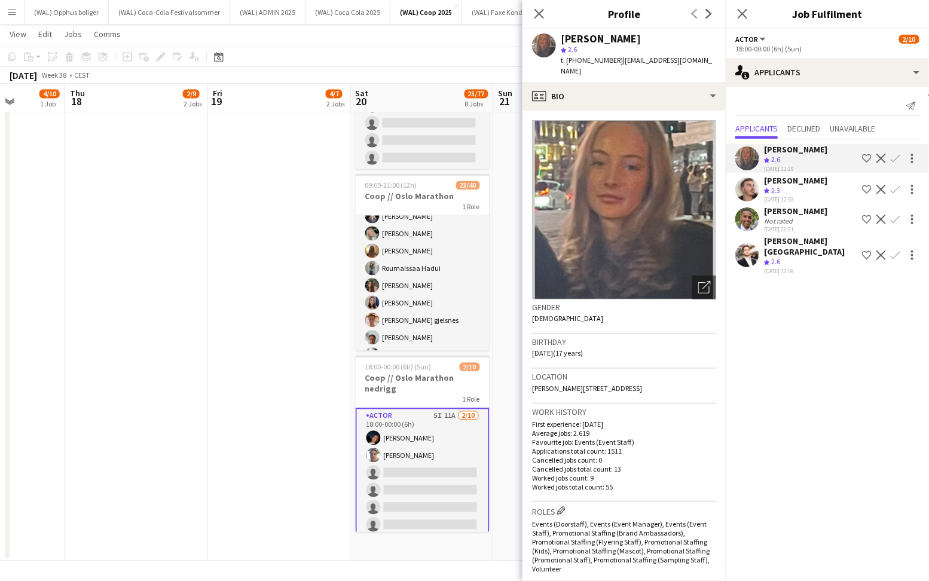
drag, startPoint x: 592, startPoint y: 476, endPoint x: 621, endPoint y: 473, distance: 28.9
click at [621, 482] on p "Worked jobs total count: 55" at bounding box center [624, 486] width 184 height 9
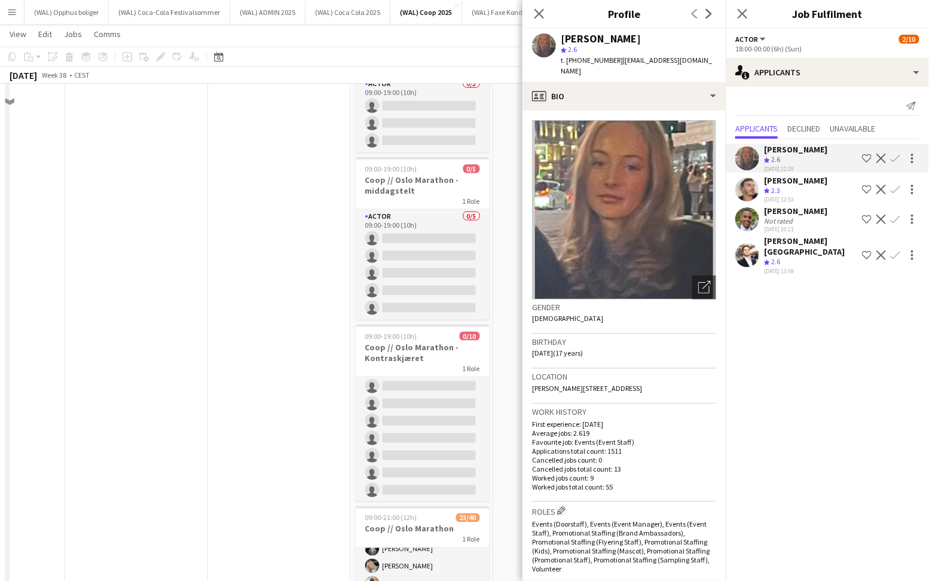
scroll to position [184, 0]
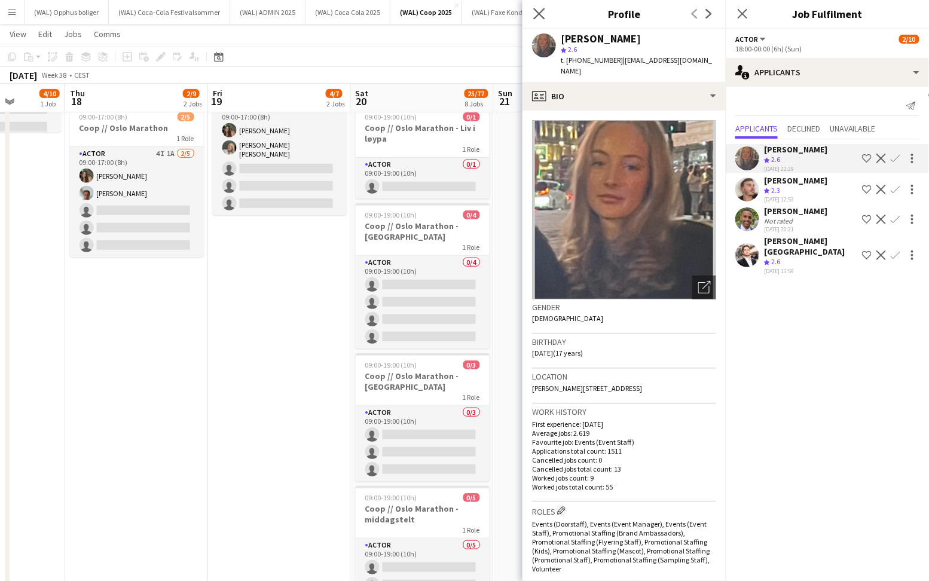
click at [532, 15] on app-icon "Close pop-in" at bounding box center [539, 13] width 17 height 17
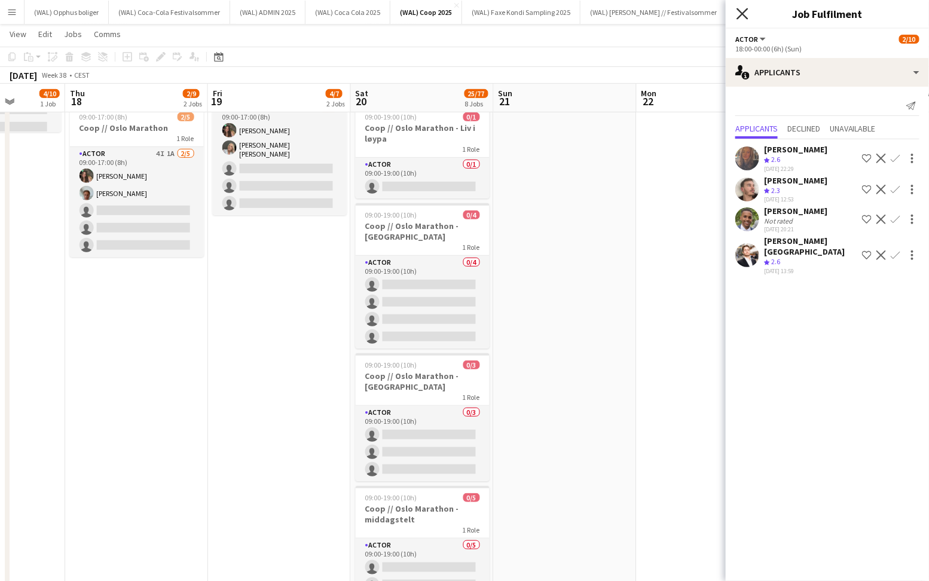
click at [746, 15] on icon "Close pop-in" at bounding box center [742, 13] width 11 height 11
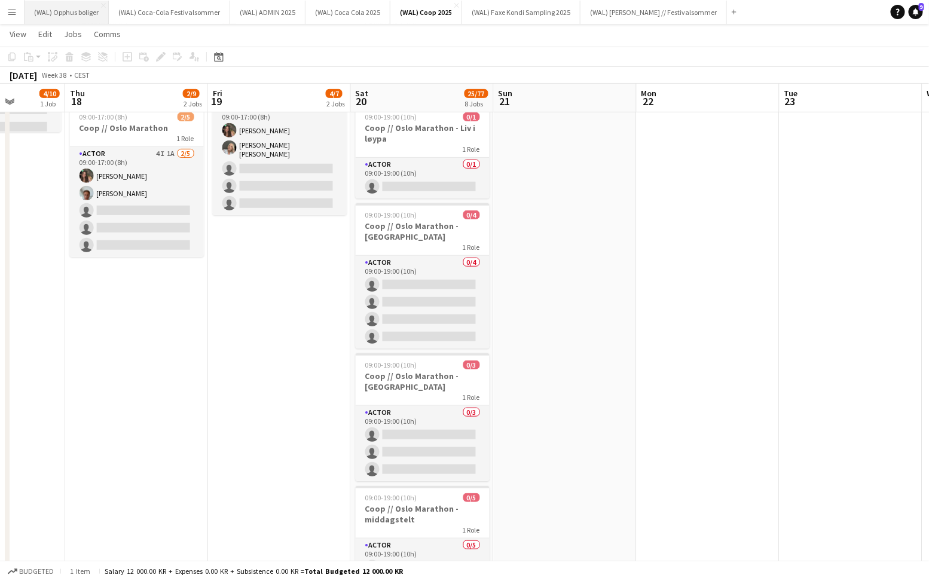
click at [78, 19] on button "(WAL) Opphus boliger Close" at bounding box center [67, 12] width 84 height 23
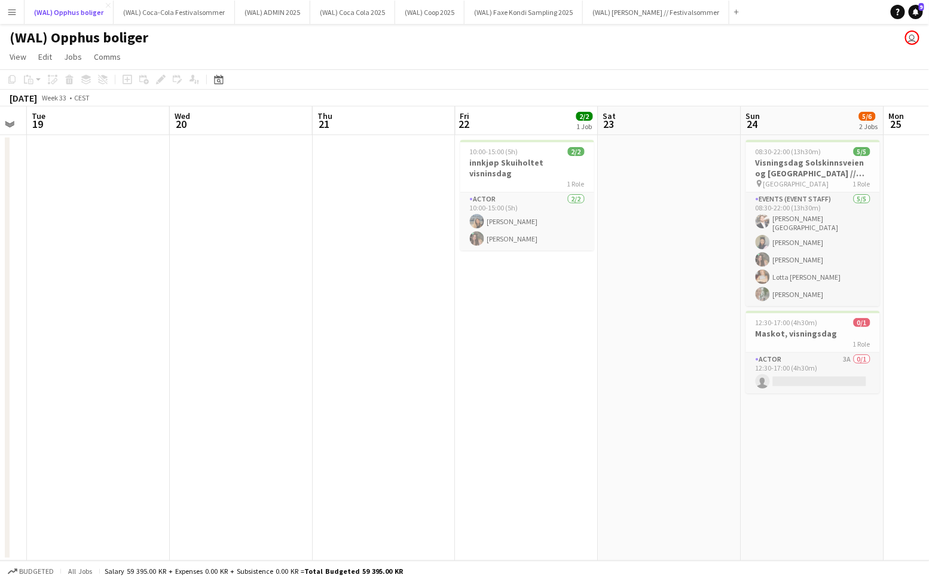
scroll to position [0, 543]
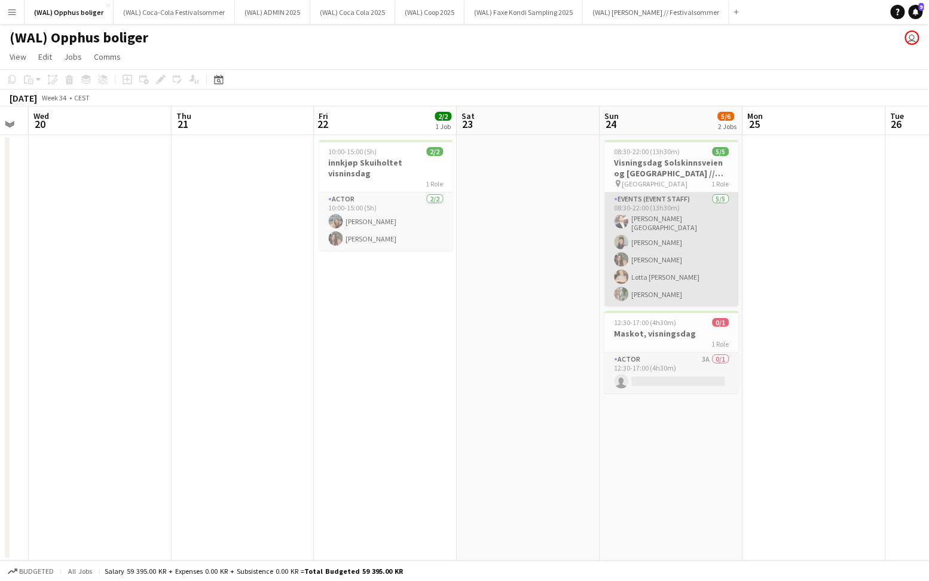
click at [677, 248] on app-card-role "Events (Event Staff) 5/5 08:30-22:00 (13h30m) Hans Torstein Lærum Ranim Adwan R…" at bounding box center [672, 249] width 134 height 114
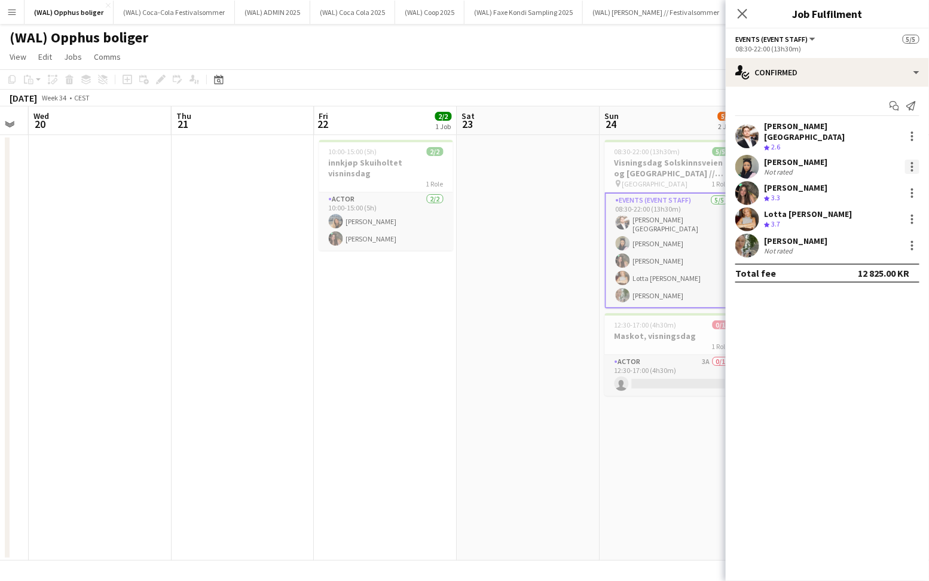
click at [919, 164] on div at bounding box center [912, 167] width 14 height 14
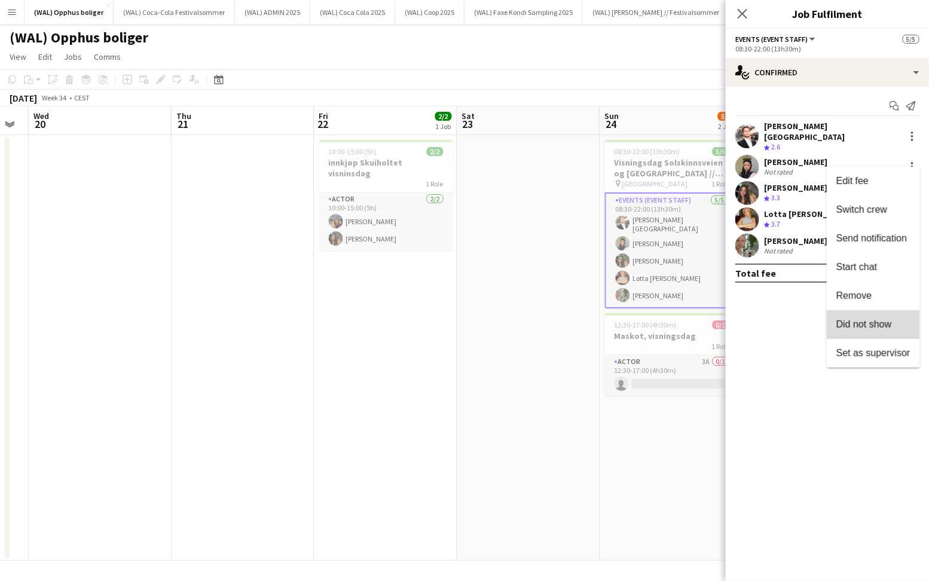
click at [881, 328] on span "Did not show" at bounding box center [864, 324] width 56 height 10
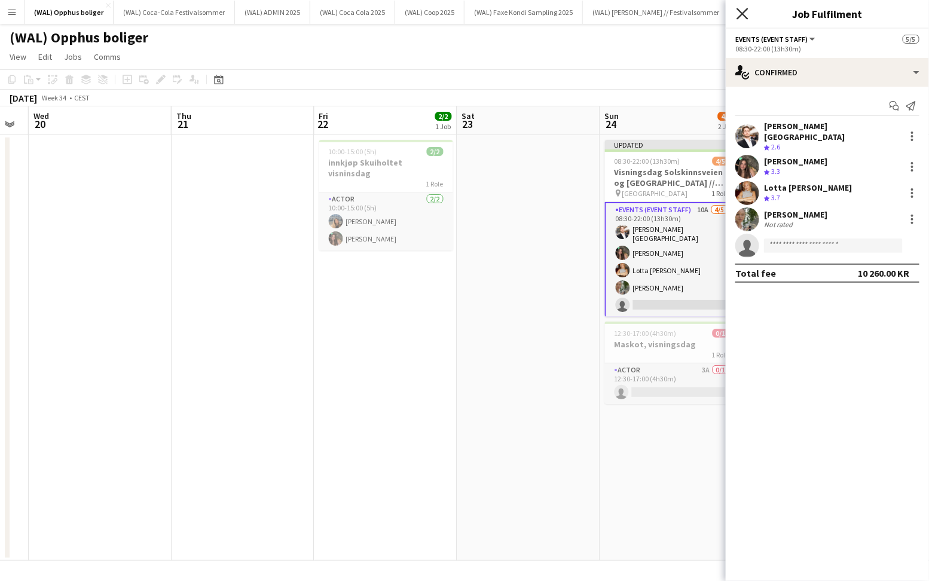
click at [743, 13] on icon at bounding box center [742, 13] width 11 height 11
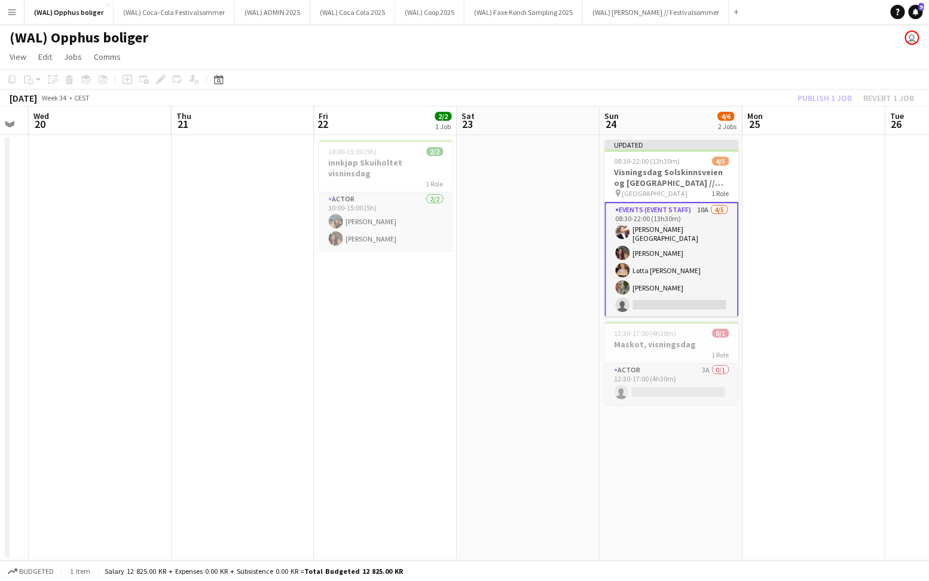
click at [805, 92] on div "Publish 1 job Revert 1 job" at bounding box center [856, 98] width 146 height 16
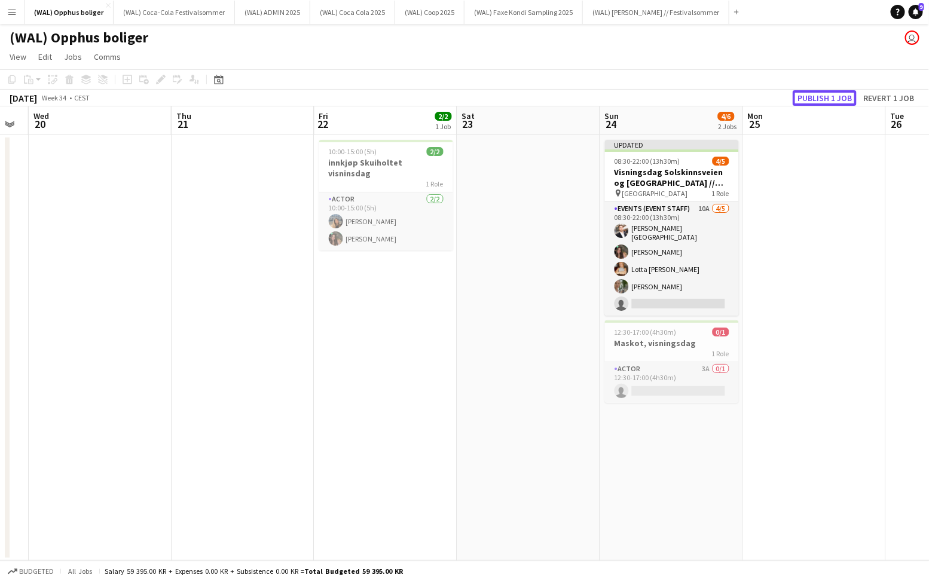
click at [805, 92] on button "Publish 1 job" at bounding box center [825, 98] width 64 height 16
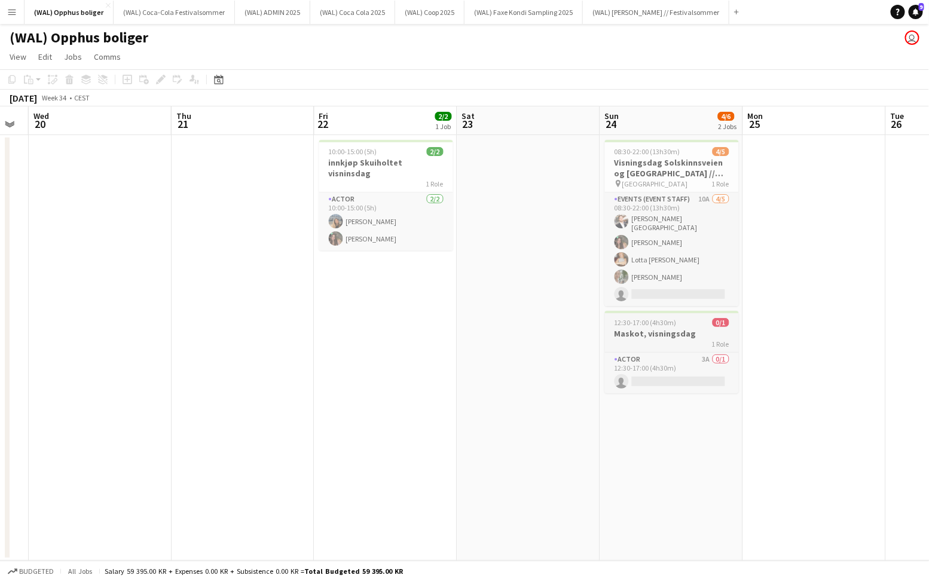
click at [649, 347] on app-job-card "12:30-17:00 (4h30m) 0/1 Maskot, visningsdag 1 Role Actor 3A 0/1 12:30-17:00 (4h…" at bounding box center [672, 352] width 134 height 82
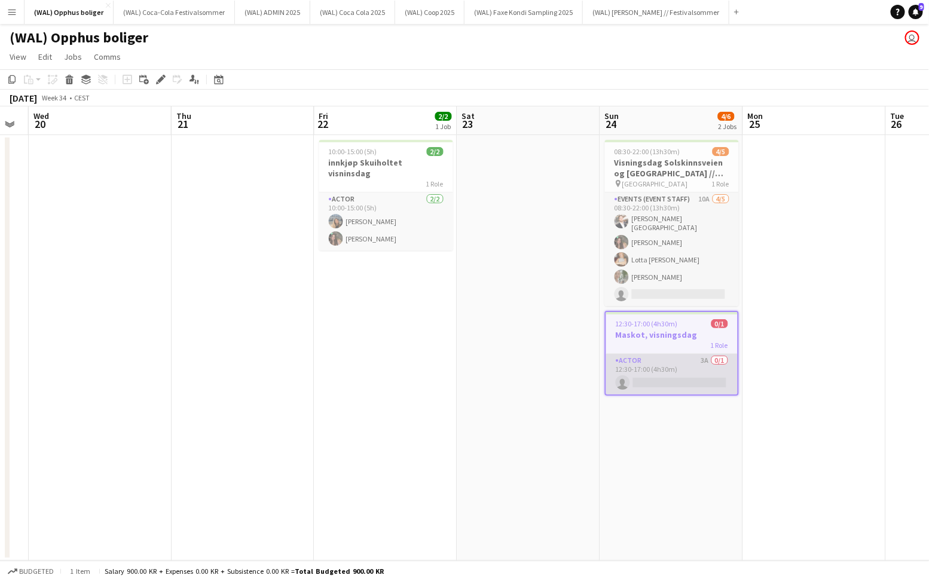
click at [649, 362] on app-card-role "Actor 3A 0/1 12:30-17:00 (4h30m) single-neutral-actions" at bounding box center [672, 374] width 132 height 41
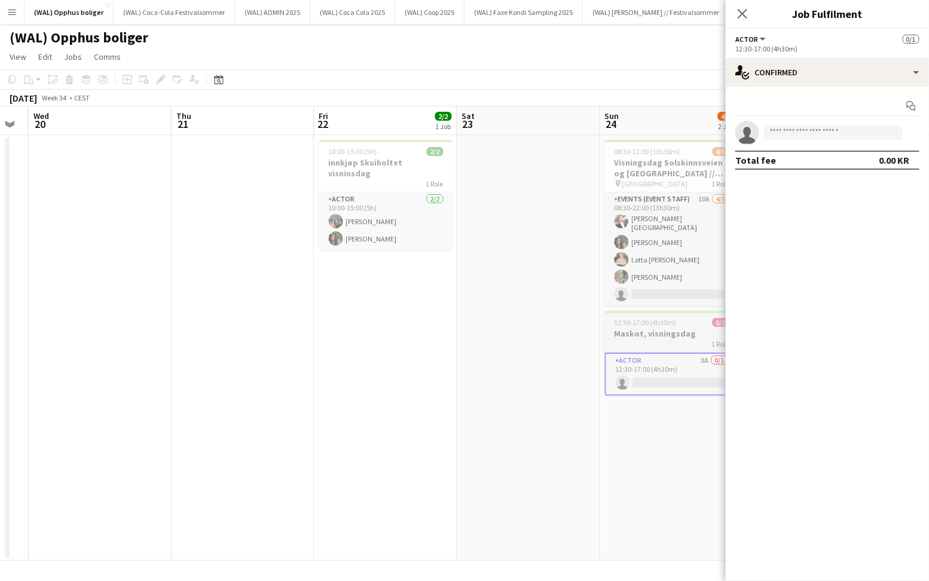
click at [647, 328] on h3 "Maskot, visningsdag" at bounding box center [672, 333] width 134 height 11
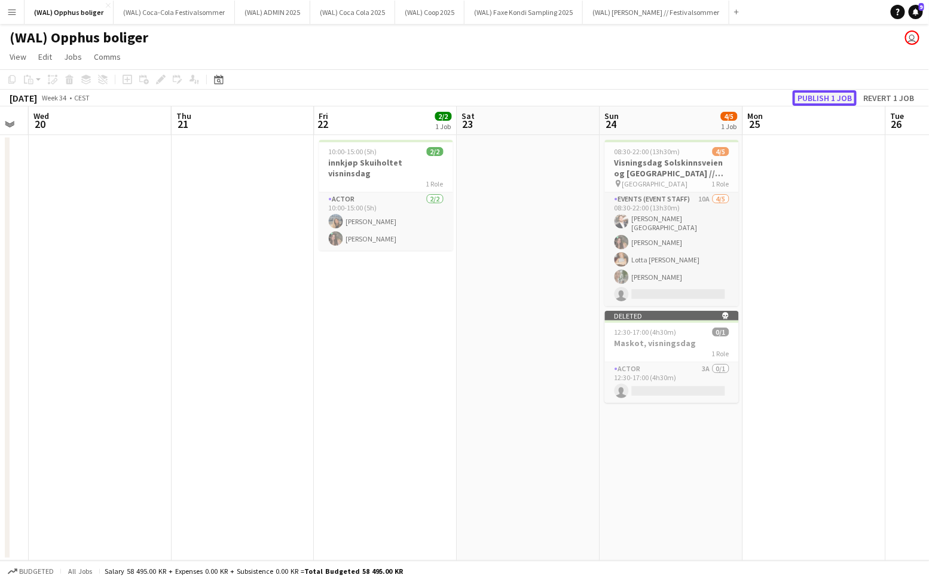
click at [810, 93] on button "Publish 1 job" at bounding box center [825, 98] width 64 height 16
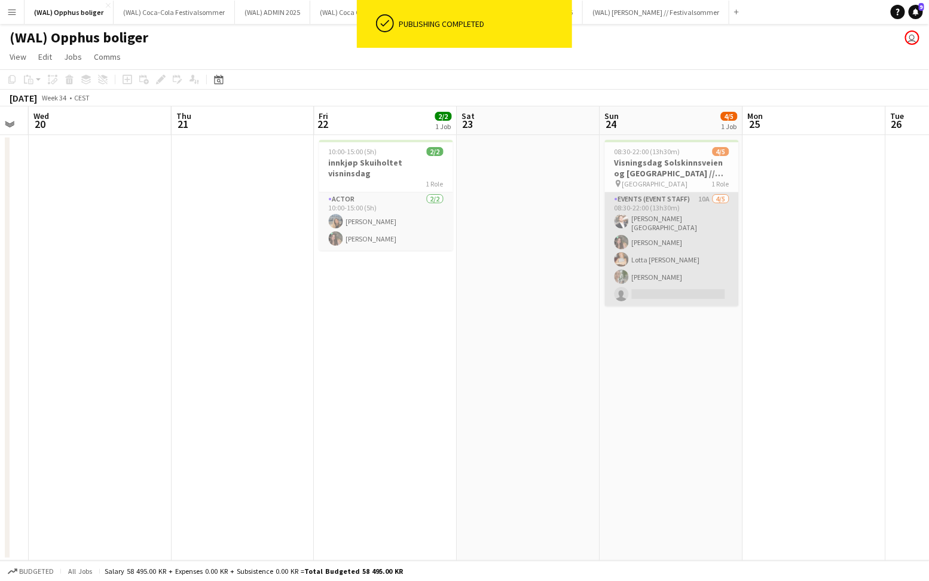
click at [647, 252] on app-card-role "Events (Event Staff) 10A 4/5 08:30-22:00 (13h30m) Hans Torstein Lærum Rafaela G…" at bounding box center [672, 249] width 134 height 114
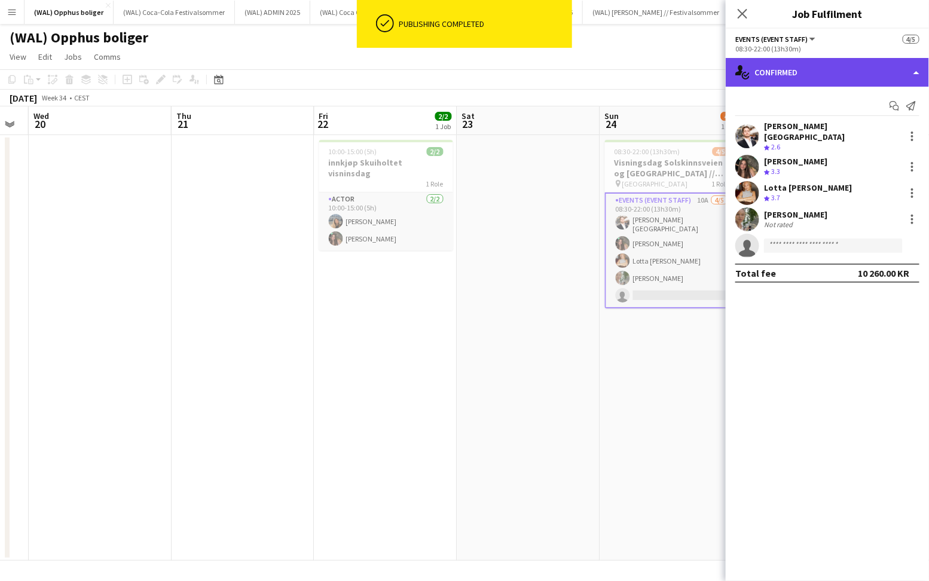
click at [796, 80] on div "single-neutral-actions-check-2 Confirmed" at bounding box center [827, 72] width 203 height 29
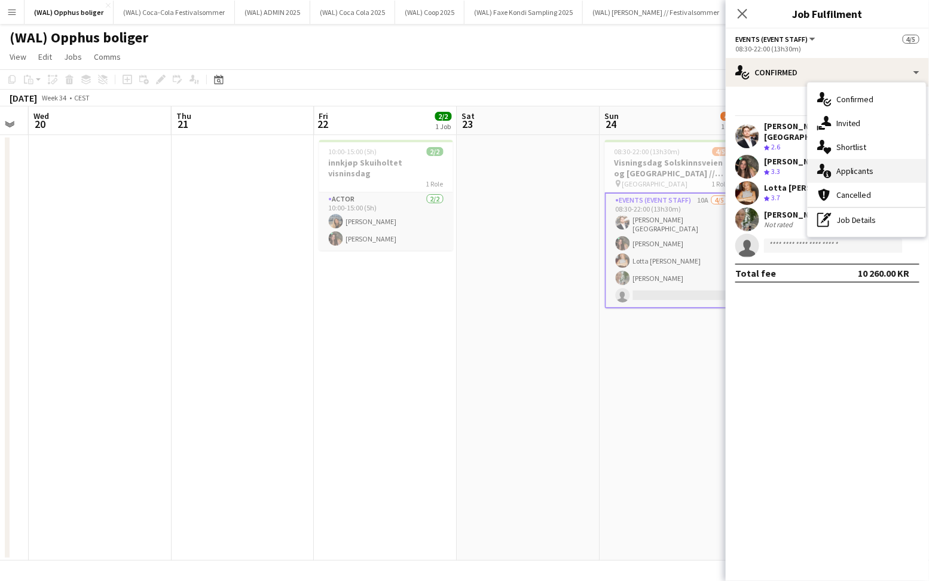
click at [839, 170] on span "Applicants" at bounding box center [855, 171] width 38 height 11
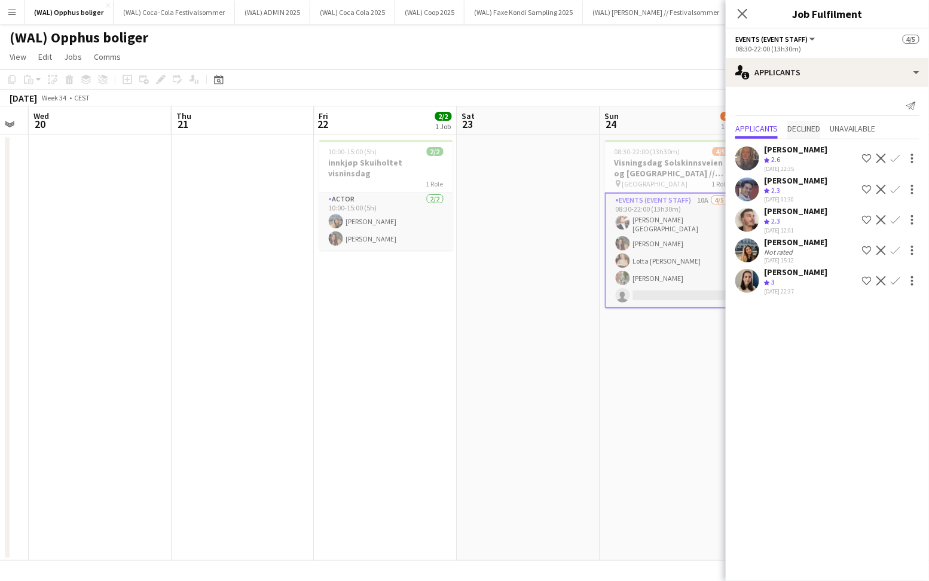
click at [798, 132] on span "Declined" at bounding box center [803, 128] width 33 height 8
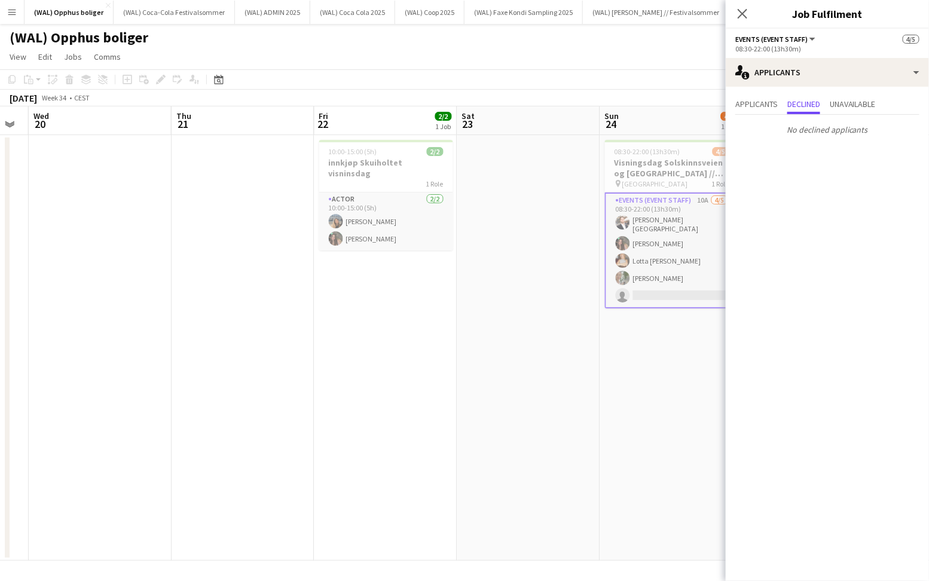
click at [832, 98] on div "Applicants Declined Unavailable" at bounding box center [827, 105] width 184 height 19
click at [847, 102] on span "Unavailable" at bounding box center [853, 104] width 46 height 8
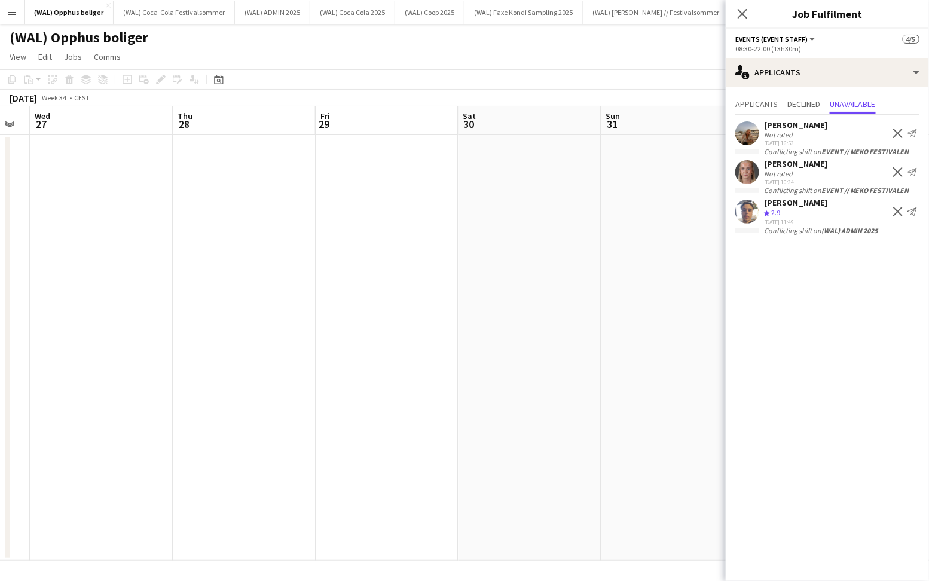
scroll to position [0, 368]
click at [523, 242] on app-date-cell at bounding box center [560, 348] width 143 height 426
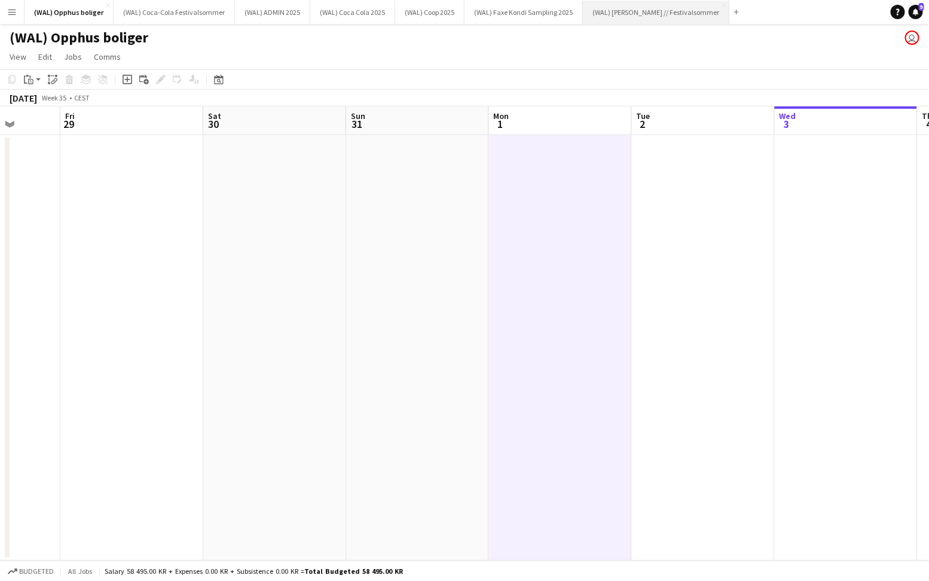
click at [637, 12] on button "(WAL) Hansa Borg // Festivalsommer Close" at bounding box center [656, 12] width 146 height 23
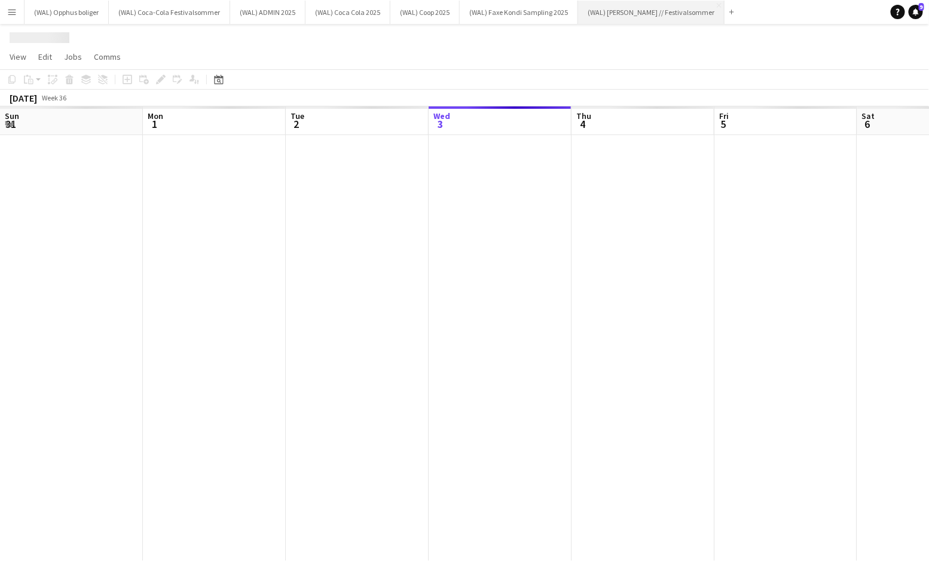
scroll to position [0, 286]
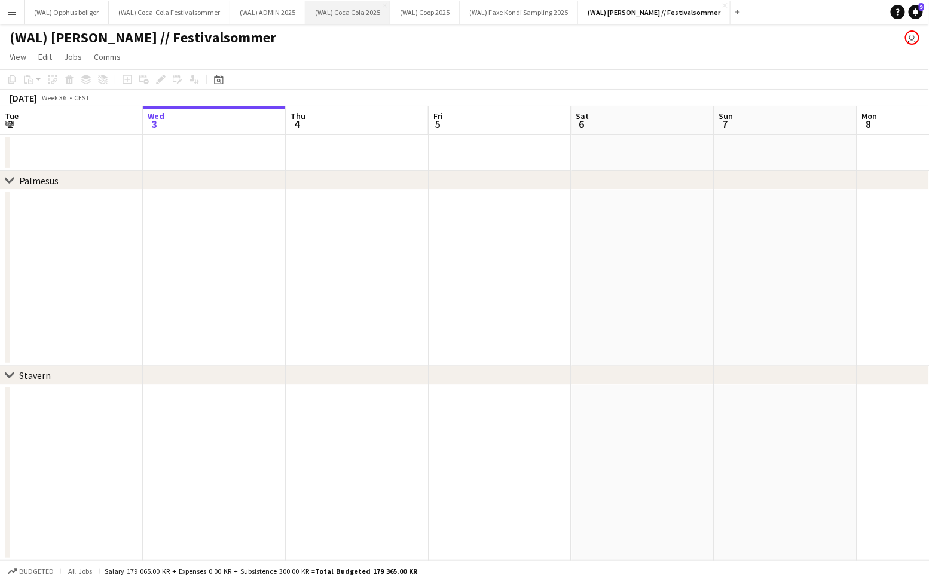
click at [332, 15] on button "(WAL) Coca Cola 2025 Close" at bounding box center [347, 12] width 85 height 23
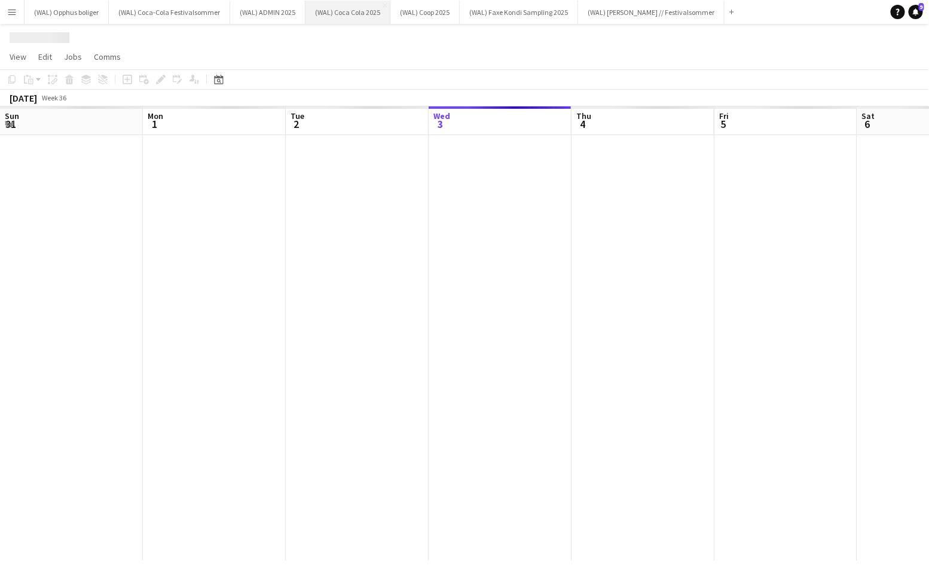
scroll to position [0, 286]
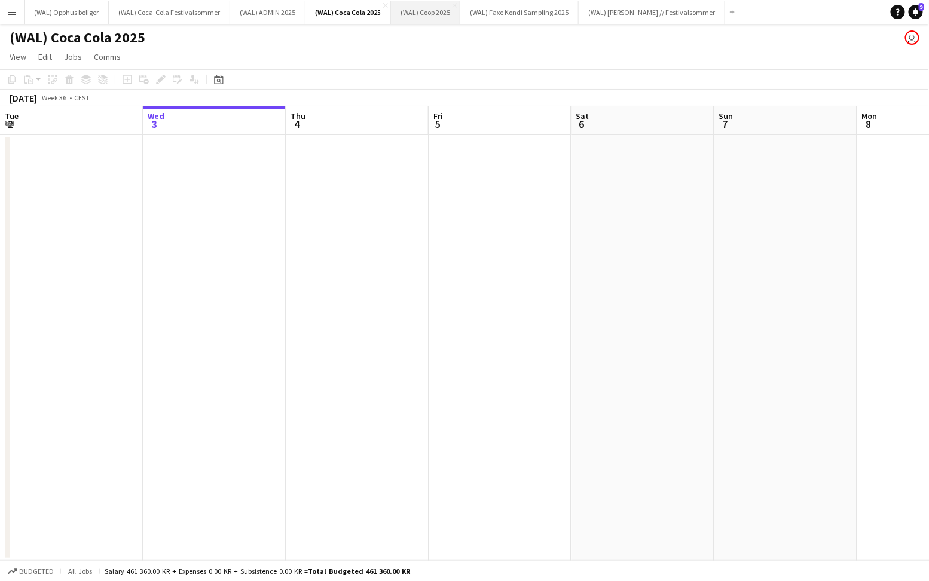
click at [415, 16] on button "(WAL) Coop 2025 Close" at bounding box center [425, 12] width 69 height 23
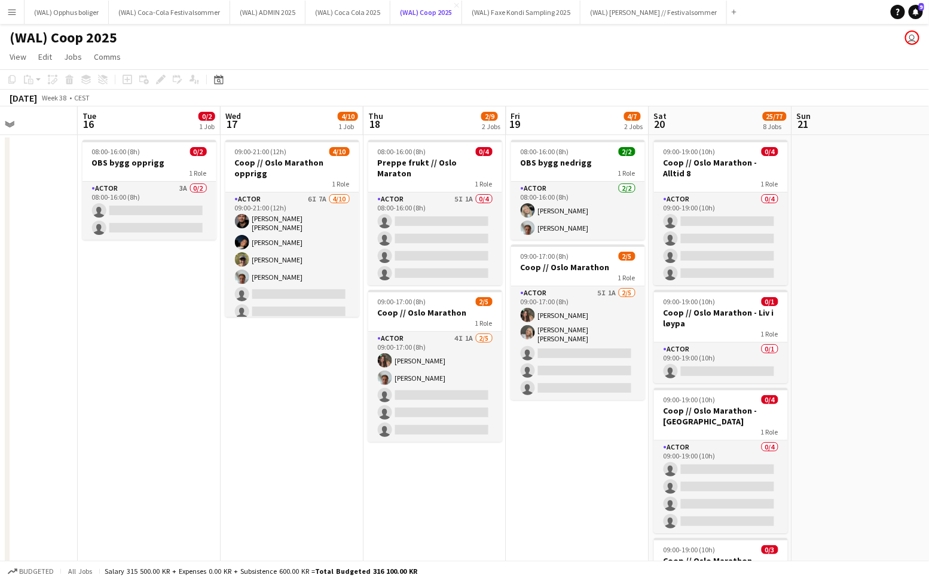
scroll to position [0, 351]
click at [15, 20] on button "Menu" at bounding box center [12, 12] width 24 height 24
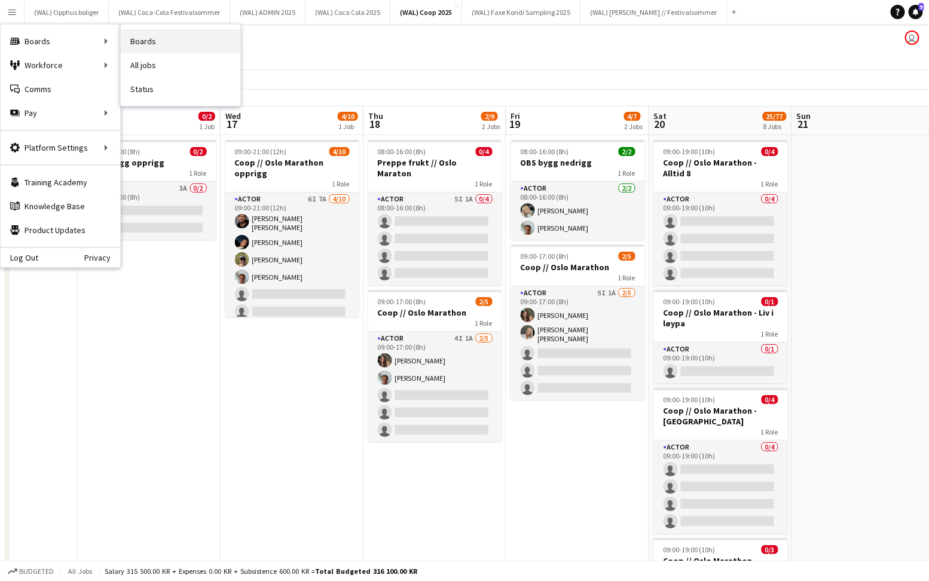
click at [132, 42] on link "Boards" at bounding box center [181, 41] width 120 height 24
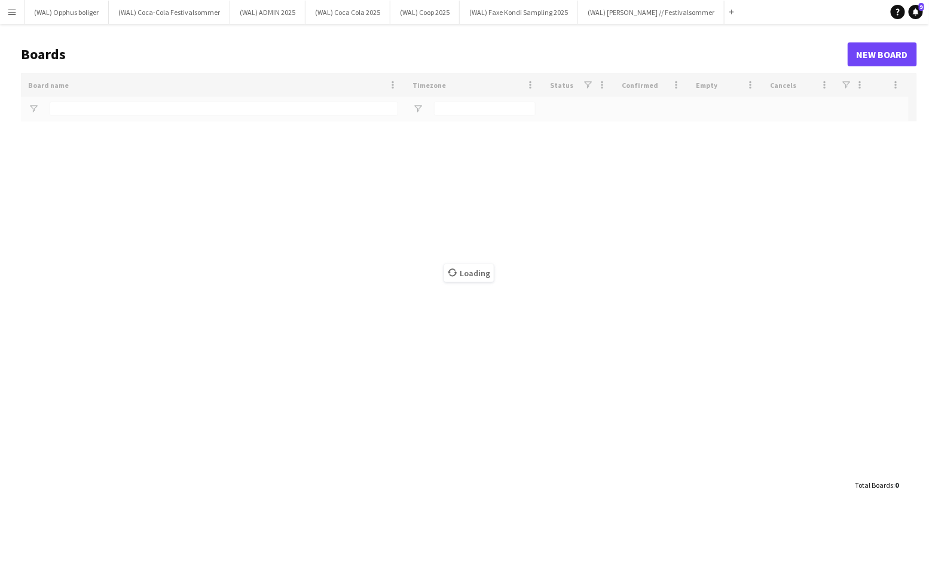
type input "****"
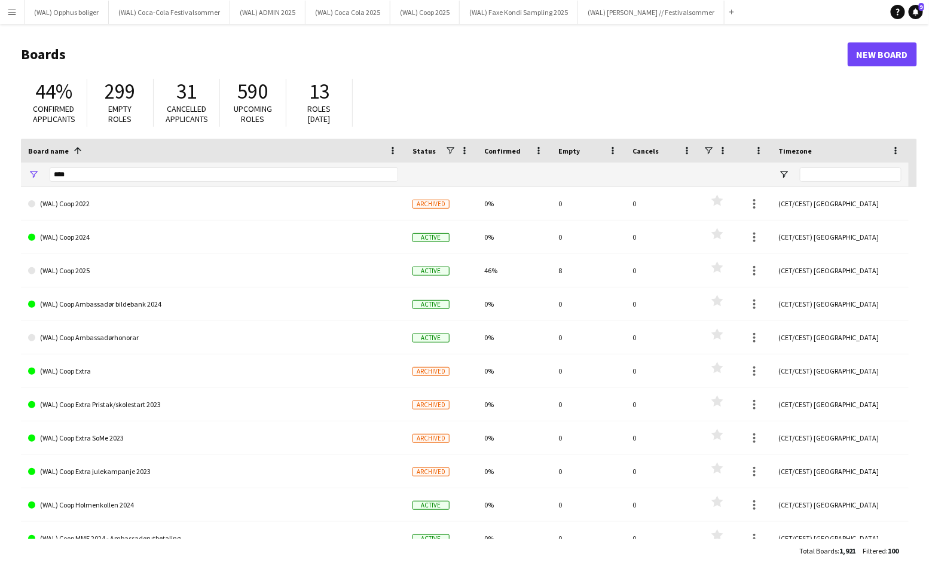
click at [11, 17] on button "Menu" at bounding box center [12, 12] width 24 height 24
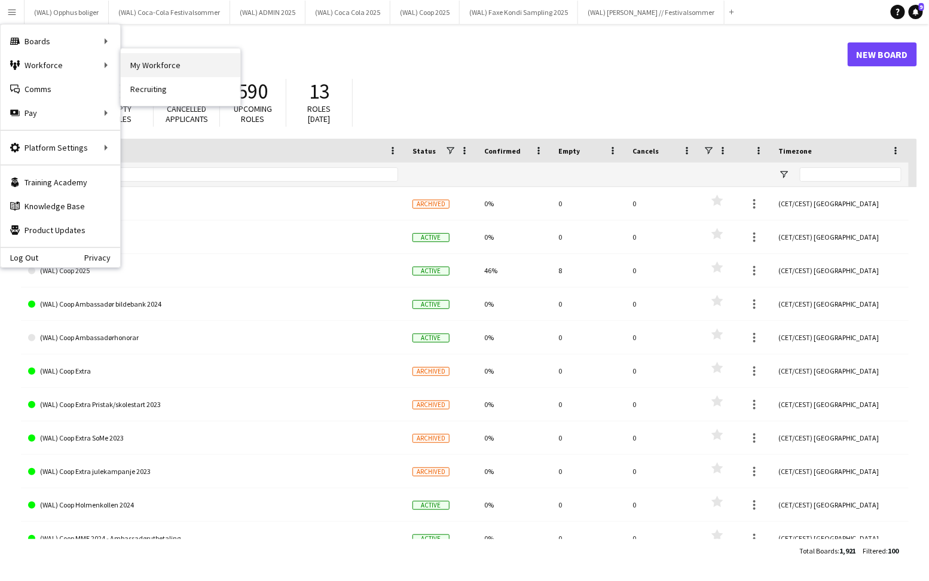
click at [139, 71] on link "My Workforce" at bounding box center [181, 65] width 120 height 24
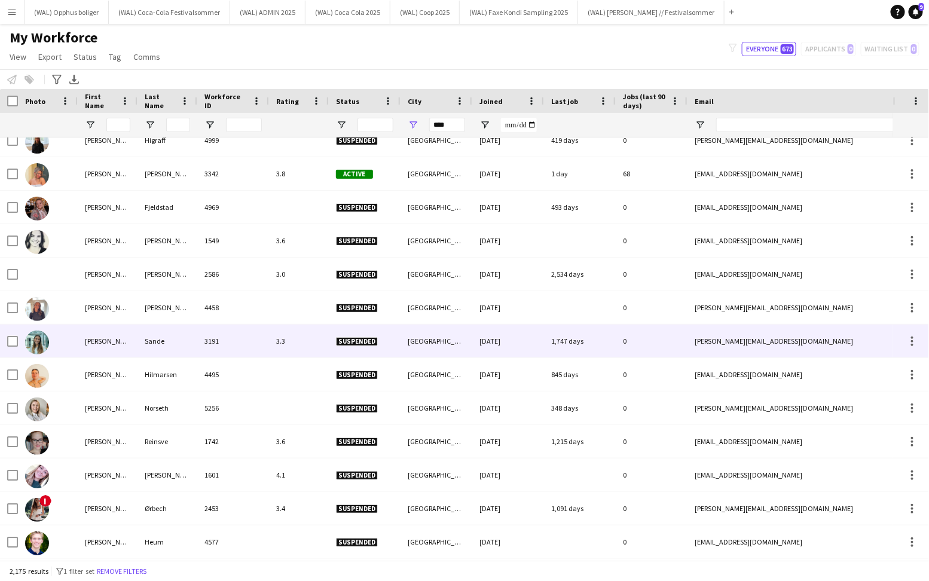
scroll to position [22569, 0]
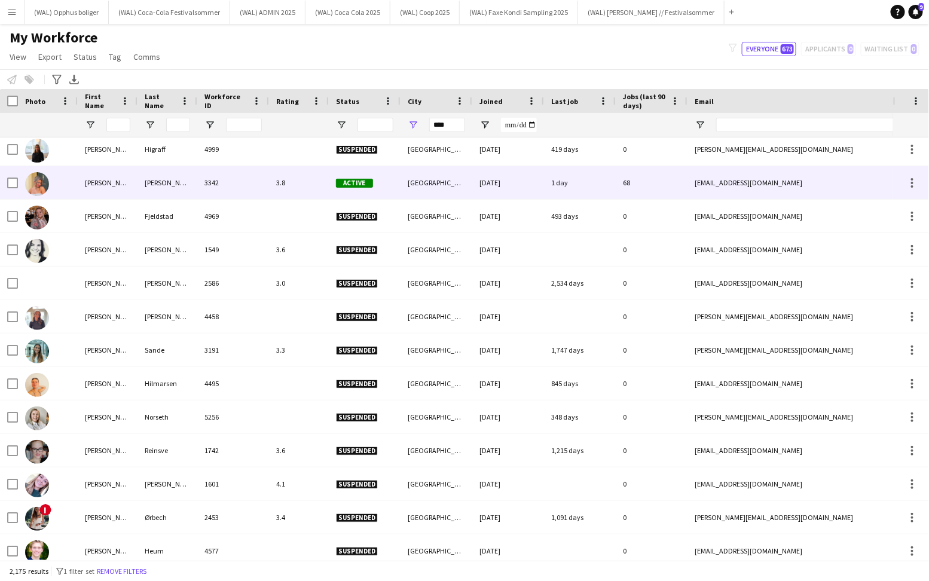
click at [167, 188] on div "Meling" at bounding box center [167, 182] width 60 height 33
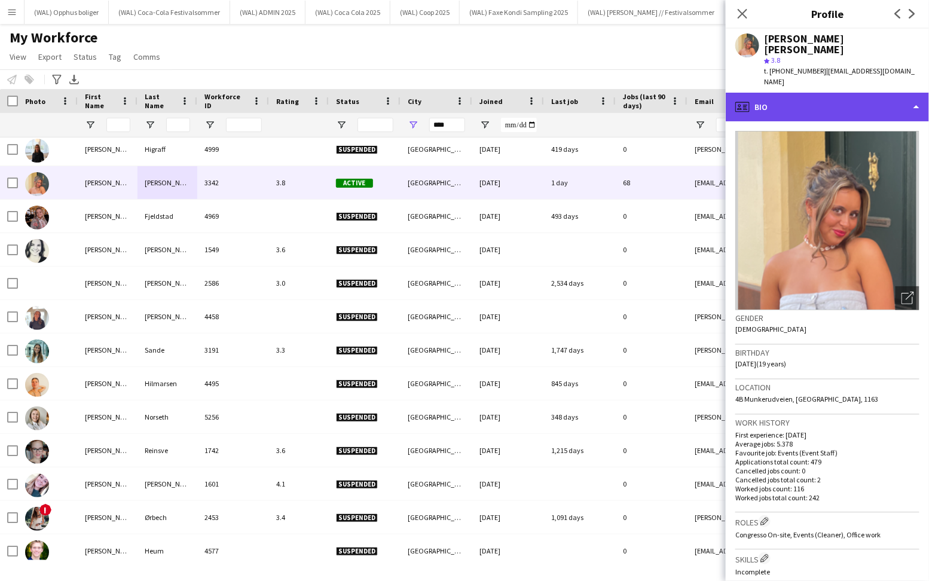
click at [785, 93] on div "profile Bio" at bounding box center [827, 107] width 203 height 29
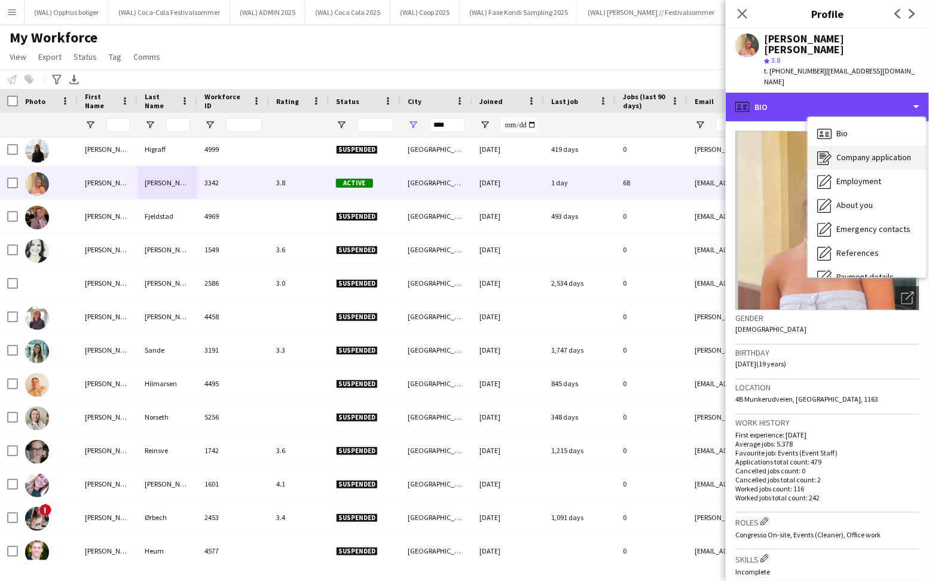
scroll to position [112, 0]
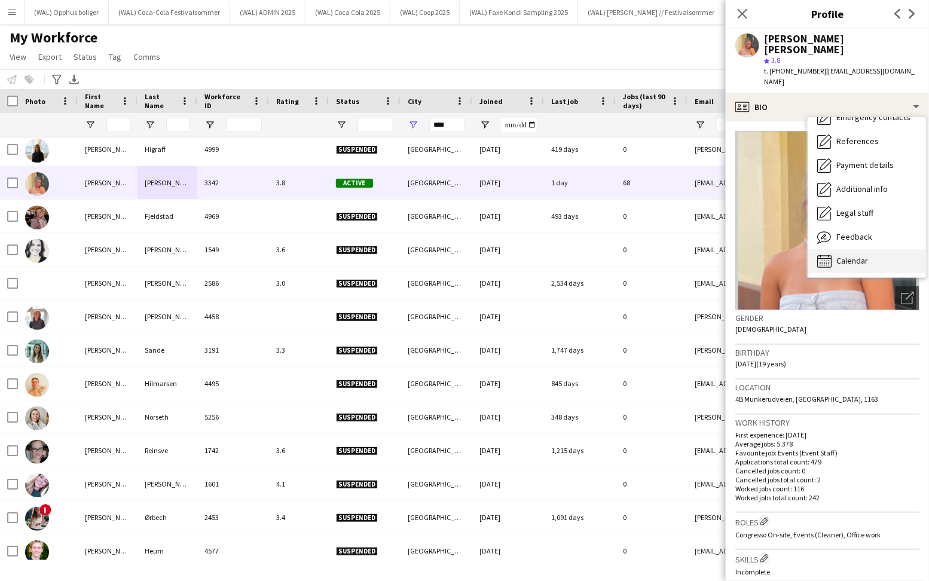
click at [842, 255] on span "Calendar" at bounding box center [852, 260] width 32 height 11
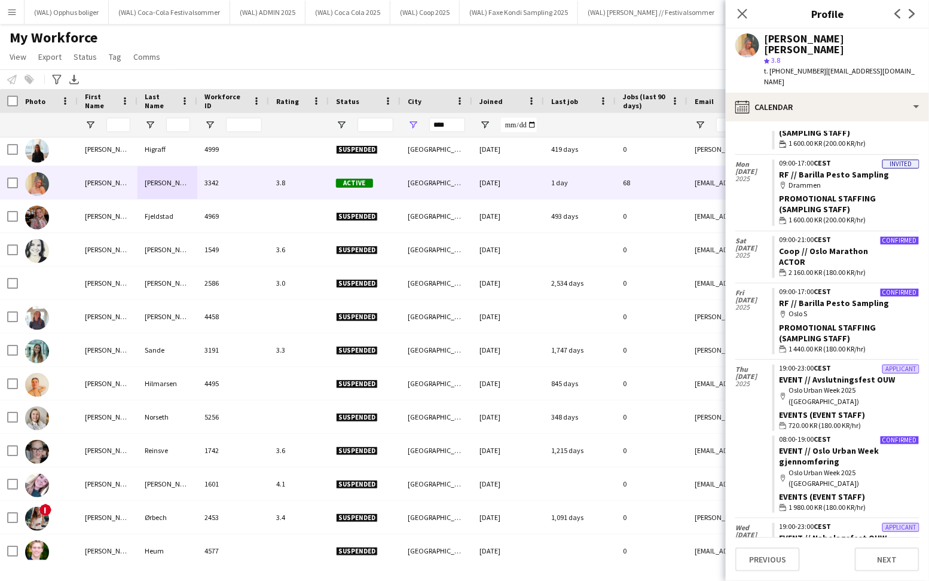
scroll to position [4131, 0]
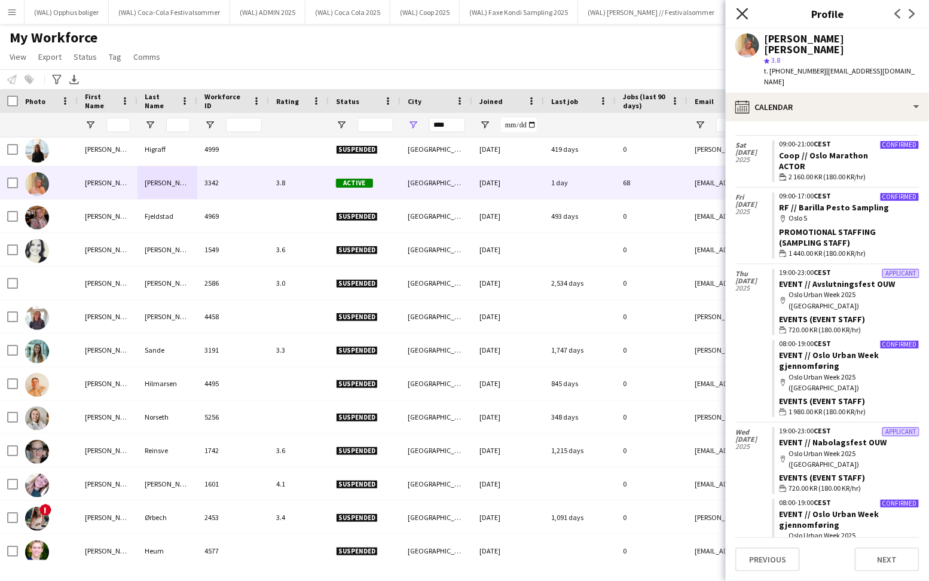
click at [743, 19] on icon "Close pop-in" at bounding box center [742, 13] width 11 height 11
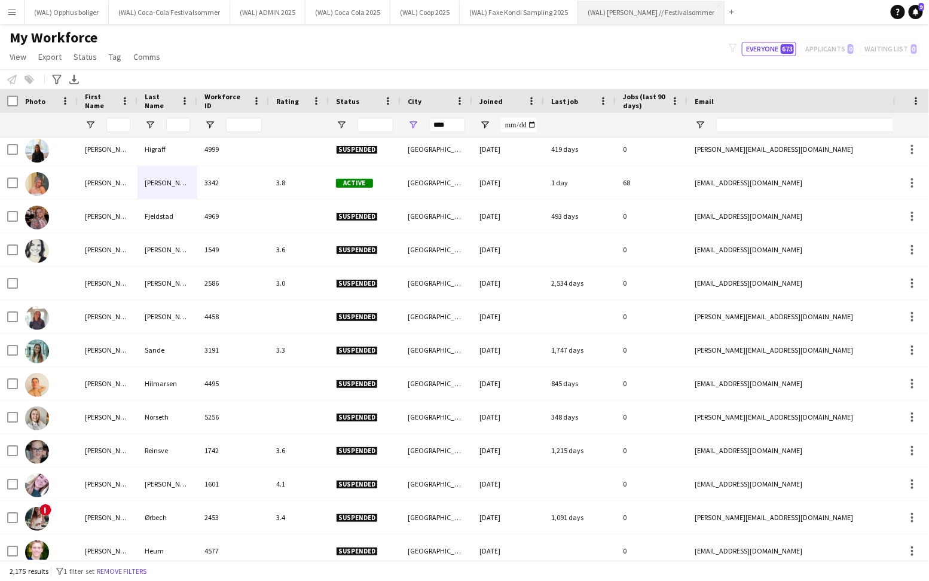
click at [606, 13] on button "(WAL) Hansa Borg // Festivalsommer Close" at bounding box center [651, 12] width 146 height 23
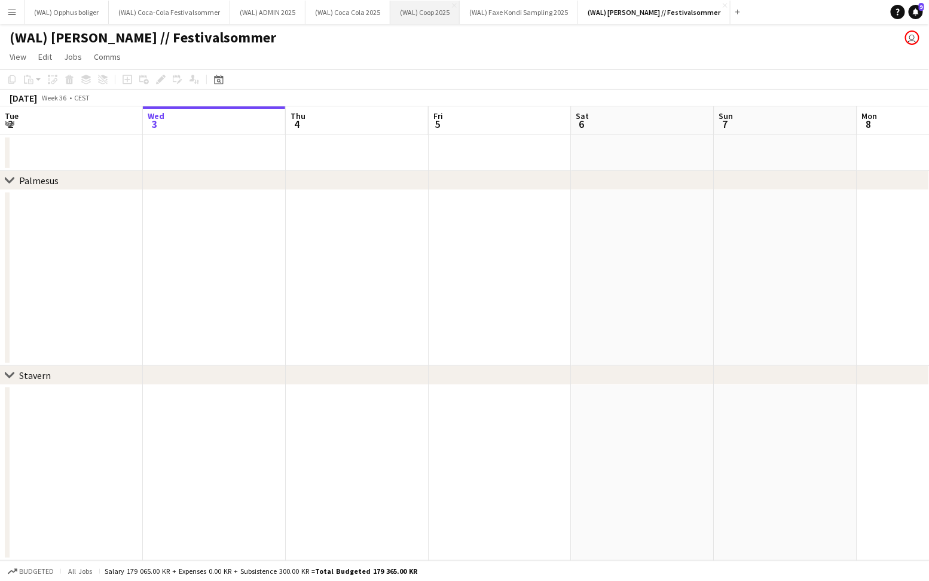
click at [398, 10] on button "(WAL) Coop 2025 Close" at bounding box center [424, 12] width 69 height 23
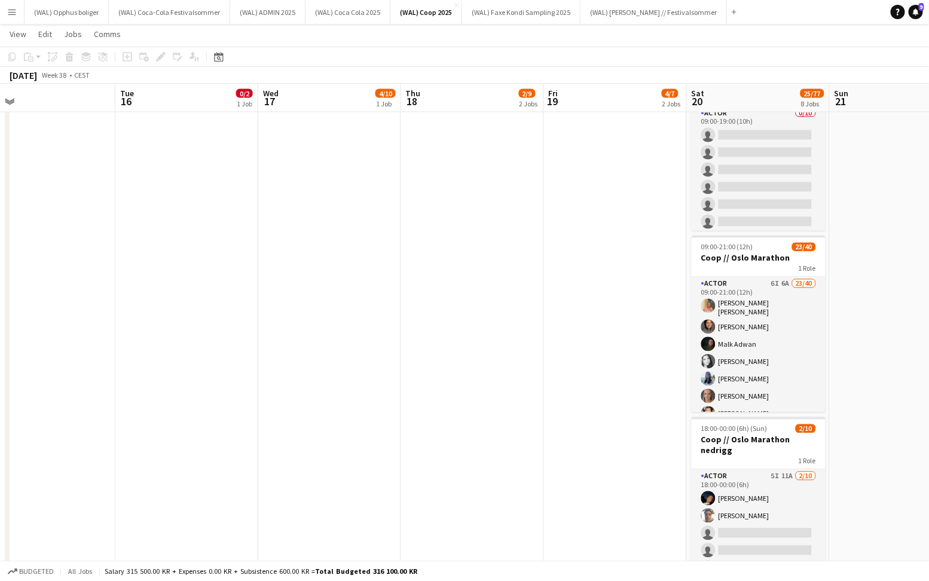
scroll to position [845, 0]
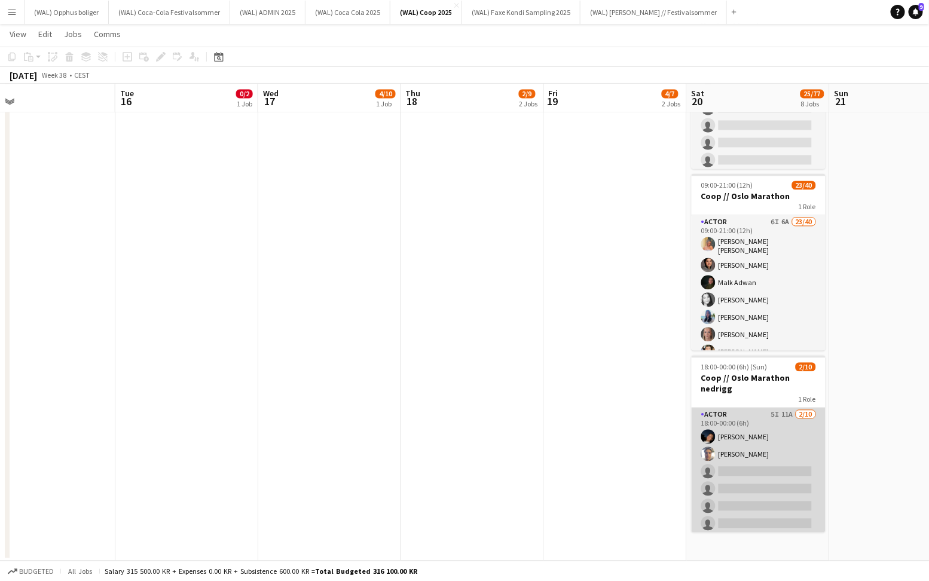
click at [757, 423] on app-card-role "Actor 5I 11A [DATE] 18:00-00:00 (6h) [PERSON_NAME] Roddvik [PERSON_NAME] single…" at bounding box center [759, 506] width 134 height 197
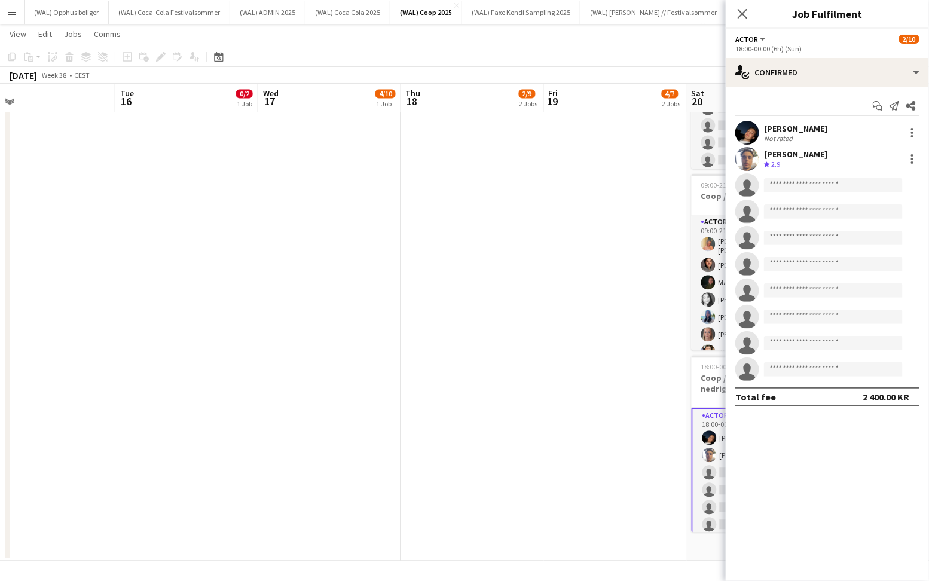
click at [716, 16] on app-navbar "Menu Boards Boards Boards All jobs Status Workforce Workforce My Workforce Recr…" at bounding box center [464, 12] width 929 height 24
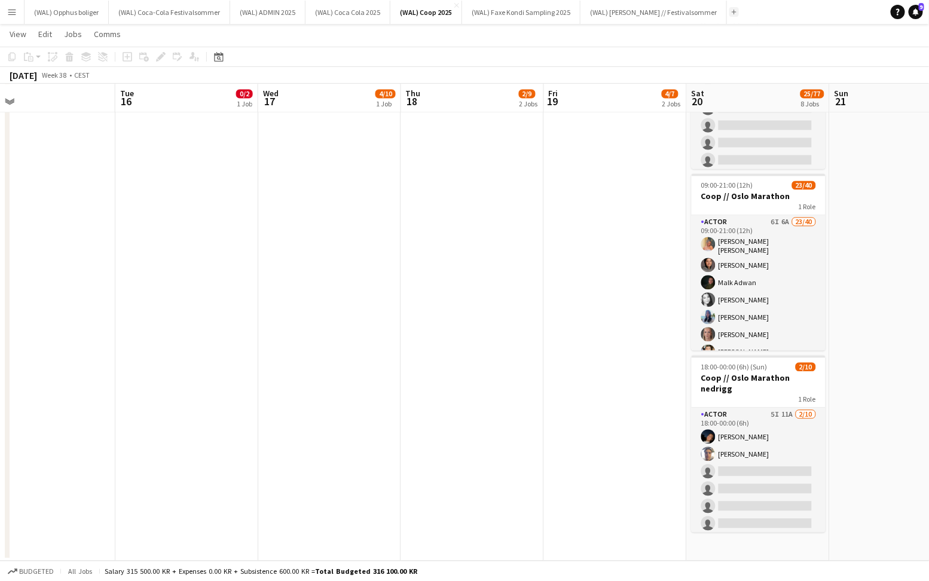
click at [729, 15] on button "Add" at bounding box center [734, 12] width 10 height 10
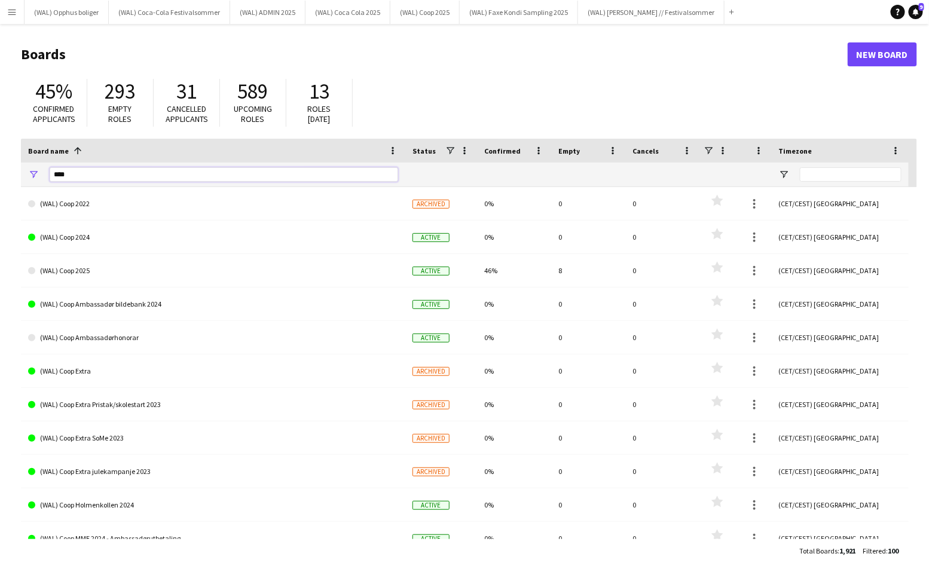
click at [103, 179] on input "****" at bounding box center [224, 174] width 349 height 14
type input "*"
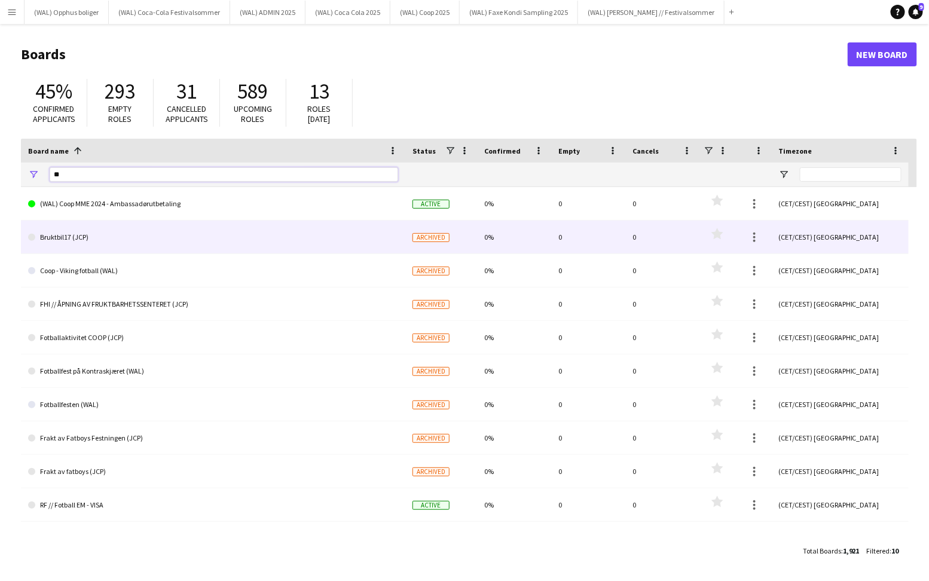
type input "*"
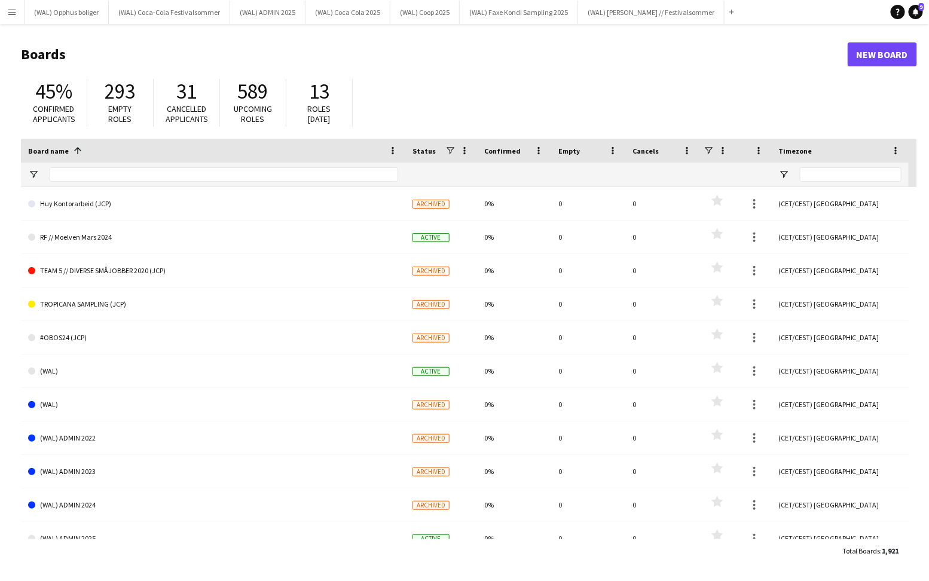
click at [20, 13] on button "Menu" at bounding box center [12, 12] width 24 height 24
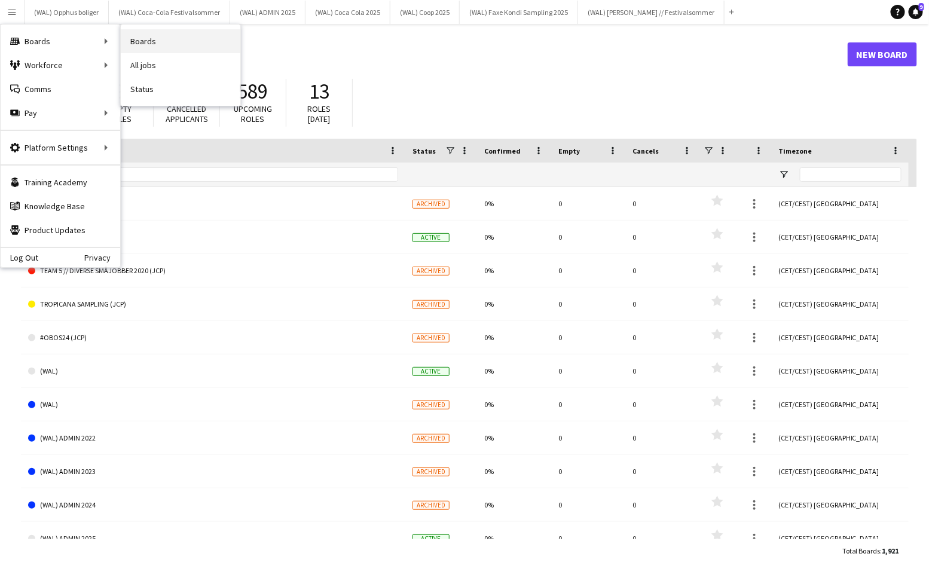
click at [163, 45] on link "Boards" at bounding box center [181, 41] width 120 height 24
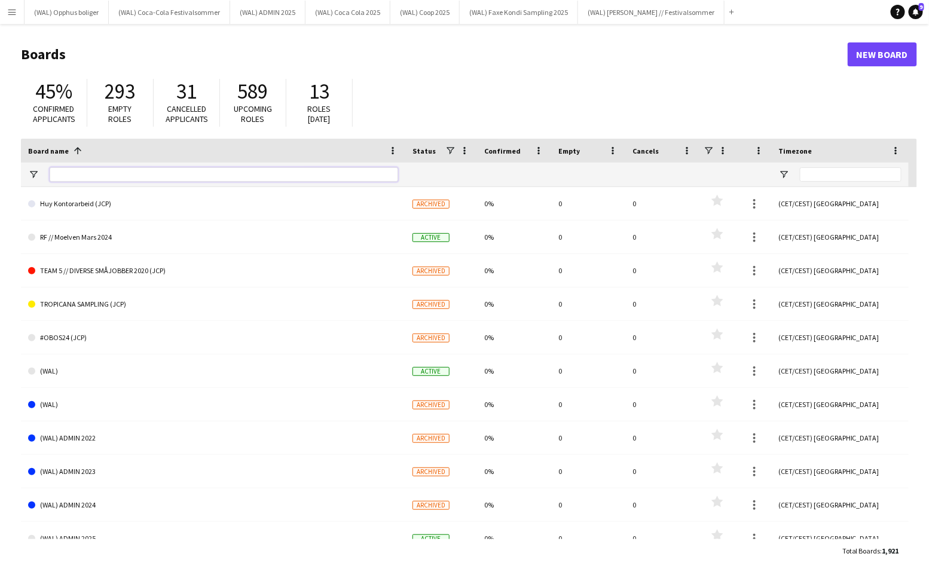
click at [75, 172] on input "Board name Filter Input" at bounding box center [224, 174] width 349 height 14
click at [17, 17] on button "Menu" at bounding box center [12, 12] width 24 height 24
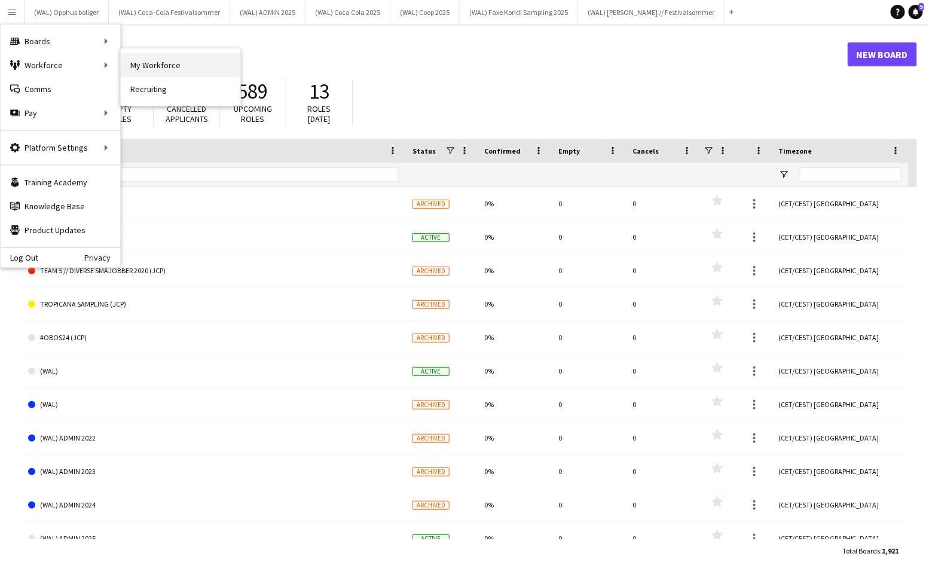
click at [140, 68] on link "My Workforce" at bounding box center [181, 65] width 120 height 24
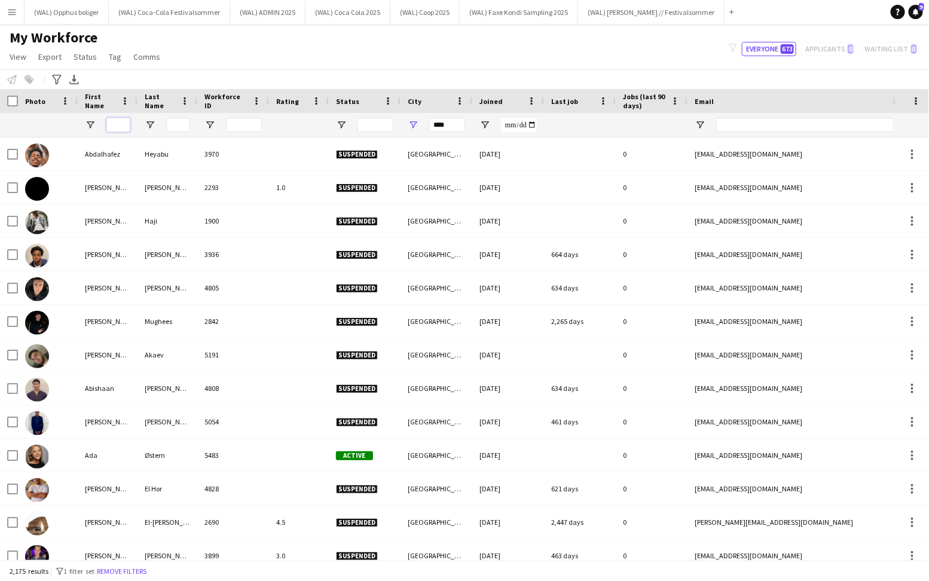
click at [119, 123] on input "First Name Filter Input" at bounding box center [118, 125] width 24 height 14
click at [17, 19] on button "Menu" at bounding box center [12, 12] width 24 height 24
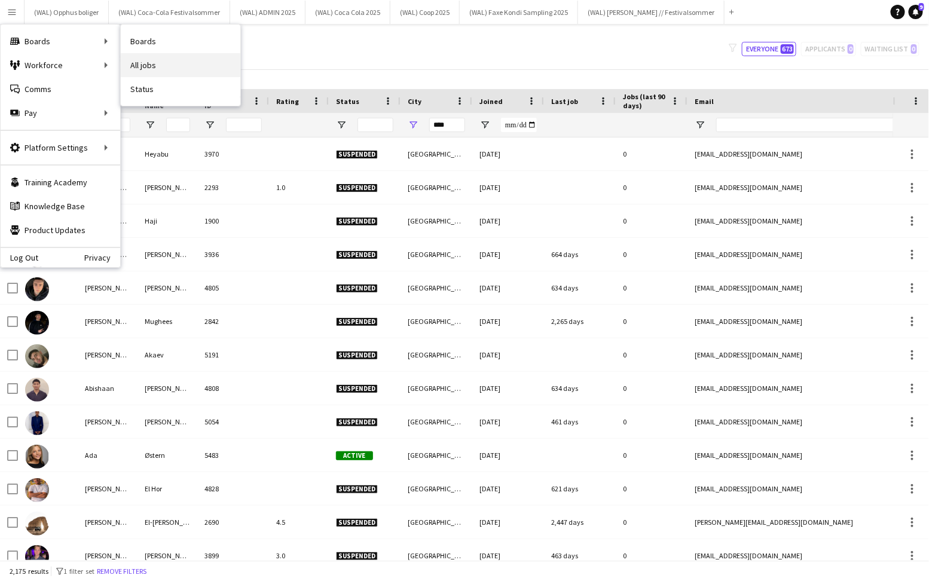
click at [140, 65] on link "All jobs" at bounding box center [181, 65] width 120 height 24
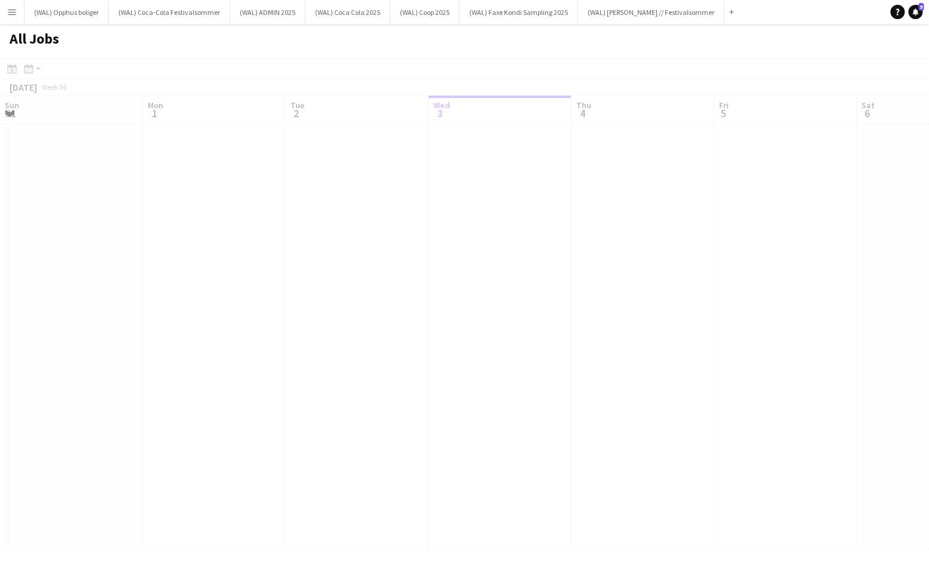
scroll to position [0, 286]
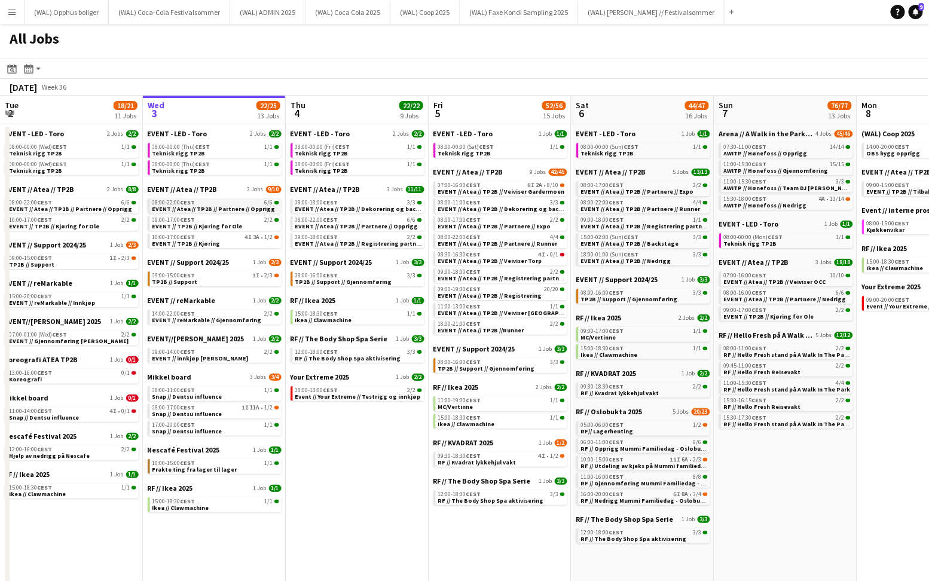
click at [192, 203] on span "CEST" at bounding box center [188, 202] width 15 height 8
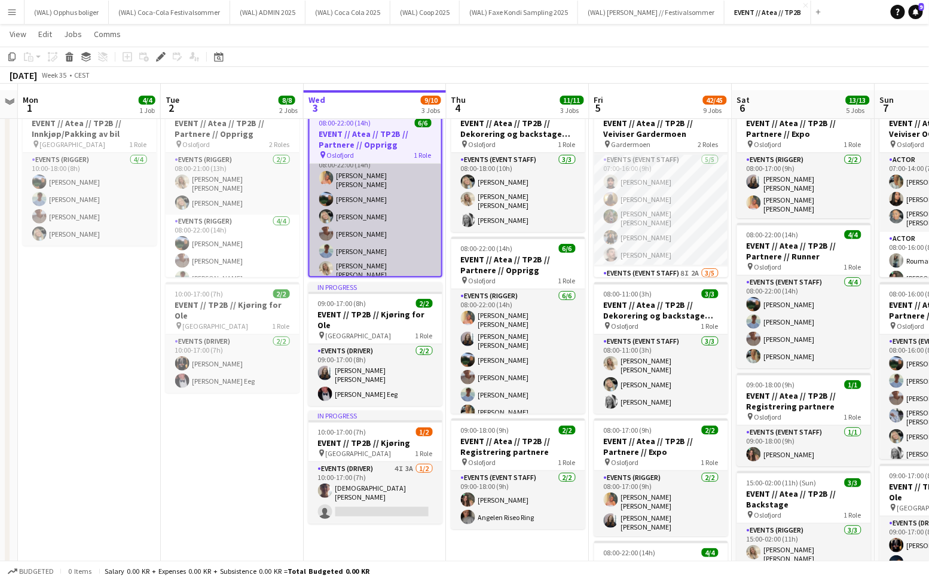
scroll to position [48, 0]
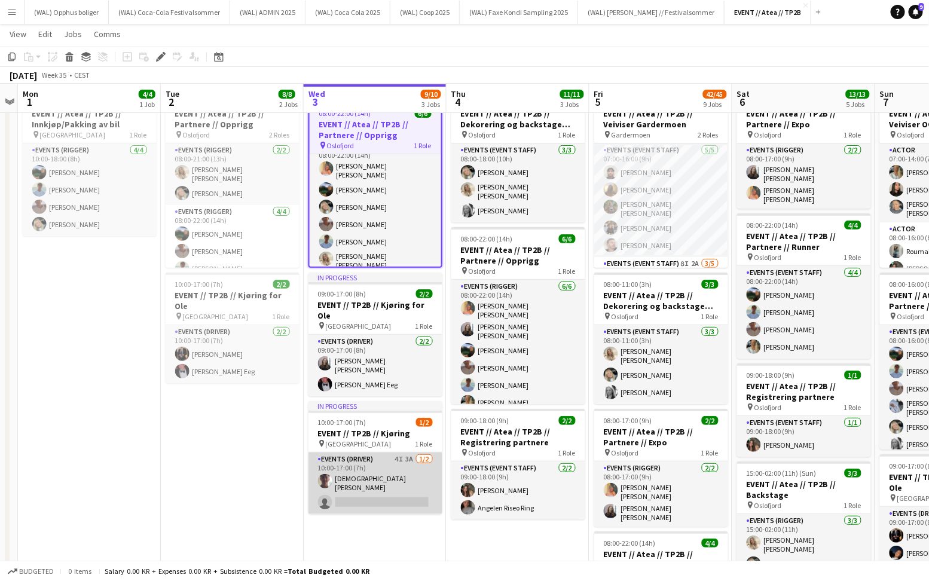
click at [356, 453] on app-card-role "Events (Driver) 4I 3A [DATE] 10:00-17:00 (7h) [DEMOGRAPHIC_DATA][PERSON_NAME] s…" at bounding box center [375, 484] width 134 height 62
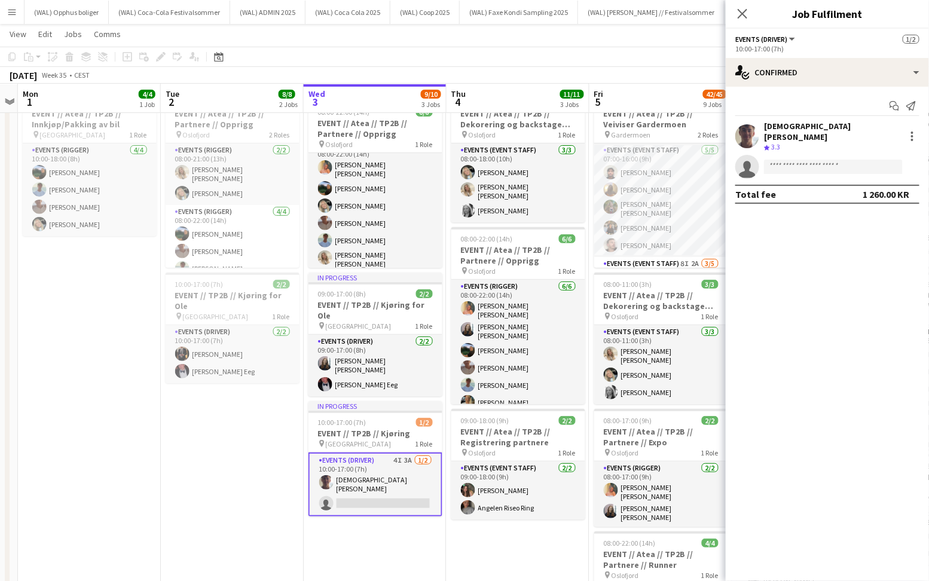
scroll to position [12, 0]
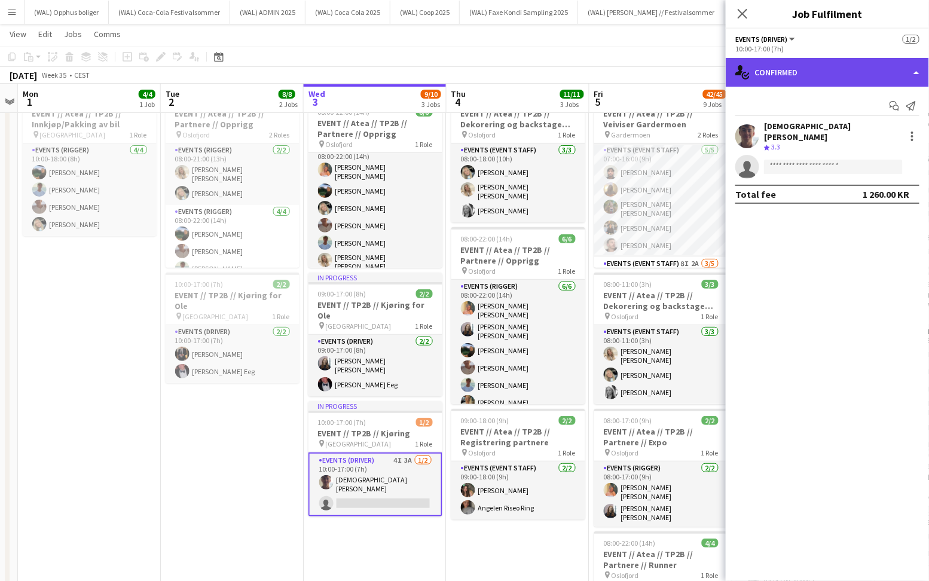
click at [772, 78] on div "single-neutral-actions-check-2 Confirmed" at bounding box center [827, 72] width 203 height 29
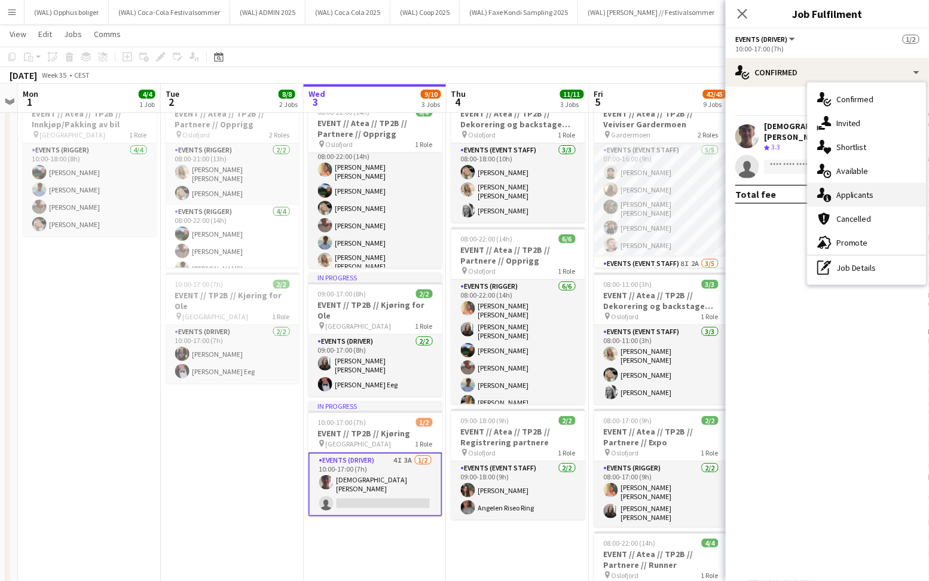
click at [852, 196] on span "Applicants" at bounding box center [855, 195] width 38 height 11
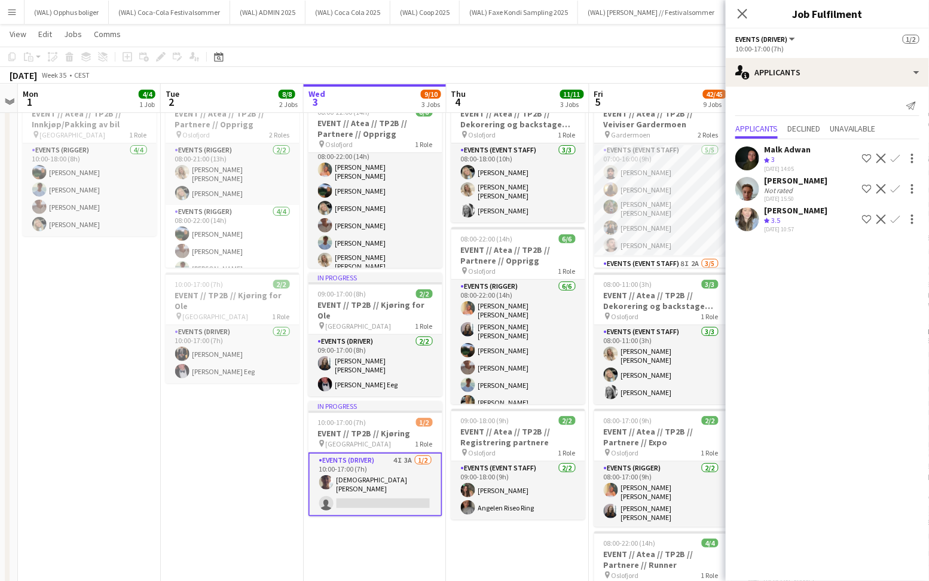
click at [764, 218] on icon "Crew rating" at bounding box center [767, 221] width 6 height 6
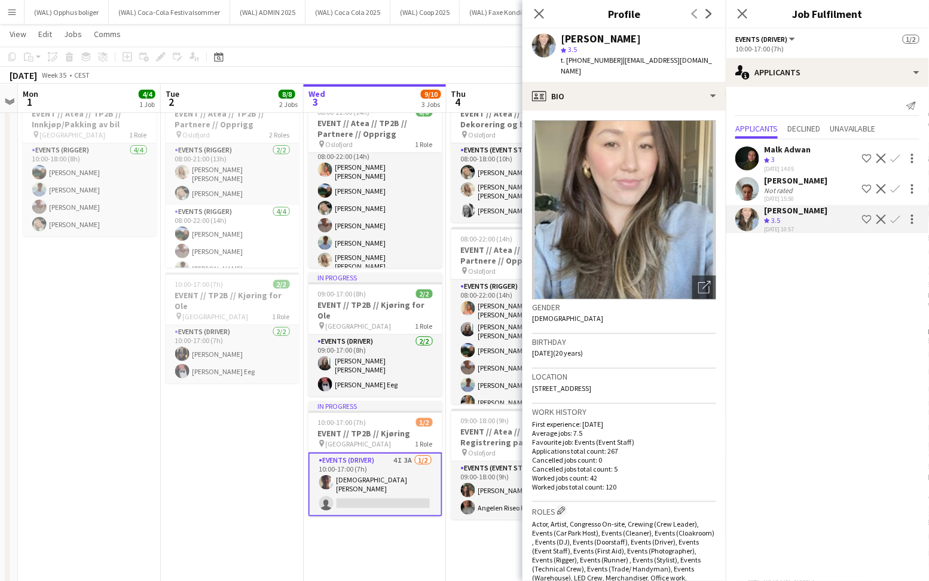
click at [759, 191] on div "Andreas Kjeldsberg Not rated 01-09-2025 15:50 Shortlist crew Decline Confirm" at bounding box center [827, 188] width 203 height 27
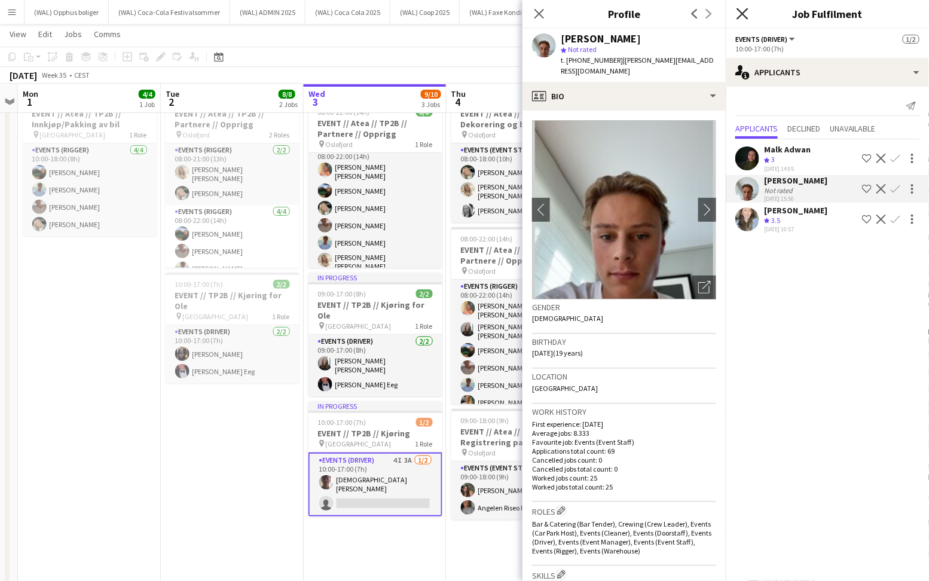
click at [741, 11] on icon at bounding box center [742, 13] width 11 height 11
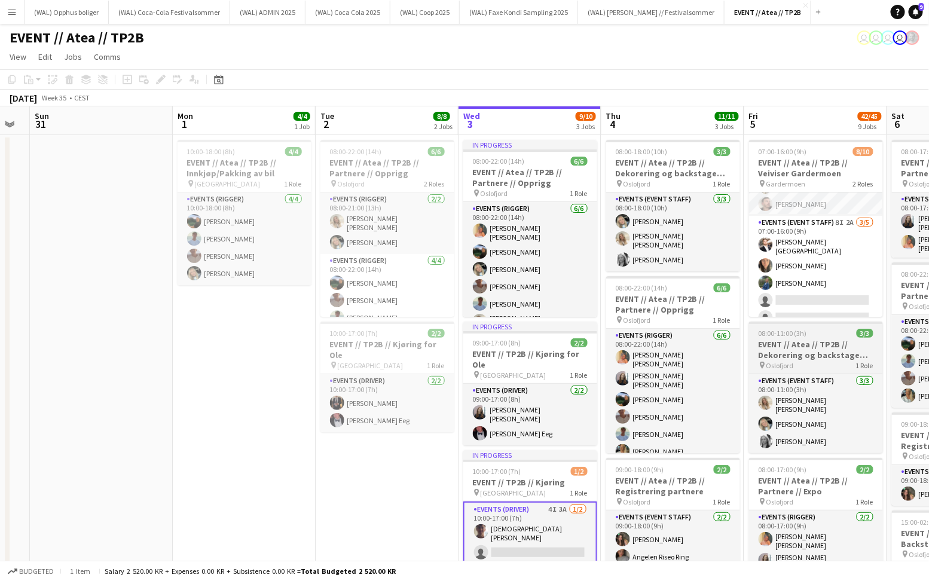
scroll to position [0, 329]
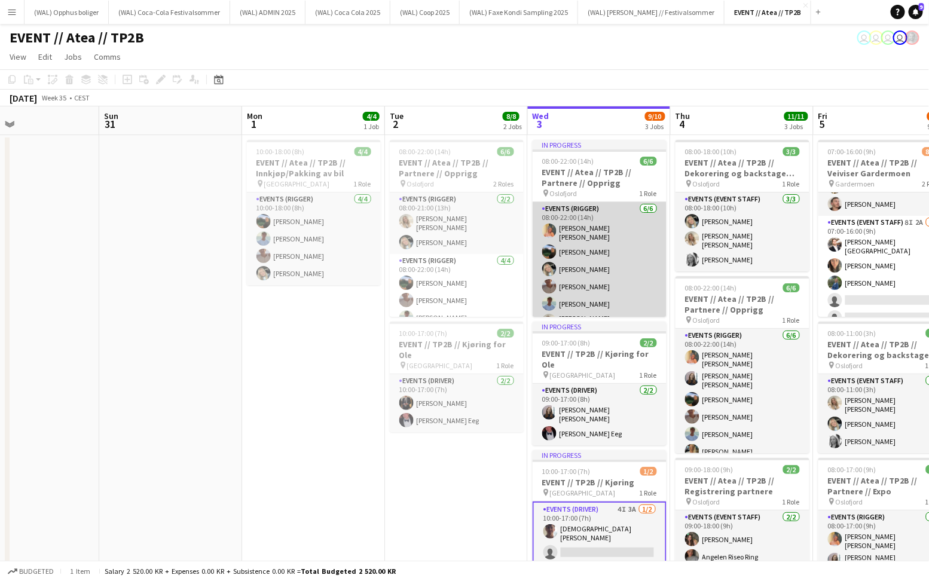
click at [567, 276] on app-card-role "Events (Rigger) 6/6 08:00-22:00 (14h) Hannah Ludivia Rotbæk Meling Christian Sm…" at bounding box center [600, 269] width 134 height 135
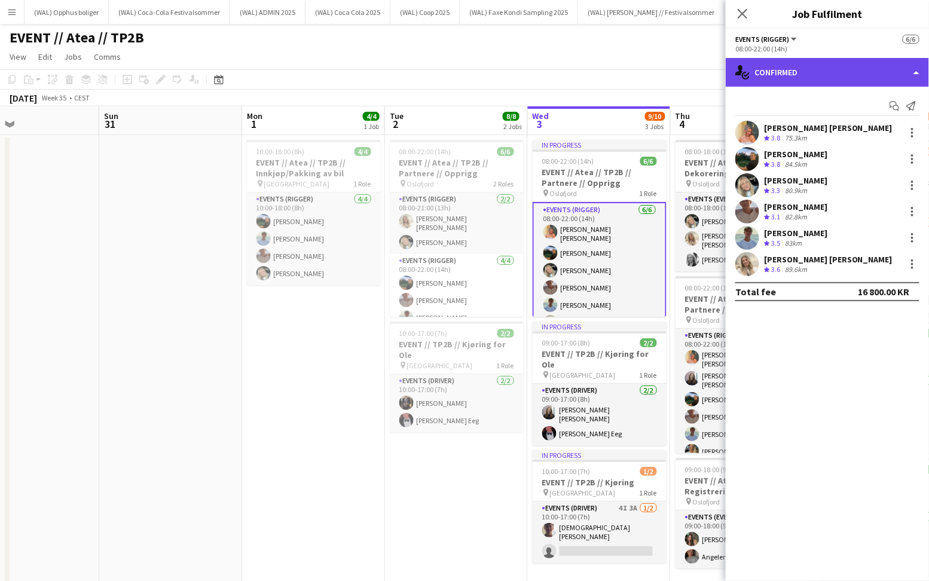
click at [759, 74] on div "single-neutral-actions-check-2 Confirmed" at bounding box center [827, 72] width 203 height 29
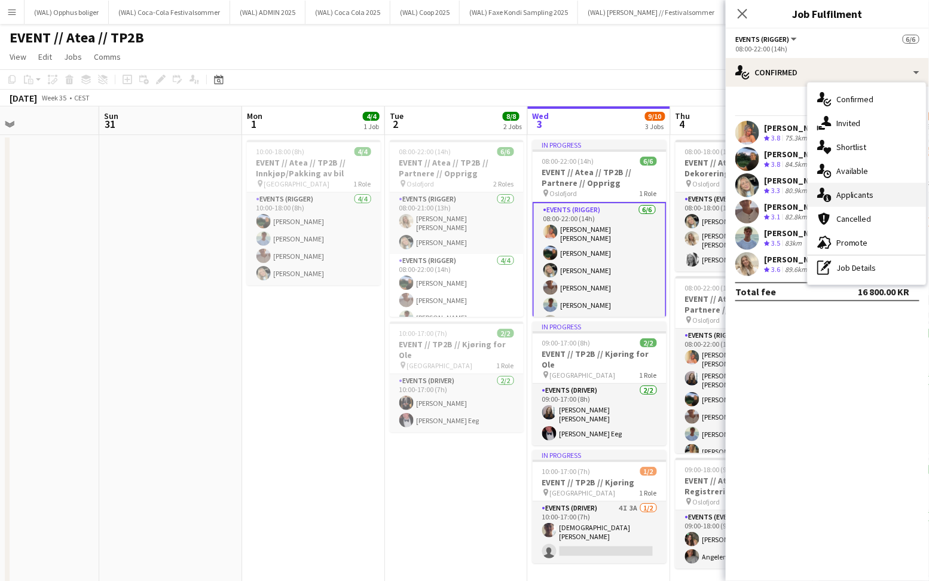
click at [847, 197] on span "Applicants" at bounding box center [855, 195] width 38 height 11
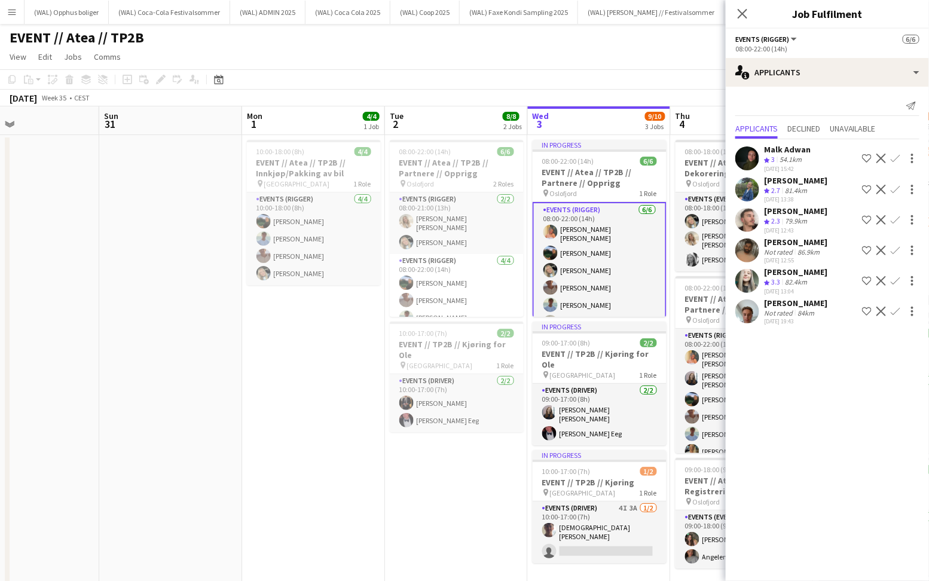
click at [761, 306] on div "Andreas Kjeldsberg Not rated 84km 02-09-2025 19:43 Shortlist crew Decline Confi…" at bounding box center [827, 311] width 203 height 27
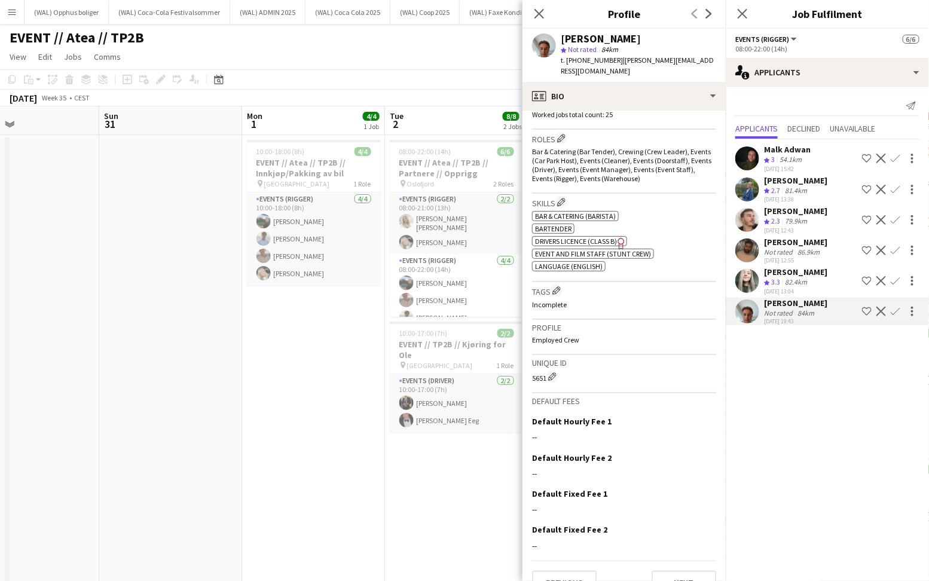
scroll to position [0, 0]
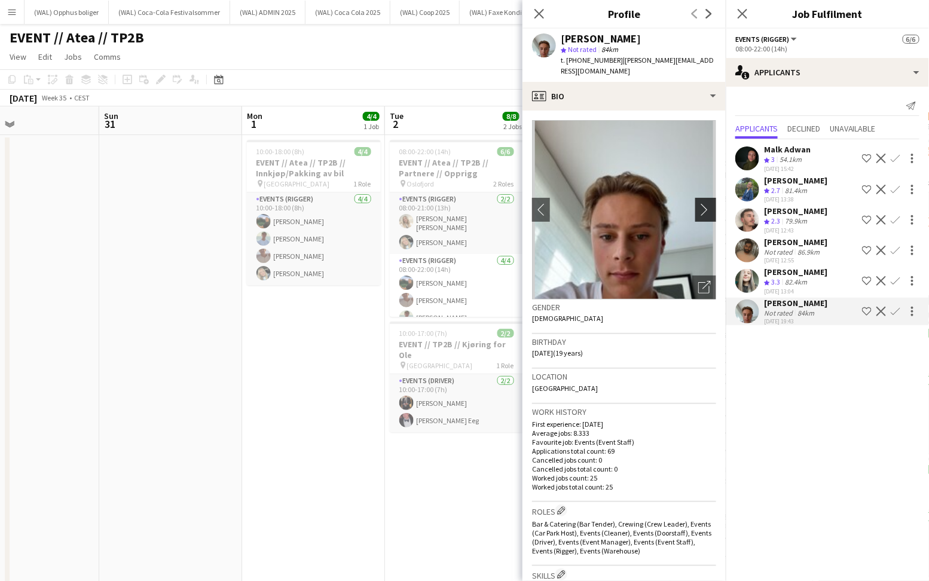
click at [700, 203] on app-icon "chevron-right" at bounding box center [707, 209] width 19 height 13
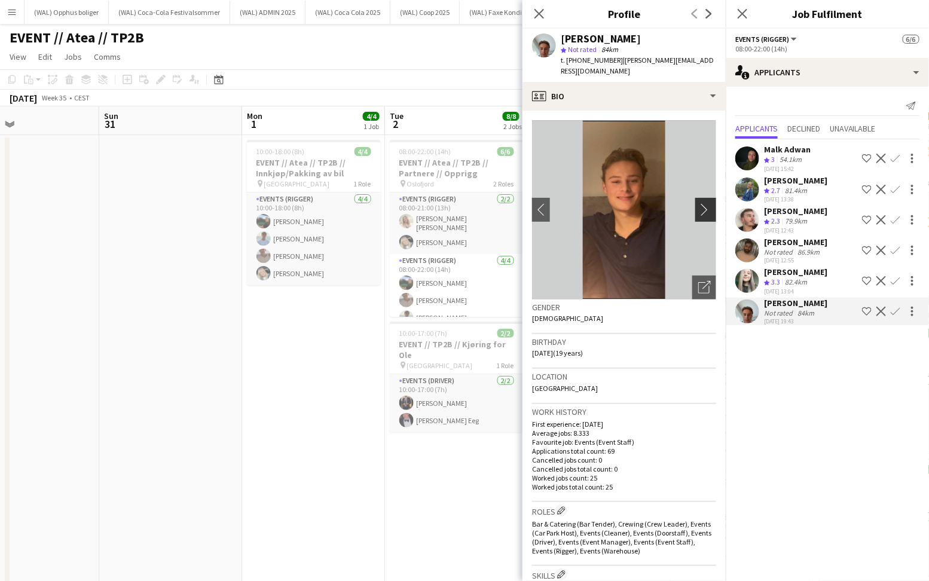
click at [698, 209] on button "chevron-right" at bounding box center [707, 210] width 24 height 24
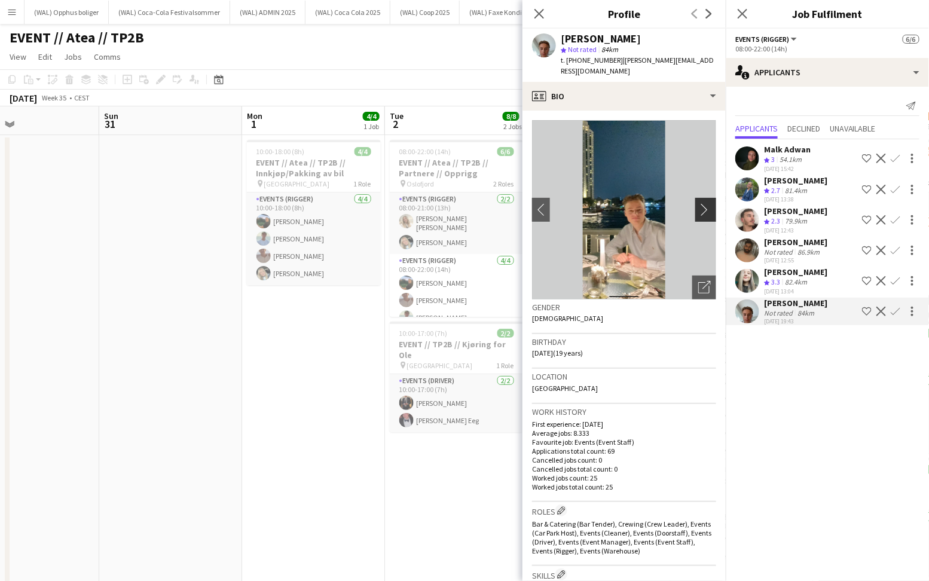
click at [698, 203] on button "chevron-right" at bounding box center [707, 210] width 24 height 24
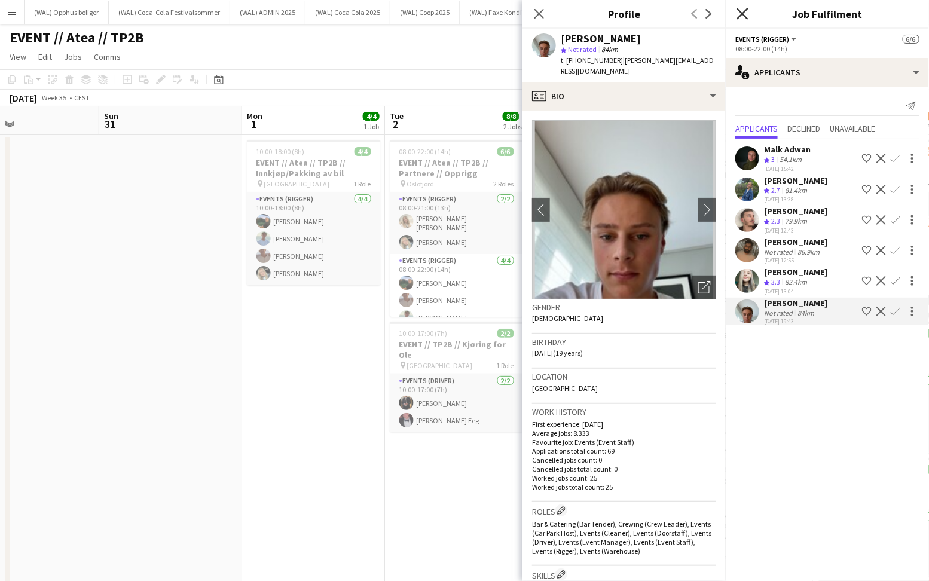
click at [737, 15] on icon "Close pop-in" at bounding box center [742, 13] width 11 height 11
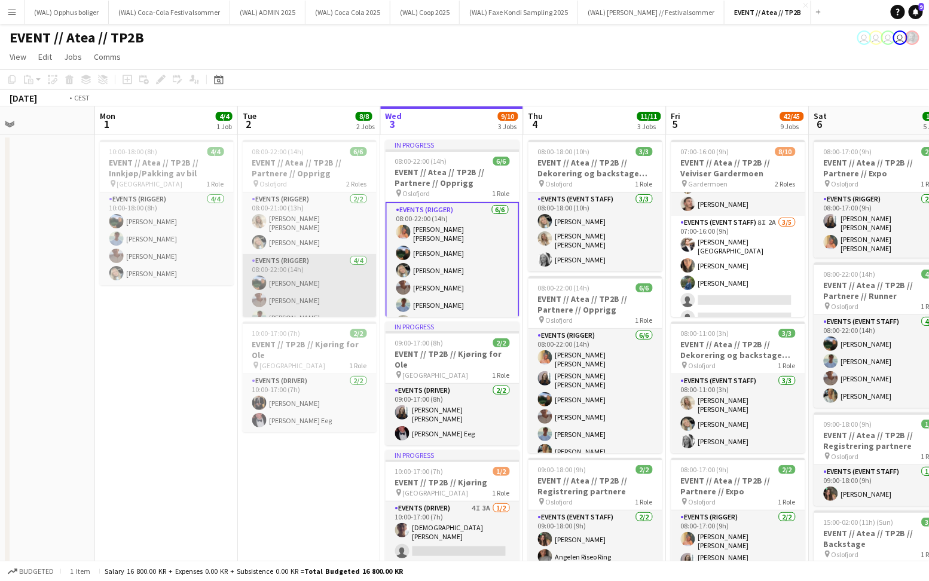
scroll to position [0, 386]
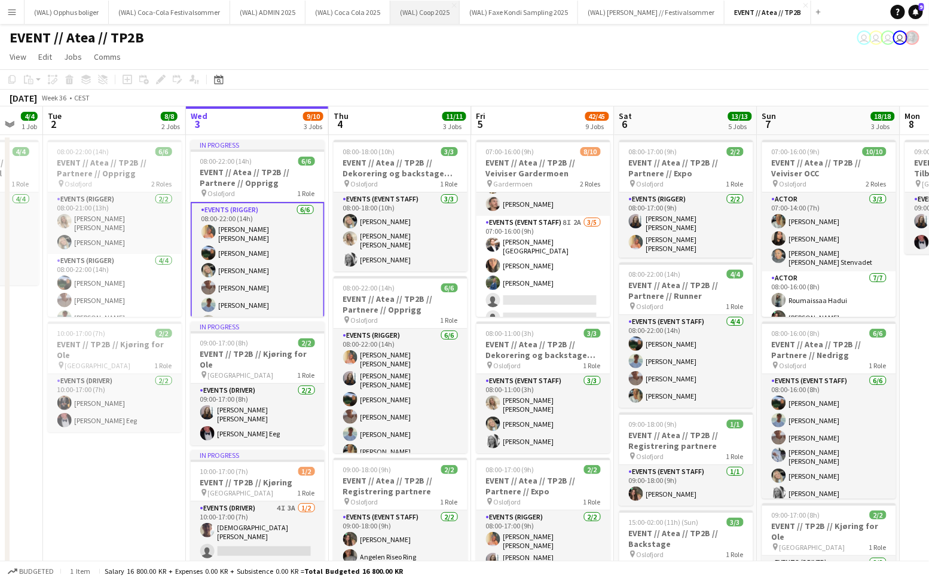
click at [404, 14] on button "(WAL) Coop 2025 Close" at bounding box center [424, 12] width 69 height 23
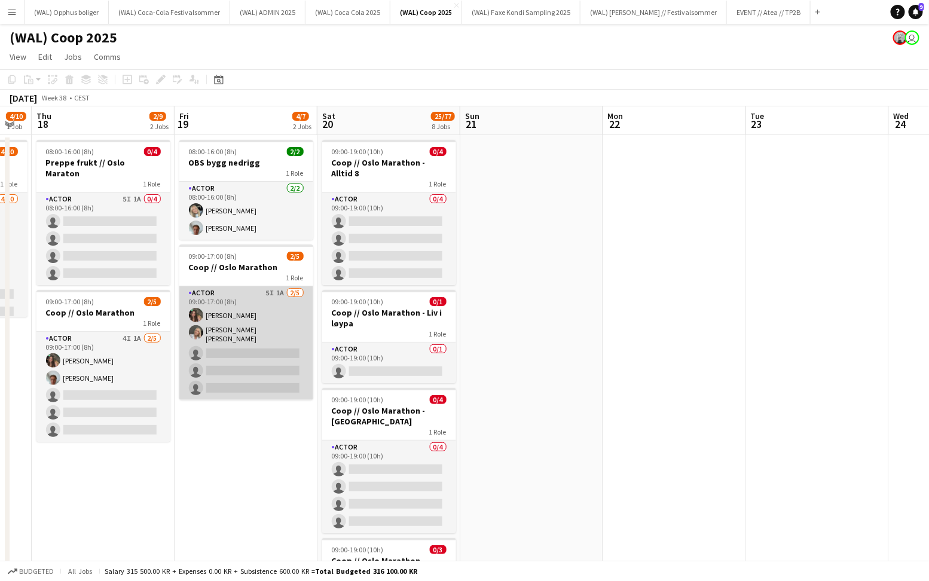
click at [233, 368] on app-card-role "Actor 5I 1A 2/5 09:00-17:00 (8h) Rafaela Goga Mina Sandbakk Lunde single-neutra…" at bounding box center [246, 343] width 134 height 114
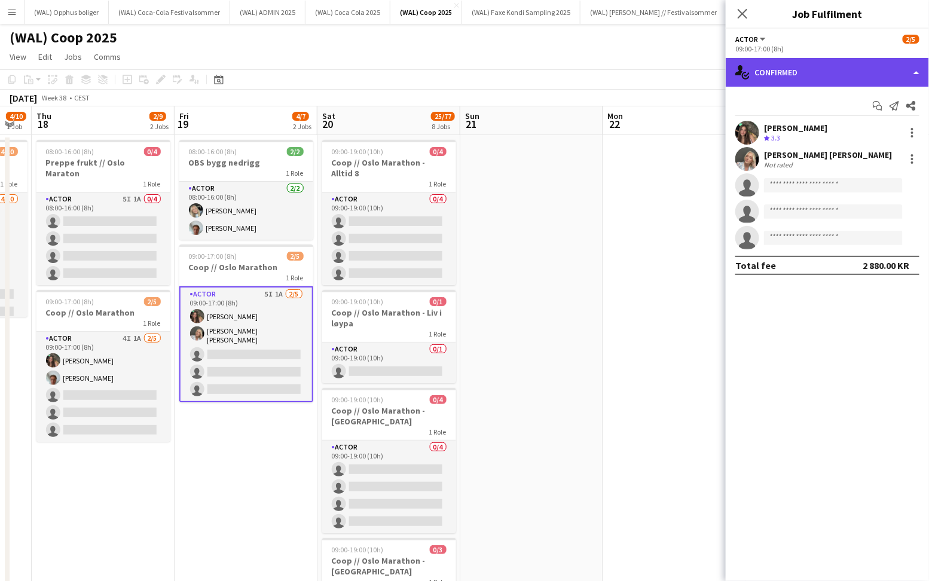
click at [787, 81] on div "single-neutral-actions-check-2 Confirmed" at bounding box center [827, 72] width 203 height 29
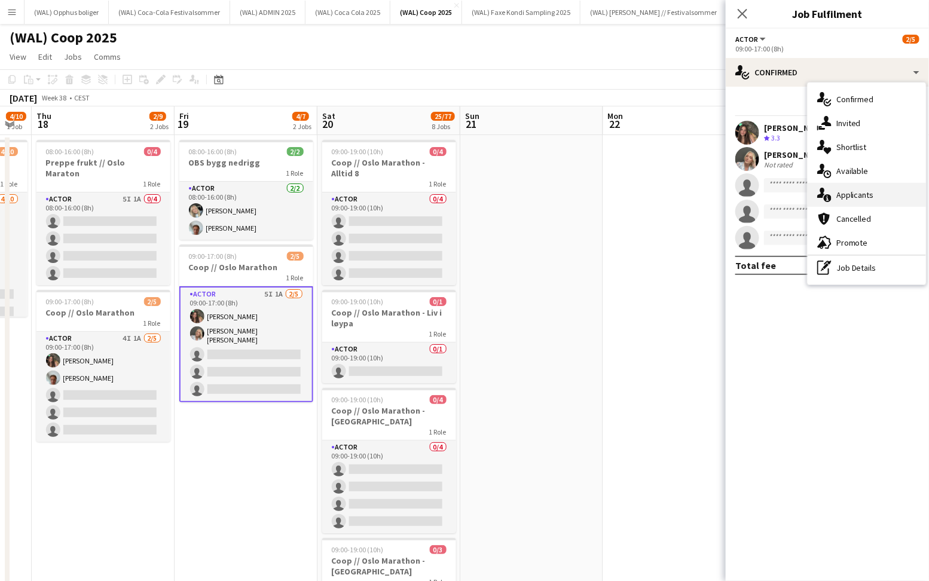
click at [854, 194] on span "Applicants" at bounding box center [855, 195] width 38 height 11
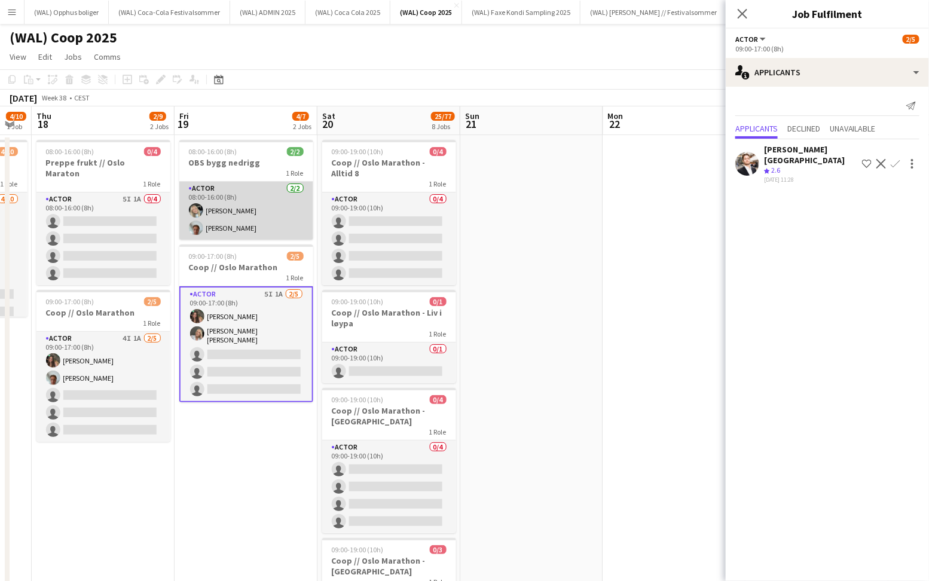
click at [256, 209] on app-card-role "Actor 2/2 08:00-16:00 (8h) Oda Hansson Andreas Kjeldsberg" at bounding box center [246, 211] width 134 height 58
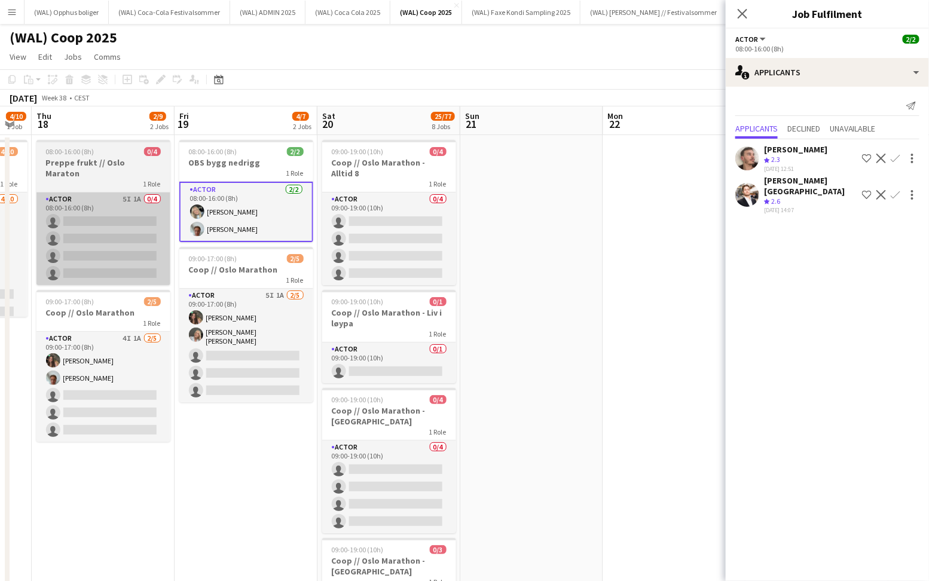
click at [86, 237] on app-card-role "Actor 5I 1A 0/4 08:00-16:00 (8h) single-neutral-actions single-neutral-actions …" at bounding box center [103, 238] width 134 height 93
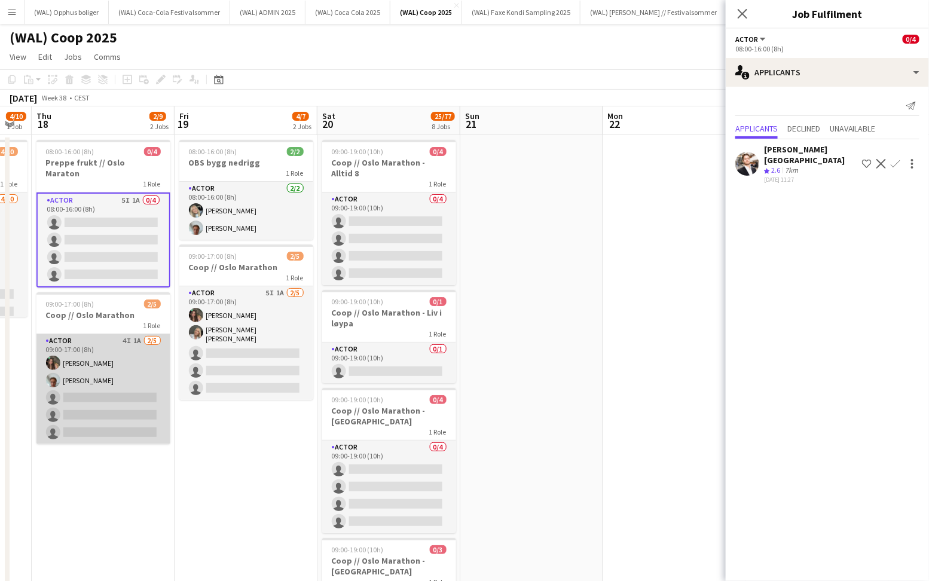
click at [105, 362] on app-card-role "Actor 4I 1A 2/5 09:00-17:00 (8h) Rafaela Goga Andreas Kjeldsberg single-neutral…" at bounding box center [103, 389] width 134 height 110
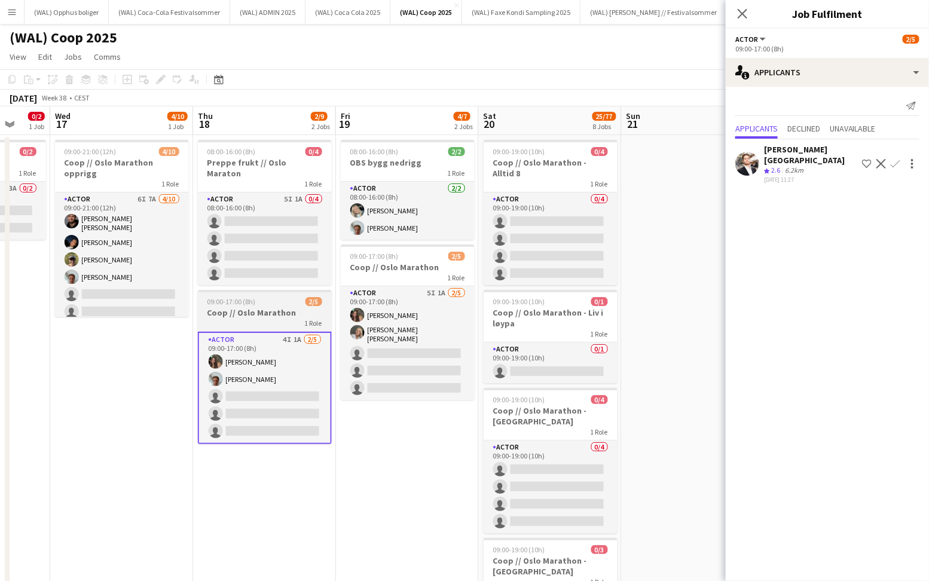
scroll to position [0, 378]
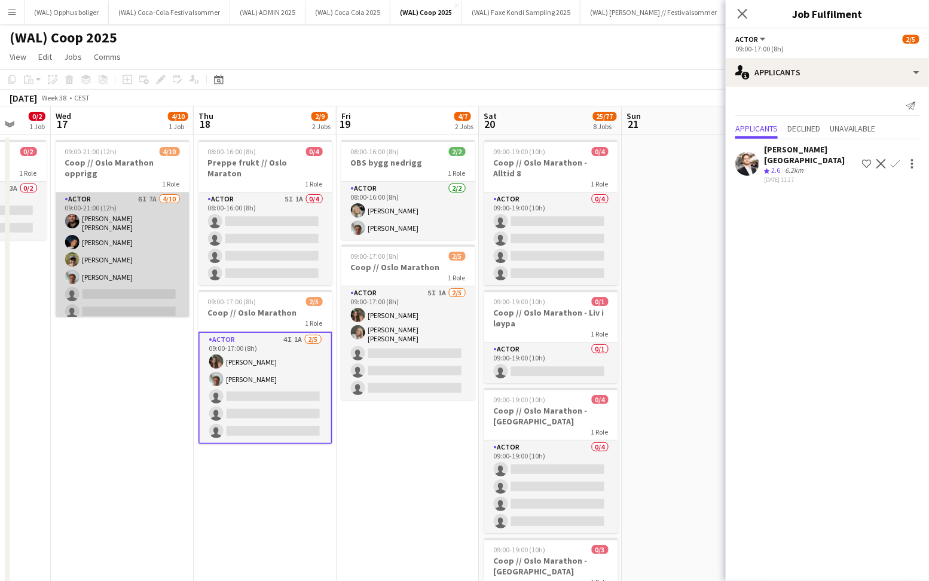
click at [118, 273] on app-card-role "Actor 6I 7A 4/10 09:00-21:00 (12h) Michael Reboli Vural Adrian Roddvik Martin S…" at bounding box center [123, 292] width 134 height 200
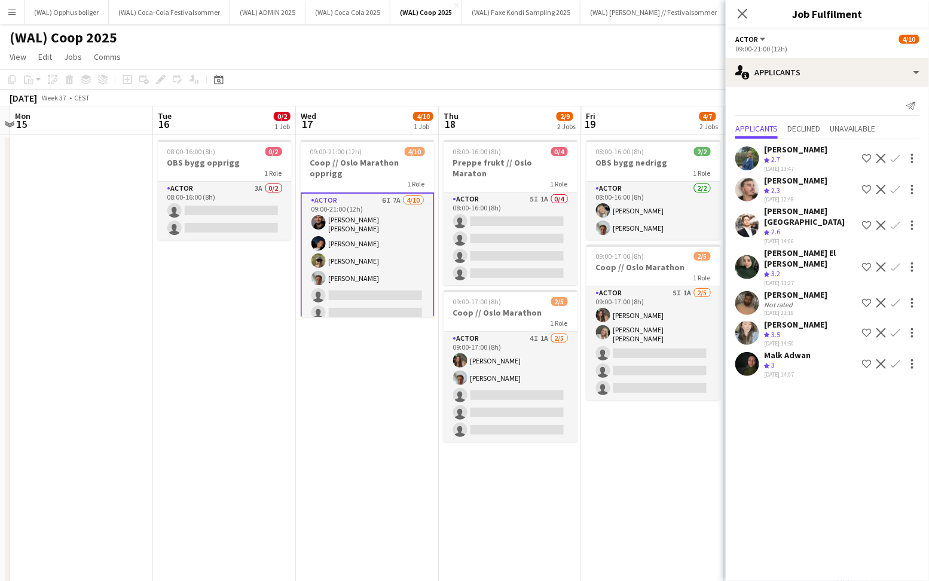
scroll to position [0, 345]
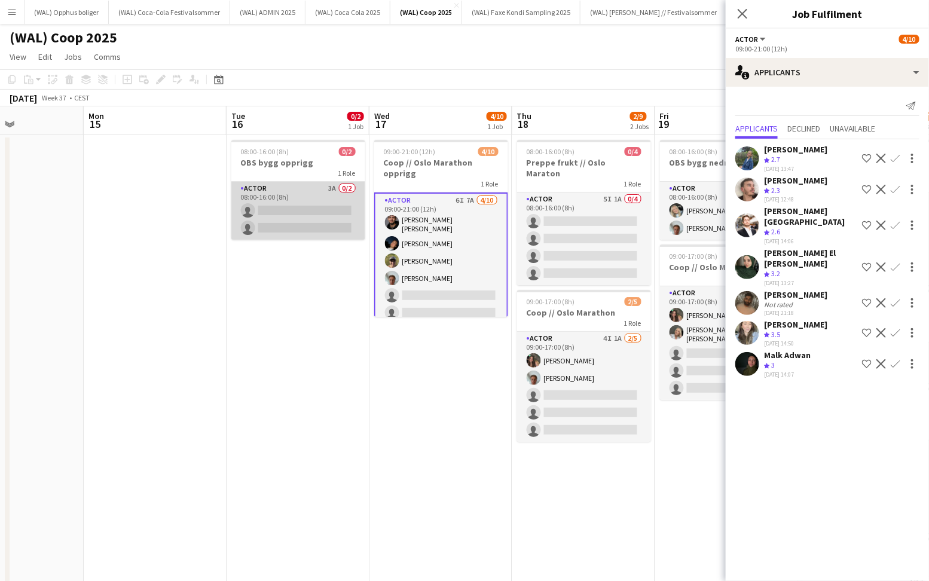
click at [286, 223] on app-card-role "Actor 3A 0/2 08:00-16:00 (8h) single-neutral-actions single-neutral-actions" at bounding box center [298, 211] width 134 height 58
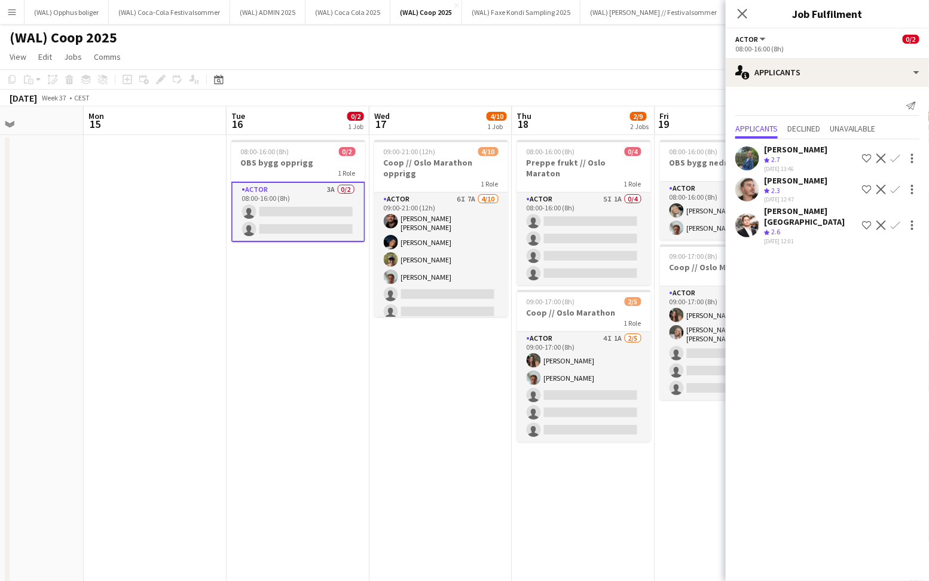
click at [744, 159] on app-user-avatar at bounding box center [747, 158] width 24 height 24
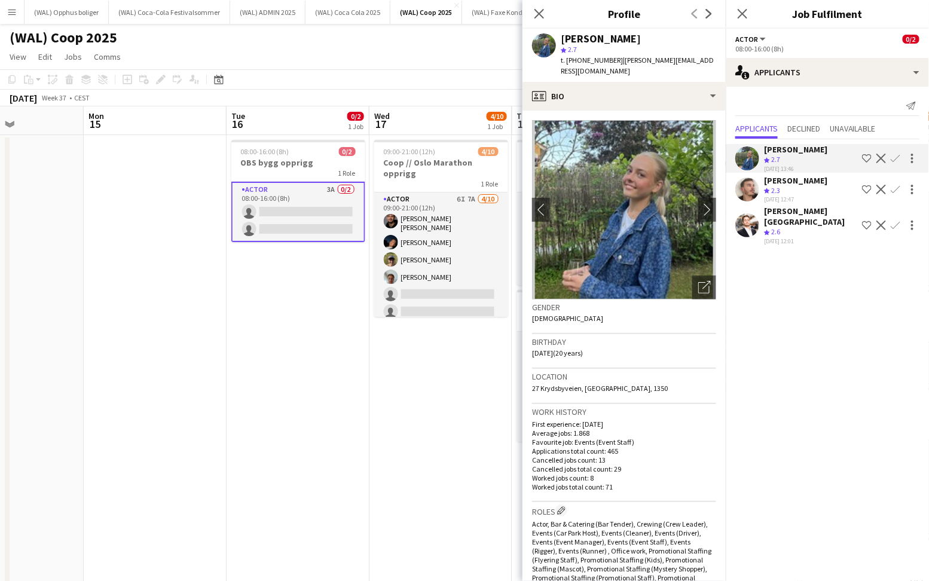
click at [748, 189] on app-user-avatar at bounding box center [747, 190] width 24 height 24
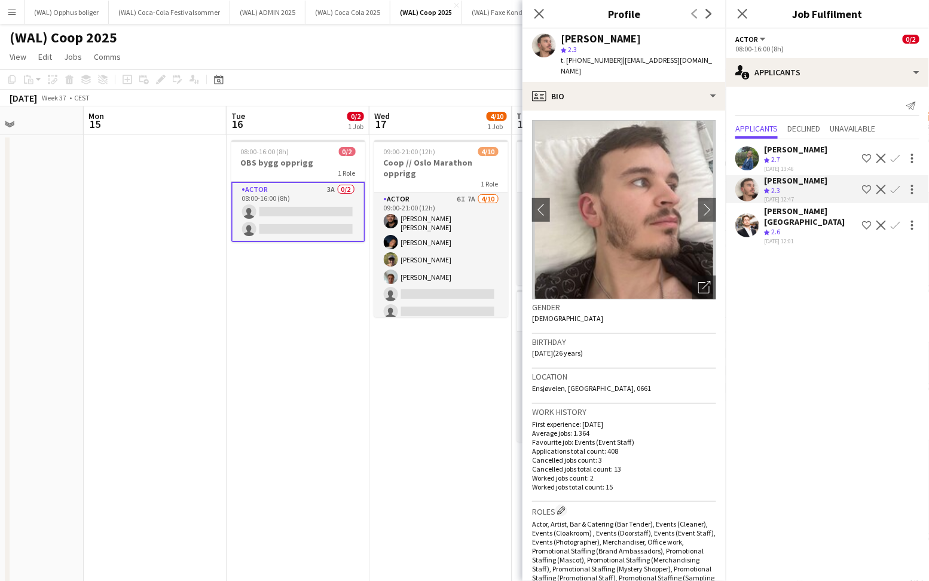
click at [744, 216] on app-user-avatar at bounding box center [747, 225] width 24 height 24
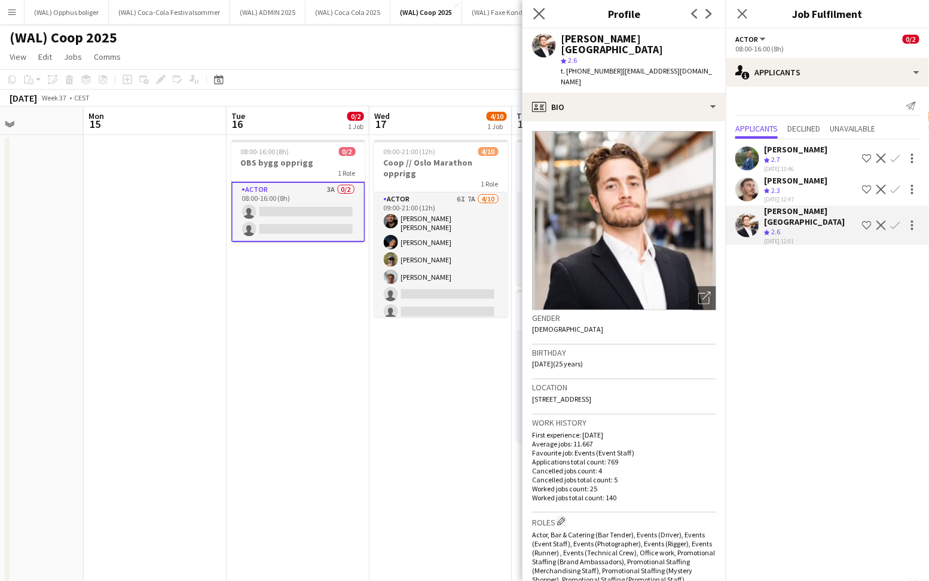
click at [533, 11] on app-icon "Close pop-in" at bounding box center [539, 13] width 17 height 17
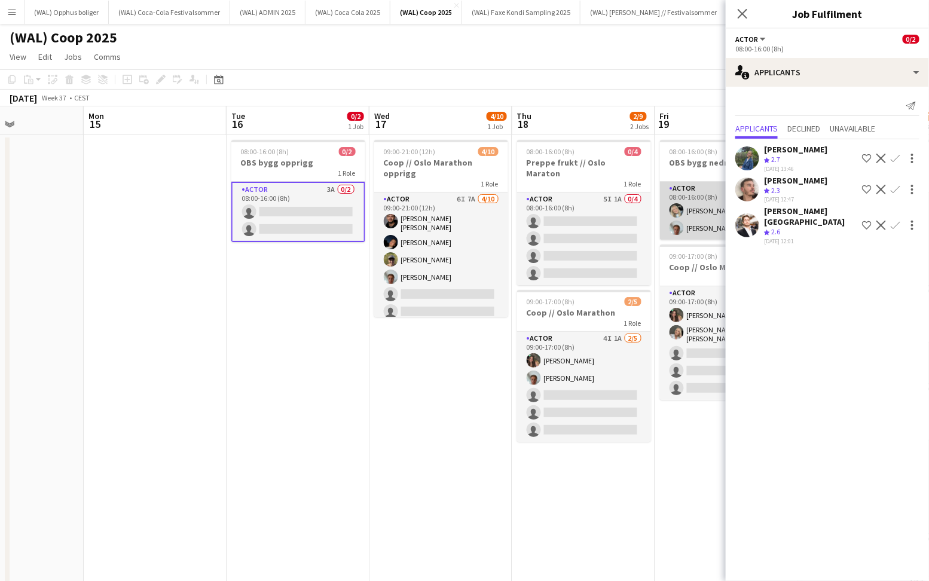
click at [681, 213] on app-user-avatar at bounding box center [677, 210] width 14 height 14
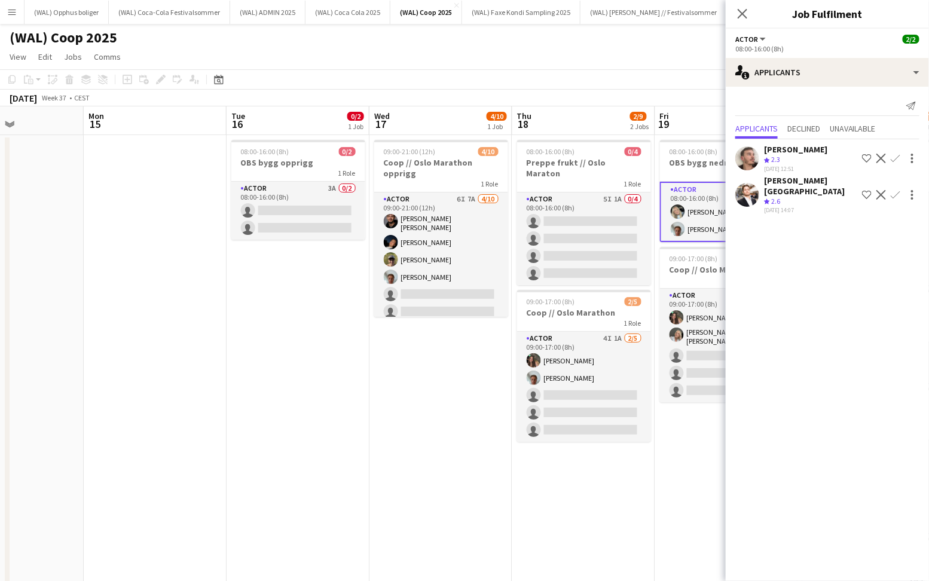
click at [674, 226] on app-user-avatar at bounding box center [678, 229] width 14 height 14
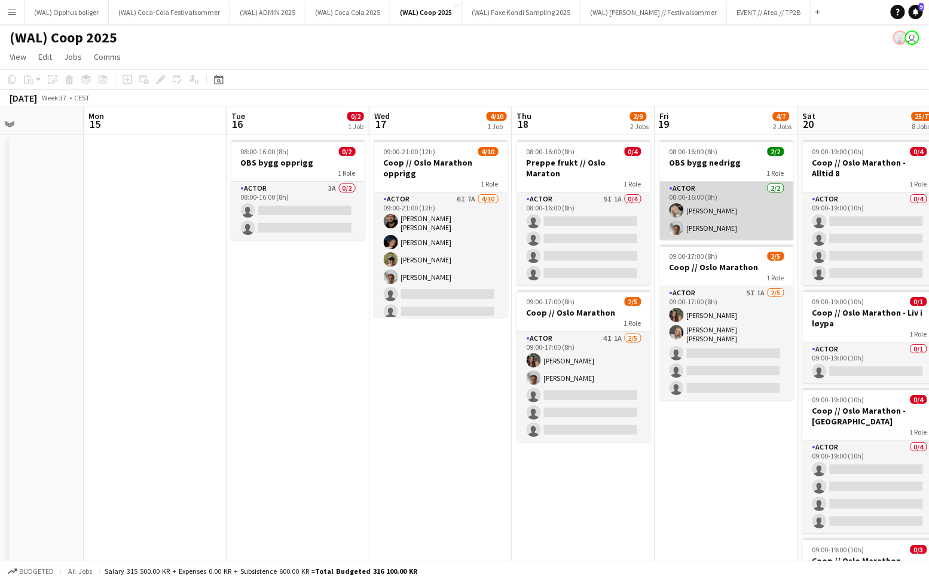
click at [674, 226] on app-user-avatar at bounding box center [677, 228] width 14 height 14
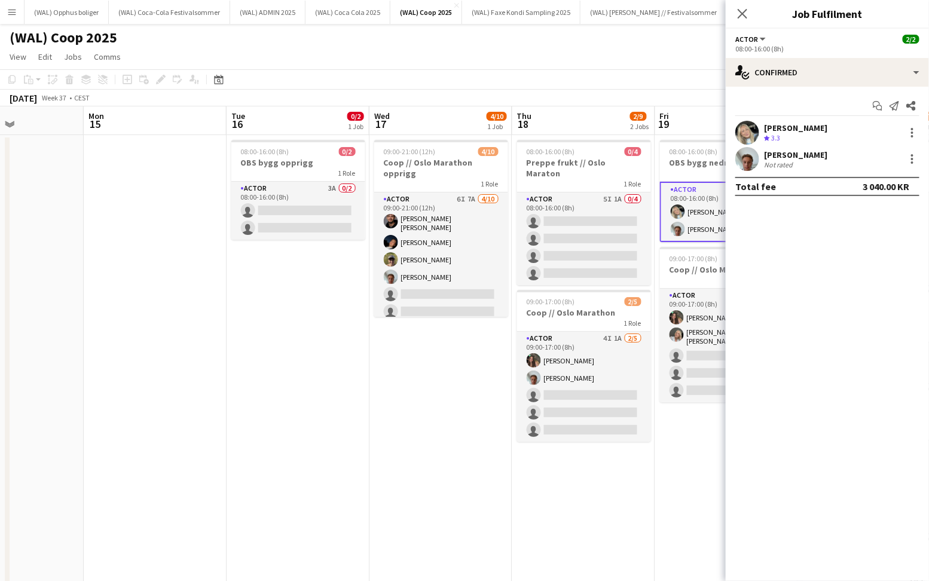
click at [756, 130] on app-user-avatar at bounding box center [747, 133] width 24 height 24
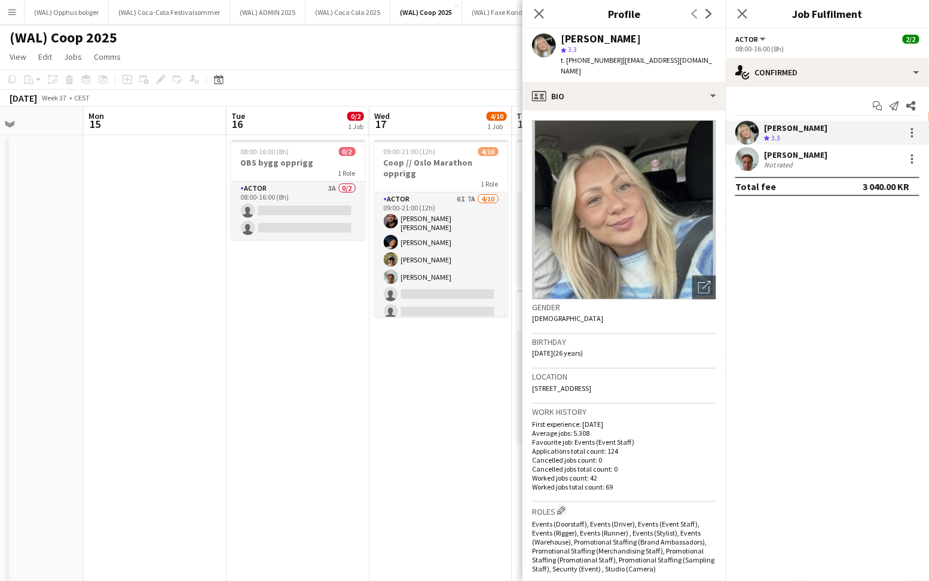
click at [627, 111] on app-crew-profile-bio "Open photos pop-in Gender Female Birthday 26-04-1999 (26 years) Location 13 Hes…" at bounding box center [623, 346] width 203 height 470
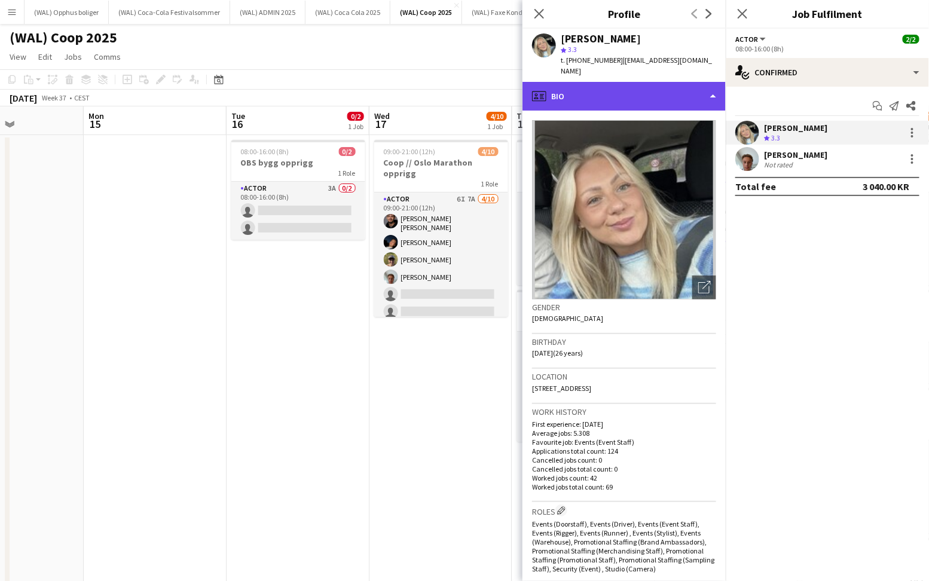
click at [627, 96] on div "profile Bio" at bounding box center [623, 96] width 203 height 29
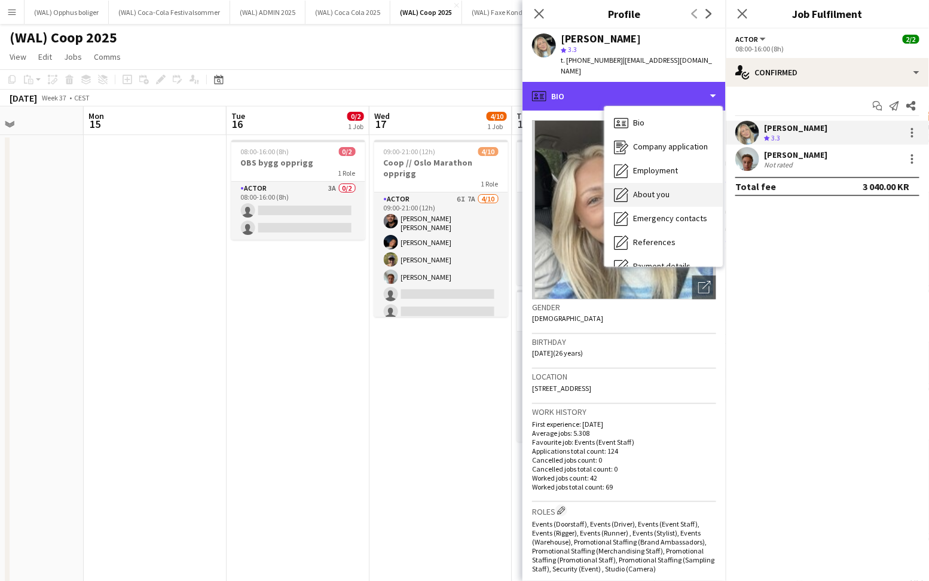
scroll to position [112, 0]
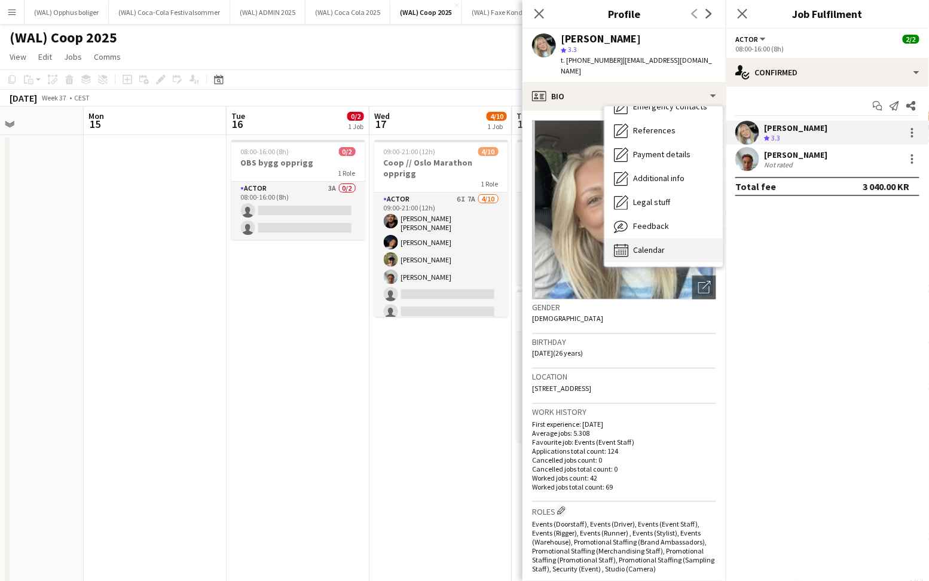
click at [649, 245] on span "Calendar" at bounding box center [649, 250] width 32 height 11
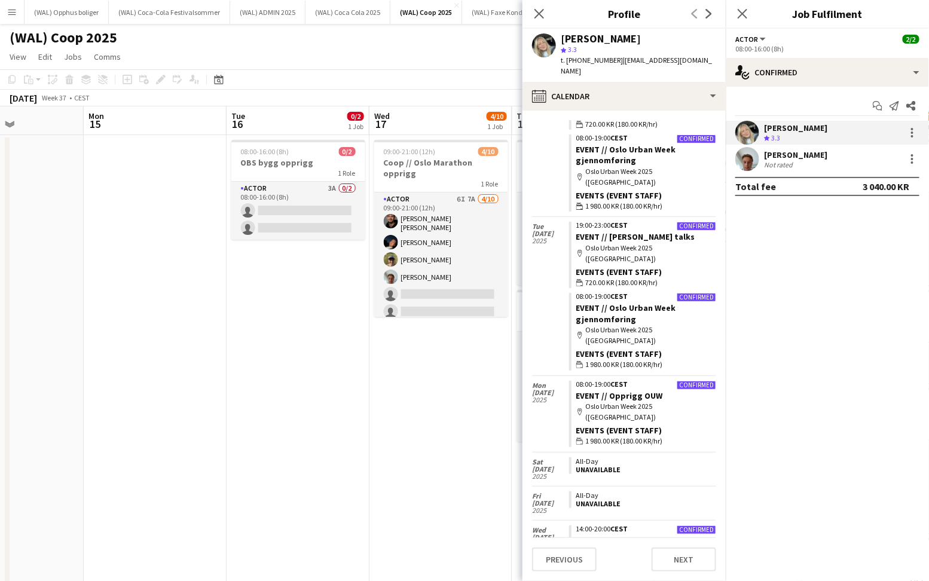
scroll to position [608, 0]
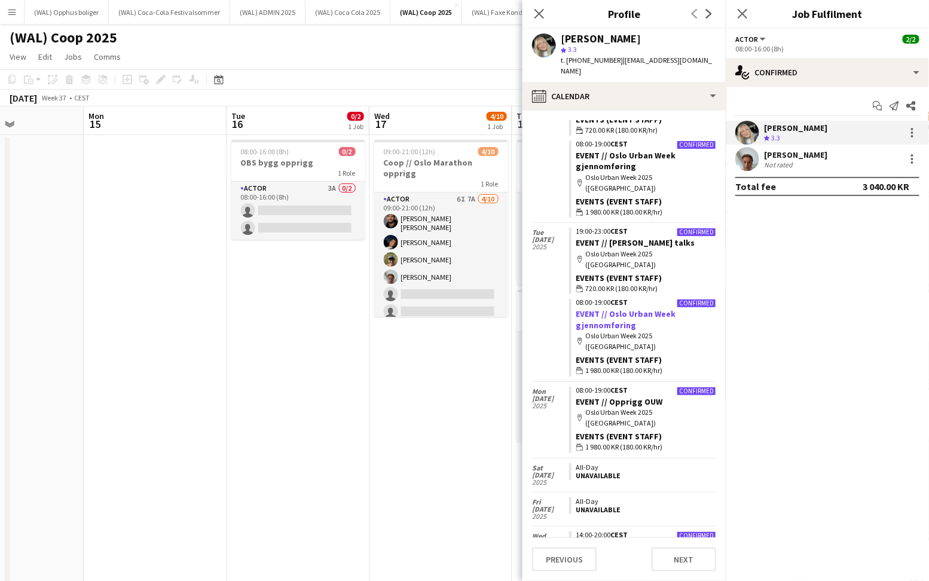
click at [600, 308] on link "EVENT // Oslo Urban Week gjennomføring" at bounding box center [626, 319] width 100 height 22
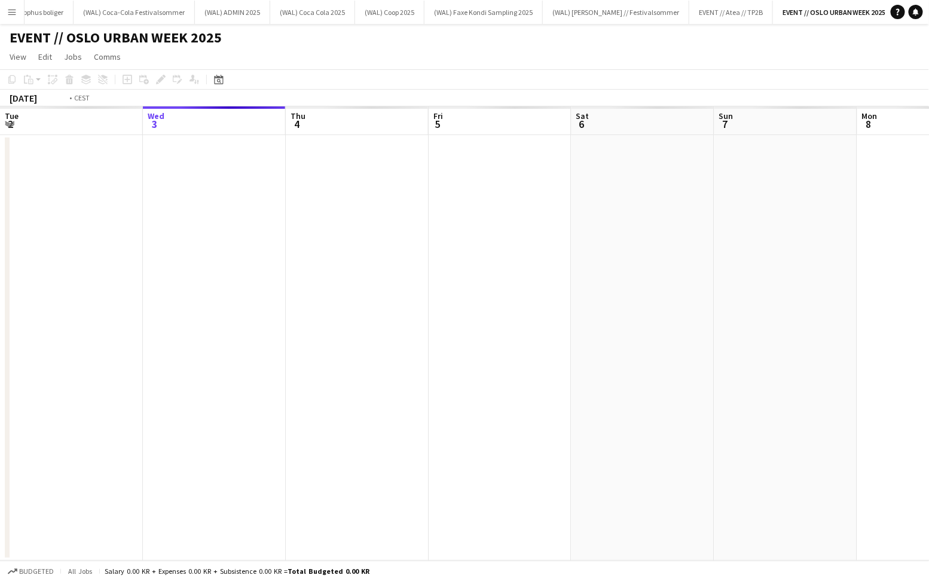
scroll to position [0, 411]
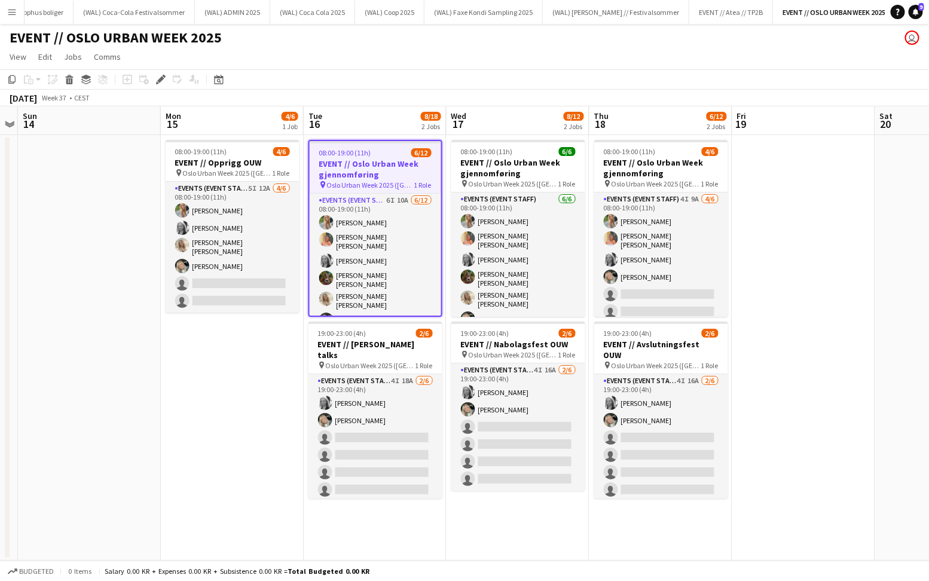
click at [367, 181] on span "Oslo Urban Week 2025 ([GEOGRAPHIC_DATA])" at bounding box center [370, 185] width 87 height 9
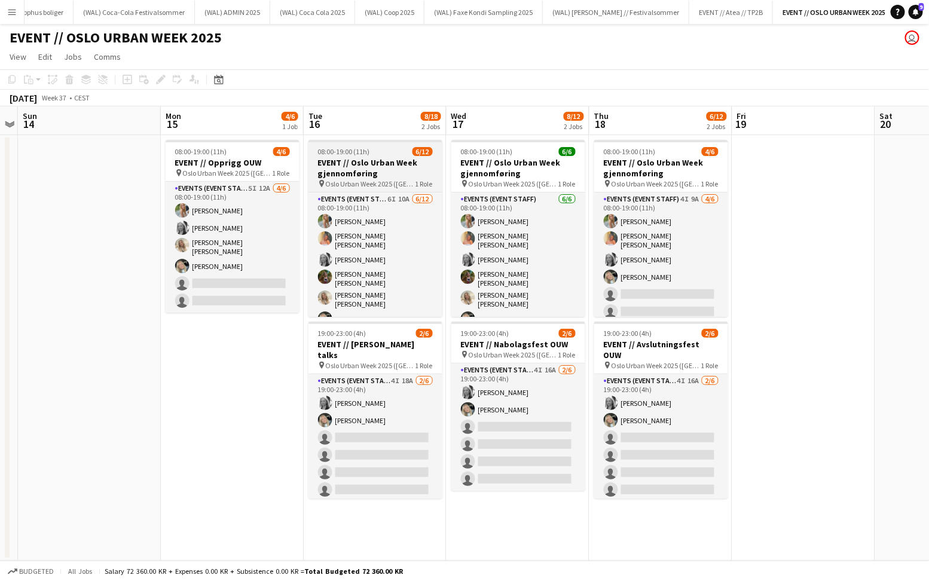
click at [367, 180] on span "Oslo Urban Week 2025 ([GEOGRAPHIC_DATA])" at bounding box center [371, 183] width 90 height 9
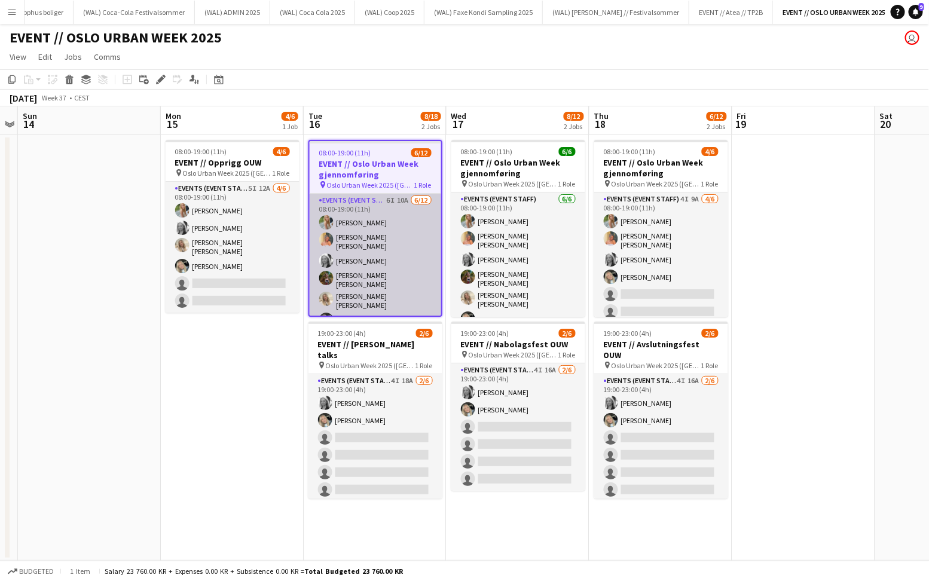
click at [377, 233] on app-card-role "Events (Event Staff) 6I 10A [DATE] 08:00-19:00 (11h) [PERSON_NAME] [PERSON_NAME…" at bounding box center [376, 315] width 132 height 242
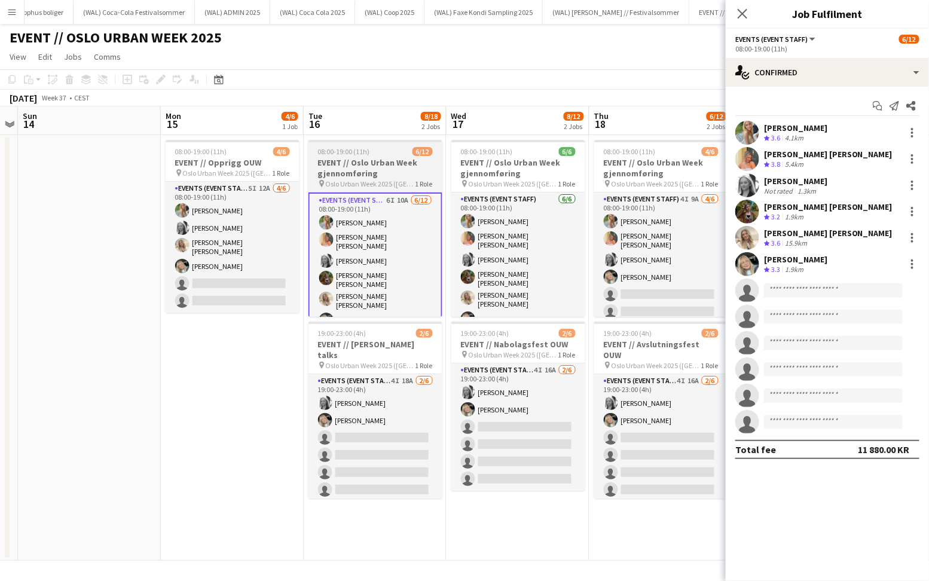
click at [374, 175] on h3 "EVENT // Oslo Urban Week gjennomføring" at bounding box center [375, 168] width 134 height 22
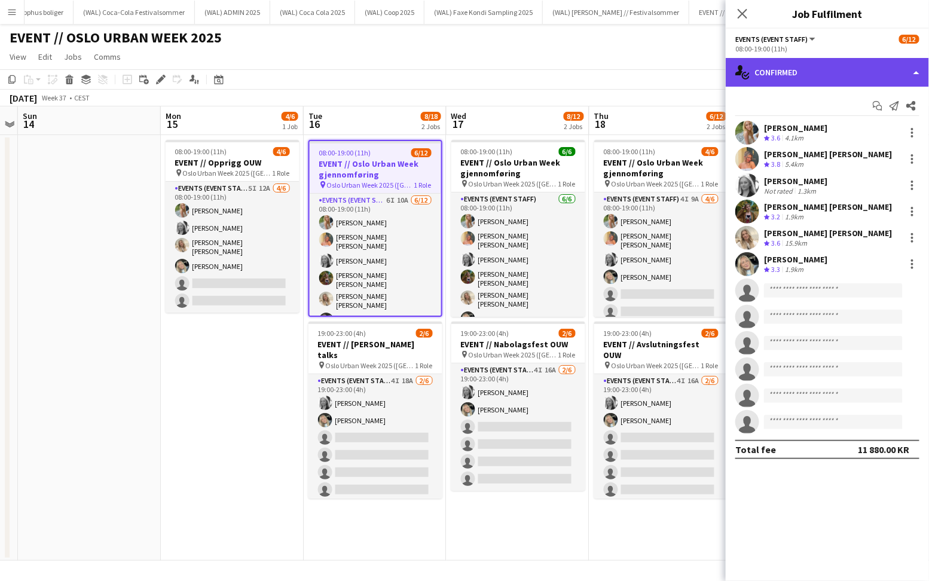
click at [829, 78] on div "single-neutral-actions-check-2 Confirmed" at bounding box center [827, 72] width 203 height 29
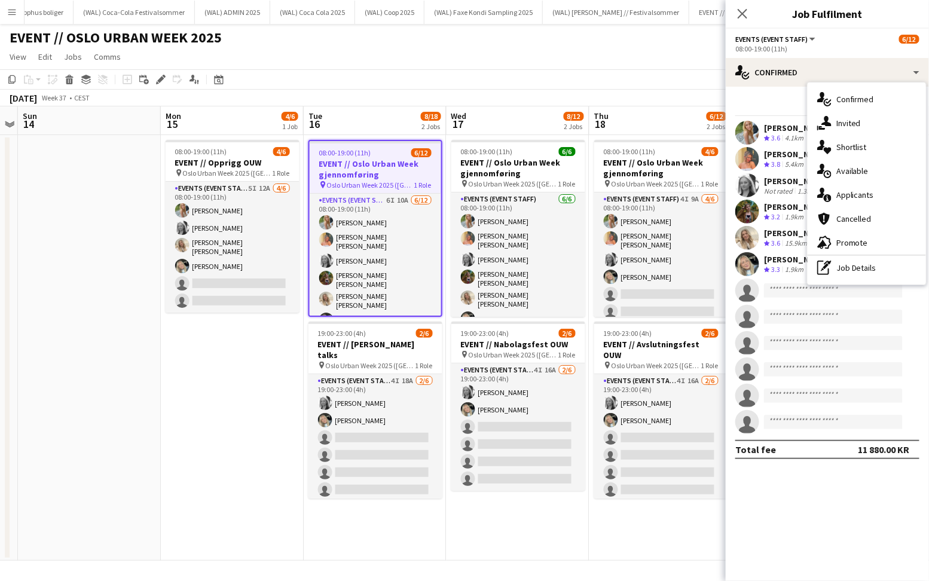
click at [337, 155] on span "08:00-19:00 (11h)" at bounding box center [345, 152] width 52 height 9
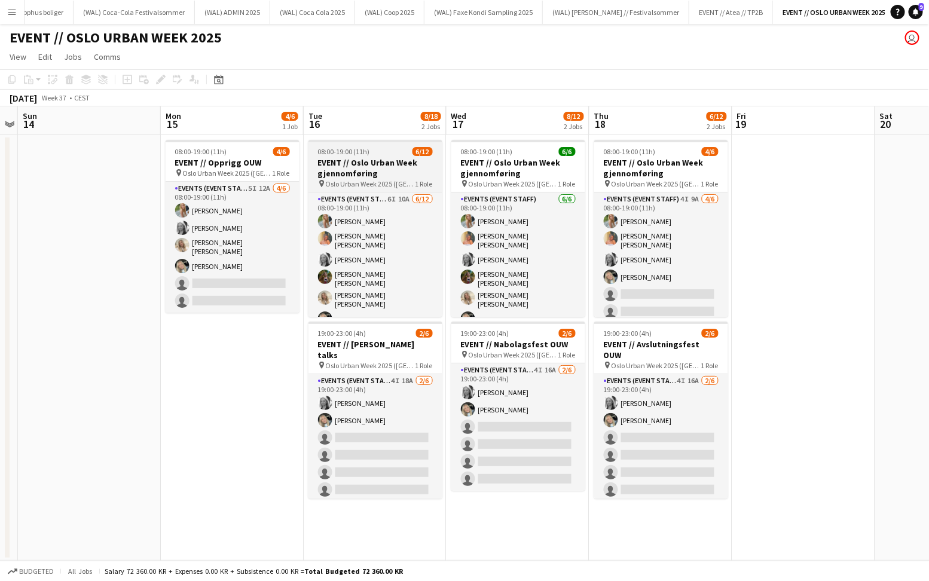
click at [351, 169] on h3 "EVENT // Oslo Urban Week gjennomføring" at bounding box center [375, 168] width 134 height 22
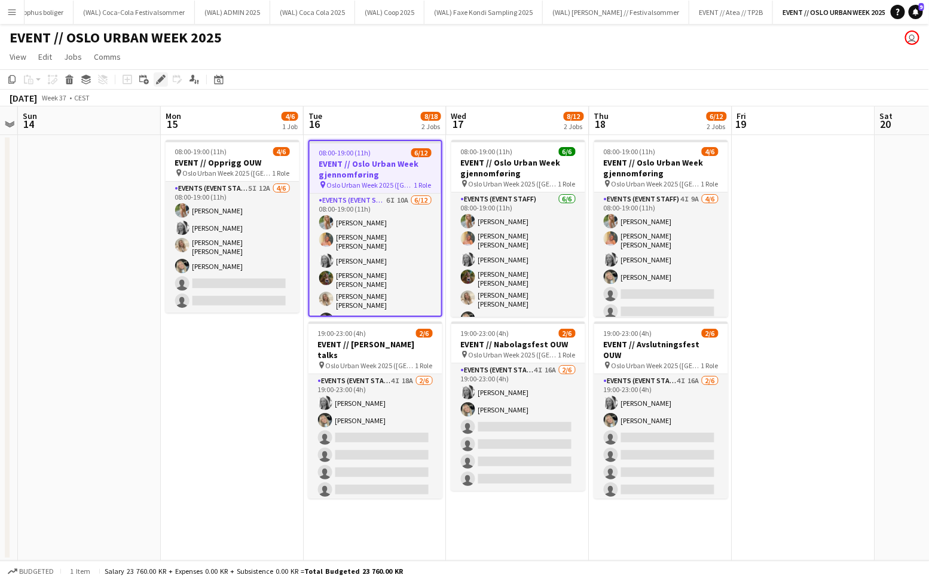
click at [163, 82] on icon "Edit" at bounding box center [161, 80] width 10 height 10
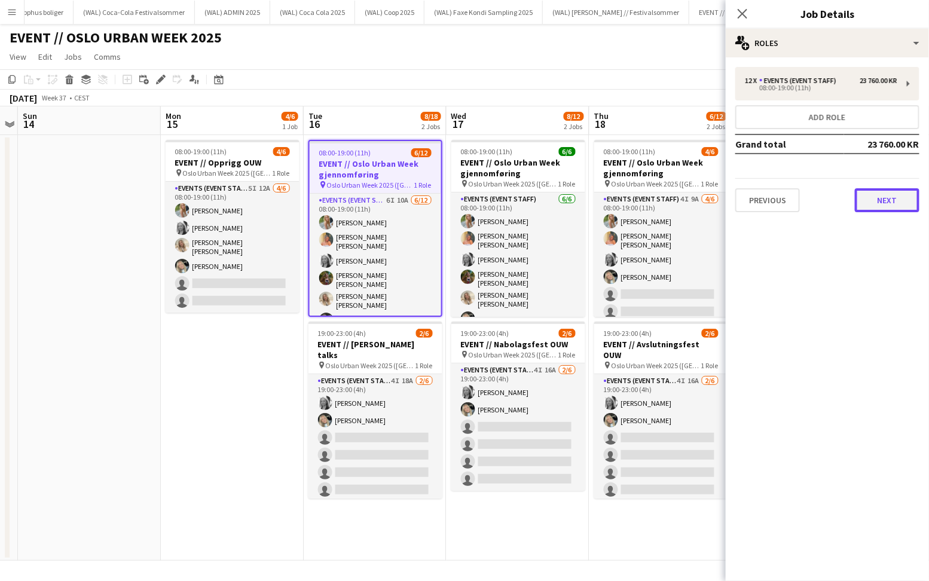
click at [885, 200] on button "Next" at bounding box center [887, 200] width 65 height 24
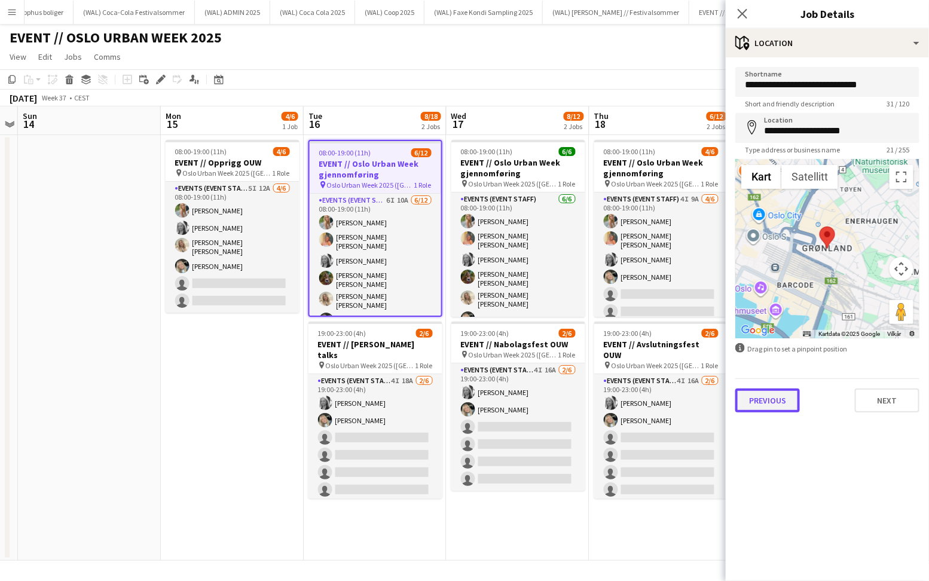
click at [745, 403] on button "Previous" at bounding box center [767, 401] width 65 height 24
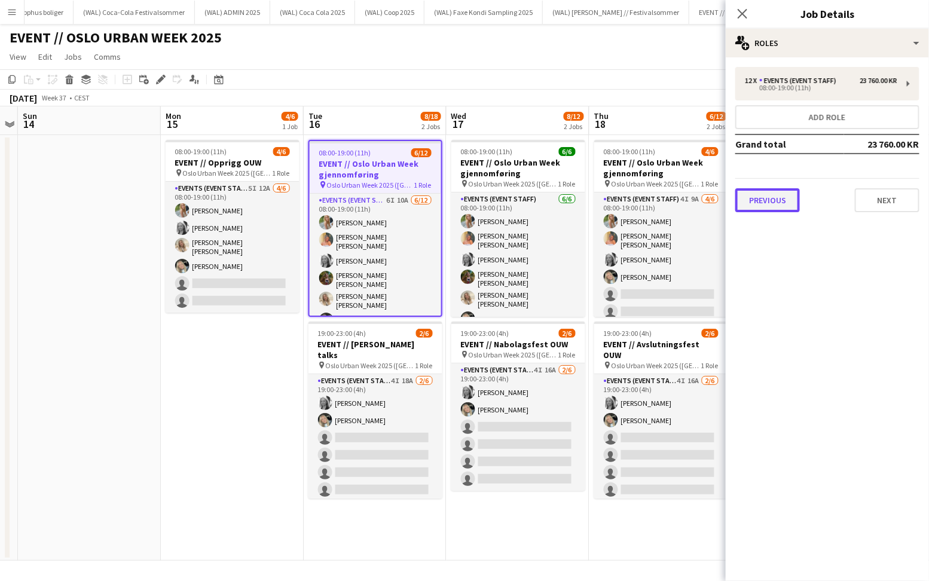
click at [780, 199] on button "Previous" at bounding box center [767, 200] width 65 height 24
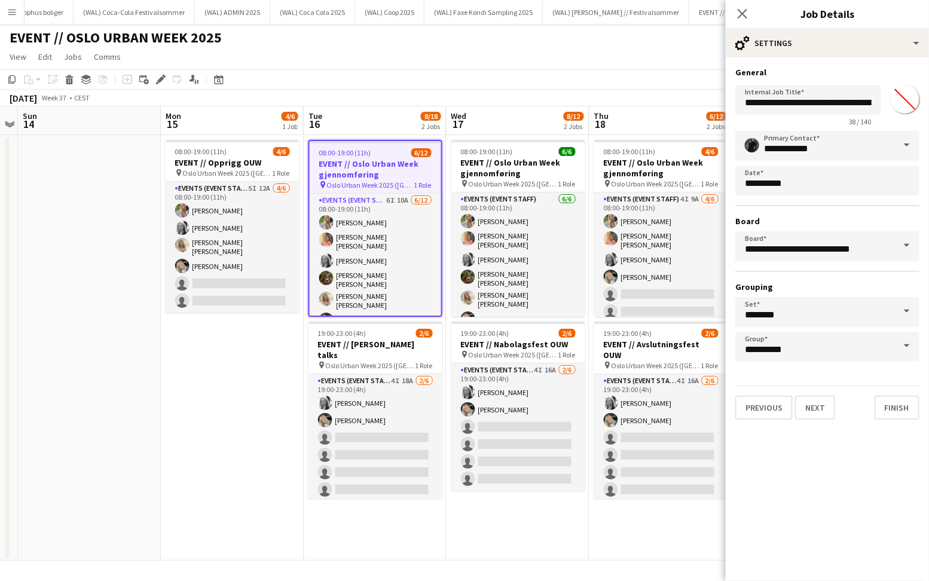
click at [739, 3] on div "Close pop-in" at bounding box center [742, 13] width 33 height 27
click at [742, 13] on icon at bounding box center [742, 13] width 11 height 11
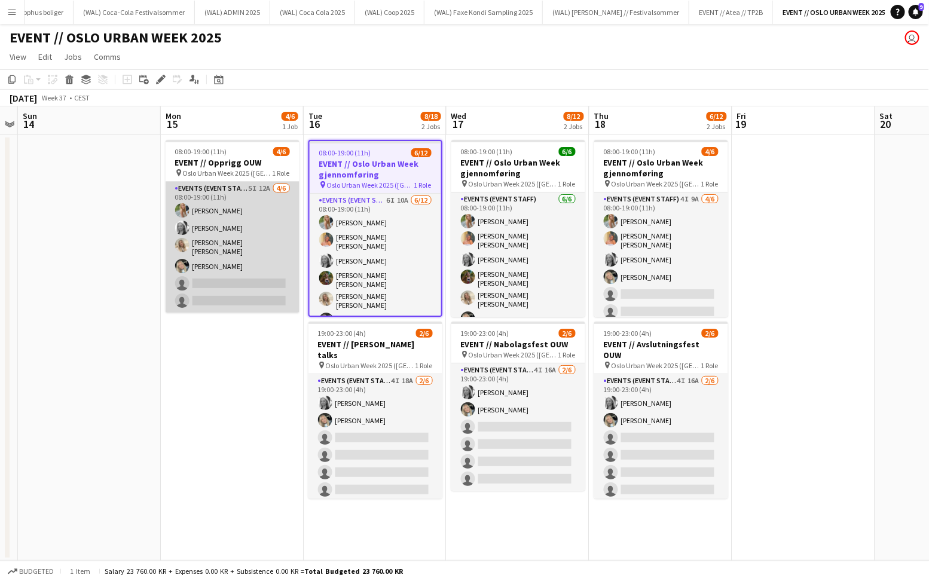
click at [290, 246] on app-card-role "Events (Event Staff) 5I 12A [DATE] 08:00-19:00 (11h) [PERSON_NAME] [PERSON_NAME…" at bounding box center [233, 247] width 134 height 131
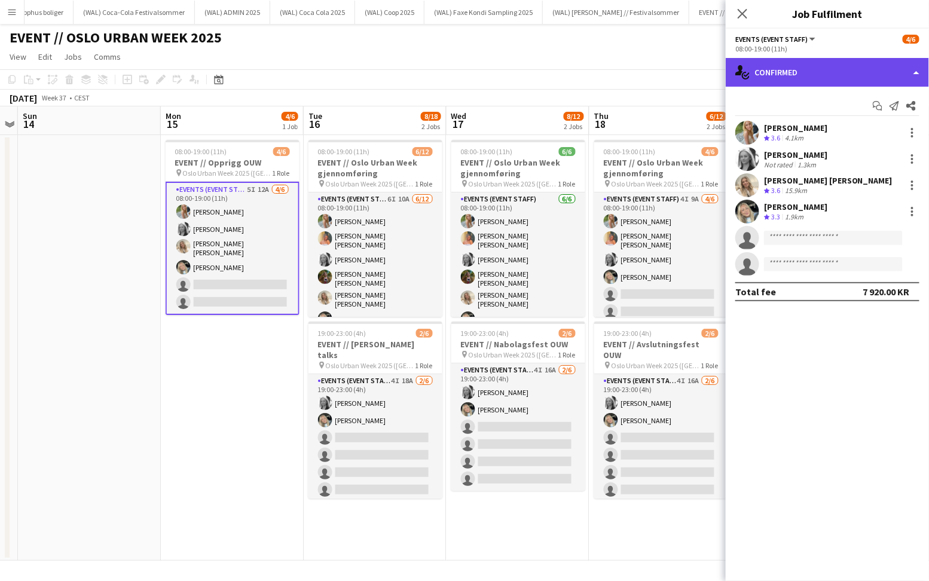
click at [777, 78] on div "single-neutral-actions-check-2 Confirmed" at bounding box center [827, 72] width 203 height 29
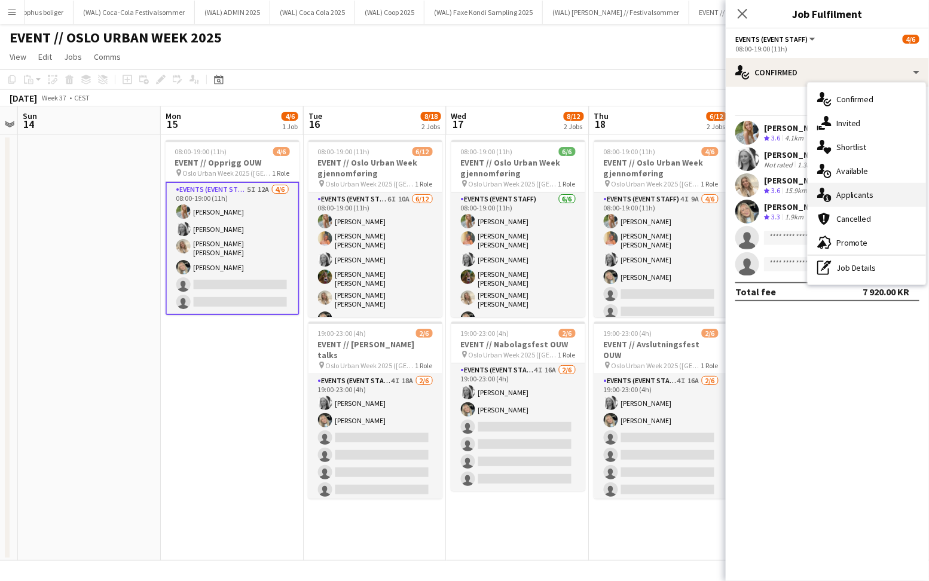
click at [834, 190] on div "single-neutral-actions-information Applicants" at bounding box center [867, 195] width 118 height 24
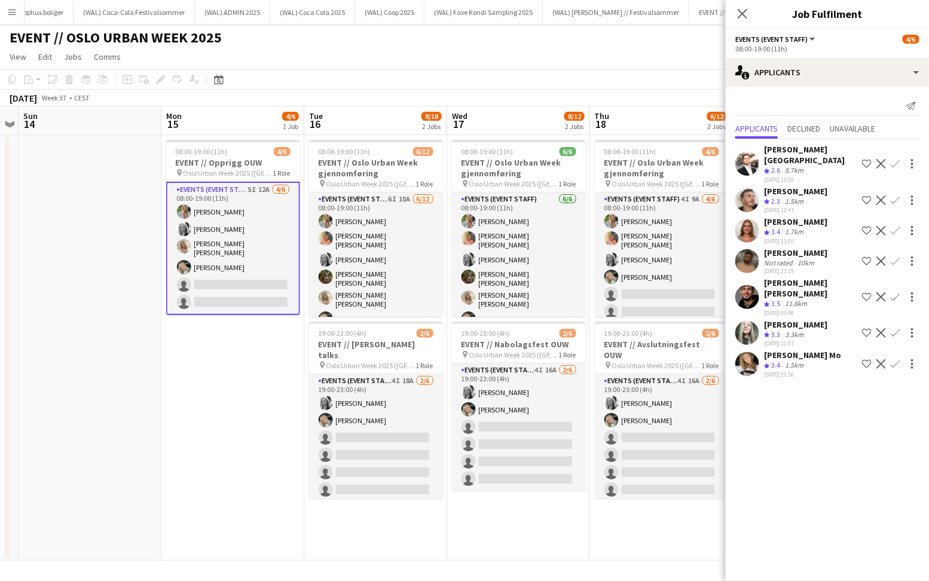
scroll to position [0, 264]
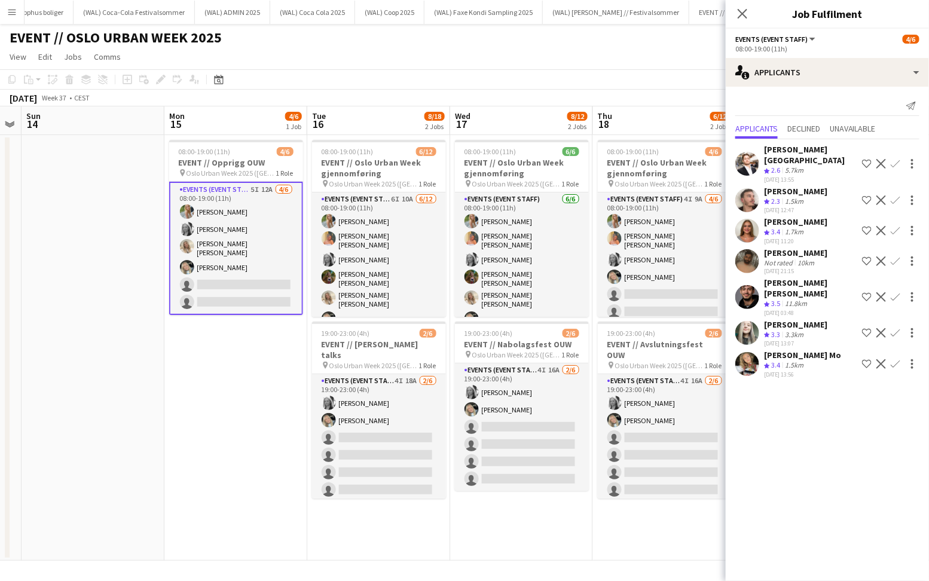
click at [758, 216] on div "[PERSON_NAME] Crew rating 3.4 1.7km [DATE] 11:20 Shortlist crew Decline Confirm" at bounding box center [827, 230] width 203 height 29
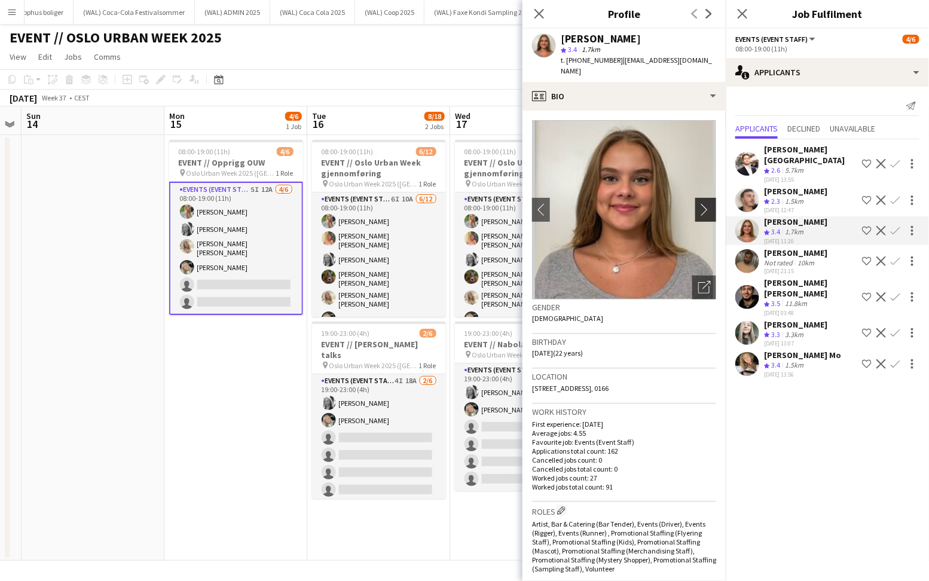
click at [713, 203] on app-icon "chevron-right" at bounding box center [707, 209] width 19 height 13
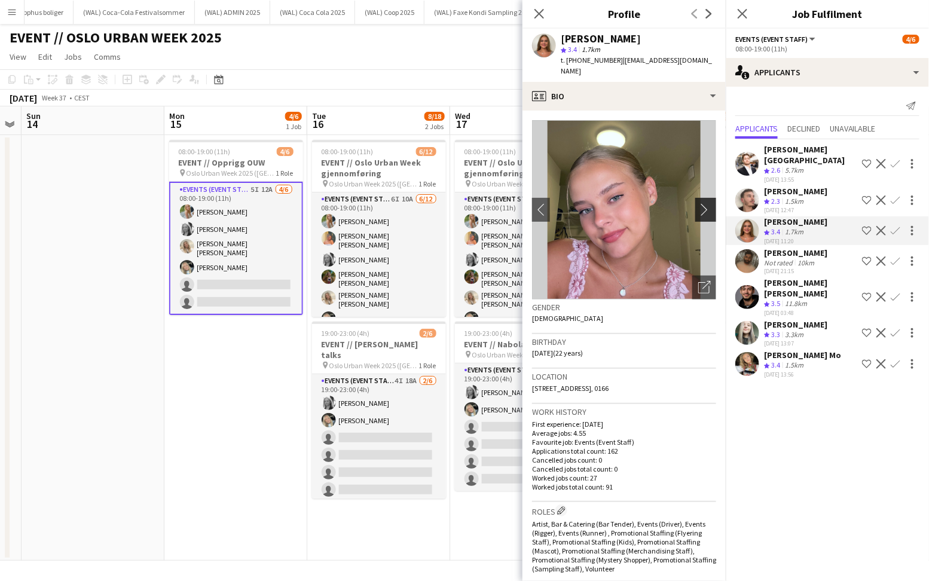
click at [707, 203] on app-icon "chevron-right" at bounding box center [707, 209] width 19 height 13
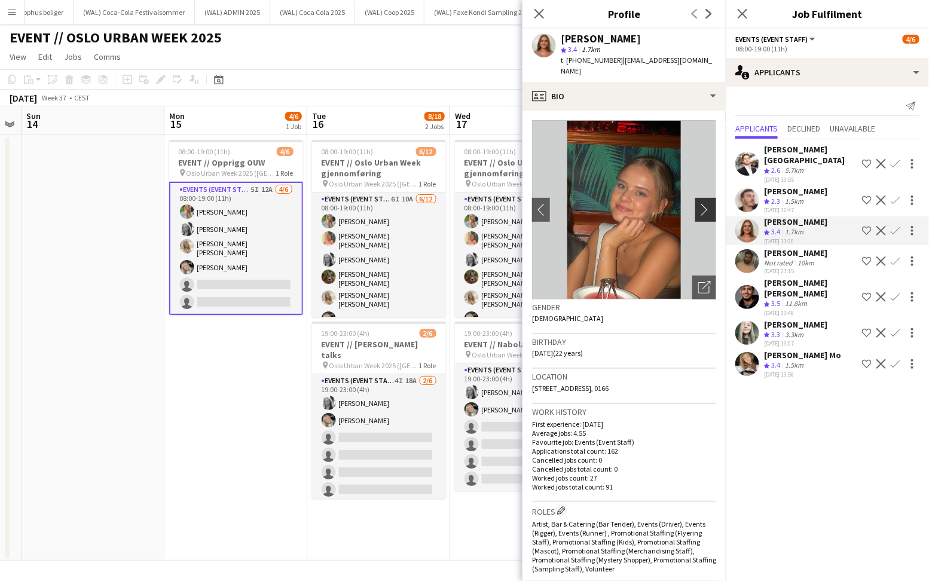
click at [707, 203] on app-icon "chevron-right" at bounding box center [707, 209] width 19 height 13
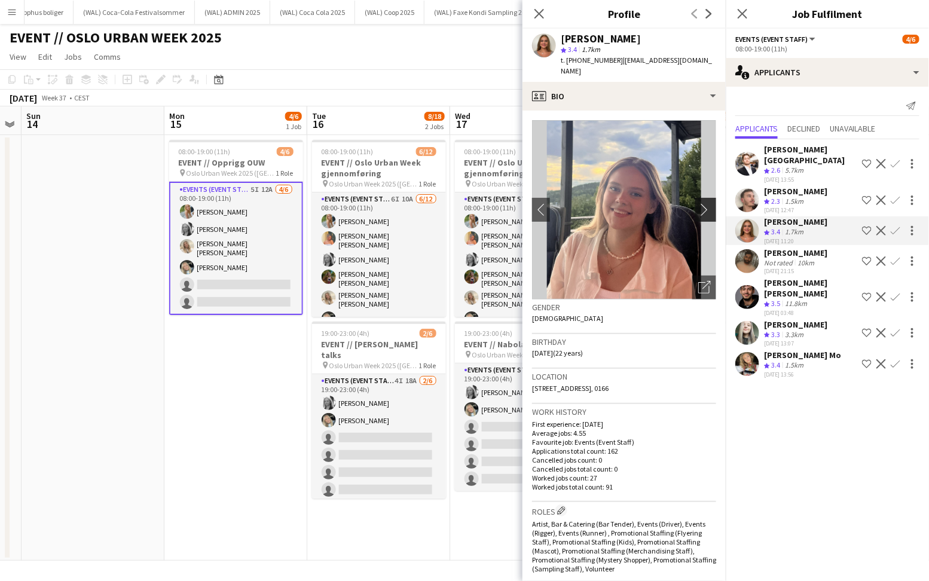
click at [708, 203] on app-icon "chevron-right" at bounding box center [707, 209] width 19 height 13
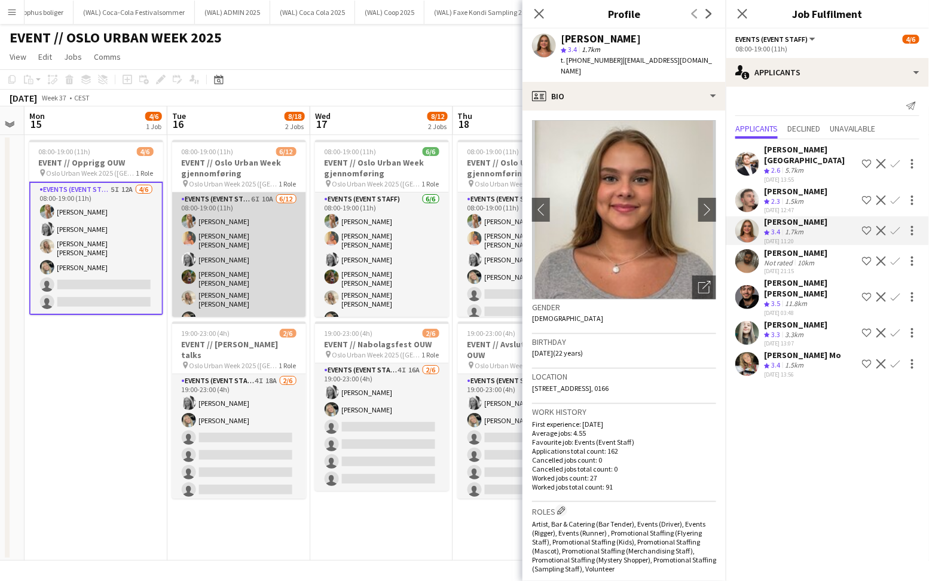
scroll to position [106, 0]
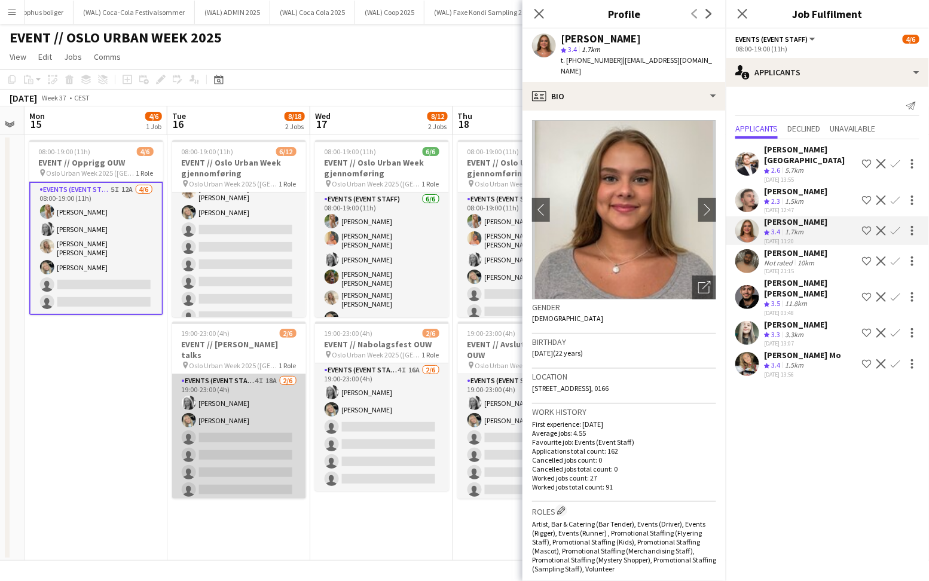
click at [234, 418] on app-card-role "Events (Event Staff) 4I 18A [DATE] 19:00-23:00 (4h) [PERSON_NAME] Grefberg [PER…" at bounding box center [239, 437] width 134 height 127
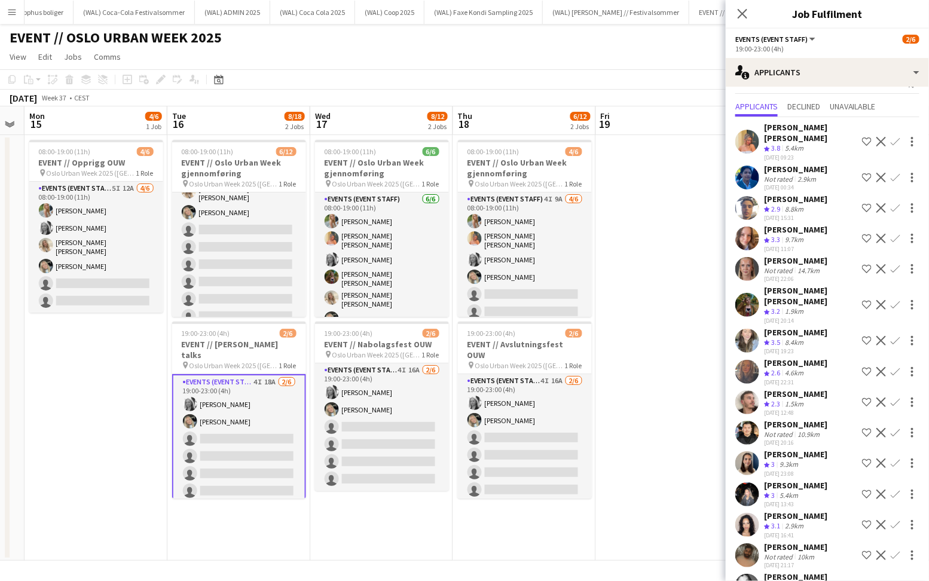
scroll to position [2, 0]
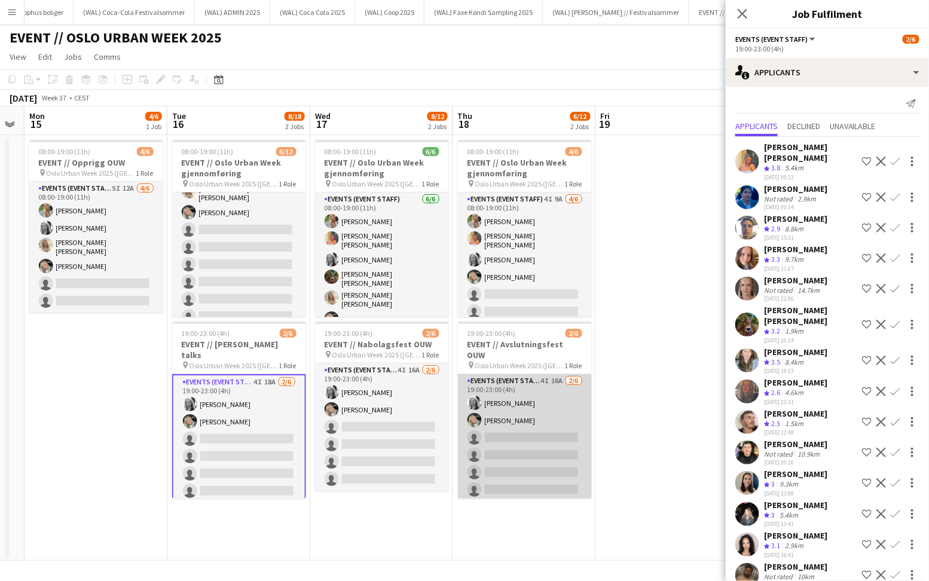
click at [520, 431] on app-card-role "Events (Event Staff) 4I 16A [DATE] 19:00-23:00 (4h) [PERSON_NAME] Grefberg [PER…" at bounding box center [525, 437] width 134 height 127
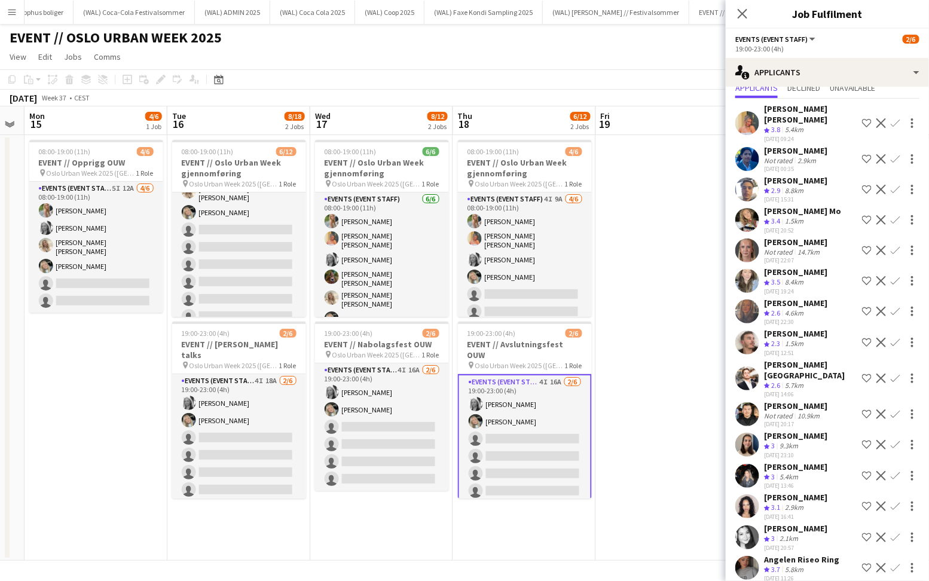
scroll to position [41, 0]
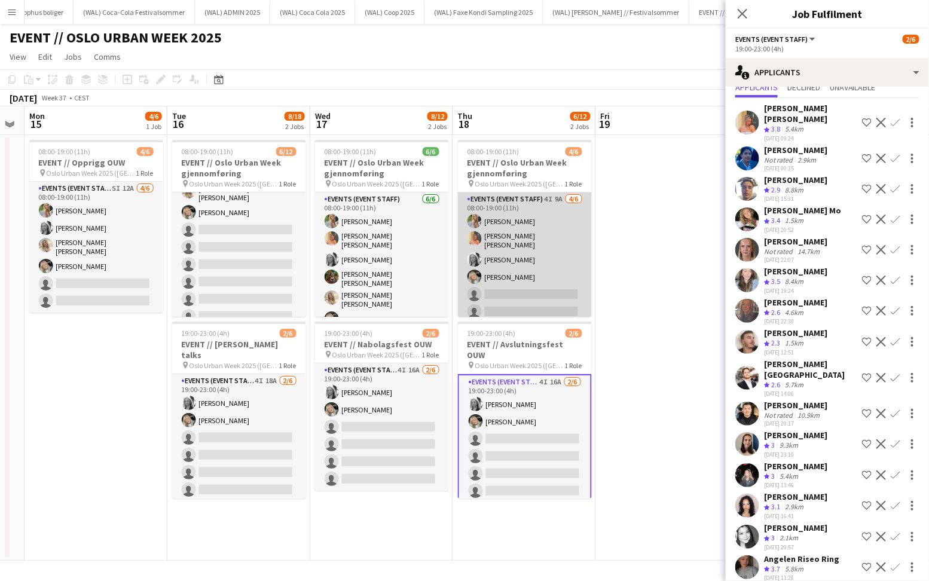
click at [576, 300] on app-card-role "Events (Event Staff) 4I 9A [DATE] 08:00-19:00 (11h) [PERSON_NAME] [PERSON_NAME]…" at bounding box center [525, 257] width 134 height 131
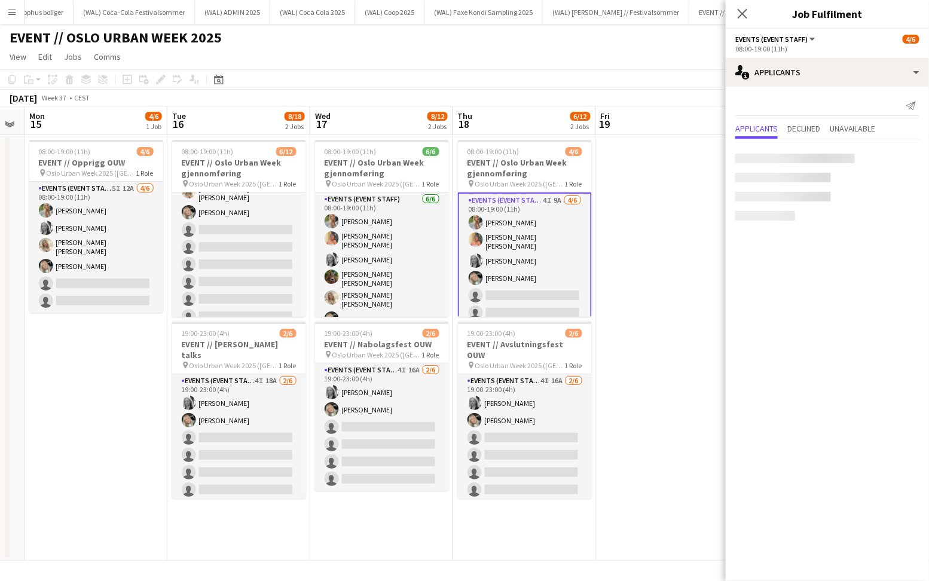
scroll to position [0, 0]
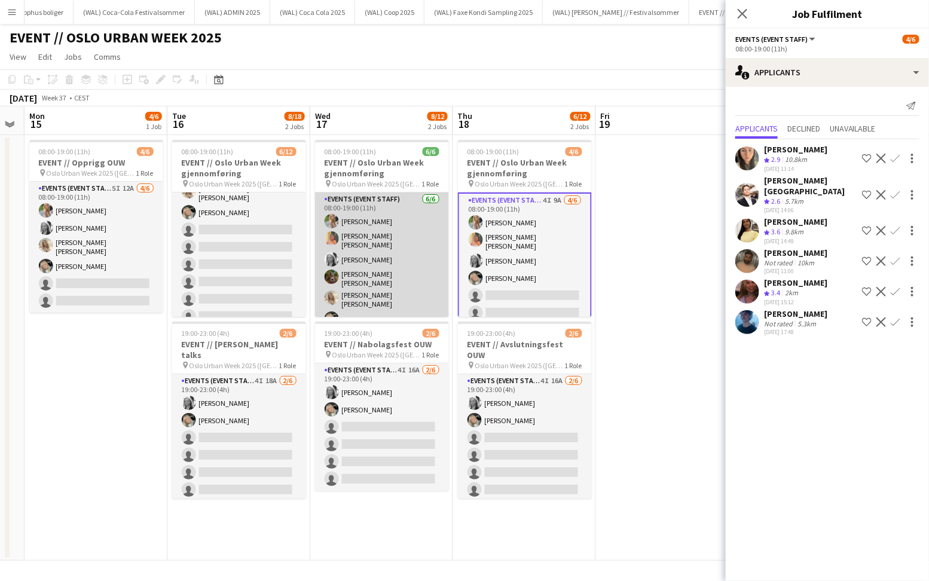
click at [357, 265] on app-card-role "Events (Event Staff) [DATE] 08:00-19:00 (11h) [PERSON_NAME] [PERSON_NAME] [PERS…" at bounding box center [382, 261] width 134 height 138
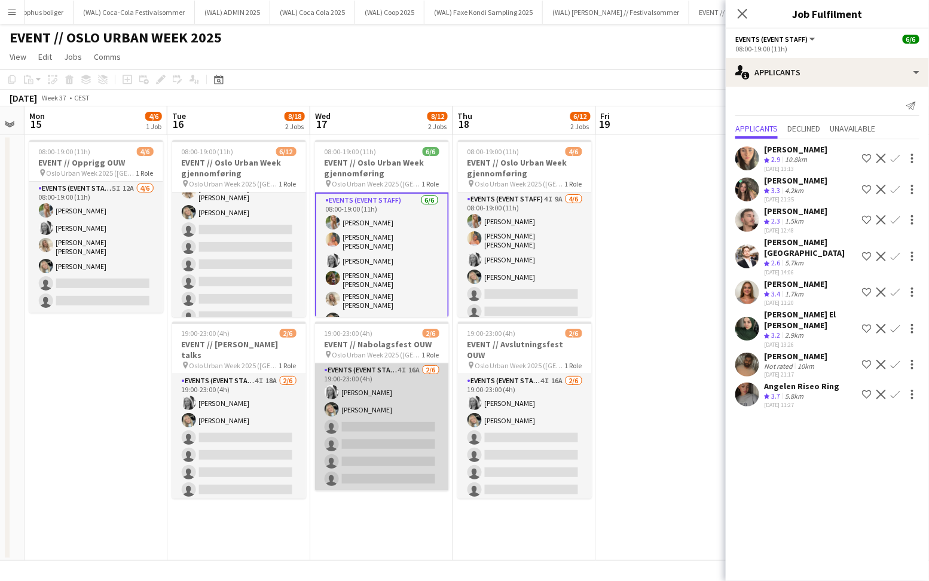
click at [408, 414] on app-card-role "Events (Event Staff) 4I 16A [DATE] 19:00-23:00 (4h) [PERSON_NAME] Grefberg [PER…" at bounding box center [382, 426] width 134 height 127
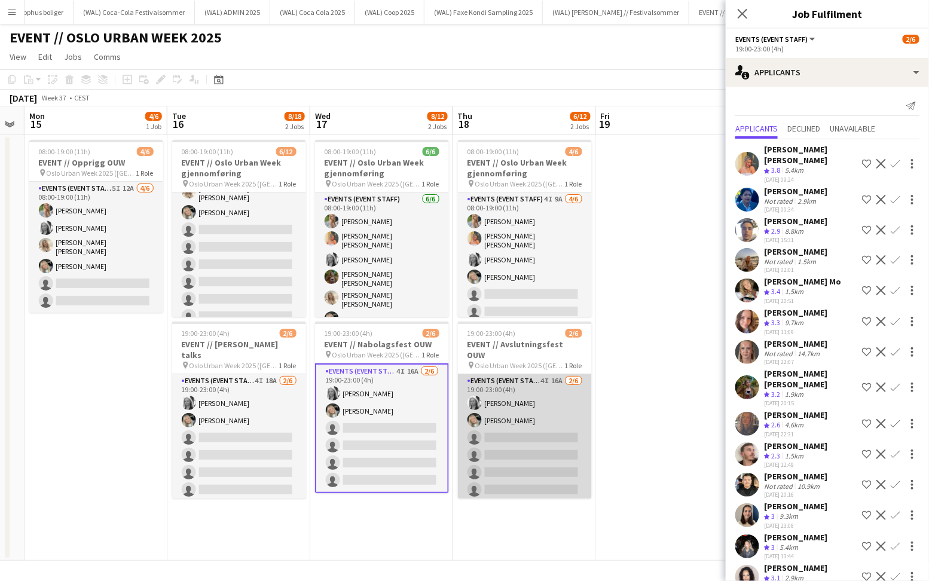
click at [487, 462] on app-card-role "Events (Event Staff) 4I 16A [DATE] 19:00-23:00 (4h) [PERSON_NAME] Grefberg [PER…" at bounding box center [525, 437] width 134 height 127
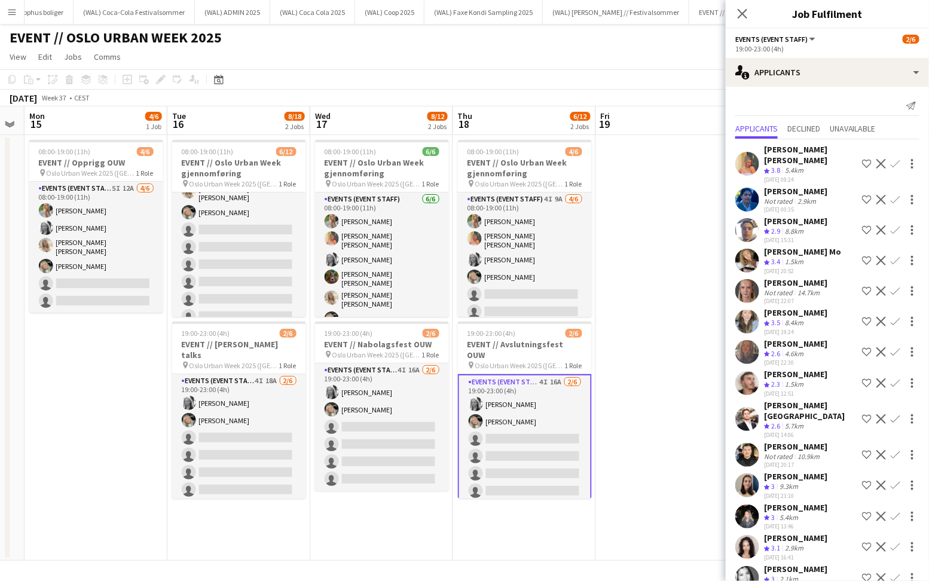
scroll to position [41, 0]
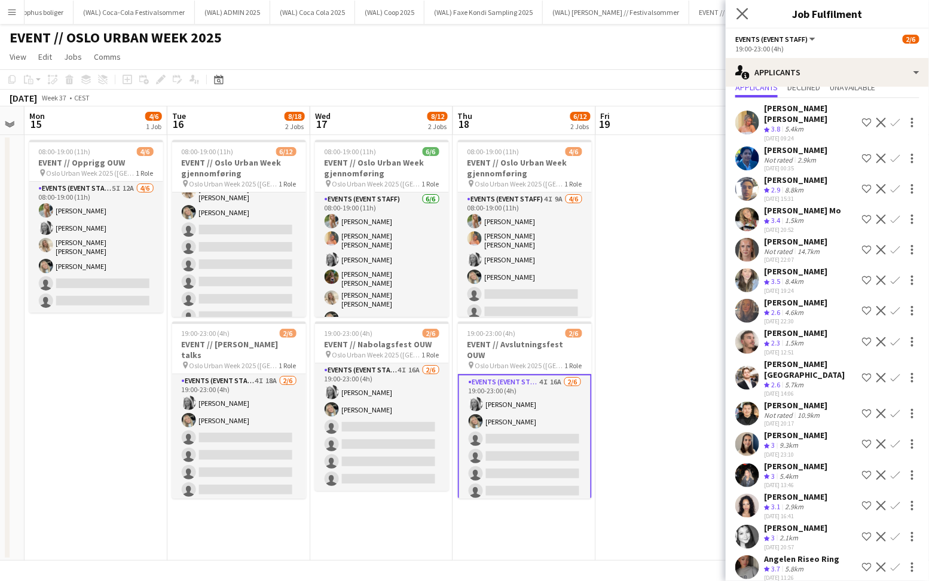
click at [744, 19] on icon "Close pop-in" at bounding box center [742, 13] width 11 height 11
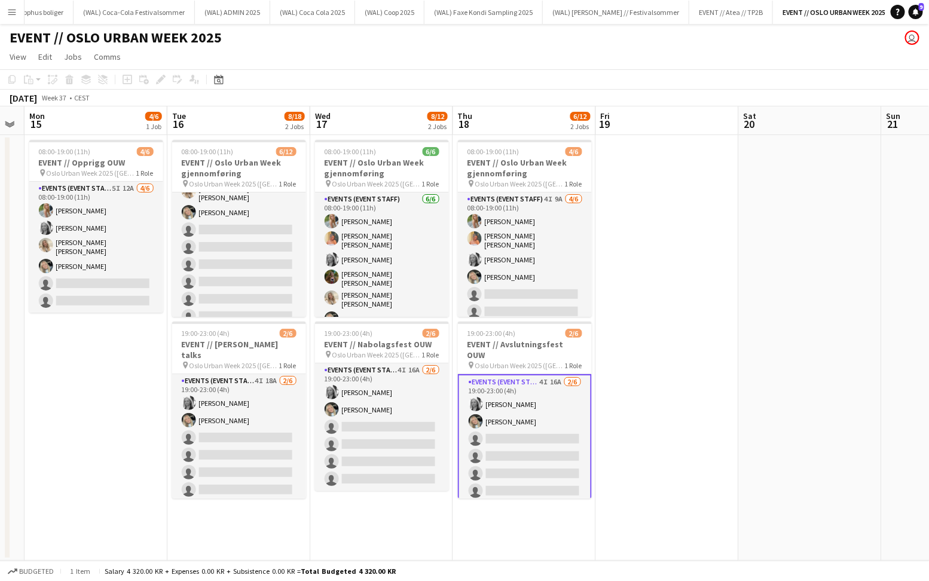
click at [702, 102] on div "[DATE] Week 37 • CEST" at bounding box center [464, 98] width 929 height 17
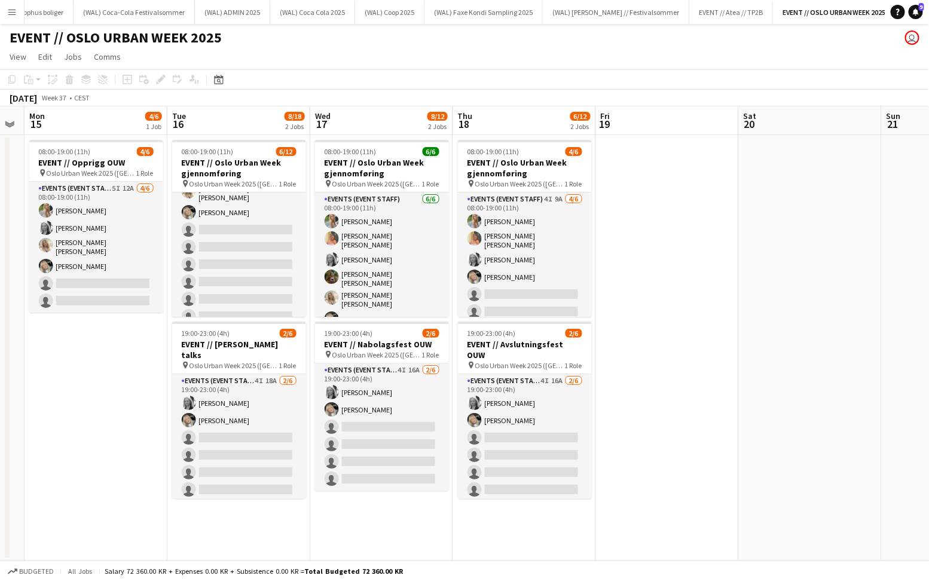
click at [710, 245] on app-date-cell at bounding box center [667, 348] width 143 height 426
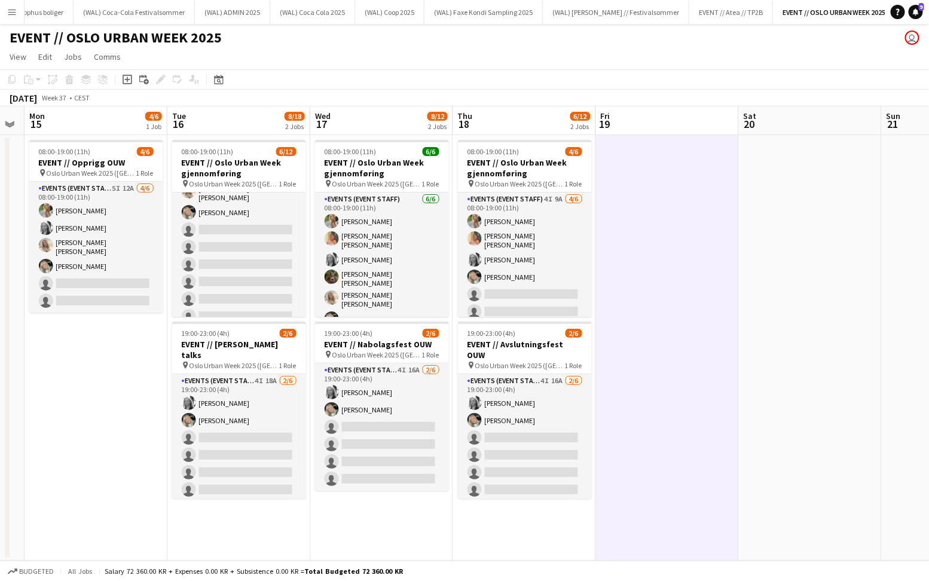
drag, startPoint x: 697, startPoint y: 317, endPoint x: 647, endPoint y: 71, distance: 251.2
click at [684, 265] on app-calendar-viewport "Fri 12 Sat 13 Sun 14 Mon 15 4/6 1 Job Tue 16 8/18 2 Jobs Wed 17 8/12 2 Jobs Thu…" at bounding box center [464, 333] width 929 height 454
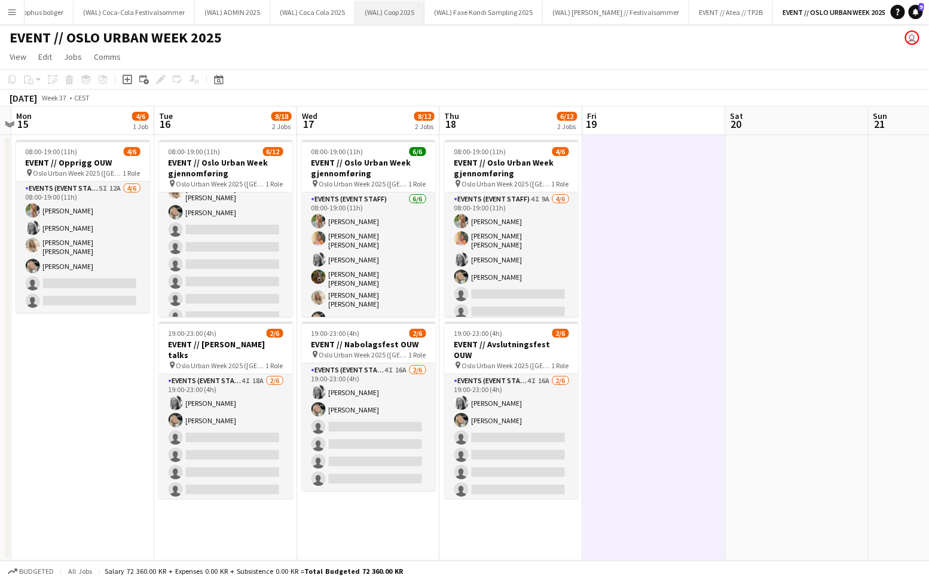
click at [387, 16] on button "(WAL) Coop 2025 Close" at bounding box center [389, 12] width 69 height 23
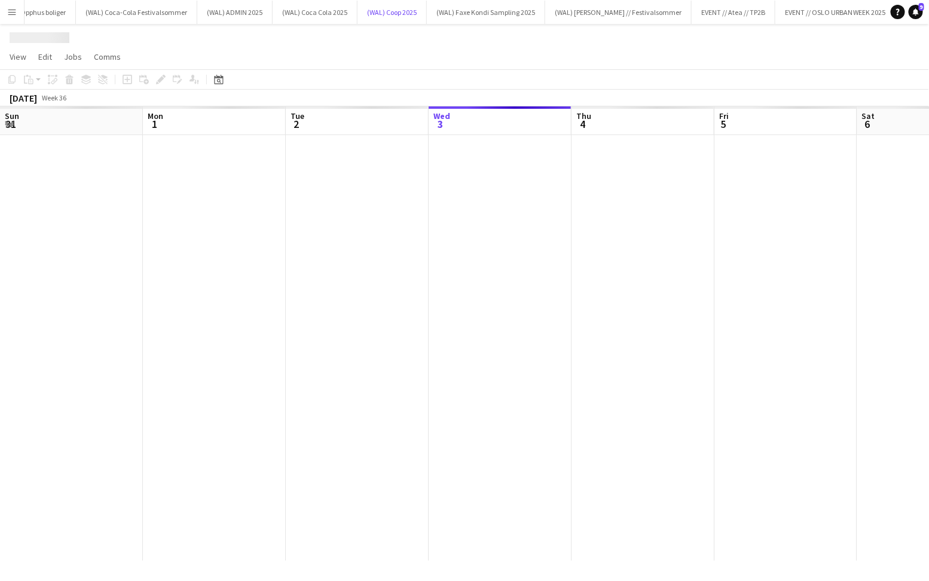
scroll to position [0, 286]
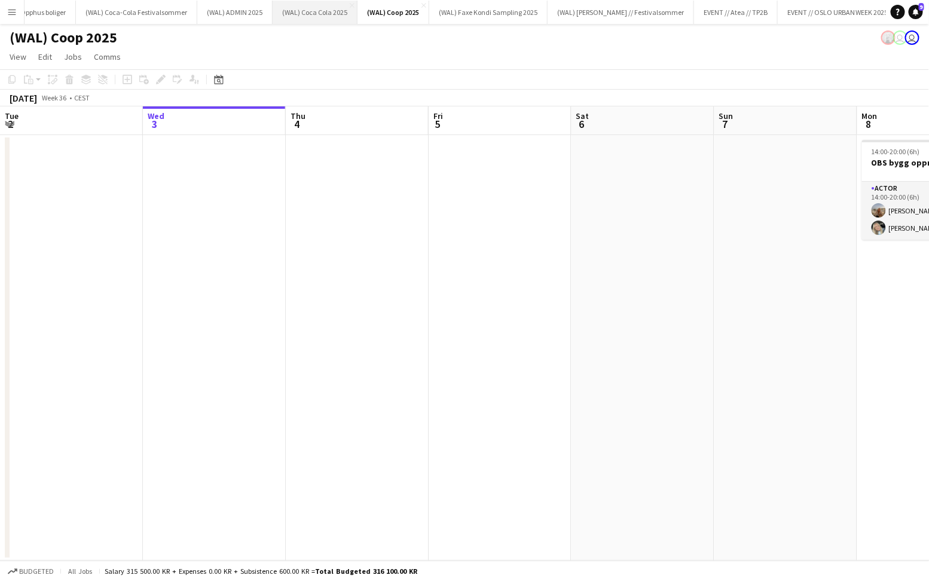
click at [302, 20] on button "(WAL) Coca Cola 2025 Close" at bounding box center [315, 12] width 85 height 23
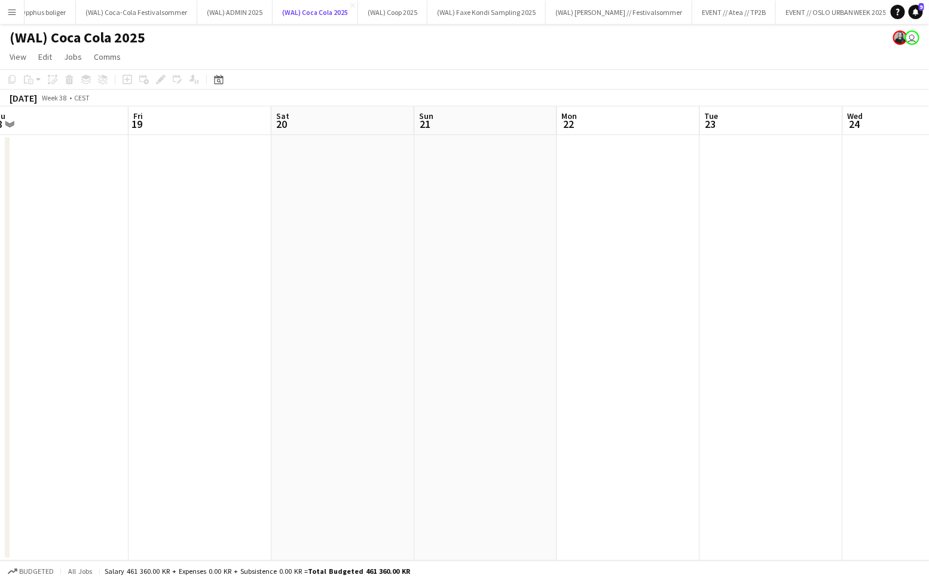
scroll to position [0, 297]
click at [212, 11] on button "(WAL) ADMIN 2025 Close" at bounding box center [234, 12] width 75 height 23
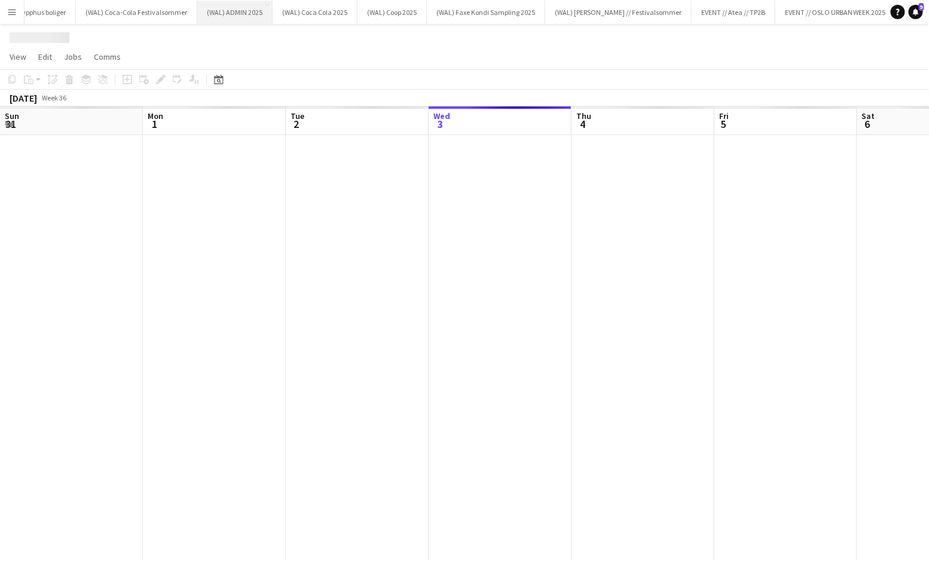
scroll to position [0, 286]
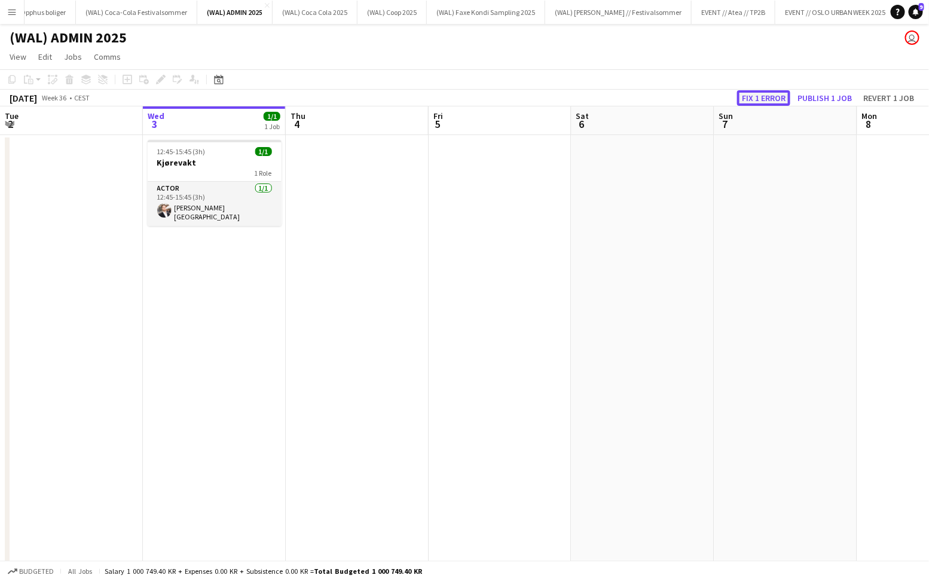
click at [761, 95] on button "Fix 1 error" at bounding box center [763, 98] width 53 height 16
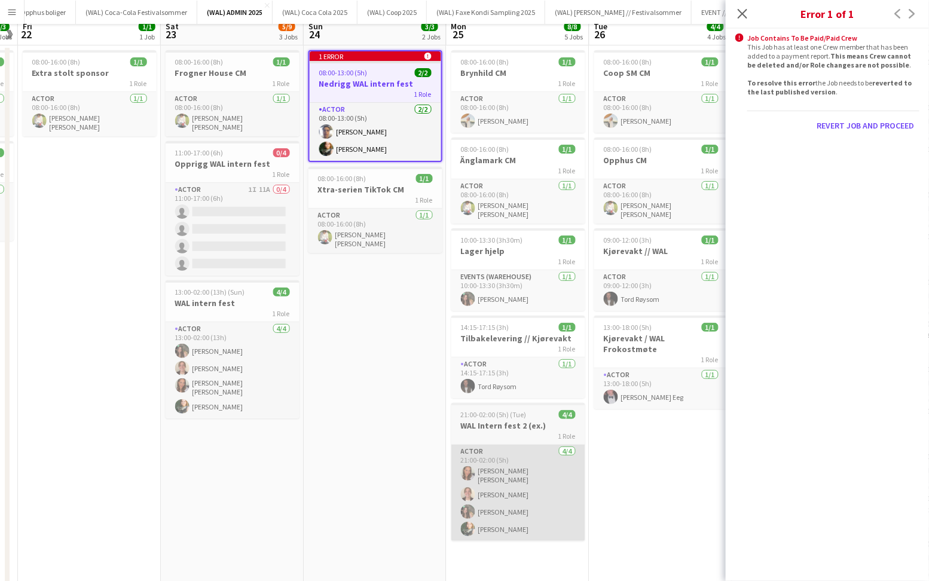
scroll to position [0, 0]
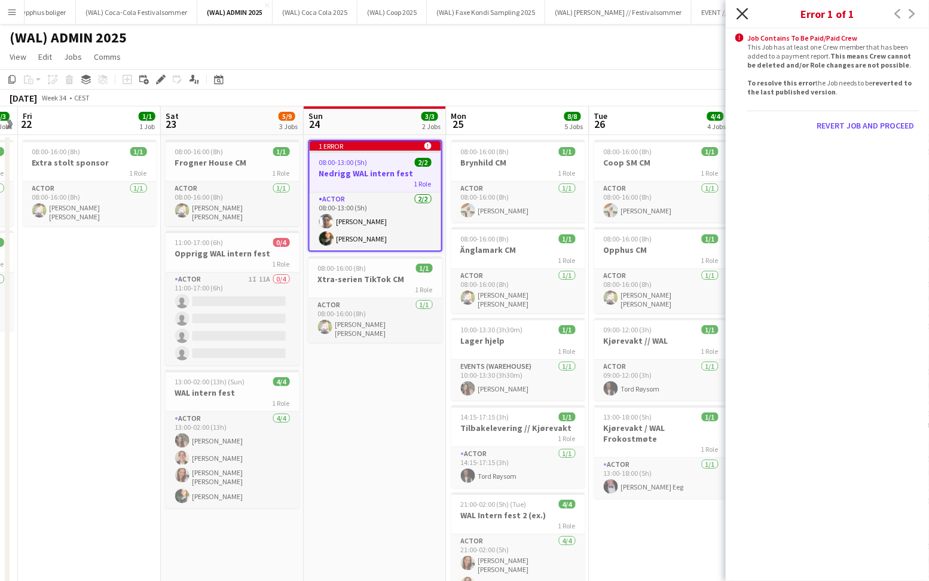
click at [741, 13] on icon at bounding box center [742, 13] width 11 height 11
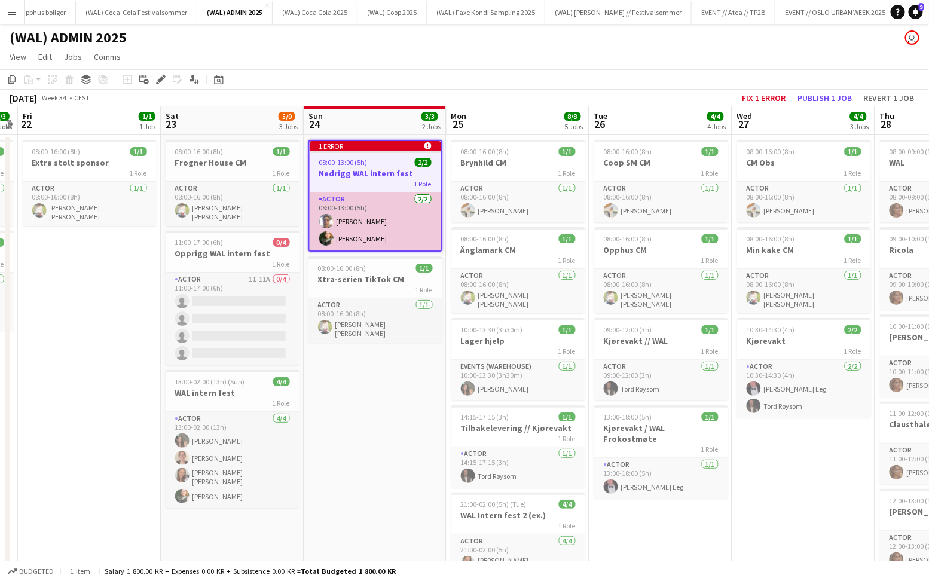
click at [344, 197] on app-card-role "Actor [DATE] 08:00-13:00 (5h) [PERSON_NAME] [PERSON_NAME]" at bounding box center [376, 221] width 132 height 58
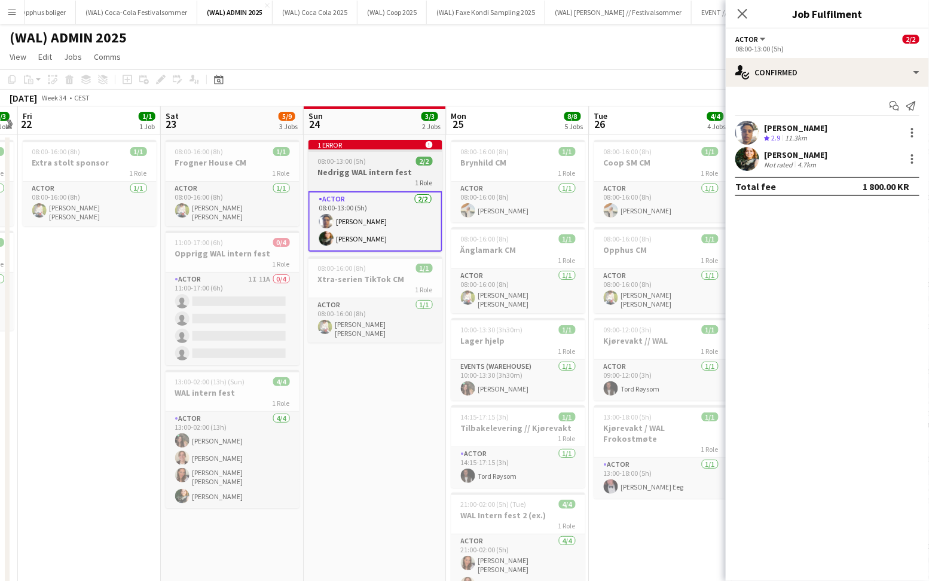
click at [350, 176] on h3 "Nedrigg WAL intern fest" at bounding box center [375, 172] width 134 height 11
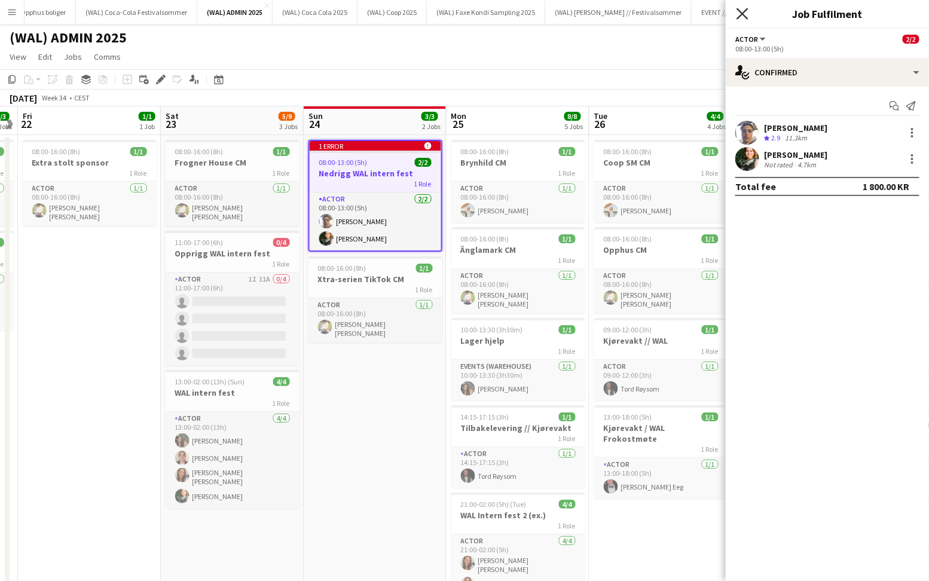
click at [741, 11] on icon at bounding box center [742, 13] width 11 height 11
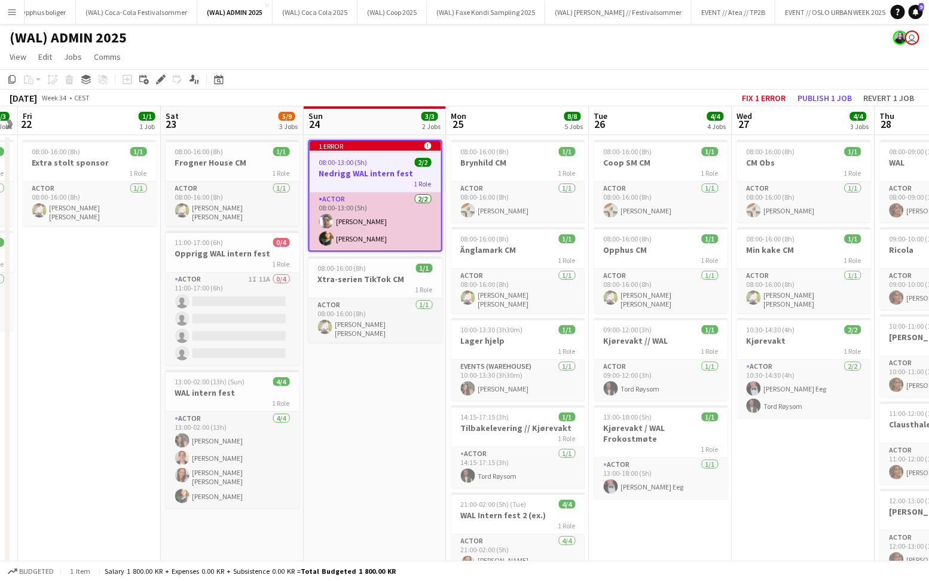
click at [356, 210] on app-card-role "Actor [DATE] 08:00-13:00 (5h) [PERSON_NAME] [PERSON_NAME]" at bounding box center [376, 221] width 132 height 58
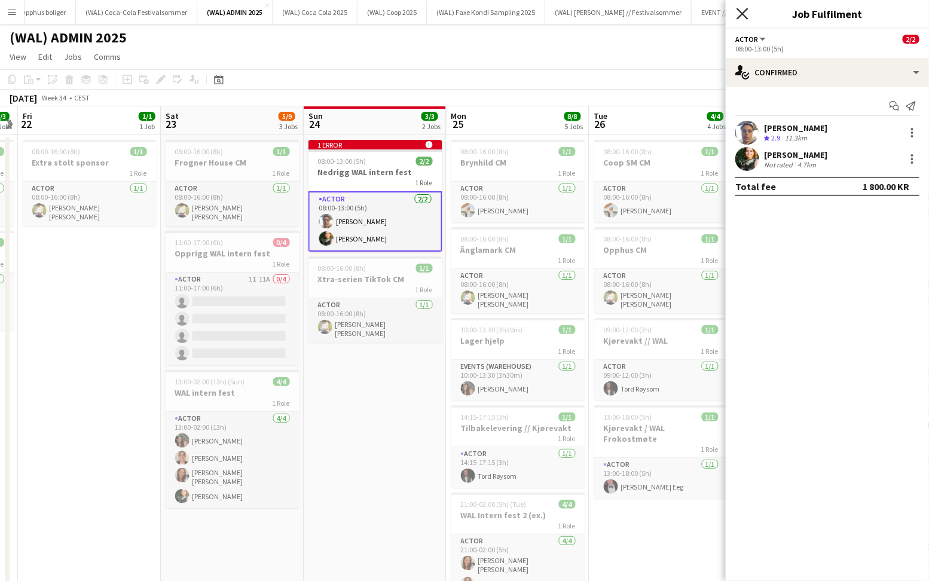
click at [740, 13] on icon "Close pop-in" at bounding box center [742, 13] width 11 height 11
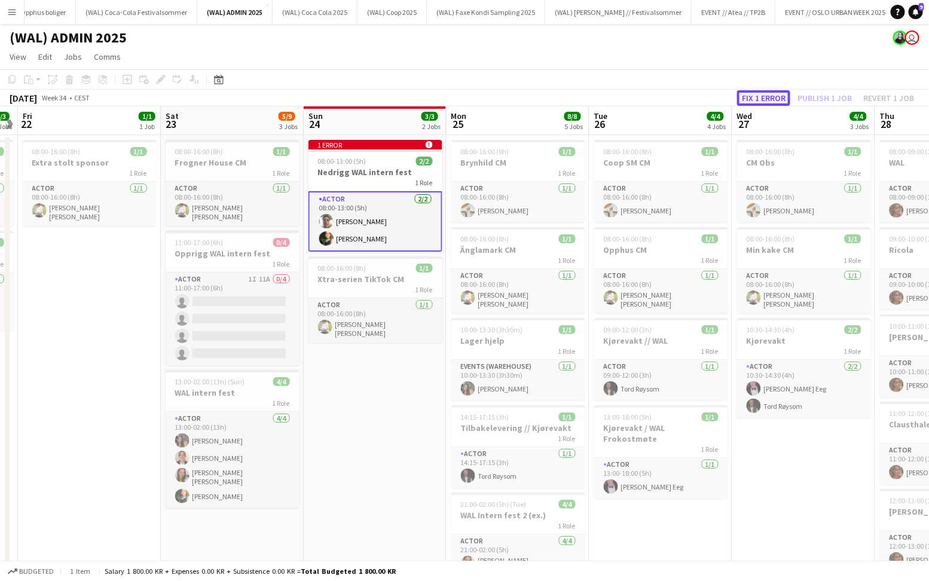
click at [756, 98] on button "Fix 1 error" at bounding box center [763, 98] width 53 height 16
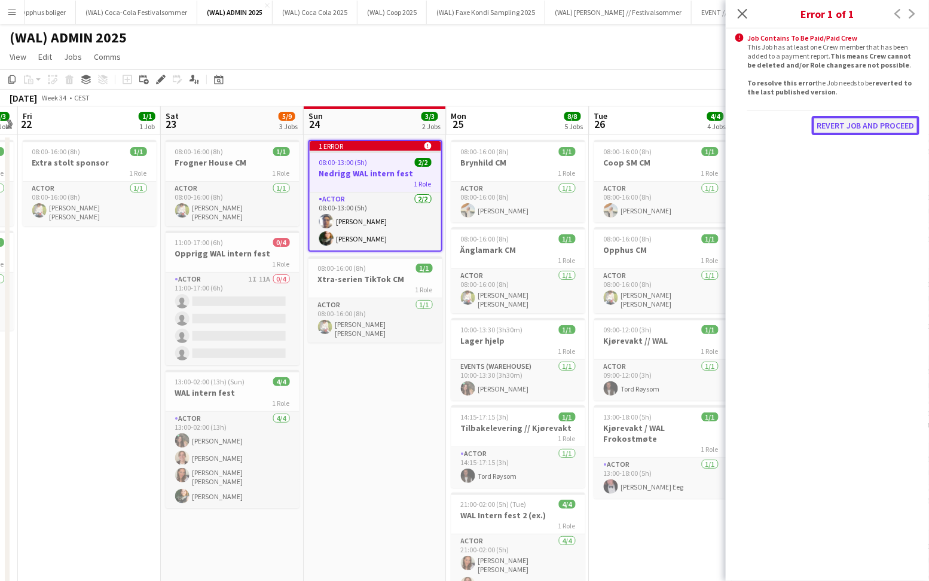
click at [849, 125] on button "Revert Job and proceed" at bounding box center [866, 125] width 108 height 19
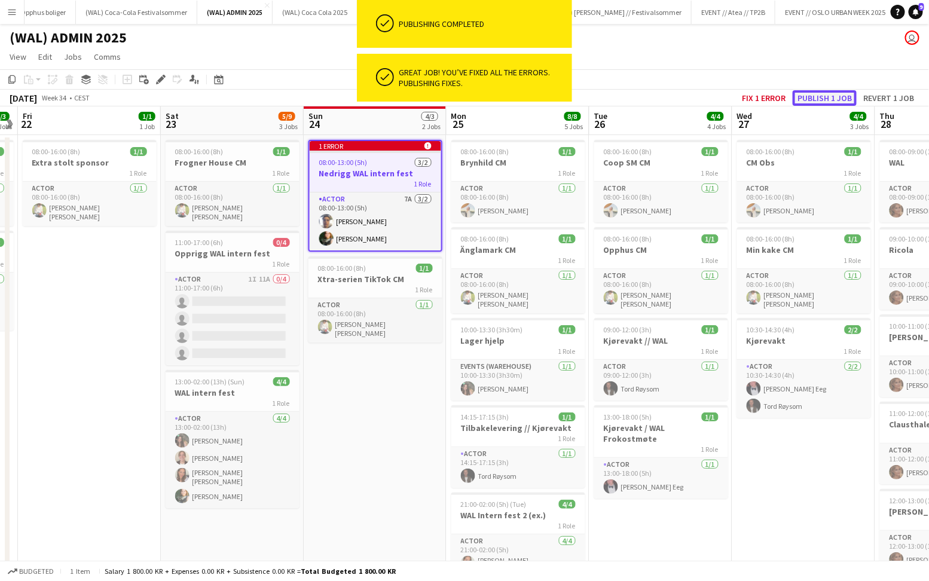
click at [829, 92] on button "Publish 1 job" at bounding box center [825, 98] width 64 height 16
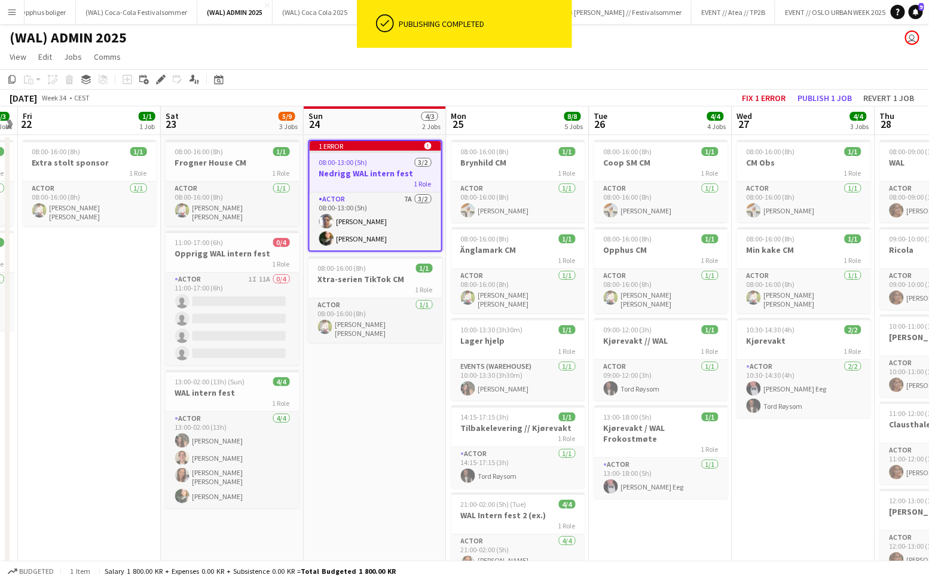
click at [366, 184] on div "1 Role" at bounding box center [376, 184] width 132 height 10
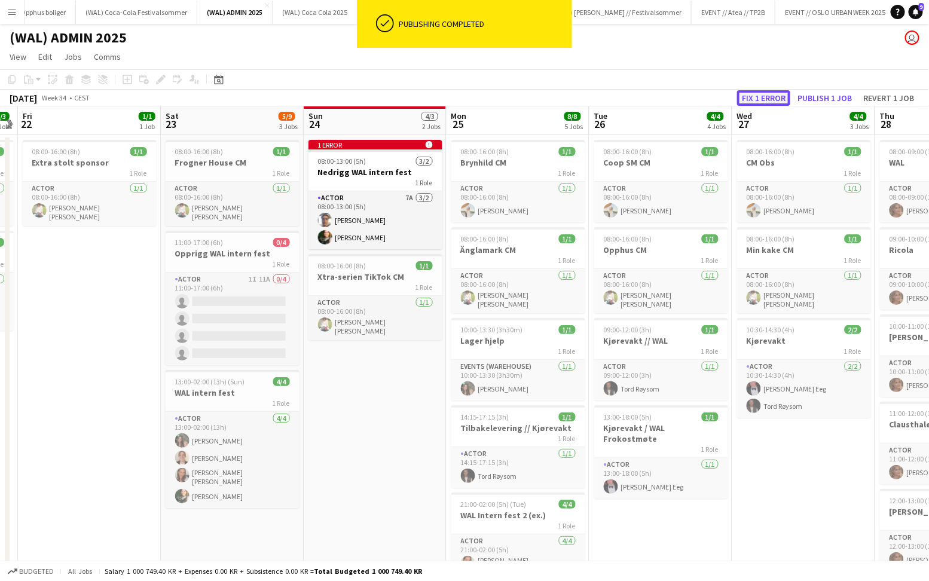
click at [744, 96] on button "Fix 1 error" at bounding box center [763, 98] width 53 height 16
